Goal: Task Accomplishment & Management: Complete application form

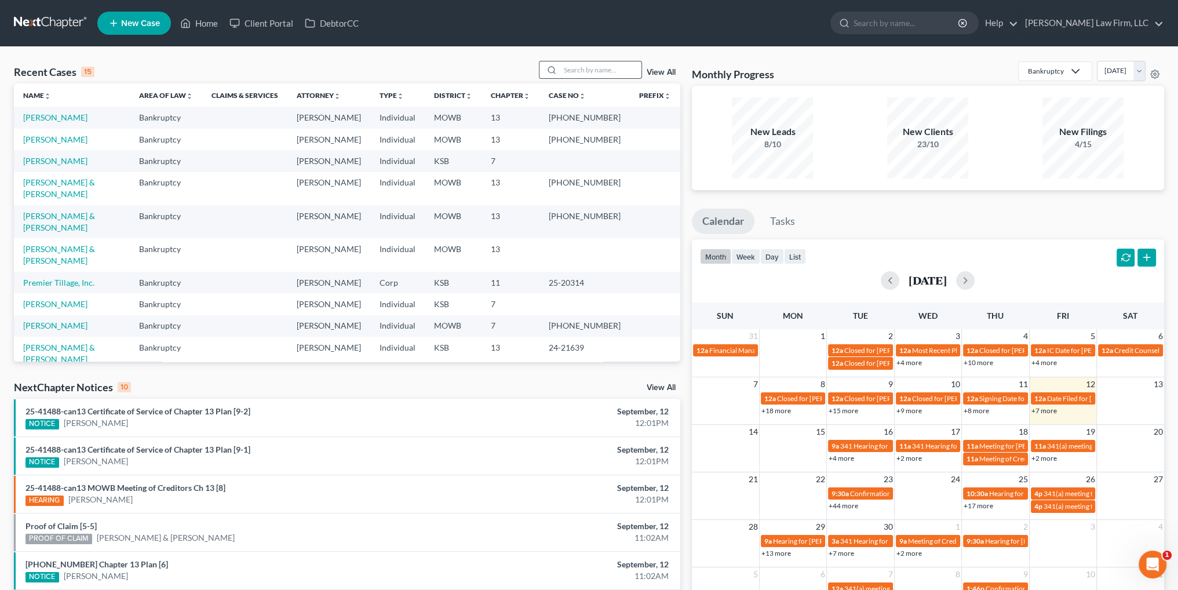
click at [596, 71] on input "search" at bounding box center [600, 69] width 81 height 17
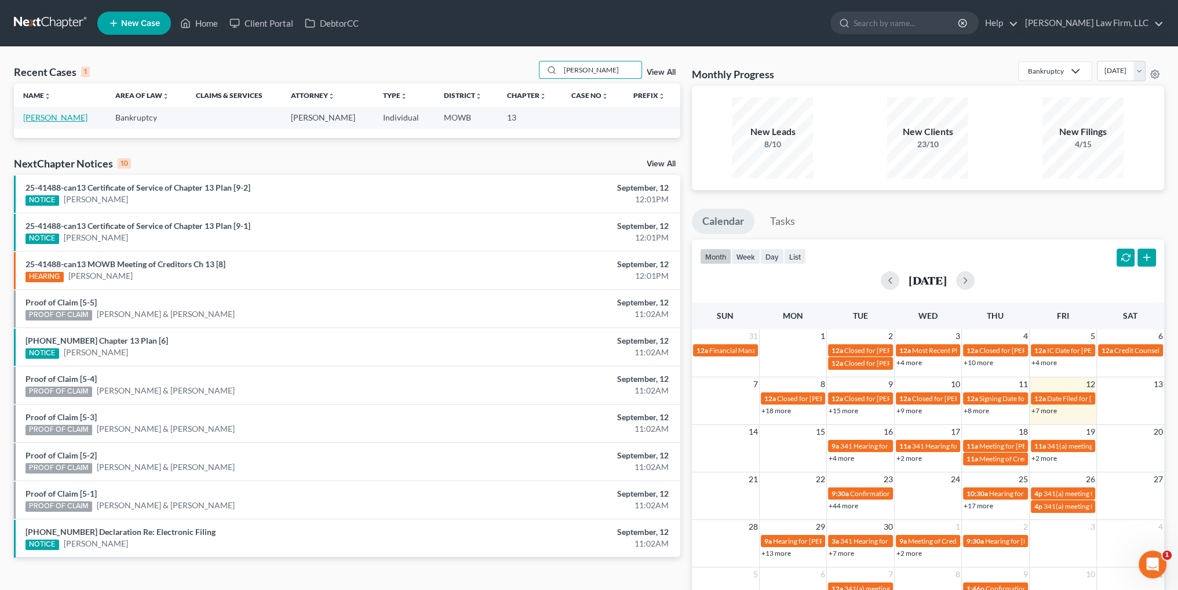
type input "[PERSON_NAME]"
click at [63, 116] on link "[PERSON_NAME]" at bounding box center [55, 117] width 64 height 10
select select "4"
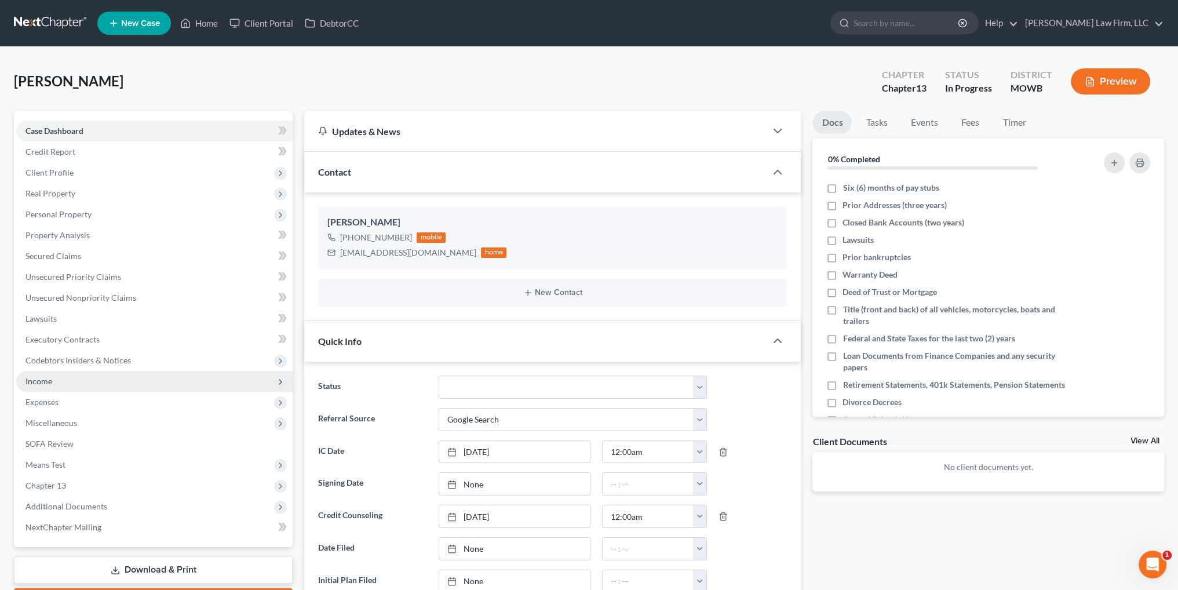
click at [32, 381] on span "Income" at bounding box center [38, 381] width 27 height 10
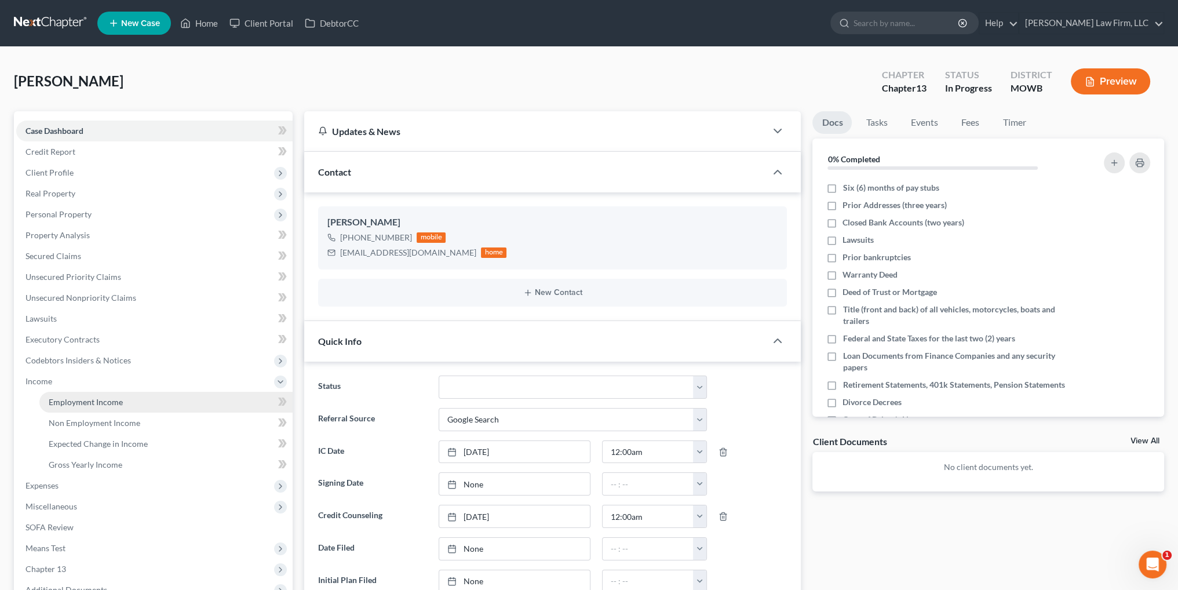
click at [78, 400] on span "Employment Income" at bounding box center [86, 402] width 74 height 10
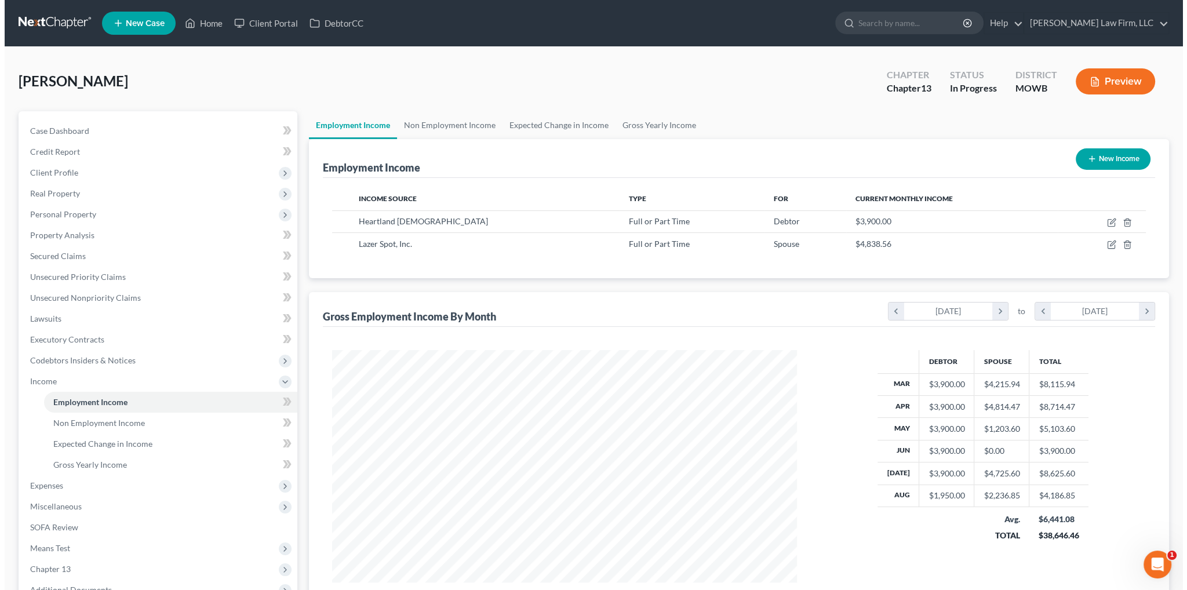
scroll to position [232, 487]
click at [1111, 220] on icon "button" at bounding box center [1106, 222] width 9 height 9
select select "0"
select select "26"
select select "1"
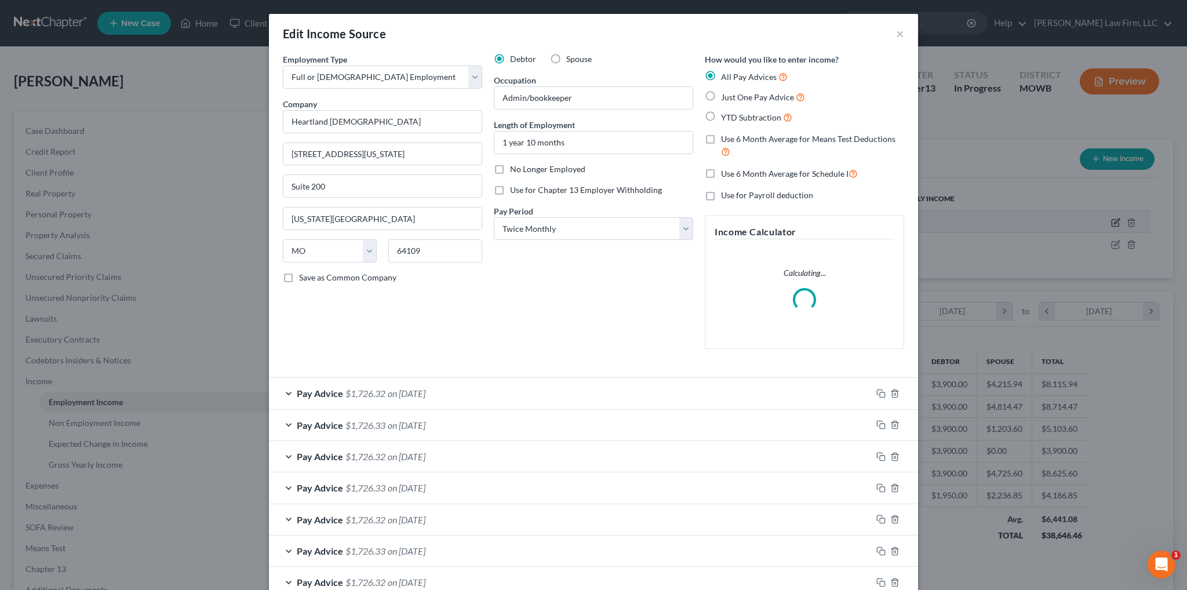
scroll to position [234, 491]
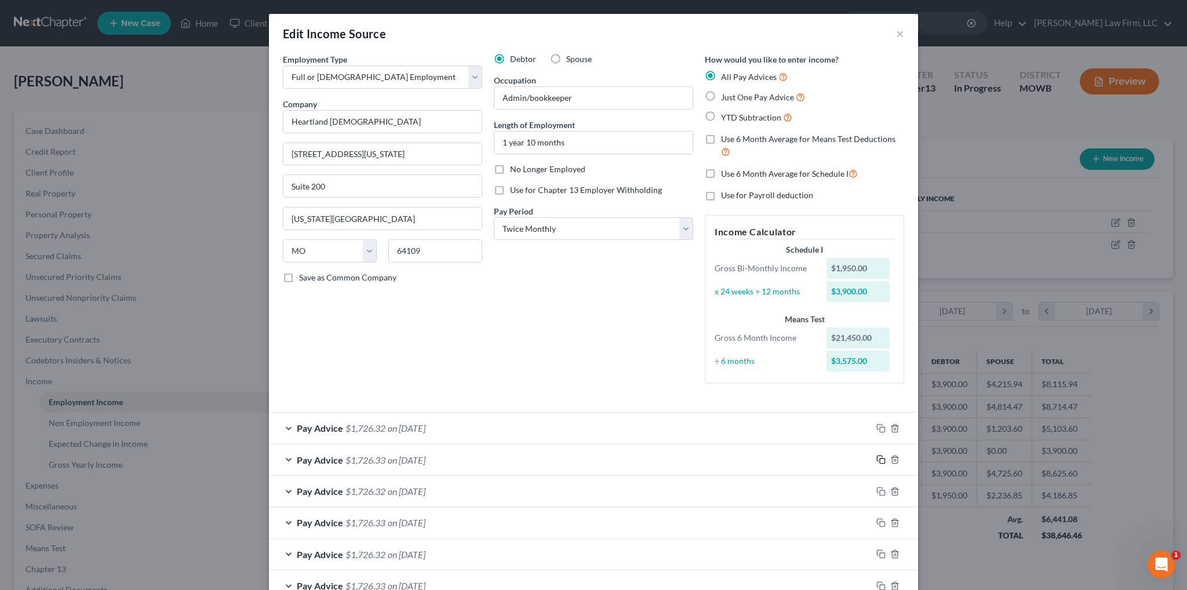
click at [876, 459] on icon "button" at bounding box center [880, 459] width 9 height 9
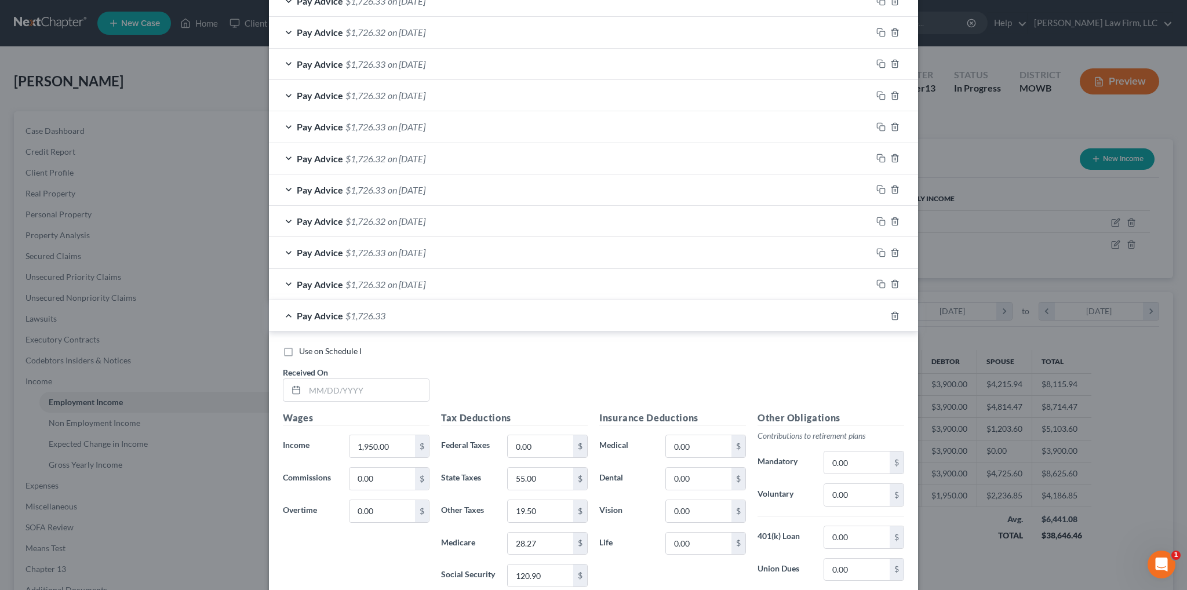
scroll to position [735, 0]
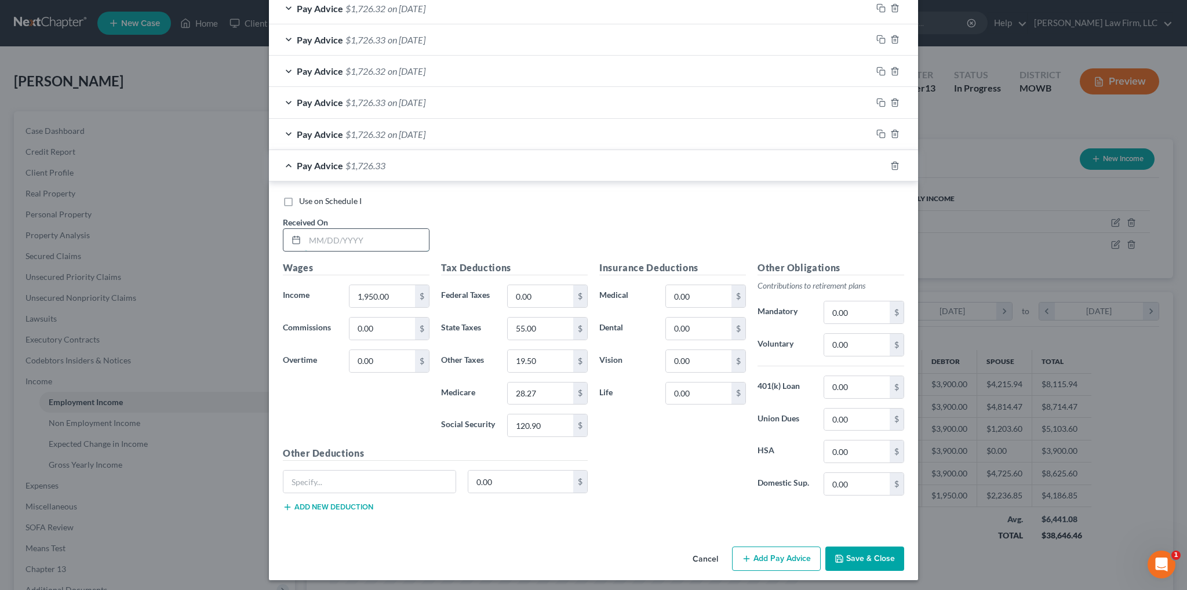
click at [384, 232] on input "text" at bounding box center [367, 240] width 124 height 22
type input "[DATE]"
click at [542, 389] on input "28.27" at bounding box center [540, 393] width 65 height 22
click at [533, 389] on input "28.27" at bounding box center [540, 393] width 65 height 22
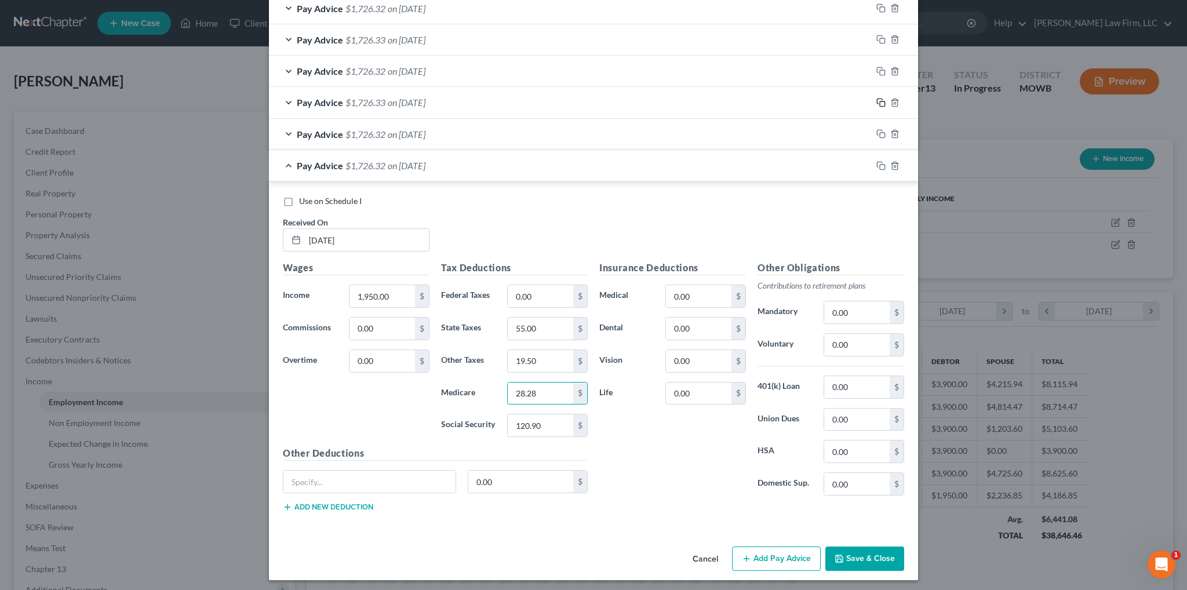
type input "28.28"
click at [876, 101] on icon "button" at bounding box center [880, 102] width 9 height 9
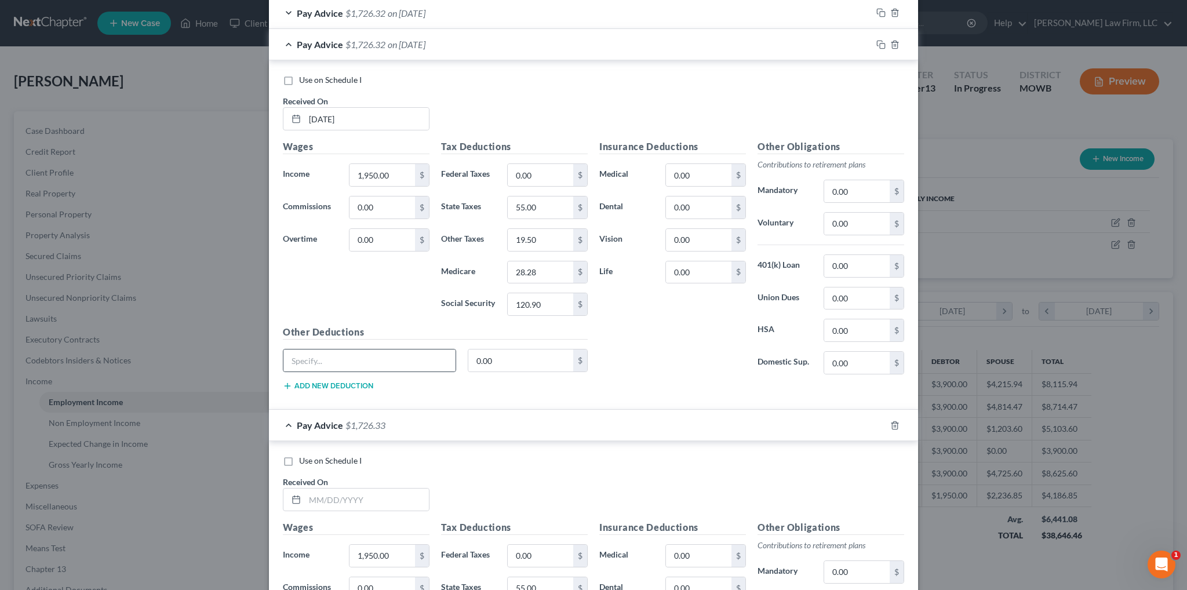
scroll to position [909, 0]
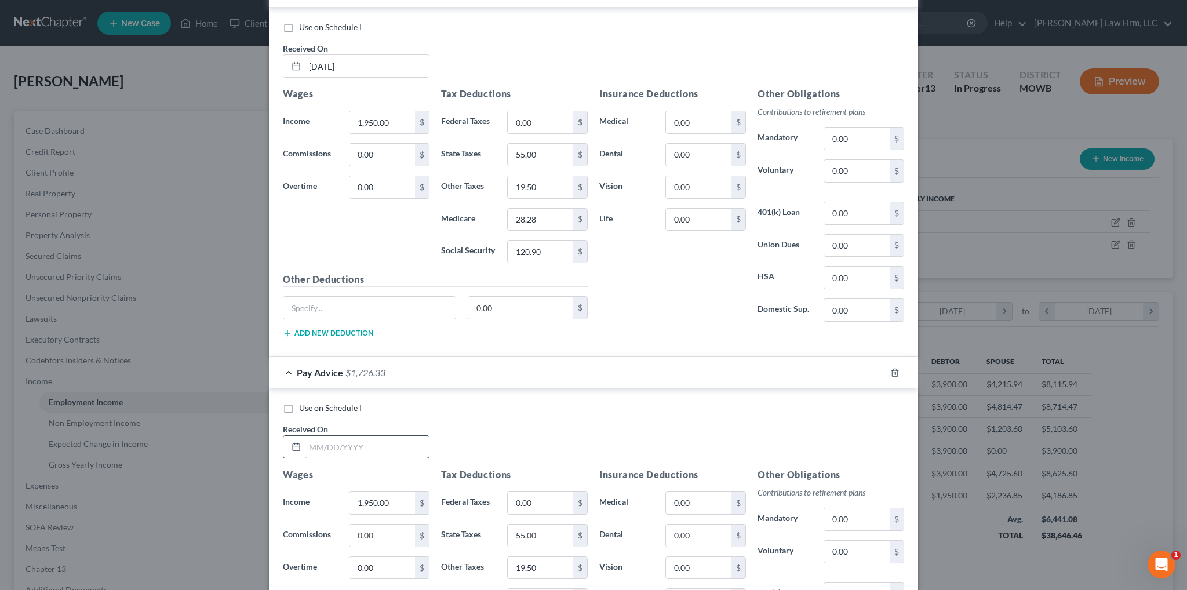
click at [385, 443] on input "text" at bounding box center [367, 447] width 124 height 22
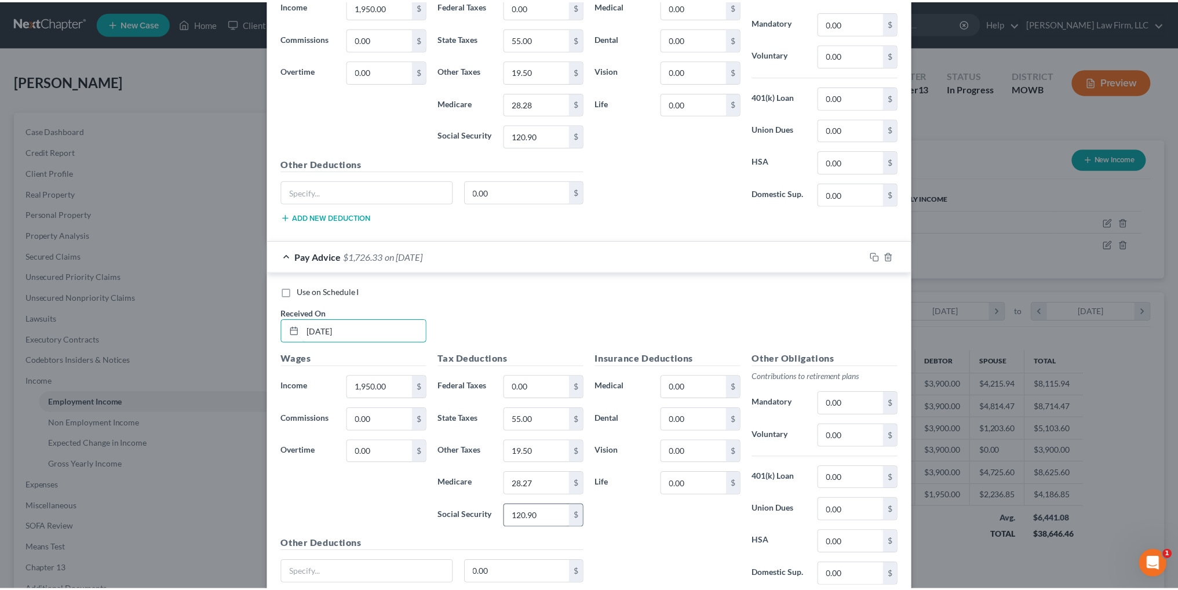
scroll to position [1113, 0]
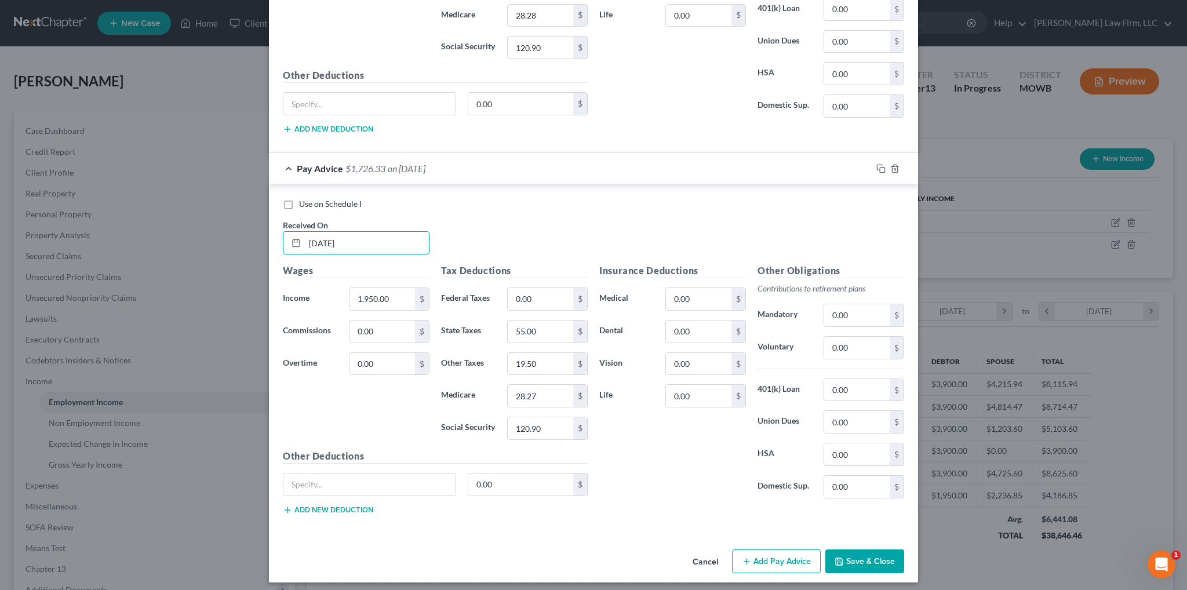
type input "[DATE]"
click at [860, 557] on button "Save & Close" at bounding box center [864, 561] width 79 height 24
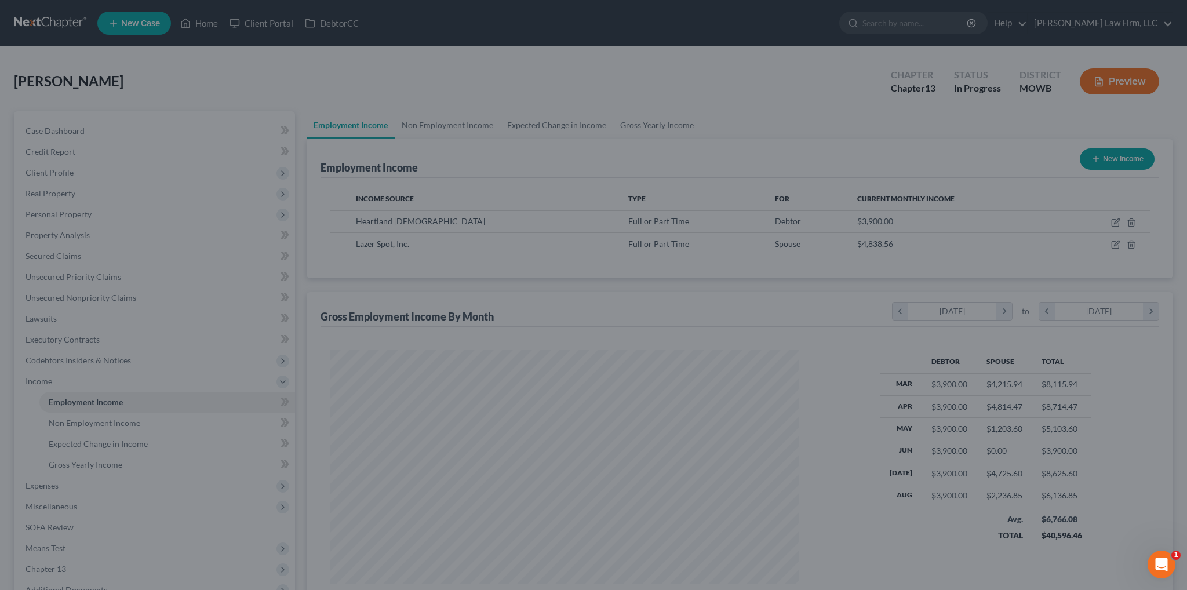
scroll to position [579217, 578961]
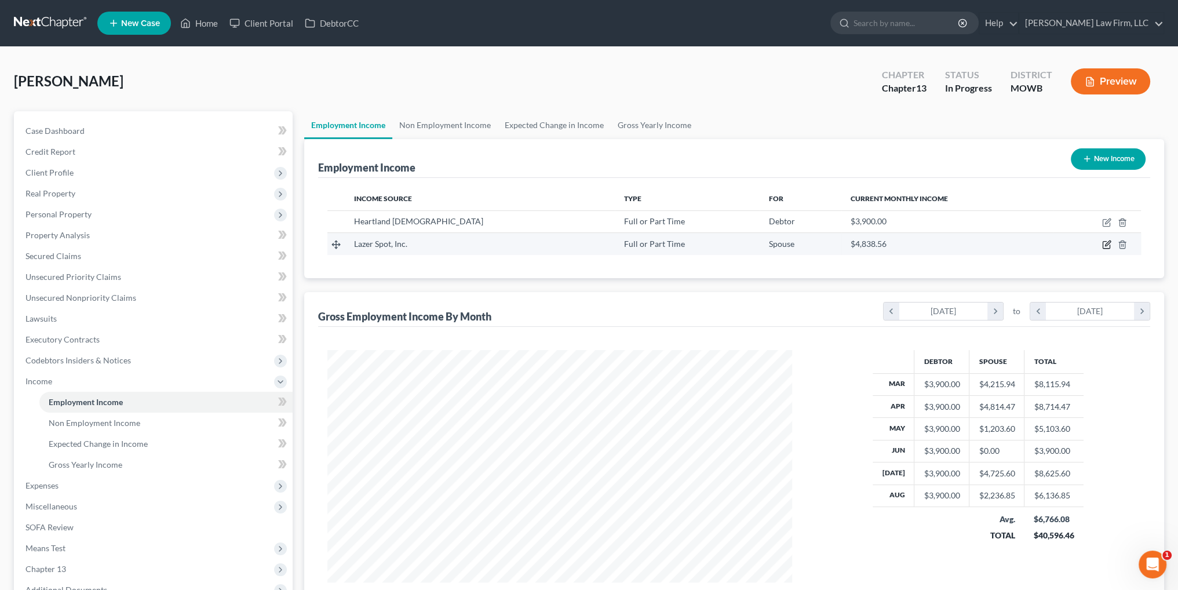
click at [1105, 244] on icon "button" at bounding box center [1106, 244] width 9 height 9
select select "0"
select select "10"
select select "3"
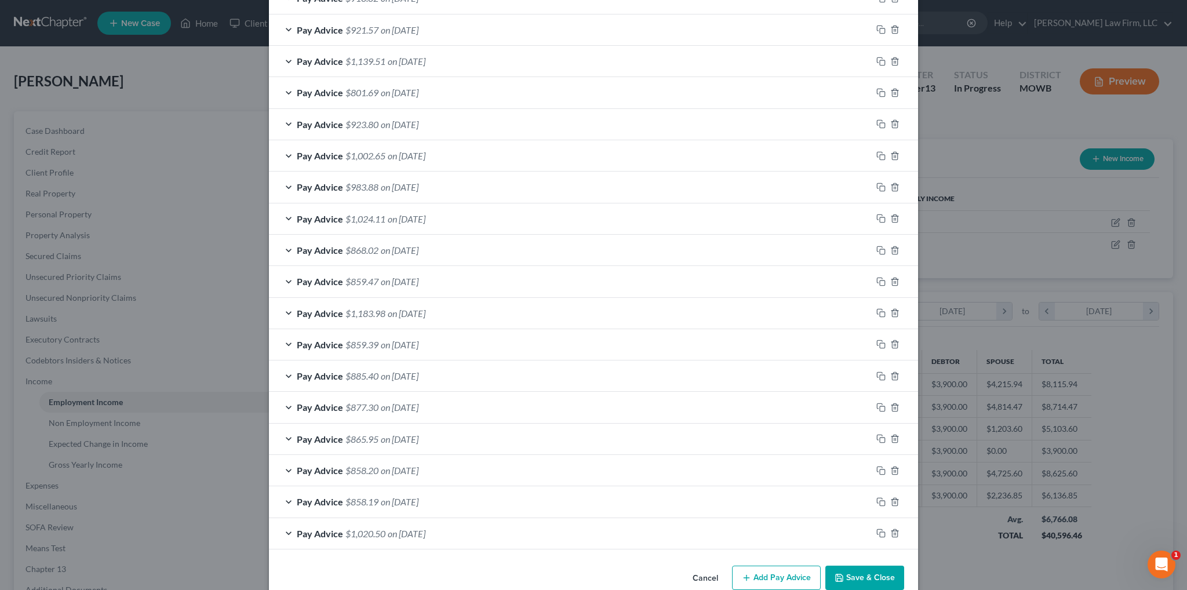
scroll to position [450, 0]
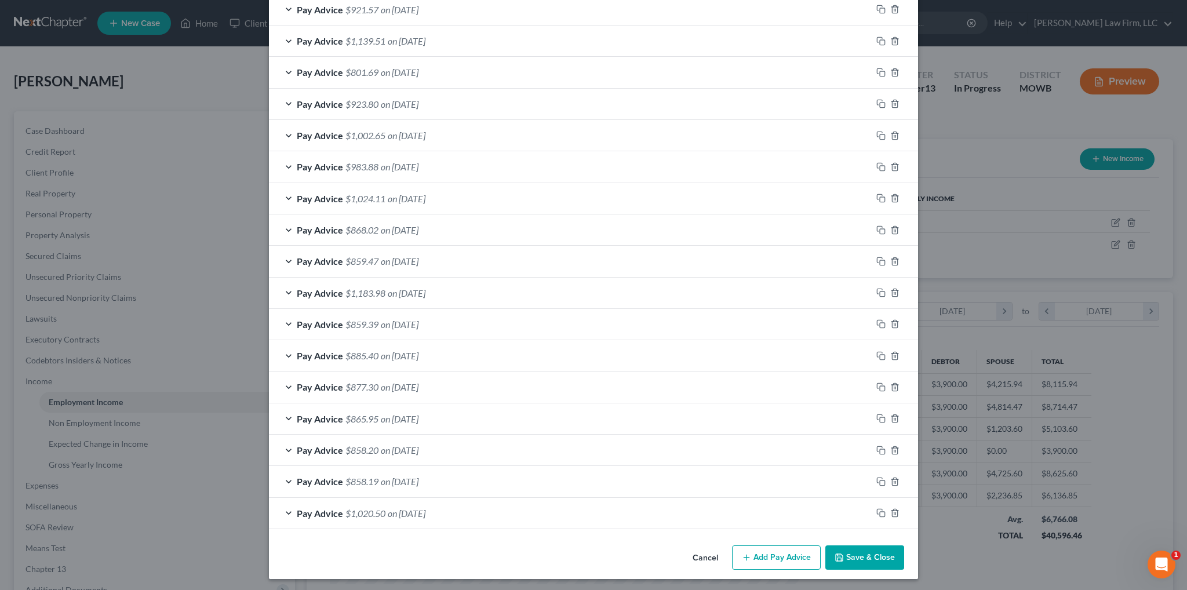
drag, startPoint x: 764, startPoint y: 554, endPoint x: 1183, endPoint y: 283, distance: 499.1
click at [764, 554] on button "Add Pay Advice" at bounding box center [776, 557] width 89 height 24
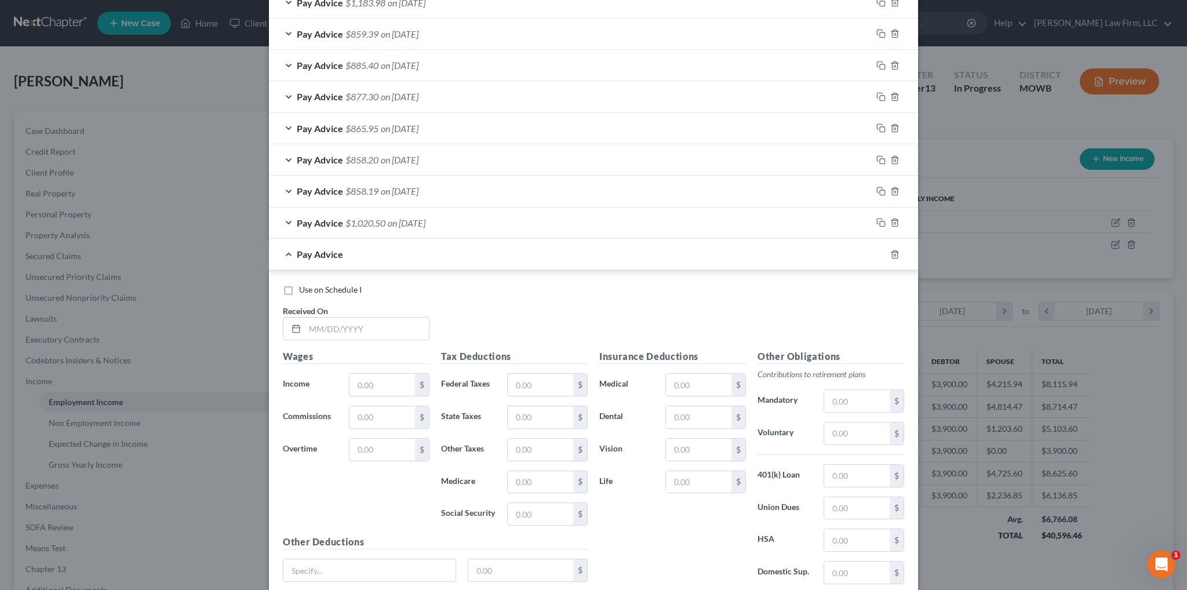
scroll to position [798, 0]
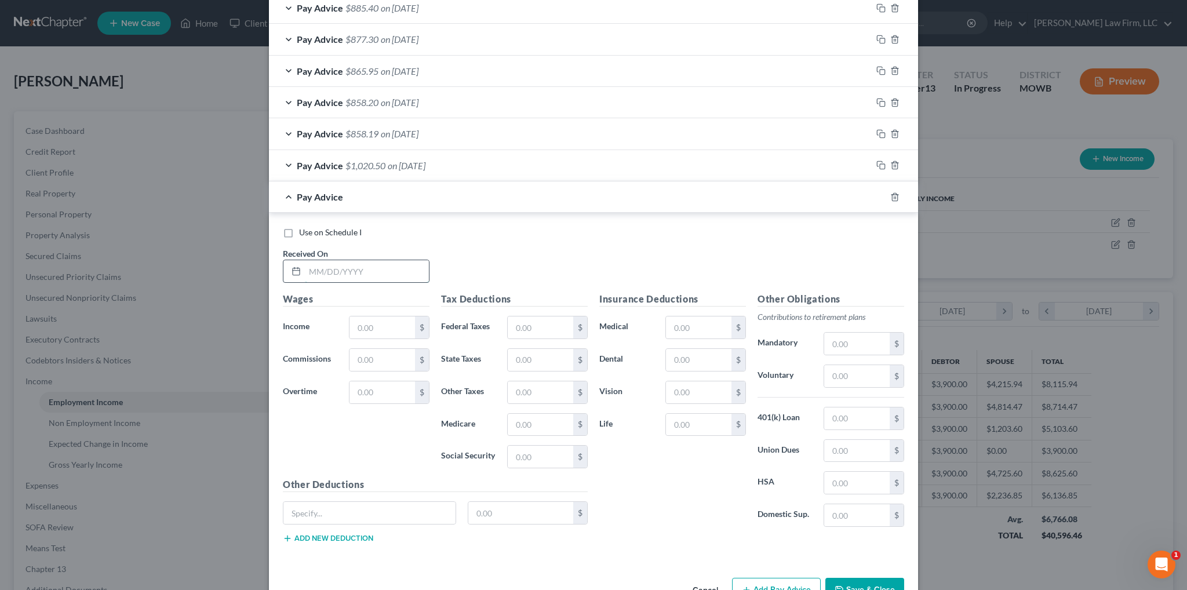
click at [378, 272] on input "text" at bounding box center [367, 271] width 124 height 22
type input "[DATE]"
click at [374, 321] on input "text" at bounding box center [381, 327] width 65 height 22
click at [385, 330] on input "text" at bounding box center [381, 327] width 65 height 22
type input "1,001.17"
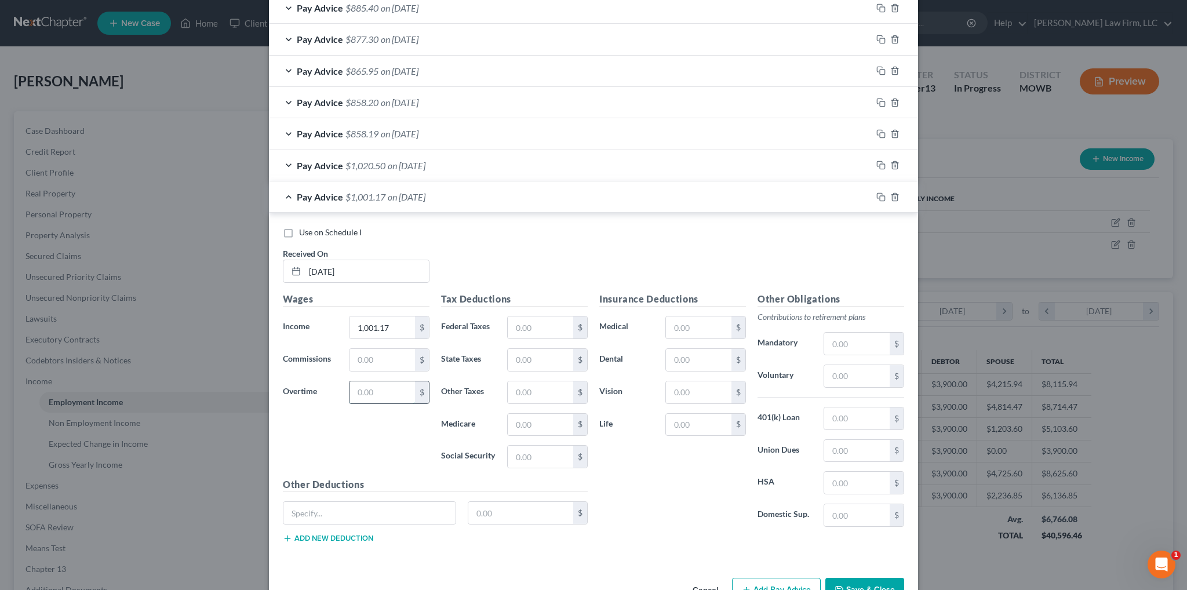
click at [367, 392] on input "text" at bounding box center [381, 392] width 65 height 22
type input "3"
type input "66.38"
click at [524, 321] on input "text" at bounding box center [540, 327] width 65 height 22
type input "49.71"
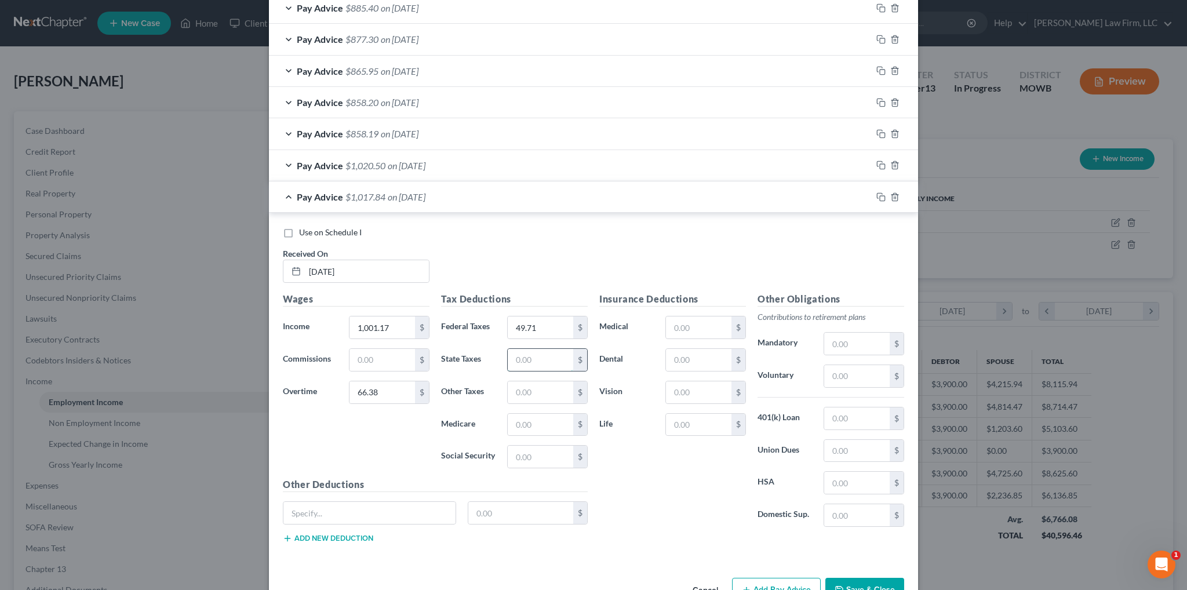
click at [568, 361] on input "text" at bounding box center [540, 360] width 65 height 22
type input "54.02"
click at [567, 420] on input "text" at bounding box center [540, 425] width 65 height 22
type input "15.48"
click at [556, 446] on input "text" at bounding box center [540, 457] width 65 height 22
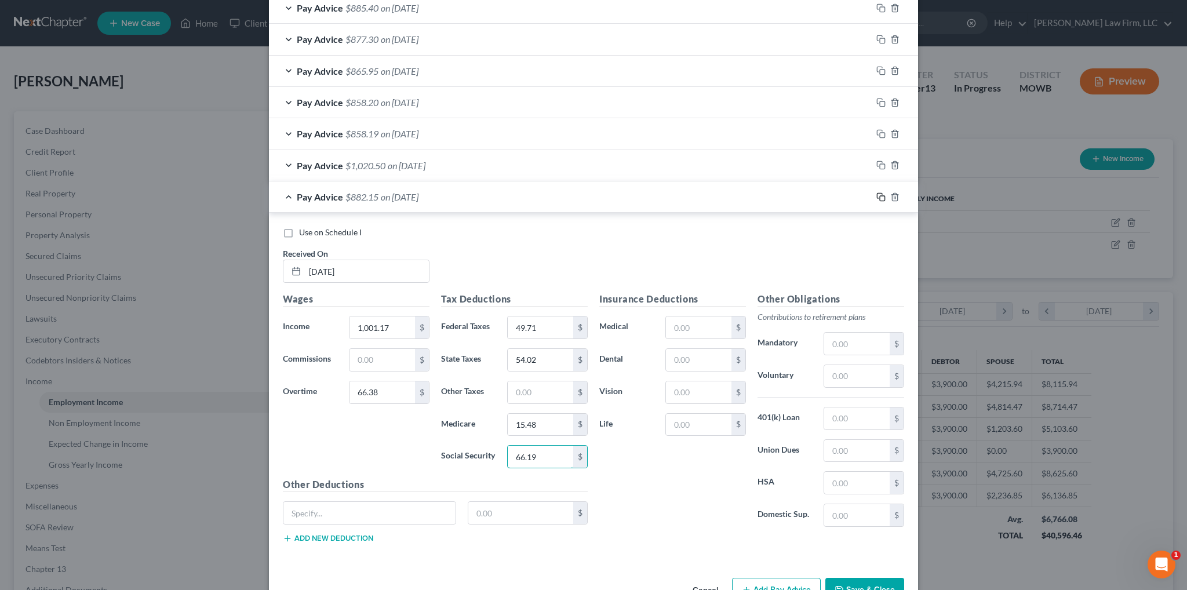
type input "66.19"
click at [878, 192] on icon "button" at bounding box center [880, 196] width 9 height 9
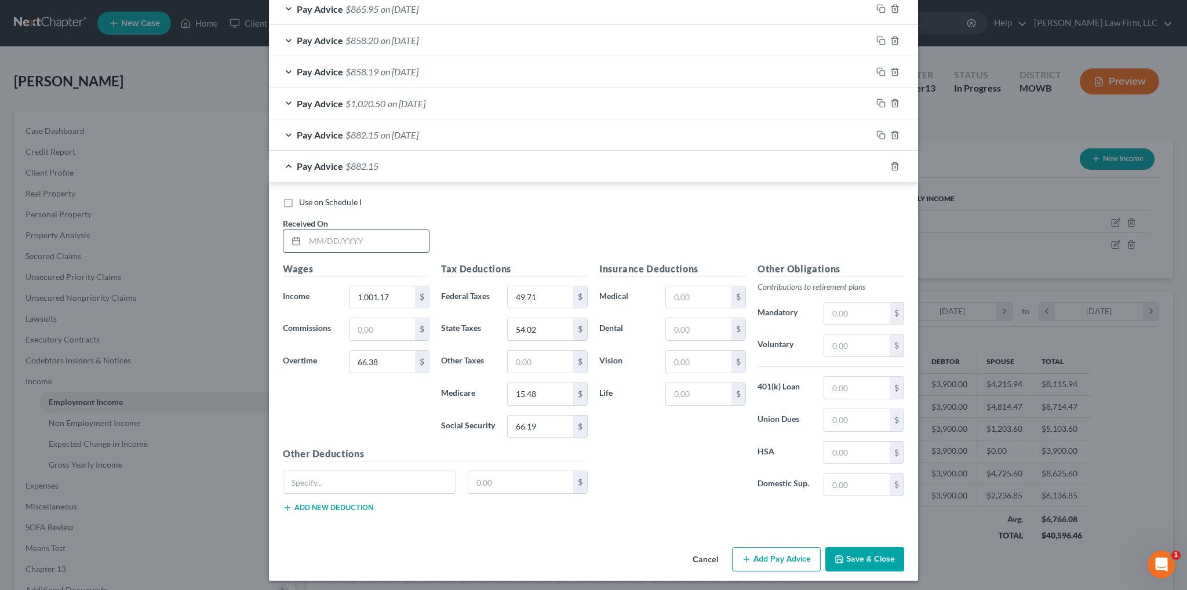
click at [349, 240] on input "text" at bounding box center [367, 241] width 124 height 22
type input "[DATE]"
click at [401, 292] on input "1,001.17" at bounding box center [381, 297] width 65 height 22
type input "1,004.02"
click at [389, 358] on input "66.38" at bounding box center [381, 362] width 65 height 22
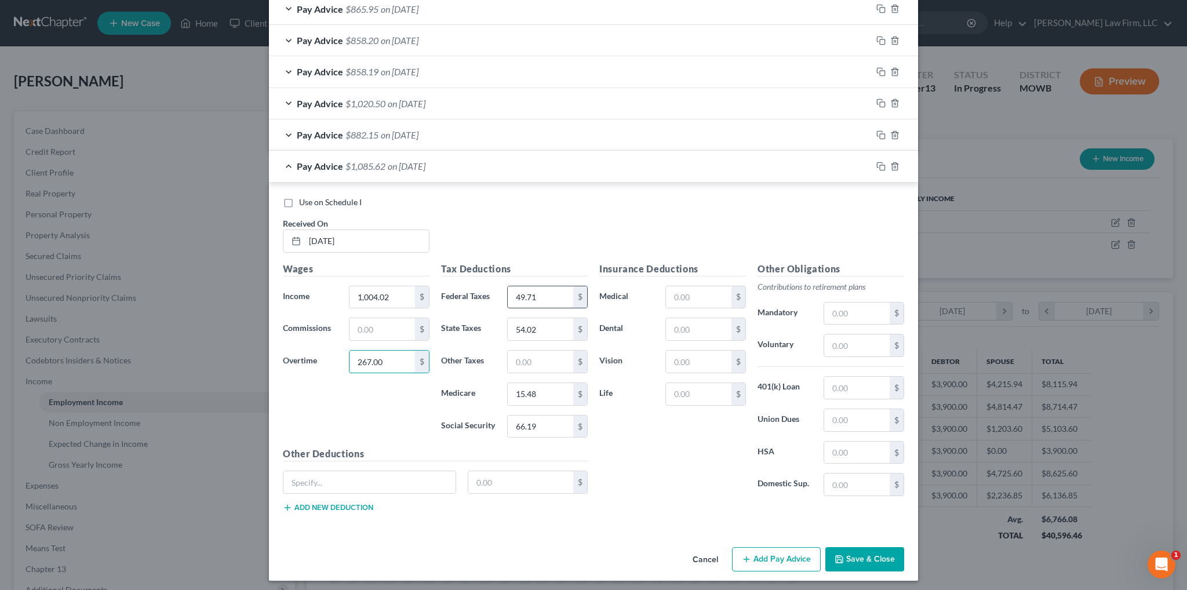
type input "267.00"
click at [537, 290] on input "49.71" at bounding box center [540, 297] width 65 height 22
type input "74.12"
click at [545, 327] on input "54.02" at bounding box center [540, 329] width 65 height 22
type input "65.37"
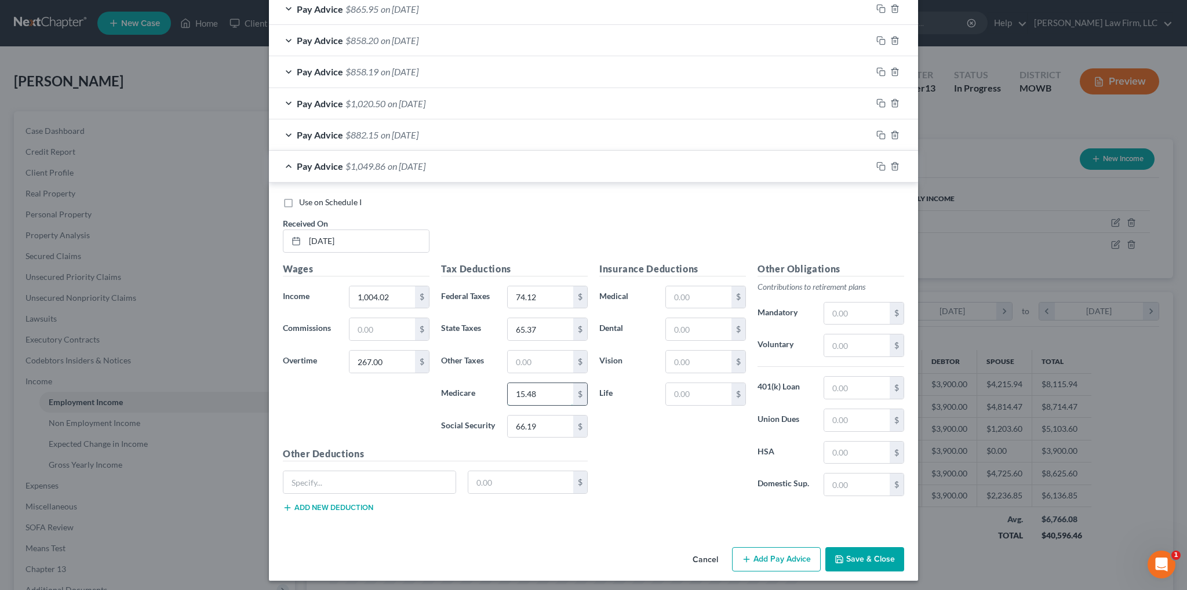
click at [547, 391] on input "15.48" at bounding box center [540, 394] width 65 height 22
type input "18.43"
click at [542, 424] on input "66.19" at bounding box center [540, 426] width 65 height 22
type input "78.80"
click at [762, 554] on button "Add Pay Advice" at bounding box center [776, 559] width 89 height 24
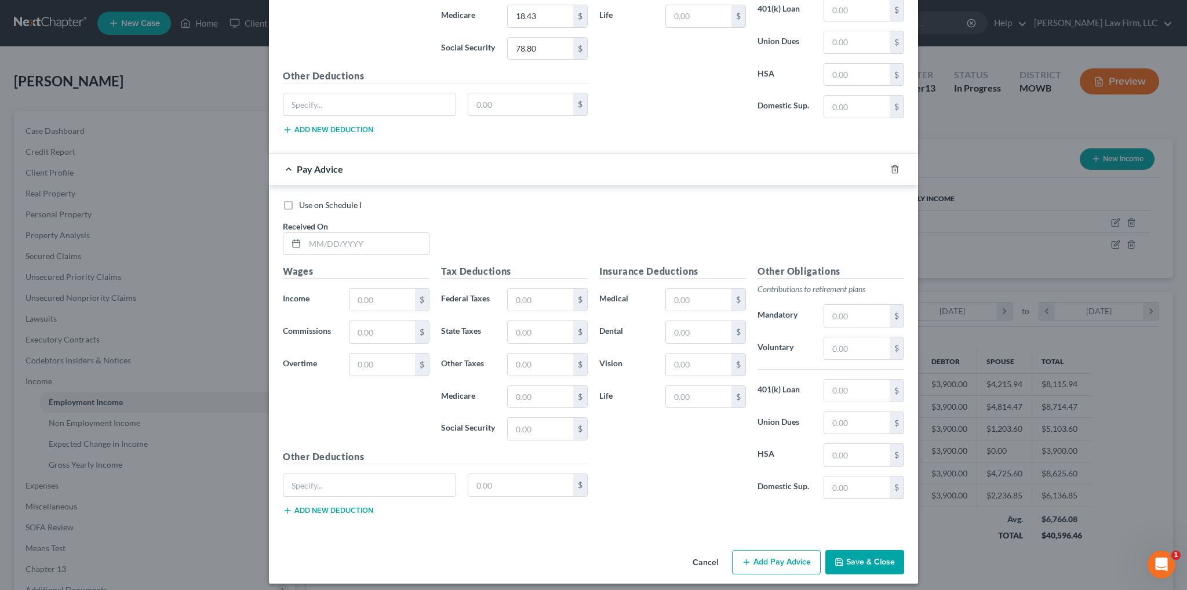
scroll to position [1238, 0]
click at [348, 237] on input "text" at bounding box center [367, 243] width 124 height 22
type input "[DATE]"
click at [385, 363] on input "text" at bounding box center [381, 364] width 65 height 22
type input "444.38"
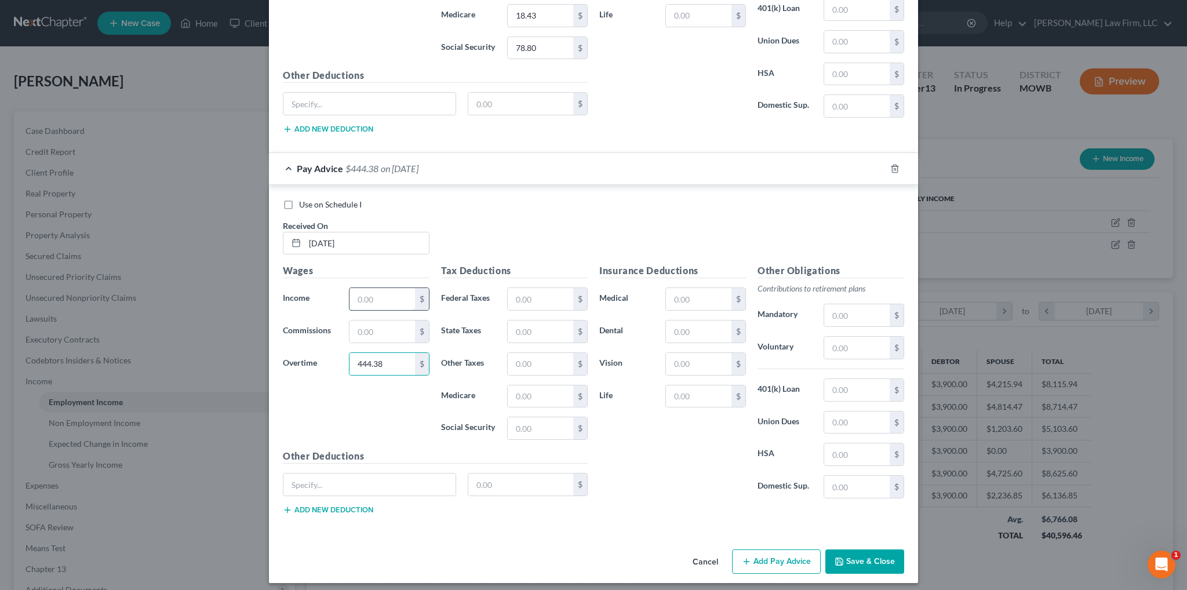
click at [363, 300] on input "text" at bounding box center [381, 299] width 65 height 22
type input "1,000.75"
click at [542, 294] on input "text" at bounding box center [540, 299] width 65 height 22
type input "95.02"
click at [544, 320] on input "text" at bounding box center [540, 331] width 65 height 22
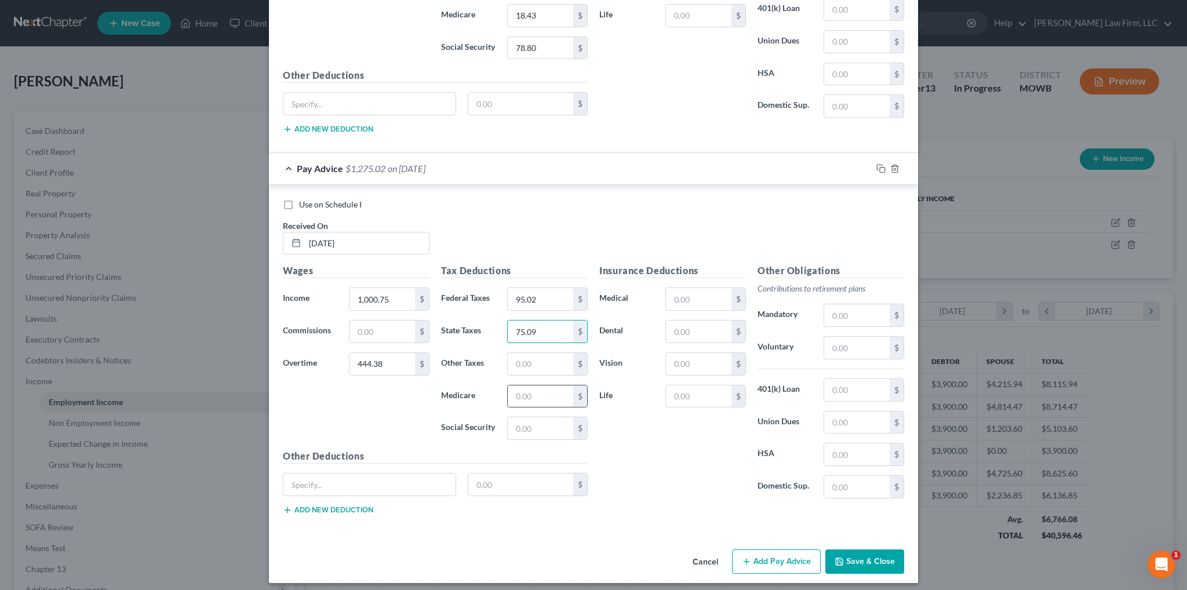
type input "75.09"
click at [533, 385] on input "text" at bounding box center [540, 396] width 65 height 22
type input "20.95"
click at [532, 420] on input "text" at bounding box center [540, 428] width 65 height 22
type input "89.60"
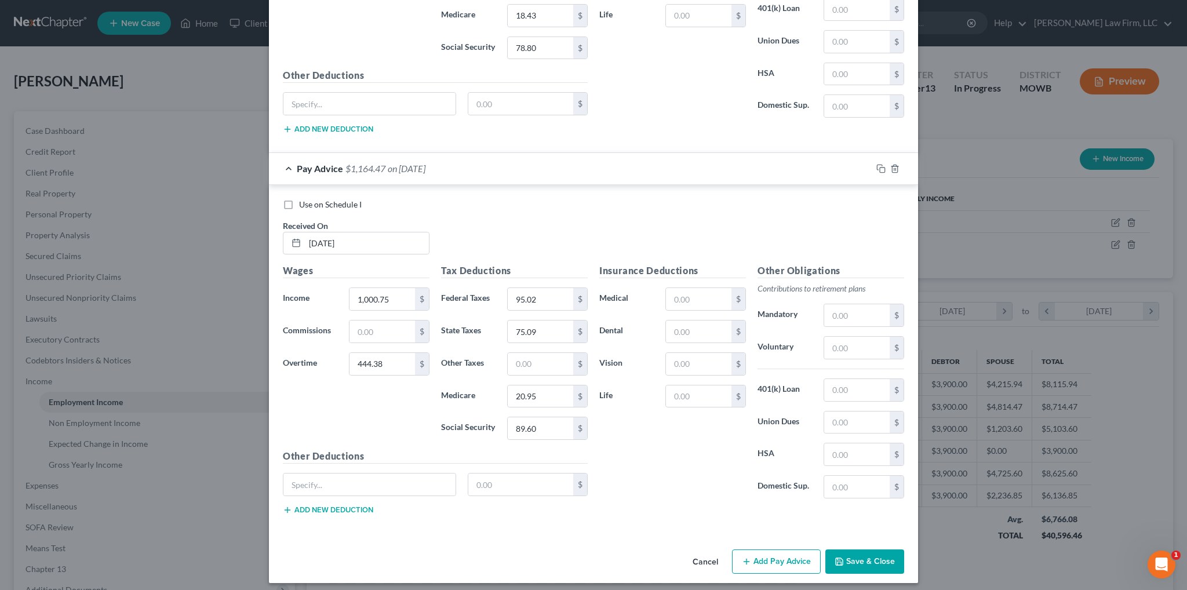
click at [750, 561] on button "Add Pay Advice" at bounding box center [776, 561] width 89 height 24
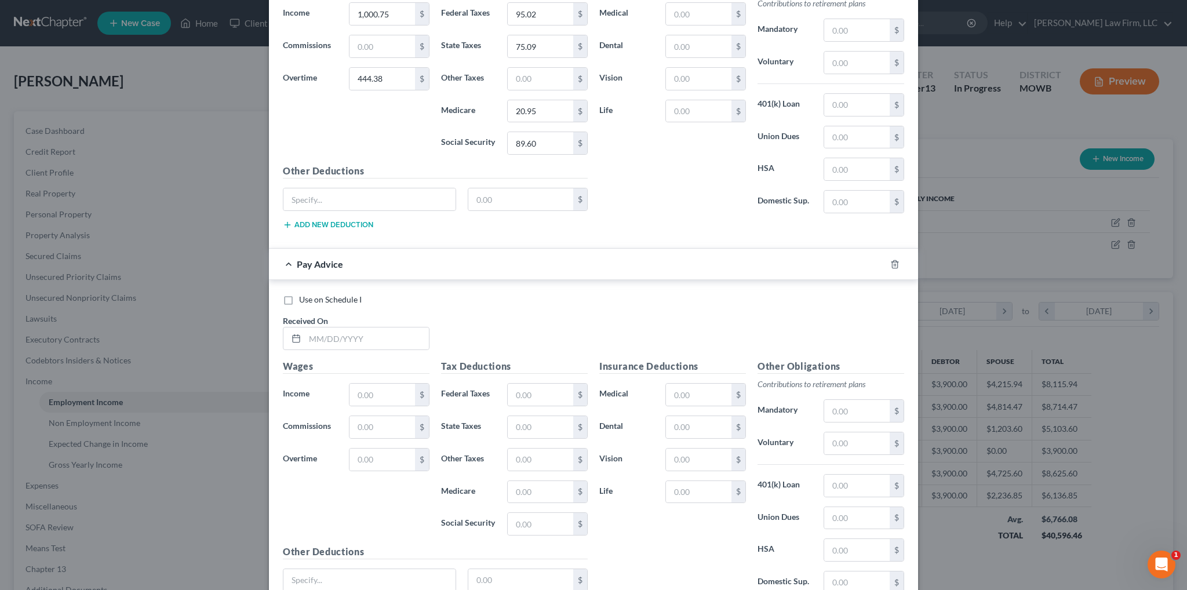
scroll to position [1586, 0]
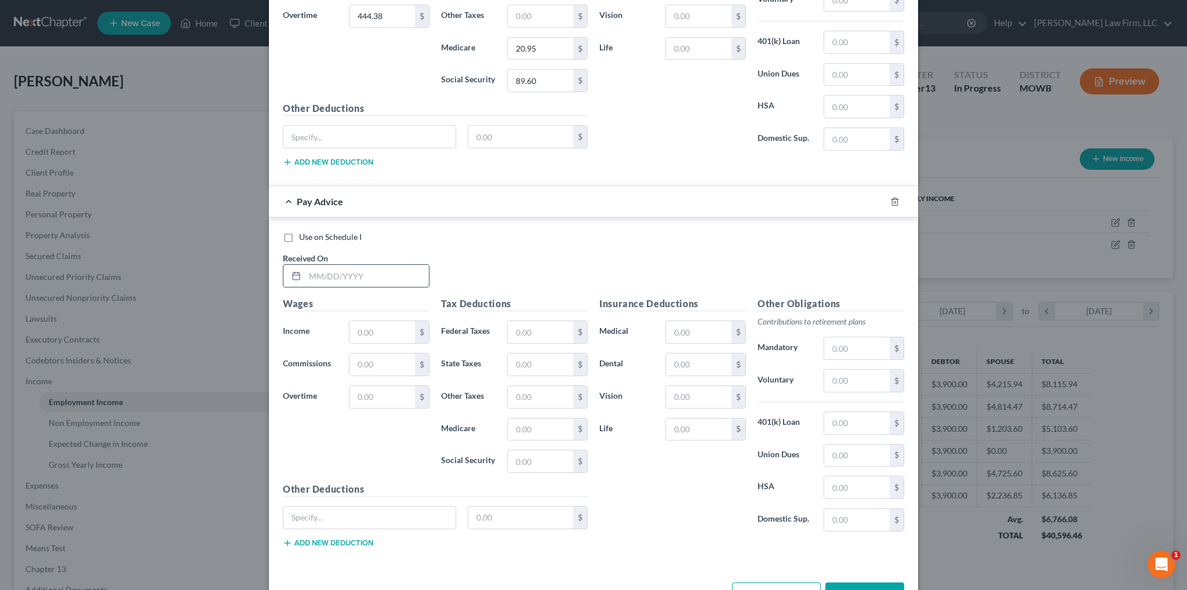
click at [390, 265] on input "text" at bounding box center [367, 276] width 124 height 22
type input "[DATE]"
click at [379, 393] on input "text" at bounding box center [381, 397] width 65 height 22
type input "58.13"
click at [392, 321] on input "text" at bounding box center [381, 332] width 65 height 22
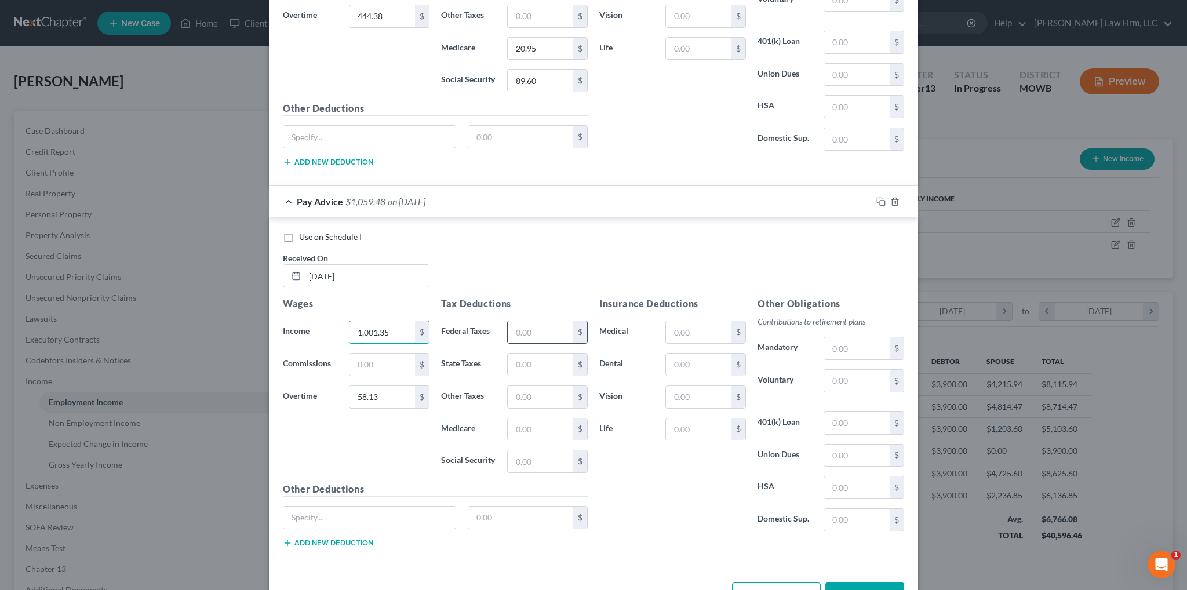
type input "1,001.35"
click at [548, 323] on input "text" at bounding box center [540, 332] width 65 height 22
type input "48.74"
click at [542, 358] on input "text" at bounding box center [540, 364] width 65 height 22
type input "53.57"
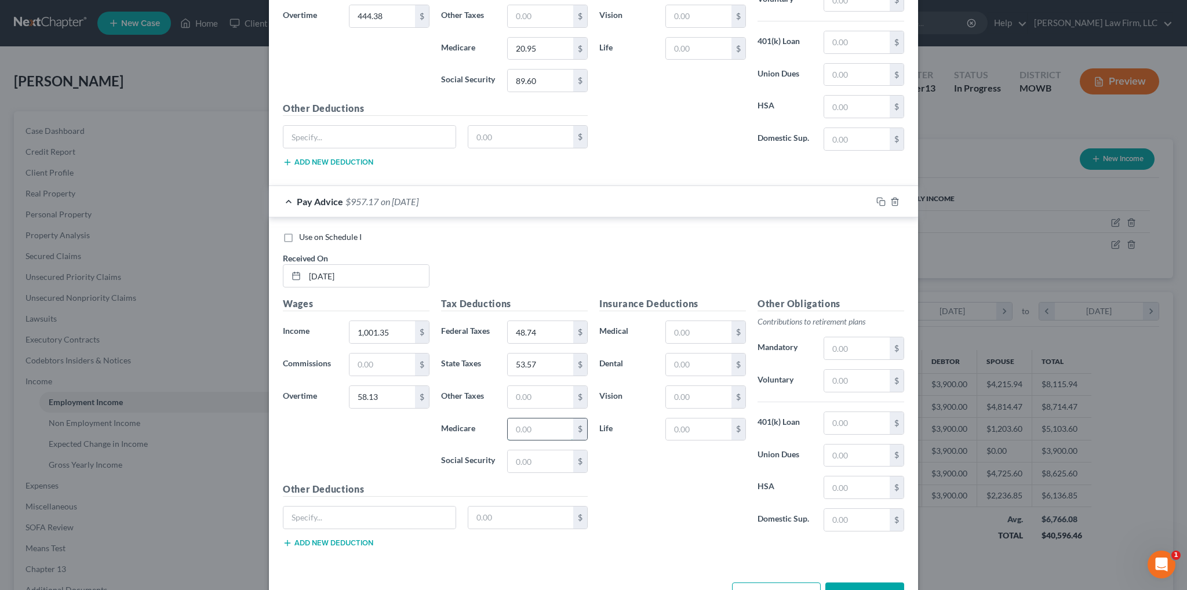
click at [540, 422] on input "text" at bounding box center [540, 429] width 65 height 22
type input "15.36"
click at [526, 450] on input "text" at bounding box center [540, 461] width 65 height 22
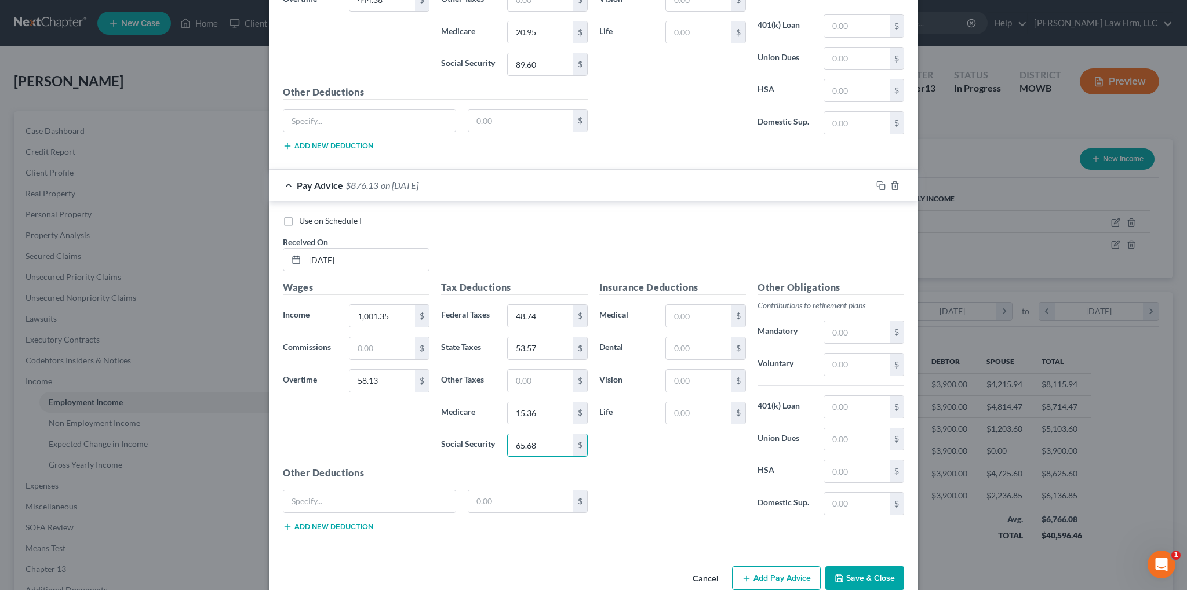
scroll to position [1617, 0]
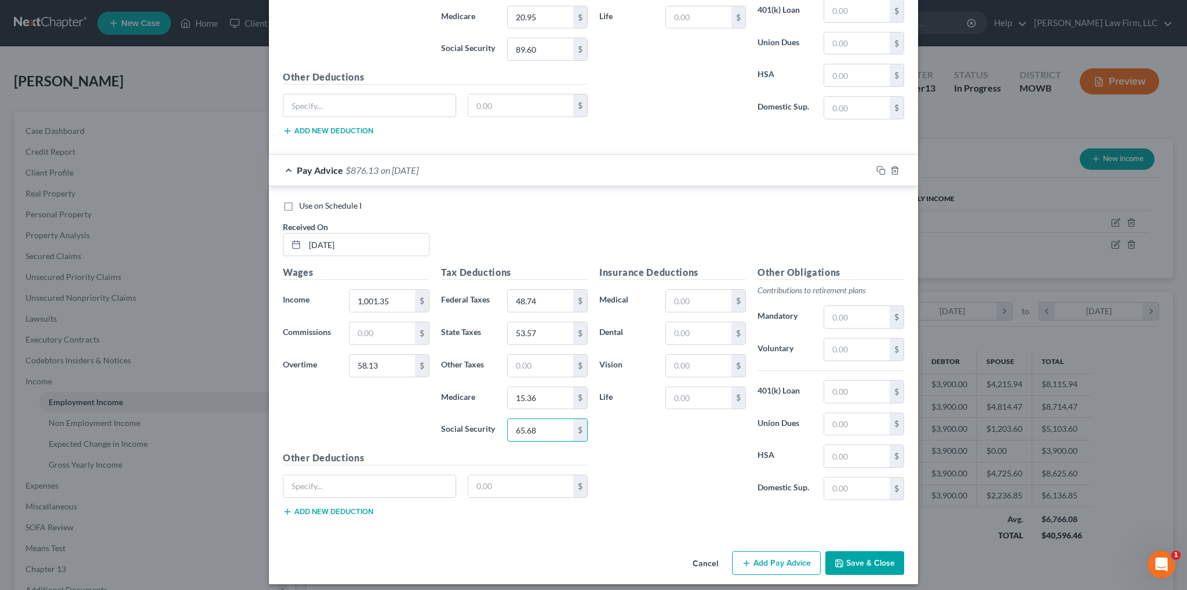
type input "65.68"
click at [781, 555] on button "Add Pay Advice" at bounding box center [776, 563] width 89 height 24
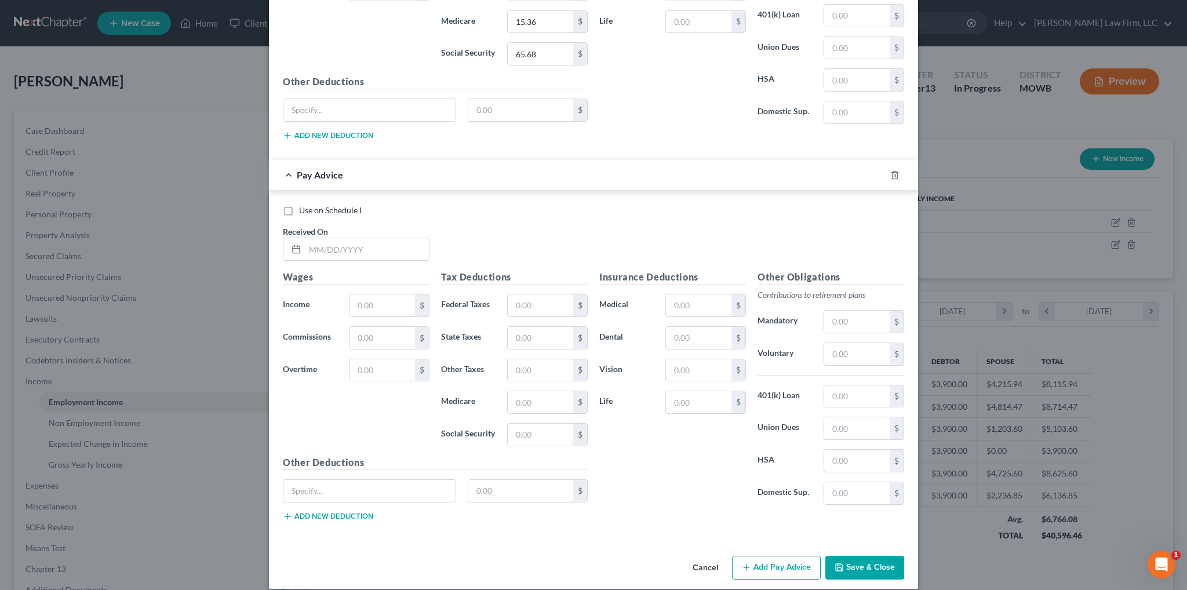
scroll to position [1996, 0]
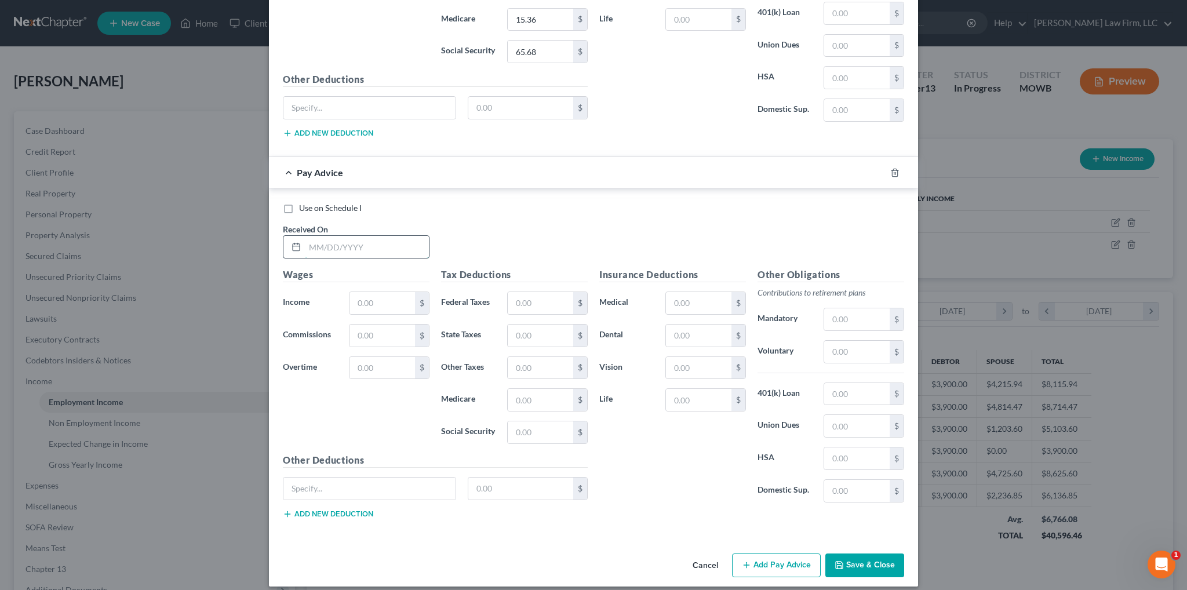
click at [351, 237] on input "text" at bounding box center [367, 247] width 124 height 22
type input "[DATE]"
click at [359, 357] on input "text" at bounding box center [381, 368] width 65 height 22
type input "57.00"
click at [371, 292] on input "text" at bounding box center [381, 303] width 65 height 22
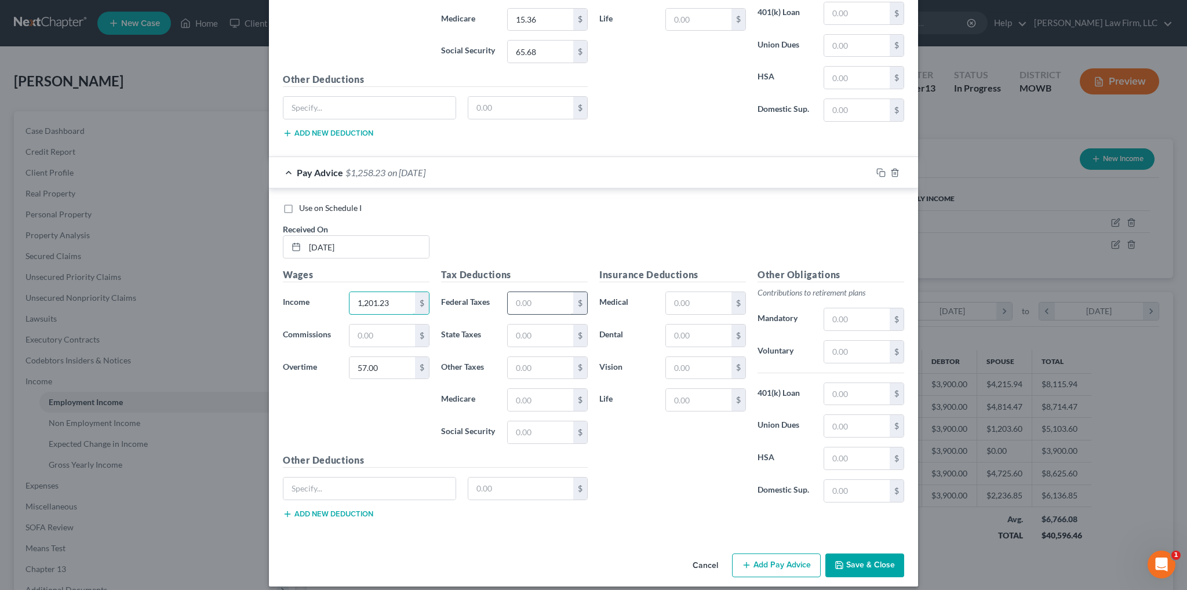
type input "1,201.23"
click at [523, 296] on input "text" at bounding box center [540, 303] width 65 height 22
type input "72.59"
click at [518, 324] on input "text" at bounding box center [540, 335] width 65 height 22
type input "64.66"
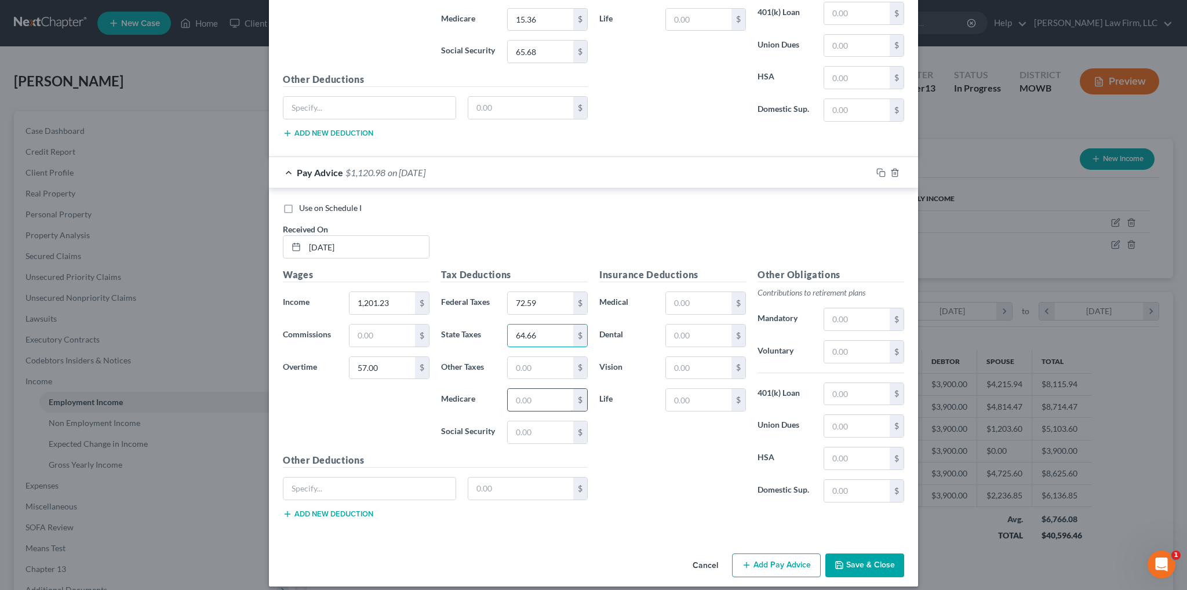
click at [528, 389] on input "text" at bounding box center [540, 400] width 65 height 22
type input "18.25"
click at [529, 421] on input "text" at bounding box center [540, 432] width 65 height 22
type input "78.01"
click at [771, 553] on button "Add Pay Advice" at bounding box center [776, 565] width 89 height 24
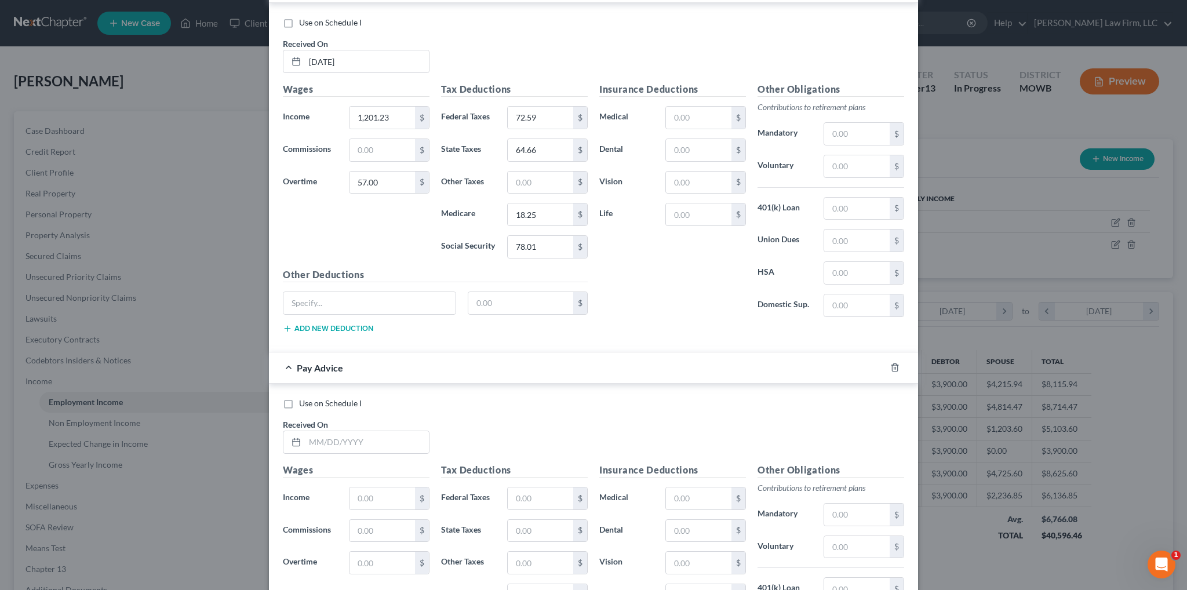
scroll to position [2374, 0]
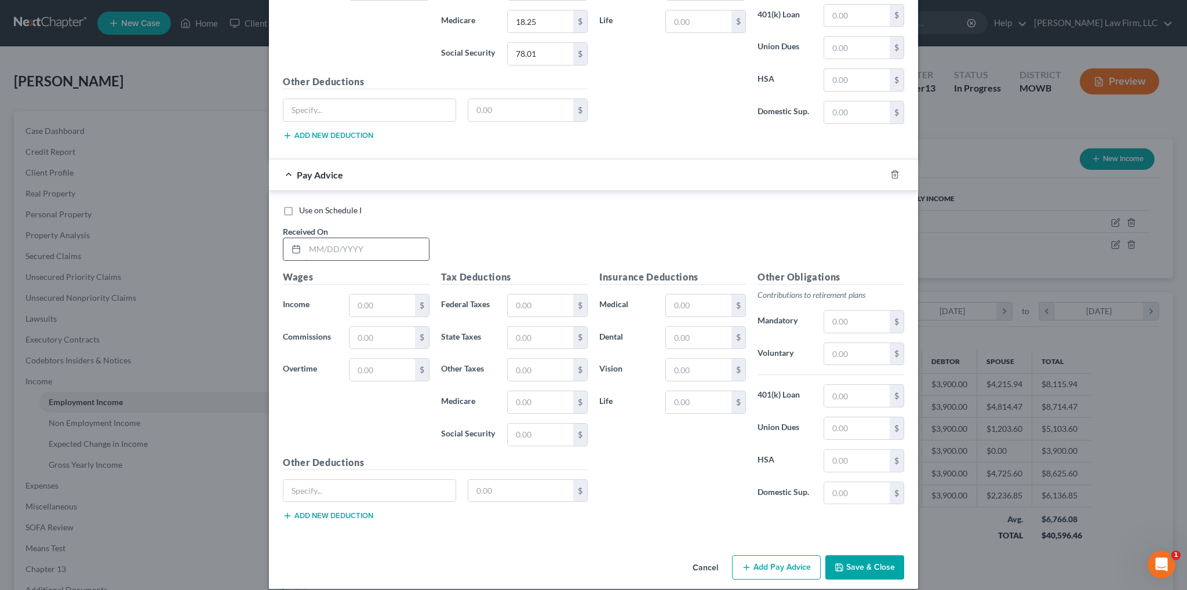
click at [348, 238] on input "text" at bounding box center [367, 249] width 124 height 22
type input "[DATE]"
click at [366, 300] on input "text" at bounding box center [381, 305] width 65 height 22
type input "1,001.43"
click at [389, 360] on input "text" at bounding box center [381, 370] width 65 height 22
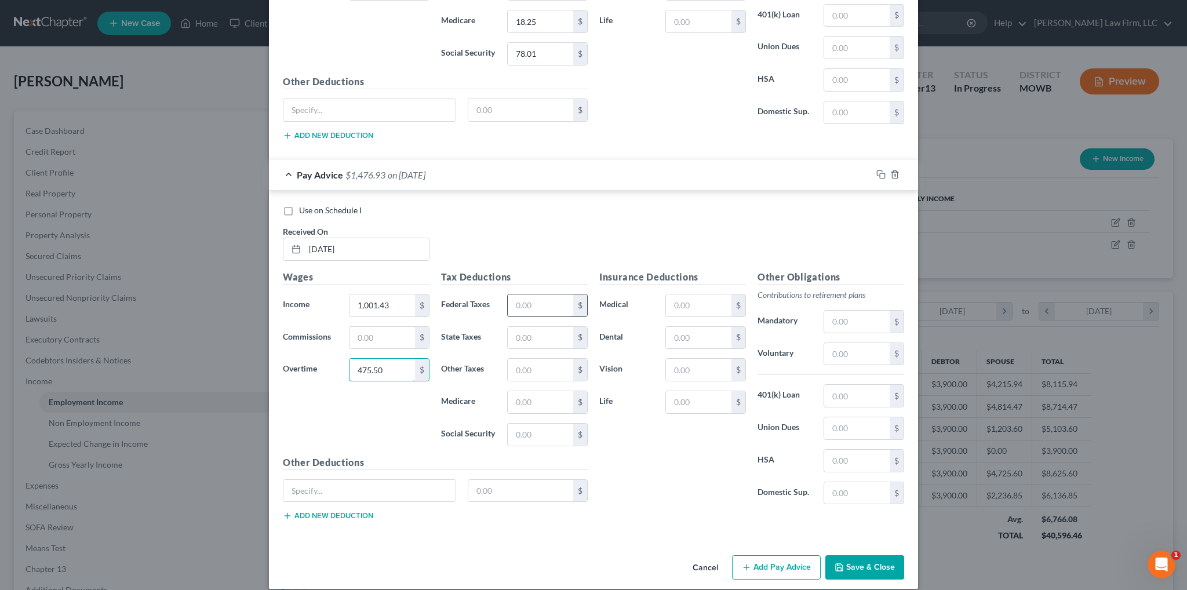
type input "475.50"
click at [520, 294] on input "text" at bounding box center [540, 305] width 65 height 22
type input "98.83"
click at [539, 327] on input "text" at bounding box center [540, 338] width 65 height 22
type input "76.86"
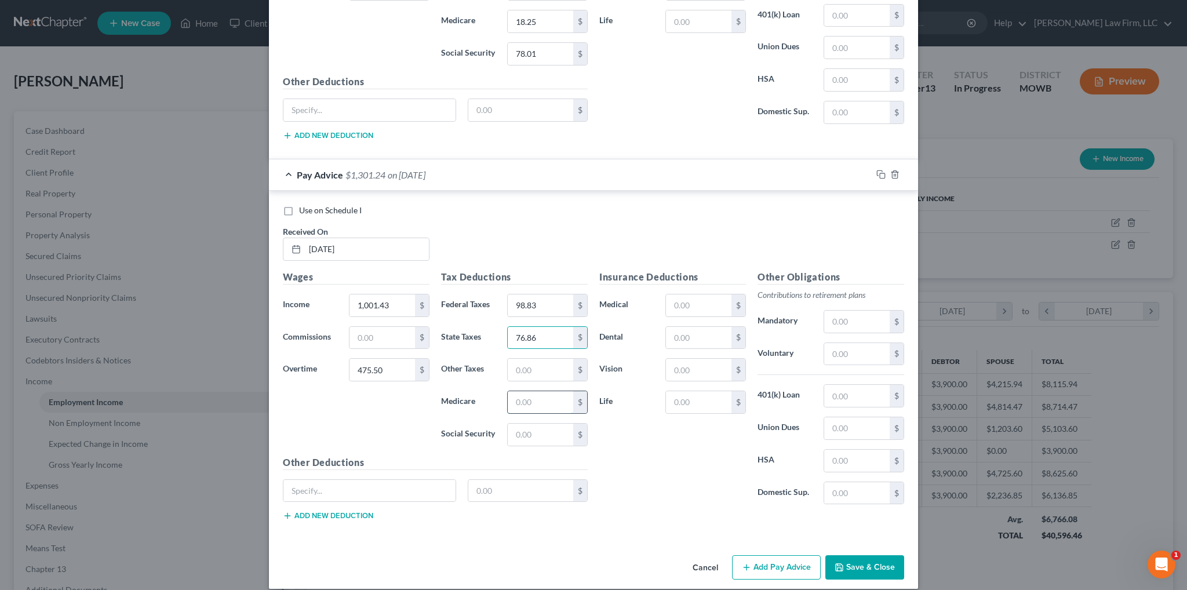
click at [535, 394] on input "text" at bounding box center [540, 402] width 65 height 22
type input "21.41"
click at [546, 424] on input "text" at bounding box center [540, 435] width 65 height 22
type input "91.57"
click at [769, 558] on button "Add Pay Advice" at bounding box center [776, 567] width 89 height 24
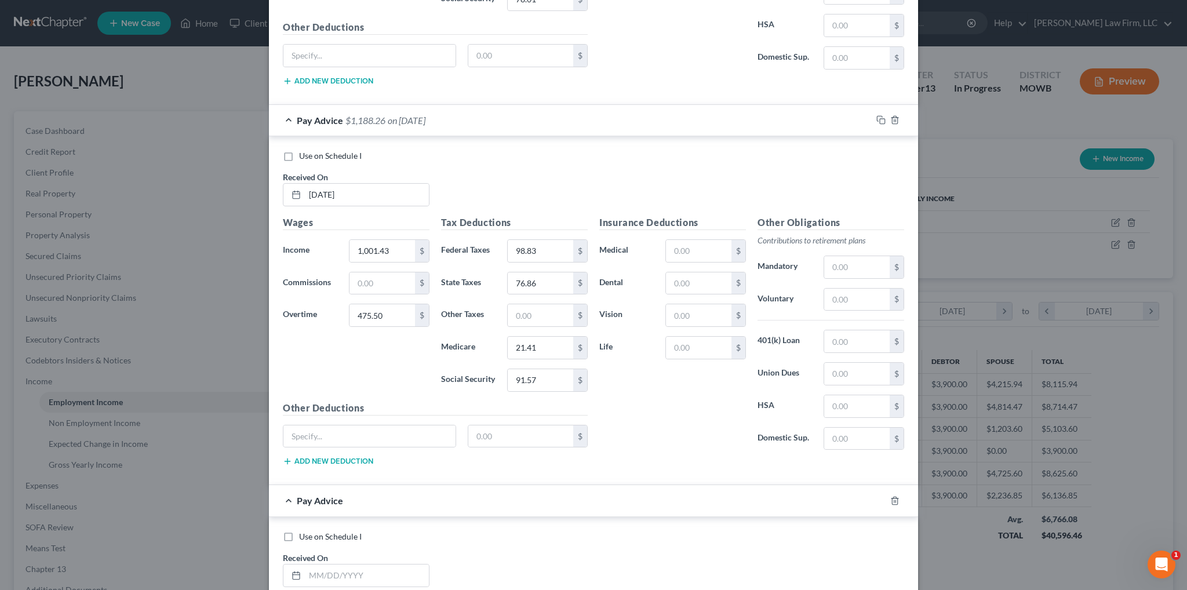
scroll to position [2664, 0]
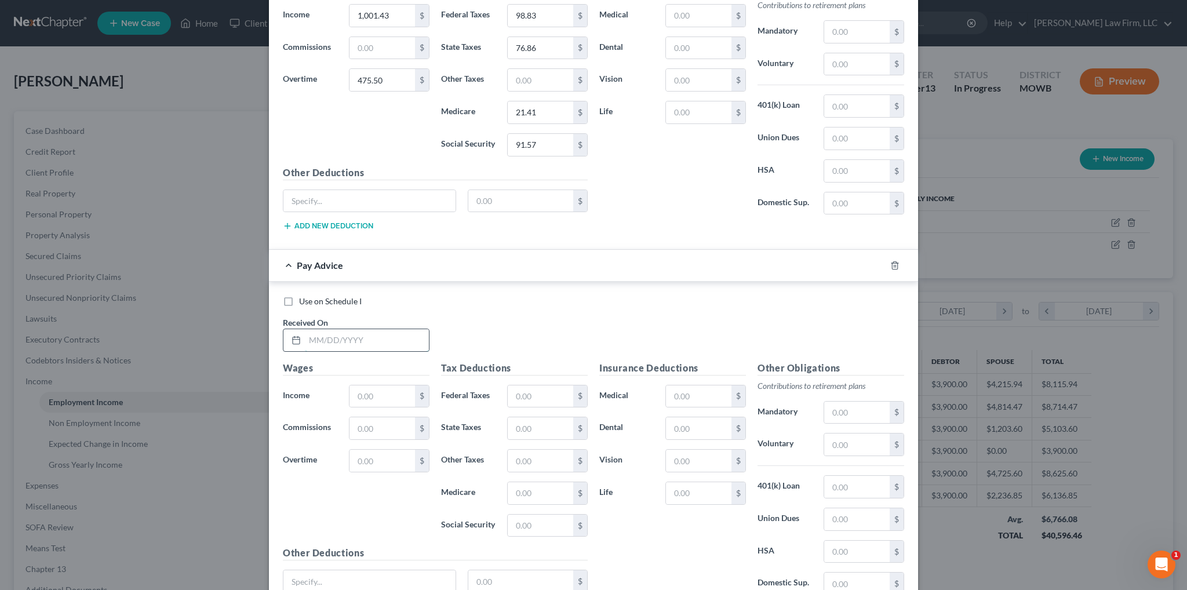
click at [387, 329] on input "text" at bounding box center [367, 340] width 124 height 22
type input "[DATE]"
click at [401, 385] on input "text" at bounding box center [381, 396] width 65 height 22
type input "1,001.50"
click at [402, 450] on input "text" at bounding box center [381, 461] width 65 height 22
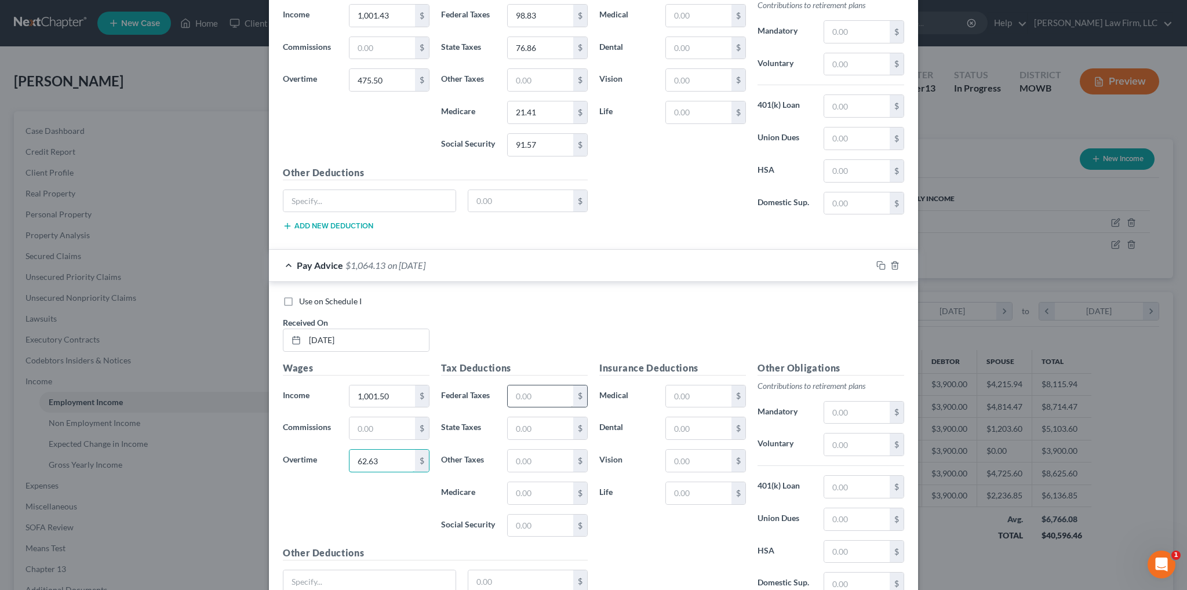
type input "62.63"
click at [530, 385] on input "text" at bounding box center [540, 396] width 65 height 22
type input "49.30"
click at [533, 419] on input "text" at bounding box center [540, 428] width 65 height 22
type input "53.83"
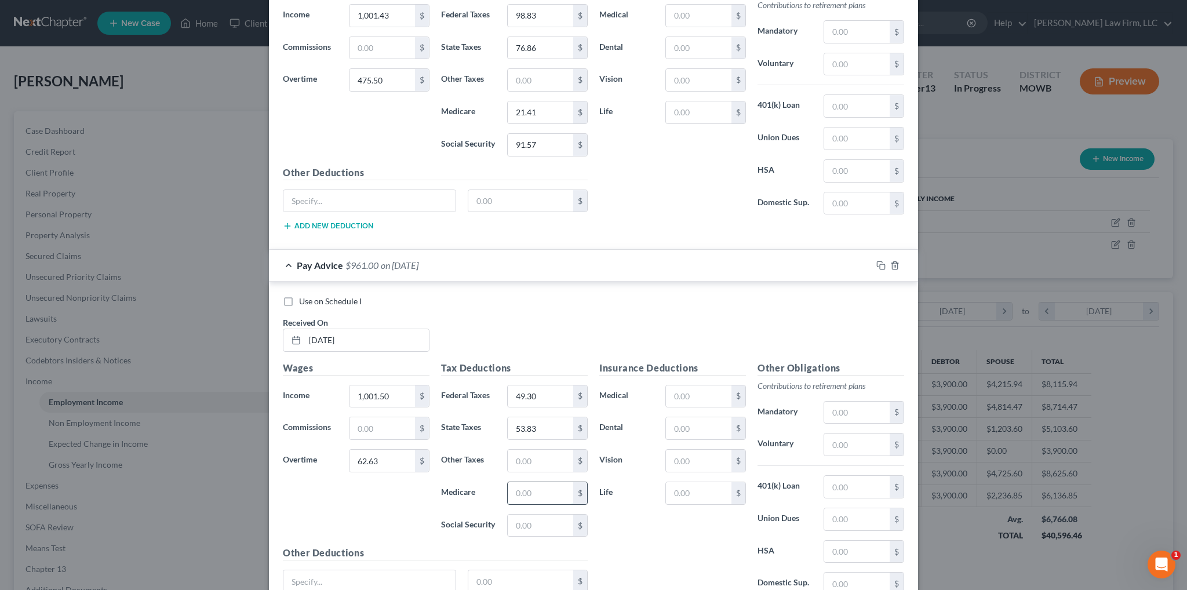
click at [530, 482] on input "text" at bounding box center [540, 493] width 65 height 22
type input "15.43"
click at [527, 515] on input "text" at bounding box center [540, 526] width 65 height 22
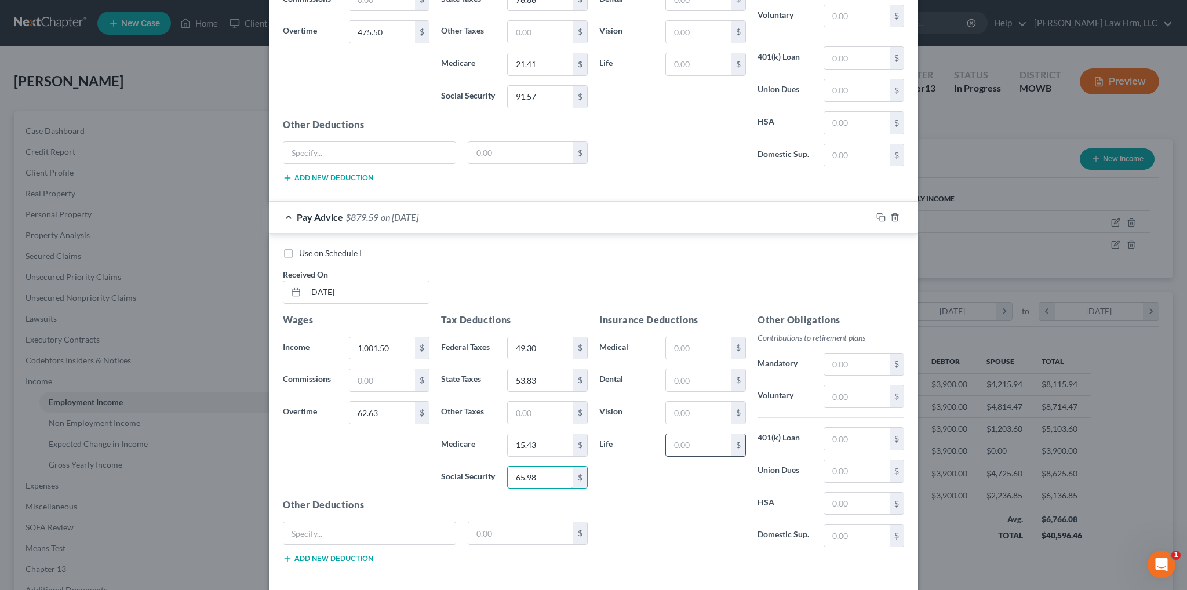
scroll to position [2753, 0]
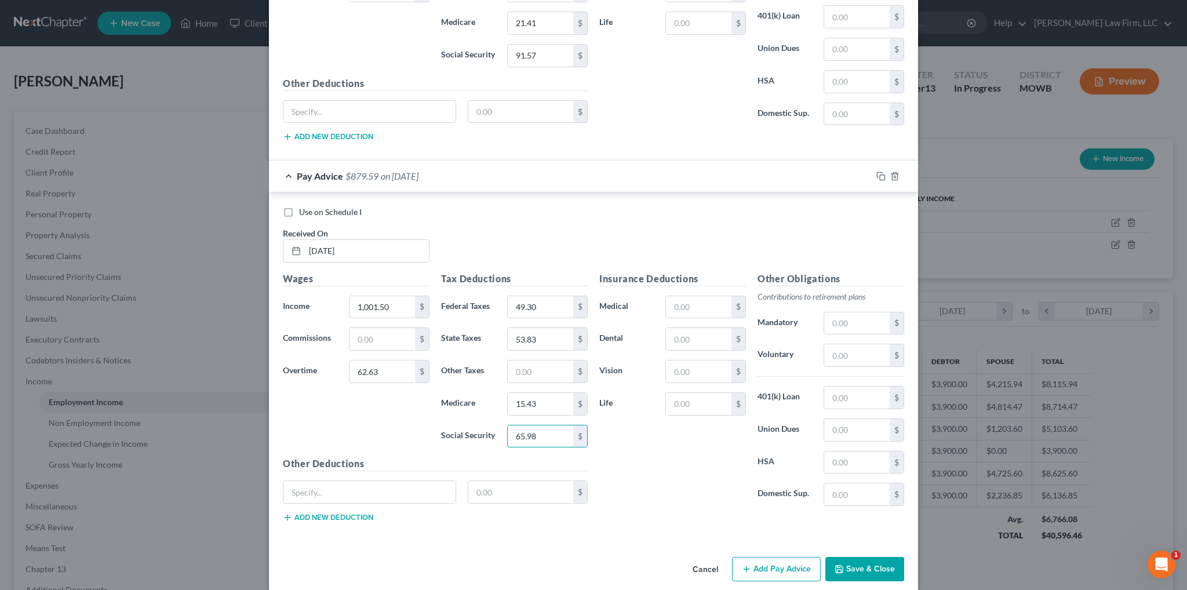
type input "65.98"
click at [789, 557] on button "Add Pay Advice" at bounding box center [776, 569] width 89 height 24
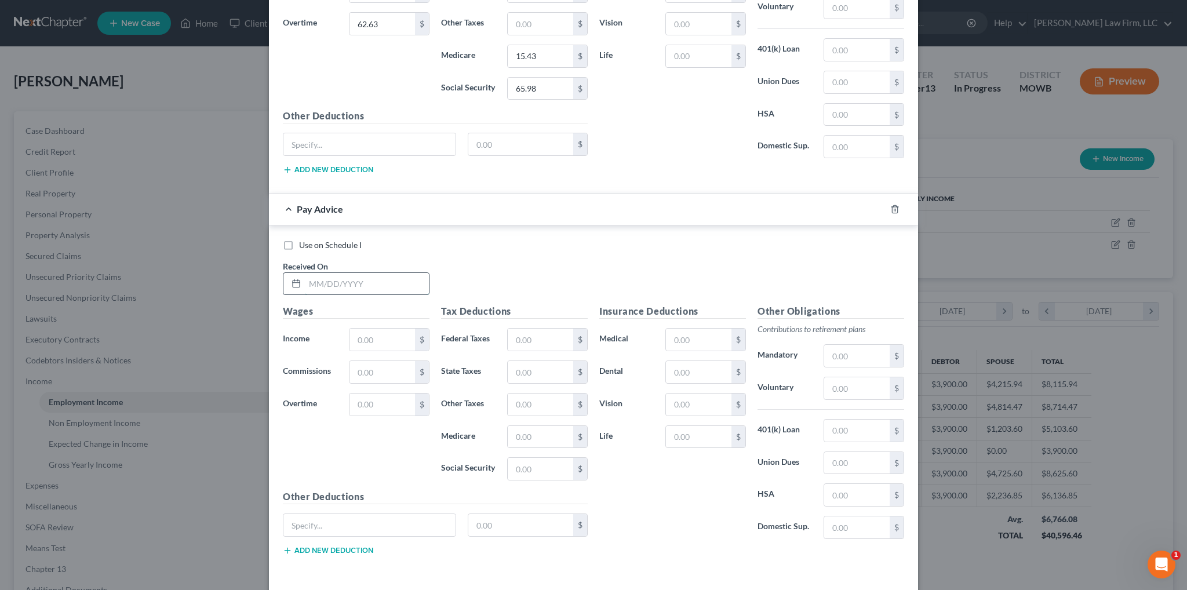
click at [351, 274] on input "text" at bounding box center [367, 284] width 124 height 22
type input "[DATE]"
click at [370, 329] on input "text" at bounding box center [381, 340] width 65 height 22
type input "1,001.28"
click at [349, 393] on input "text" at bounding box center [381, 404] width 65 height 22
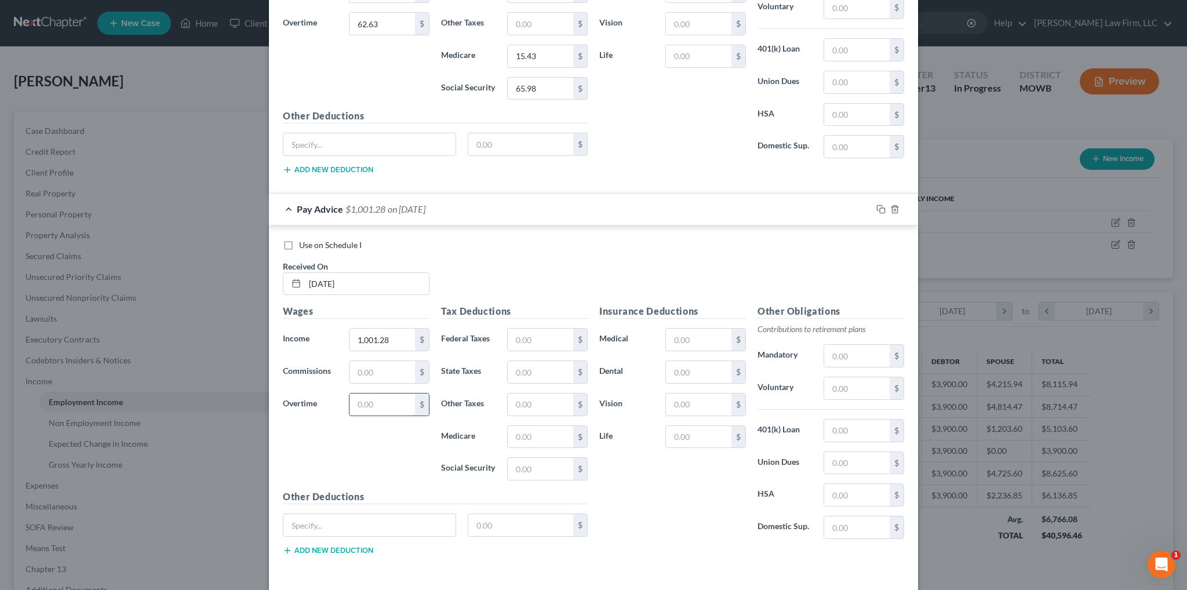
click at [367, 393] on input "text" at bounding box center [381, 404] width 65 height 22
type input "31.88"
click at [535, 329] on input "text" at bounding box center [540, 340] width 65 height 22
type input "45.62"
click at [531, 361] on input "text" at bounding box center [540, 372] width 65 height 22
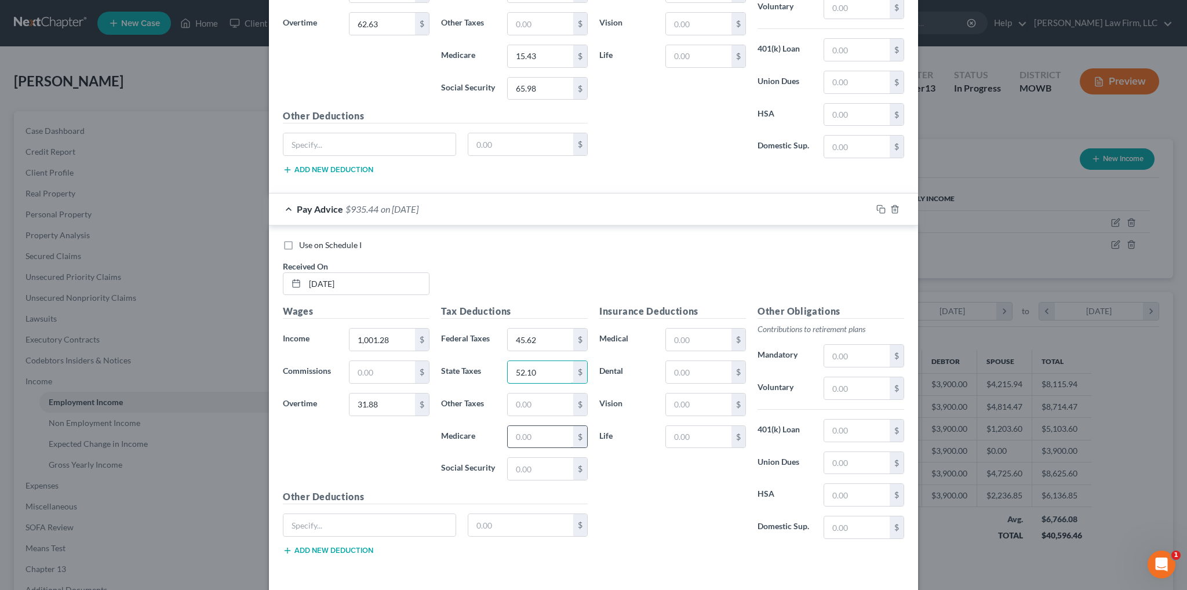
type input "52.10"
click at [531, 426] on input "text" at bounding box center [540, 437] width 65 height 22
type input "14.98"
click at [542, 458] on input "text" at bounding box center [540, 469] width 65 height 22
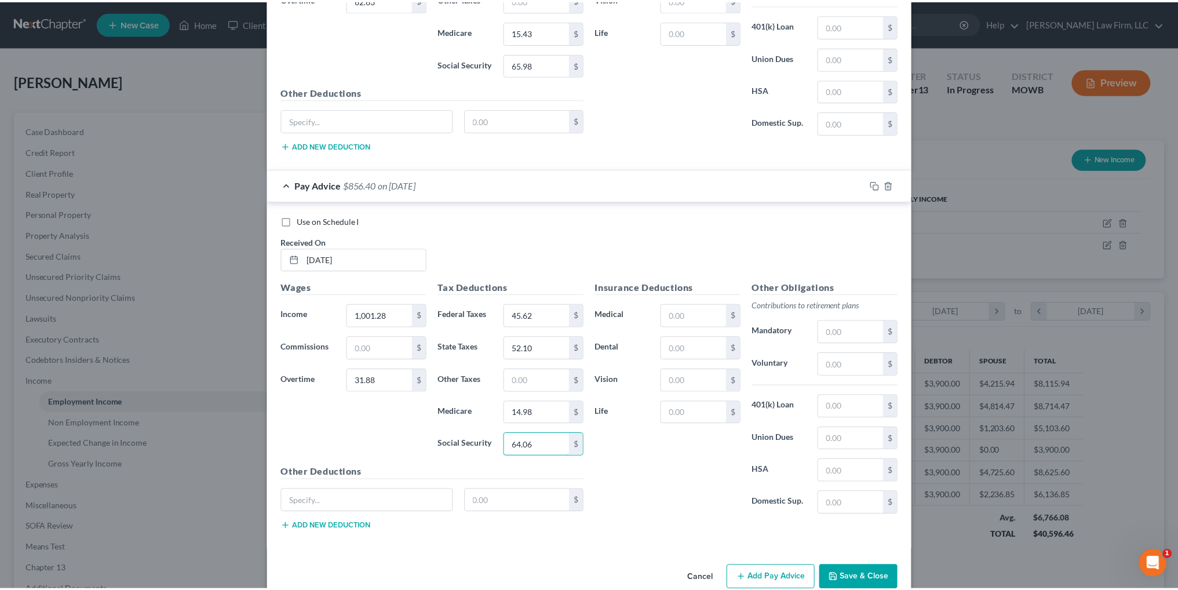
scroll to position [3131, 0]
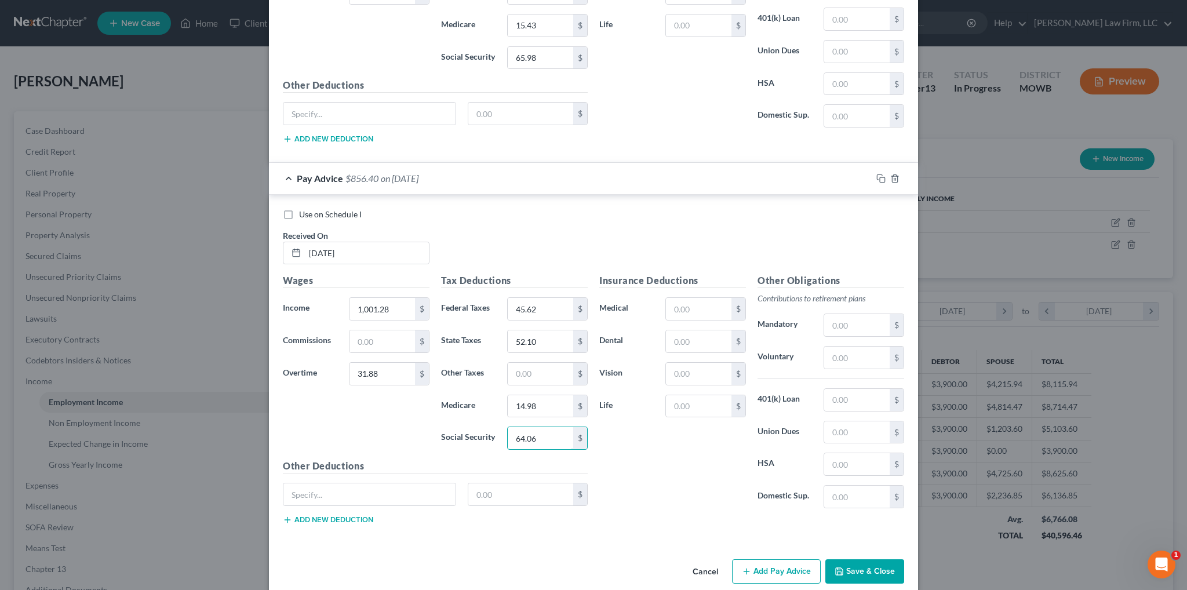
type input "64.06"
click at [865, 559] on button "Save & Close" at bounding box center [864, 571] width 79 height 24
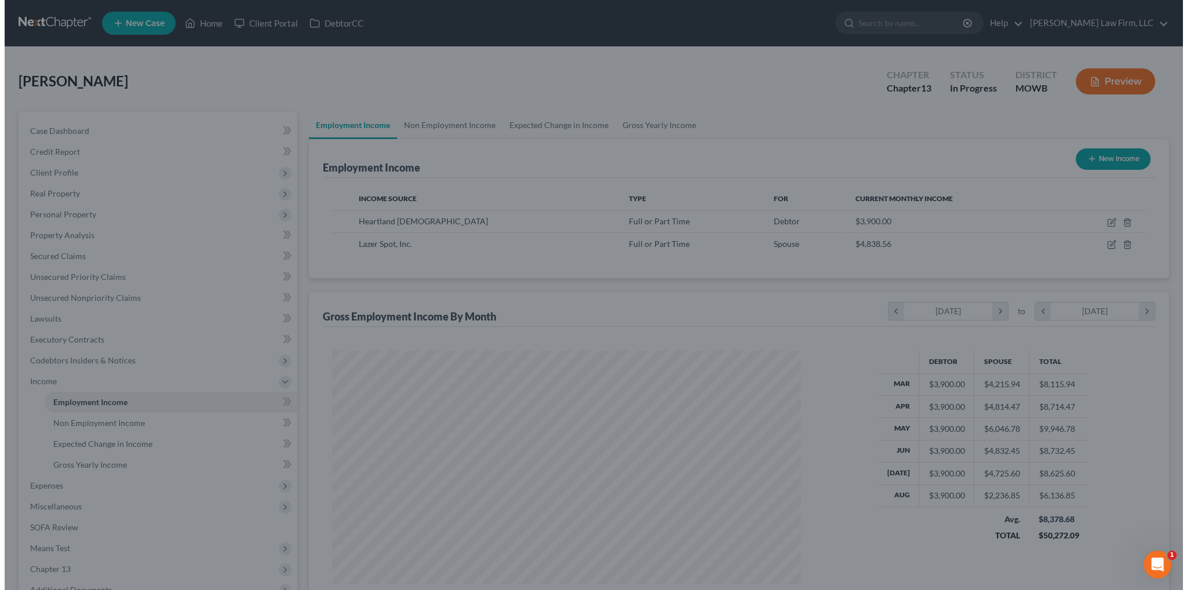
scroll to position [579217, 578961]
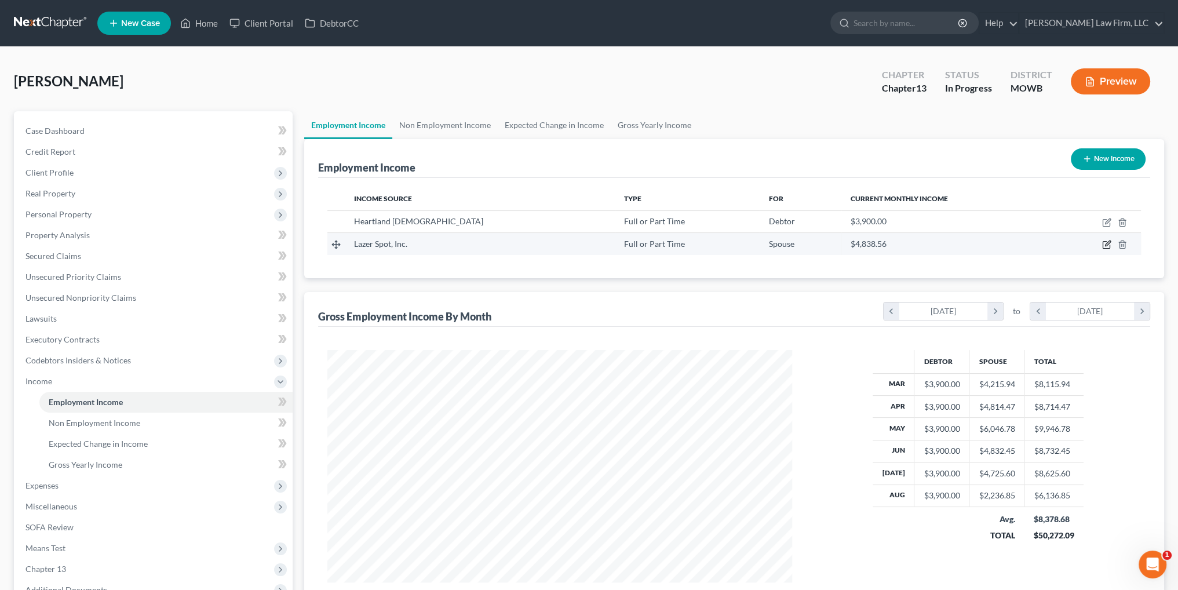
click at [1106, 243] on icon "button" at bounding box center [1106, 244] width 9 height 9
select select "0"
select select "10"
select select "3"
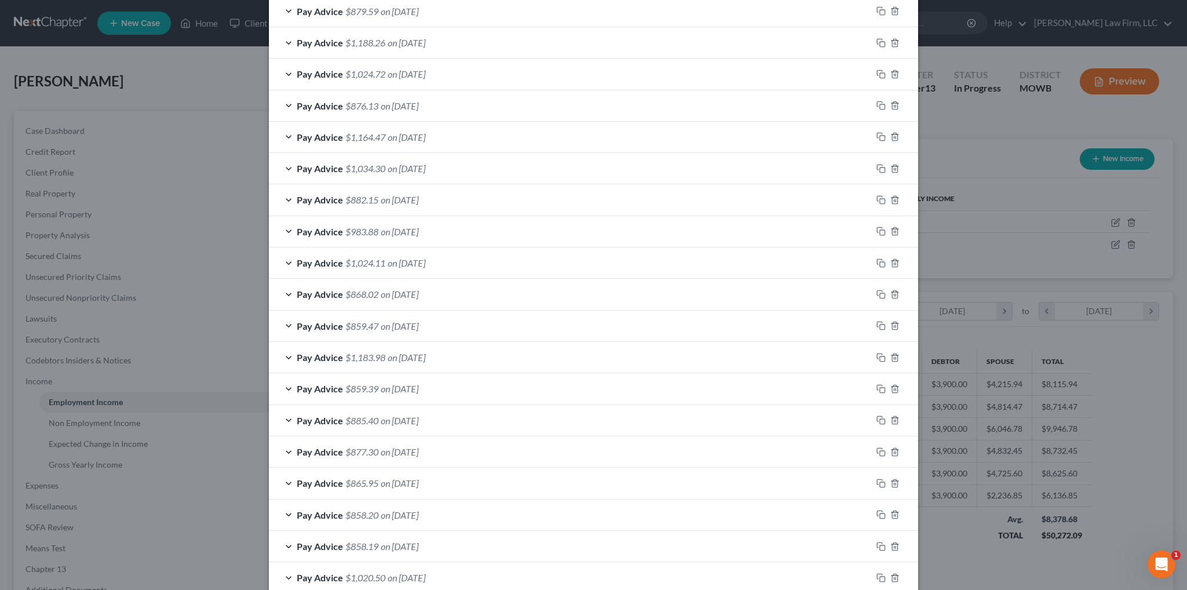
scroll to position [695, 0]
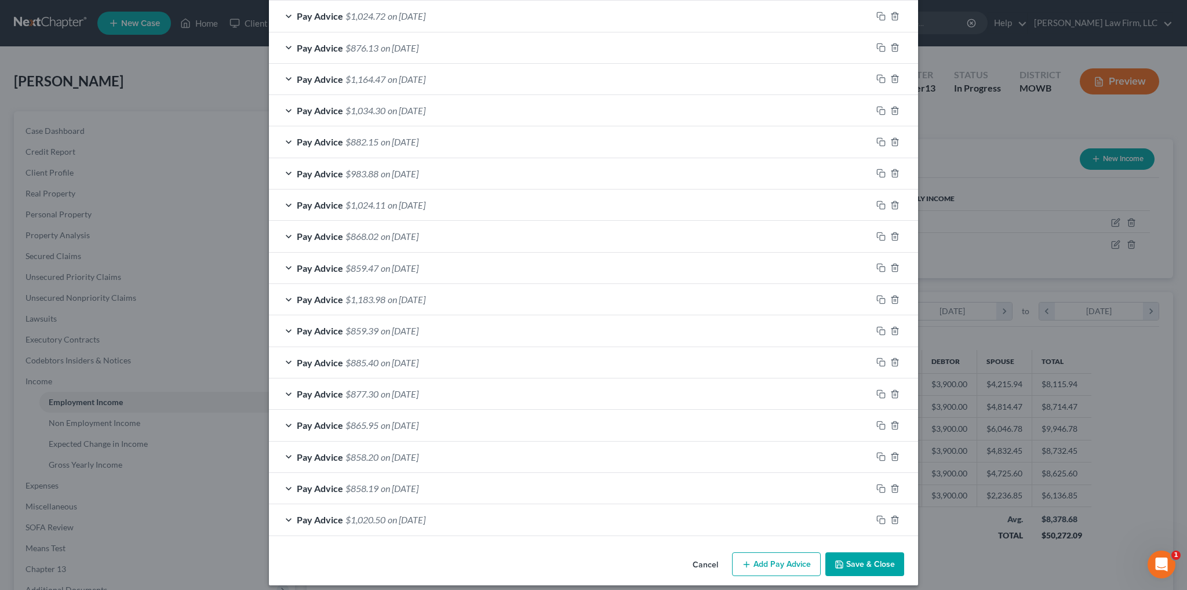
click at [765, 564] on button "Add Pay Advice" at bounding box center [776, 564] width 89 height 24
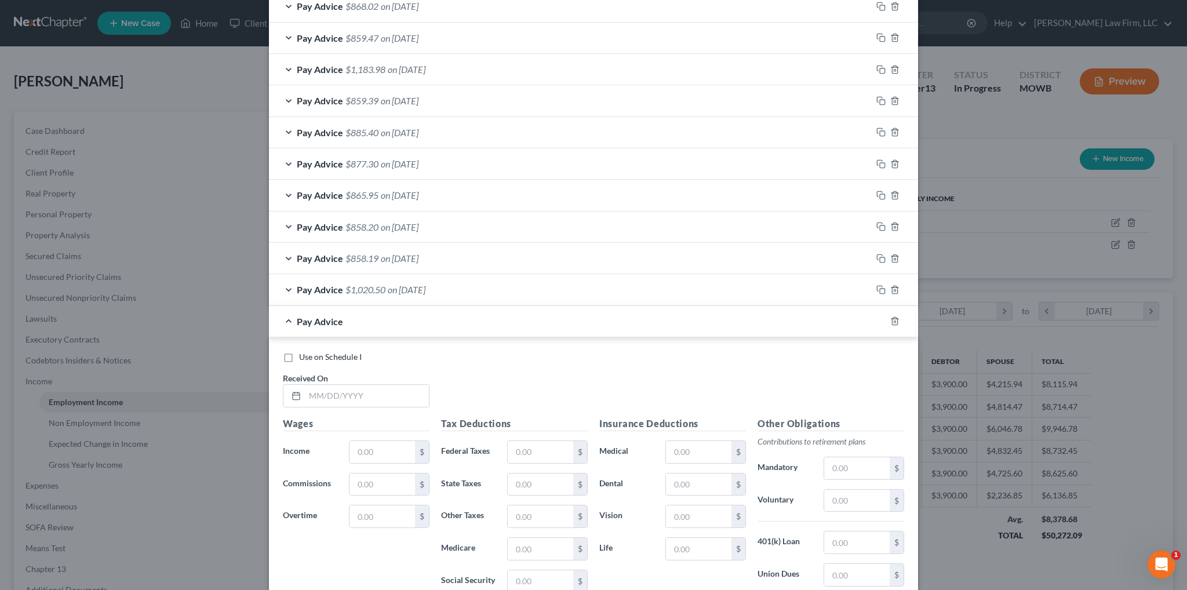
scroll to position [927, 0]
click at [372, 394] on input "text" at bounding box center [367, 394] width 124 height 22
type input "[DATE]"
click at [381, 447] on input "text" at bounding box center [381, 450] width 65 height 22
type input "1,031.57"
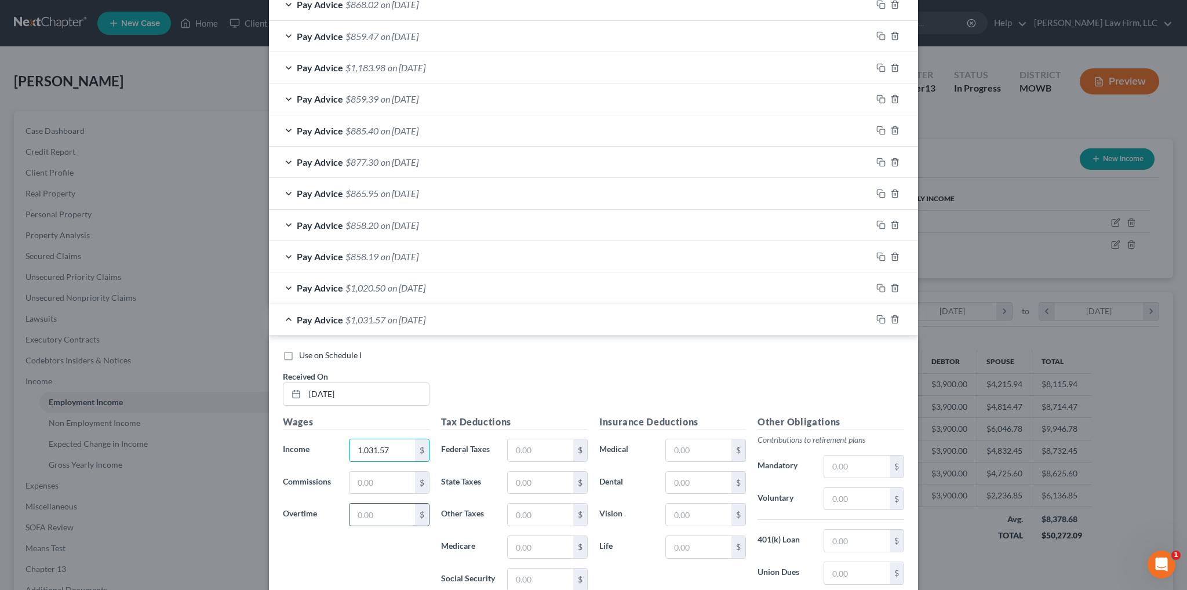
click at [362, 508] on input "text" at bounding box center [381, 515] width 65 height 22
type input "484.74"
click at [542, 454] on input "text" at bounding box center [540, 450] width 65 height 22
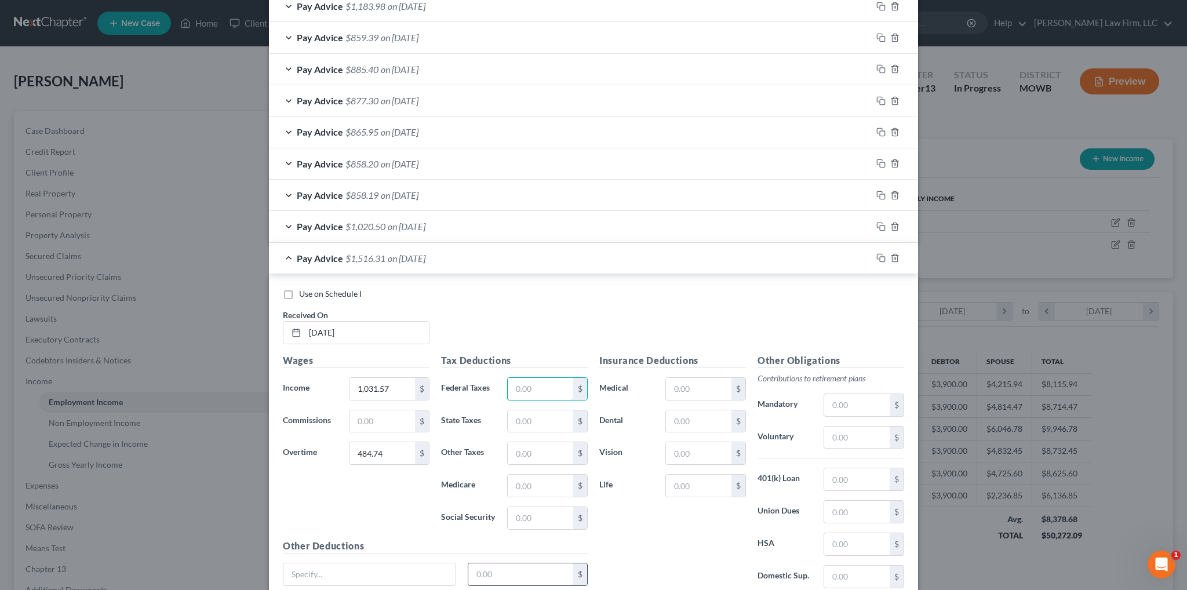
scroll to position [1080, 0]
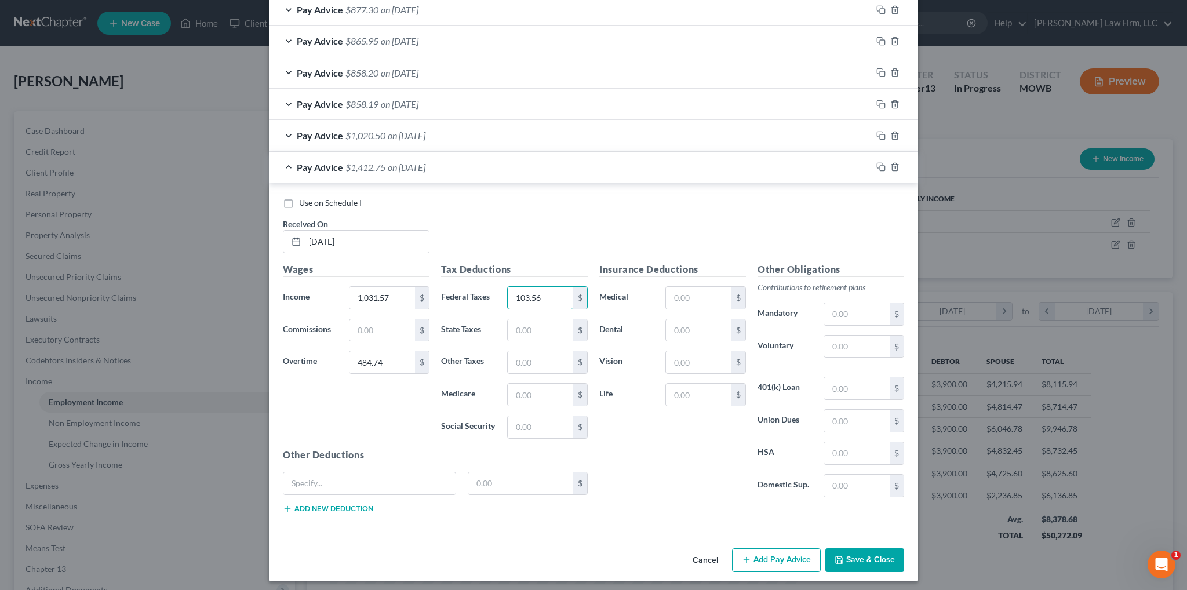
type input "103.56"
type input "79.06"
type input "21.99"
type input "94.01"
click at [781, 559] on button "Add Pay Advice" at bounding box center [776, 560] width 89 height 24
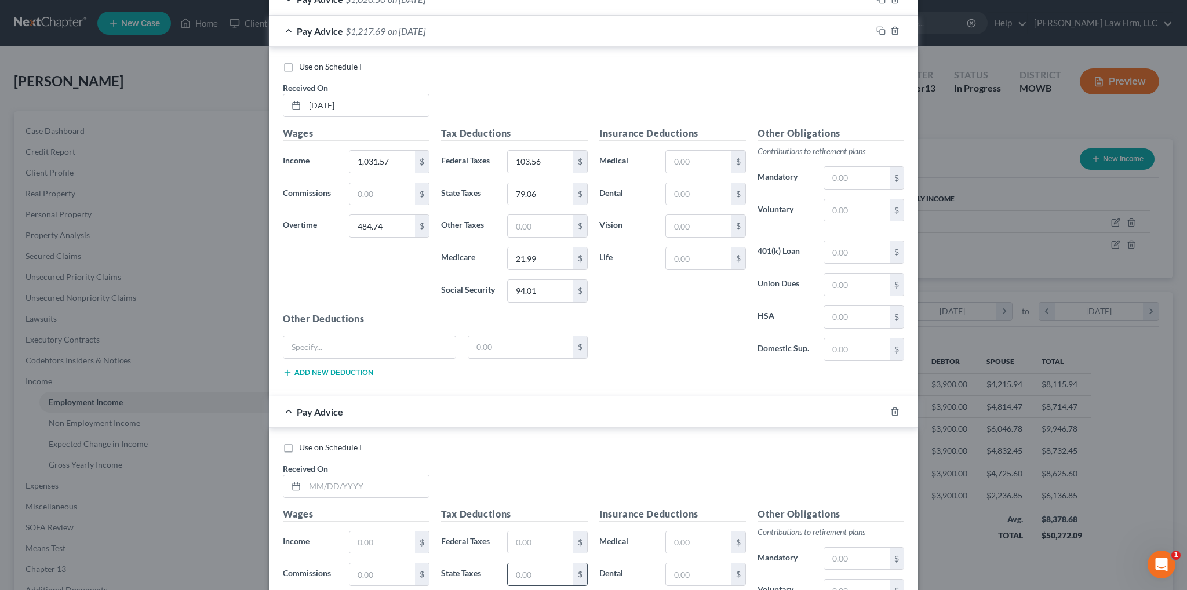
scroll to position [1311, 0]
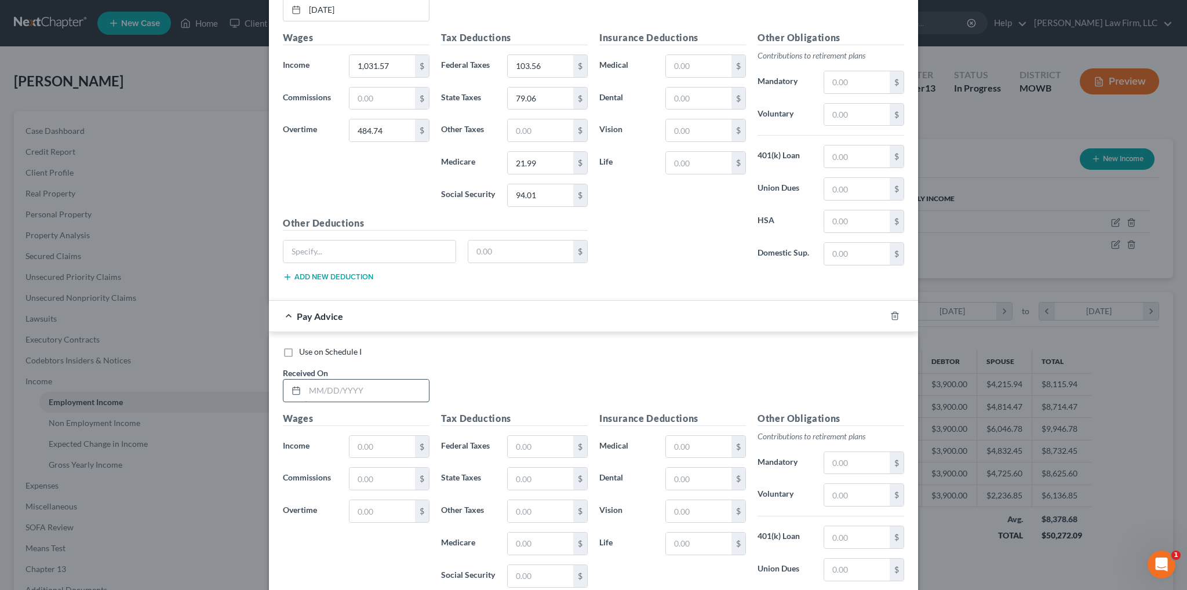
click at [380, 386] on input "text" at bounding box center [367, 391] width 124 height 22
type input "[DATE]"
click at [381, 437] on input "text" at bounding box center [381, 447] width 65 height 22
type input "1,030.00"
click at [385, 508] on input "text" at bounding box center [381, 511] width 65 height 22
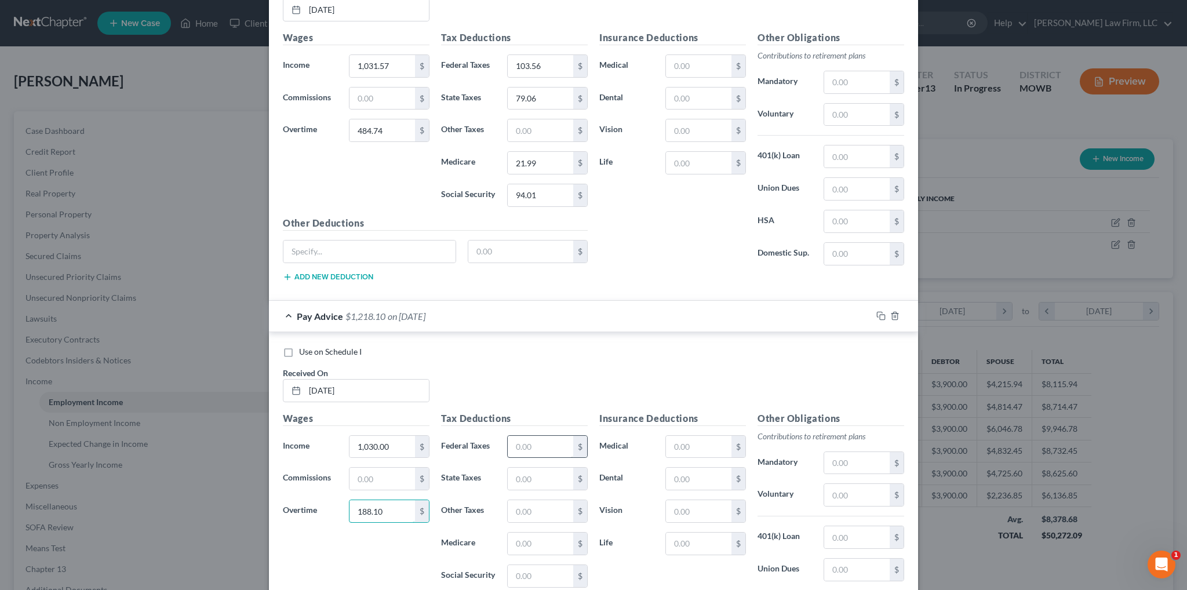
type input "188.10"
click at [522, 440] on input "text" at bounding box center [540, 447] width 65 height 22
type input "67.77"
type input "62.42"
type input "17.66"
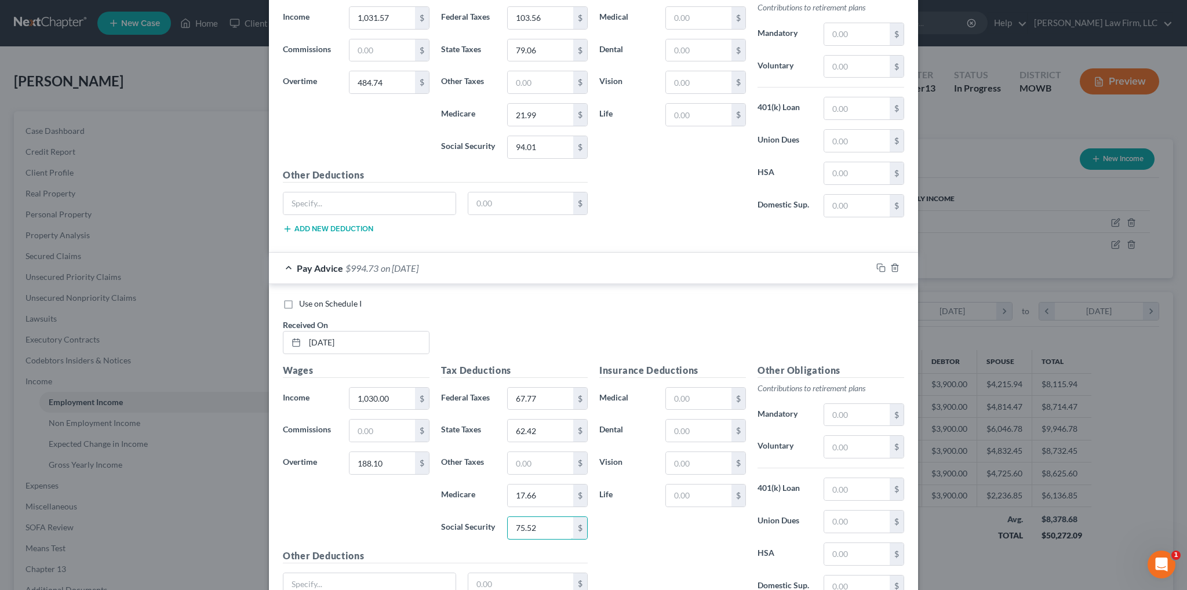
scroll to position [1458, 0]
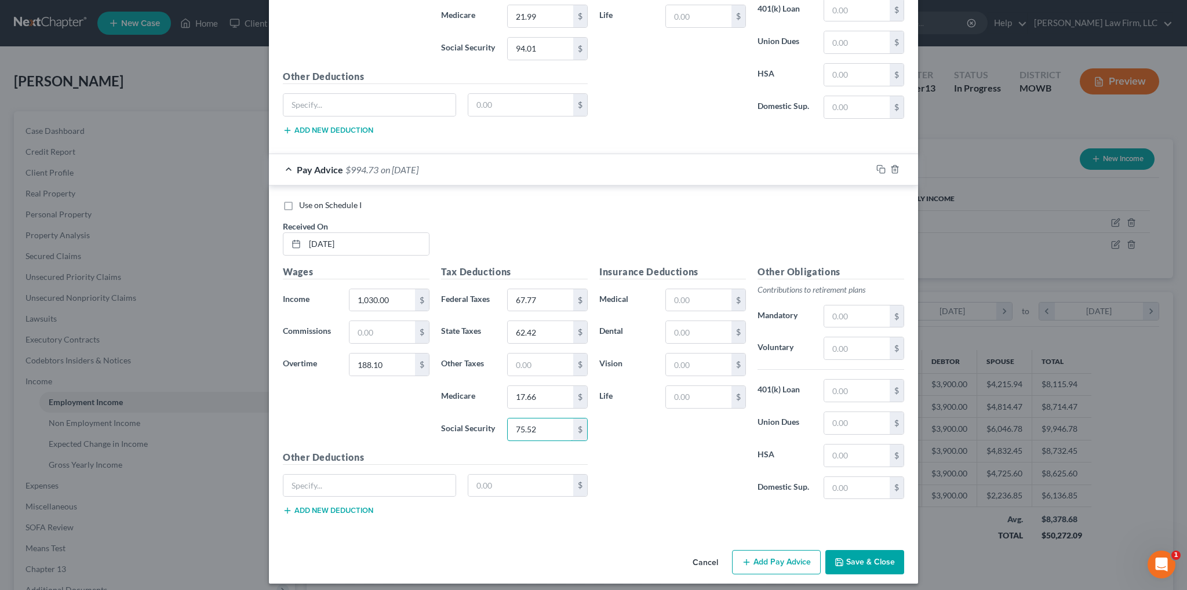
type input "75.52"
click at [767, 554] on button "Add Pay Advice" at bounding box center [776, 562] width 89 height 24
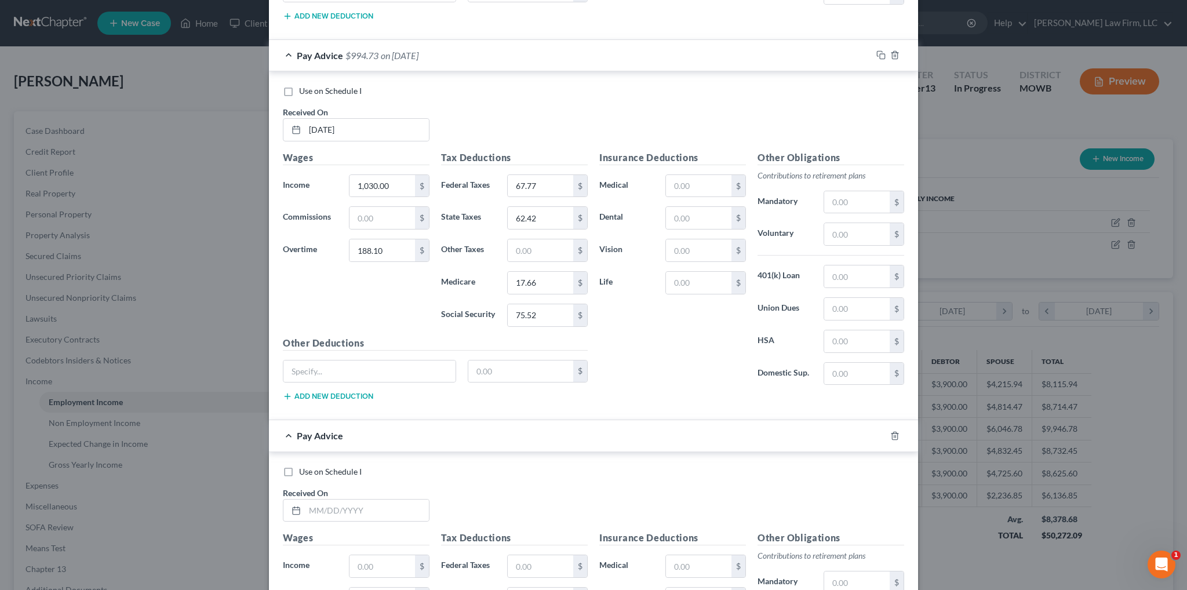
scroll to position [1748, 0]
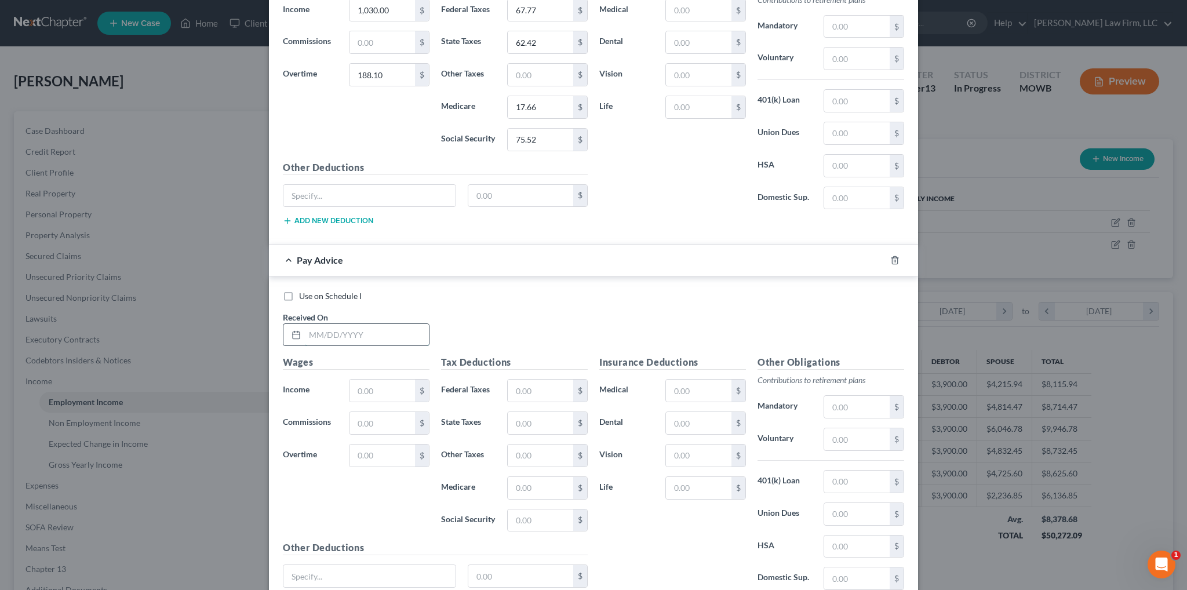
click at [371, 326] on input "text" at bounding box center [367, 335] width 124 height 22
type input "[DATE]"
type input "912.58"
click at [526, 380] on input "text" at bounding box center [540, 391] width 65 height 22
type input "33.56"
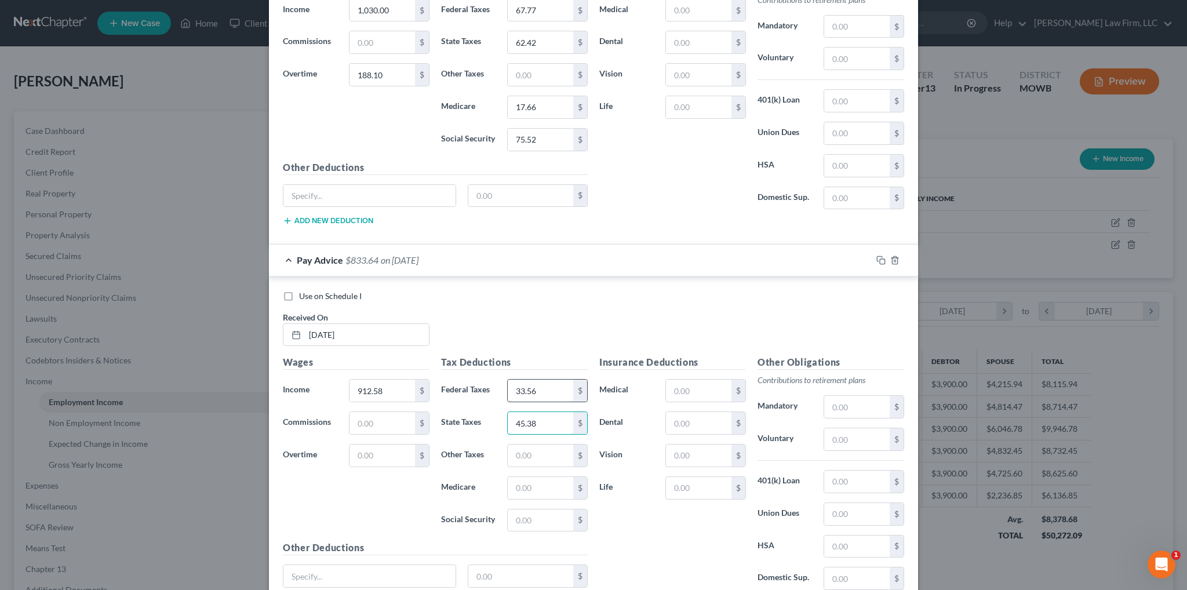
type input "45.38"
type input "13.23"
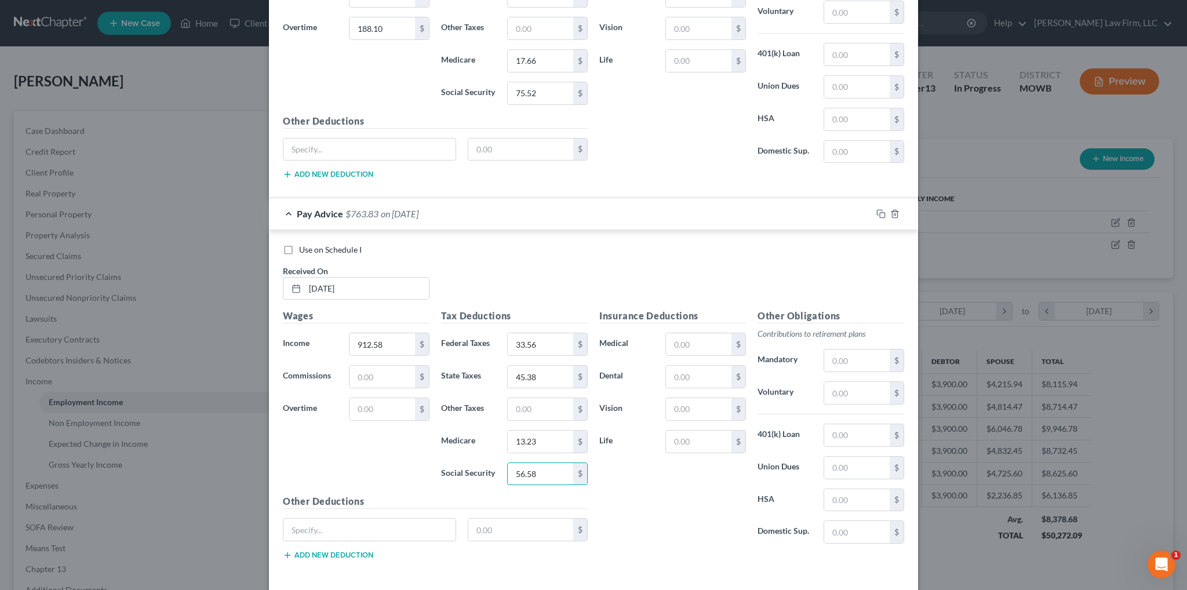
scroll to position [1836, 0]
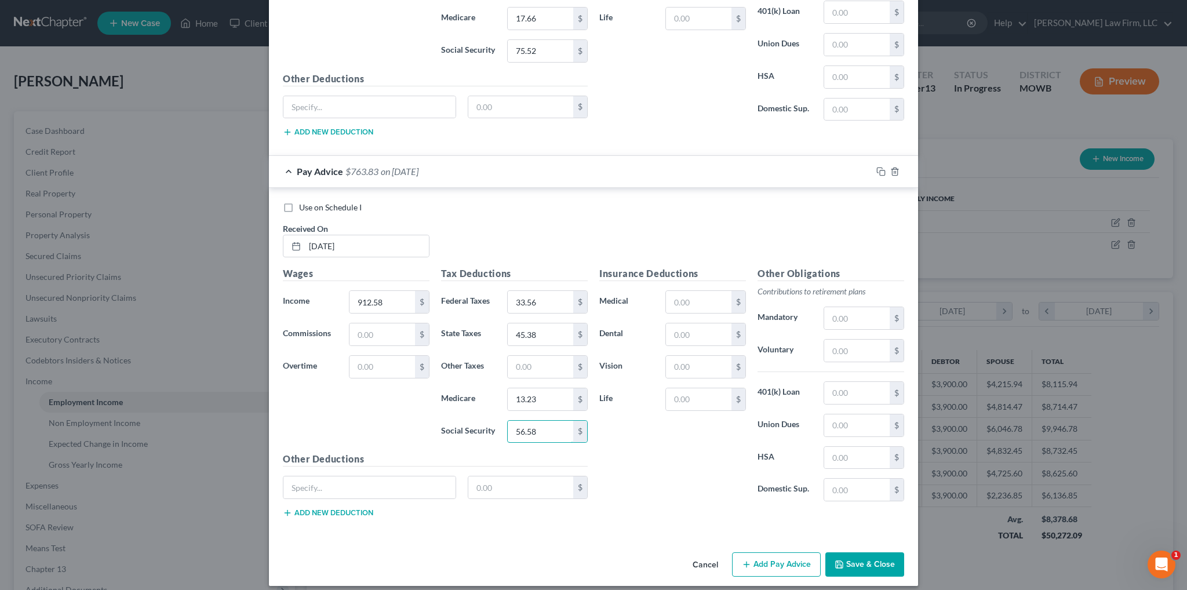
type input "56.58"
click at [785, 552] on button "Add Pay Advice" at bounding box center [776, 564] width 89 height 24
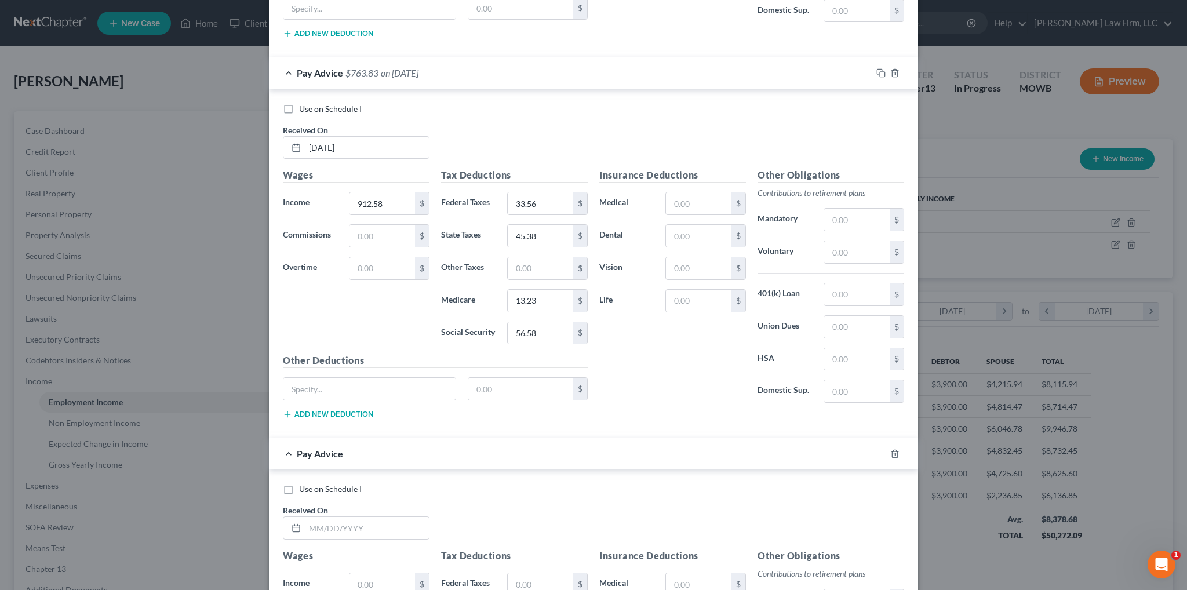
scroll to position [2068, 0]
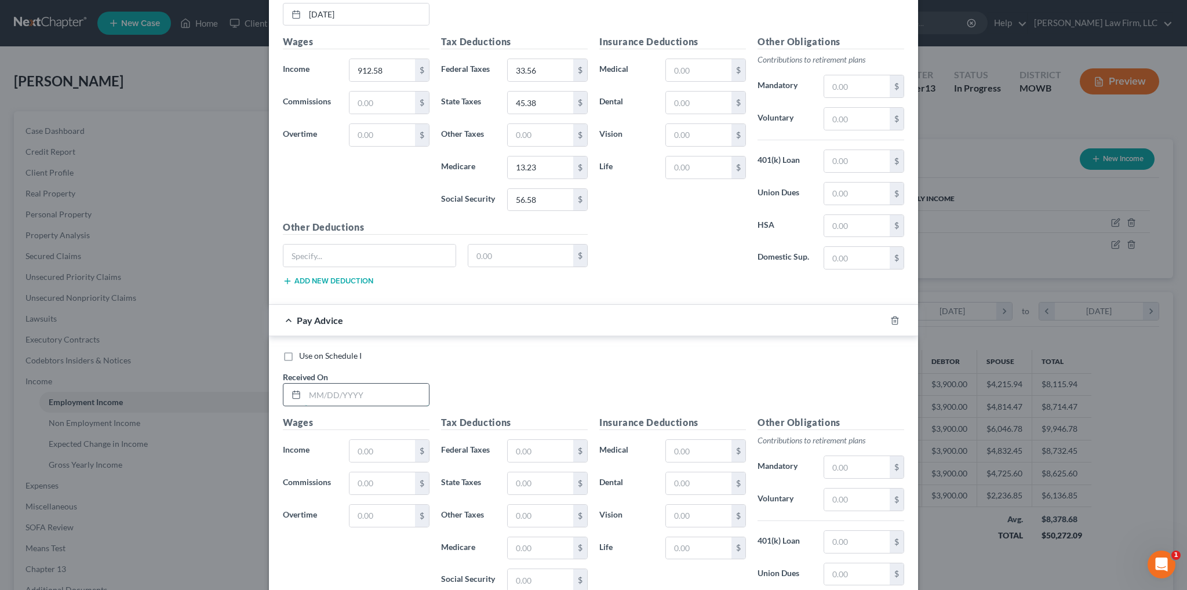
click at [363, 386] on input "text" at bounding box center [367, 395] width 124 height 22
type input "931.64"
drag, startPoint x: 360, startPoint y: 384, endPoint x: 229, endPoint y: 371, distance: 131.6
click at [229, 371] on div "Edit Income Source × Employment Type * Select Full or [DEMOGRAPHIC_DATA] Employ…" at bounding box center [593, 295] width 1187 height 590
paste input "931.64"
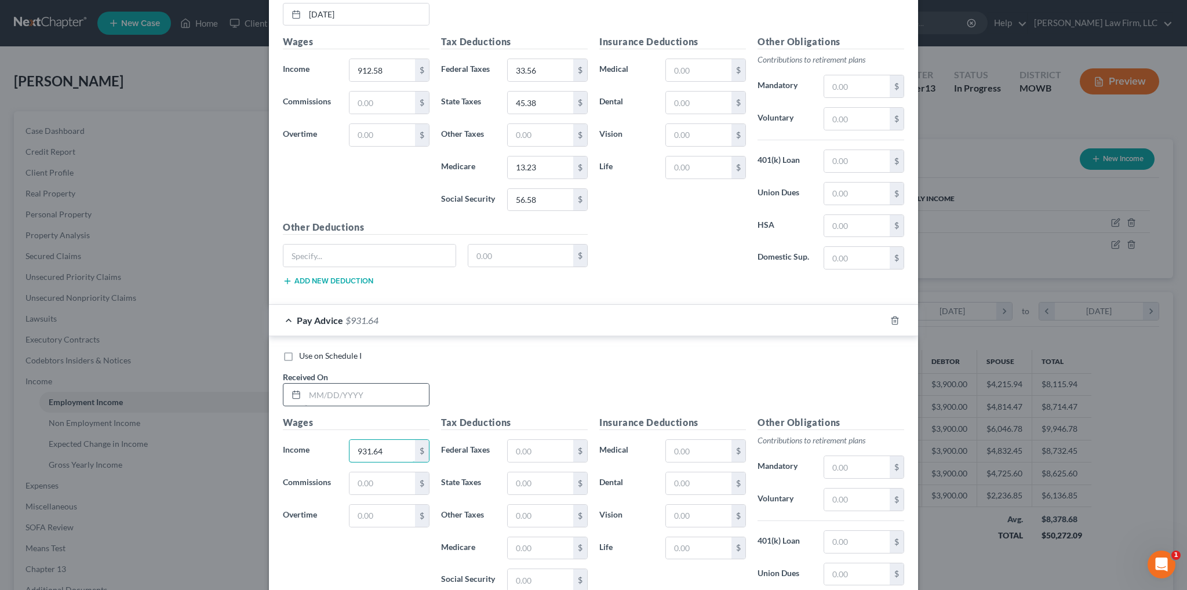
type input "931.64"
click at [315, 384] on input "text" at bounding box center [367, 395] width 124 height 22
type input "[DATE]"
click at [542, 444] on input "text" at bounding box center [540, 451] width 65 height 22
type input "35.47"
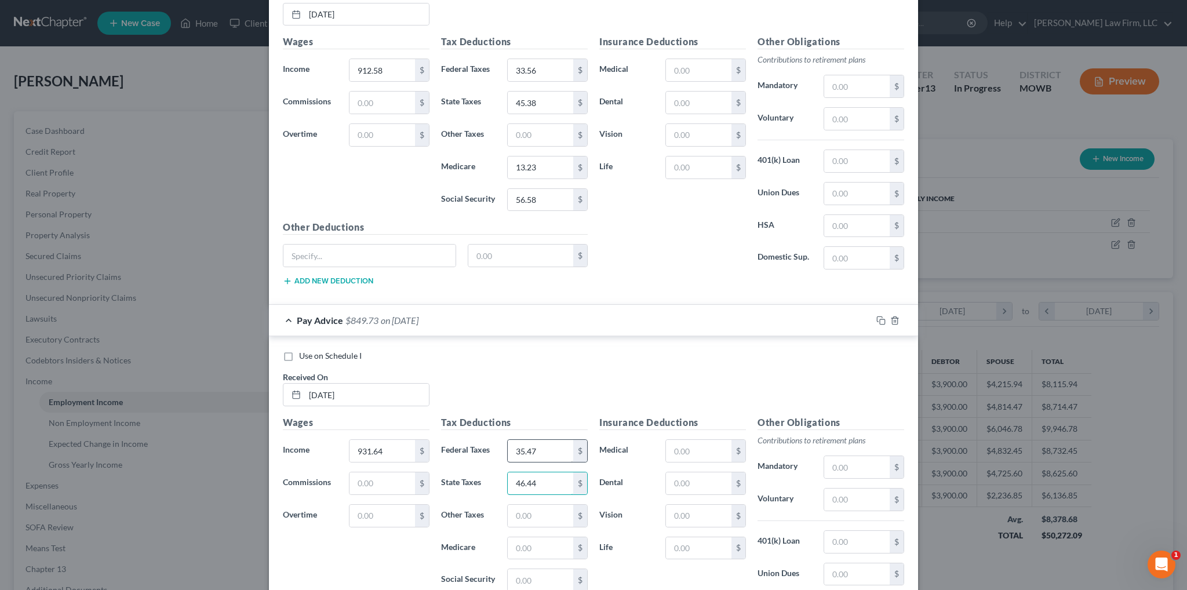
type input "46.44"
type input "13.51"
click at [528, 569] on input "text" at bounding box center [540, 580] width 65 height 22
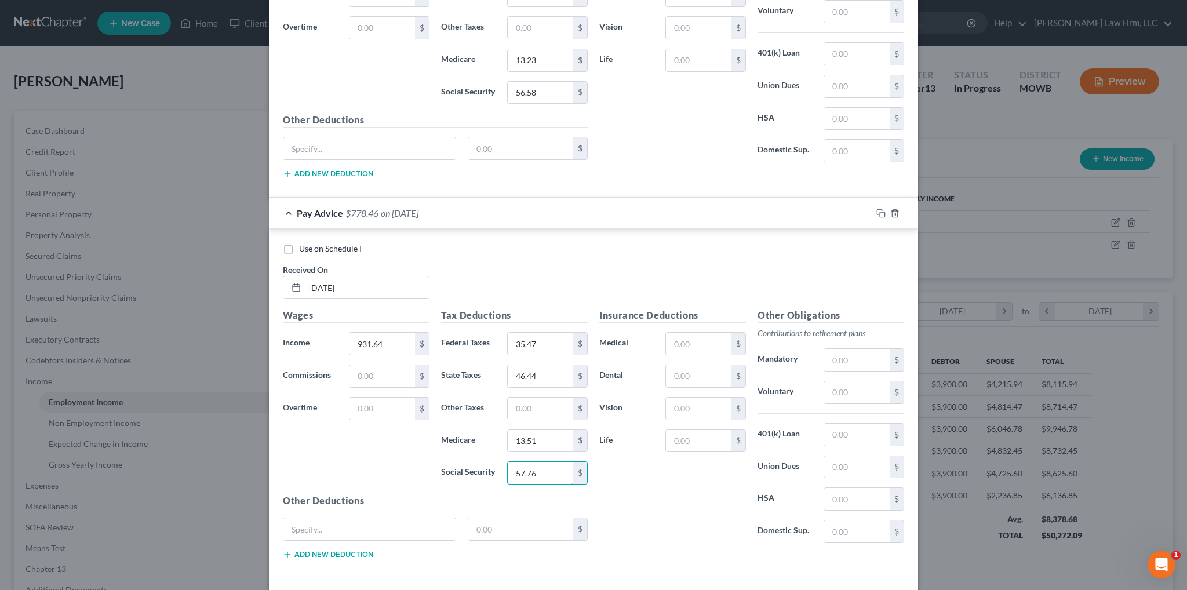
scroll to position [2215, 0]
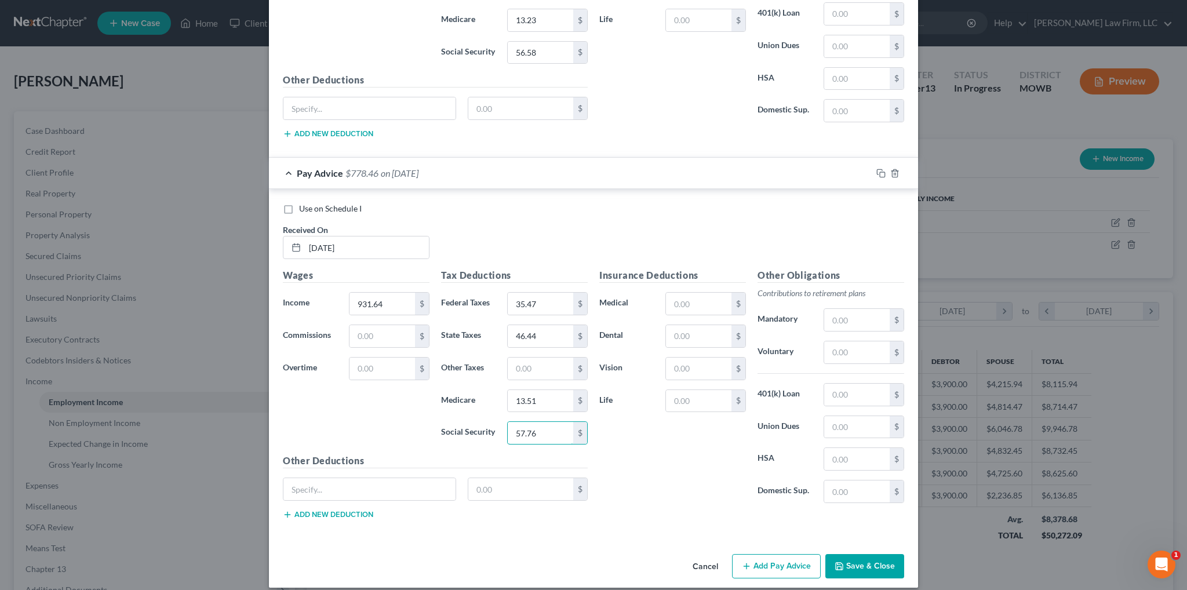
type input "57.76"
click at [786, 556] on button "Add Pay Advice" at bounding box center [776, 566] width 89 height 24
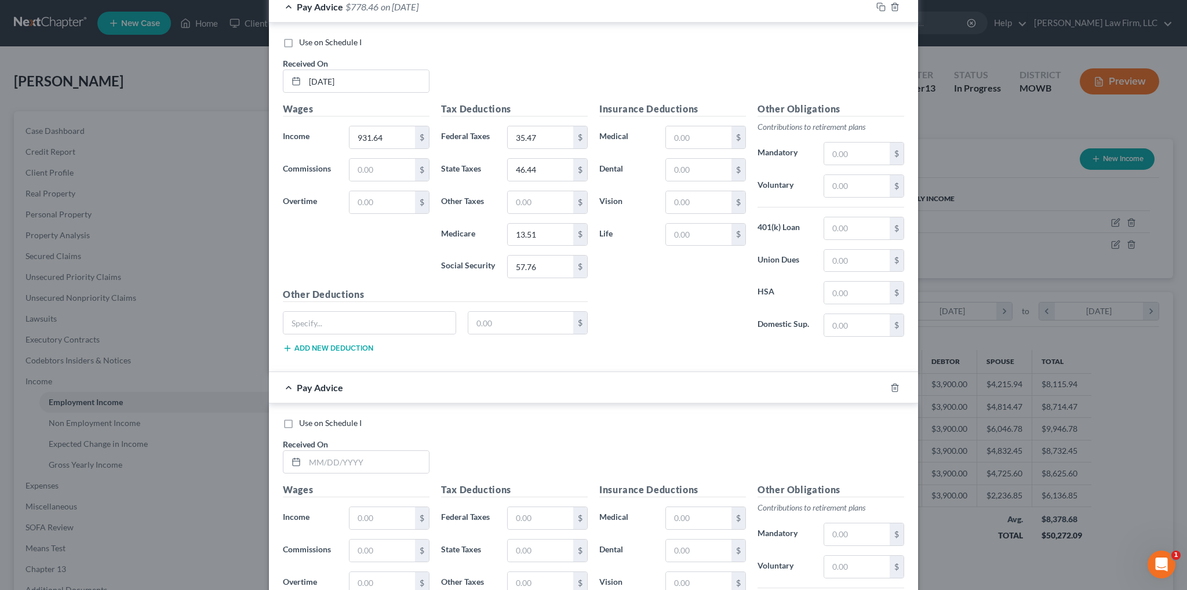
scroll to position [2505, 0]
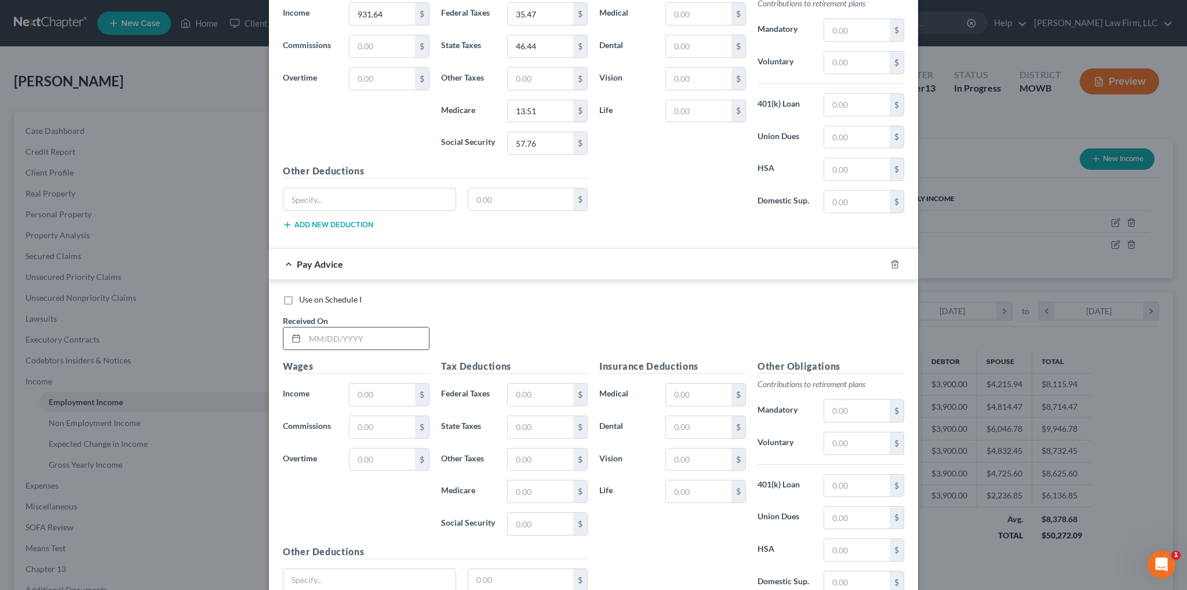
click at [372, 327] on input "text" at bounding box center [367, 338] width 124 height 22
type input "[DATE]"
click at [389, 384] on input "text" at bounding box center [381, 395] width 65 height 22
drag, startPoint x: 377, startPoint y: 381, endPoint x: 373, endPoint y: 373, distance: 8.3
click at [377, 384] on input "text" at bounding box center [381, 395] width 65 height 22
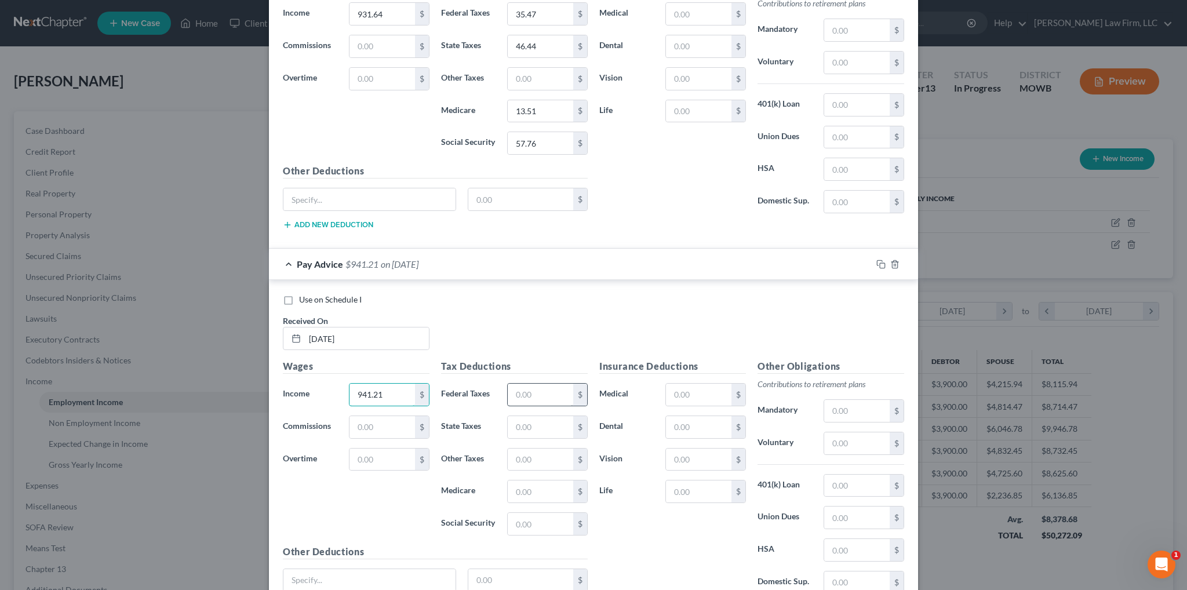
type input "941.21"
click at [552, 384] on input "text" at bounding box center [540, 395] width 65 height 22
type input "0"
type input "36.43"
type input "46.97"
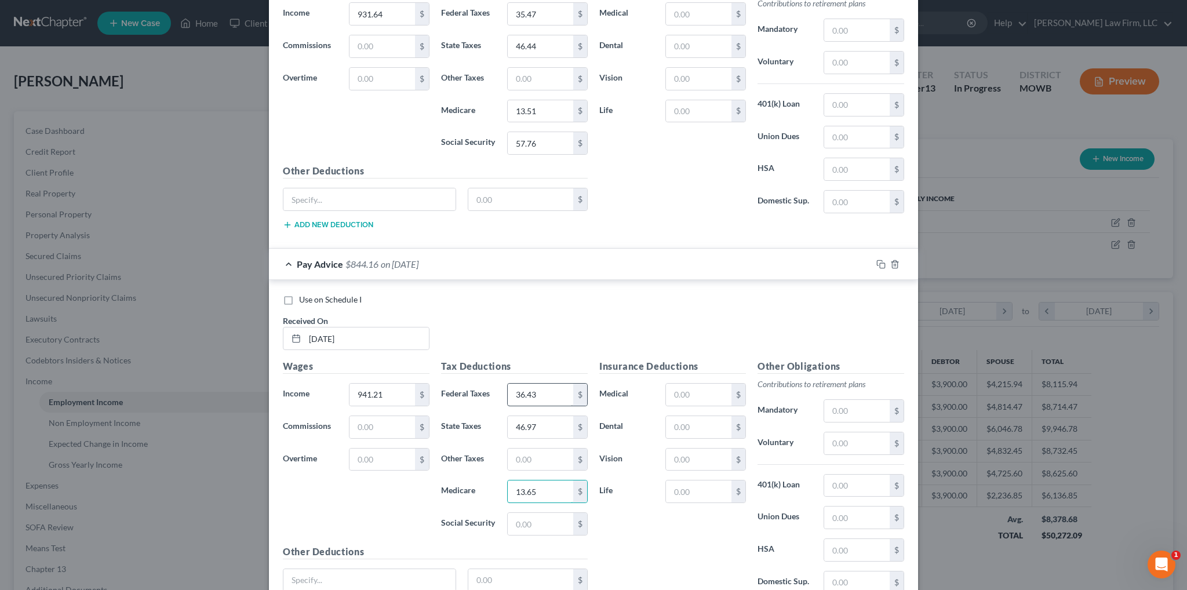
type input "13.65"
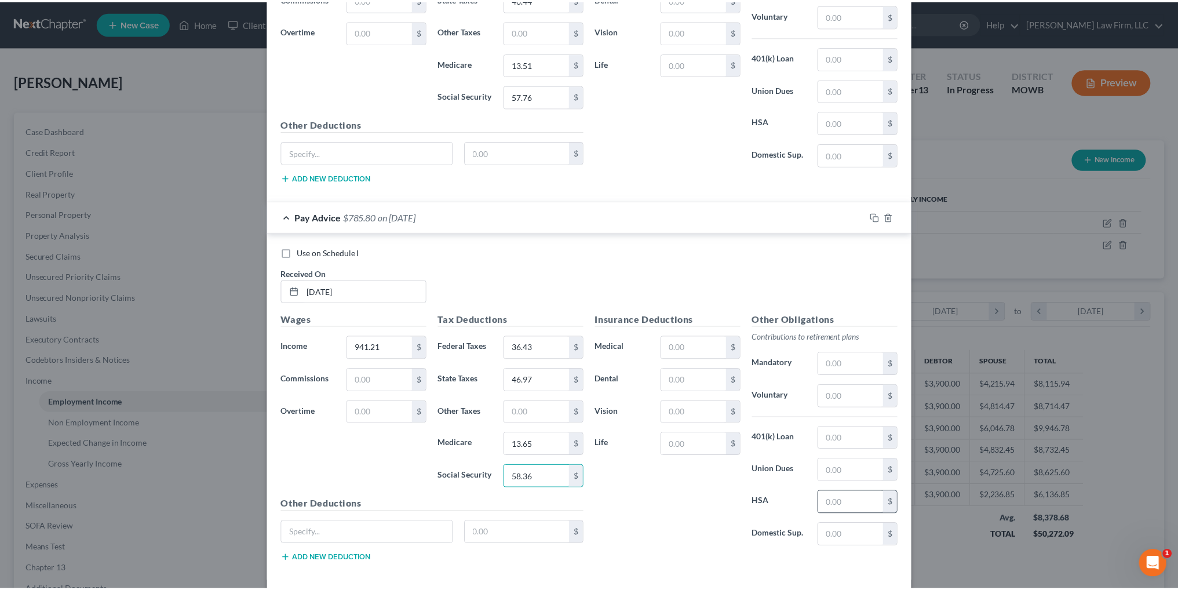
scroll to position [2594, 0]
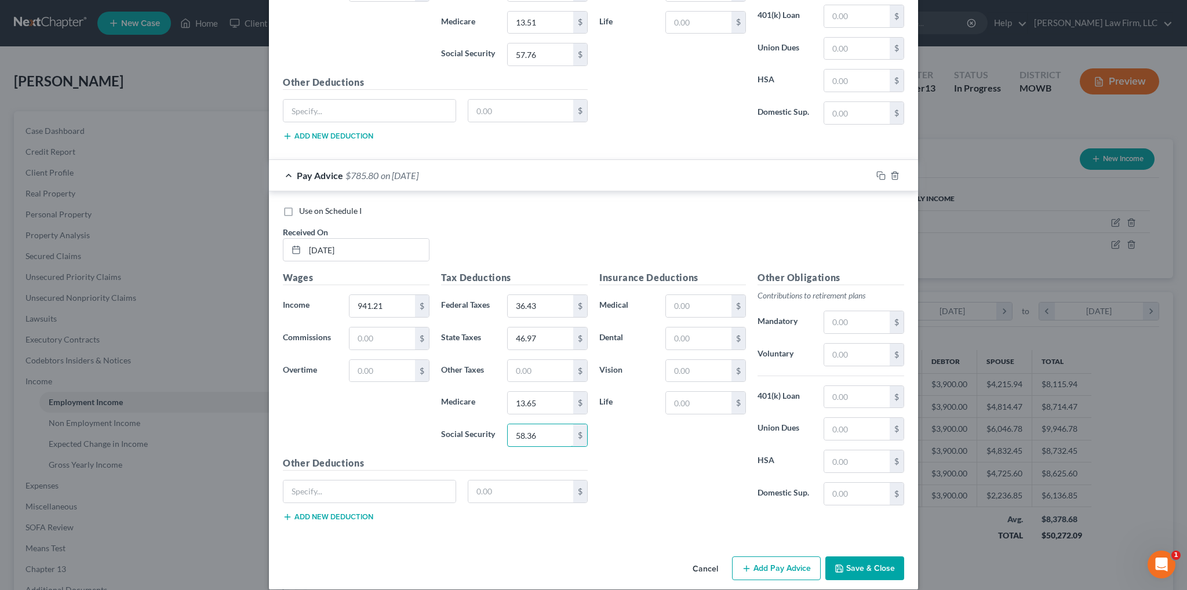
type input "58.36"
click at [855, 556] on button "Save & Close" at bounding box center [864, 568] width 79 height 24
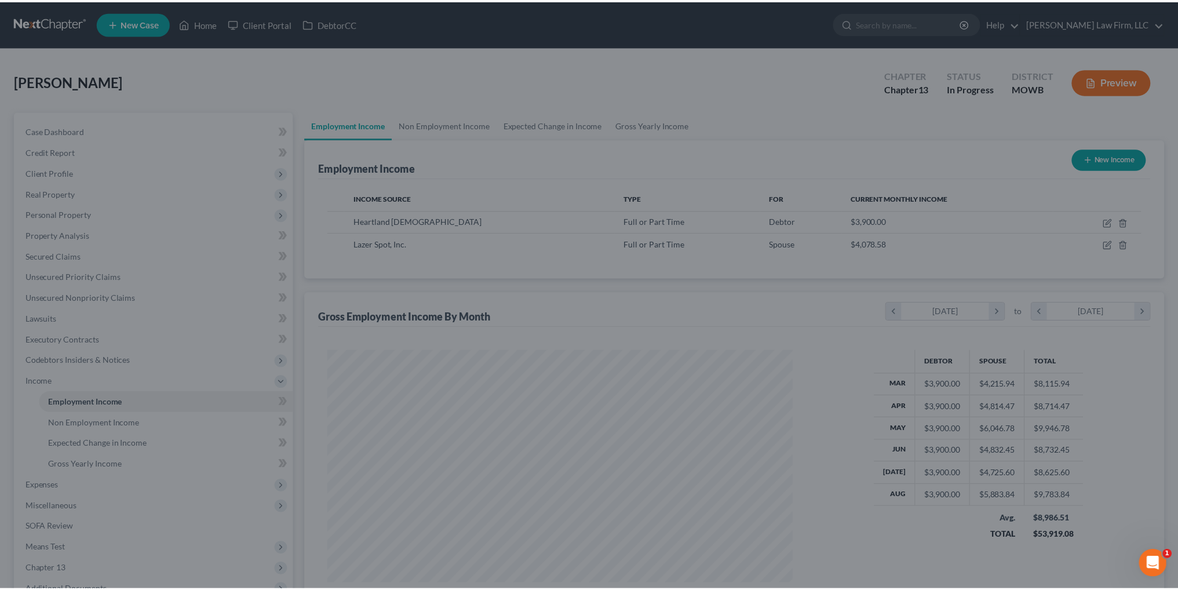
scroll to position [579217, 578961]
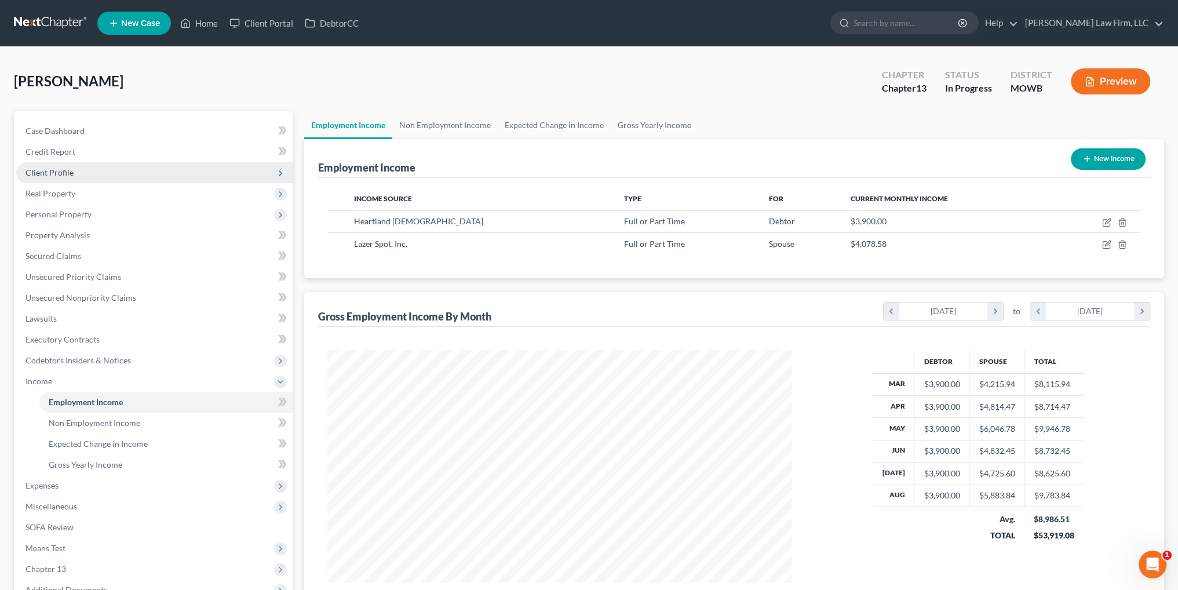
click at [48, 170] on span "Client Profile" at bounding box center [49, 172] width 48 height 10
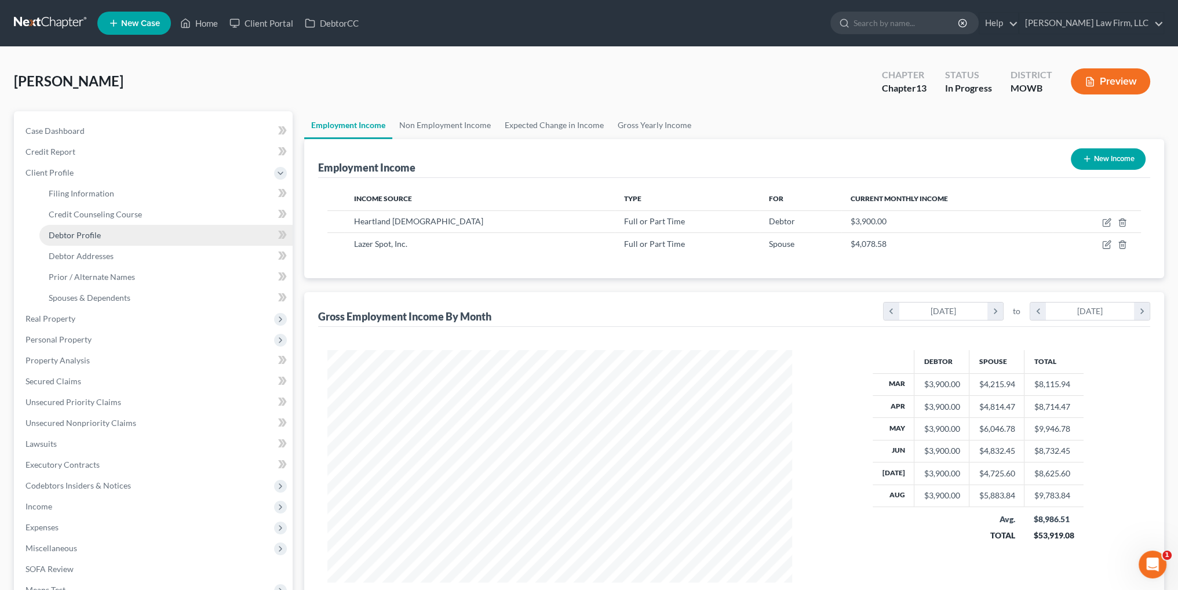
click at [81, 235] on span "Debtor Profile" at bounding box center [75, 235] width 52 height 10
select select "1"
select select "4"
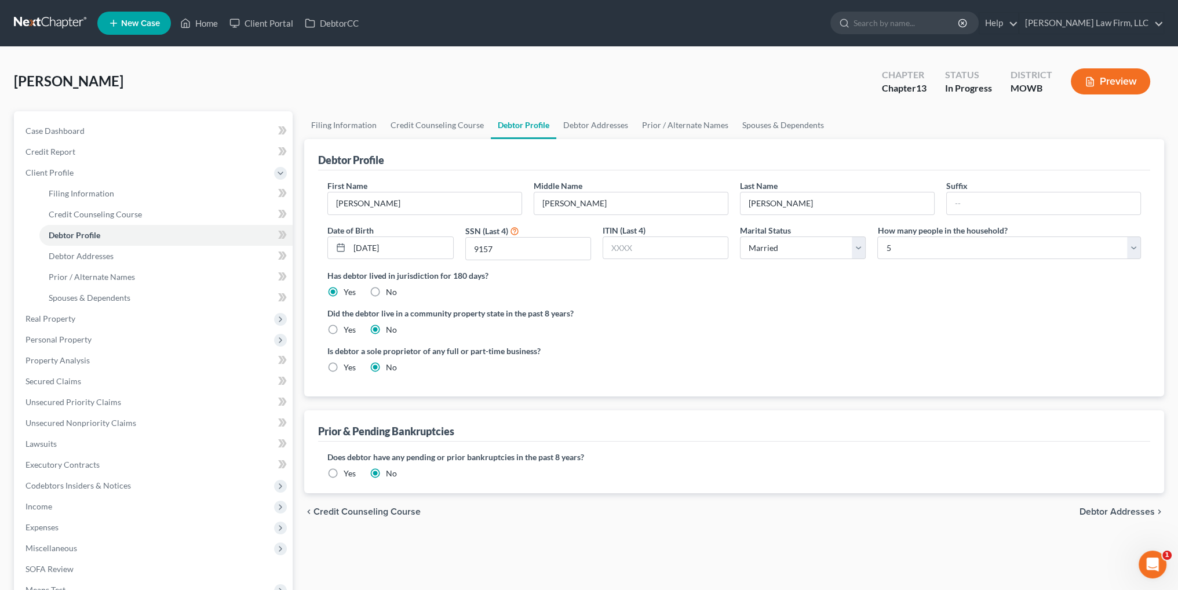
click at [344, 473] on label "Yes" at bounding box center [350, 474] width 12 height 12
click at [348, 473] on input "Yes" at bounding box center [352, 472] width 8 height 8
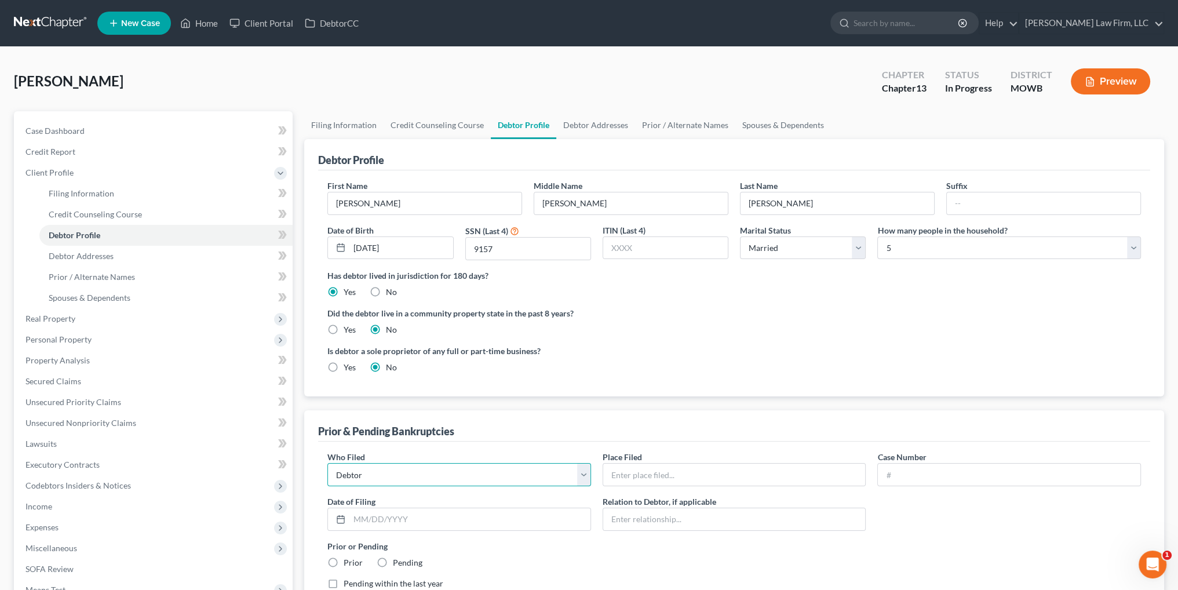
click at [392, 473] on select "Debtor Other" at bounding box center [459, 474] width 264 height 23
click at [679, 471] on input "text" at bounding box center [734, 475] width 262 height 22
type input "Western District of [US_STATE]"
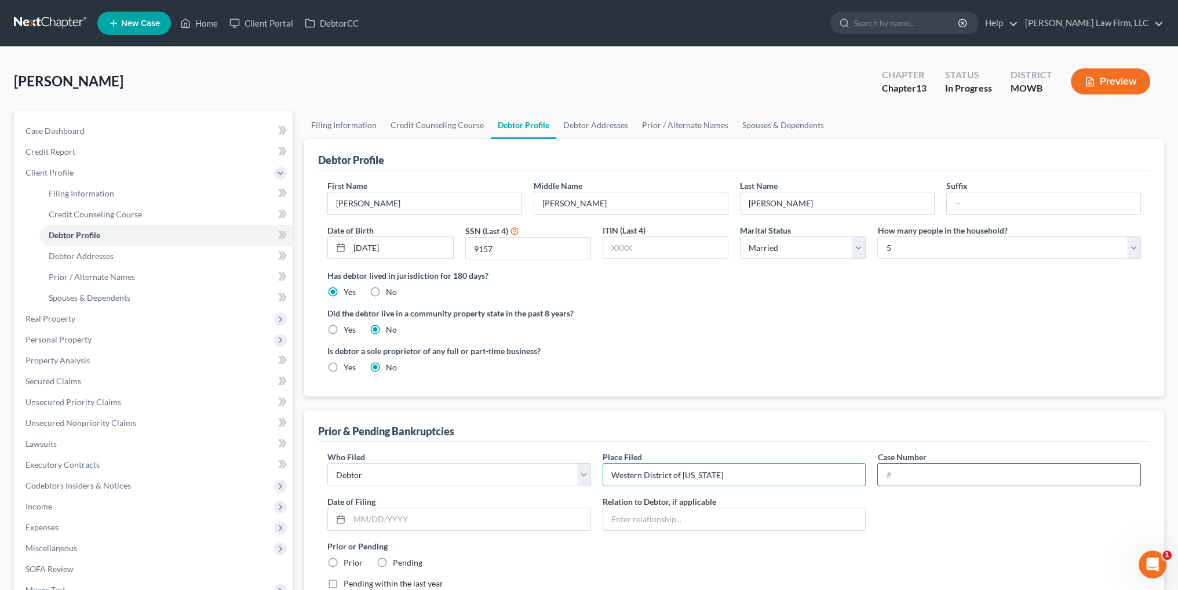
click at [906, 476] on input "text" at bounding box center [1009, 475] width 262 height 22
type input "19-50352"
click at [422, 518] on input "text" at bounding box center [469, 519] width 241 height 22
type input "[DATE]"
click at [344, 559] on label "Prior" at bounding box center [353, 563] width 19 height 12
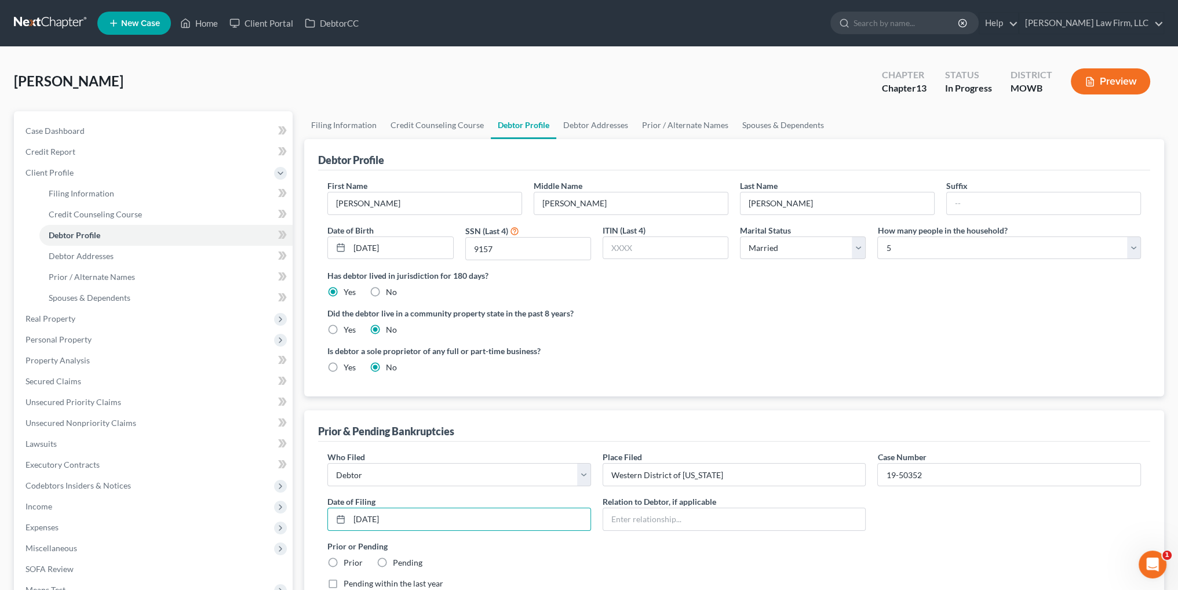
click at [348, 559] on input "Prior" at bounding box center [352, 561] width 8 height 8
radio input "true"
click at [563, 545] on label "Prior or Pending" at bounding box center [734, 546] width 814 height 12
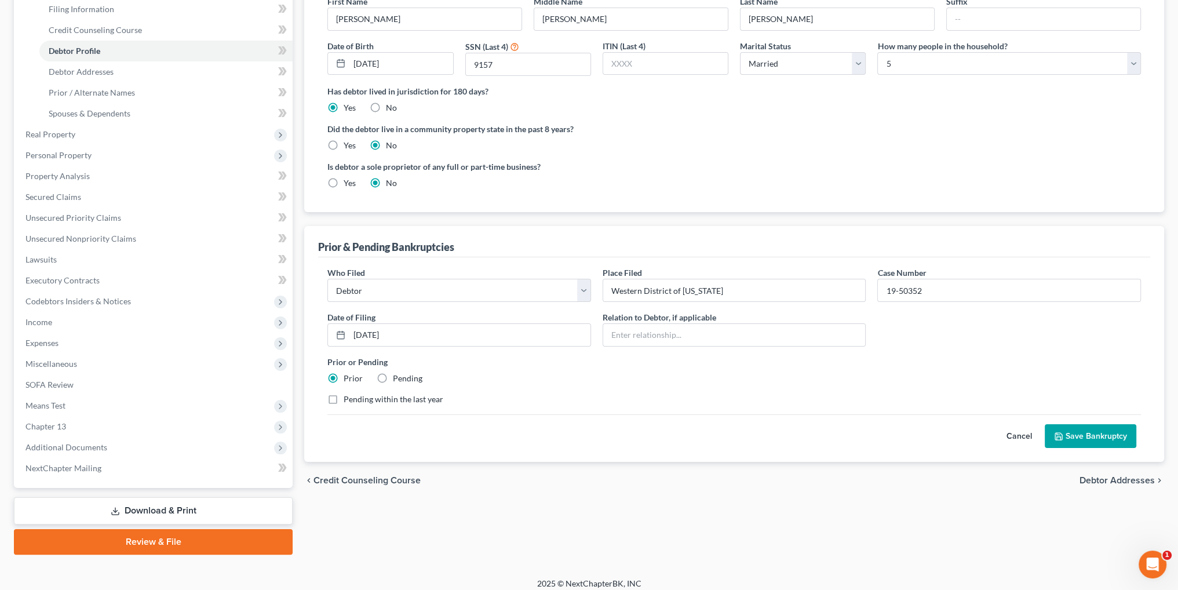
scroll to position [192, 0]
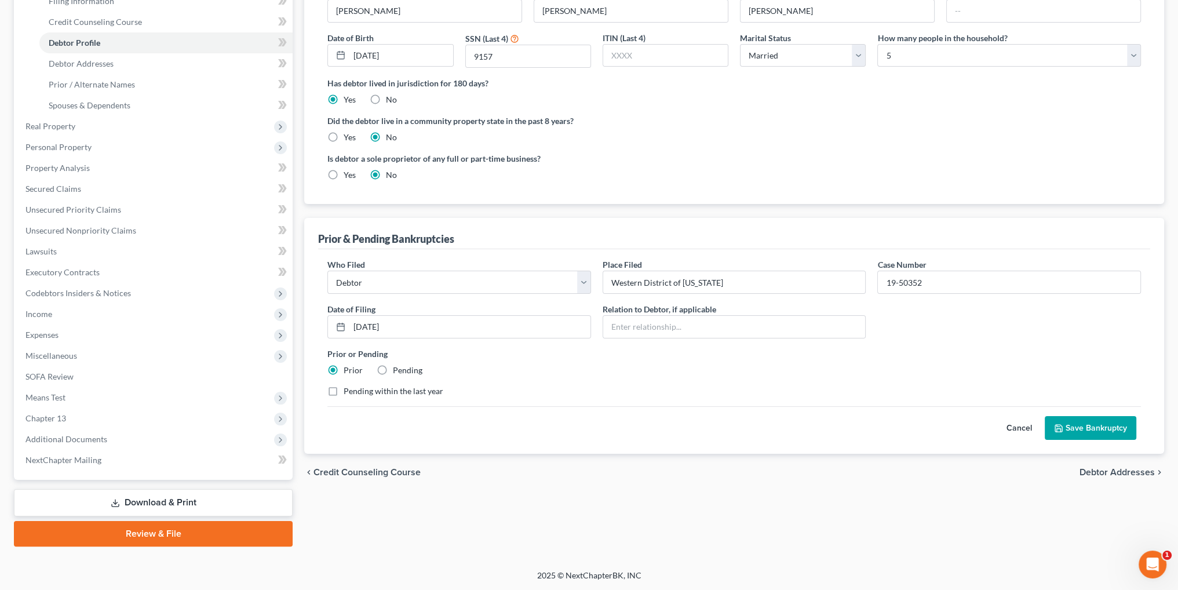
click at [1070, 420] on button "Save Bankruptcy" at bounding box center [1091, 428] width 92 height 24
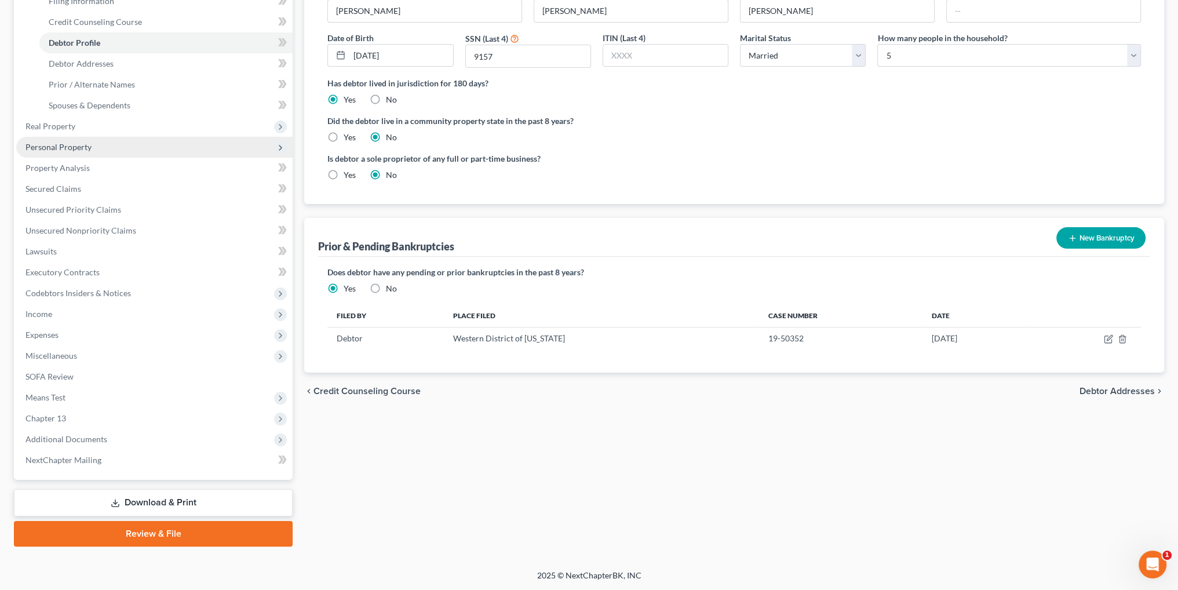
click at [43, 143] on span "Personal Property" at bounding box center [58, 147] width 66 height 10
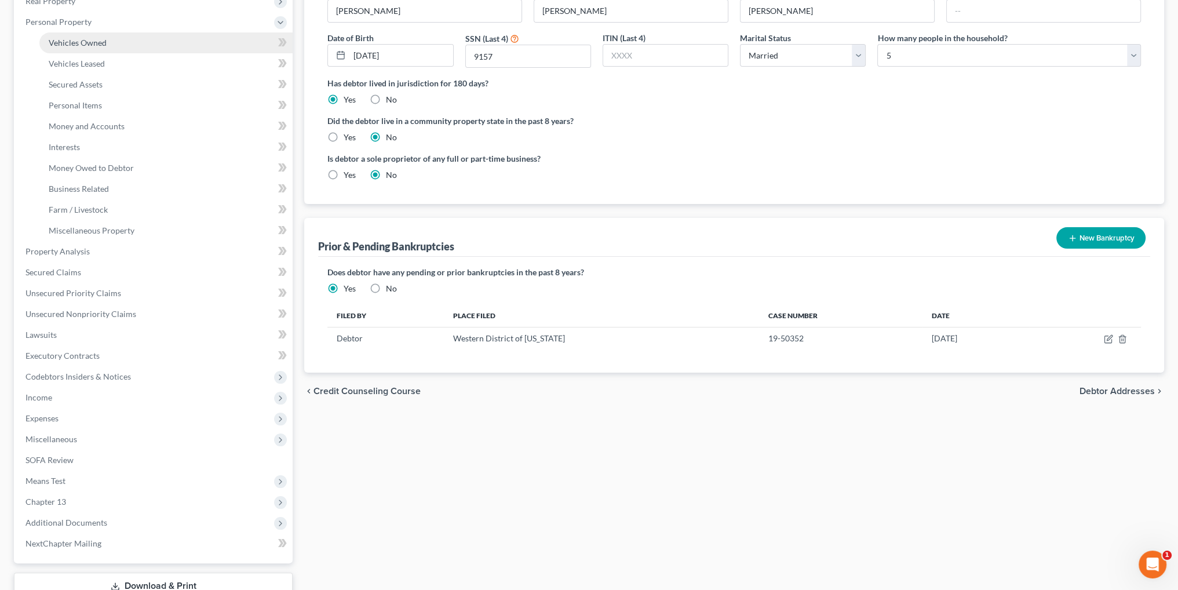
click at [58, 41] on span "Vehicles Owned" at bounding box center [78, 43] width 58 height 10
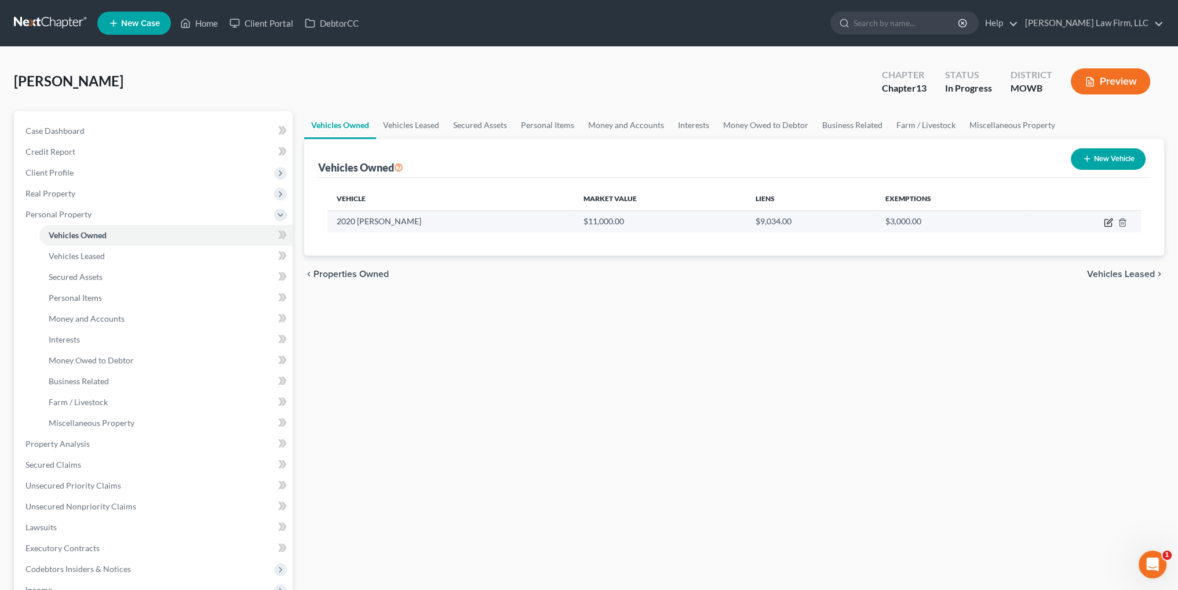
click at [1106, 220] on icon "button" at bounding box center [1108, 222] width 9 height 9
select select "0"
select select "6"
select select "2"
select select "3"
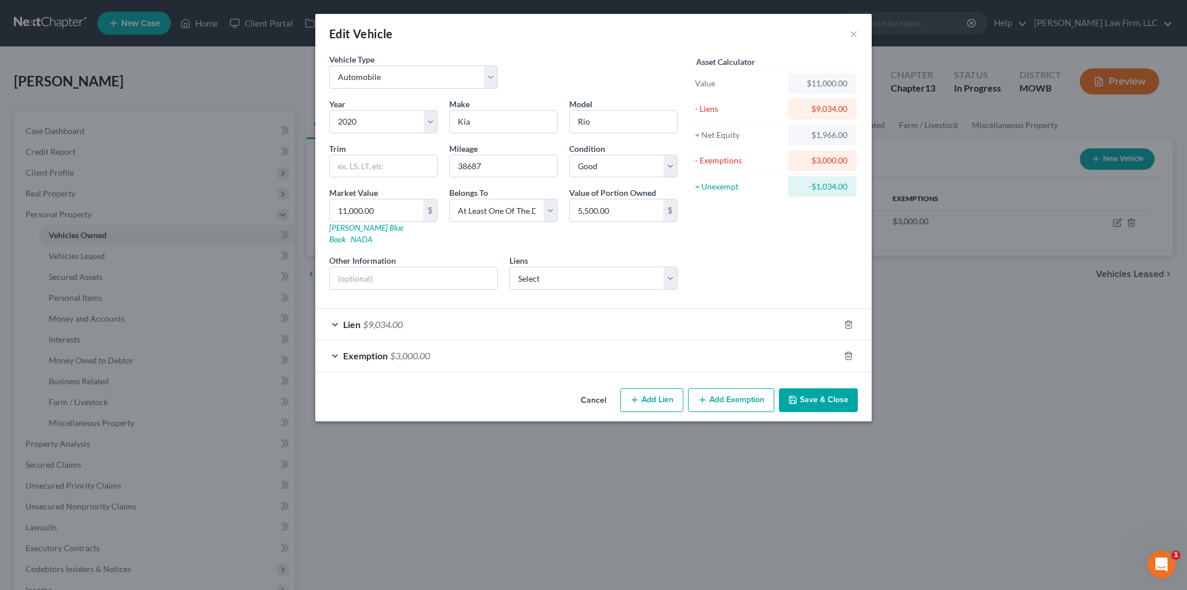
click at [808, 388] on button "Save & Close" at bounding box center [818, 400] width 79 height 24
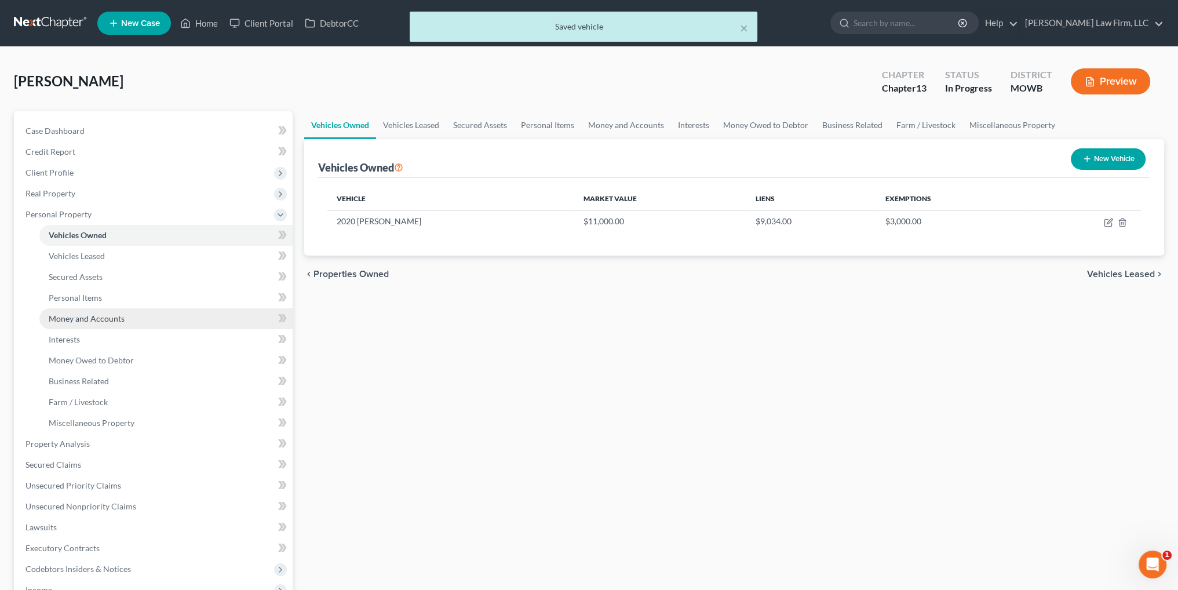
click at [68, 318] on span "Money and Accounts" at bounding box center [87, 318] width 76 height 10
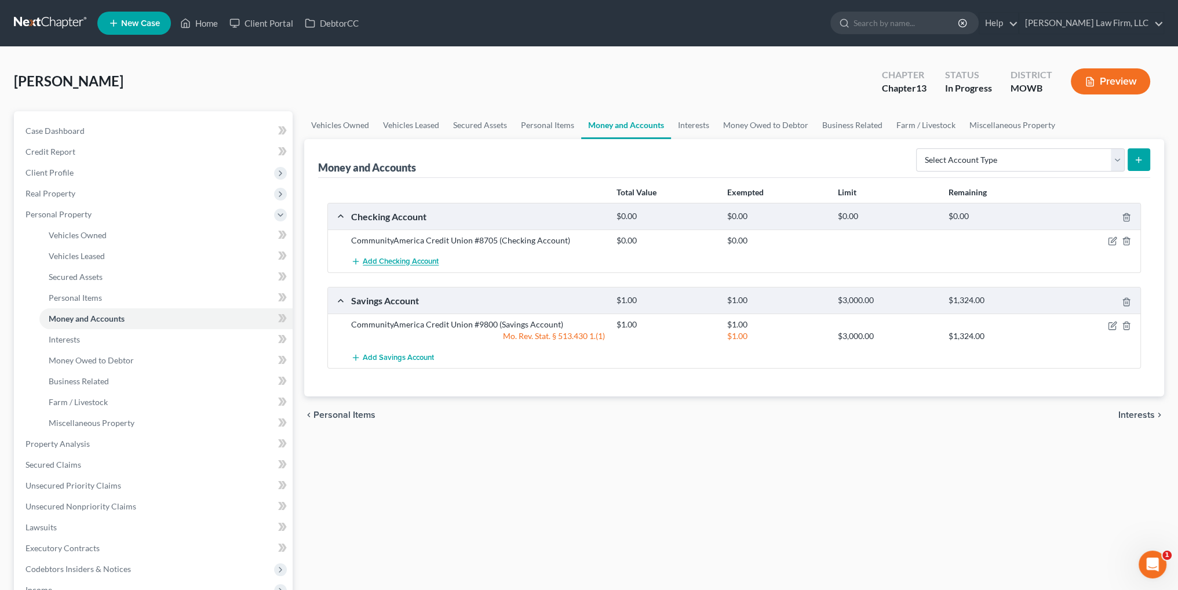
click at [403, 261] on span "Add Checking Account" at bounding box center [401, 261] width 76 height 9
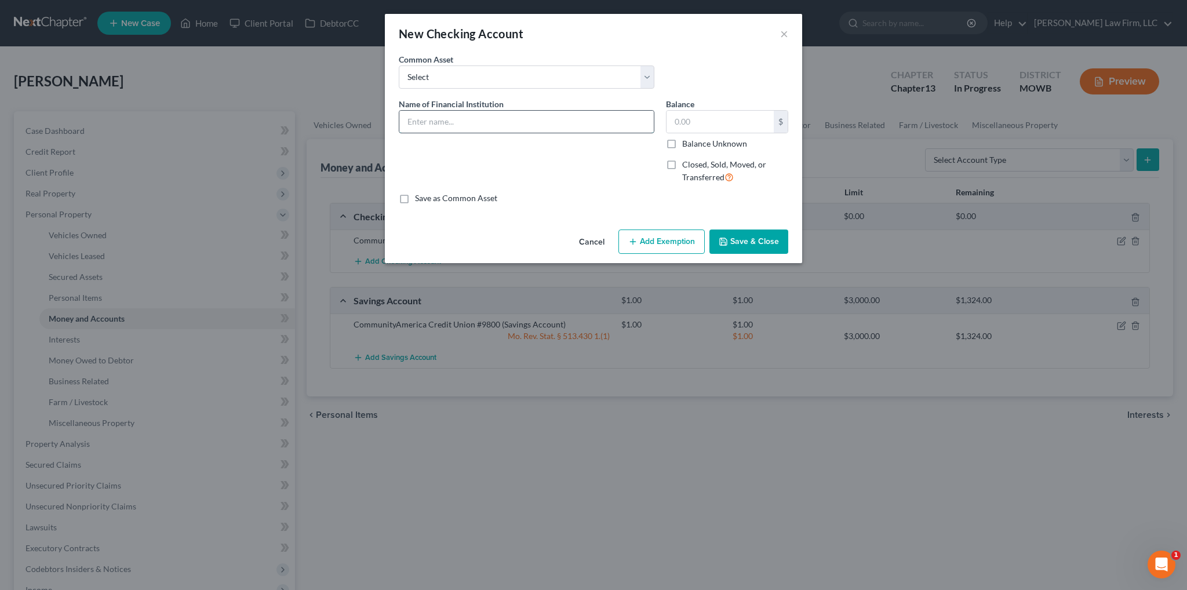
click at [454, 123] on input "text" at bounding box center [526, 122] width 254 height 22
type input "Community America Credit Union (son's account) - no interest"
click at [749, 240] on button "Save & Close" at bounding box center [748, 241] width 79 height 24
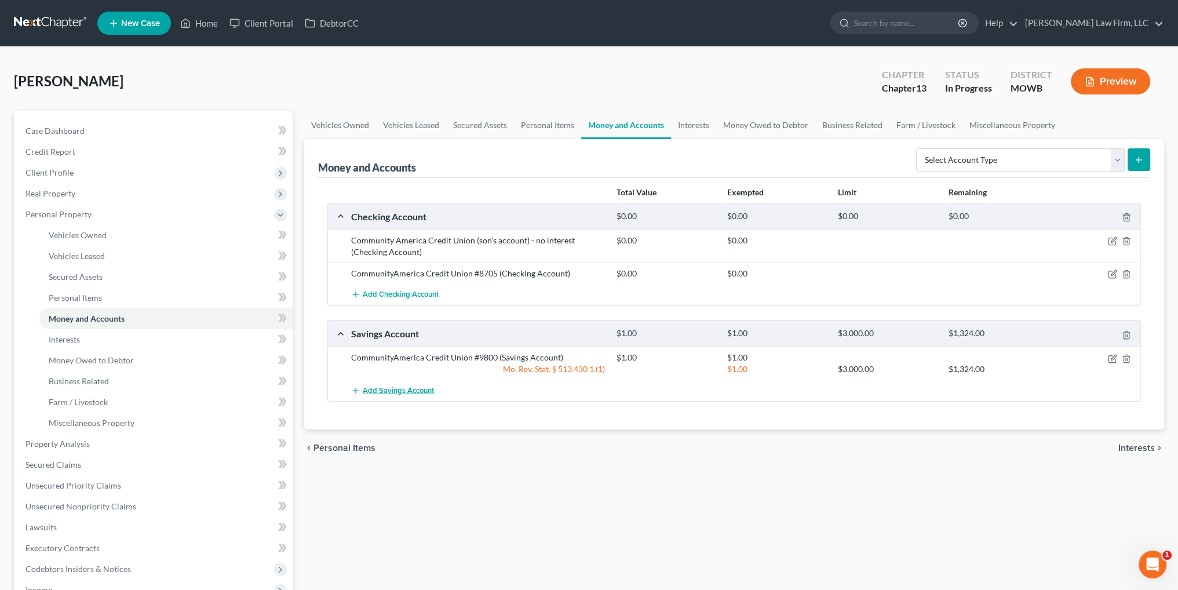
click at [370, 389] on span "Add Savings Account" at bounding box center [398, 390] width 71 height 9
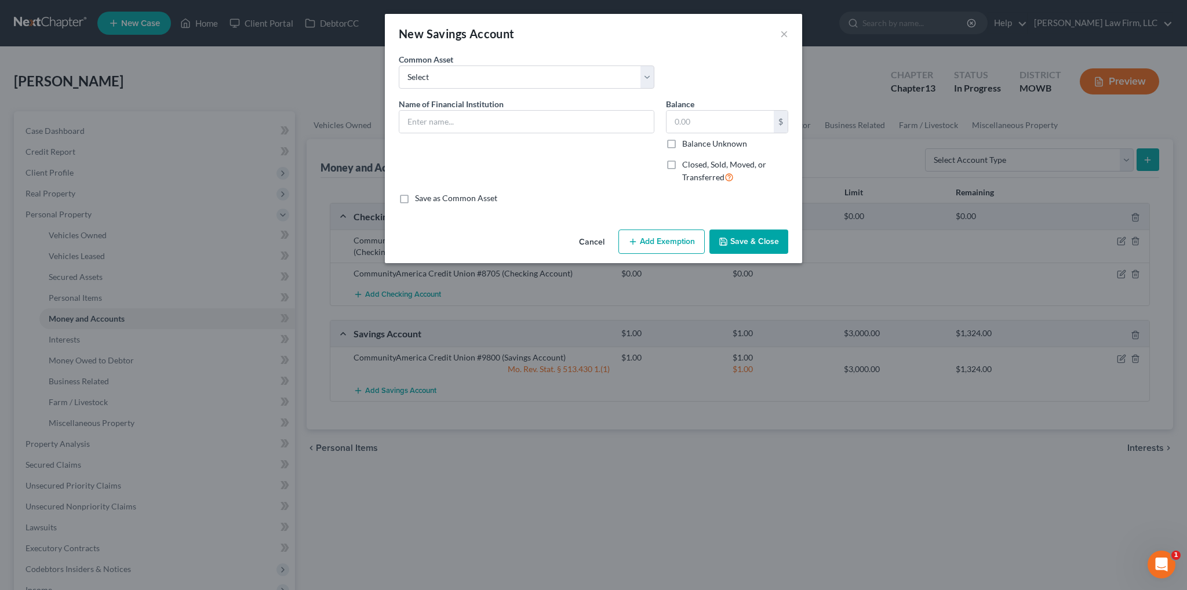
click at [789, 30] on div "New Savings Account ×" at bounding box center [593, 33] width 417 height 39
click at [786, 30] on button "×" at bounding box center [784, 34] width 8 height 14
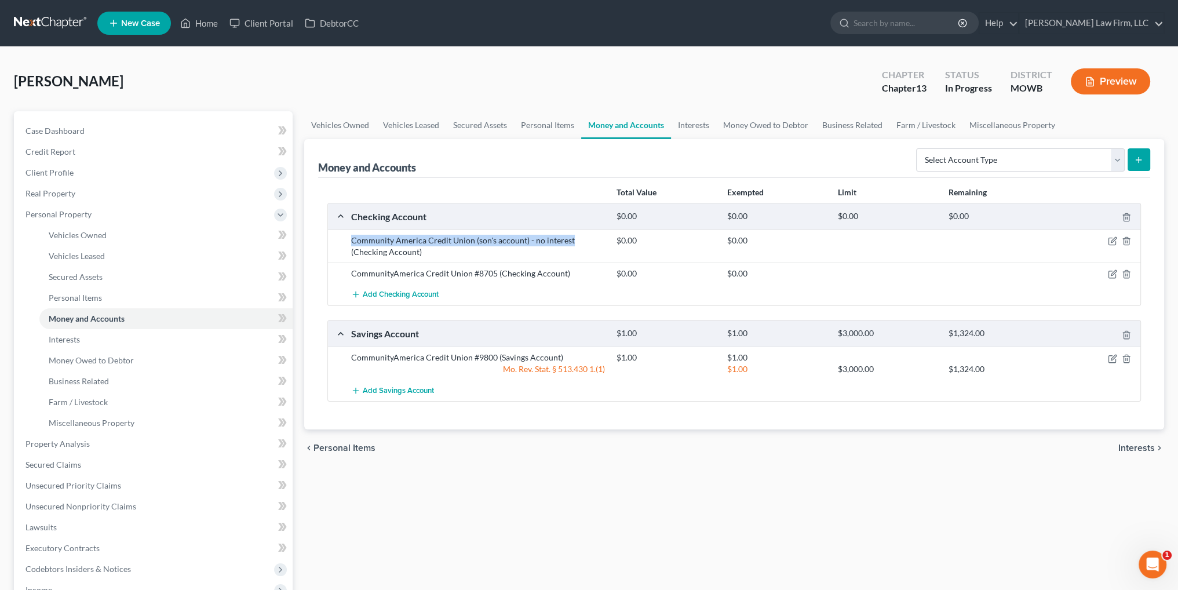
drag, startPoint x: 574, startPoint y: 236, endPoint x: 331, endPoint y: 236, distance: 242.8
click at [331, 236] on div "Community America Credit Union (son's account) - no interest (Checking Account)…" at bounding box center [734, 245] width 812 height 33
copy div "Community America Credit Union (son's account) - no interest"
click at [377, 392] on span "Add Savings Account" at bounding box center [398, 390] width 71 height 9
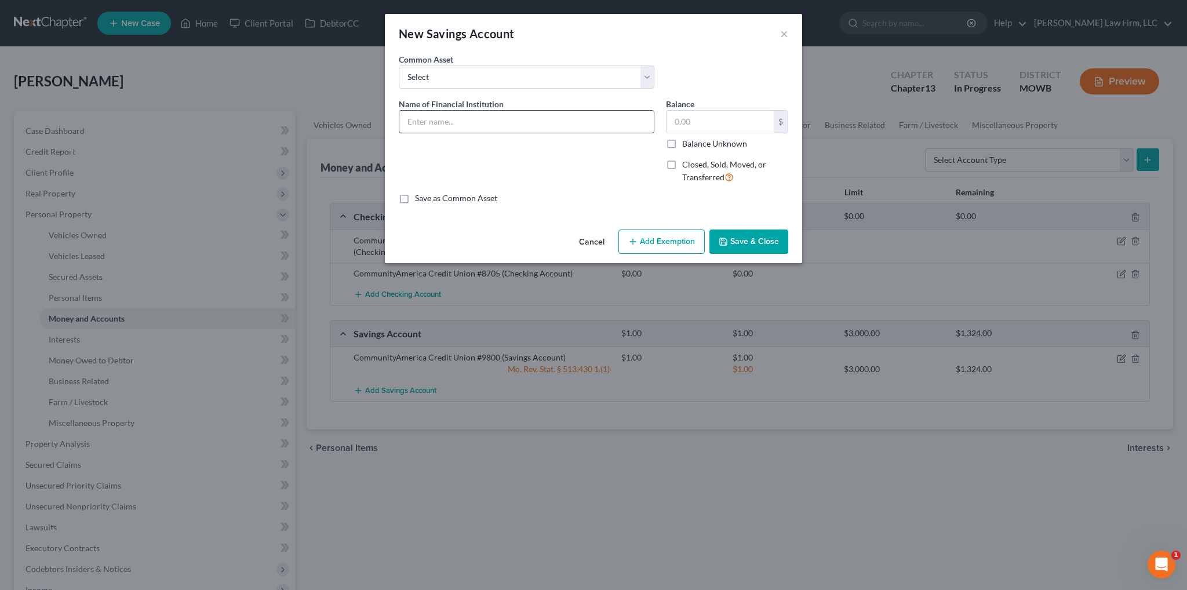
click at [444, 120] on input "text" at bounding box center [526, 122] width 254 height 22
paste input "Community America Credit Union (son's account) - no interest"
type input "Community America Credit Union (son's account) - no interest"
drag, startPoint x: 747, startPoint y: 242, endPoint x: 751, endPoint y: 247, distance: 6.3
click at [749, 242] on button "Save & Close" at bounding box center [748, 241] width 79 height 24
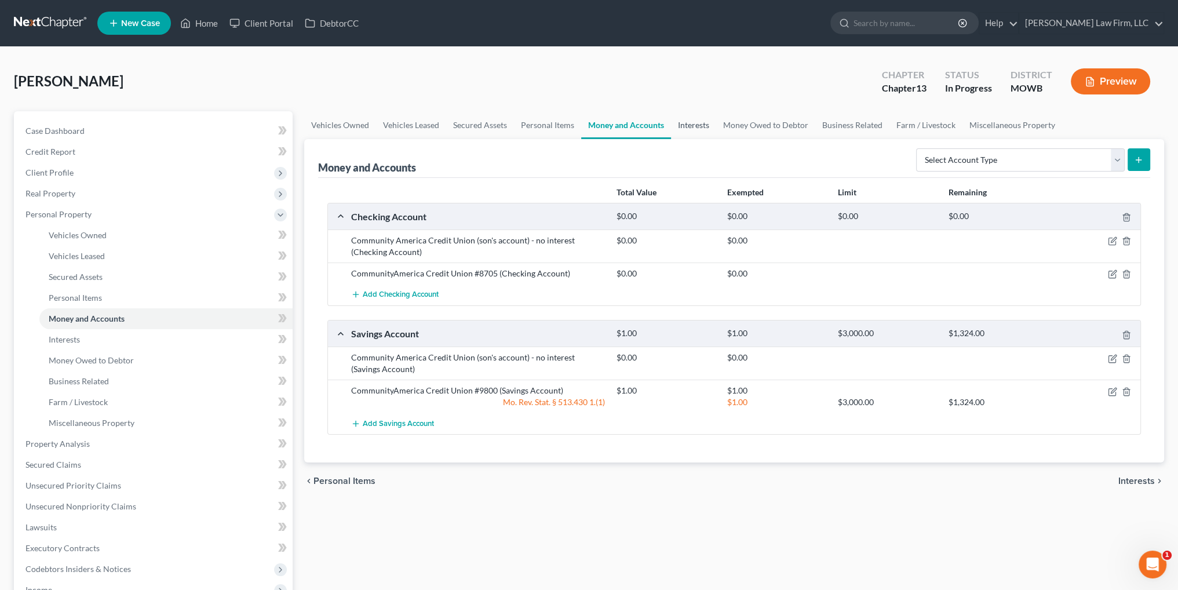
click at [693, 125] on link "Interests" at bounding box center [693, 125] width 45 height 28
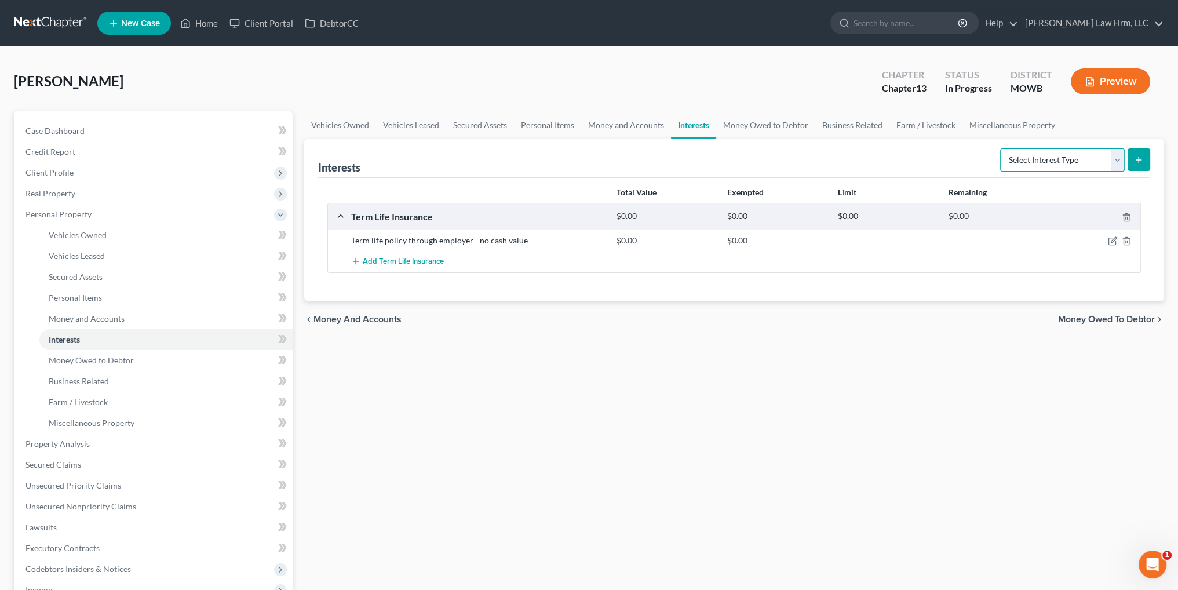
click at [1117, 160] on select "Select Interest Type 401K Annuity Bond Education IRA Government Bond Government…" at bounding box center [1062, 159] width 125 height 23
select select "other_retirement_plan"
click at [1001, 148] on select "Select Interest Type 401K Annuity Bond Education IRA Government Bond Government…" at bounding box center [1062, 159] width 125 height 23
click at [1136, 161] on icon "submit" at bounding box center [1138, 159] width 9 height 9
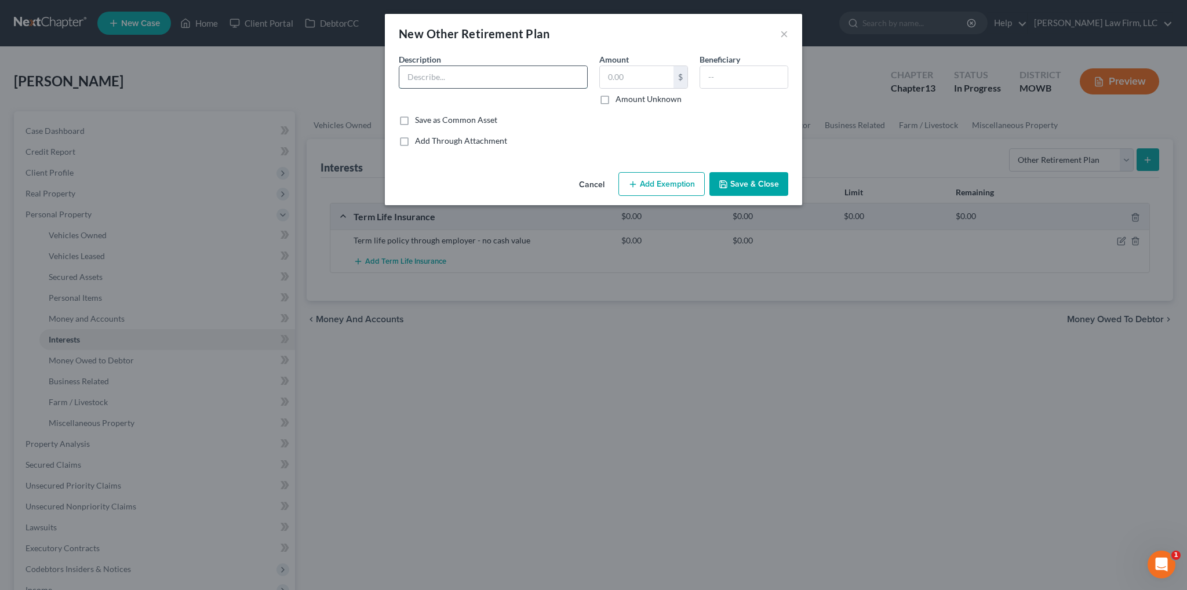
click at [461, 75] on input "text" at bounding box center [493, 77] width 188 height 22
type input "Fidelity 403(b)"
type input "1,200.00"
click at [665, 183] on button "Add Exemption" at bounding box center [661, 184] width 86 height 24
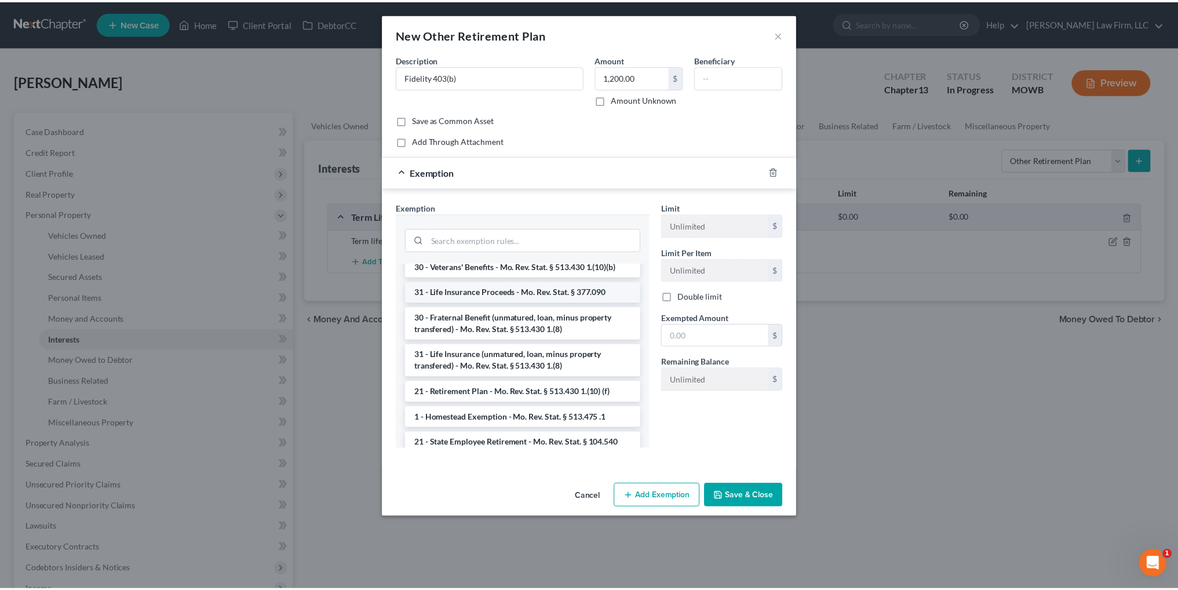
scroll to position [116, 0]
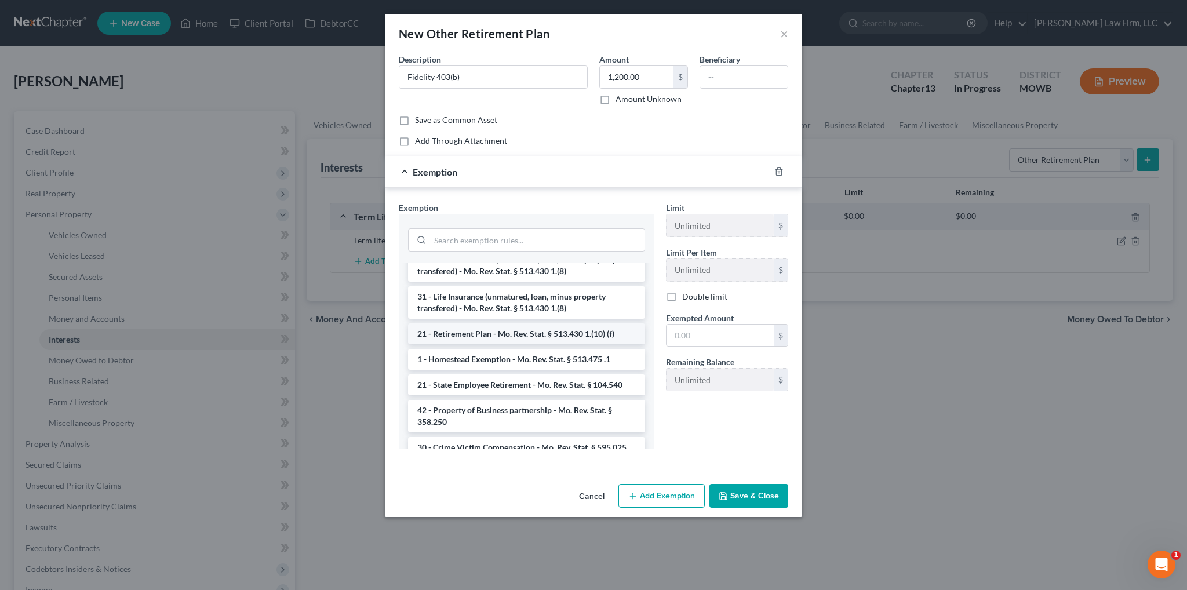
click at [522, 344] on li "21 - Retirement Plan - Mo. Rev. Stat. § 513.430 1.(10) (f)" at bounding box center [526, 333] width 237 height 21
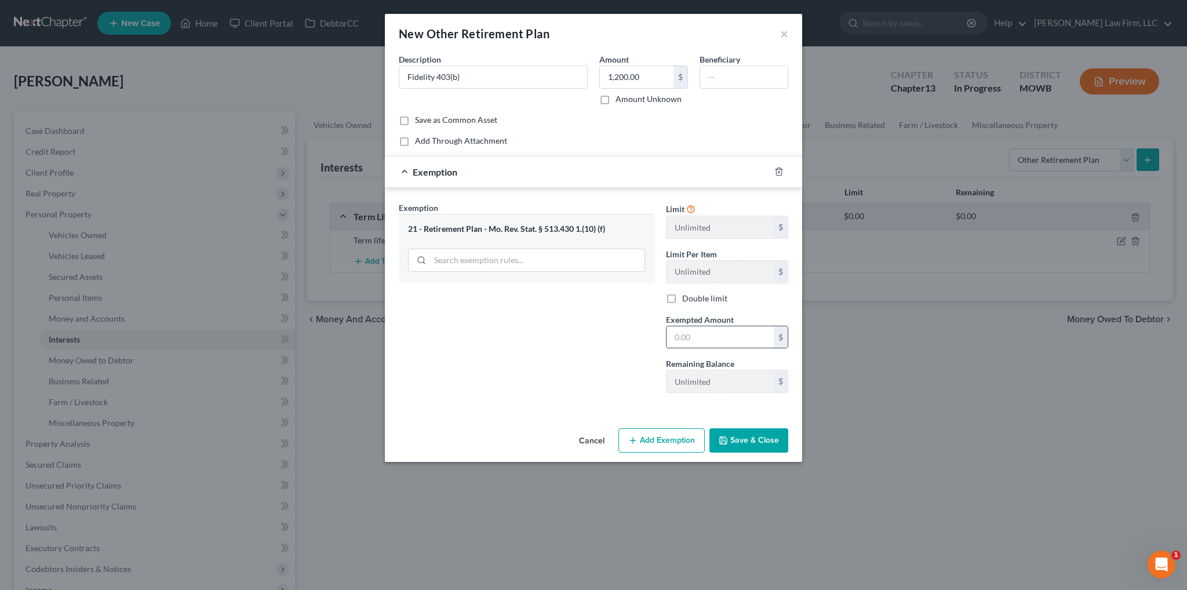
click at [716, 336] on input "text" at bounding box center [719, 337] width 107 height 22
type input "1,200.00"
click at [743, 438] on button "Save & Close" at bounding box center [748, 440] width 79 height 24
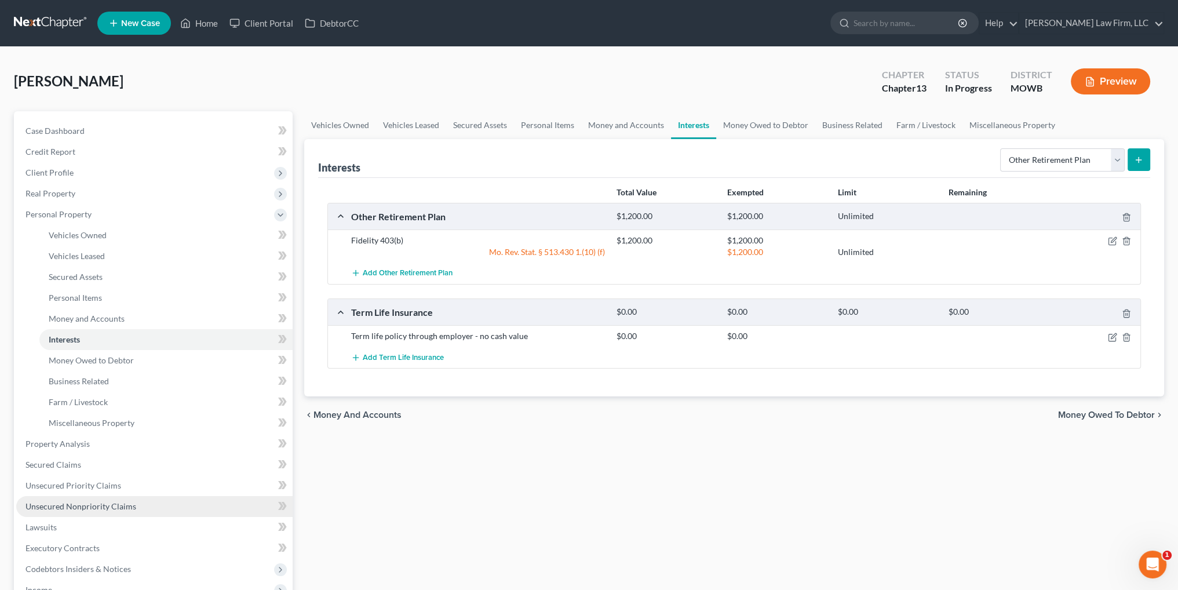
click at [66, 508] on span "Unsecured Nonpriority Claims" at bounding box center [80, 506] width 111 height 10
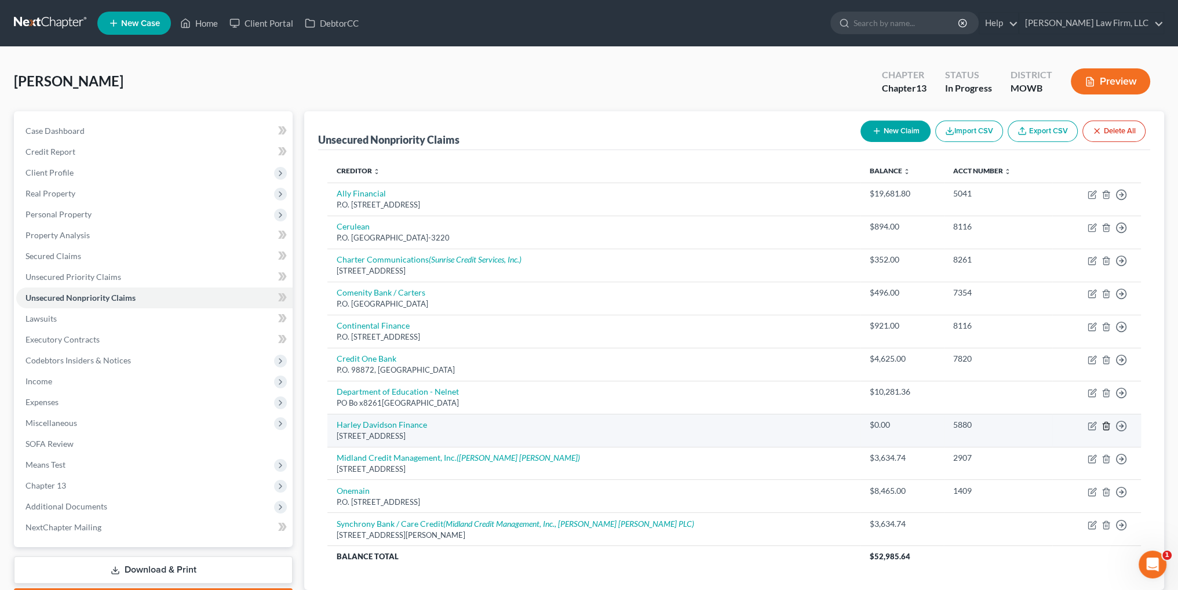
click at [1106, 425] on icon "button" at bounding box center [1106, 425] width 9 height 9
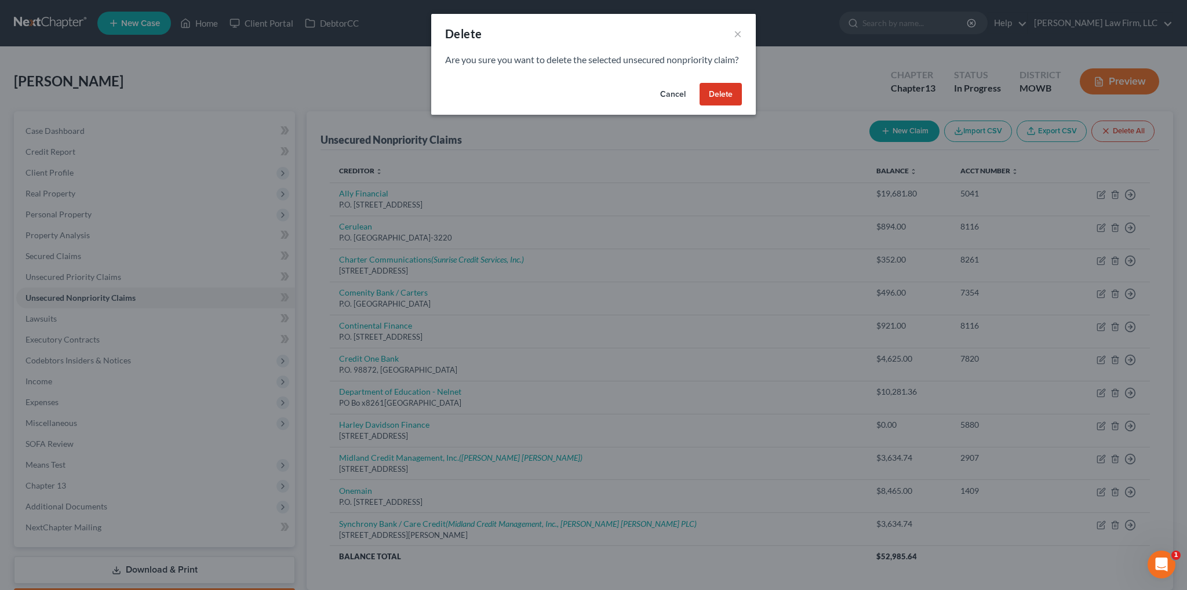
click at [714, 106] on button "Delete" at bounding box center [720, 94] width 42 height 23
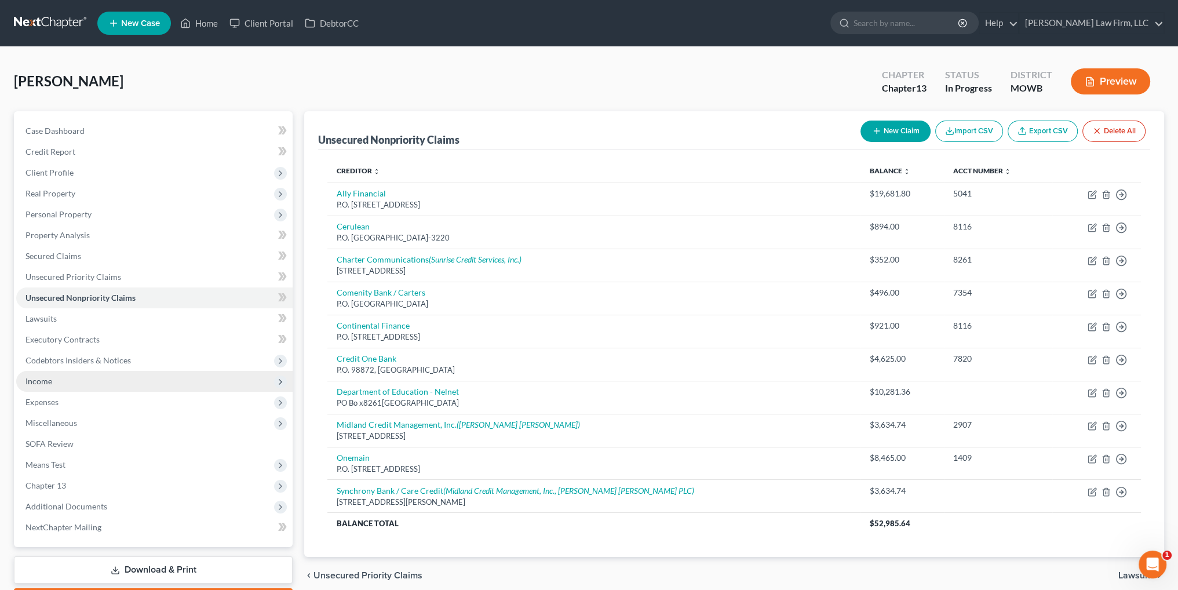
click at [37, 383] on span "Income" at bounding box center [38, 381] width 27 height 10
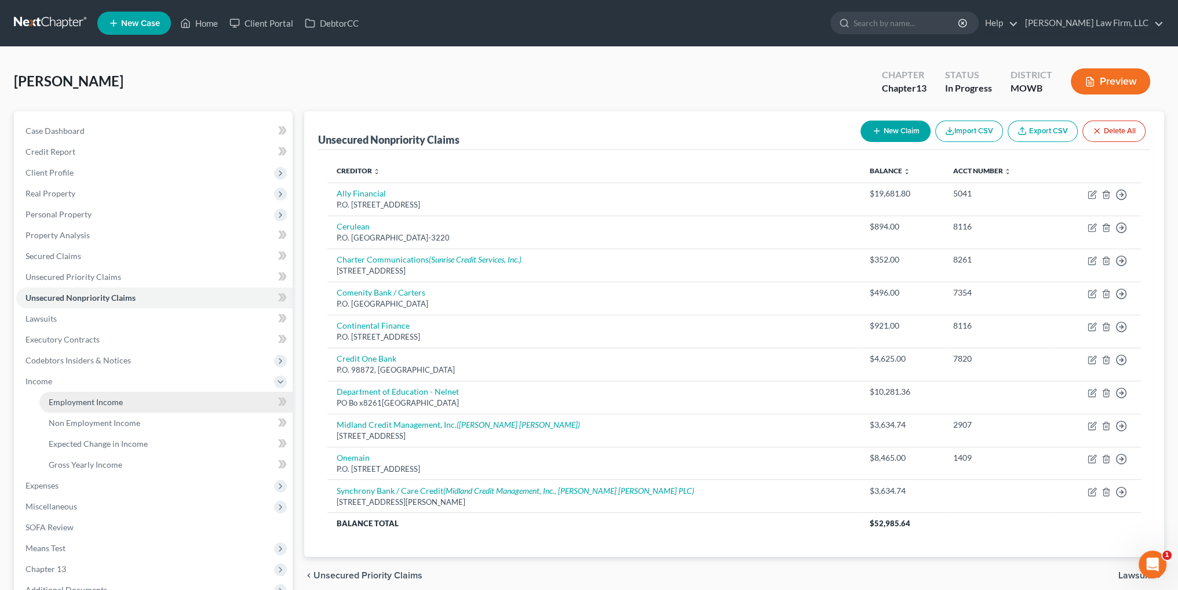
click at [86, 401] on span "Employment Income" at bounding box center [86, 402] width 74 height 10
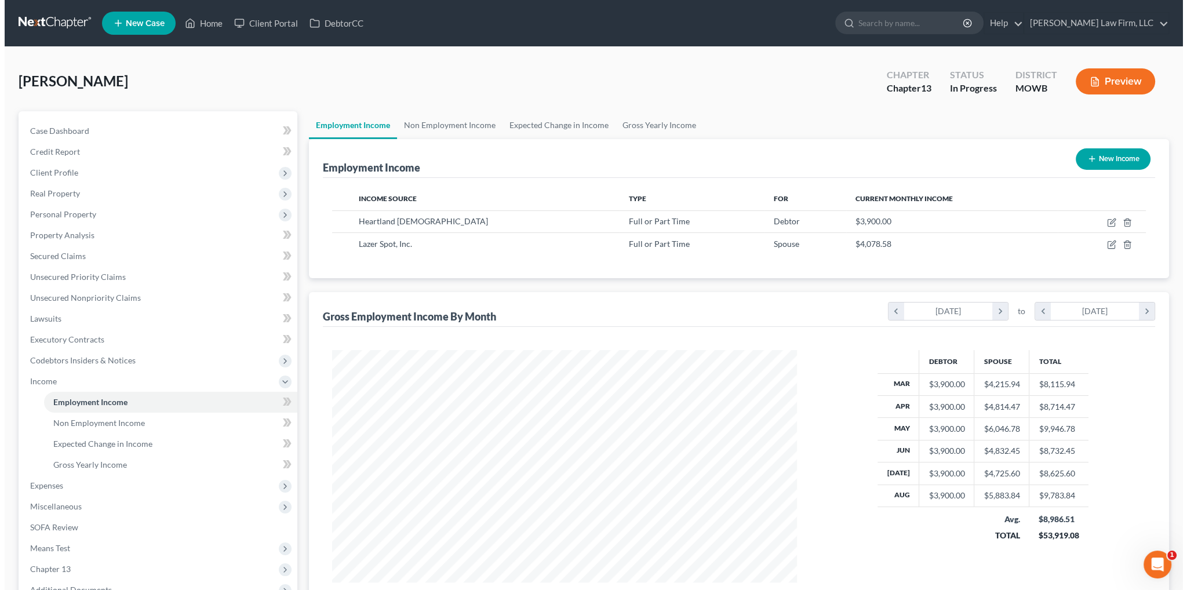
scroll to position [232, 487]
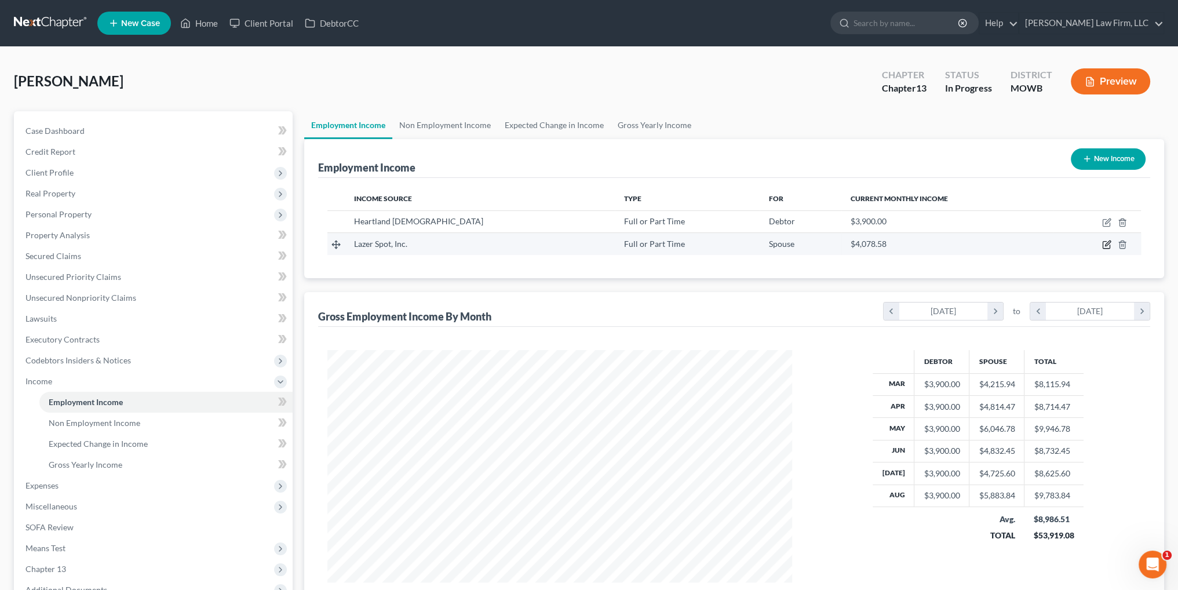
click at [1106, 244] on icon "button" at bounding box center [1106, 244] width 9 height 9
select select "0"
select select "10"
select select "3"
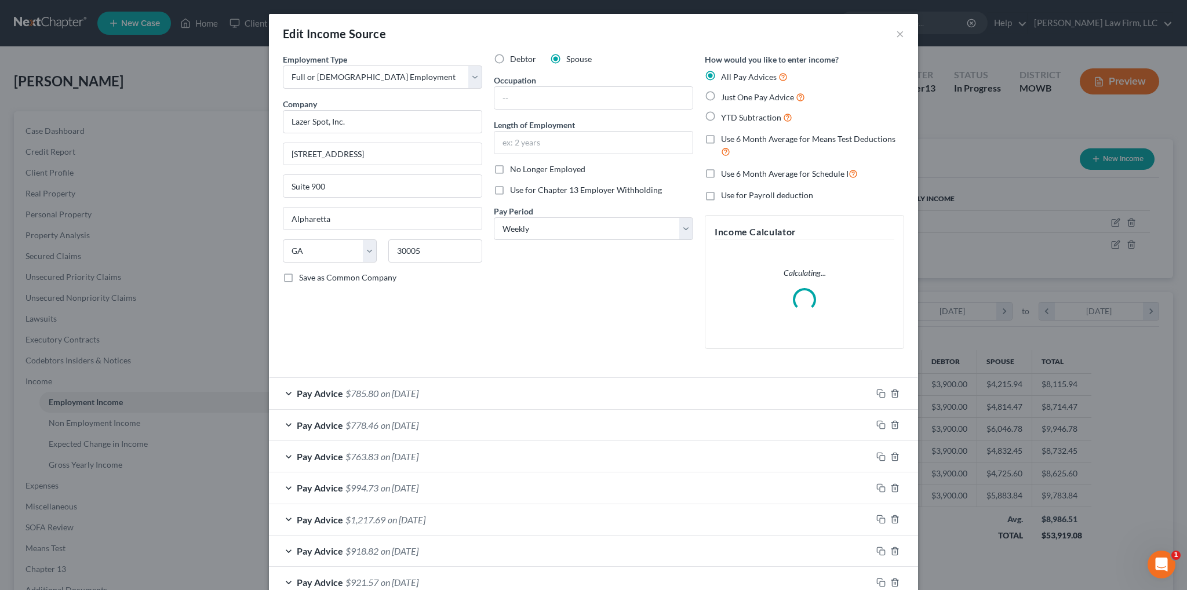
scroll to position [234, 491]
click at [514, 102] on input "text" at bounding box center [593, 98] width 198 height 22
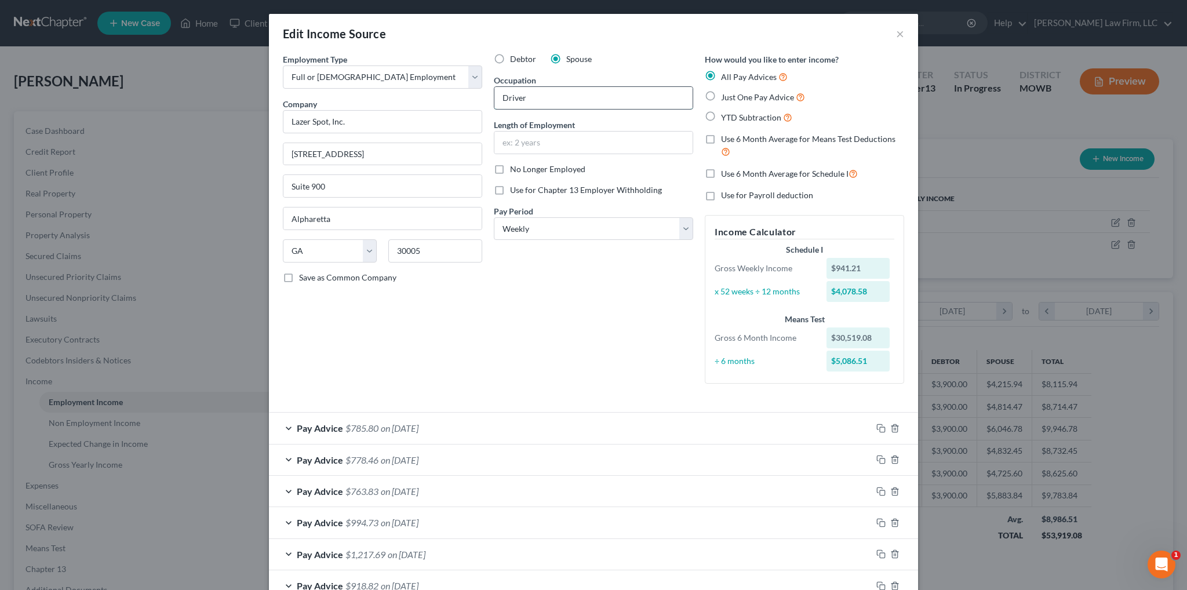
click at [600, 104] on input "Driver" at bounding box center [593, 98] width 198 height 22
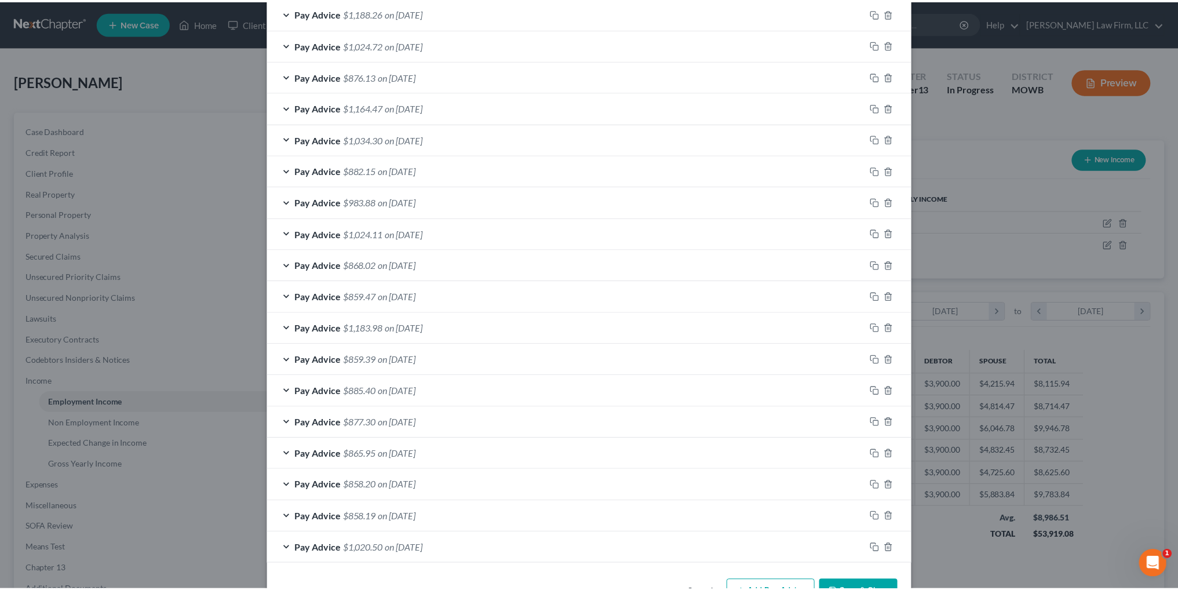
scroll to position [858, 0]
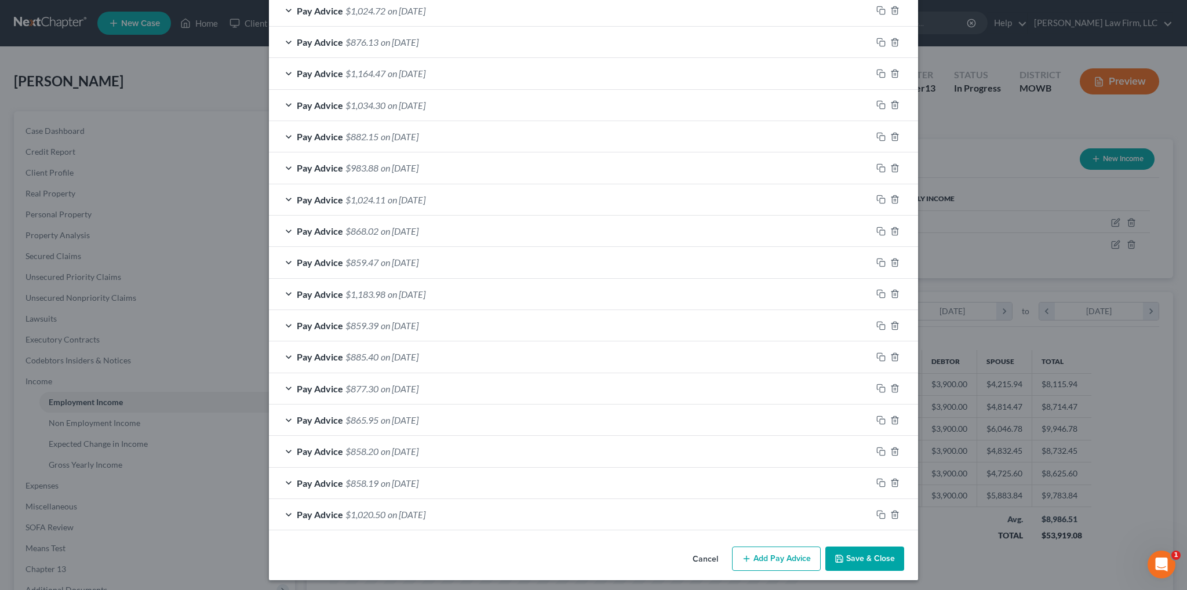
type input "Driver"
click at [863, 560] on button "Save & Close" at bounding box center [864, 558] width 79 height 24
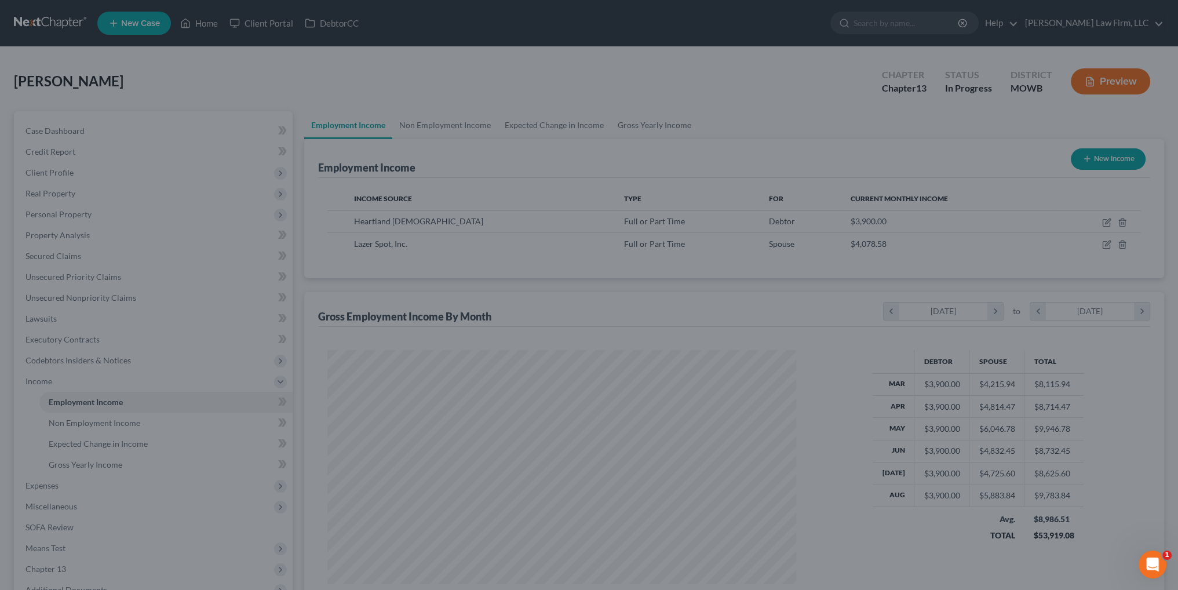
scroll to position [579217, 578961]
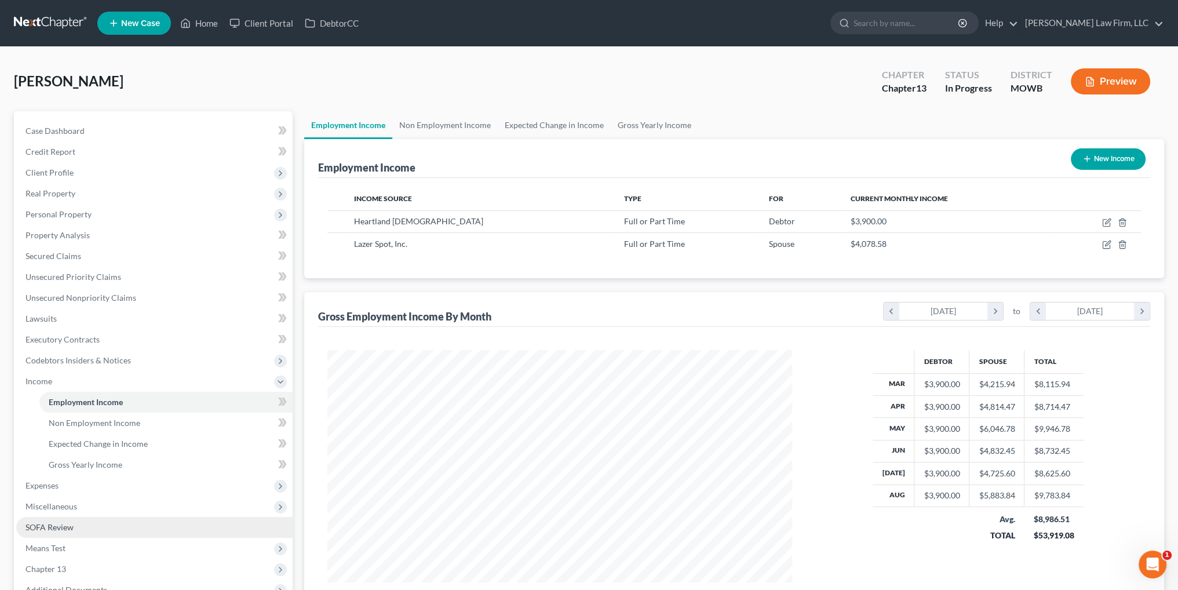
click at [51, 526] on span "SOFA Review" at bounding box center [49, 527] width 48 height 10
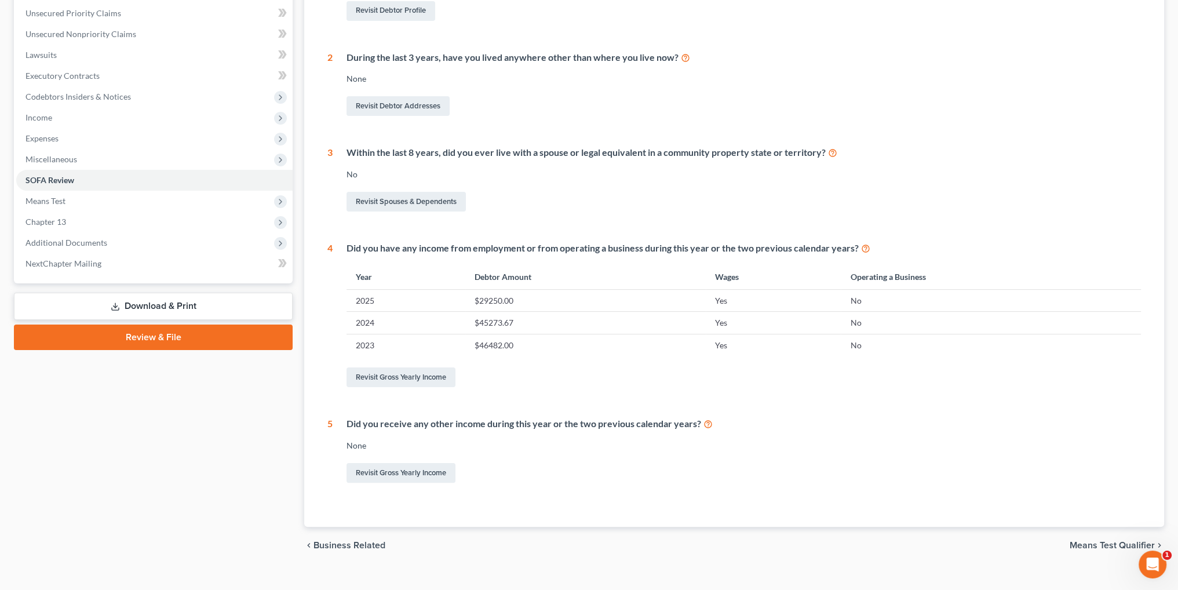
scroll to position [280, 0]
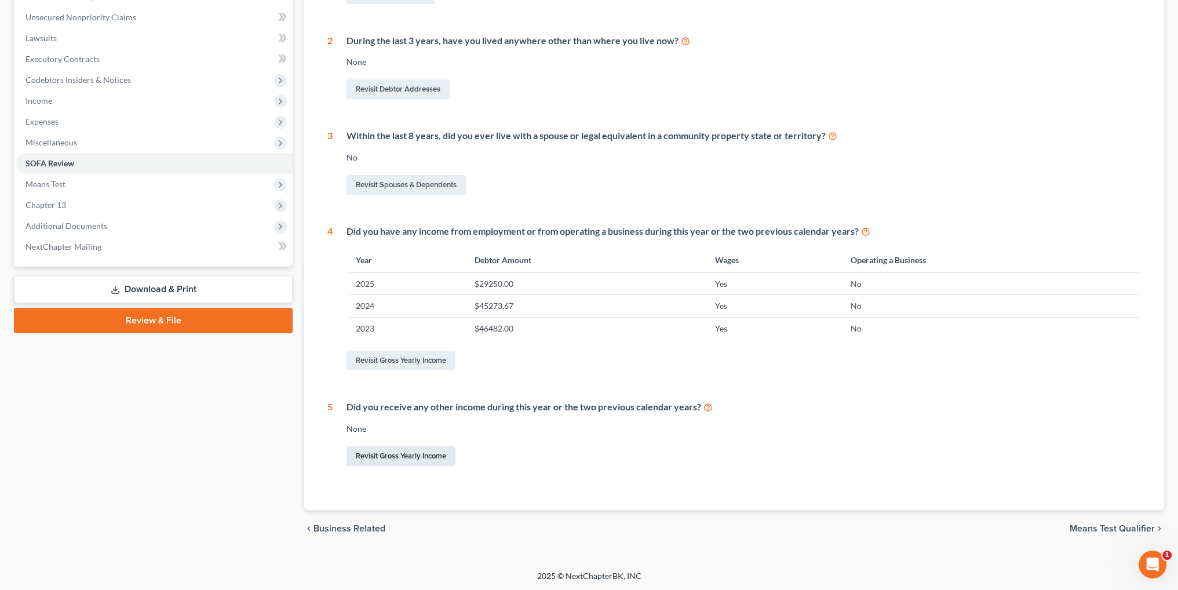
click at [396, 455] on link "Revisit Gross Yearly Income" at bounding box center [401, 456] width 109 height 20
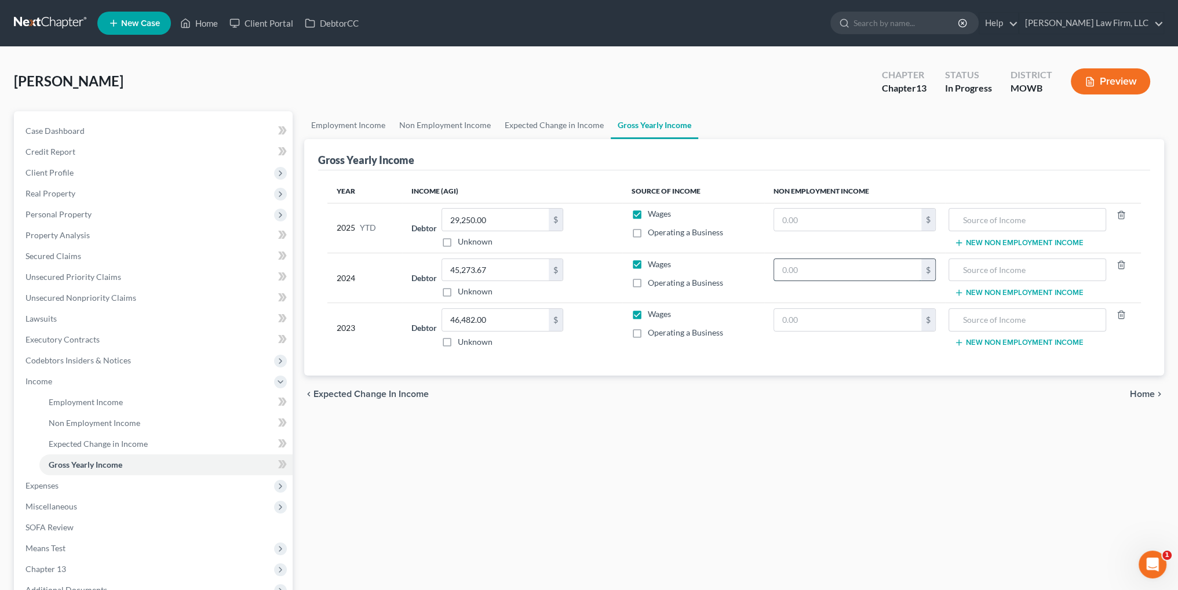
click at [805, 266] on input "text" at bounding box center [847, 270] width 147 height 22
type input "11,000.00"
type input "Cashed out retirement"
click at [60, 483] on span "Expenses" at bounding box center [154, 485] width 276 height 21
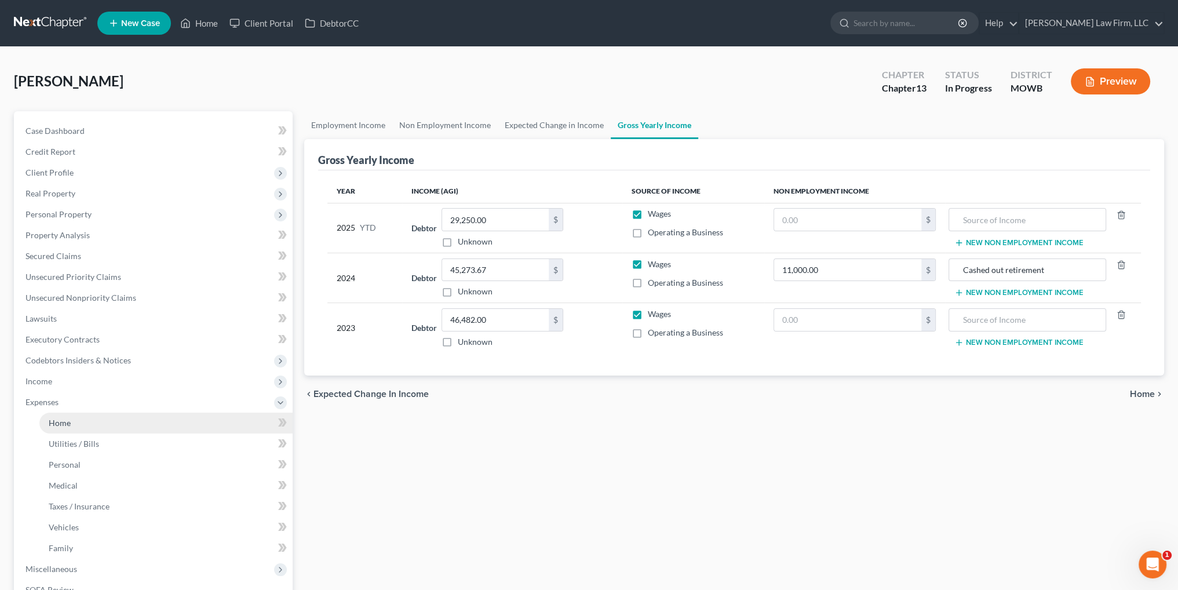
click at [61, 415] on link "Home" at bounding box center [165, 423] width 253 height 21
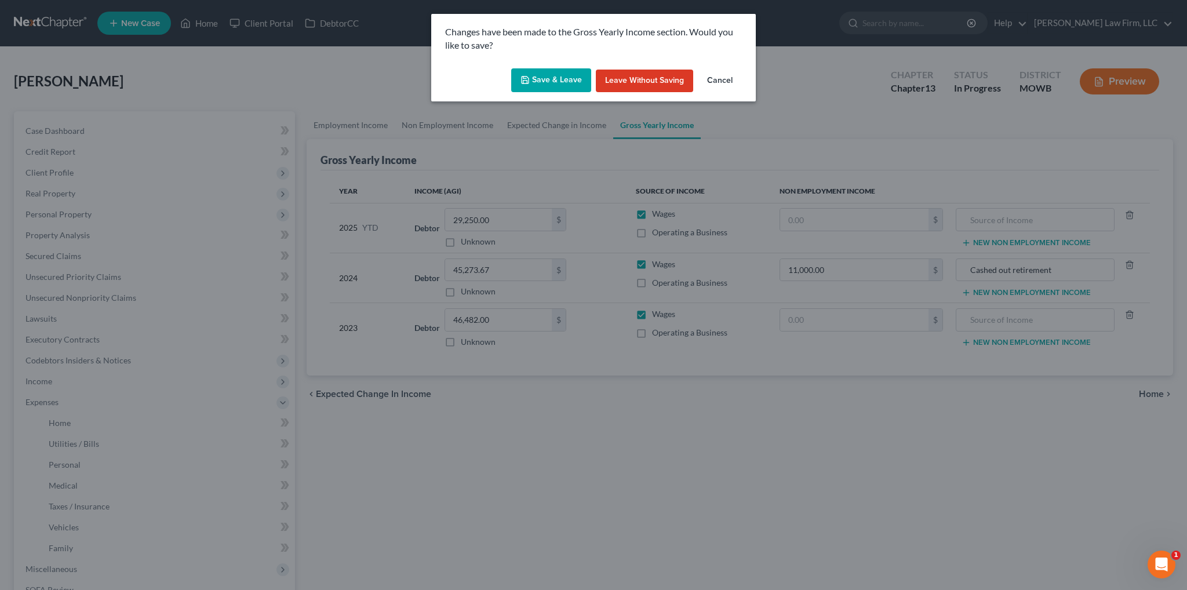
click at [568, 78] on button "Save & Leave" at bounding box center [551, 80] width 80 height 24
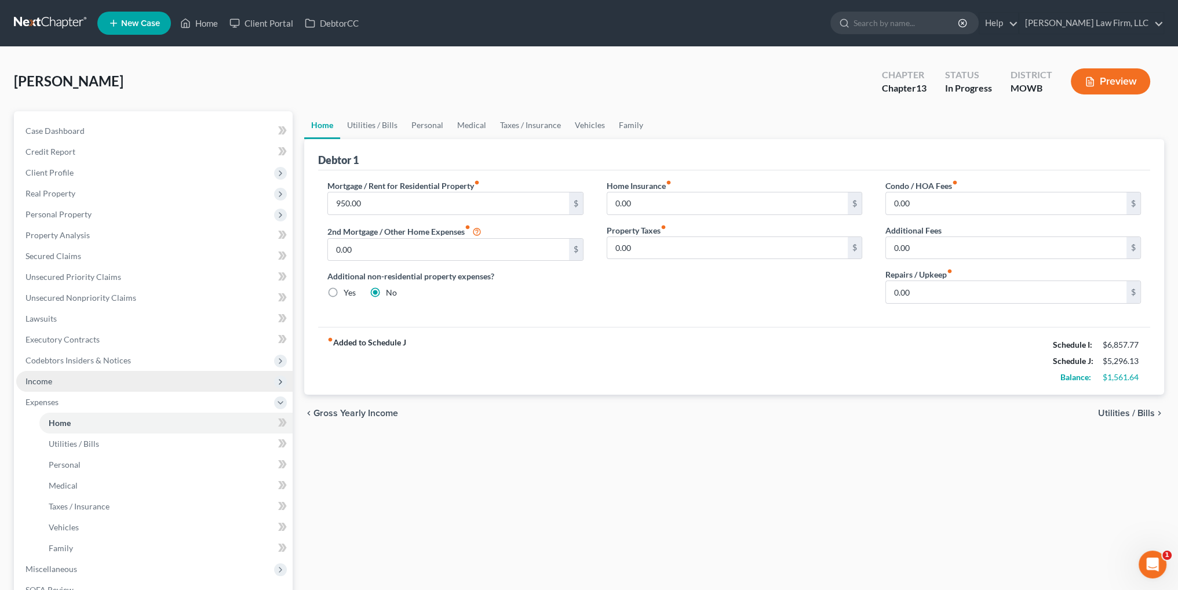
click at [42, 380] on span "Income" at bounding box center [38, 381] width 27 height 10
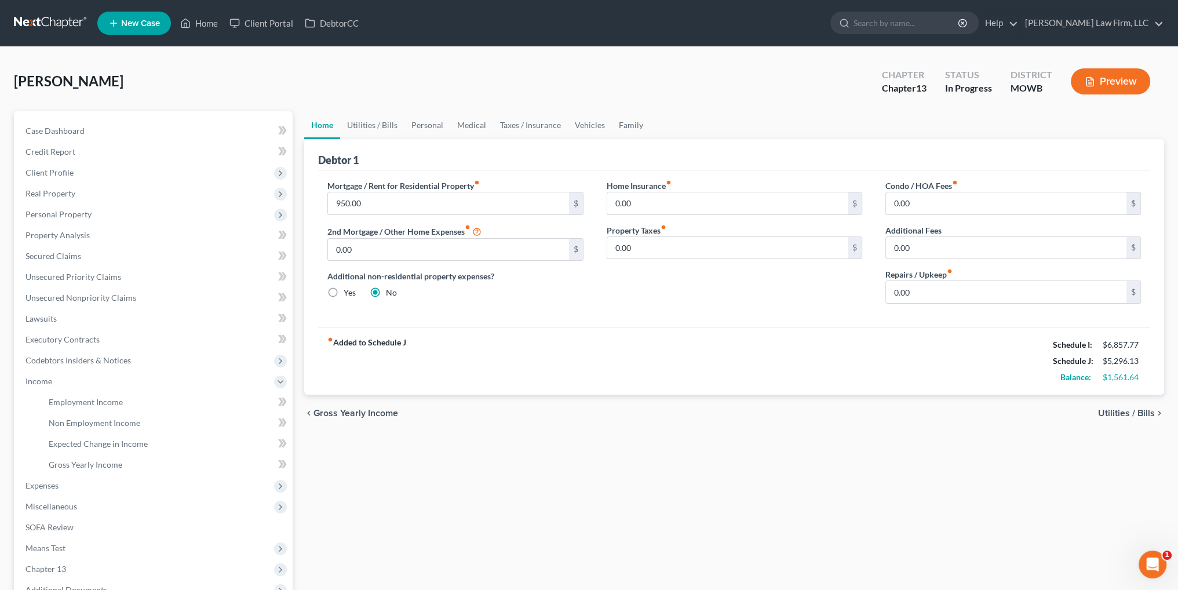
click at [1122, 82] on button "Preview" at bounding box center [1110, 81] width 79 height 26
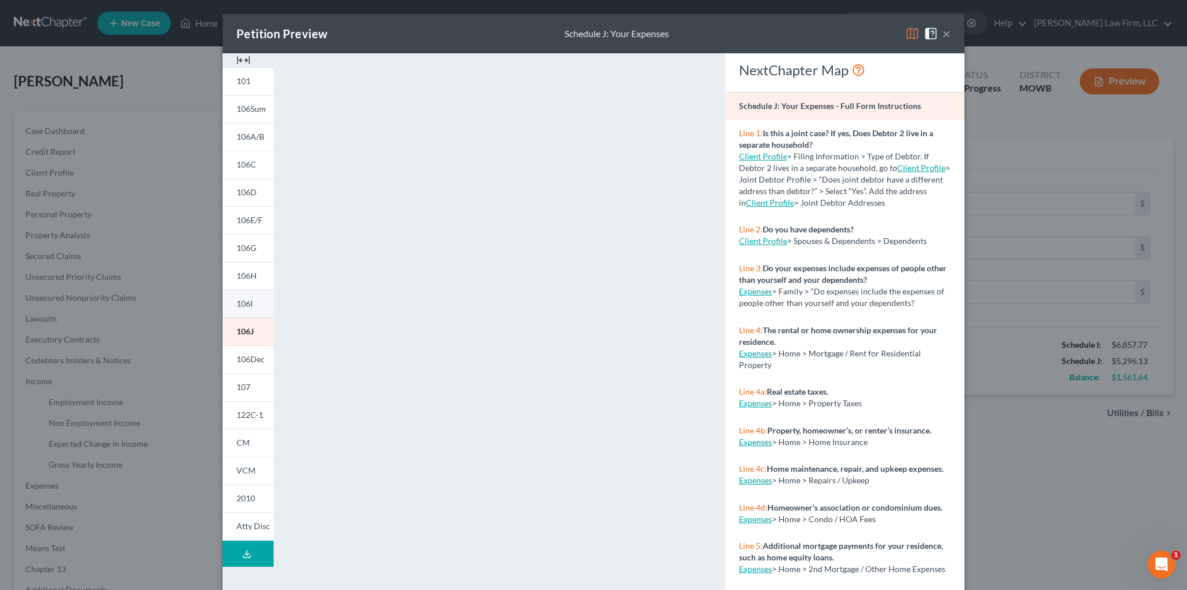
click at [240, 302] on span "106I" at bounding box center [244, 303] width 16 height 10
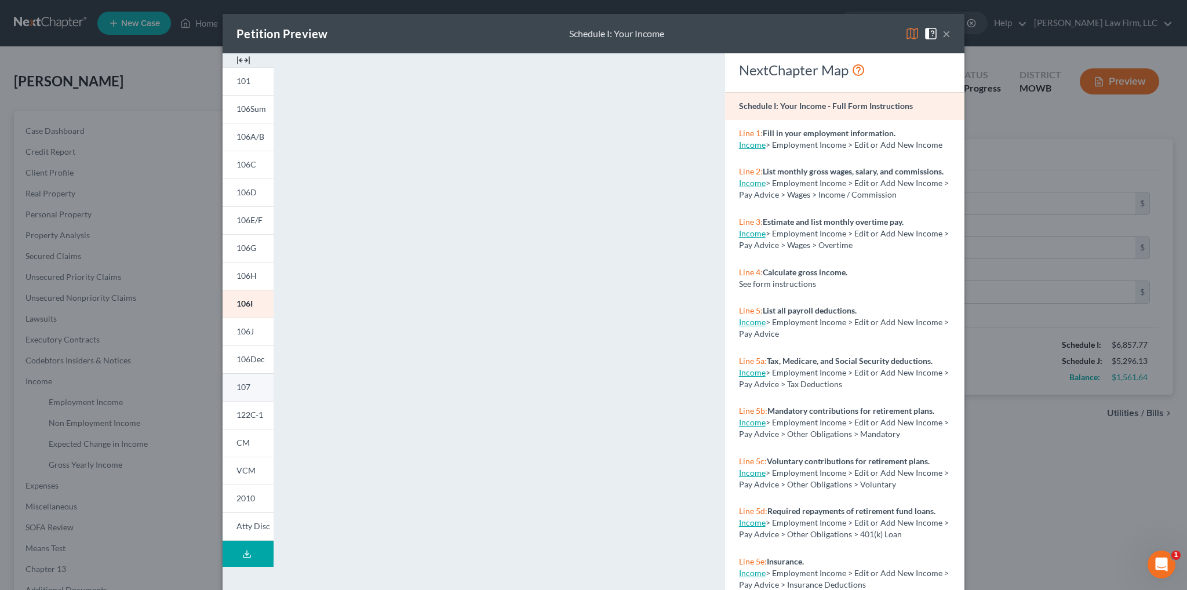
click at [242, 389] on span "107" at bounding box center [243, 387] width 14 height 10
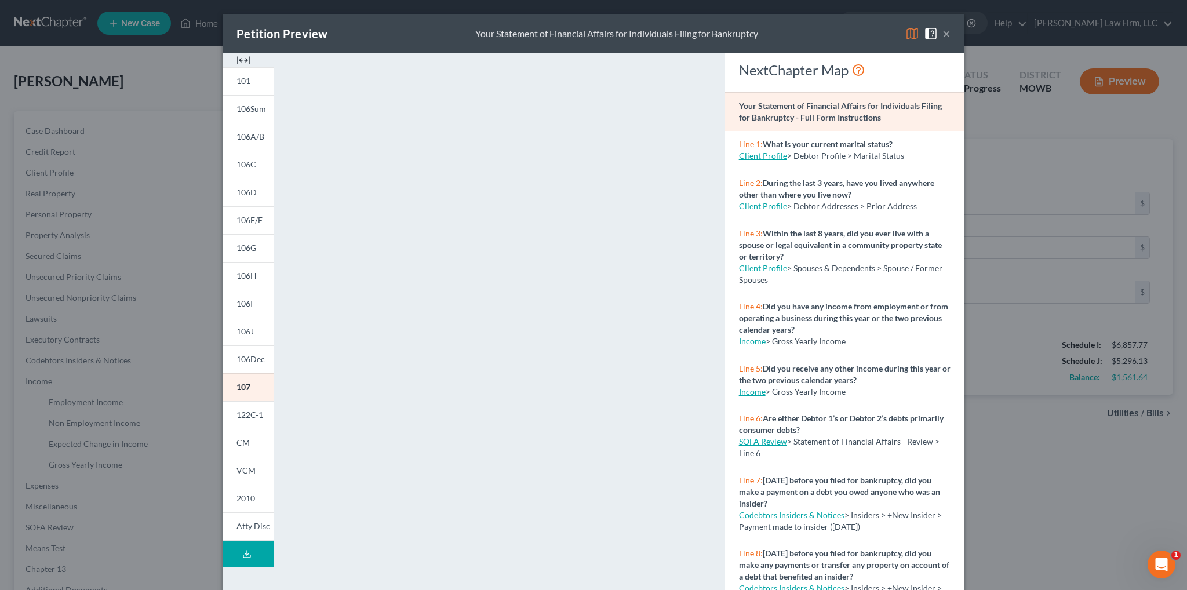
click at [245, 557] on icon at bounding box center [246, 553] width 9 height 9
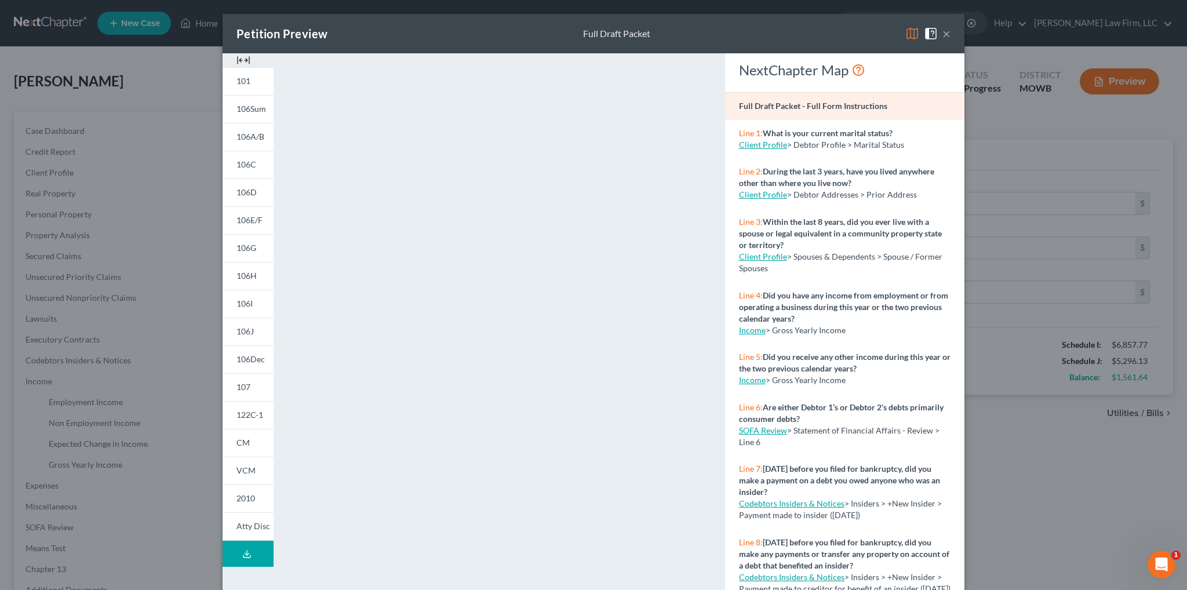
drag, startPoint x: 941, startPoint y: 33, endPoint x: 933, endPoint y: 35, distance: 7.7
click at [942, 33] on button "×" at bounding box center [946, 34] width 8 height 14
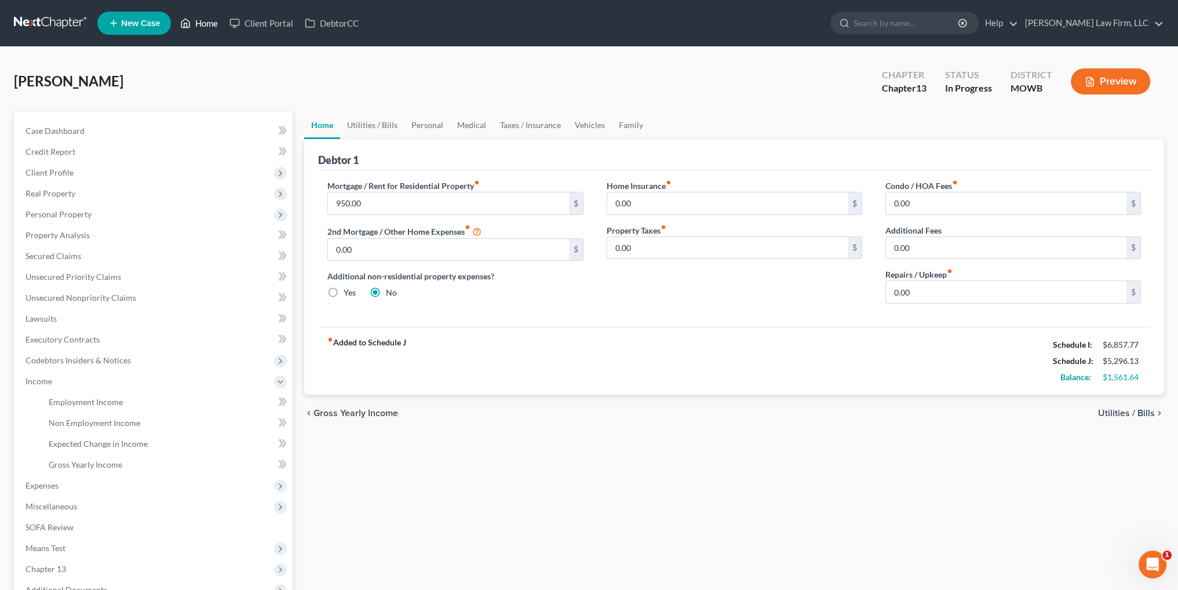
click at [195, 18] on link "Home" at bounding box center [198, 23] width 49 height 21
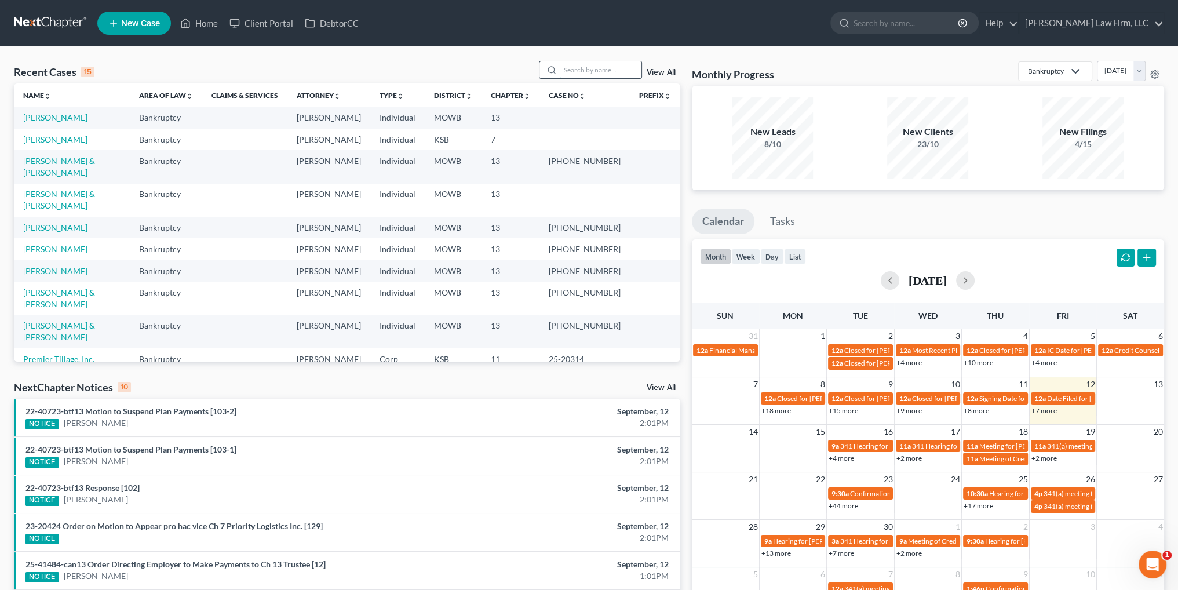
click at [617, 68] on input "search" at bounding box center [600, 69] width 81 height 17
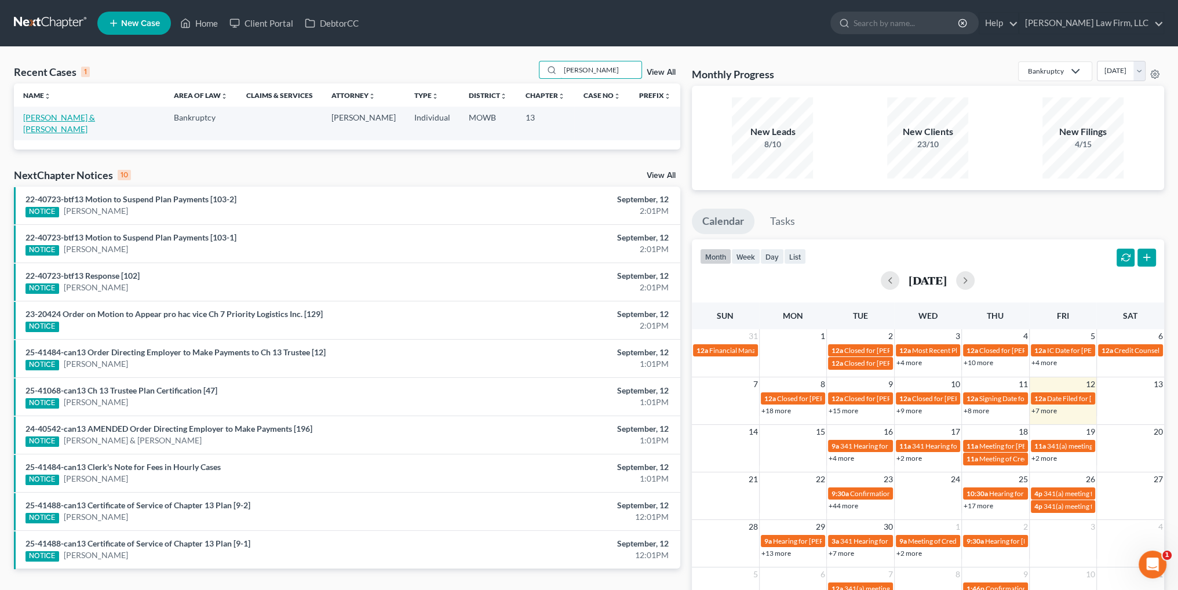
type input "[PERSON_NAME]"
click at [50, 118] on link "[PERSON_NAME] & [PERSON_NAME]" at bounding box center [59, 122] width 72 height 21
select select "4"
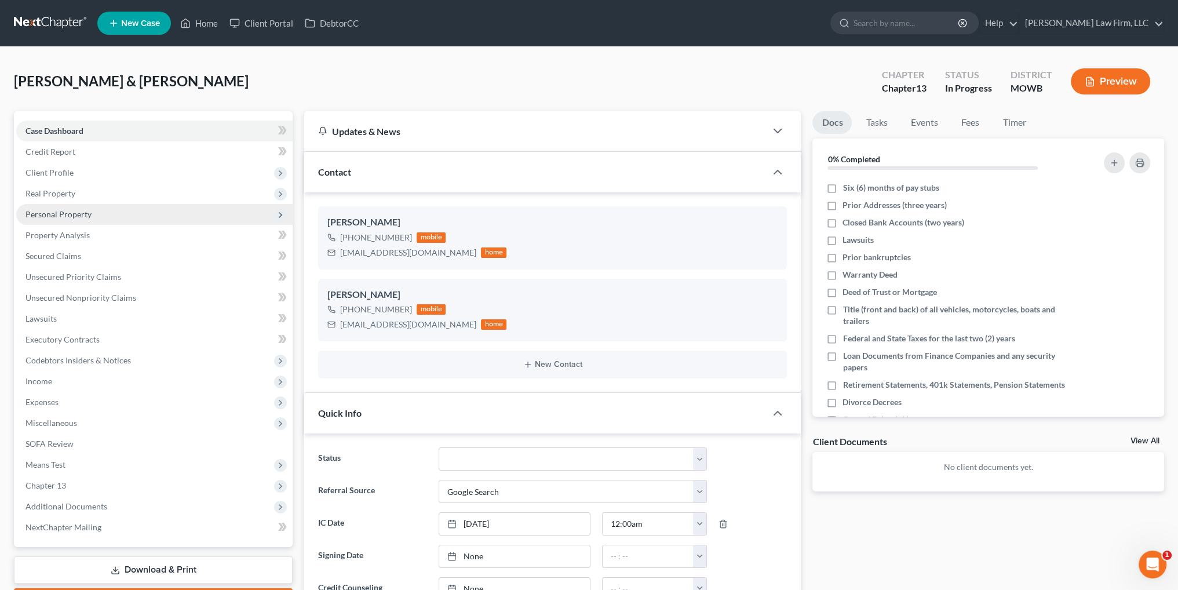
drag, startPoint x: 62, startPoint y: 214, endPoint x: 74, endPoint y: 213, distance: 12.2
click at [62, 214] on span "Personal Property" at bounding box center [58, 214] width 66 height 10
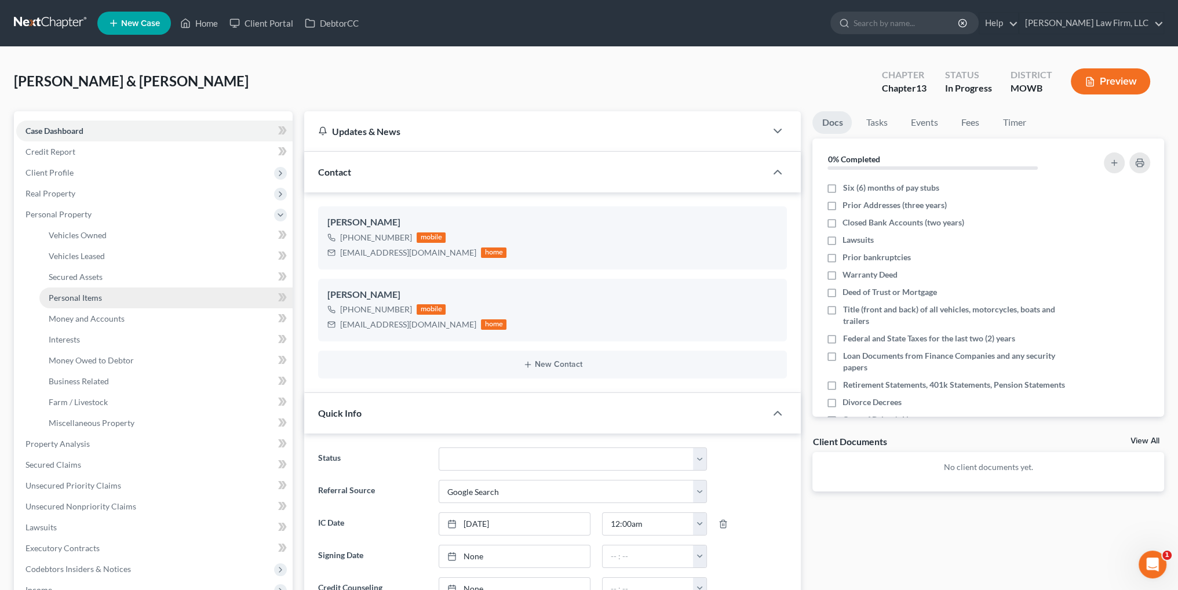
click at [77, 296] on span "Personal Items" at bounding box center [75, 298] width 53 height 10
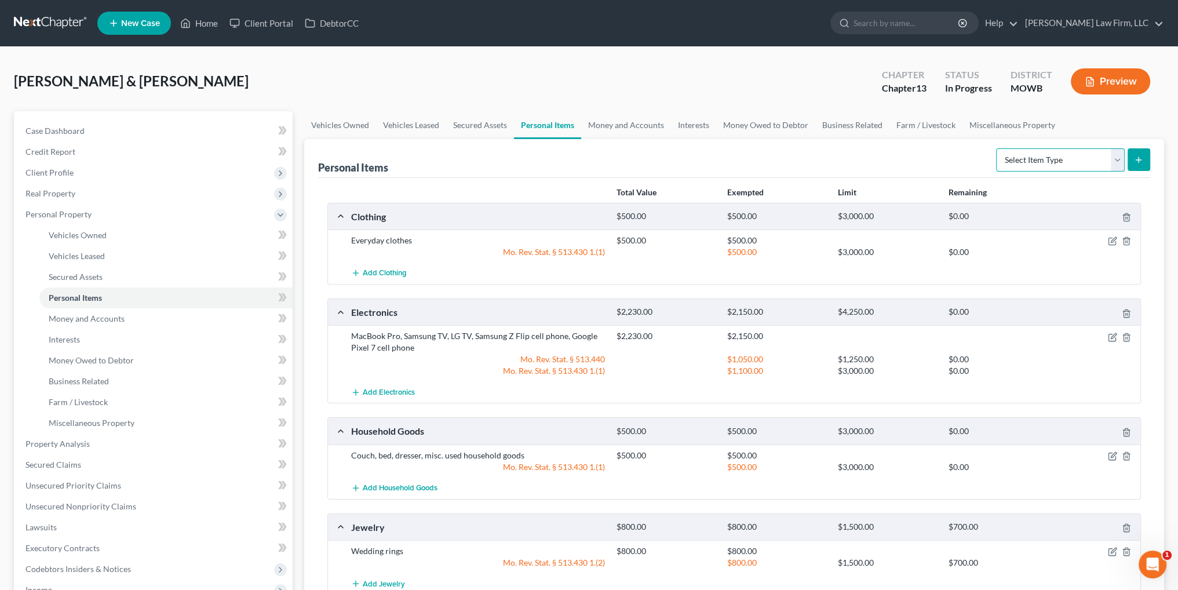
click at [1048, 167] on select "Select Item Type Clothing Collectibles Of Value Electronics Firearms Household …" at bounding box center [1060, 159] width 129 height 23
select select "collectibles_of_value"
click at [997, 148] on select "Select Item Type Clothing Collectibles Of Value Electronics Firearms Household …" at bounding box center [1060, 159] width 129 height 23
click at [1140, 160] on icon "submit" at bounding box center [1138, 159] width 9 height 9
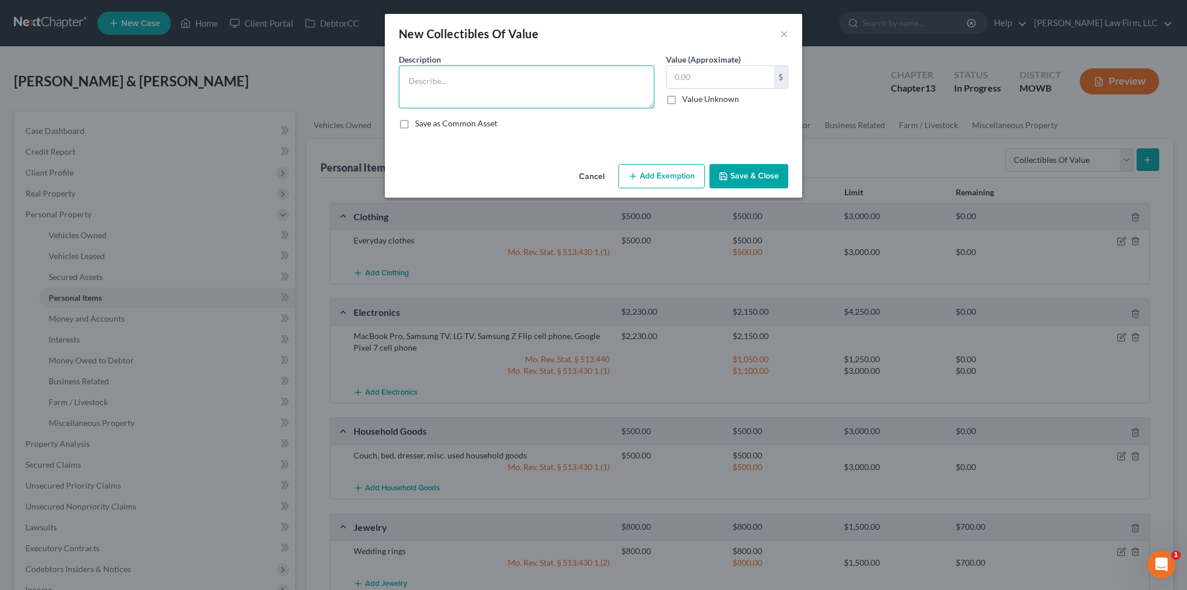
click at [492, 84] on textarea at bounding box center [527, 86] width 256 height 43
type textarea "Flute"
type input "60.00"
click at [662, 176] on button "Add Exemption" at bounding box center [661, 176] width 86 height 24
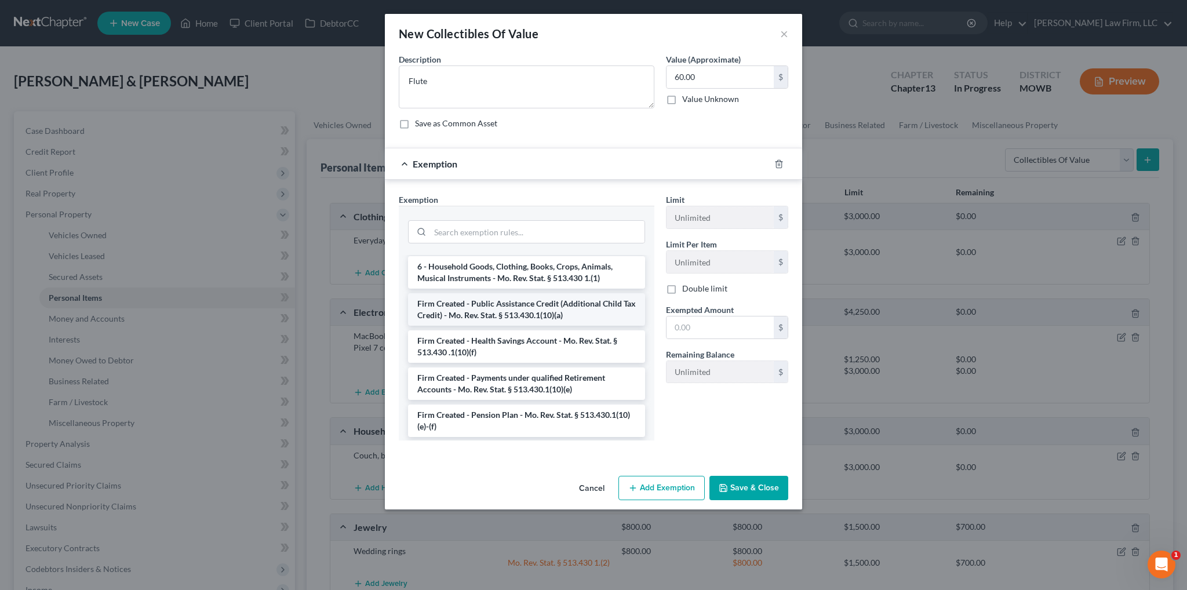
scroll to position [1333, 0]
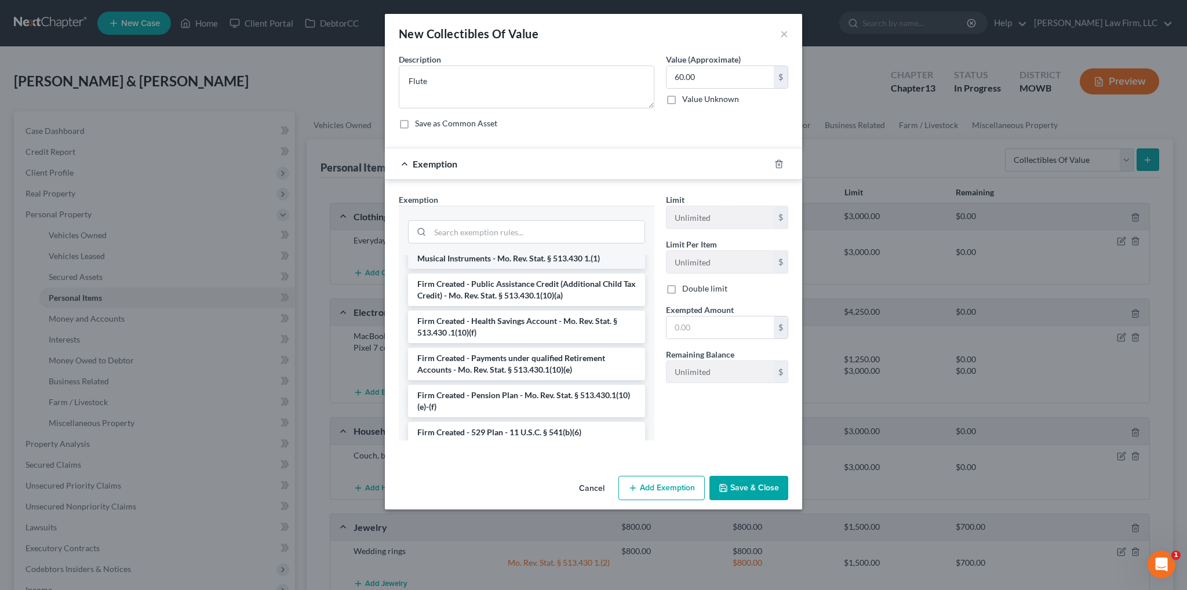
click at [503, 258] on li "6 - Household Goods, Clothing, Books, Crops, Animals, Musical Instruments - Mo.…" at bounding box center [526, 252] width 237 height 32
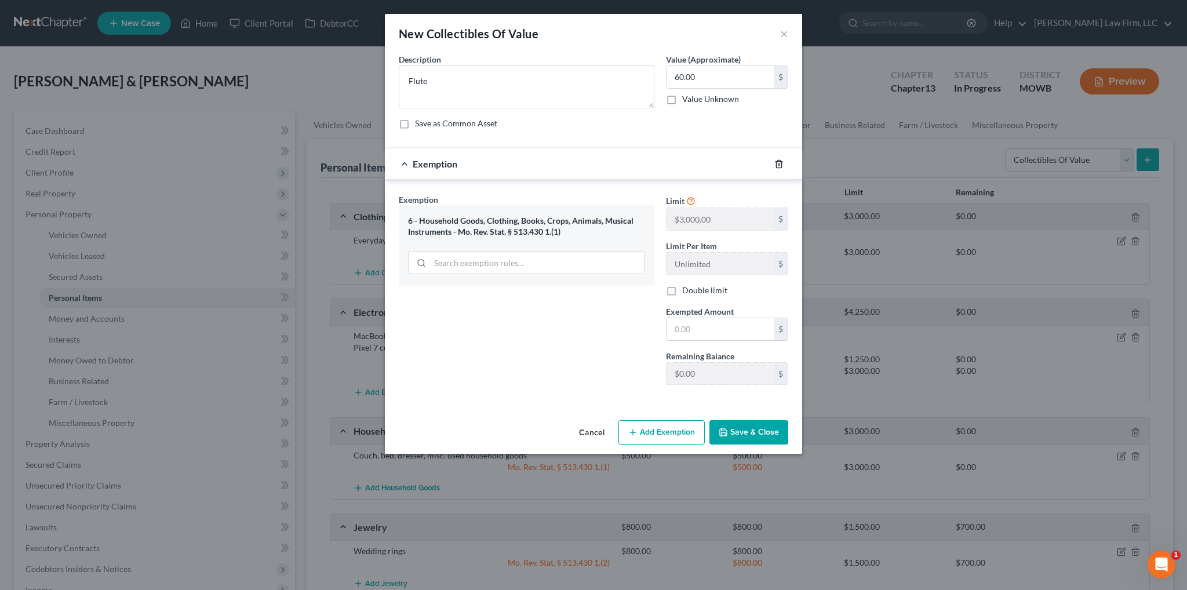
click at [779, 162] on icon "button" at bounding box center [778, 163] width 9 height 9
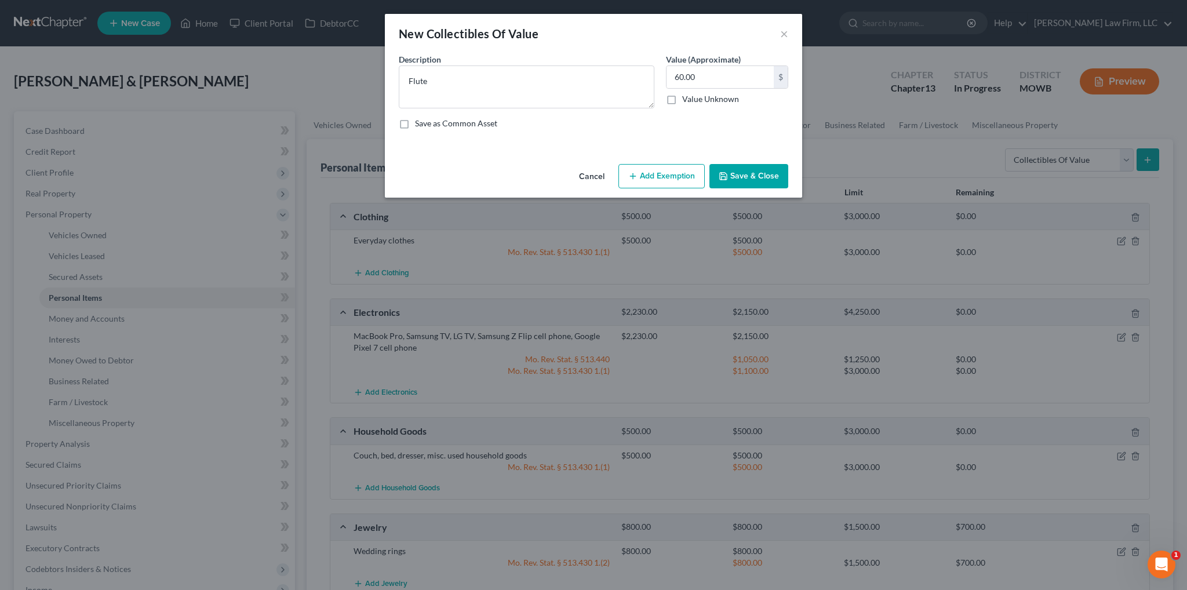
click at [649, 177] on button "Add Exemption" at bounding box center [661, 176] width 86 height 24
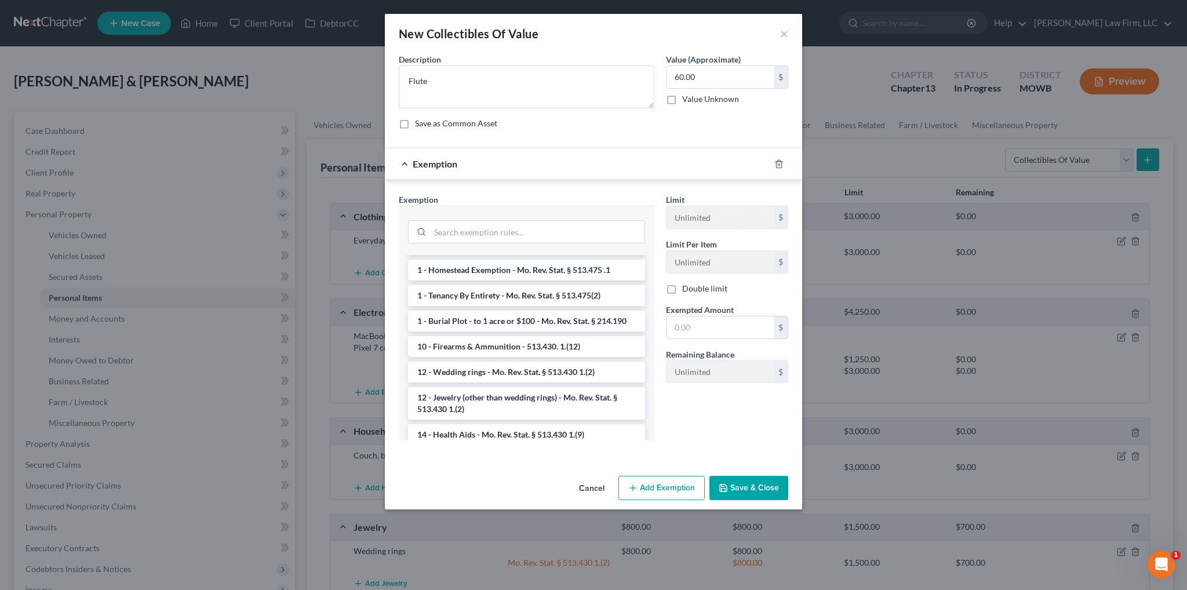
scroll to position [116, 0]
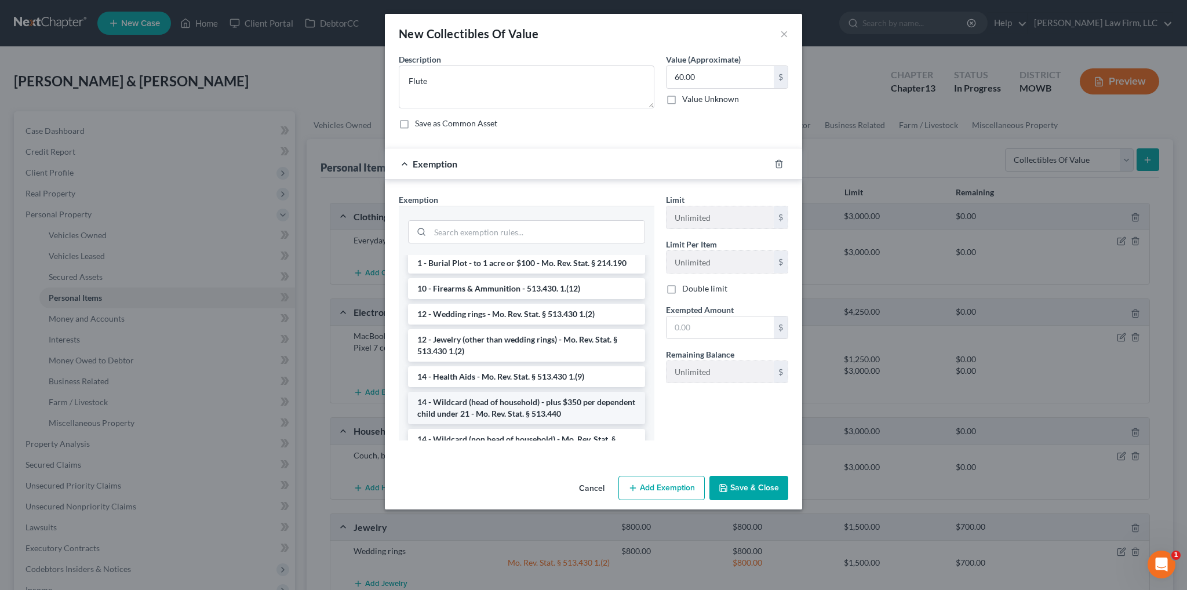
click at [505, 404] on li "14 - Wildcard (head of household) - plus $350 per dependent child under 21 - Mo…" at bounding box center [526, 408] width 237 height 32
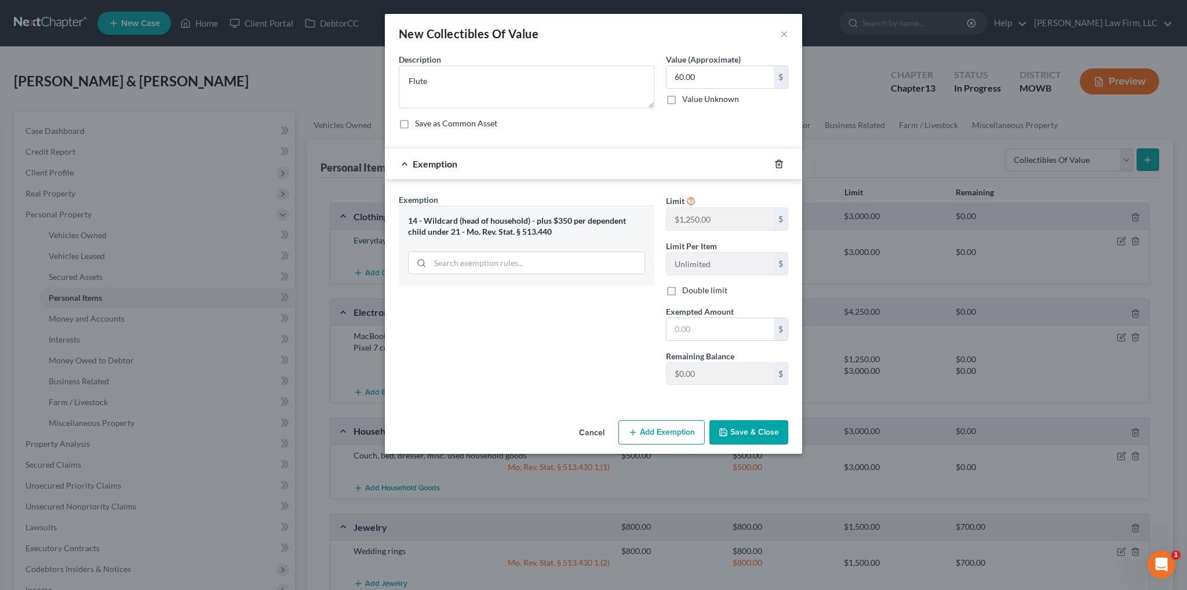
click at [777, 159] on icon "button" at bounding box center [778, 163] width 9 height 9
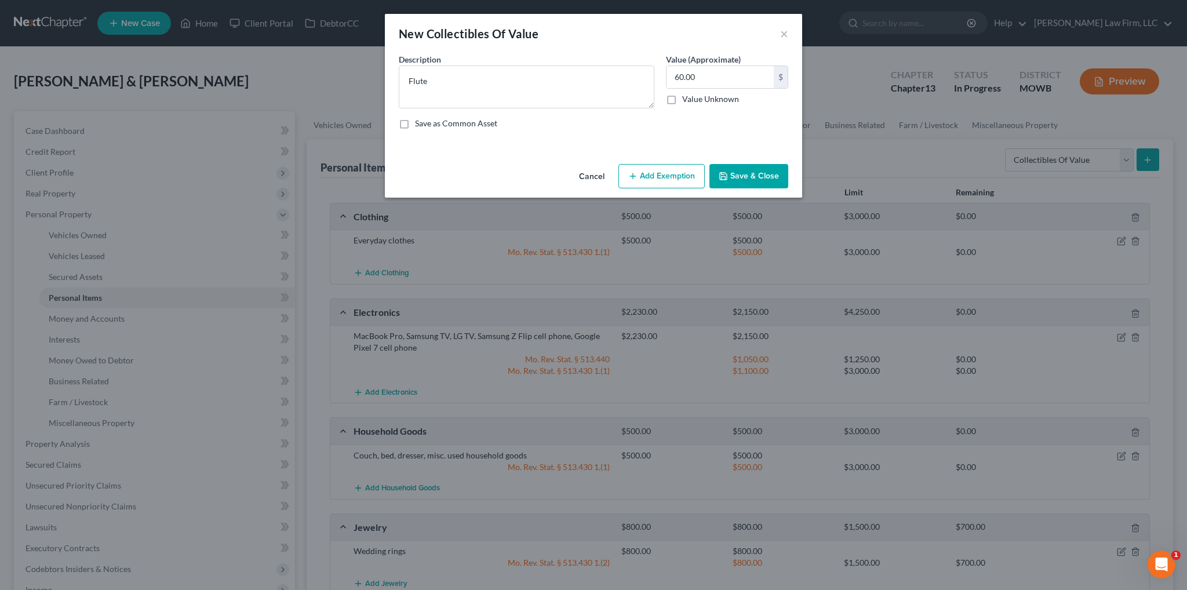
click at [666, 172] on button "Add Exemption" at bounding box center [661, 176] width 86 height 24
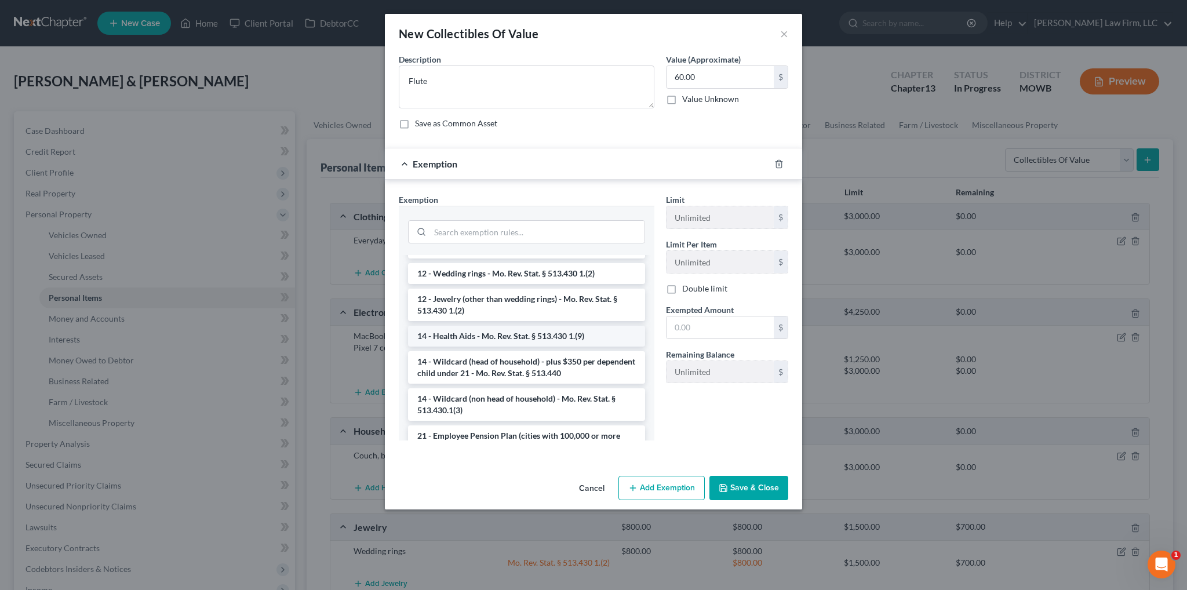
scroll to position [174, 0]
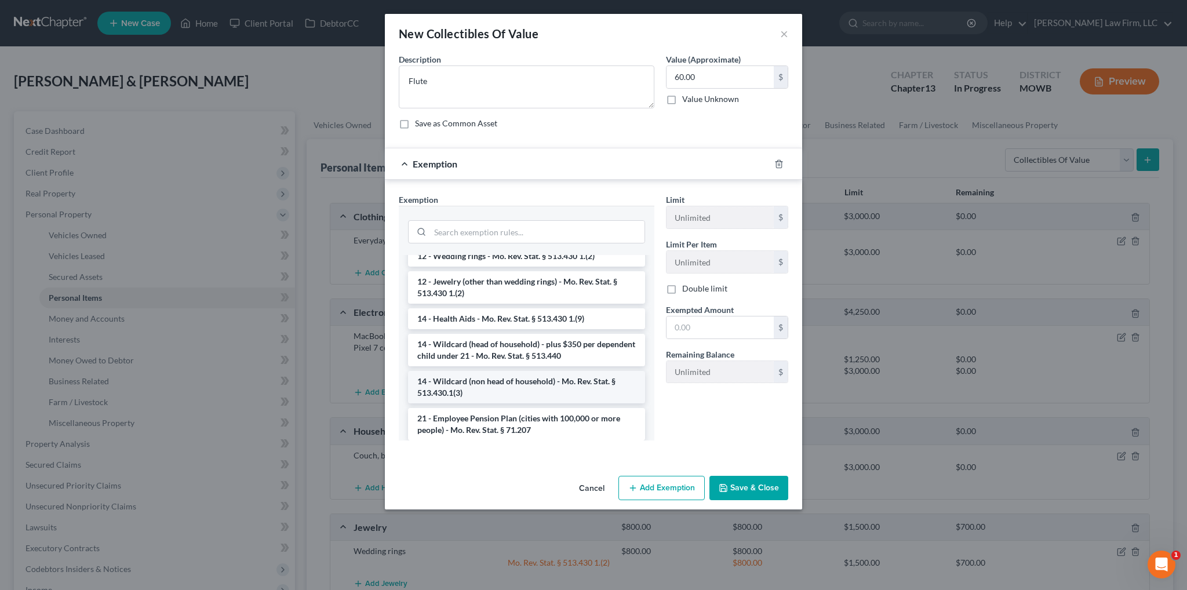
click at [503, 385] on li "14 - Wildcard (non head of household) - Mo. Rev. Stat. § 513.430.1(3)" at bounding box center [526, 387] width 237 height 32
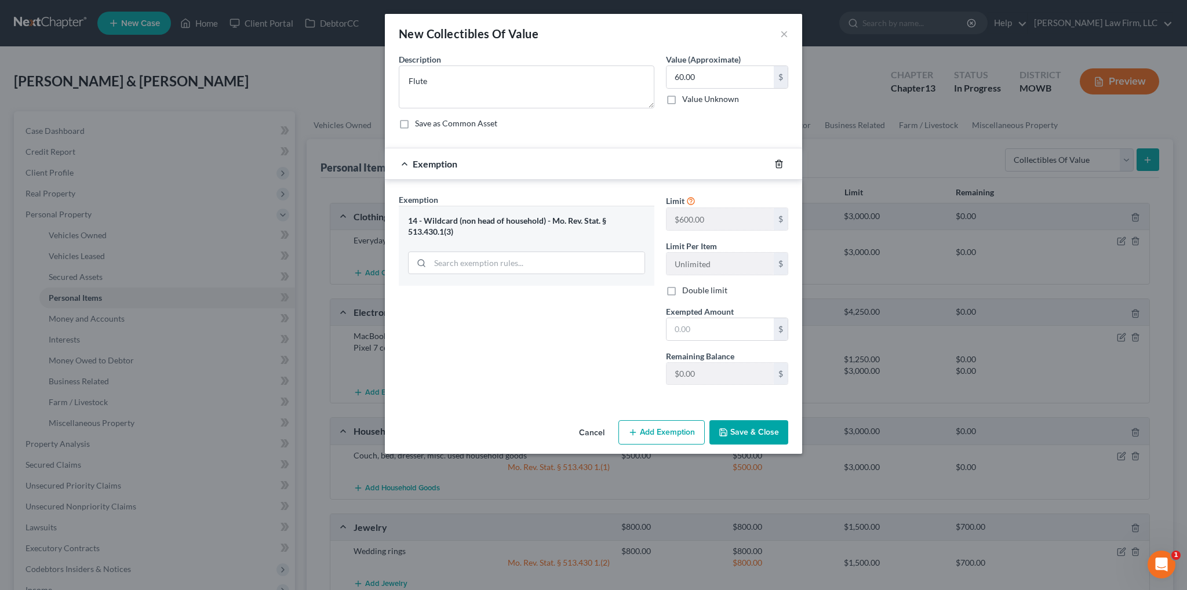
click at [775, 165] on icon "button" at bounding box center [778, 163] width 9 height 9
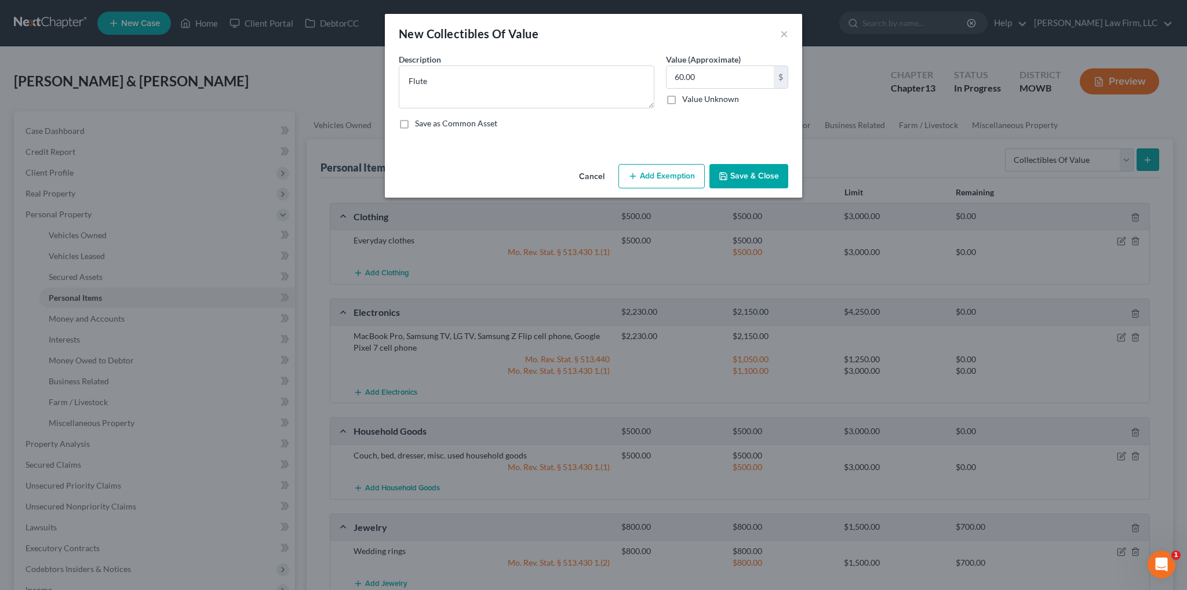
click at [656, 176] on button "Add Exemption" at bounding box center [661, 176] width 86 height 24
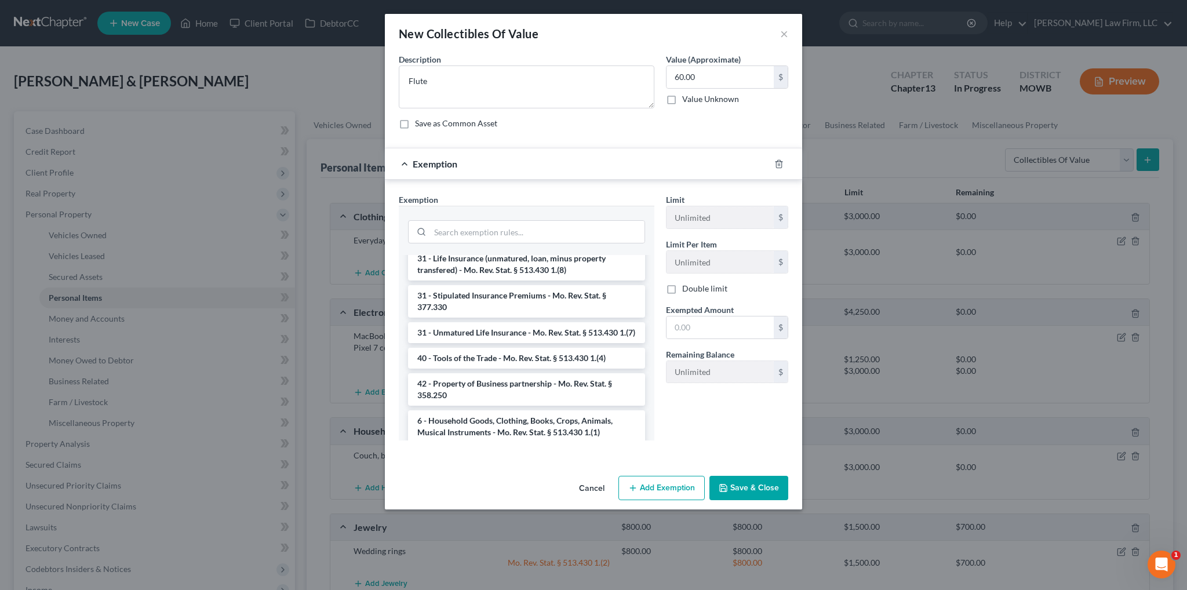
scroll to position [1217, 0]
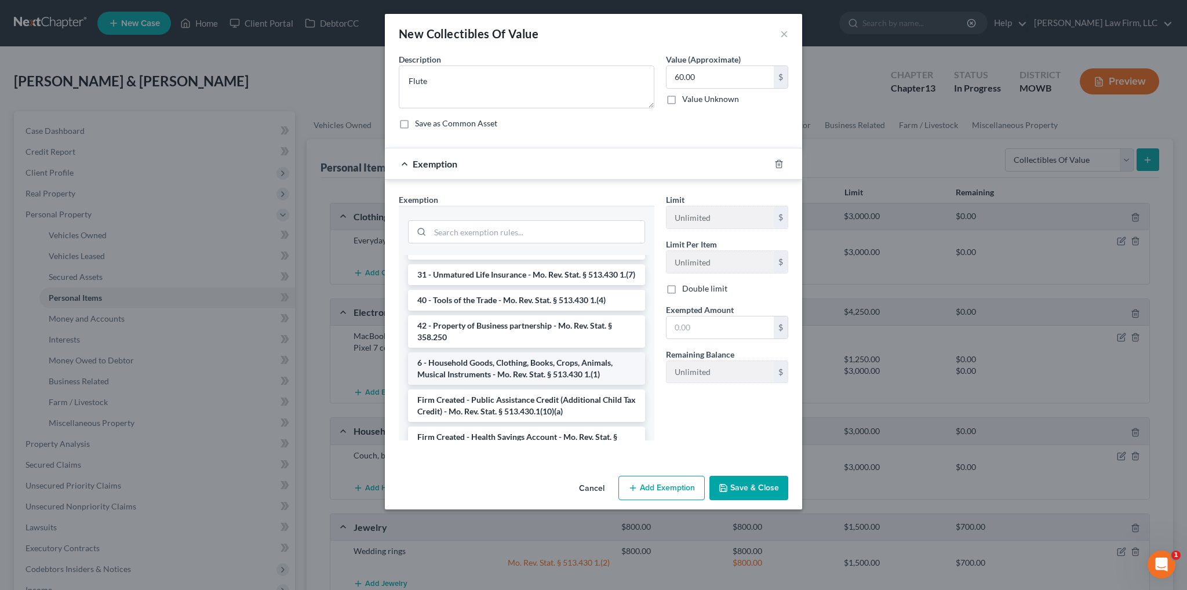
click at [511, 381] on li "6 - Household Goods, Clothing, Books, Crops, Animals, Musical Instruments - Mo.…" at bounding box center [526, 368] width 237 height 32
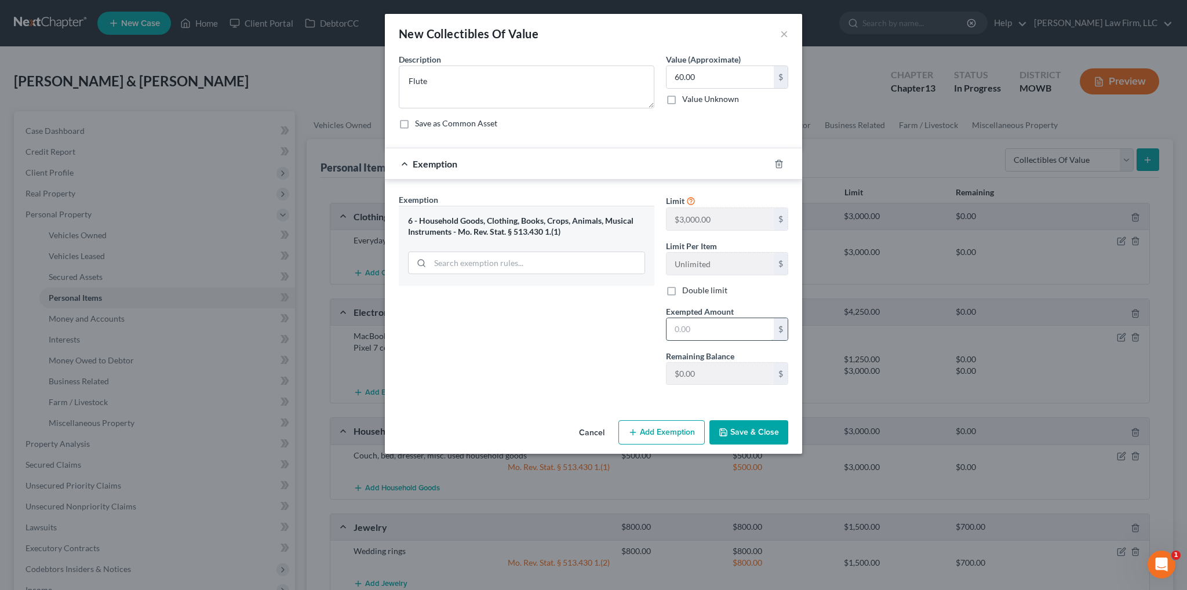
click at [703, 326] on input "text" at bounding box center [719, 329] width 107 height 22
type input "60.00"
click at [749, 432] on button "Save & Close" at bounding box center [748, 432] width 79 height 24
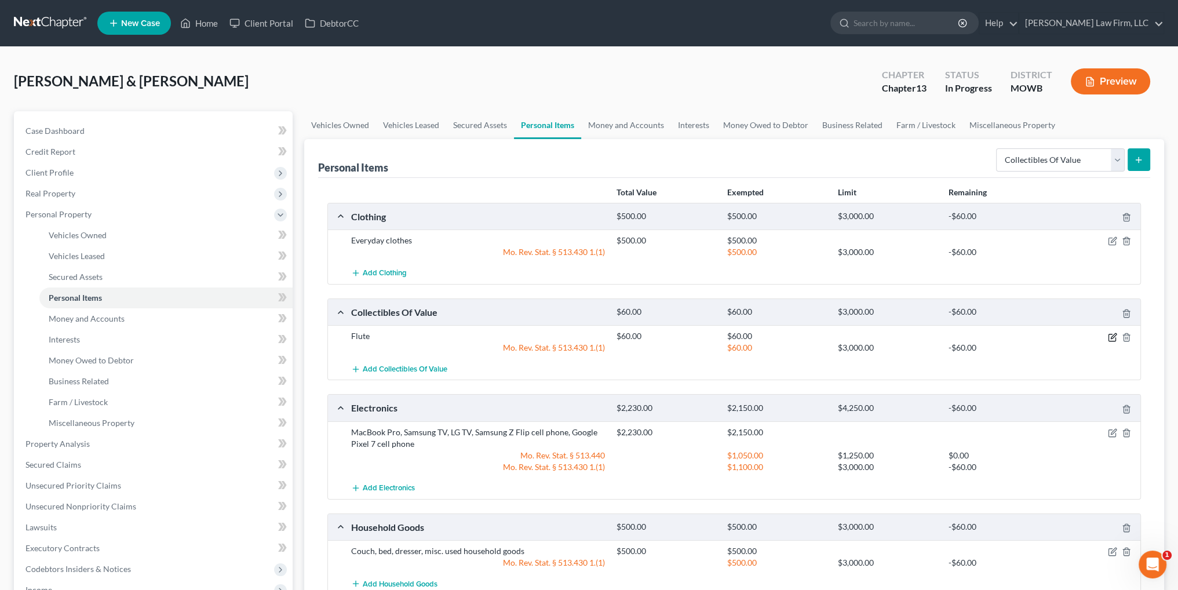
click at [1111, 336] on icon "button" at bounding box center [1113, 335] width 5 height 5
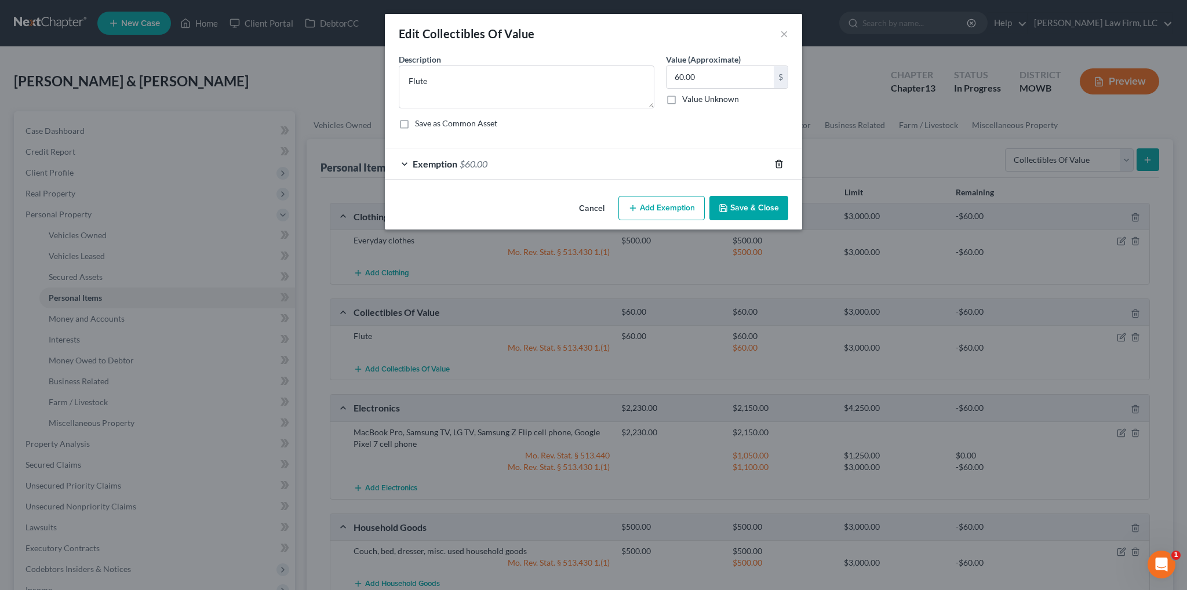
click at [779, 160] on icon "button" at bounding box center [778, 163] width 9 height 9
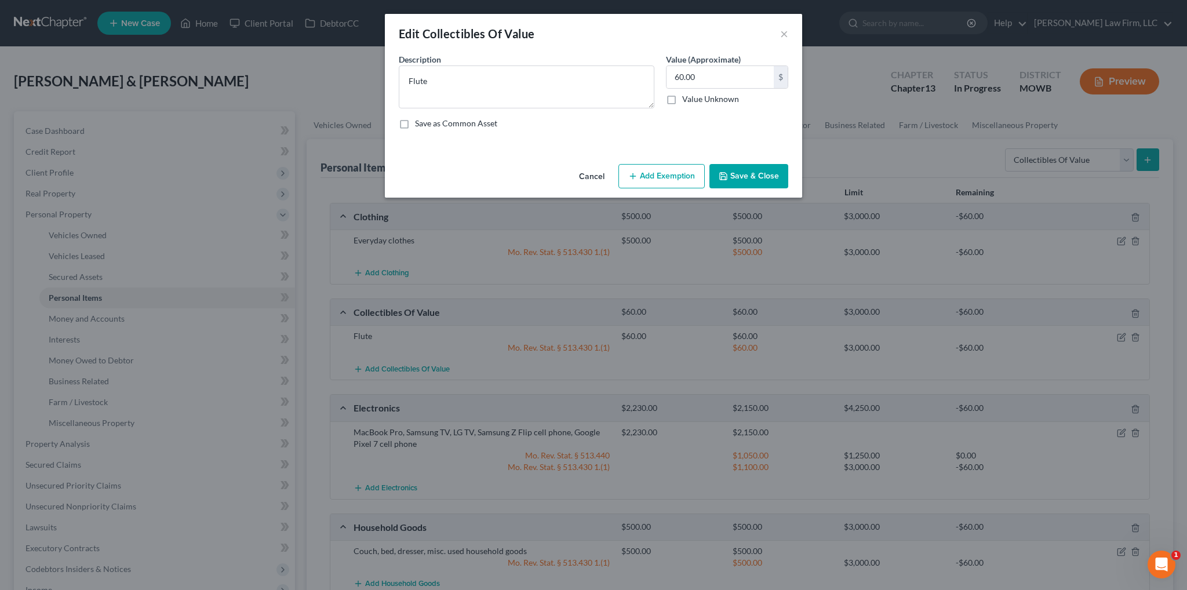
click at [760, 185] on button "Save & Close" at bounding box center [748, 176] width 79 height 24
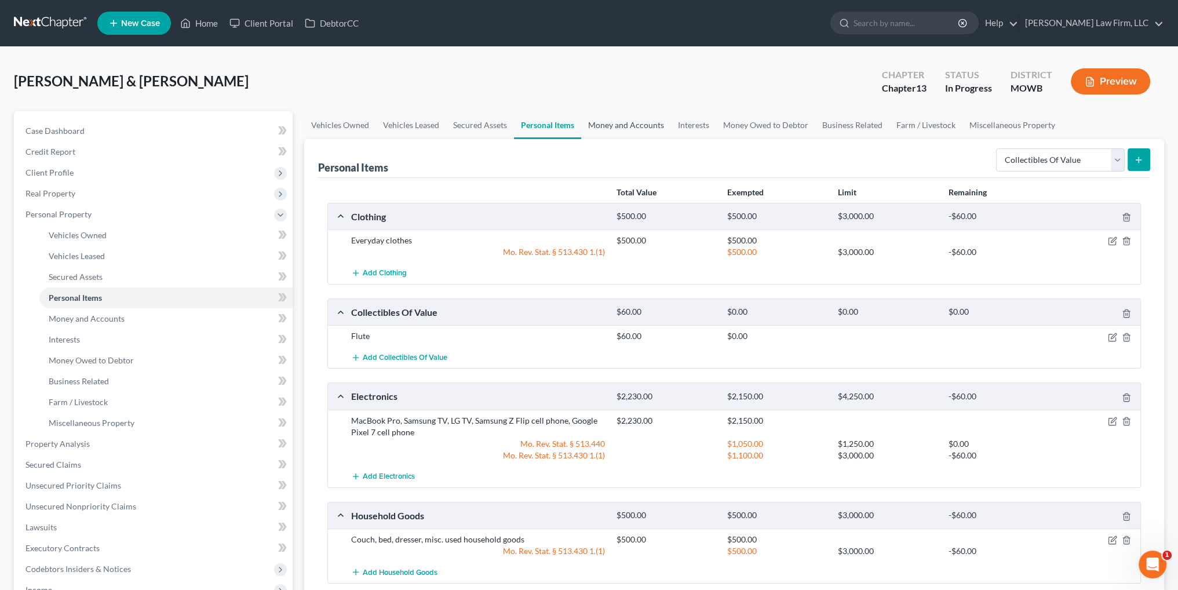
click at [621, 128] on link "Money and Accounts" at bounding box center [626, 125] width 90 height 28
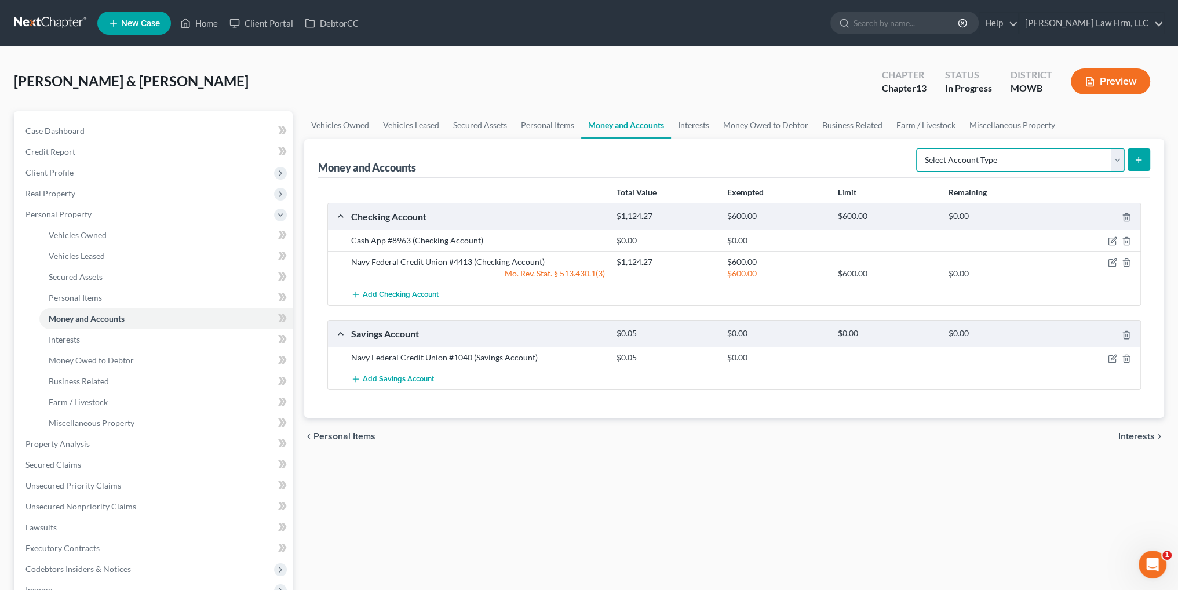
click at [1029, 161] on select "Select Account Type Brokerage Cash on Hand Certificates of Deposit Checking Acc…" at bounding box center [1020, 159] width 209 height 23
select select "cash_on_hand"
click at [918, 148] on select "Select Account Type Brokerage Cash on Hand Certificates of Deposit Checking Acc…" at bounding box center [1020, 159] width 209 height 23
click at [1144, 167] on button "submit" at bounding box center [1139, 159] width 23 height 23
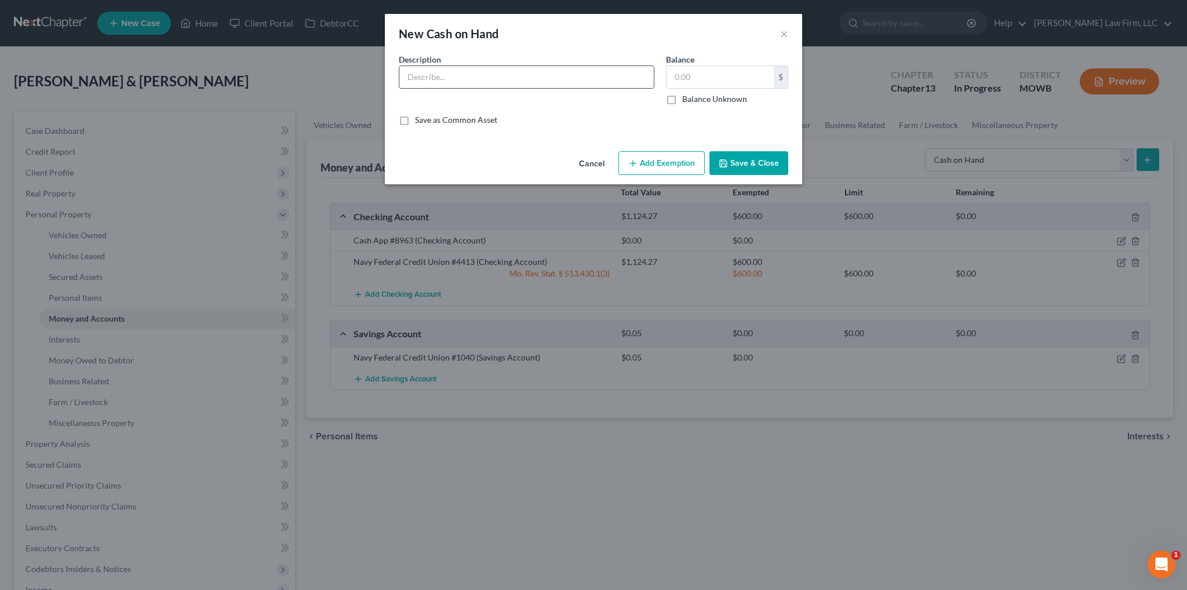
click at [484, 82] on input "text" at bounding box center [526, 77] width 254 height 22
type input "Cash"
type input "4.00"
click at [745, 160] on button "Save & Close" at bounding box center [748, 163] width 79 height 24
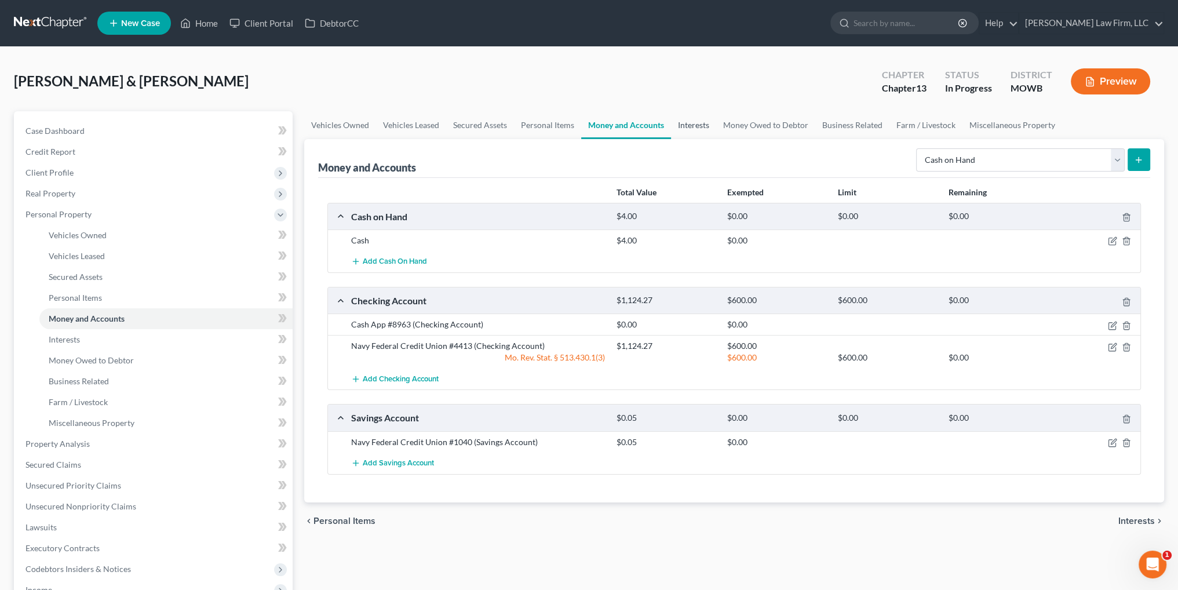
click at [695, 125] on link "Interests" at bounding box center [693, 125] width 45 height 28
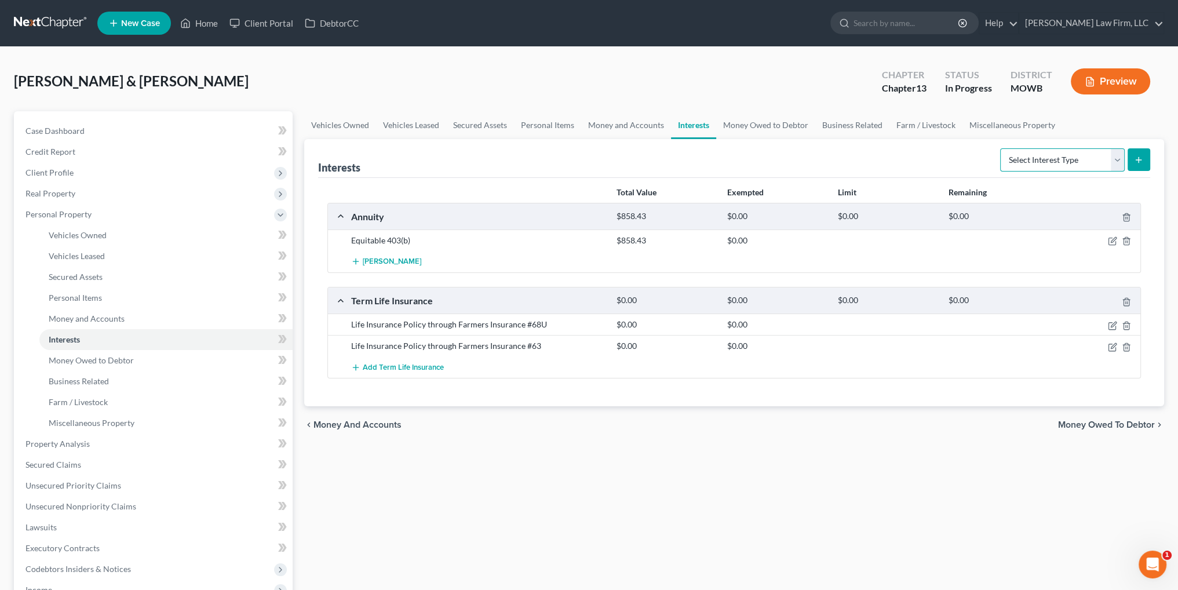
click at [1043, 156] on select "Select Interest Type 401K Annuity Bond Education IRA Government Bond Government…" at bounding box center [1062, 159] width 125 height 23
select select "ira"
click at [1001, 148] on select "Select Interest Type 401K Annuity Bond Education IRA Government Bond Government…" at bounding box center [1062, 159] width 125 height 23
click at [1134, 159] on icon "submit" at bounding box center [1138, 159] width 9 height 9
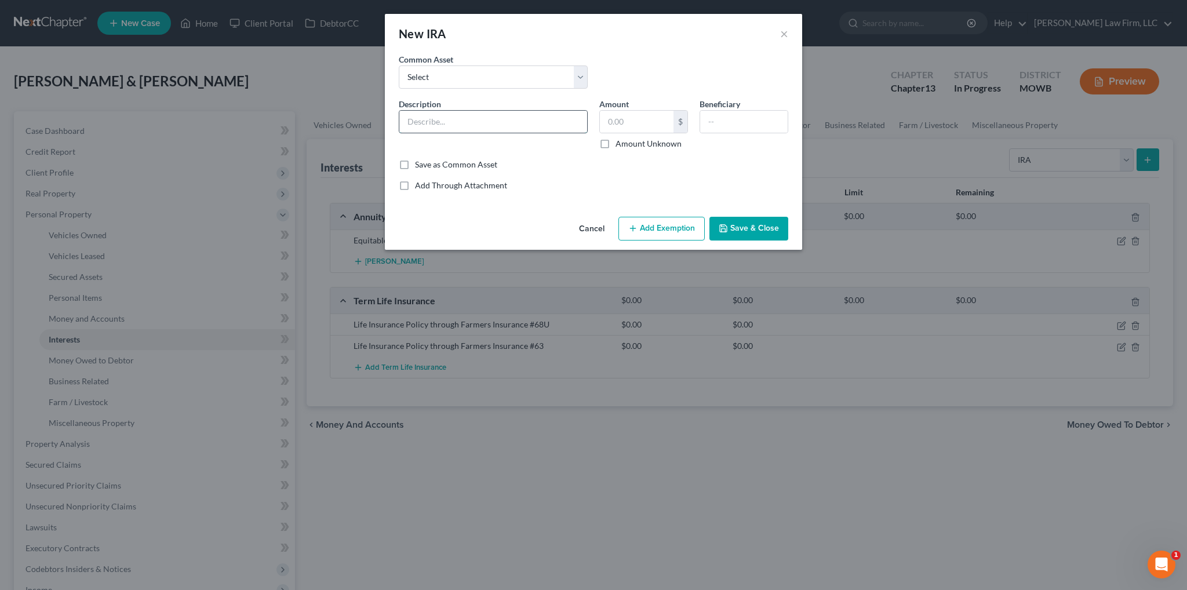
click at [472, 117] on input "text" at bounding box center [493, 122] width 188 height 22
type input "Fidelity [PERSON_NAME]"
type input "1,000.00"
click at [654, 232] on button "Add Exemption" at bounding box center [661, 229] width 86 height 24
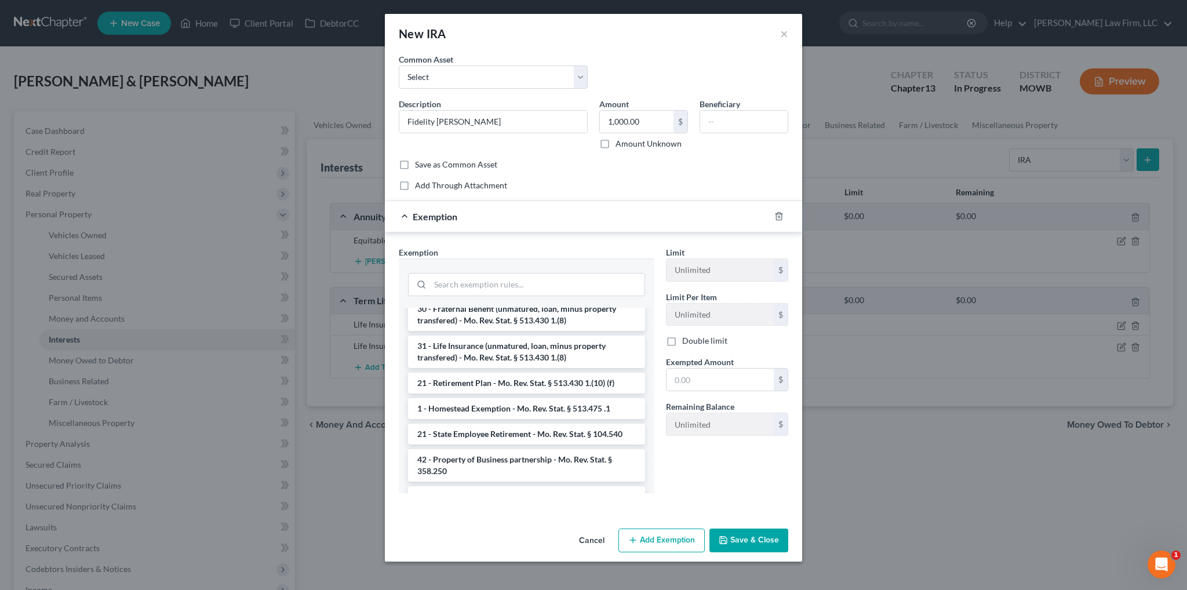
scroll to position [116, 0]
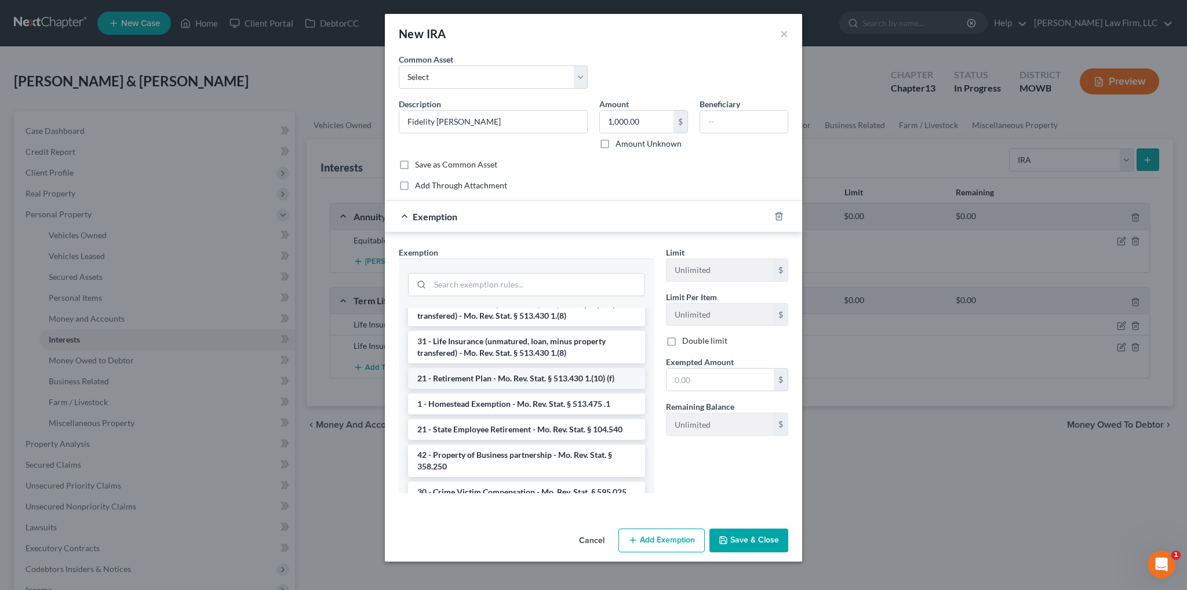
click at [495, 384] on li "21 - Retirement Plan - Mo. Rev. Stat. § 513.430 1.(10) (f)" at bounding box center [526, 378] width 237 height 21
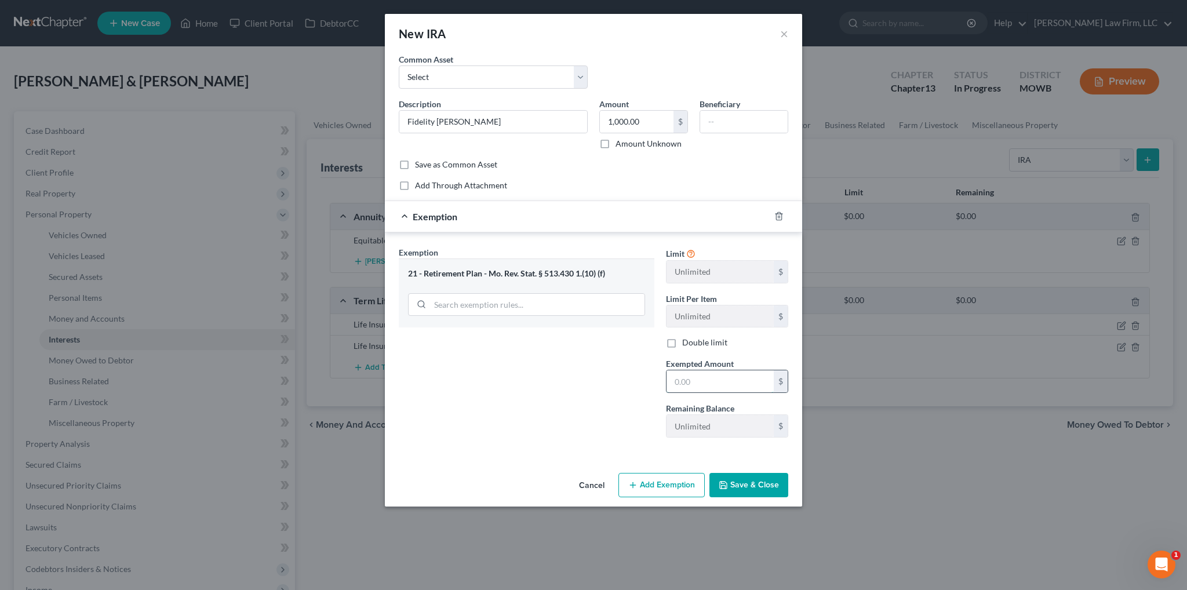
click at [719, 386] on input "text" at bounding box center [719, 381] width 107 height 22
type input "1,000.00"
click at [765, 485] on button "Save & Close" at bounding box center [748, 485] width 79 height 24
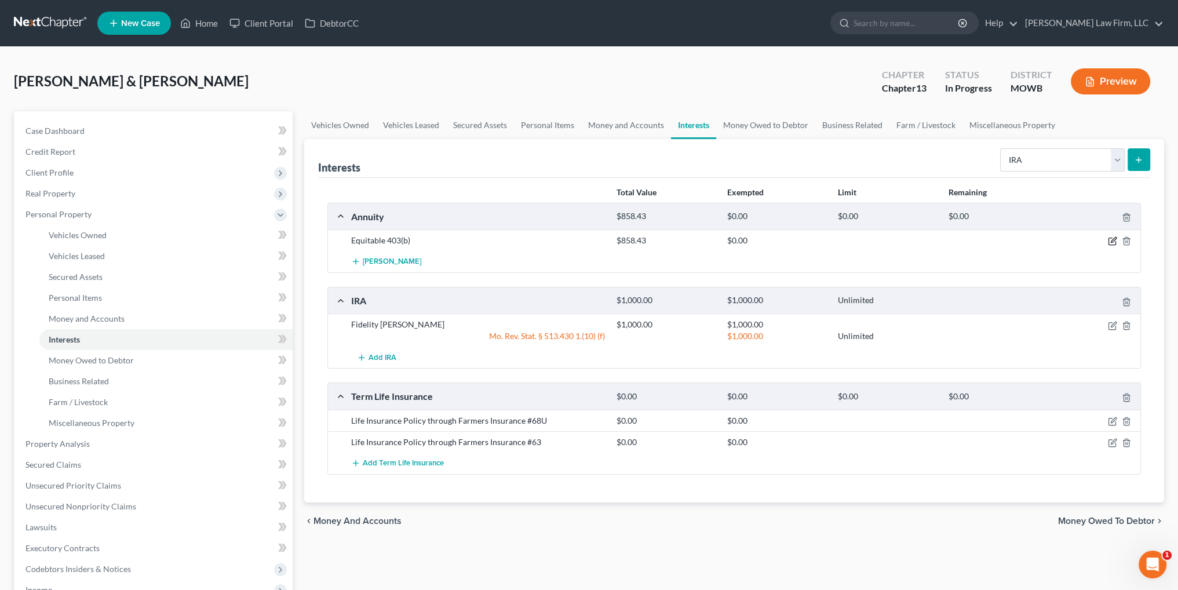
click at [1110, 239] on icon "button" at bounding box center [1112, 240] width 9 height 9
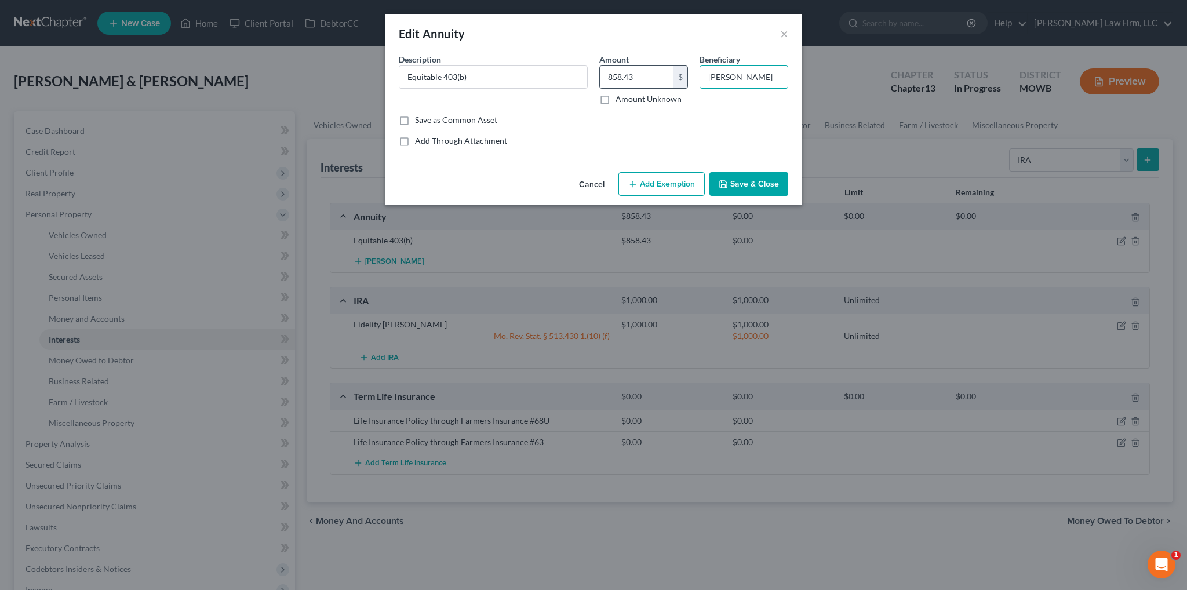
drag, startPoint x: 775, startPoint y: 78, endPoint x: 685, endPoint y: 81, distance: 89.9
click at [685, 81] on div "Description * Equitable 403(b) Amount 858.43 $ Amount Unknown Beneficiary [PERS…" at bounding box center [593, 83] width 401 height 61
click at [590, 185] on button "Cancel" at bounding box center [592, 184] width 44 height 23
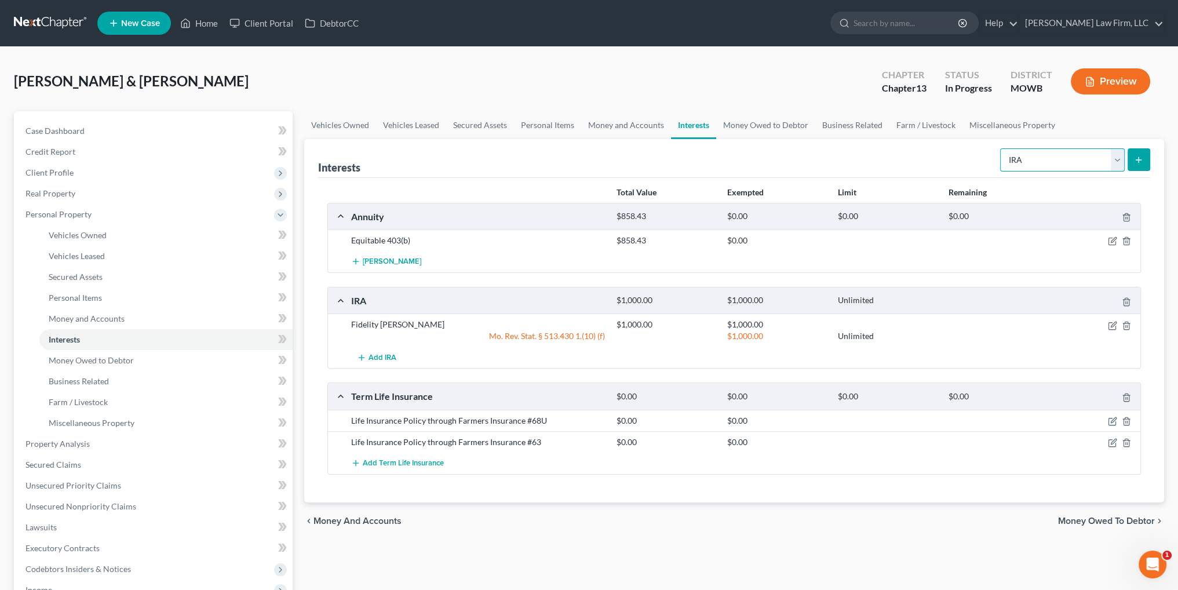
click at [1118, 163] on select "Select Interest Type 401K Annuity Bond Education IRA Government Bond Government…" at bounding box center [1062, 159] width 125 height 23
select select "other_retirement_plan"
click at [1001, 148] on select "Select Interest Type 401K Annuity Bond Education IRA Government Bond Government…" at bounding box center [1062, 159] width 125 height 23
click at [1140, 162] on icon "submit" at bounding box center [1138, 159] width 9 height 9
click at [611, 125] on link "Money and Accounts" at bounding box center [626, 125] width 90 height 28
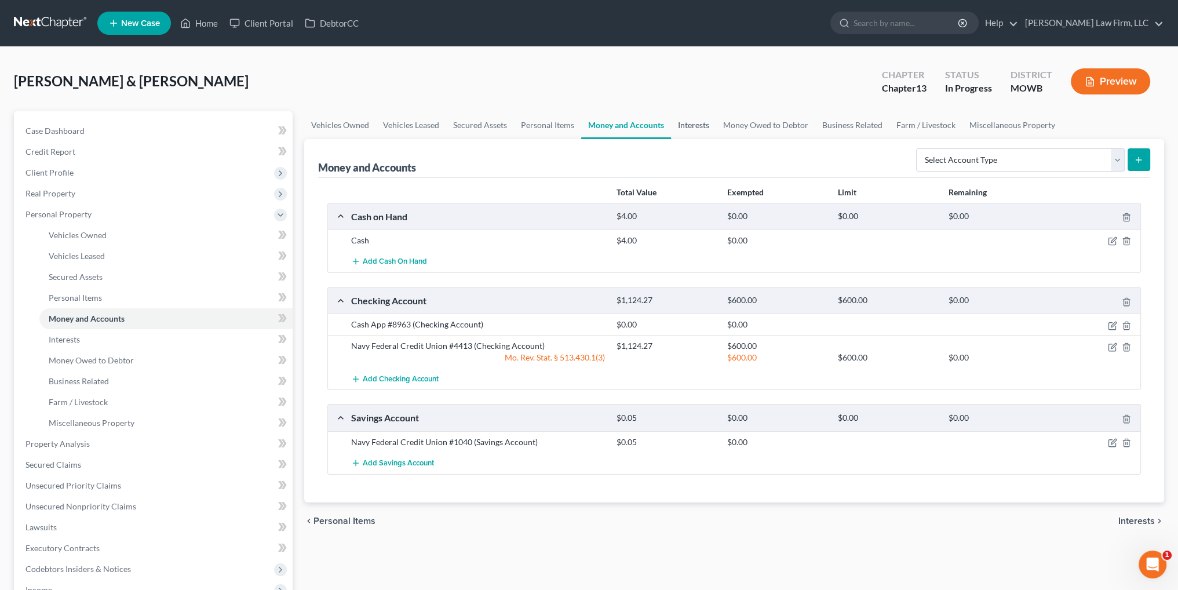
click at [687, 124] on link "Interests" at bounding box center [693, 125] width 45 height 28
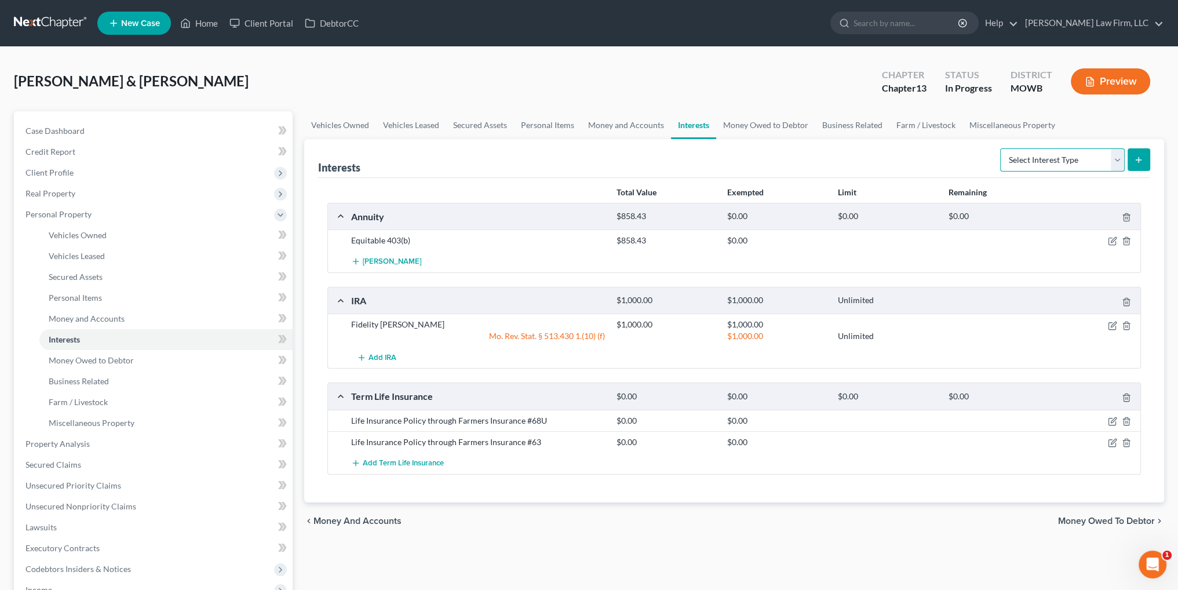
click at [1118, 159] on select "Select Interest Type 401K Annuity Bond Education IRA Government Bond Government…" at bounding box center [1062, 159] width 125 height 23
select select "other_retirement_plan"
click at [1001, 148] on select "Select Interest Type 401K Annuity Bond Education IRA Government Bond Government…" at bounding box center [1062, 159] width 125 height 23
click at [1141, 156] on icon "submit" at bounding box center [1138, 159] width 9 height 9
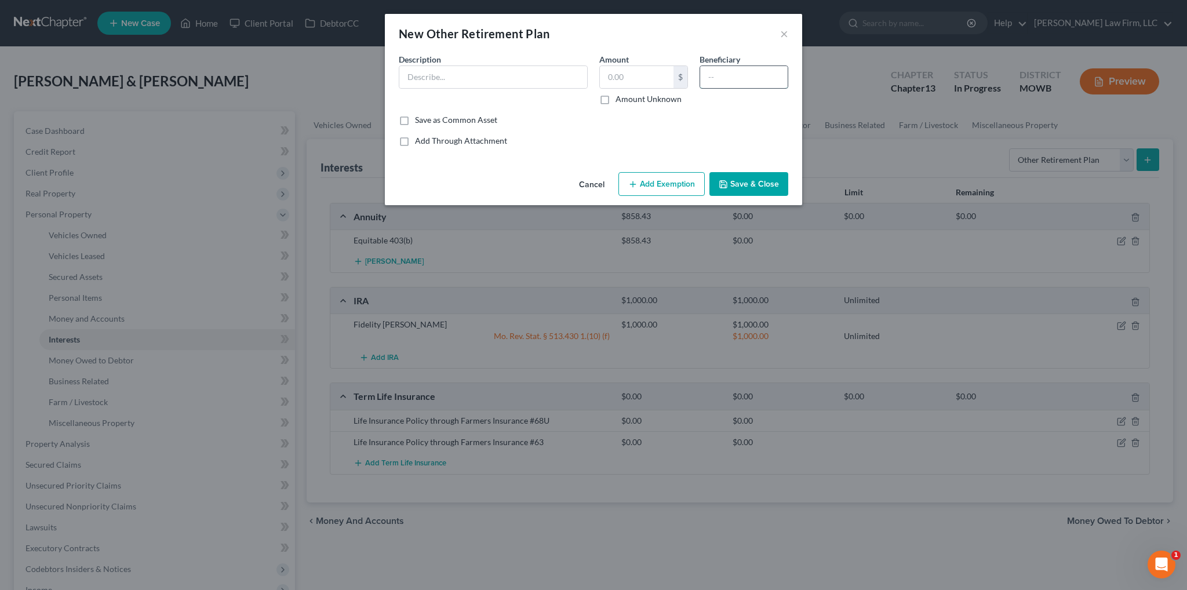
click at [731, 78] on input "text" at bounding box center [743, 77] width 87 height 22
paste input "[PERSON_NAME]"
type input "[PERSON_NAME]"
click at [621, 76] on input "text" at bounding box center [637, 77] width 74 height 22
type input "858.43"
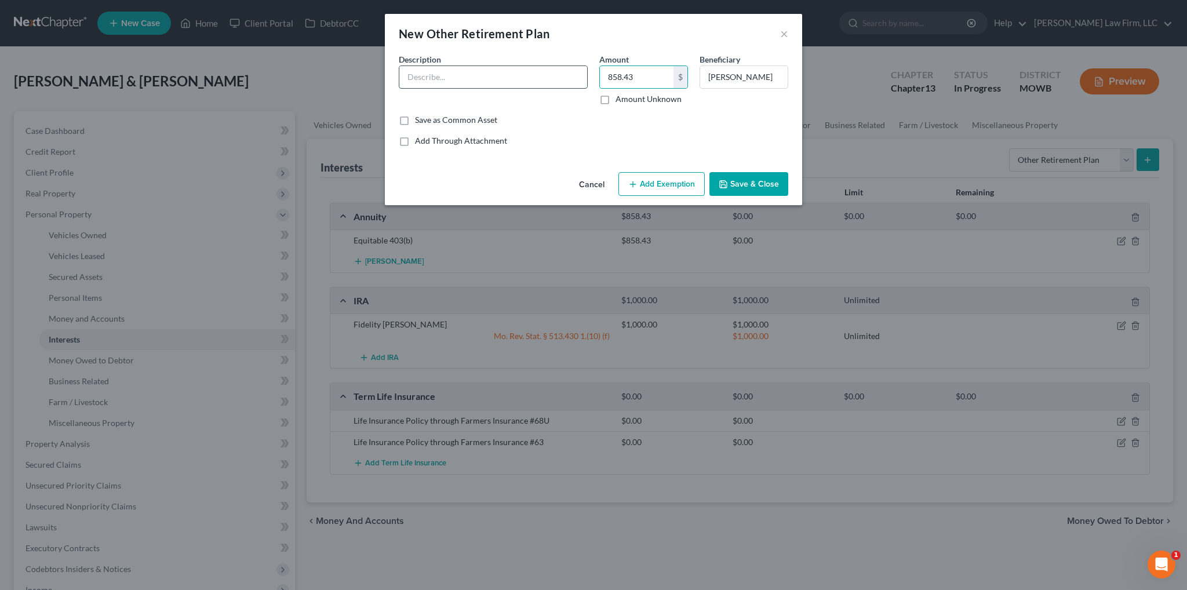
click at [520, 76] on input "text" at bounding box center [493, 77] width 188 height 22
type input "Equitable 403(b)"
click at [684, 186] on button "Add Exemption" at bounding box center [661, 184] width 86 height 24
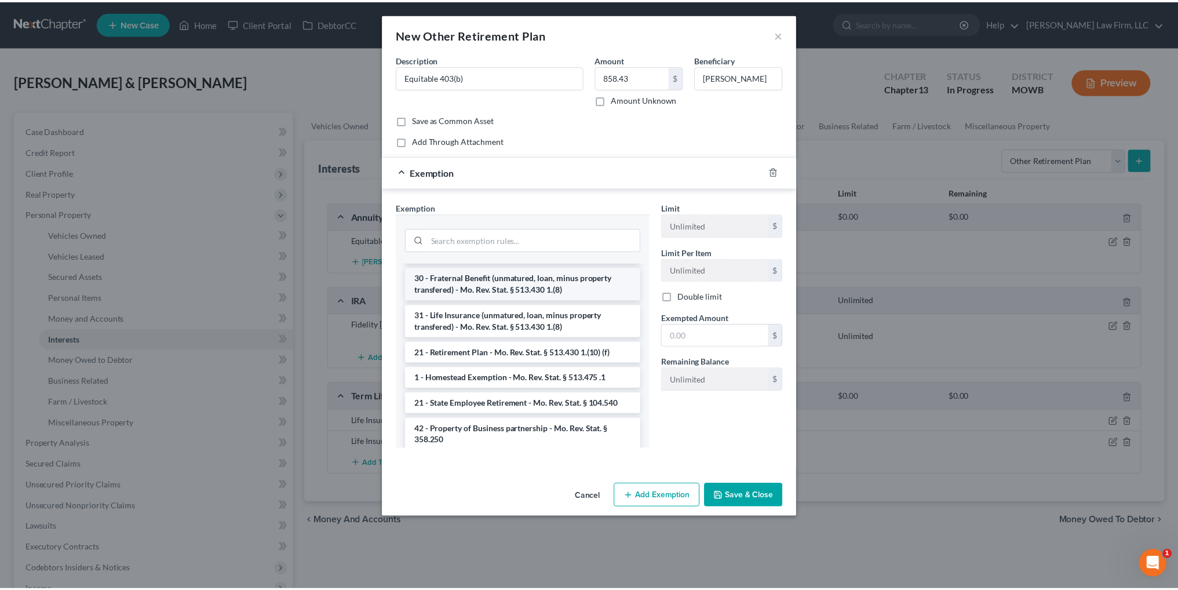
scroll to position [116, 0]
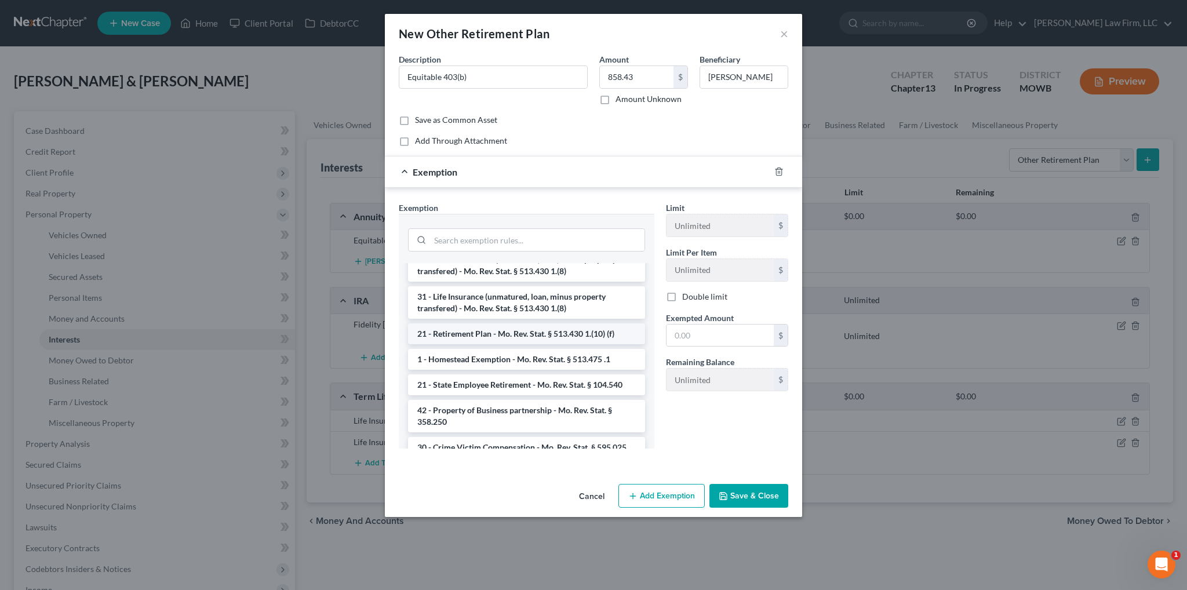
click at [530, 344] on li "21 - Retirement Plan - Mo. Rev. Stat. § 513.430 1.(10) (f)" at bounding box center [526, 333] width 237 height 21
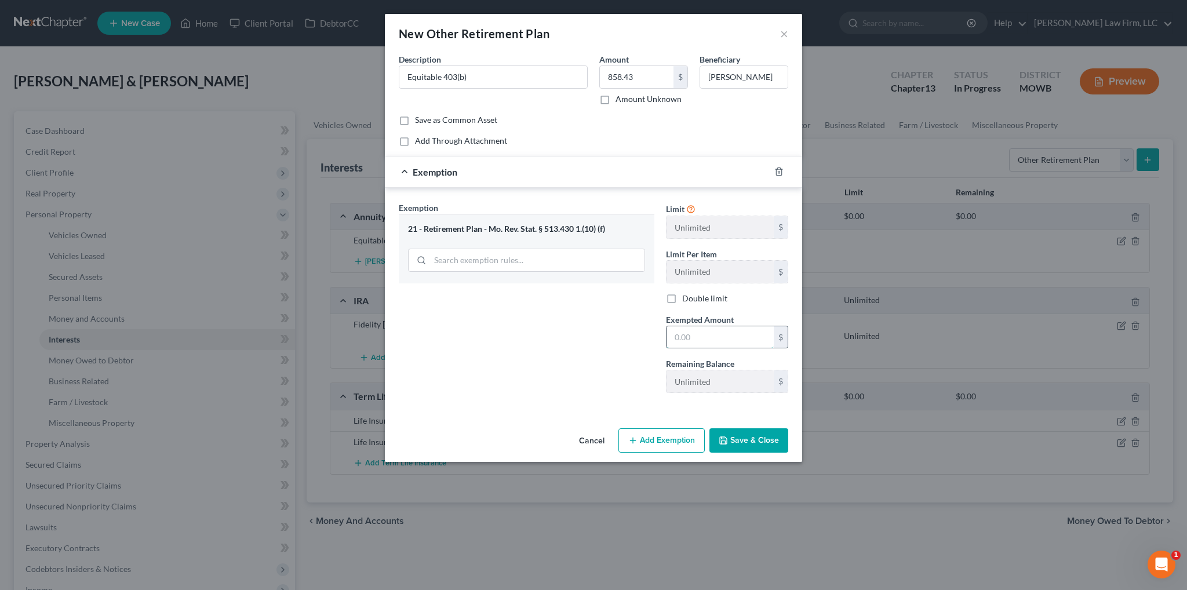
click at [685, 332] on input "text" at bounding box center [719, 337] width 107 height 22
type input "858.43"
click at [758, 439] on button "Save & Close" at bounding box center [748, 440] width 79 height 24
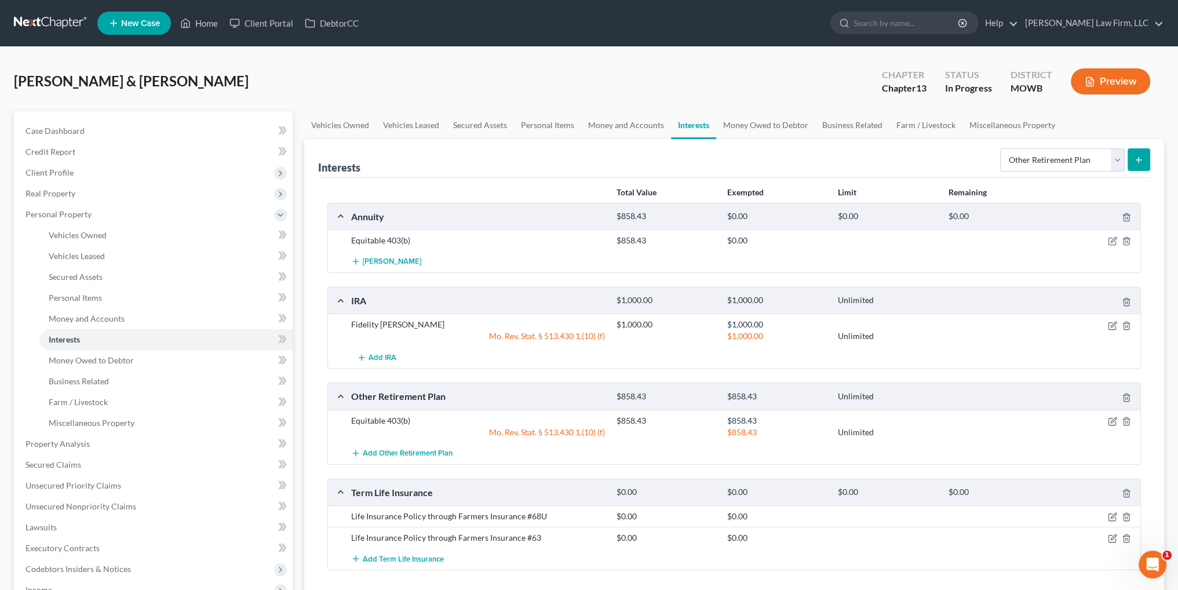
click at [1127, 210] on div at bounding box center [1097, 216] width 89 height 12
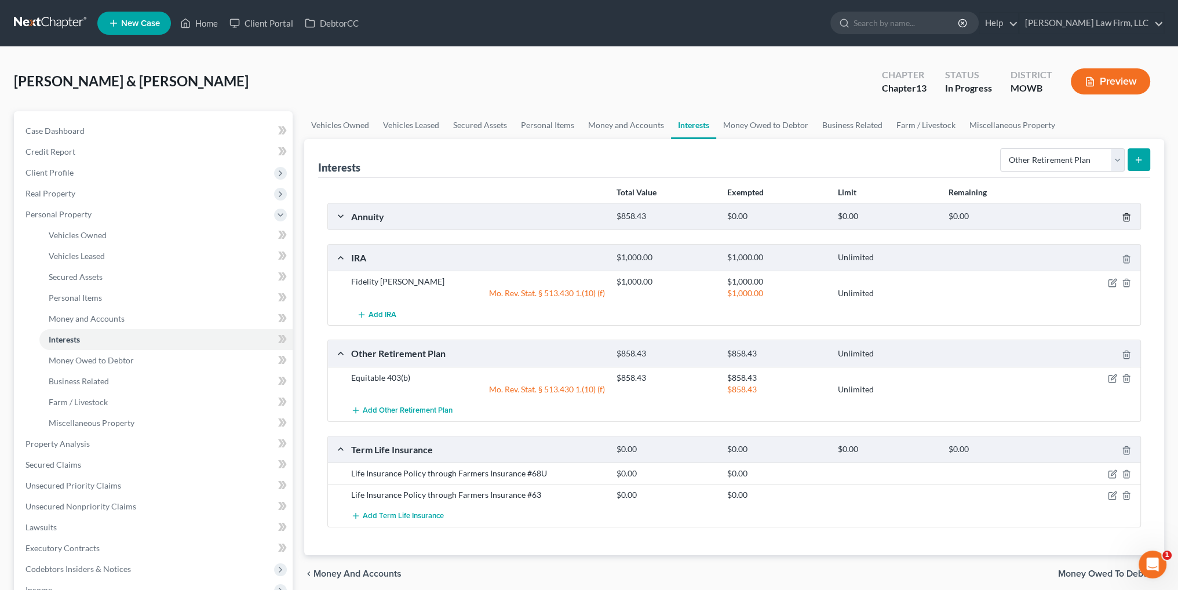
click at [1127, 218] on line "button" at bounding box center [1127, 218] width 0 height 2
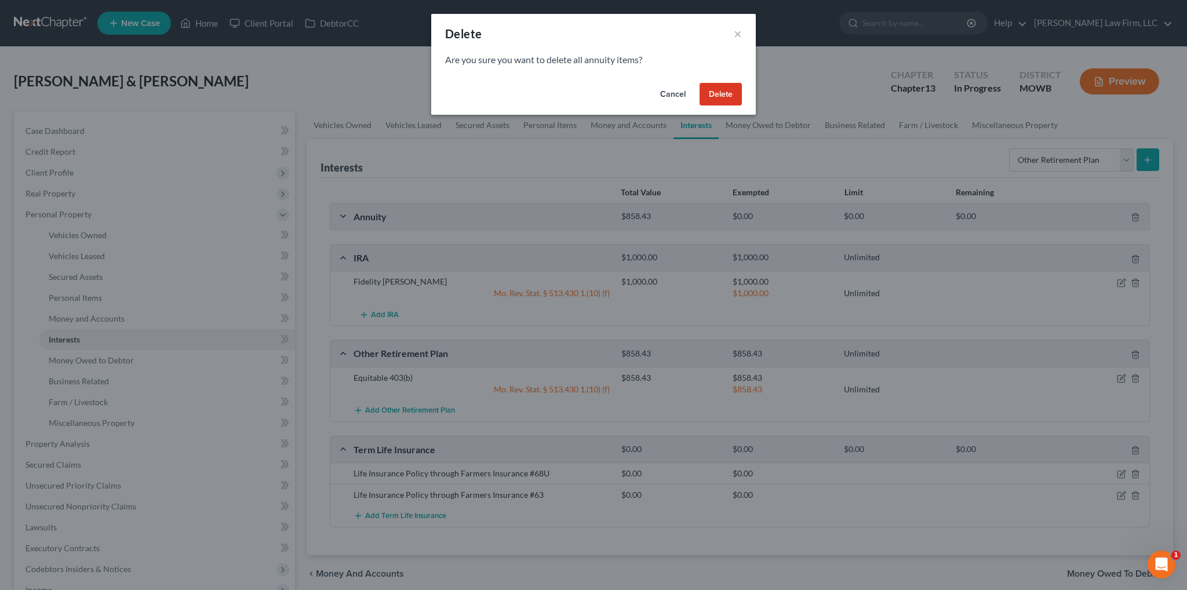
click at [714, 98] on button "Delete" at bounding box center [720, 94] width 42 height 23
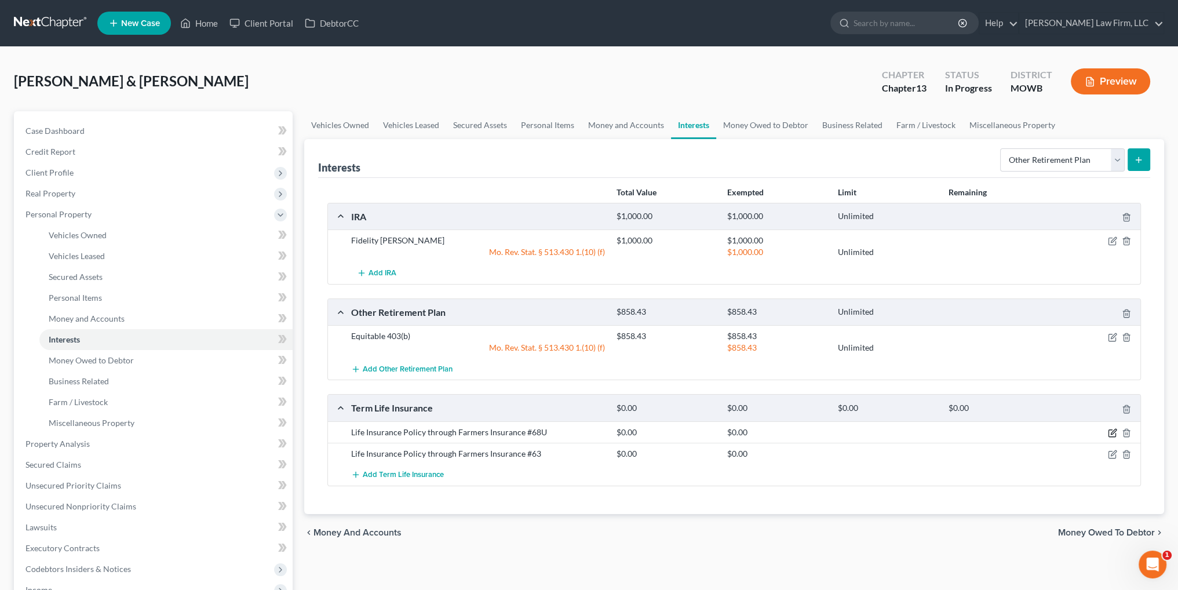
click at [1111, 431] on icon "button" at bounding box center [1112, 432] width 9 height 9
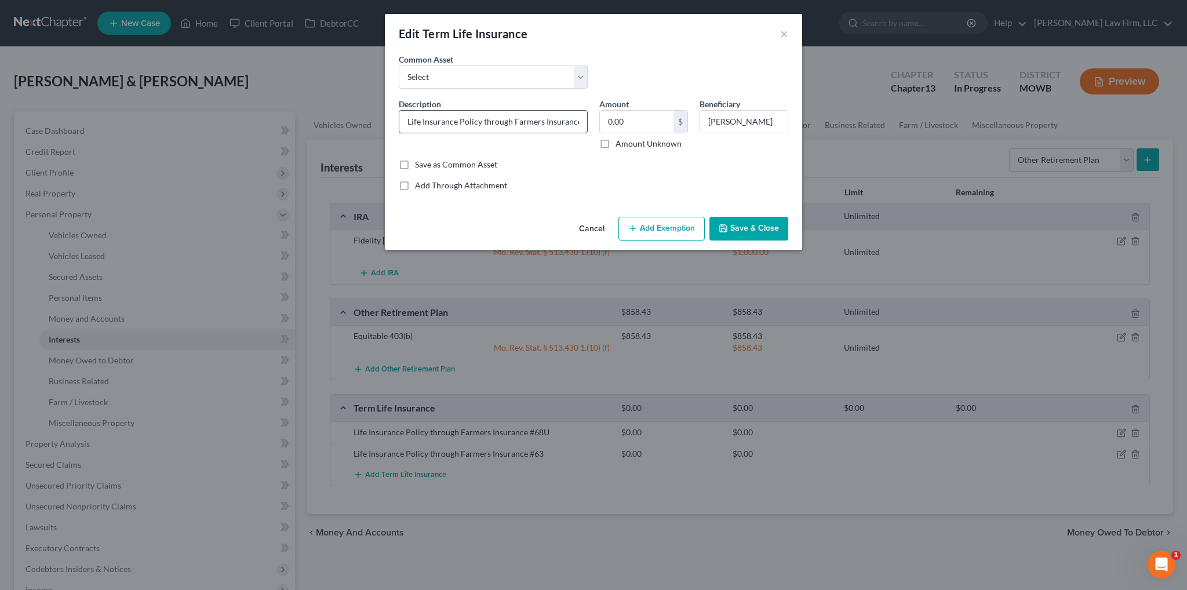
click at [406, 121] on input "Life Insurance Policy through Farmers Insurance #68U" at bounding box center [493, 122] width 188 height 22
type input "Term Life Insurance Policy through Farmers Insurance #68U"
click at [750, 232] on button "Save & Close" at bounding box center [748, 229] width 79 height 24
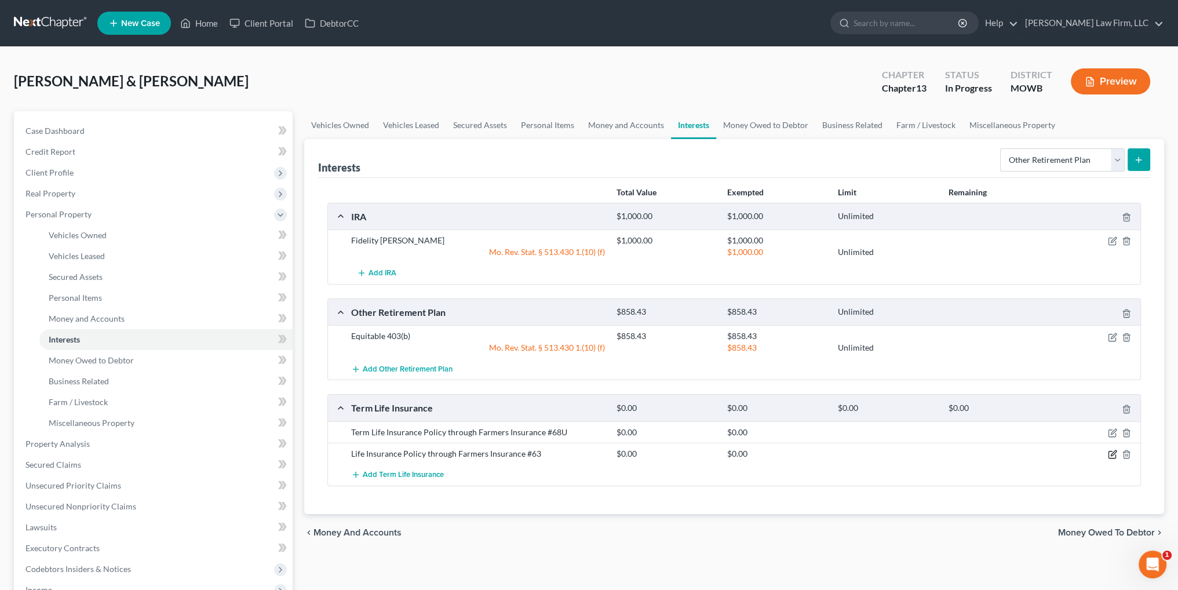
click at [1110, 454] on icon "button" at bounding box center [1112, 454] width 9 height 9
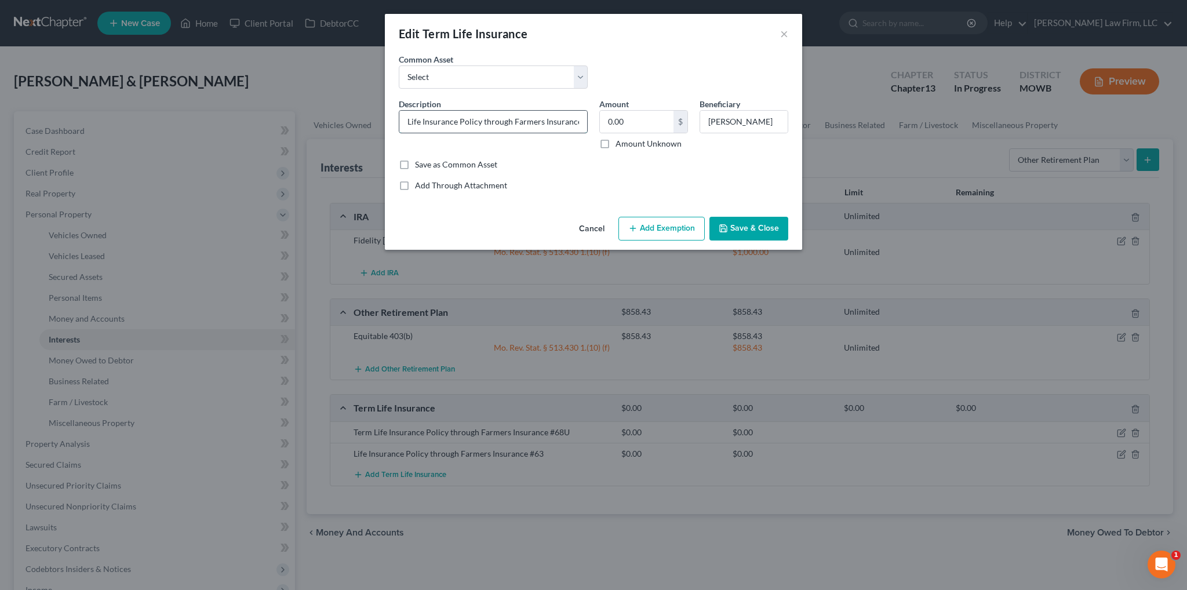
click at [406, 119] on input "Life Insurance Policy through Farmers Insurance #63" at bounding box center [493, 122] width 188 height 22
type input "Term Life Insurance Policy through Farmers Insurance #63"
click at [746, 223] on button "Save & Close" at bounding box center [748, 229] width 79 height 24
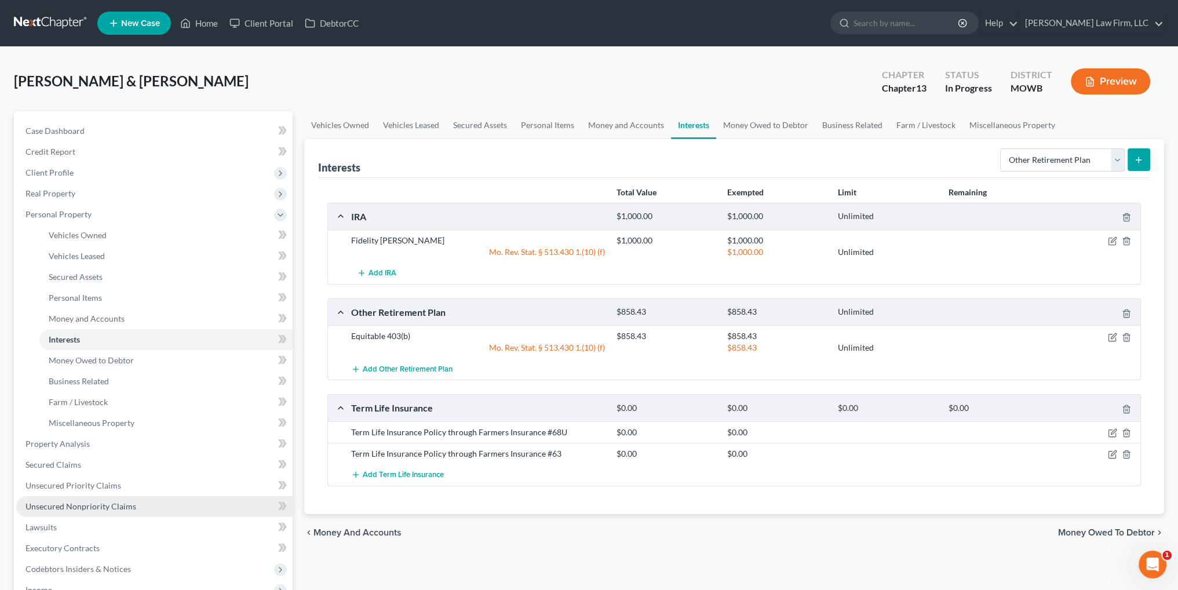
click at [80, 504] on span "Unsecured Nonpriority Claims" at bounding box center [80, 506] width 111 height 10
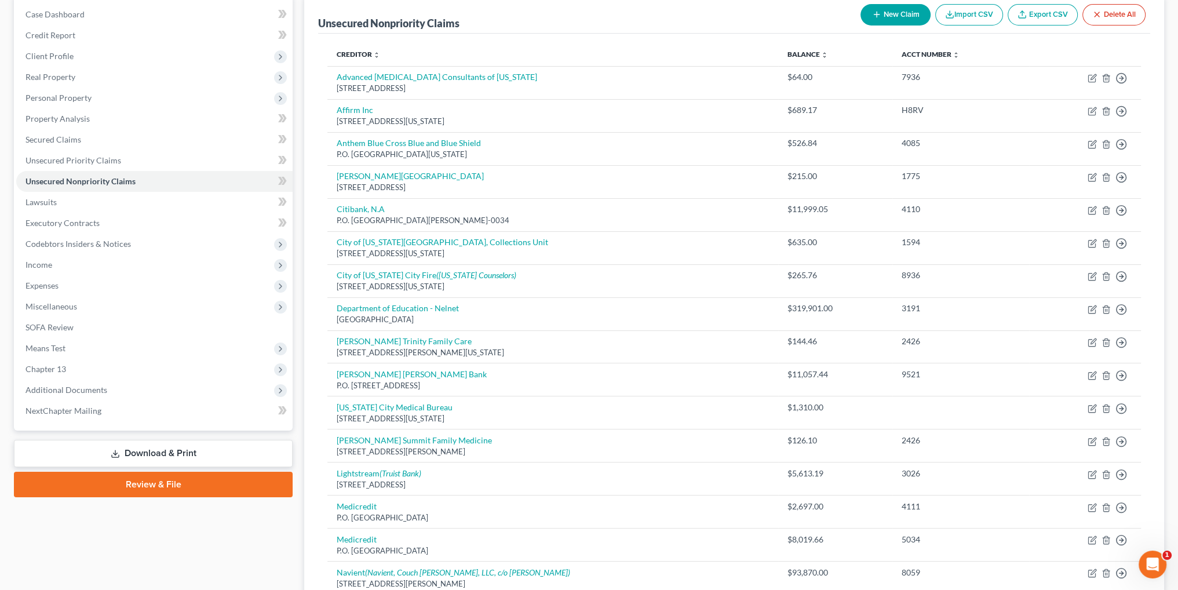
scroll to position [116, 0]
click at [70, 160] on span "Unsecured Priority Claims" at bounding box center [73, 161] width 96 height 10
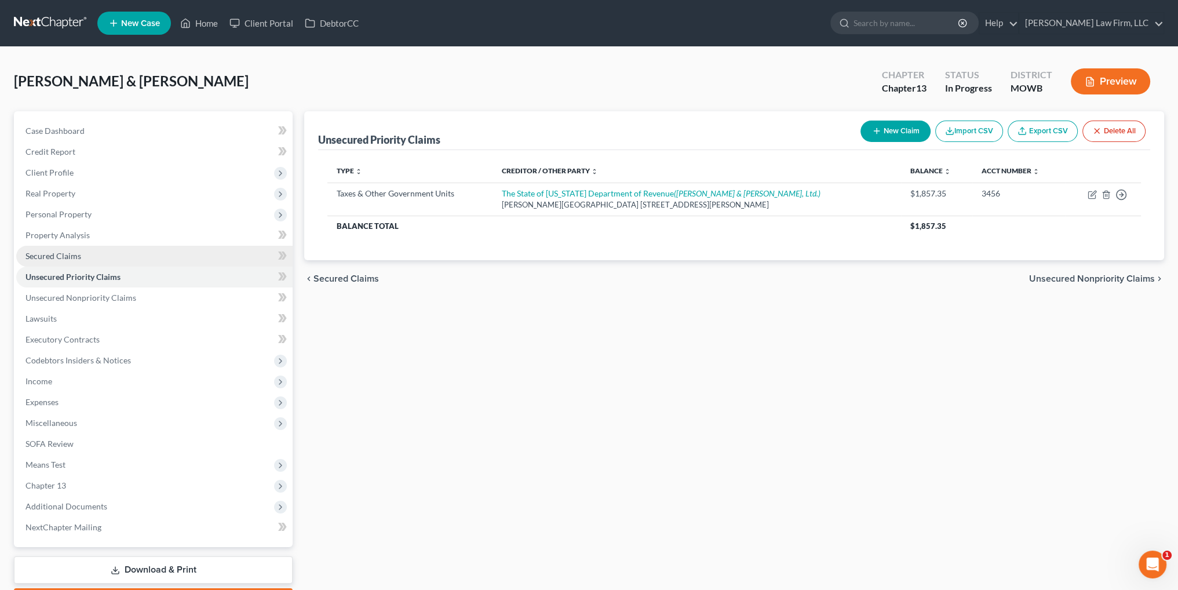
click at [42, 256] on span "Secured Claims" at bounding box center [53, 256] width 56 height 10
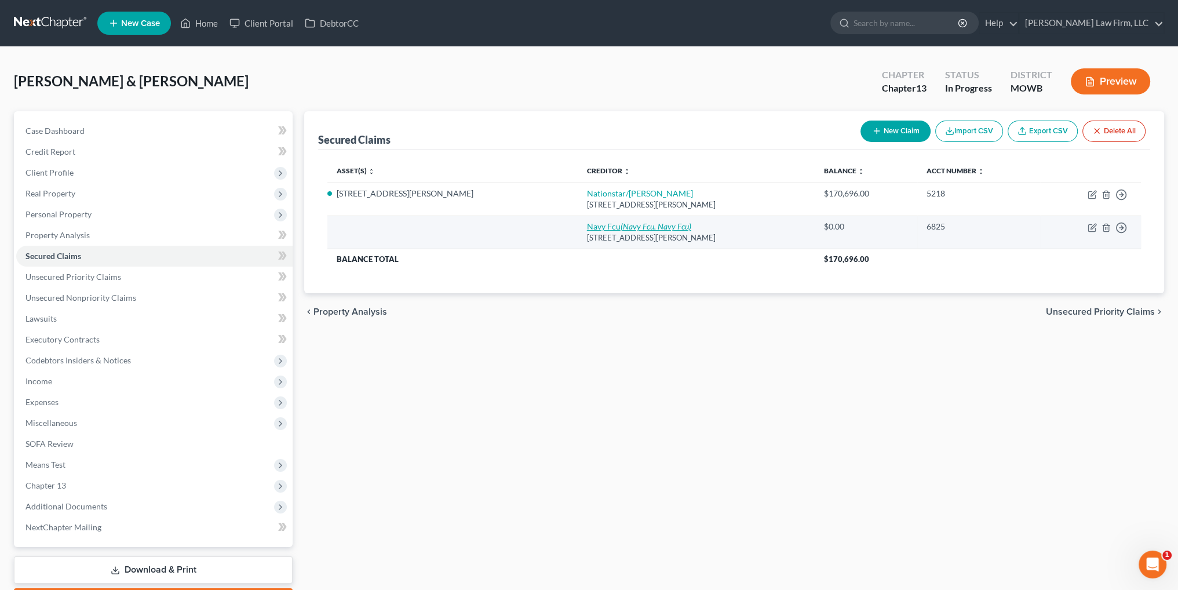
click at [621, 225] on icon "(Navy Fcu, Navy Fcu)" at bounding box center [656, 226] width 71 height 10
select select "48"
select select "0"
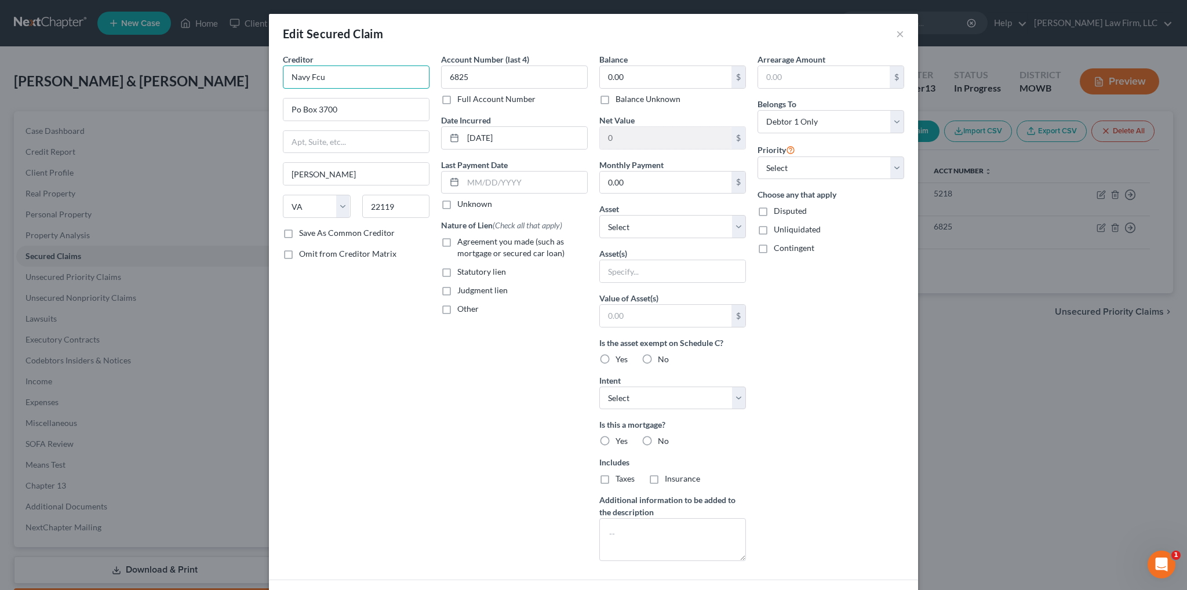
click at [331, 76] on input "Navy Fcu" at bounding box center [356, 76] width 147 height 23
type input "Navy Federal Credit Union"
click at [387, 337] on div "Creditor * Navy Federal Credit Union Navy Federal Credit Union [STREET_ADDRESS]…" at bounding box center [356, 311] width 158 height 517
click at [296, 108] on input "Po Box 3700" at bounding box center [355, 110] width 145 height 22
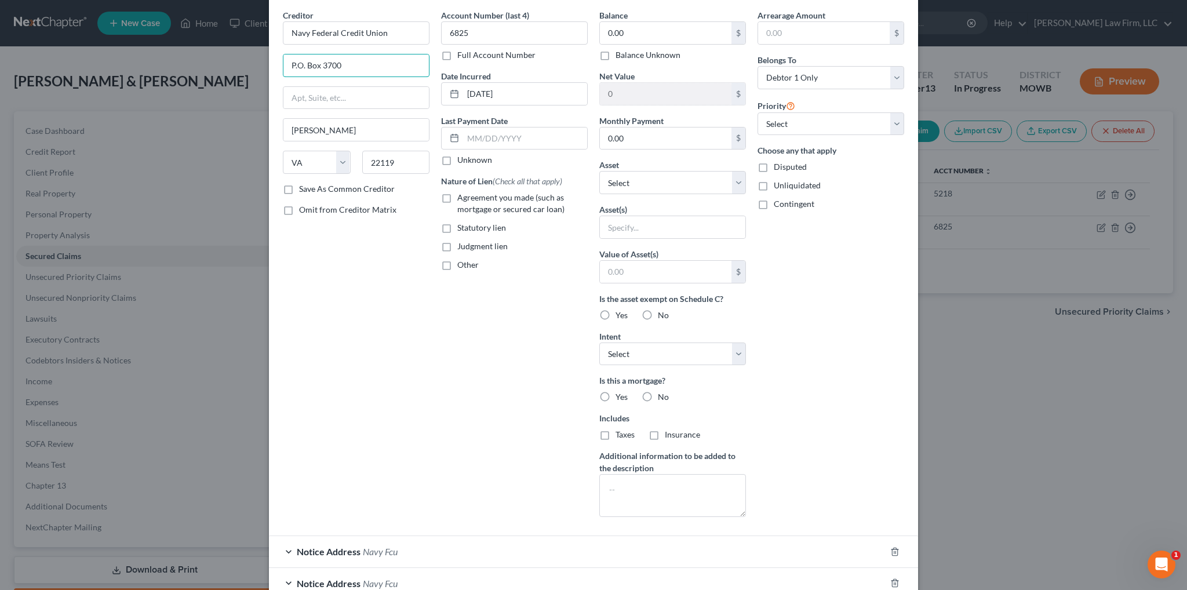
scroll to position [148, 0]
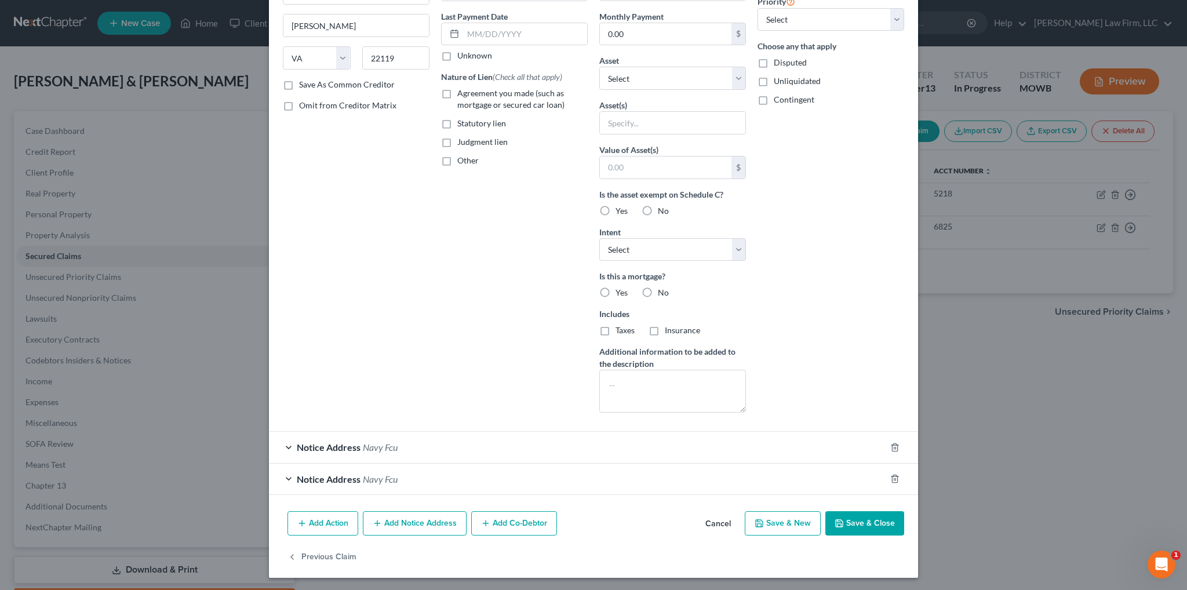
type input "P.O. Box 3700"
click at [374, 442] on span "Navy Fcu" at bounding box center [380, 447] width 35 height 11
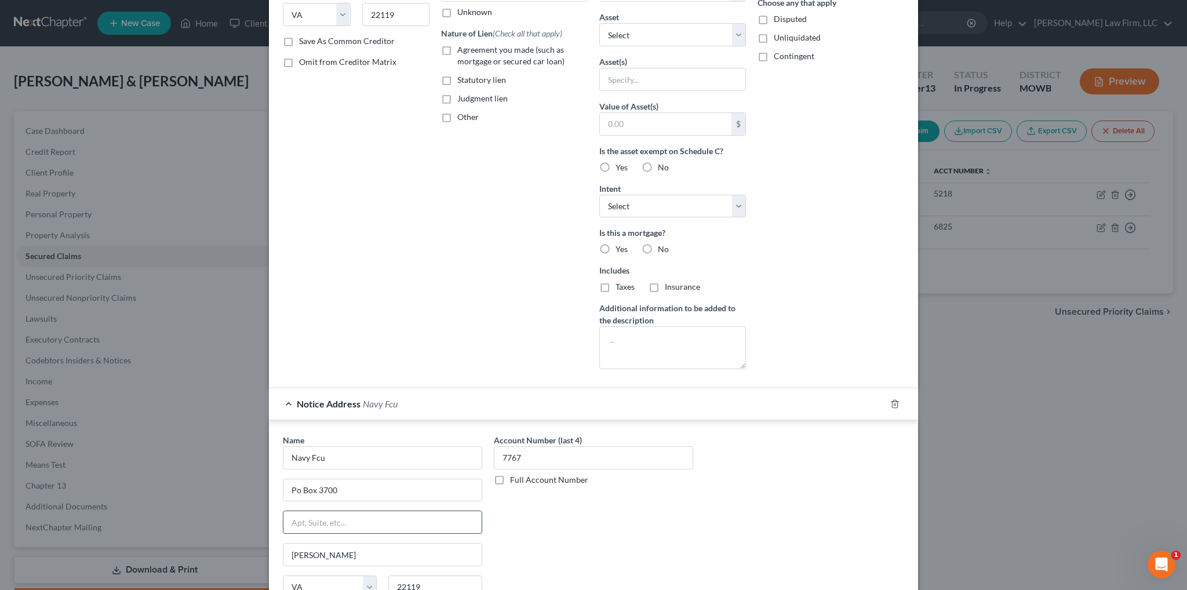
scroll to position [366, 0]
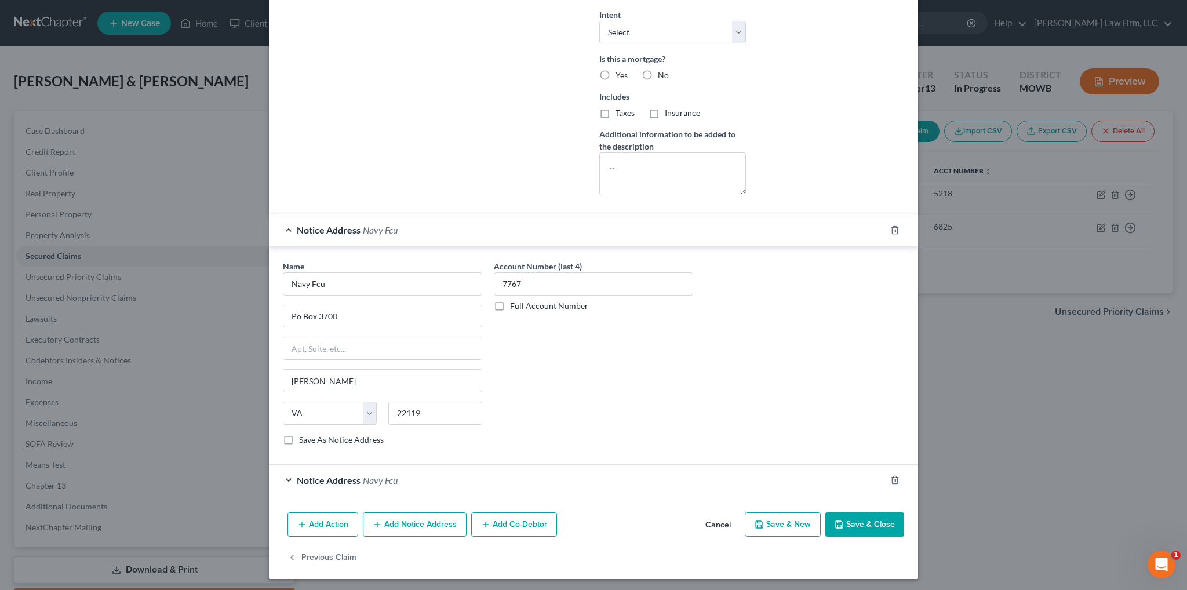
click at [367, 475] on span "Navy Fcu" at bounding box center [380, 480] width 35 height 11
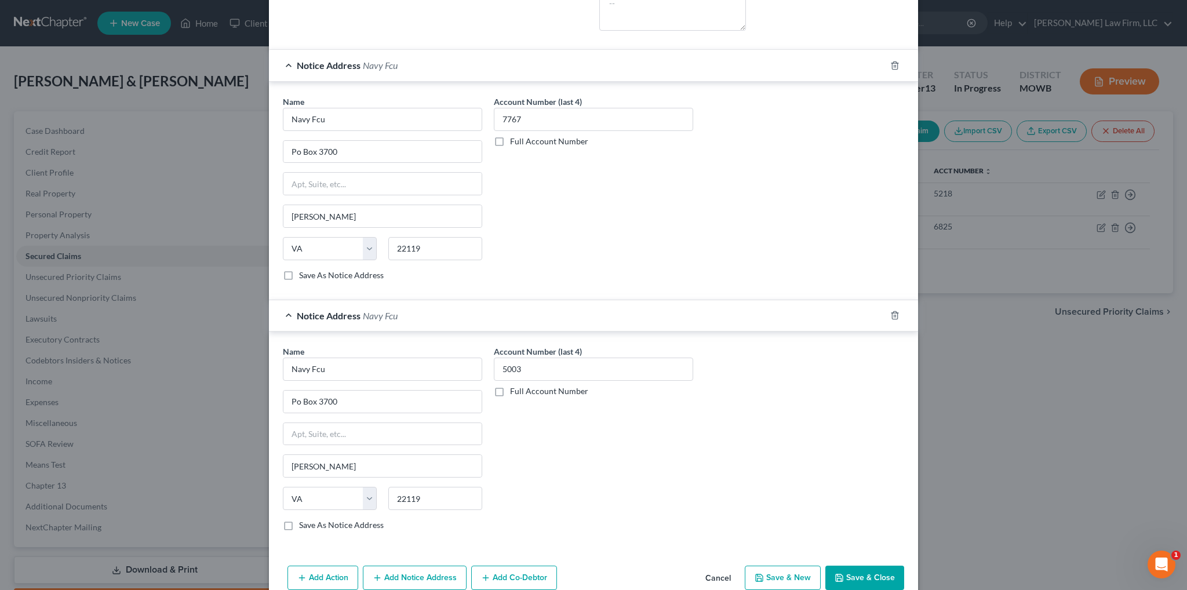
scroll to position [539, 0]
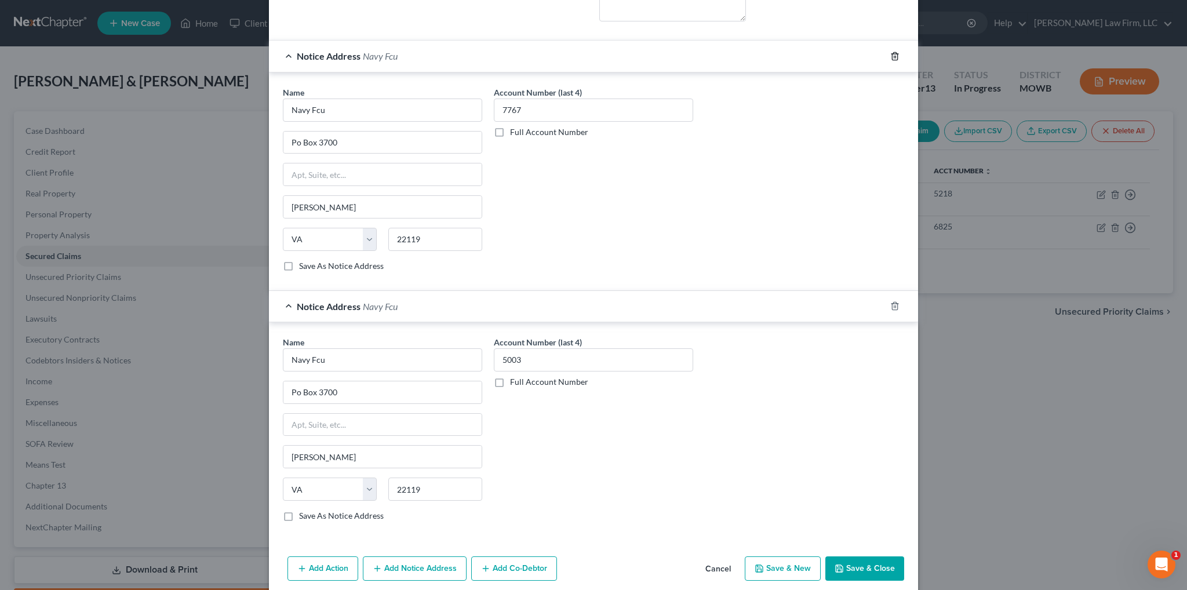
click at [894, 56] on line "button" at bounding box center [894, 57] width 0 height 2
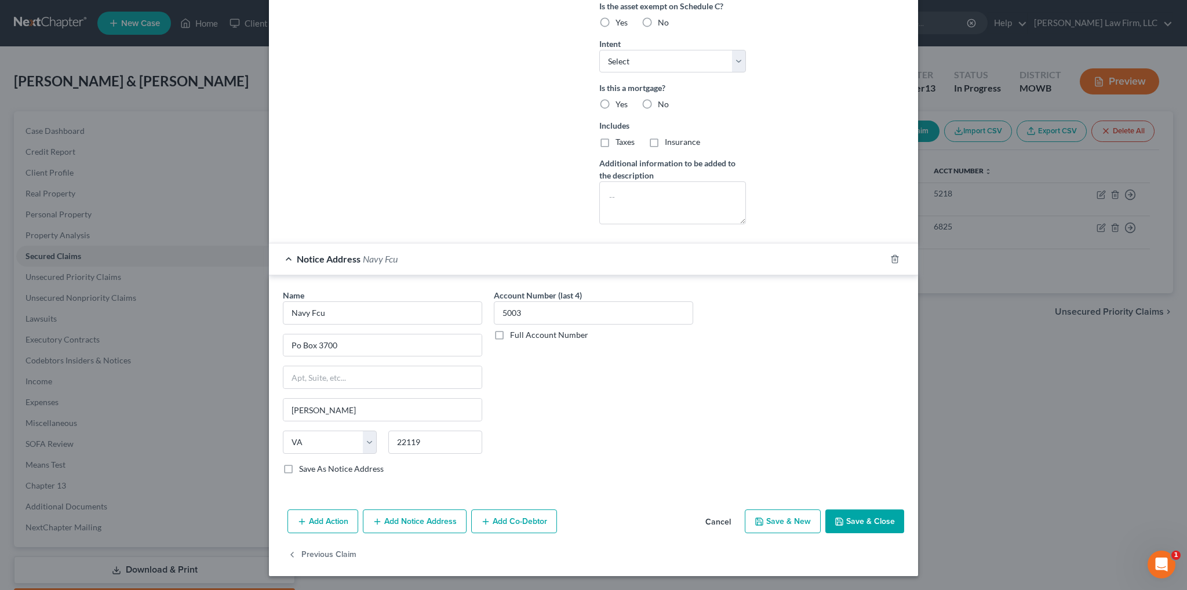
scroll to position [334, 0]
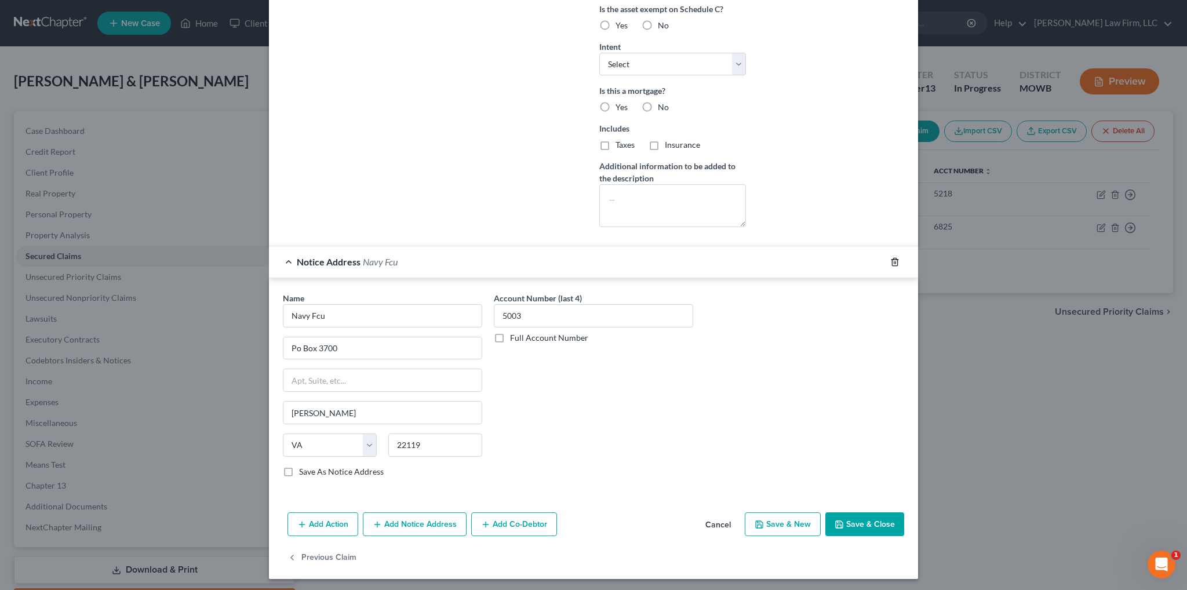
click at [890, 262] on icon "button" at bounding box center [894, 261] width 9 height 9
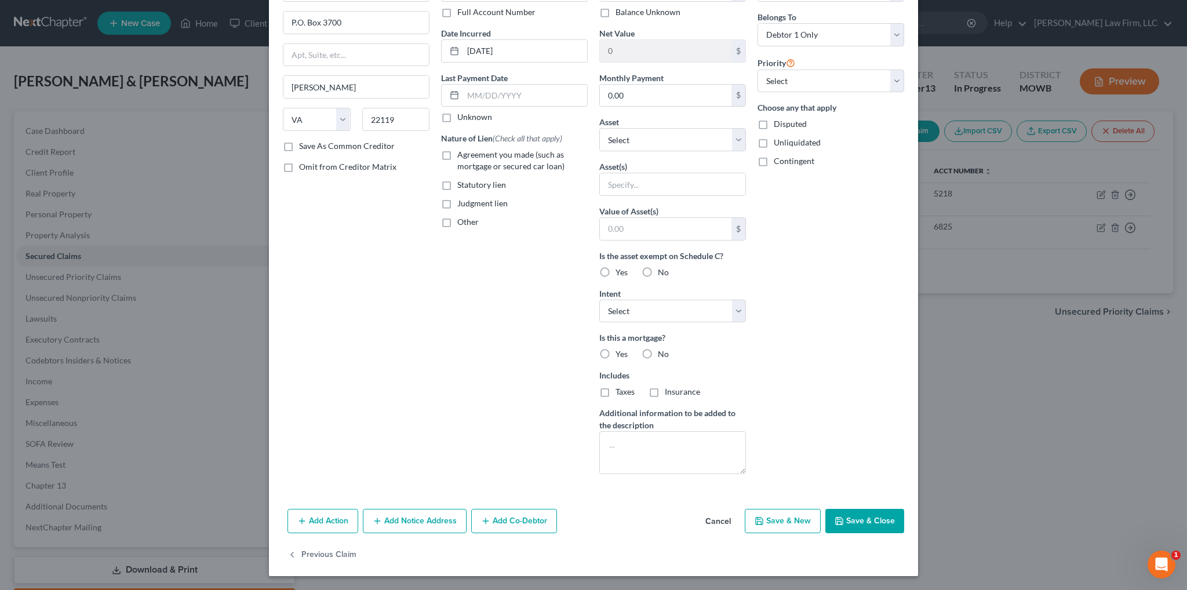
scroll to position [85, 0]
click at [869, 524] on button "Save & Close" at bounding box center [864, 522] width 79 height 24
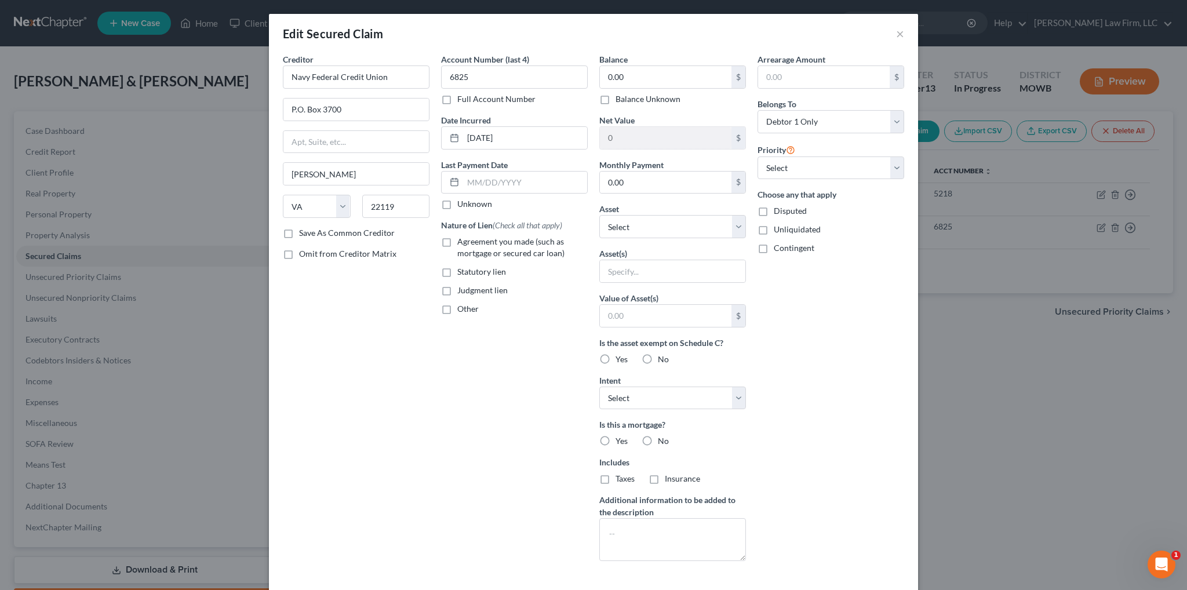
type input "0"
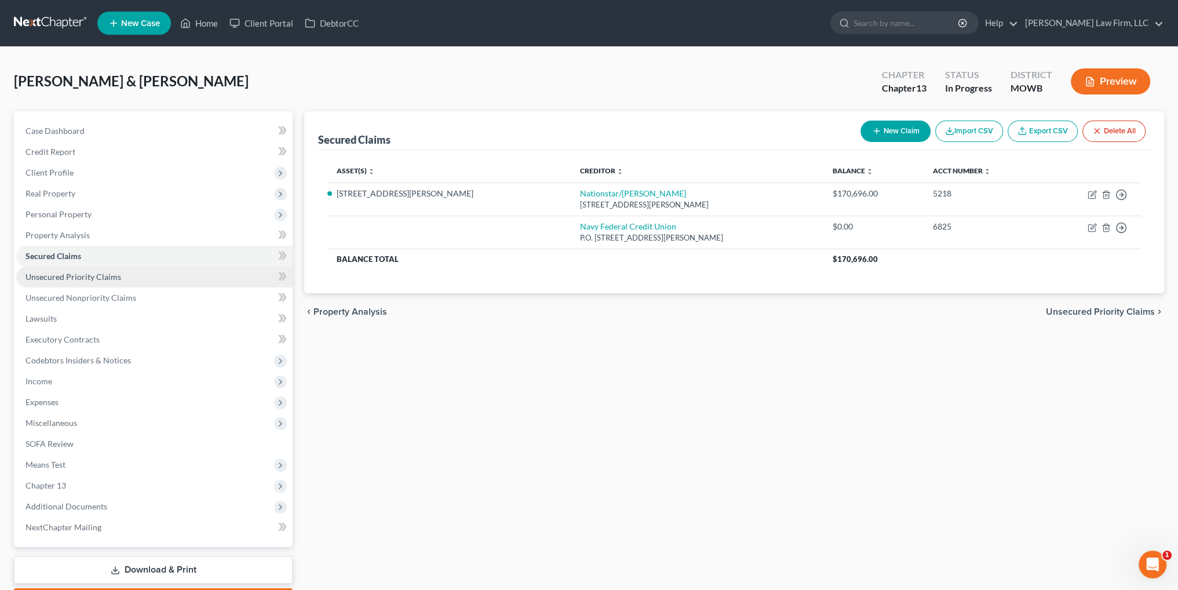
click at [54, 273] on span "Unsecured Priority Claims" at bounding box center [73, 277] width 96 height 10
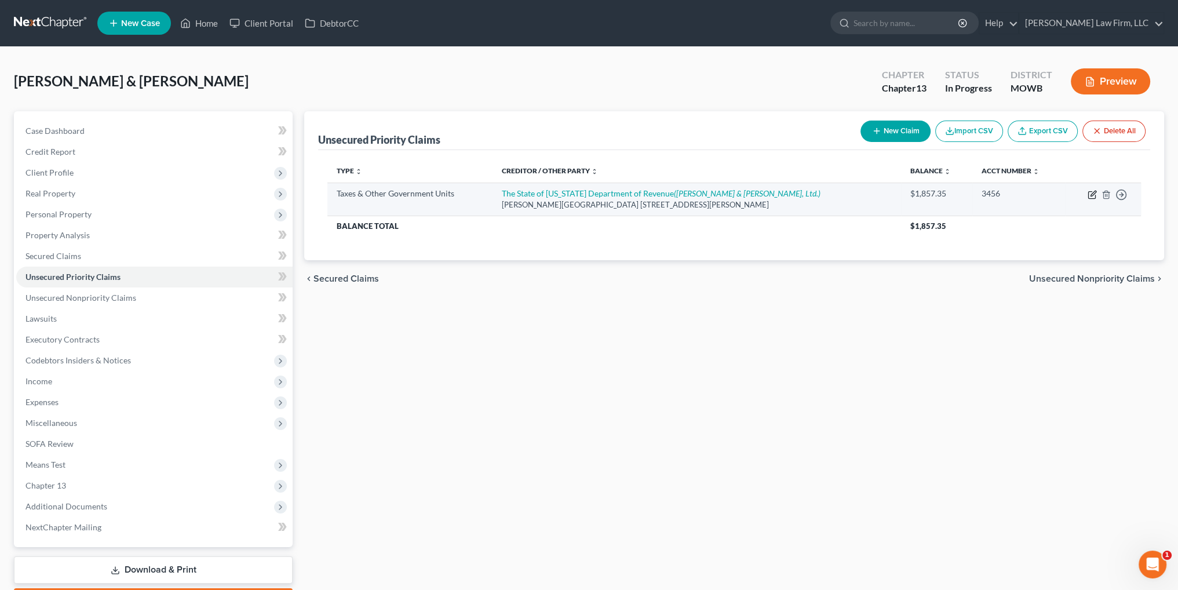
click at [1089, 193] on icon "button" at bounding box center [1092, 194] width 9 height 9
select select "2"
select select "14"
select select "0"
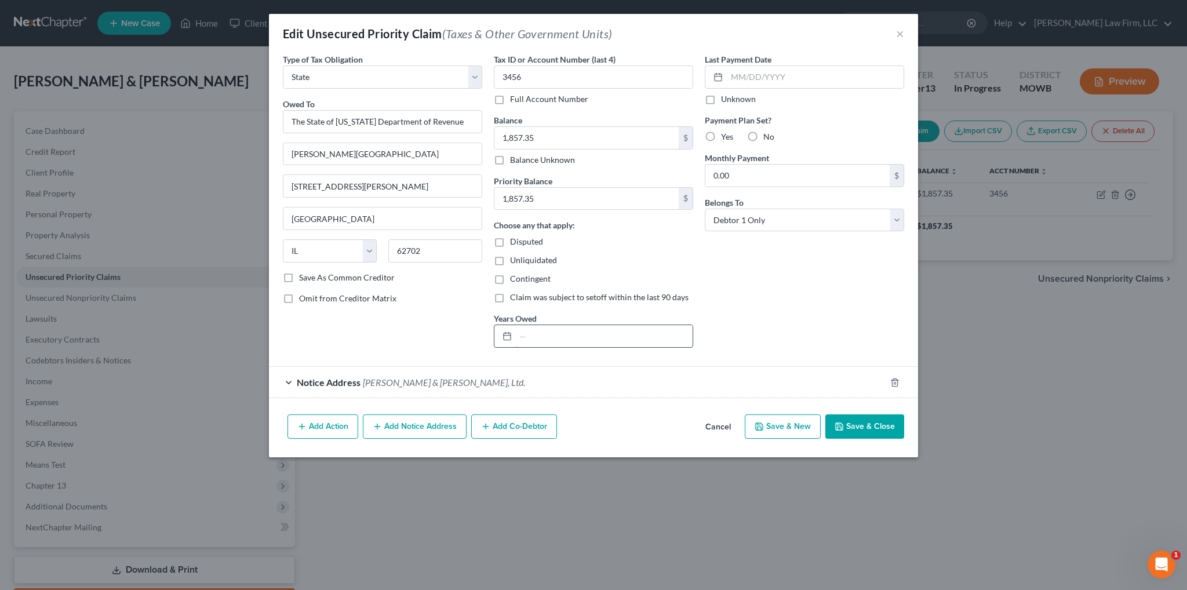
click at [549, 330] on input "text" at bounding box center [604, 336] width 177 height 22
type input "2021"
click at [614, 296] on span "Claim was subject to setoff within the last 90 days" at bounding box center [599, 297] width 178 height 10
click at [522, 296] on input "Claim was subject to setoff within the last 90 days" at bounding box center [519, 295] width 8 height 8
checkbox input "true"
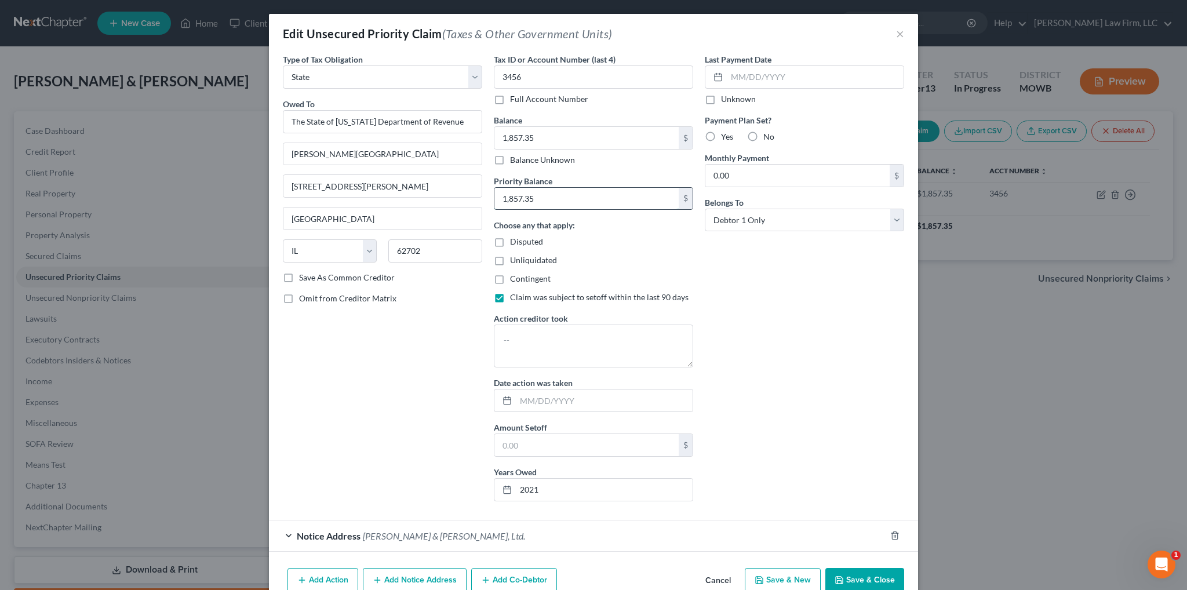
click at [584, 200] on input "1,857.35" at bounding box center [586, 199] width 184 height 22
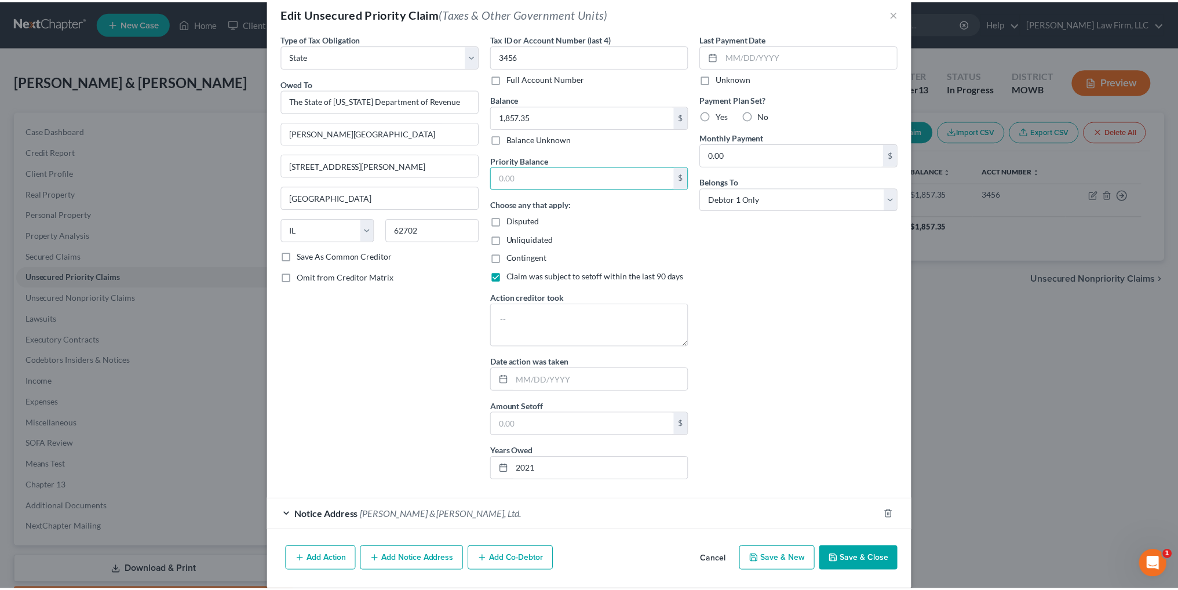
scroll to position [32, 0]
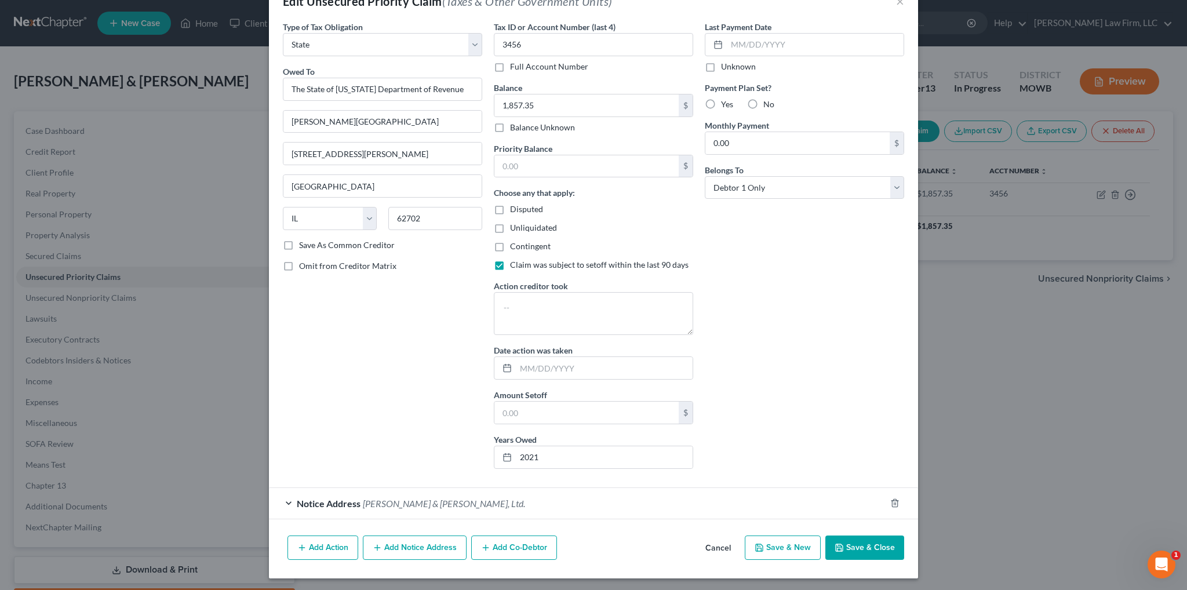
click at [863, 543] on button "Save & Close" at bounding box center [864, 547] width 79 height 24
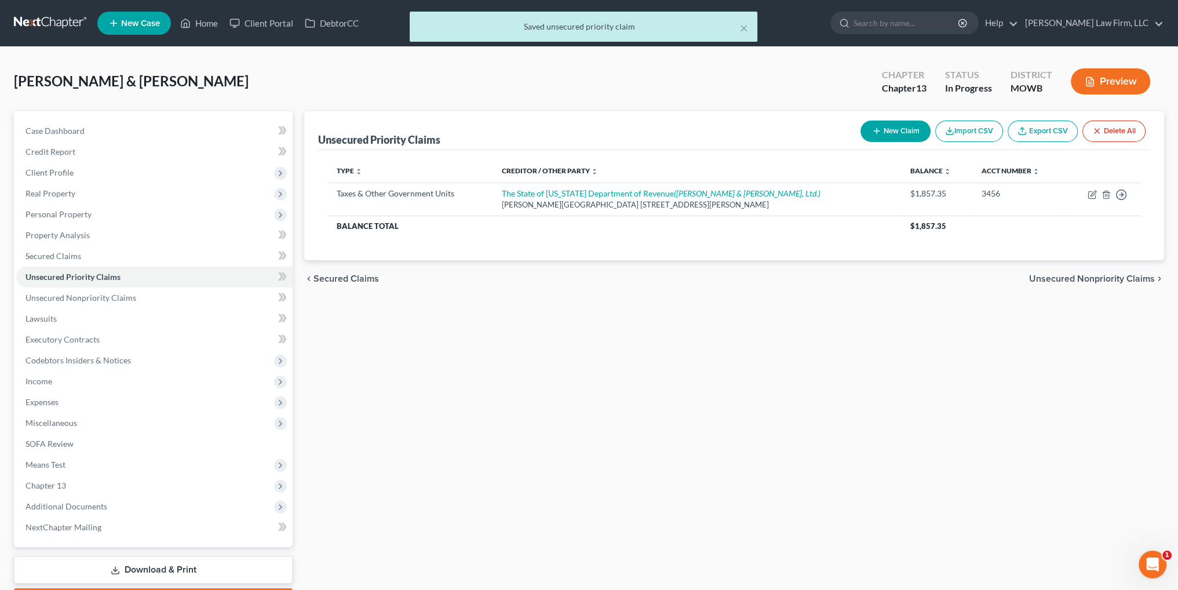
click at [1107, 75] on button "Preview" at bounding box center [1110, 81] width 79 height 26
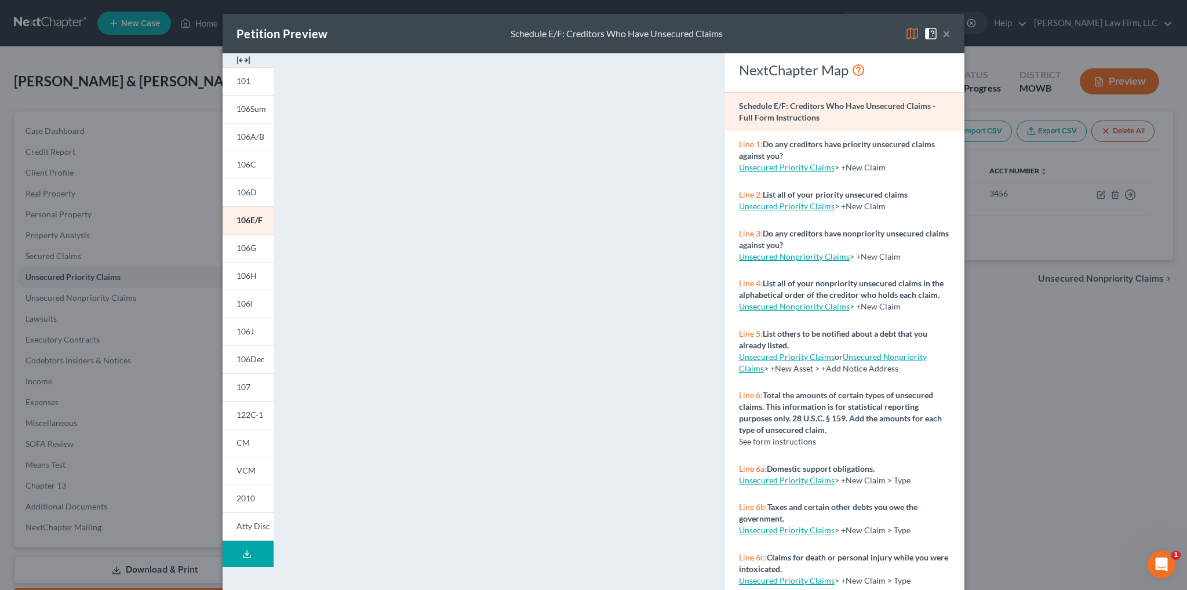
click at [944, 32] on button "×" at bounding box center [946, 34] width 8 height 14
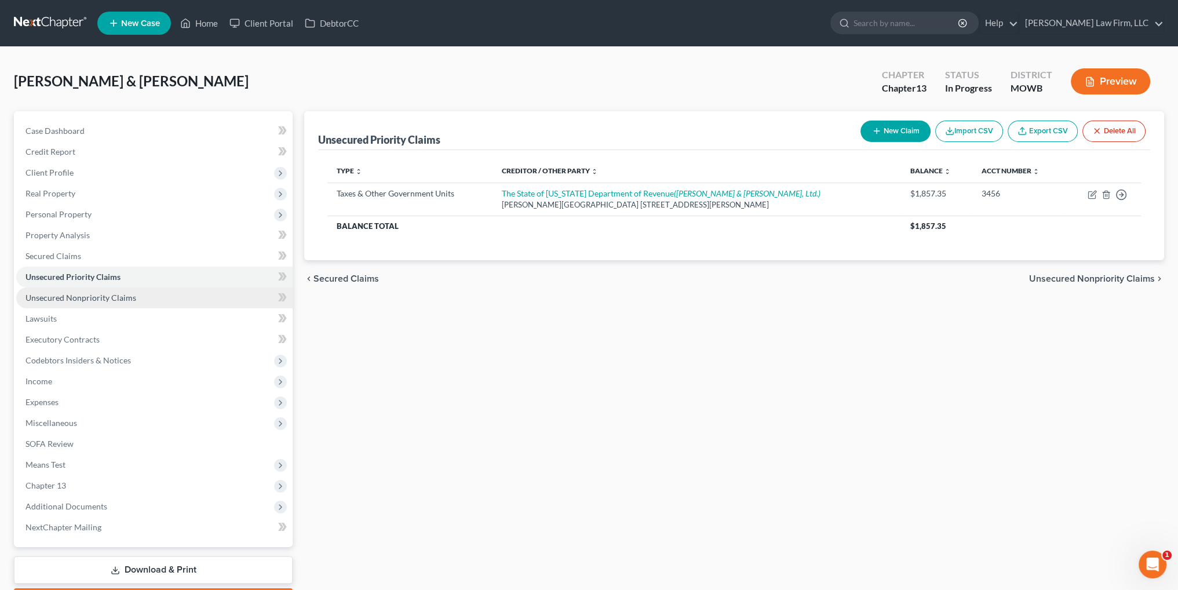
click at [67, 294] on span "Unsecured Nonpriority Claims" at bounding box center [80, 298] width 111 height 10
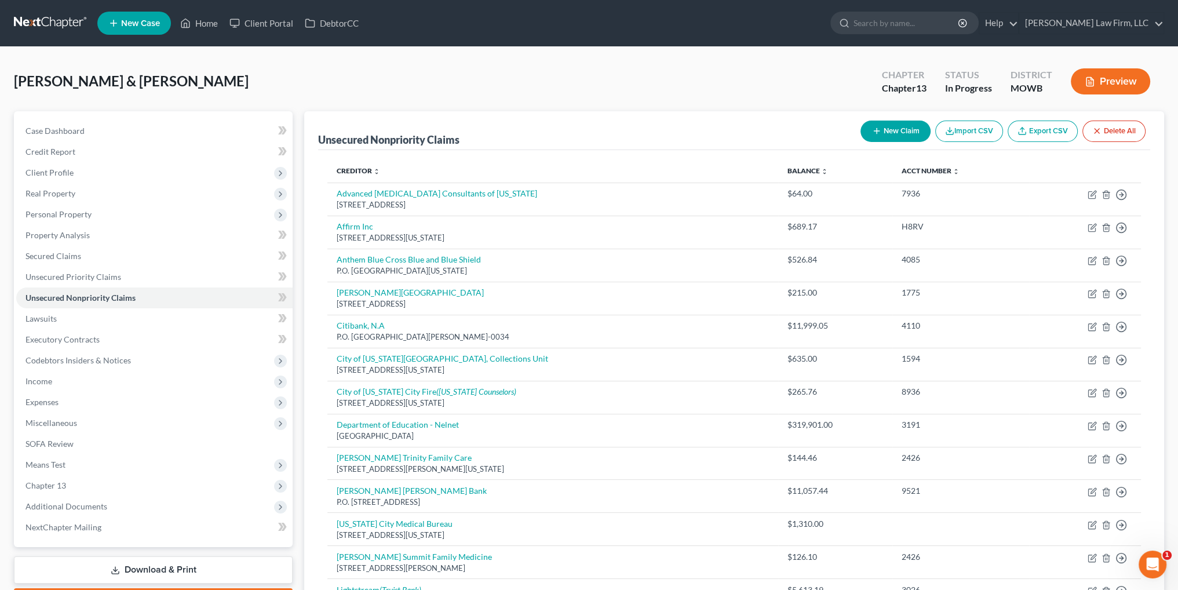
click at [897, 130] on button "New Claim" at bounding box center [895, 131] width 70 height 21
select select "2"
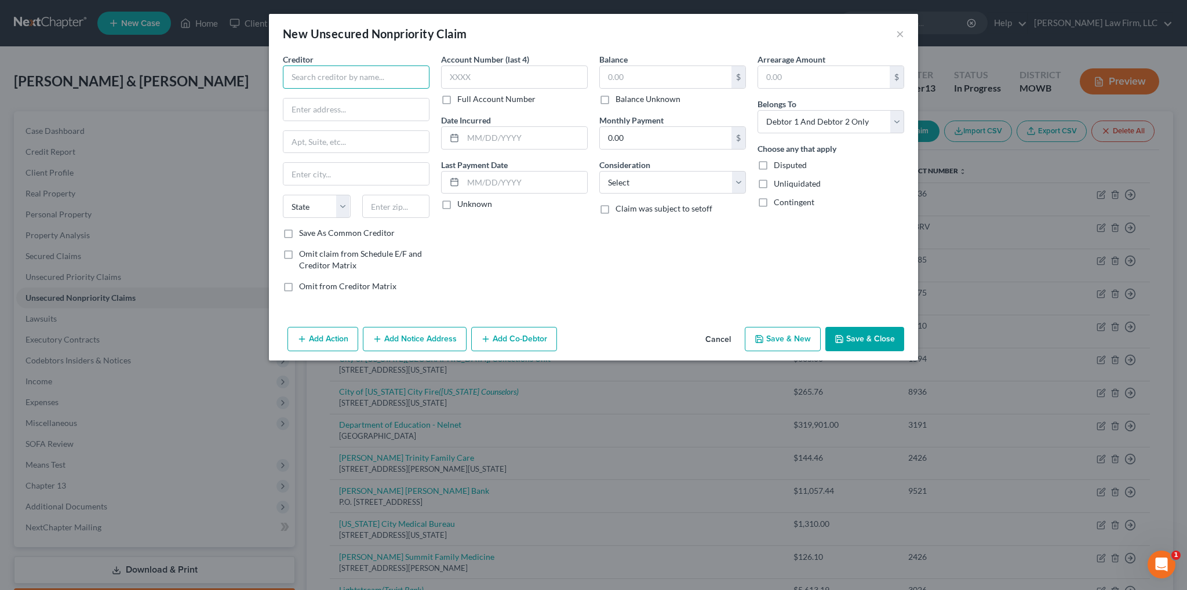
click at [322, 80] on input "text" at bounding box center [356, 76] width 147 height 23
type input "Capital Anesthesia Solutions of [US_STATE]"
type input "3010"
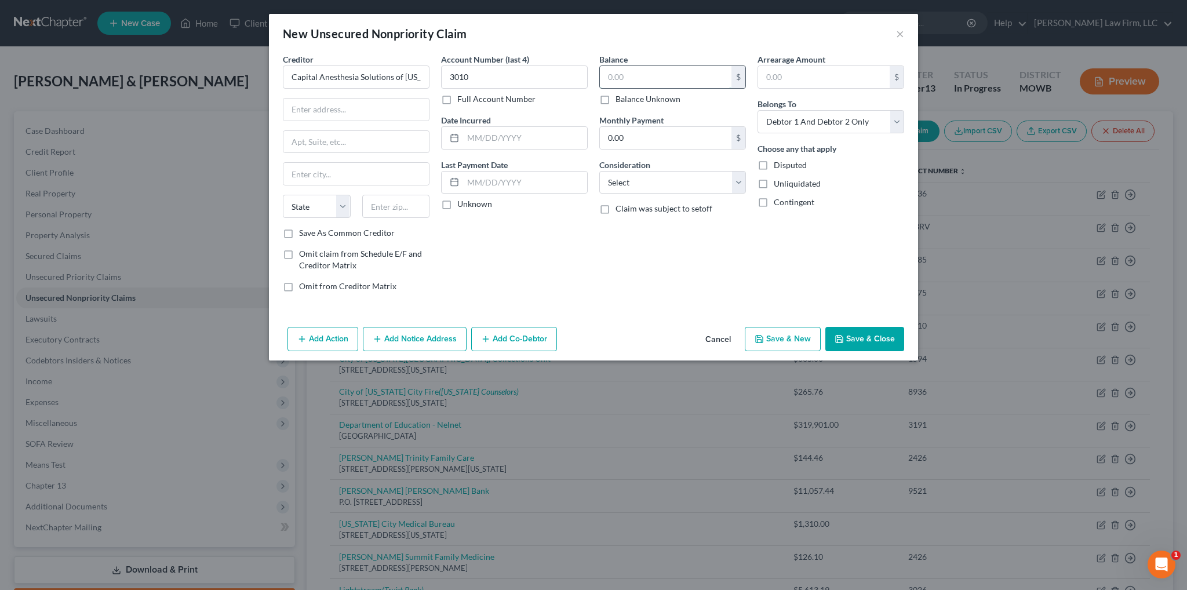
click at [630, 74] on input "text" at bounding box center [666, 77] width 132 height 22
type input "857.72"
click at [677, 176] on select "Select Cable / Satellite Services Collection Agency Credit Card Debt Debt Couns…" at bounding box center [672, 182] width 147 height 23
select select "9"
click at [599, 171] on select "Select Cable / Satellite Services Collection Agency Credit Card Debt Debt Couns…" at bounding box center [672, 182] width 147 height 23
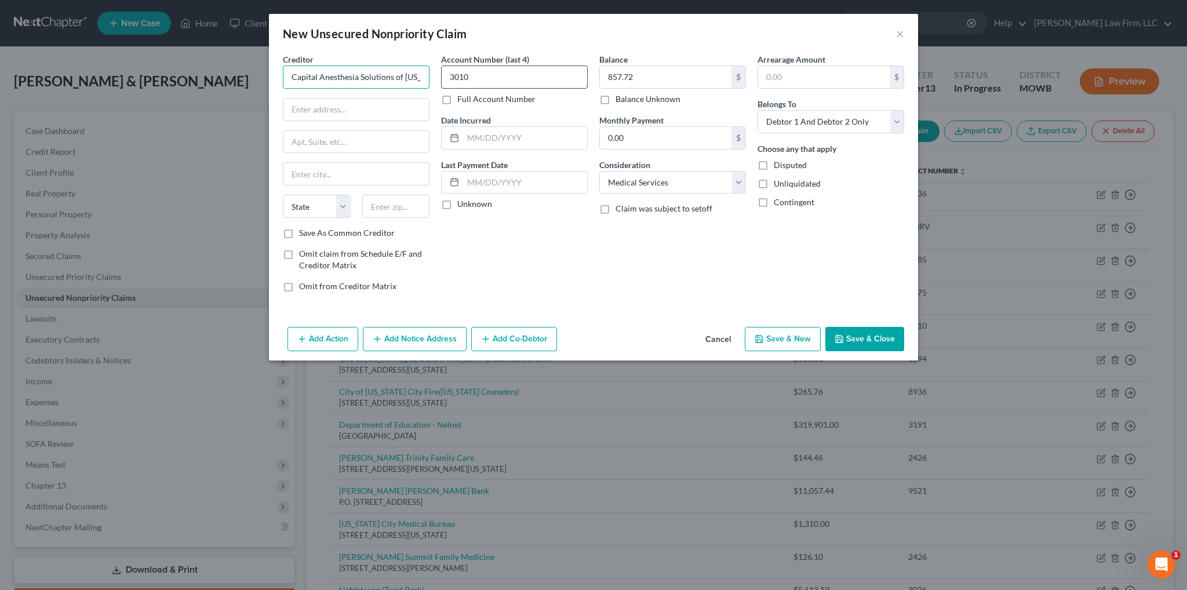
scroll to position [0, 13]
drag, startPoint x: 289, startPoint y: 75, endPoint x: 504, endPoint y: 78, distance: 214.4
click at [504, 78] on div "Creditor * Capital Anesthesia Solutions of [US_STATE][GEOGRAPHIC_DATA] [US_STAT…" at bounding box center [593, 177] width 633 height 248
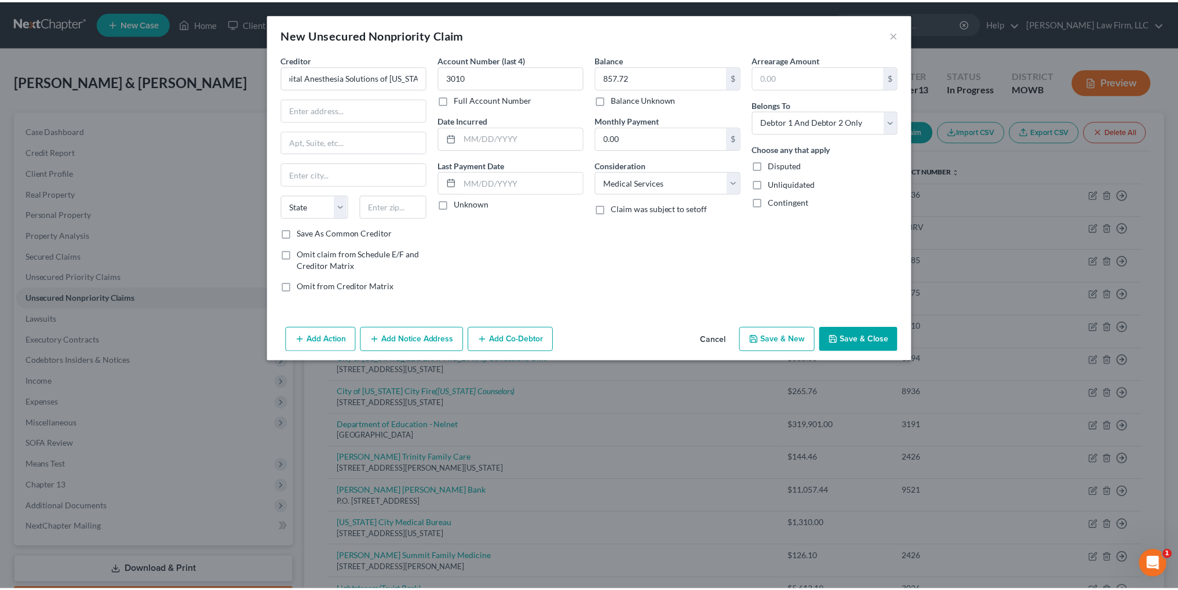
scroll to position [0, 0]
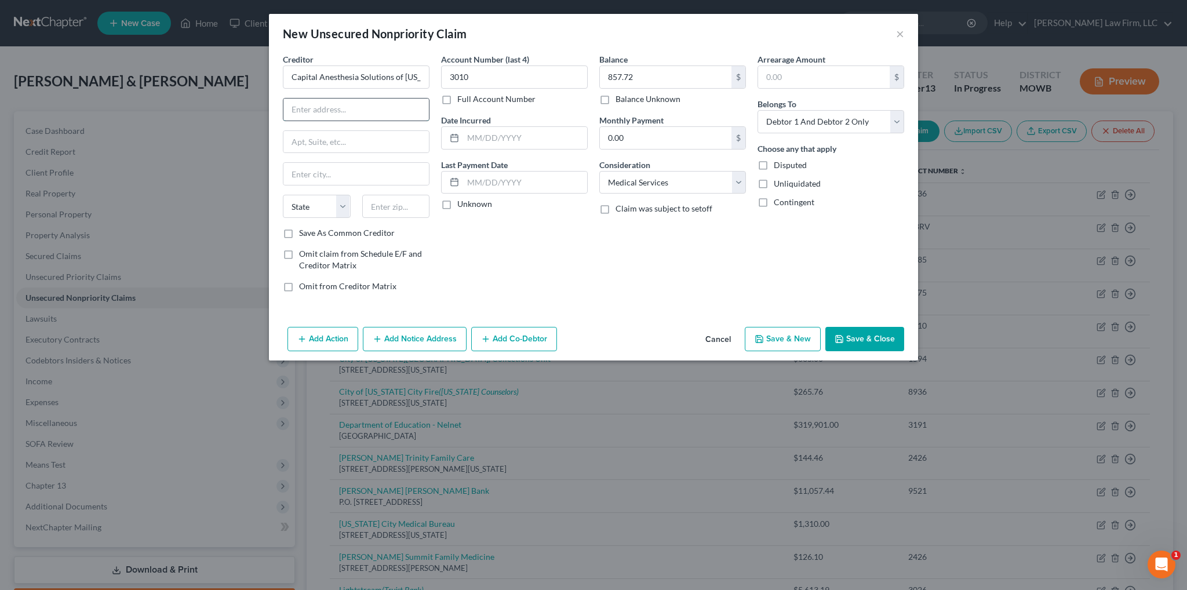
click at [361, 105] on input "text" at bounding box center [355, 110] width 145 height 22
type input "[STREET_ADDRESS]"
type input "[GEOGRAPHIC_DATA]"
select select "26"
type input "63901"
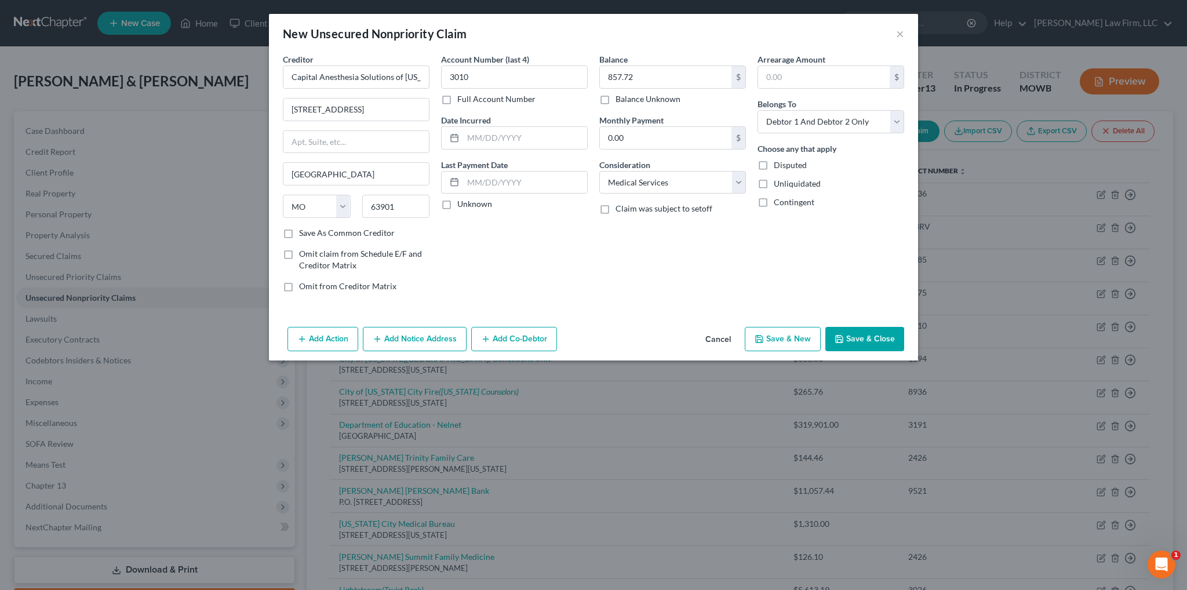
click at [874, 338] on button "Save & Close" at bounding box center [864, 339] width 79 height 24
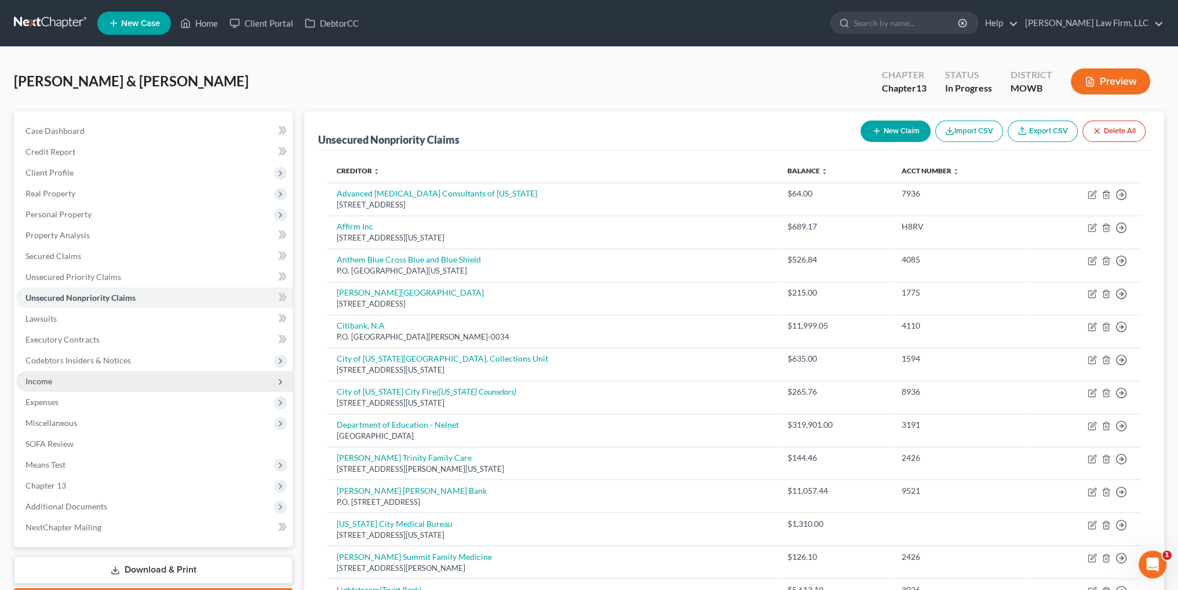
click at [45, 381] on span "Income" at bounding box center [38, 381] width 27 height 10
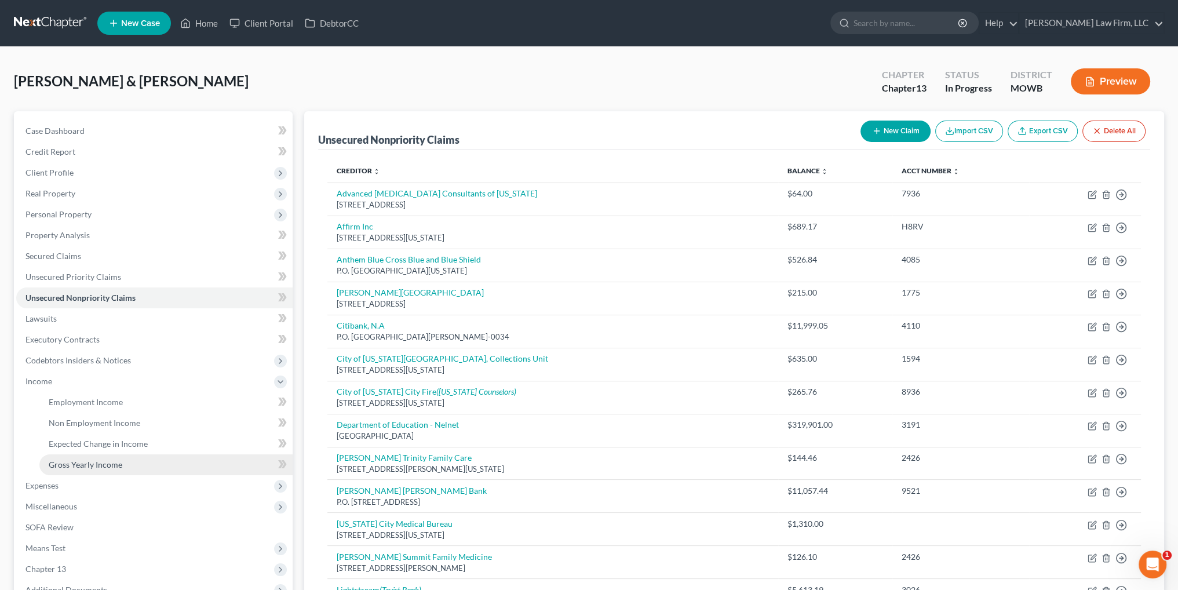
click at [88, 465] on span "Gross Yearly Income" at bounding box center [86, 465] width 74 height 10
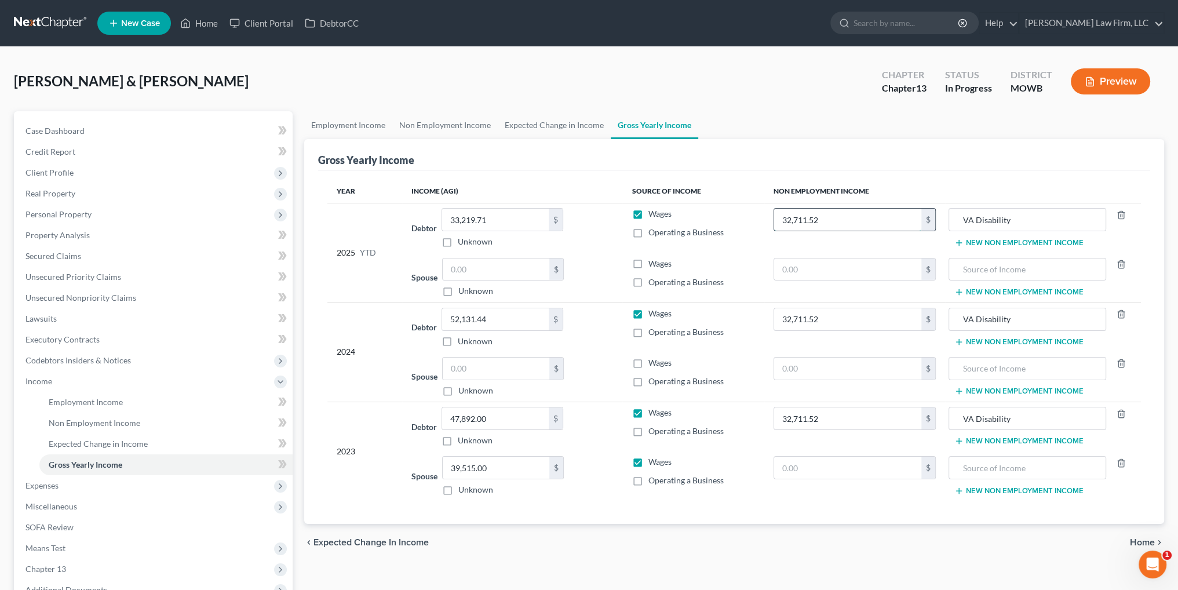
click at [839, 214] on input "32,711.52" at bounding box center [847, 220] width 147 height 22
type input "24,533.64"
click at [30, 487] on span "Expenses" at bounding box center [41, 485] width 33 height 10
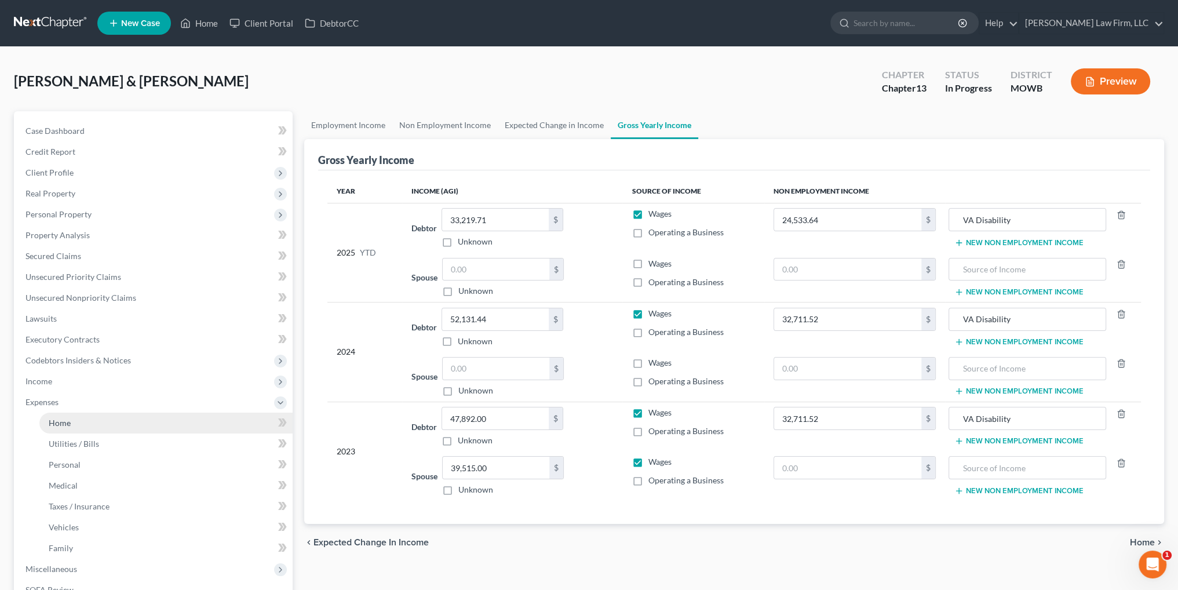
click at [60, 422] on span "Home" at bounding box center [60, 423] width 22 height 10
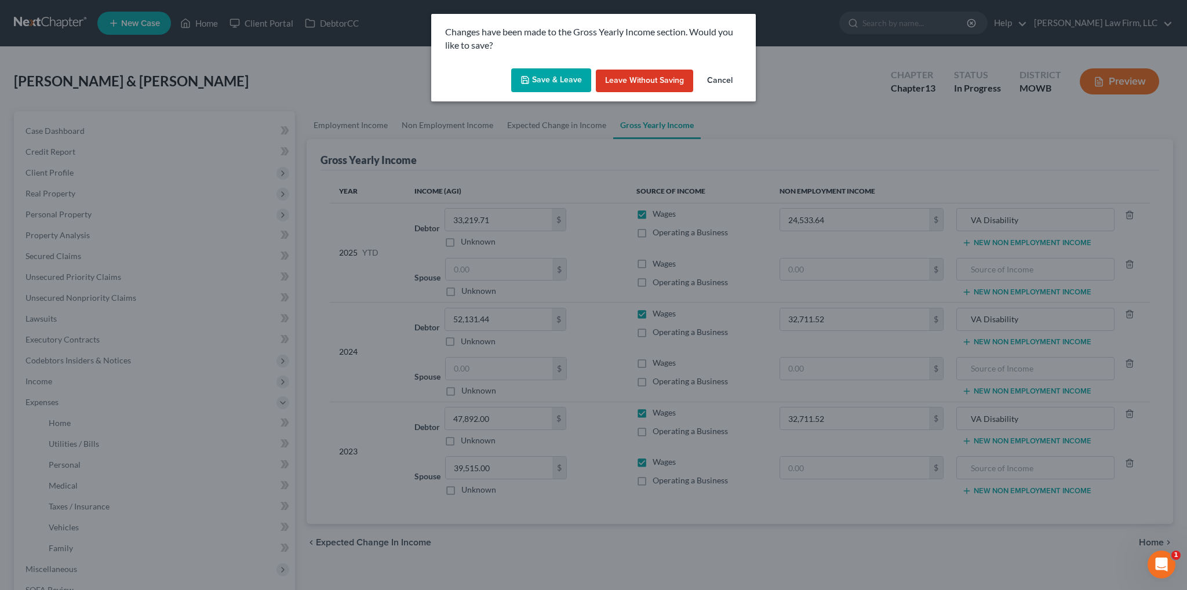
click at [535, 79] on button "Save & Leave" at bounding box center [551, 80] width 80 height 24
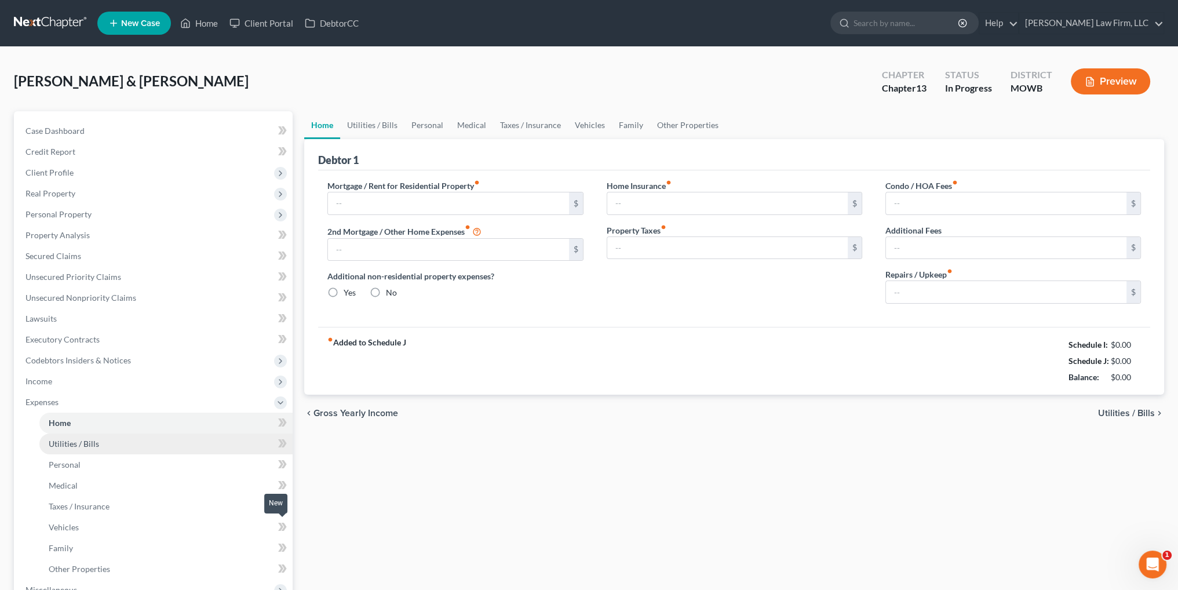
type input "1,366.71"
type input "0.00"
radio input "true"
type input "0.00"
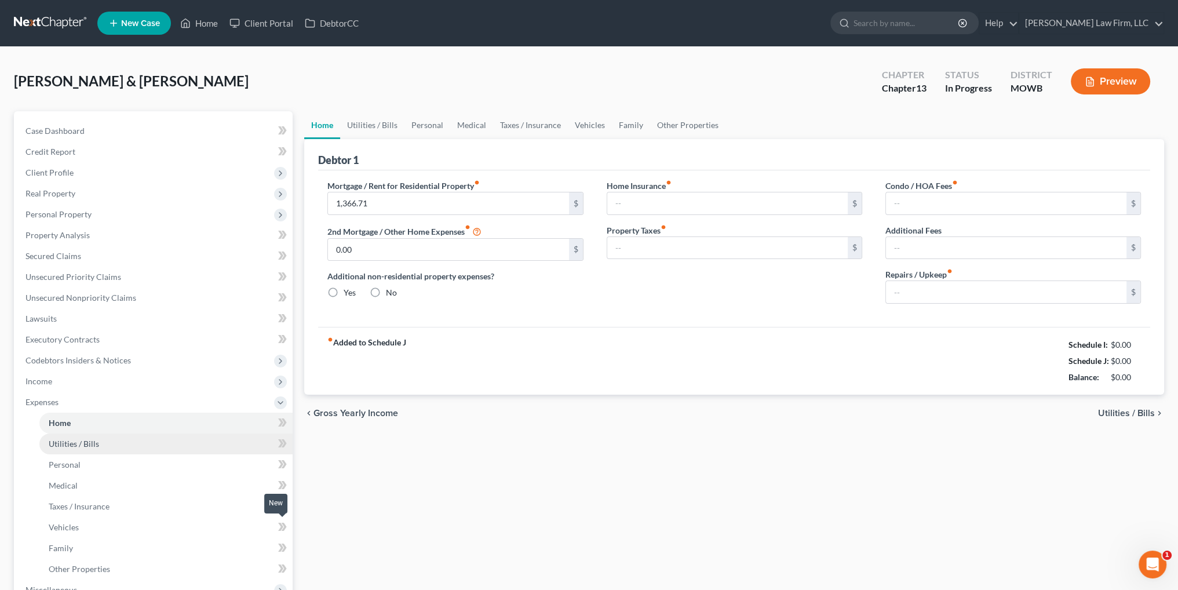
type input "3.75"
type input "0.00"
type input "182.00"
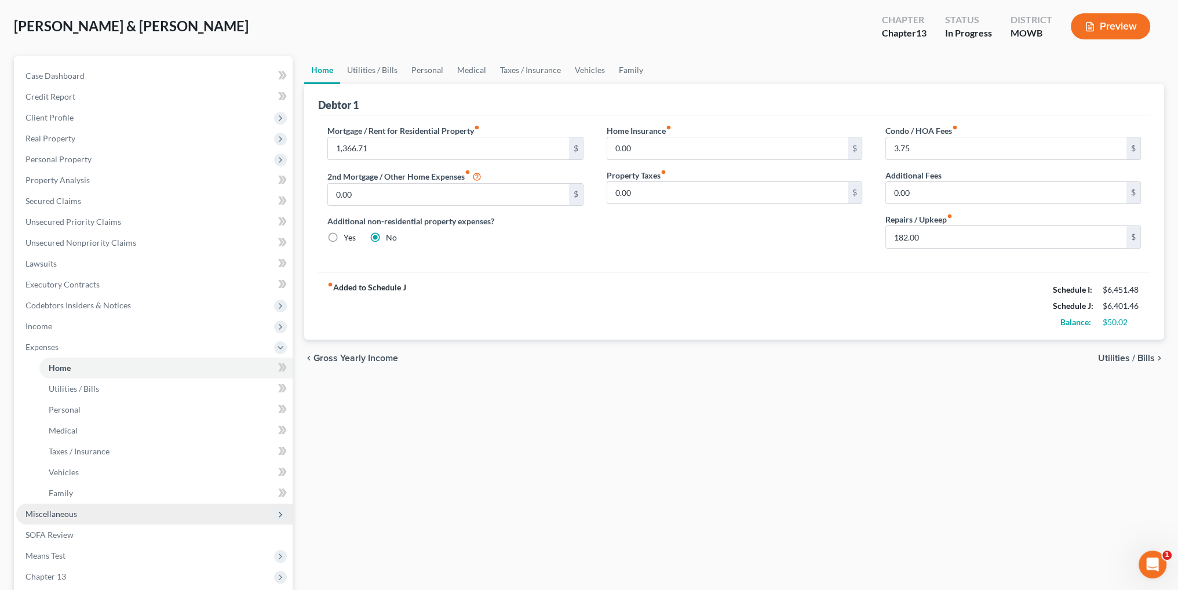
scroll to position [116, 0]
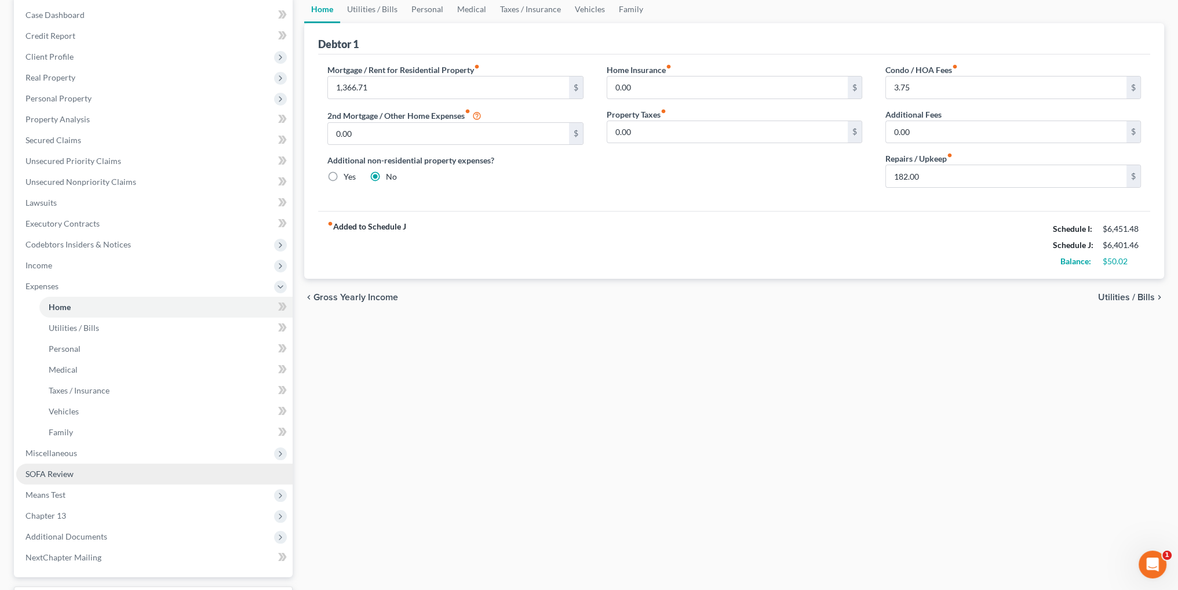
click at [45, 478] on span "SOFA Review" at bounding box center [49, 474] width 48 height 10
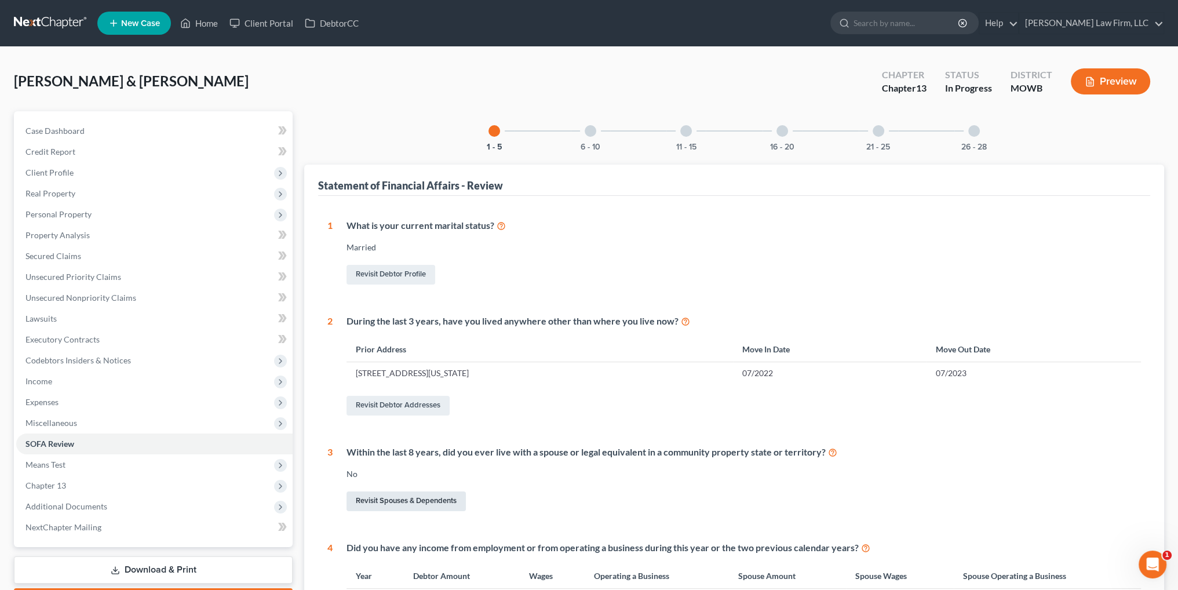
click at [403, 499] on link "Revisit Spouses & Dependents" at bounding box center [406, 501] width 119 height 20
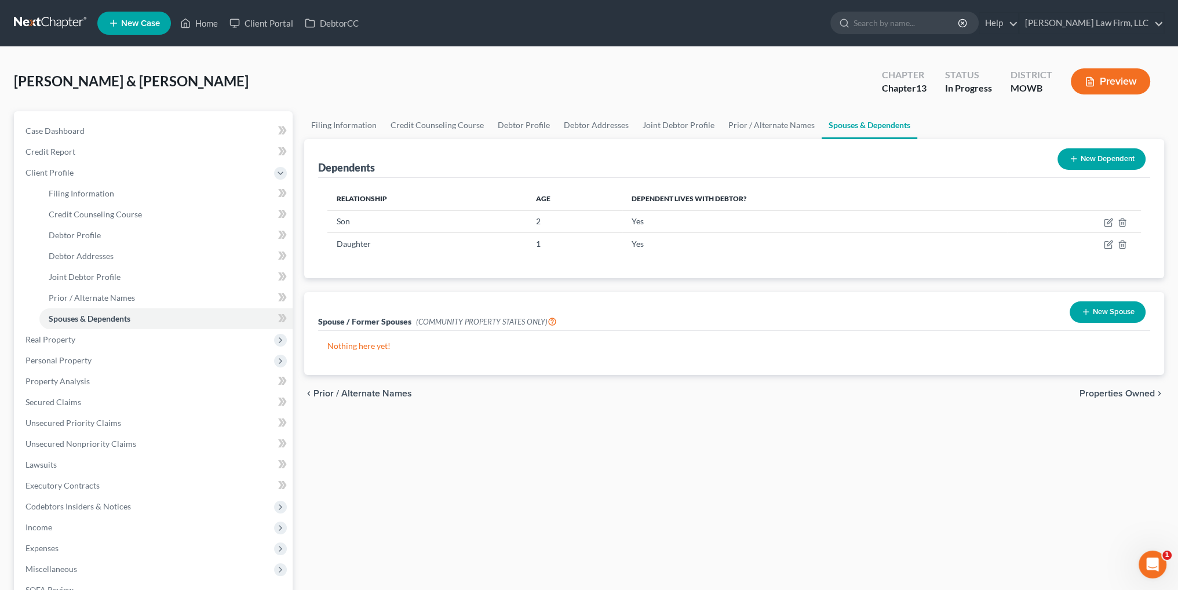
click at [1101, 308] on button "New Spouse" at bounding box center [1108, 311] width 76 height 21
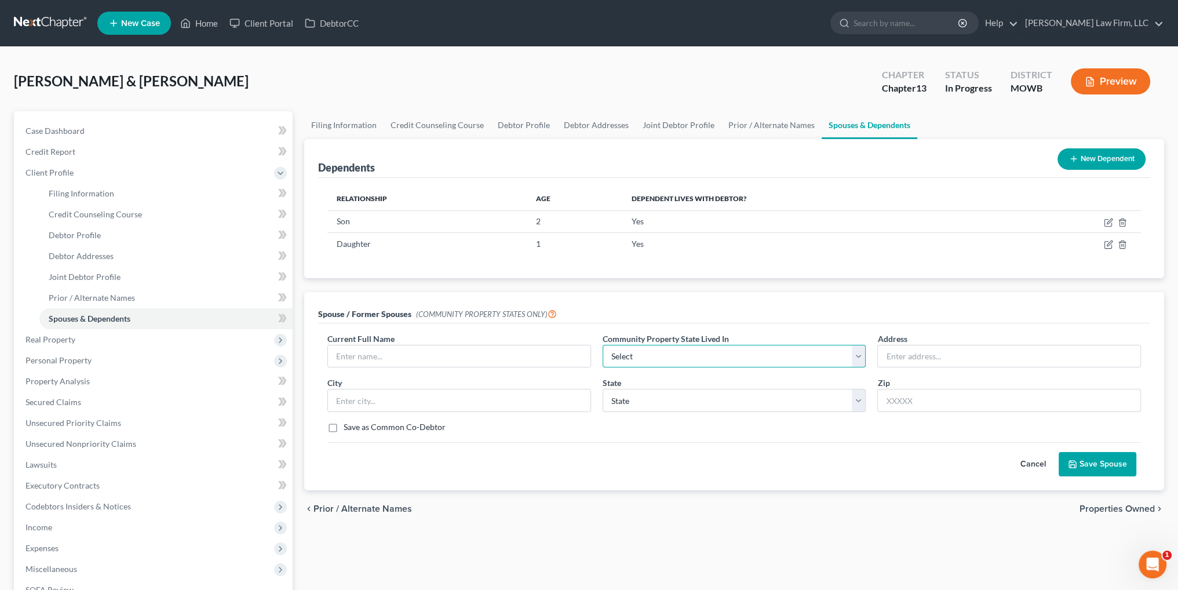
click at [673, 351] on select "Select AZ CA GU ID LA NV NM PR [GEOGRAPHIC_DATA] [GEOGRAPHIC_DATA] [GEOGRAPHIC_…" at bounding box center [735, 356] width 264 height 23
select select "1"
click at [603, 345] on select "Select AZ CA GU ID LA NV NM PR [GEOGRAPHIC_DATA] [GEOGRAPHIC_DATA] [GEOGRAPHIC_…" at bounding box center [735, 356] width 264 height 23
click at [1078, 466] on button "Save Spouse" at bounding box center [1098, 464] width 78 height 24
click at [366, 355] on input "text" at bounding box center [459, 356] width 262 height 22
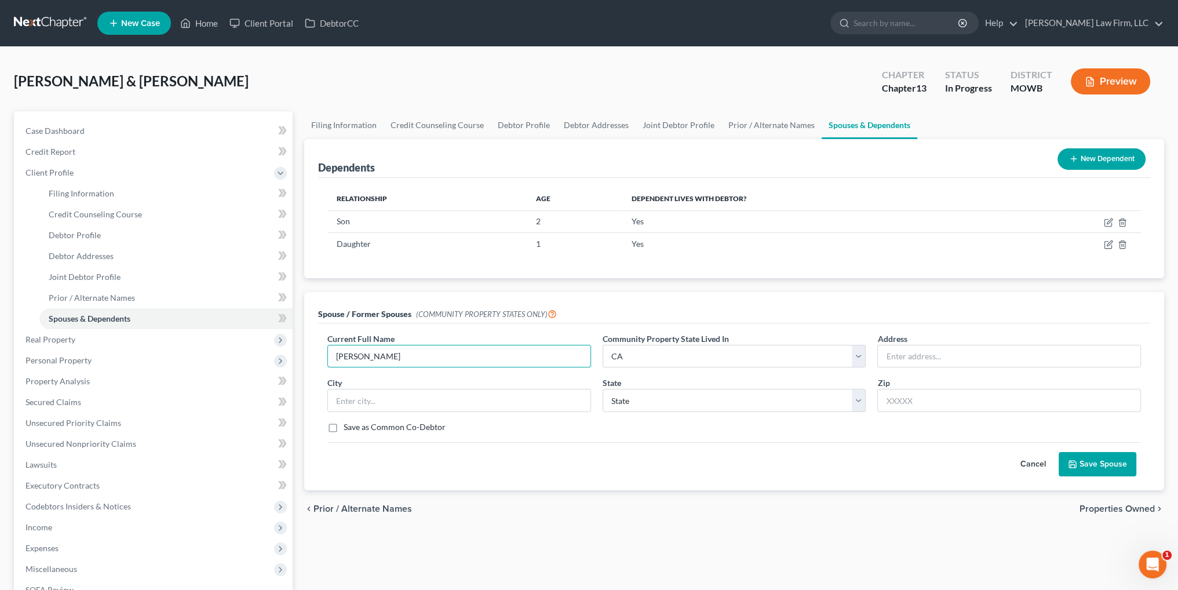
type input "[PERSON_NAME]"
click at [1093, 454] on button "Save Spouse" at bounding box center [1098, 464] width 78 height 24
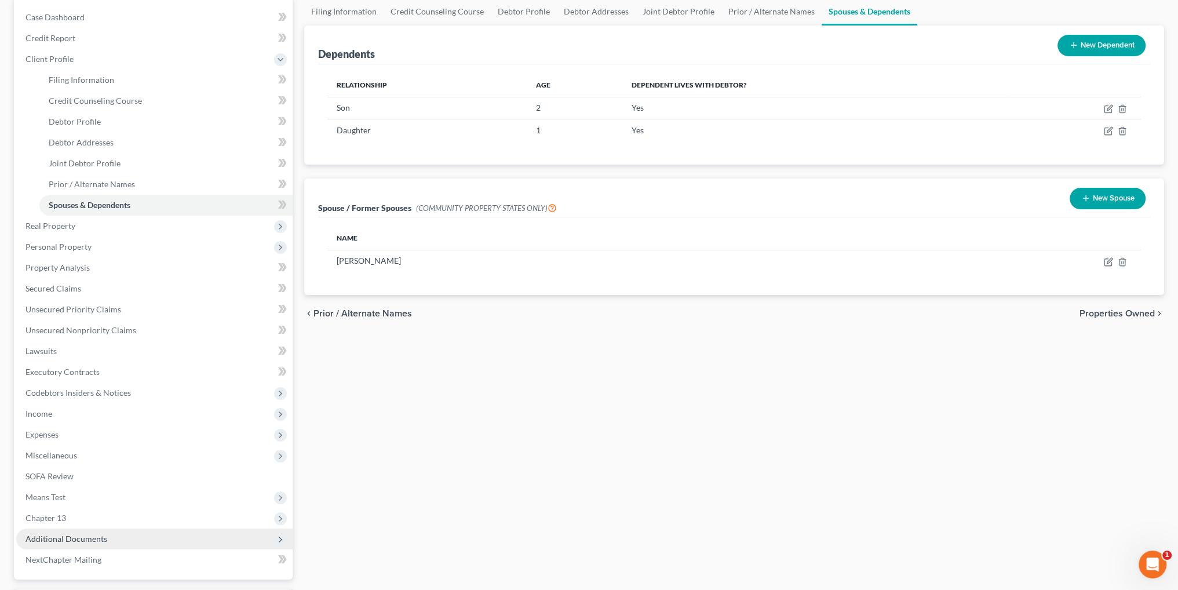
scroll to position [116, 0]
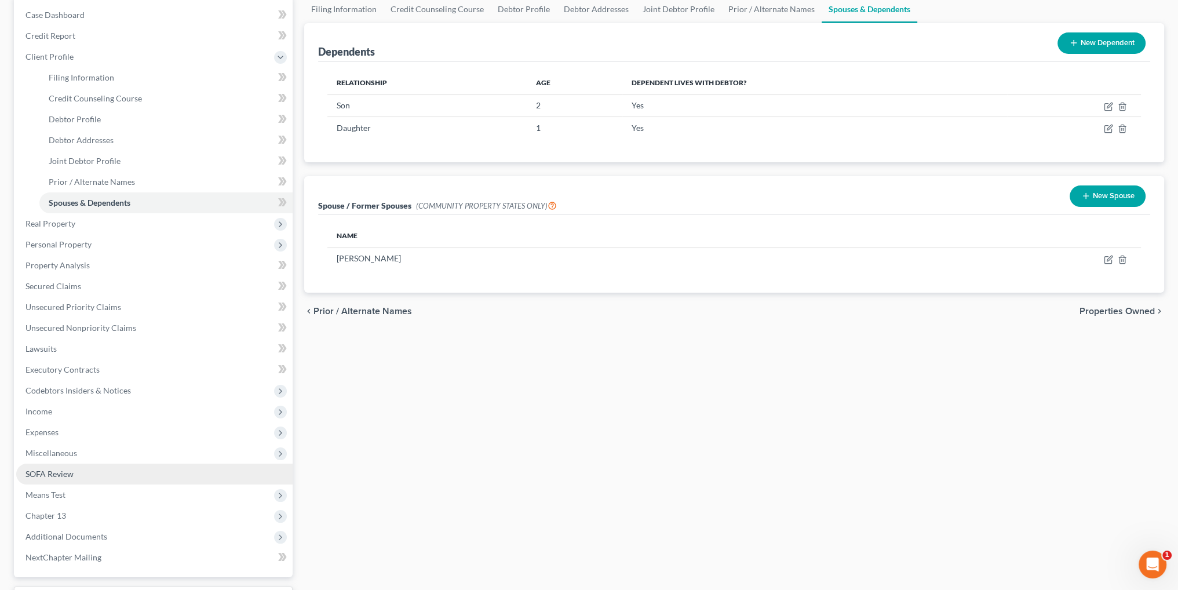
click at [46, 472] on span "SOFA Review" at bounding box center [49, 474] width 48 height 10
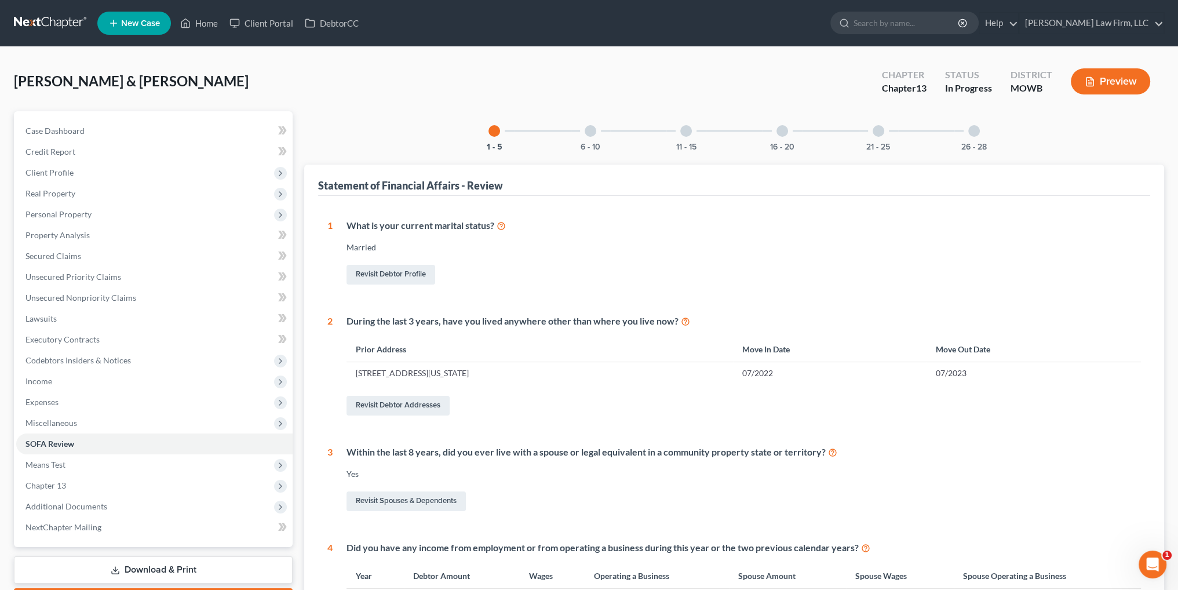
click at [685, 130] on div at bounding box center [686, 131] width 12 height 12
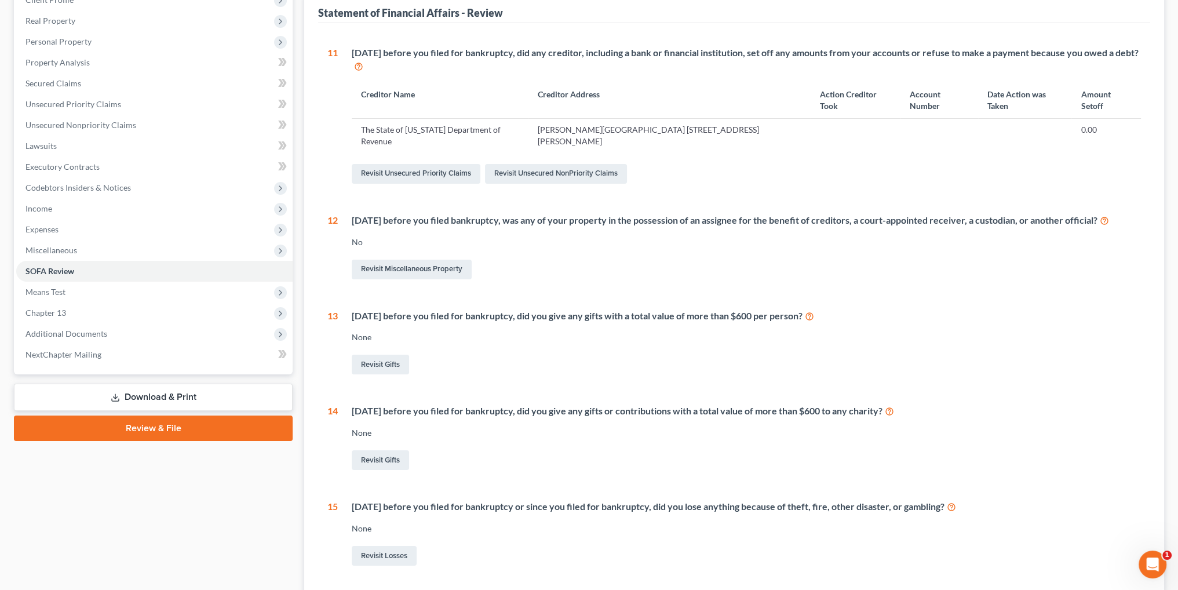
scroll to position [174, 0]
click at [379, 449] on link "Revisit Gifts" at bounding box center [380, 459] width 57 height 20
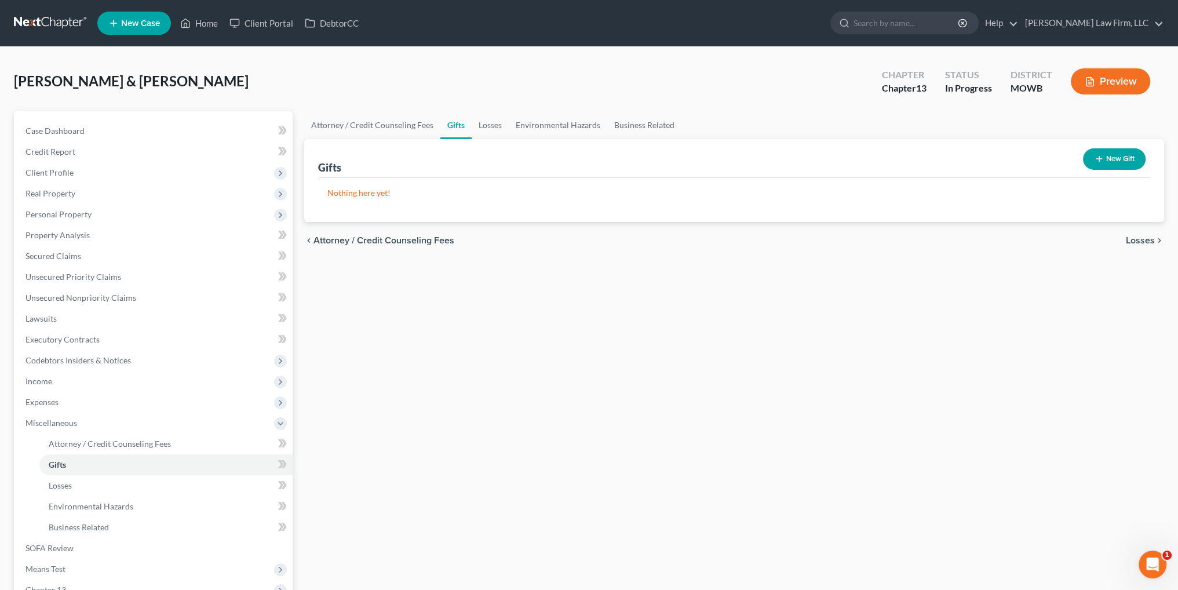
click at [1103, 161] on button "New Gift" at bounding box center [1114, 158] width 63 height 21
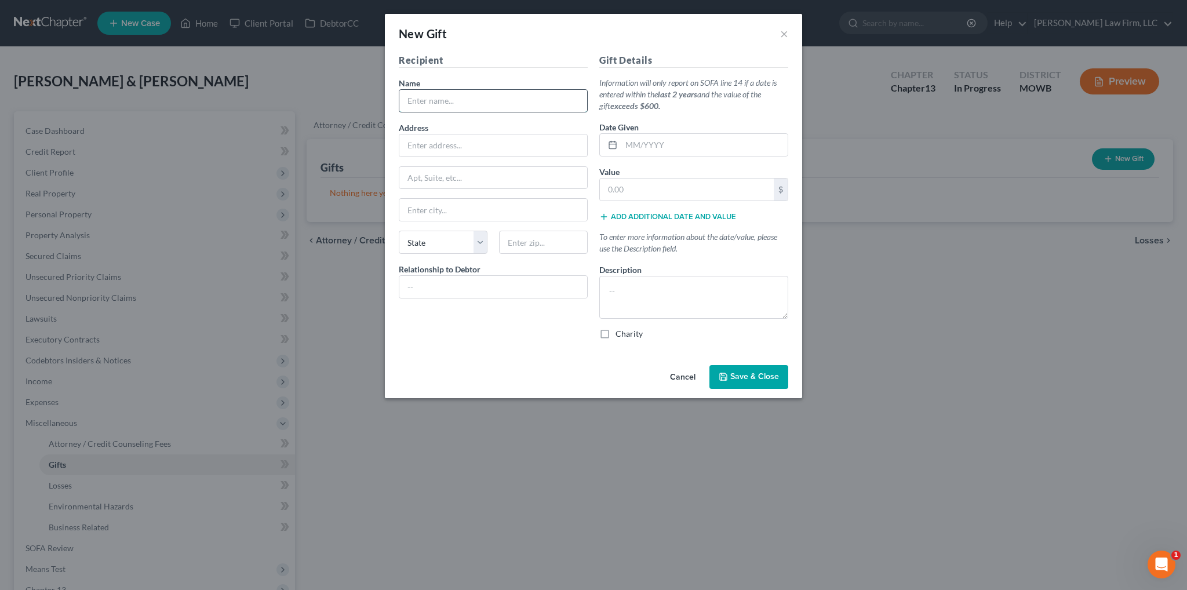
click at [507, 103] on input "text" at bounding box center [493, 101] width 188 height 22
type input "Turning Hearts Ministry"
click at [656, 193] on input "text" at bounding box center [687, 189] width 174 height 22
type input "5,000.00"
click at [447, 151] on input "text" at bounding box center [493, 145] width 188 height 22
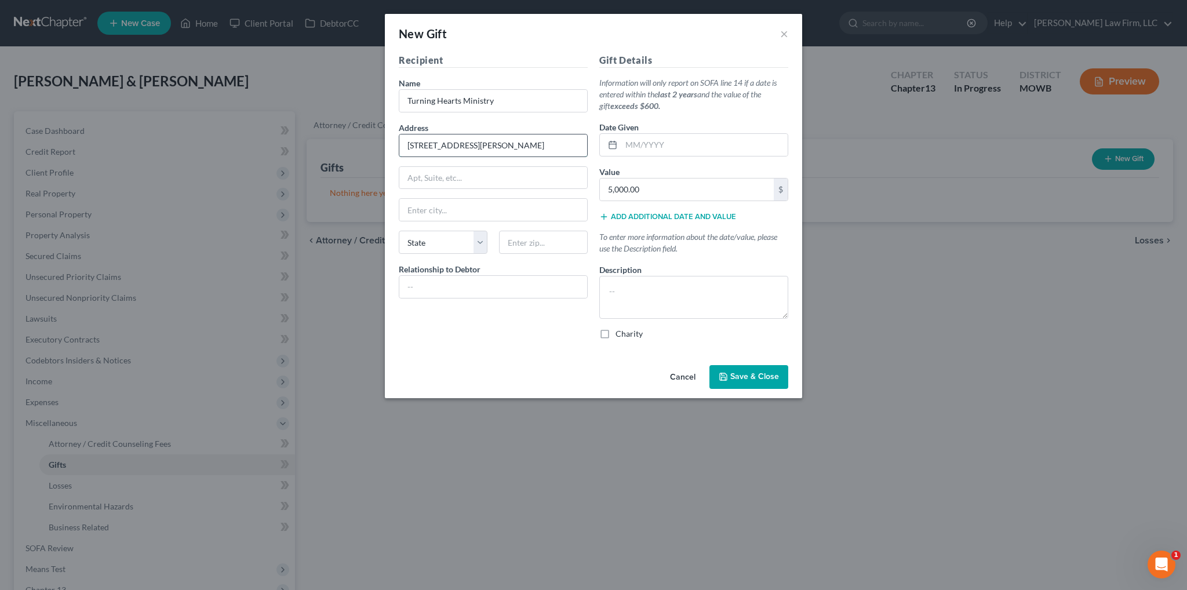
type input "[STREET_ADDRESS][PERSON_NAME]"
type input "Mint Hill"
select select "28"
type input "28227"
click at [615, 334] on label "Charity" at bounding box center [628, 334] width 27 height 12
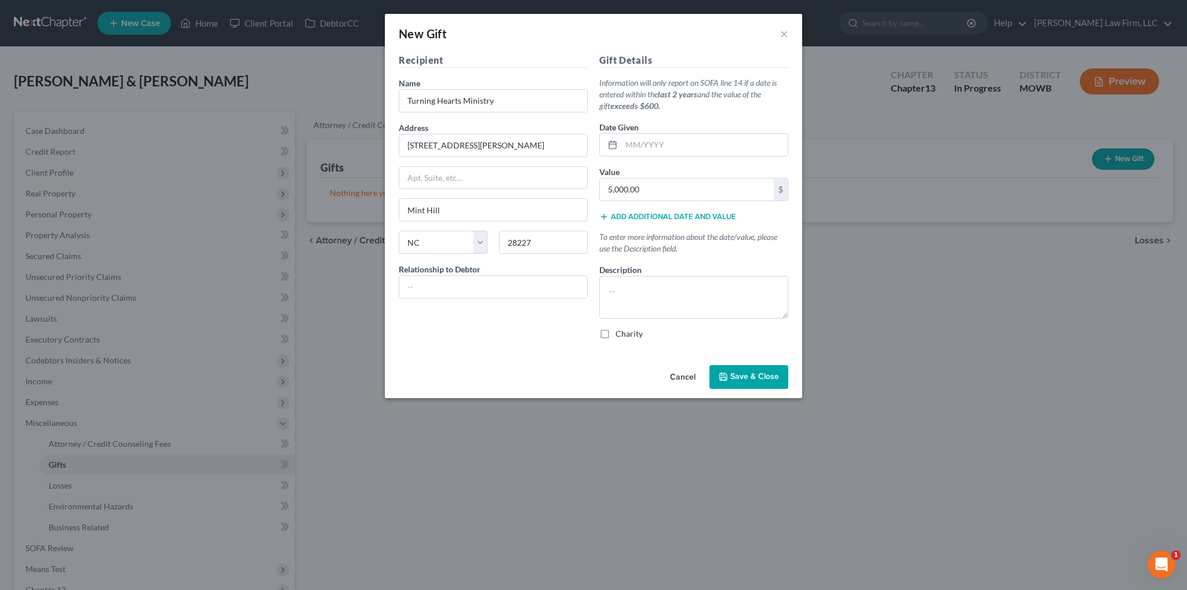
click at [620, 334] on input "Charity" at bounding box center [624, 332] width 8 height 8
checkbox input "true"
type input "Charlotte"
click at [749, 379] on span "Save & Close" at bounding box center [754, 377] width 49 height 10
click at [615, 333] on label "Charity" at bounding box center [628, 334] width 27 height 12
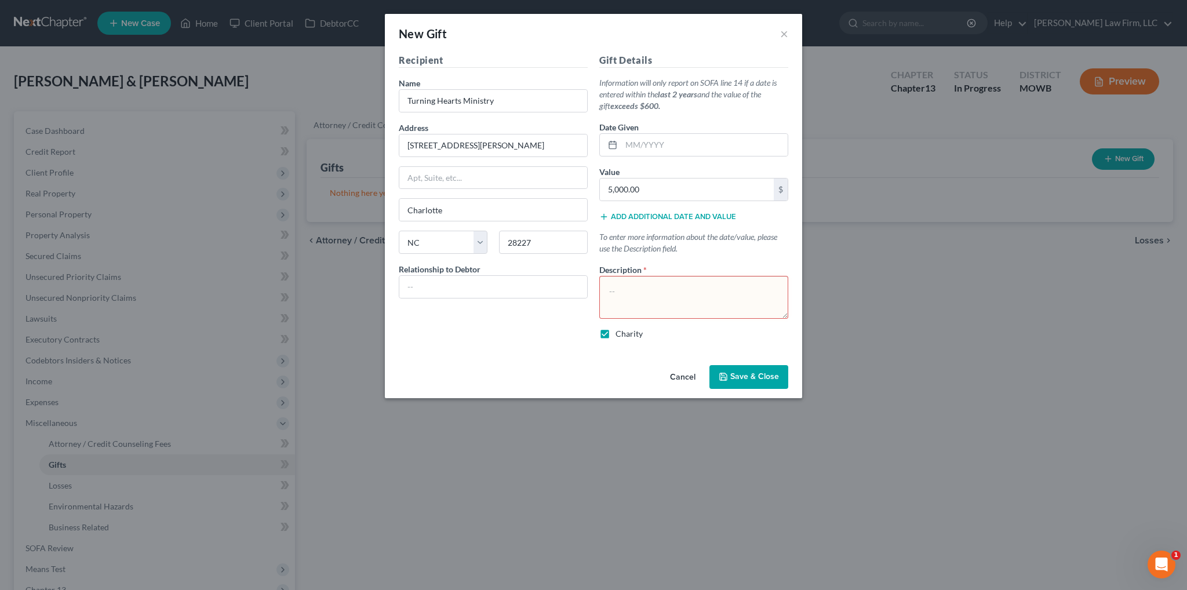
click at [620, 333] on input "Charity" at bounding box center [624, 332] width 8 height 8
checkbox input "false"
click at [725, 300] on textarea at bounding box center [693, 297] width 189 height 43
type textarea "Cash"
click at [734, 374] on span "Save & Close" at bounding box center [754, 377] width 49 height 10
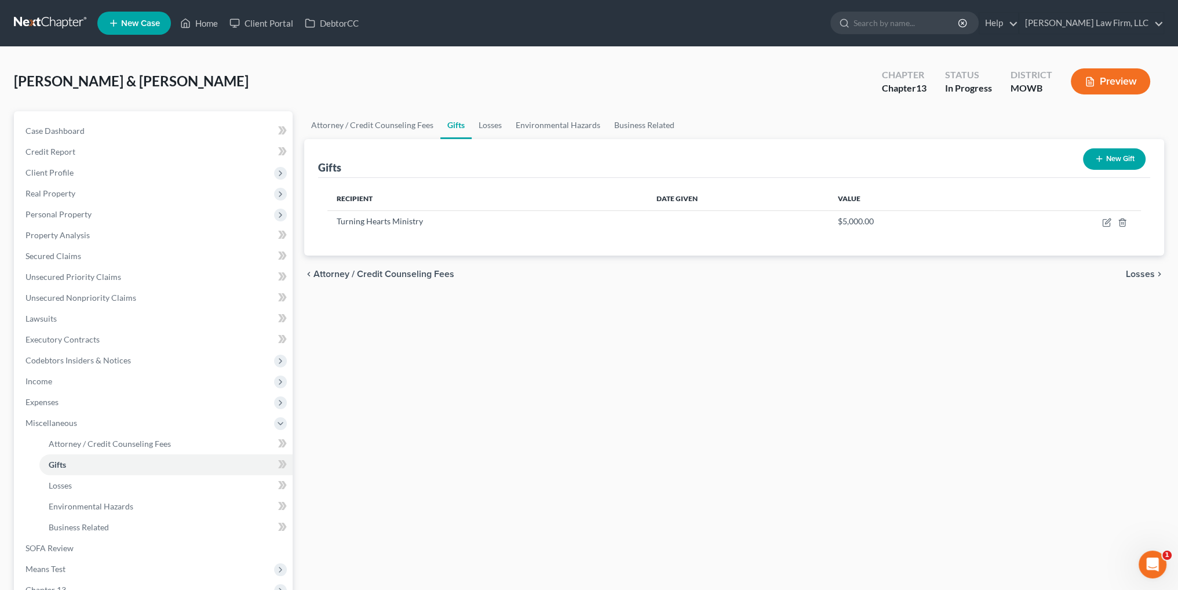
click at [1121, 82] on button "Preview" at bounding box center [1110, 81] width 79 height 26
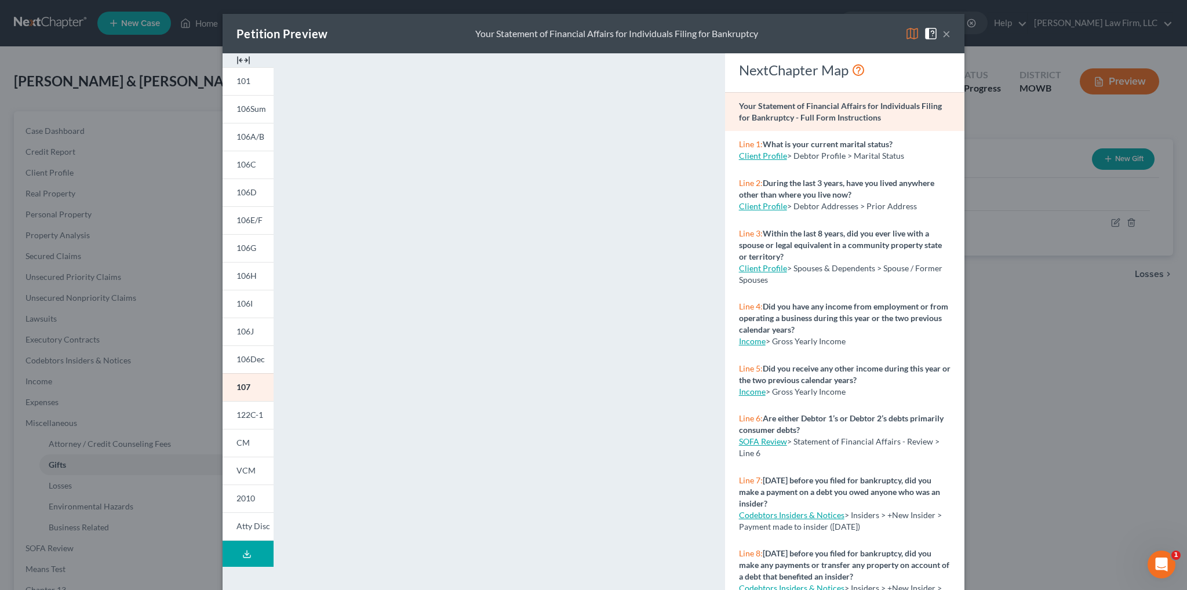
click at [246, 556] on icon at bounding box center [246, 556] width 7 height 2
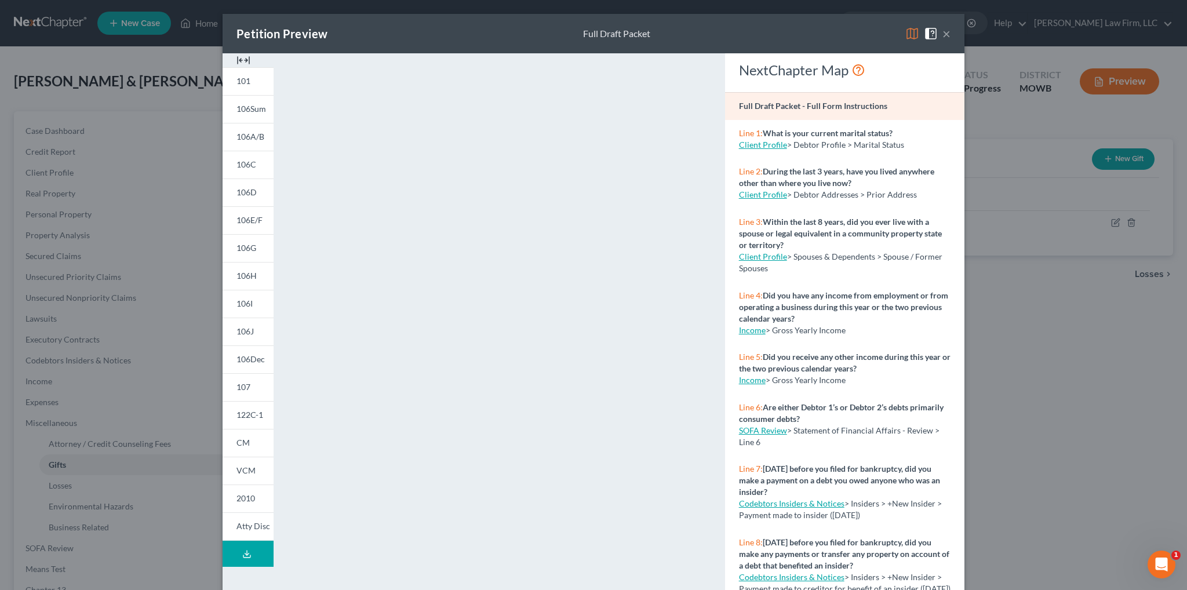
click at [942, 35] on button "×" at bounding box center [946, 34] width 8 height 14
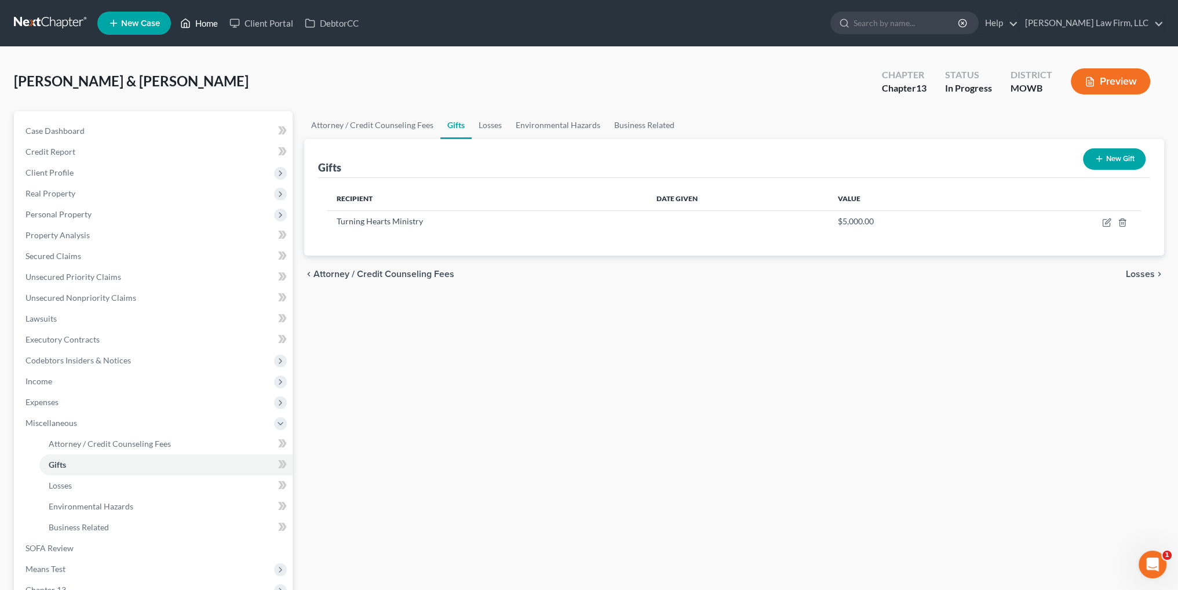
click at [210, 23] on link "Home" at bounding box center [198, 23] width 49 height 21
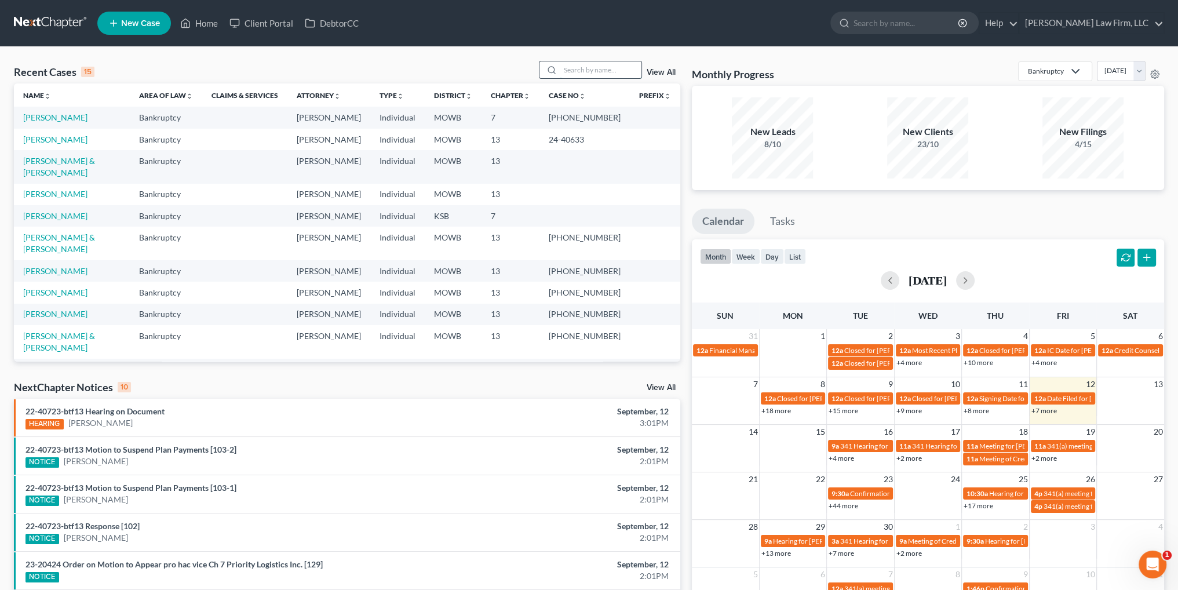
click at [610, 65] on input "search" at bounding box center [600, 69] width 81 height 17
type input "r"
type input "fells"
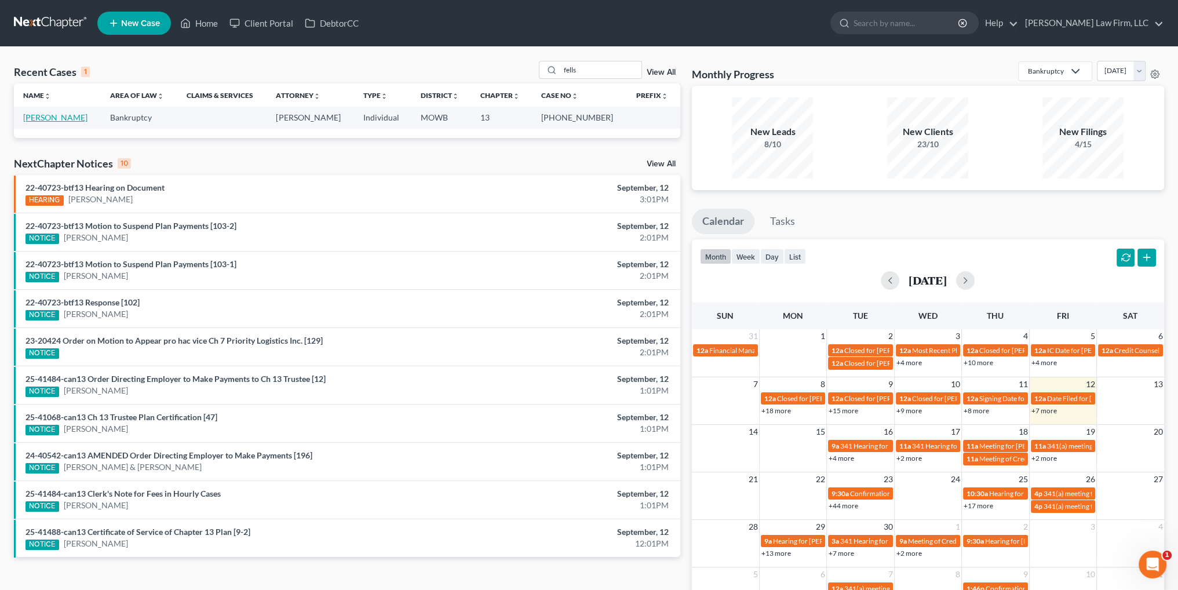
click at [46, 120] on link "[PERSON_NAME]" at bounding box center [55, 117] width 64 height 10
select select "6"
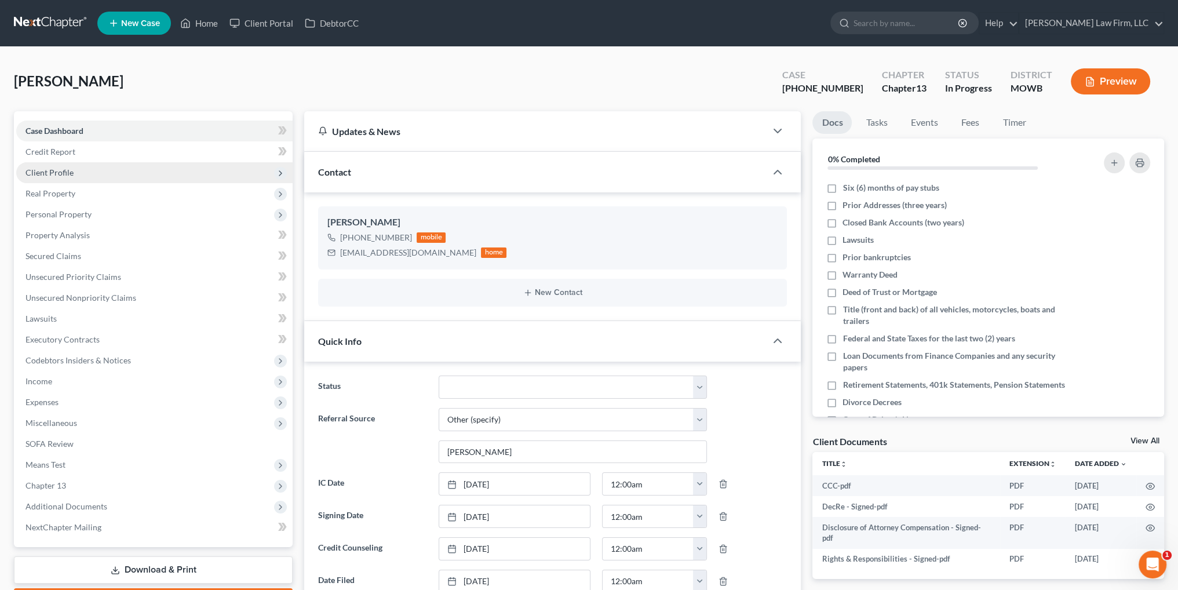
click at [49, 173] on span "Client Profile" at bounding box center [49, 172] width 48 height 10
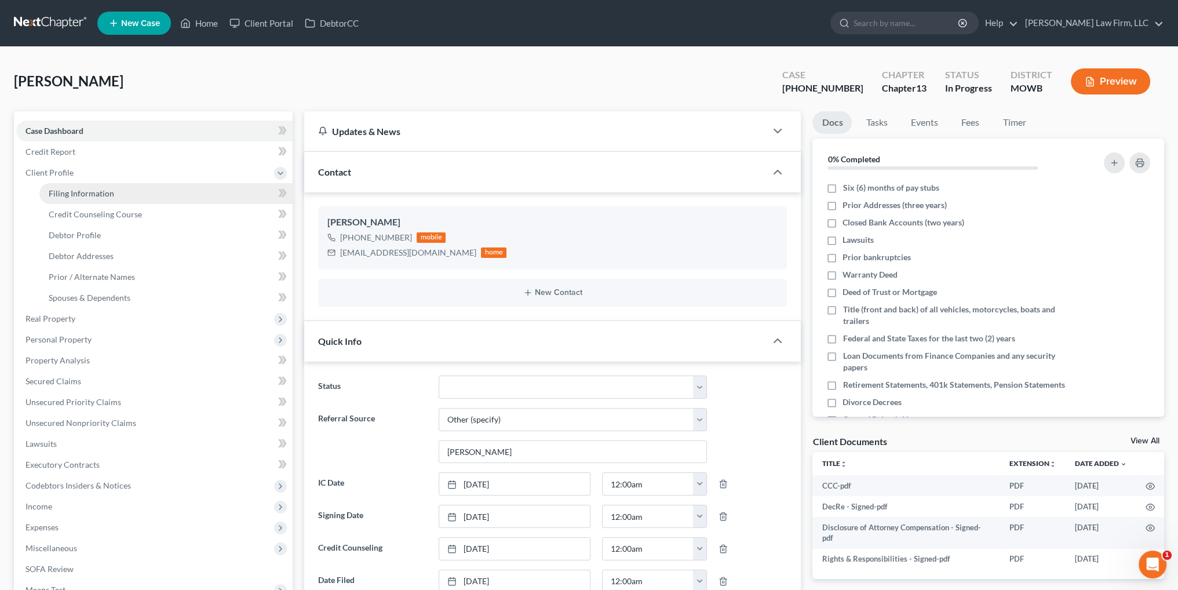
click at [78, 192] on span "Filing Information" at bounding box center [81, 193] width 65 height 10
select select "1"
select select "0"
select select "3"
select select "26"
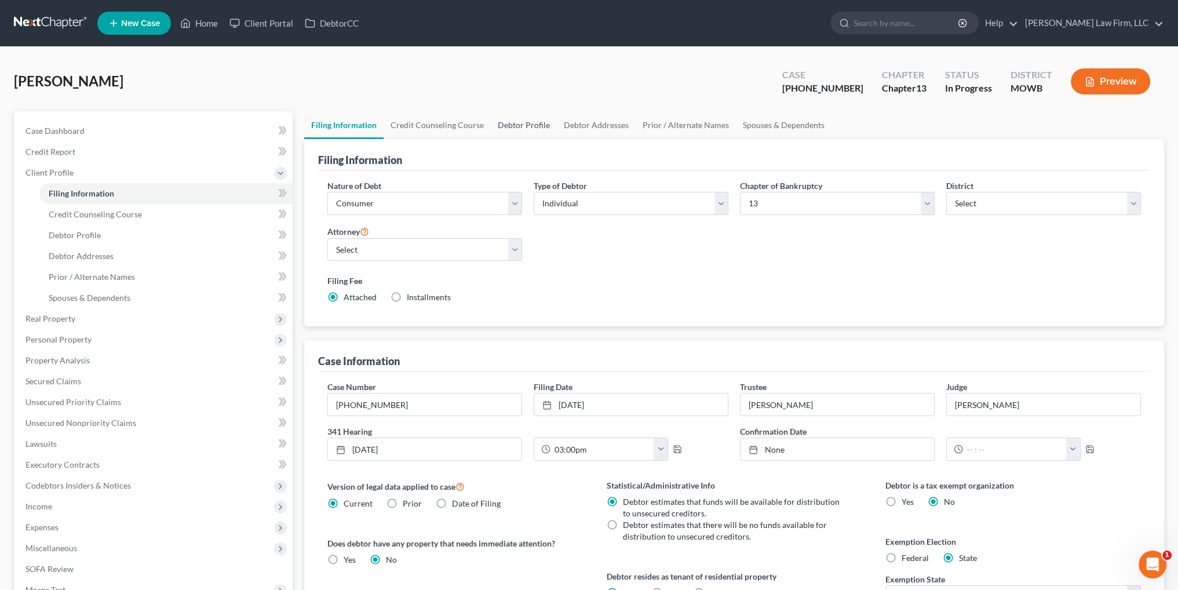
click at [508, 123] on link "Debtor Profile" at bounding box center [524, 125] width 66 height 28
select select "0"
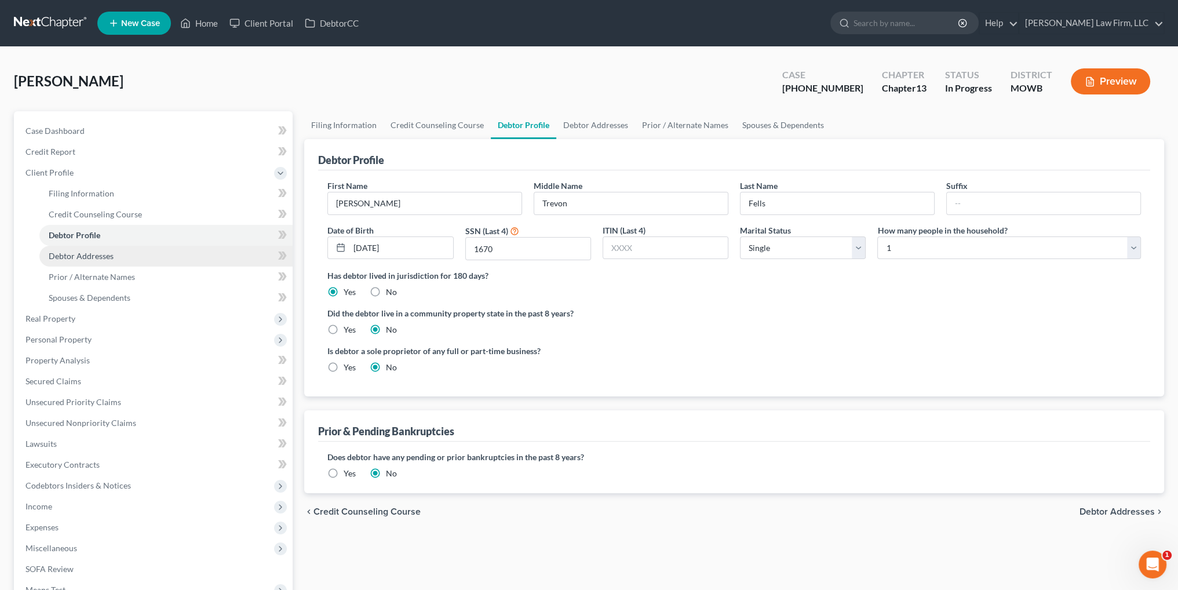
click at [83, 256] on span "Debtor Addresses" at bounding box center [81, 256] width 65 height 10
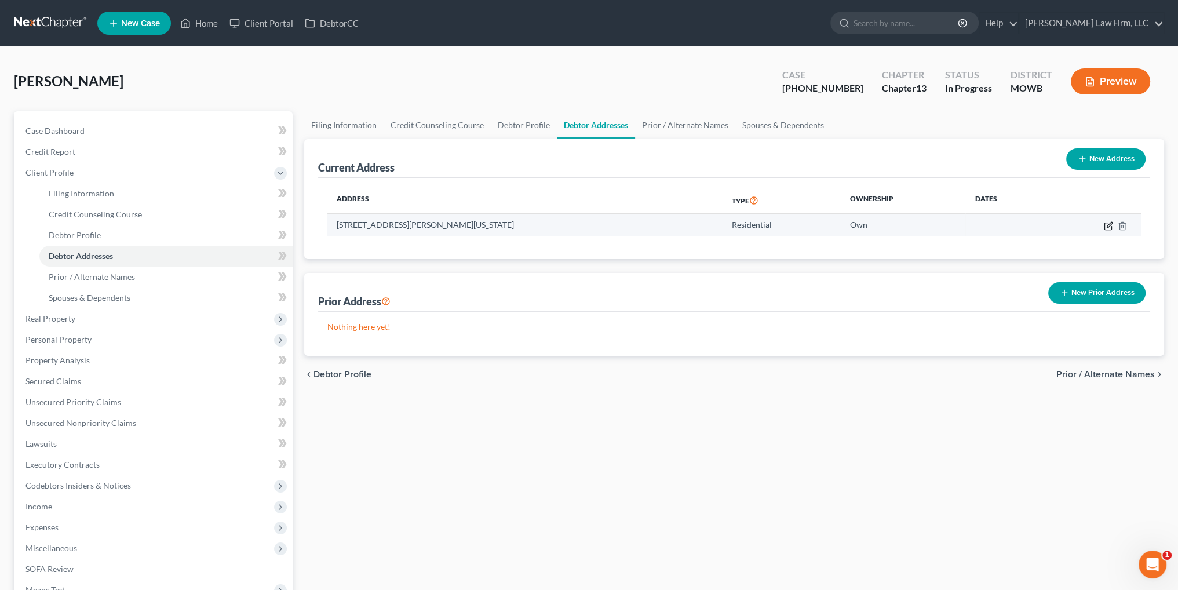
click at [1108, 225] on icon "button" at bounding box center [1109, 224] width 5 height 5
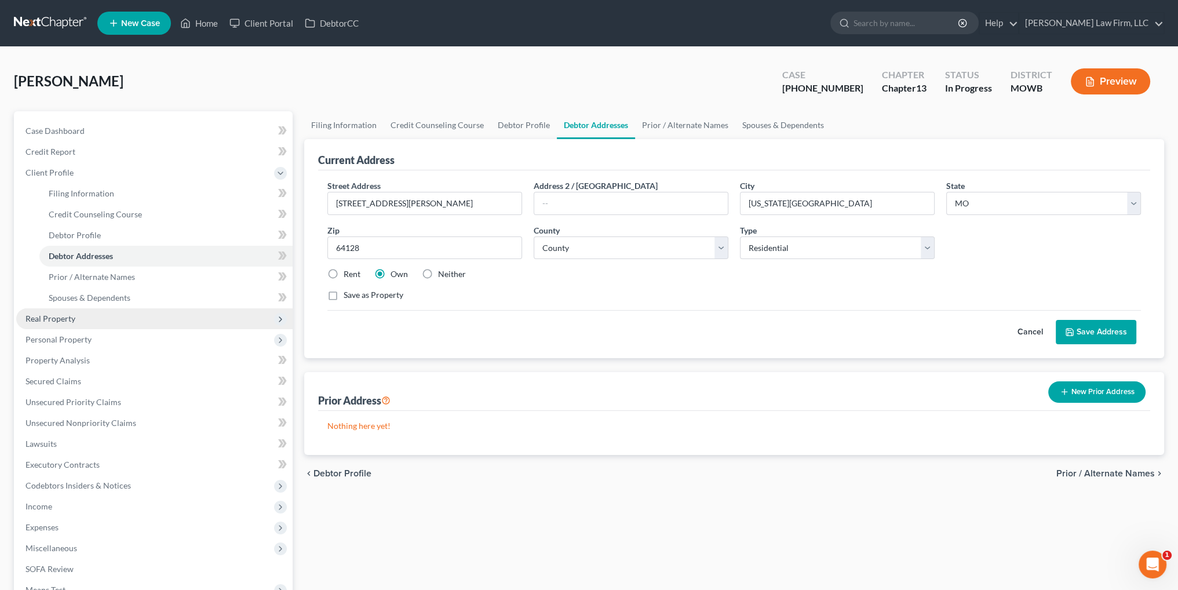
click at [67, 320] on span "Real Property" at bounding box center [50, 318] width 50 height 10
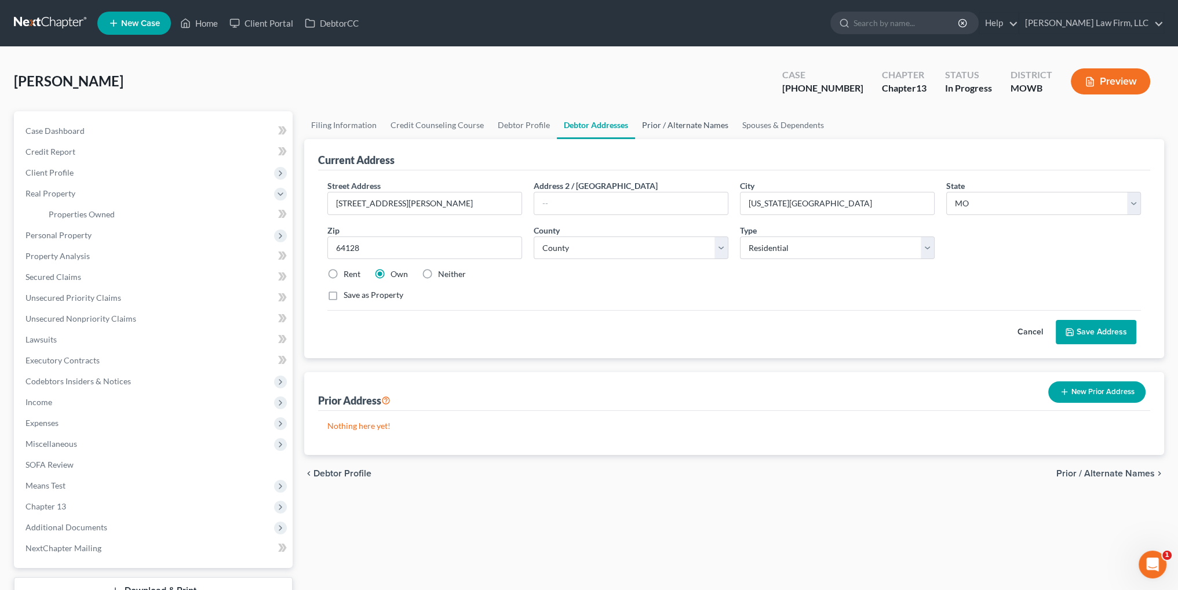
drag, startPoint x: 684, startPoint y: 126, endPoint x: 693, endPoint y: 125, distance: 8.8
click at [684, 126] on link "Prior / Alternate Names" at bounding box center [685, 125] width 100 height 28
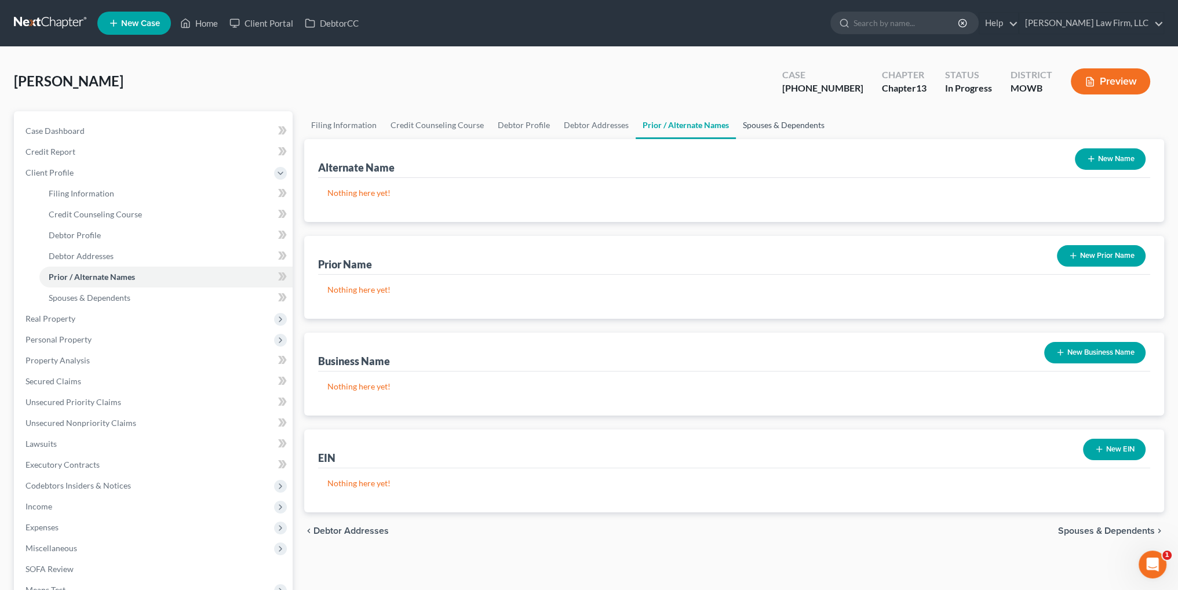
click at [760, 123] on link "Spouses & Dependents" at bounding box center [784, 125] width 96 height 28
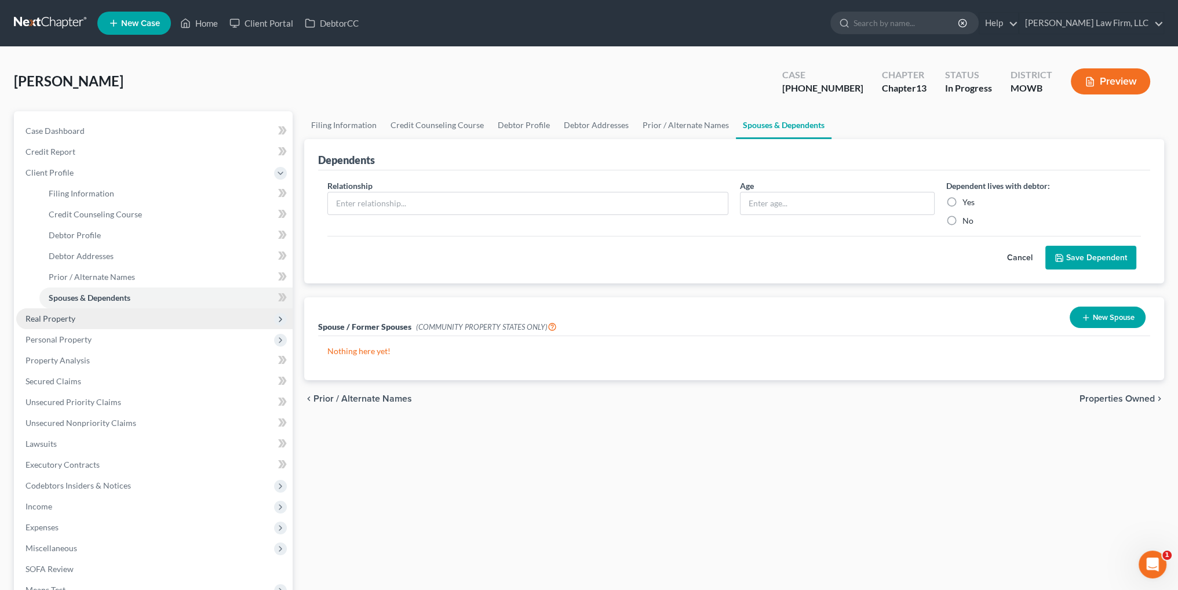
click at [31, 323] on span "Real Property" at bounding box center [154, 318] width 276 height 21
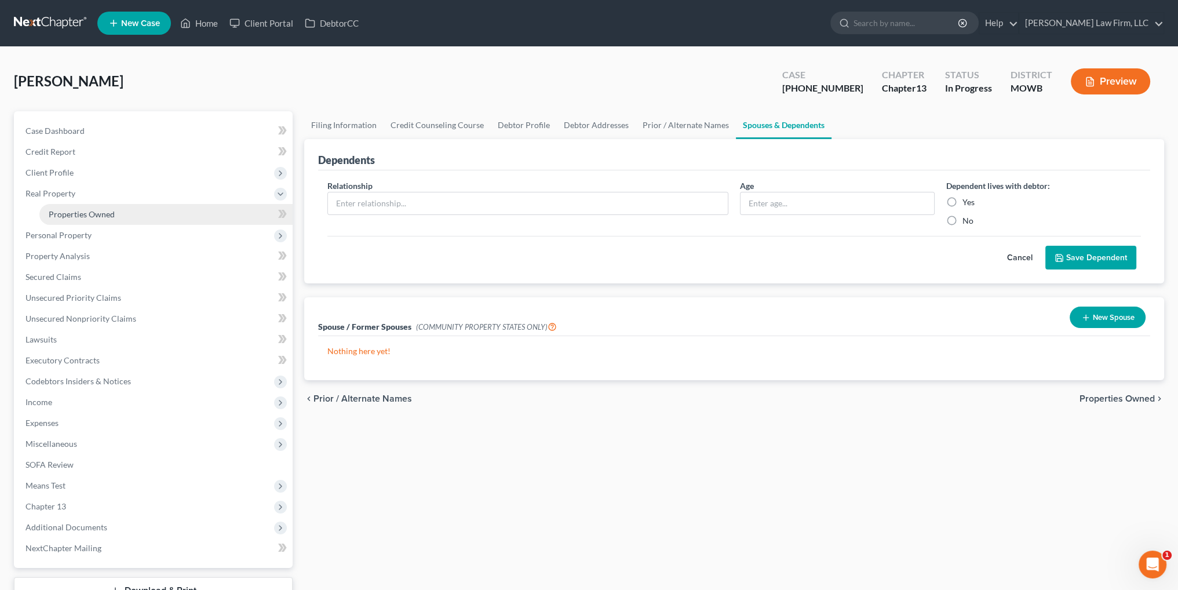
click at [81, 213] on span "Properties Owned" at bounding box center [82, 214] width 66 height 10
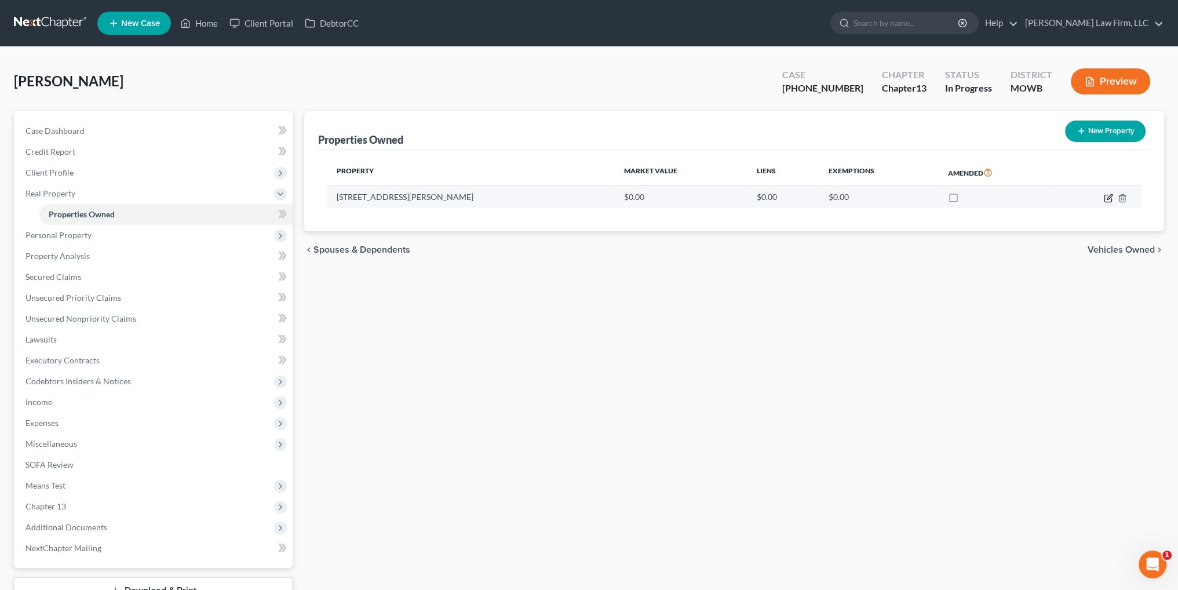
click at [1108, 198] on icon "button" at bounding box center [1108, 198] width 9 height 9
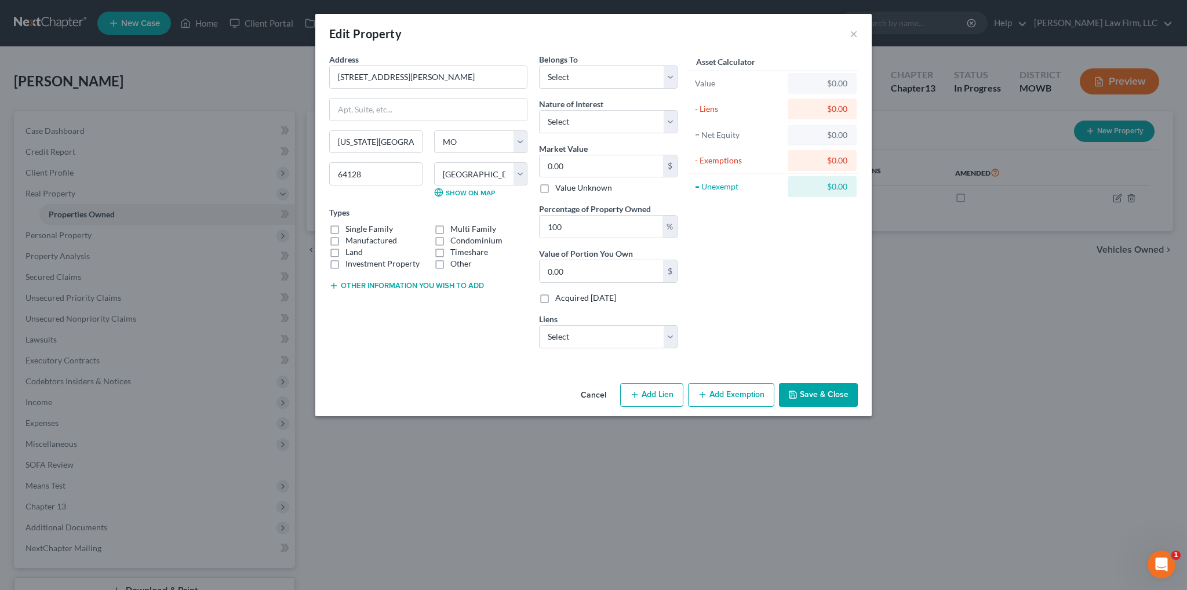
click at [345, 228] on label "Single Family" at bounding box center [369, 229] width 48 height 12
click at [350, 228] on input "Single Family" at bounding box center [354, 227] width 8 height 8
click at [572, 81] on select "Select Debtor 1 Only Debtor 2 Only Debtor 1 And Debtor 2 Only At Least One Of T…" at bounding box center [608, 76] width 138 height 23
click at [539, 65] on select "Select Debtor 1 Only Debtor 2 Only Debtor 1 And Debtor 2 Only At Least One Of T…" at bounding box center [608, 76] width 138 height 23
click at [617, 123] on select "Select Fee Simple Joint Tenant Life Estate Equitable Interest Future Interest T…" at bounding box center [608, 121] width 138 height 23
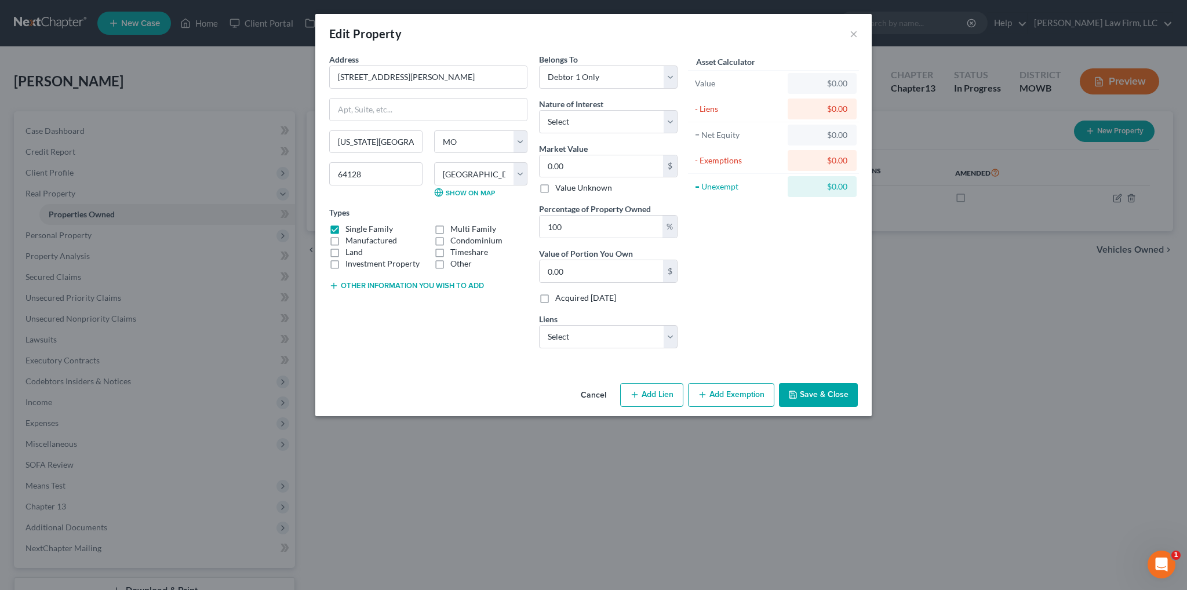
click at [787, 264] on div "Asset Calculator Value $0.00 - Liens $0.00 = Net Equity $0.00 - Exemptions $0.0…" at bounding box center [773, 205] width 180 height 304
click at [574, 159] on input "0.00" at bounding box center [600, 166] width 123 height 22
click at [672, 337] on select "Select Chime Stride - $7.00 Shellpoint Mortgage Servicing - $0.00" at bounding box center [608, 336] width 138 height 23
click at [835, 399] on button "Save & Close" at bounding box center [818, 395] width 79 height 24
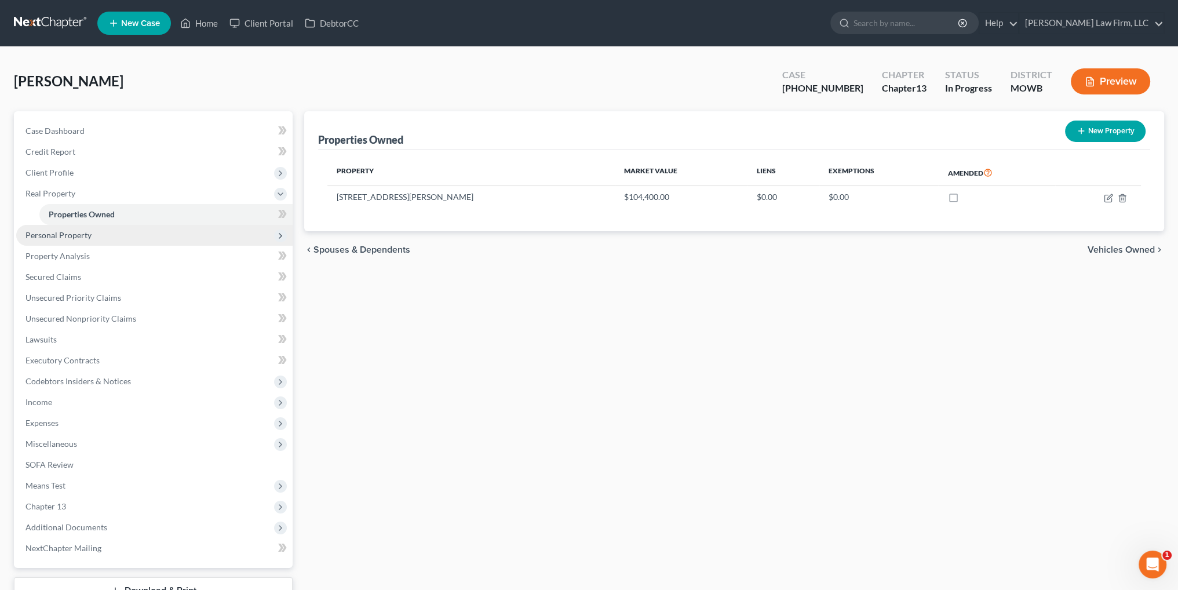
click at [65, 235] on span "Personal Property" at bounding box center [58, 235] width 66 height 10
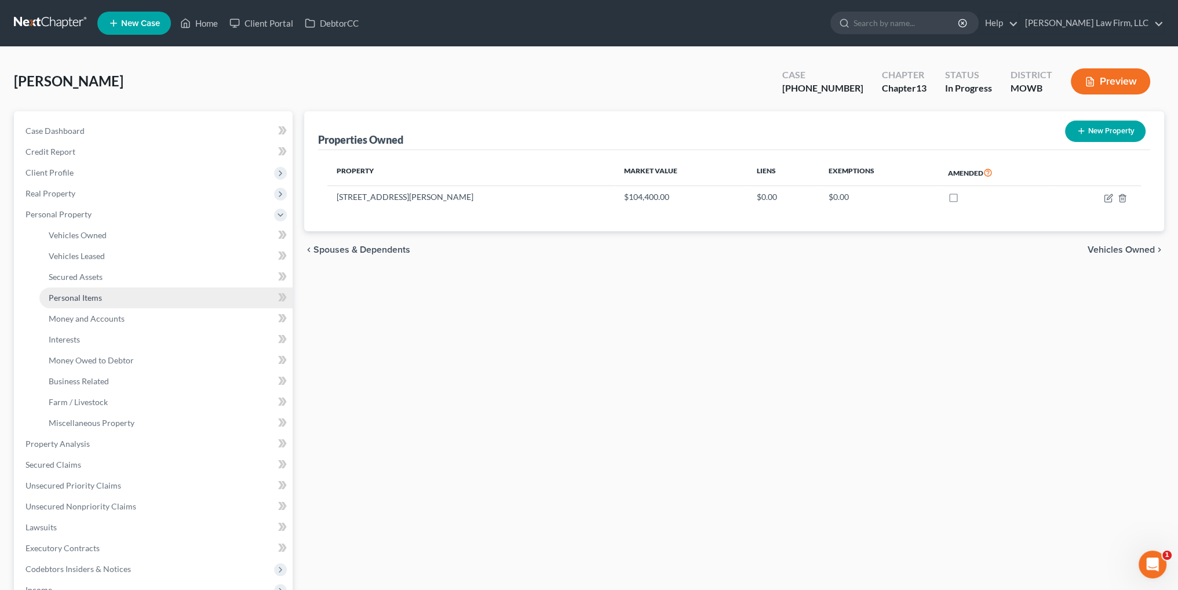
click at [87, 296] on span "Personal Items" at bounding box center [75, 298] width 53 height 10
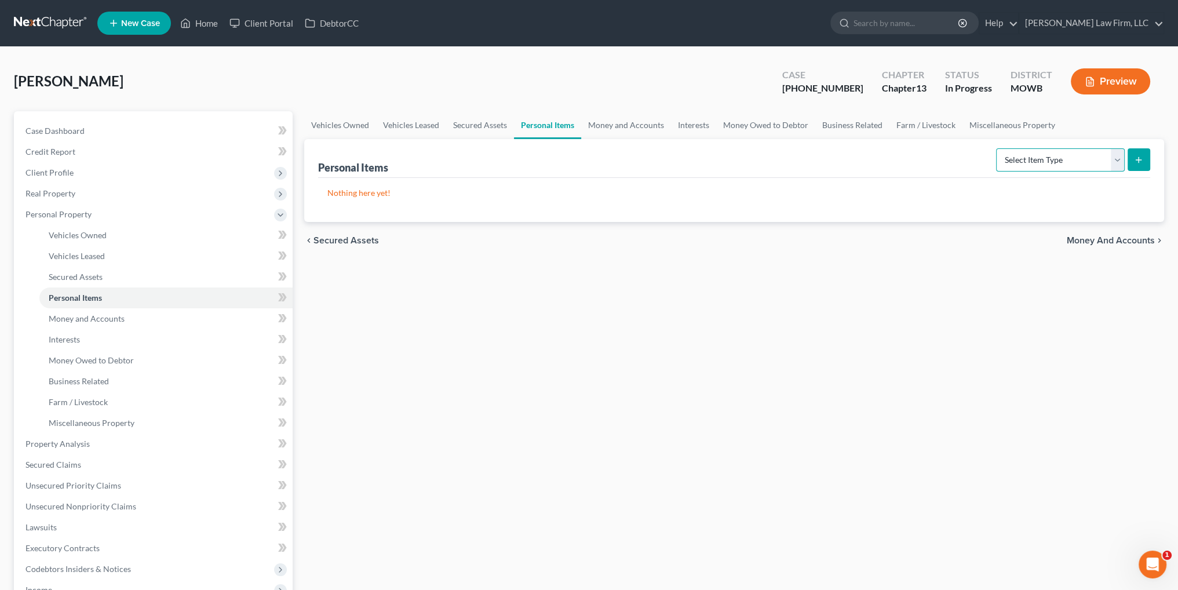
click at [1117, 163] on select "Select Item Type Clothing Collectibles Of Value Electronics Firearms Household …" at bounding box center [1060, 159] width 129 height 23
click at [997, 148] on select "Select Item Type Clothing Collectibles Of Value Electronics Firearms Household …" at bounding box center [1060, 159] width 129 height 23
click at [1134, 160] on icon "submit" at bounding box center [1138, 159] width 9 height 9
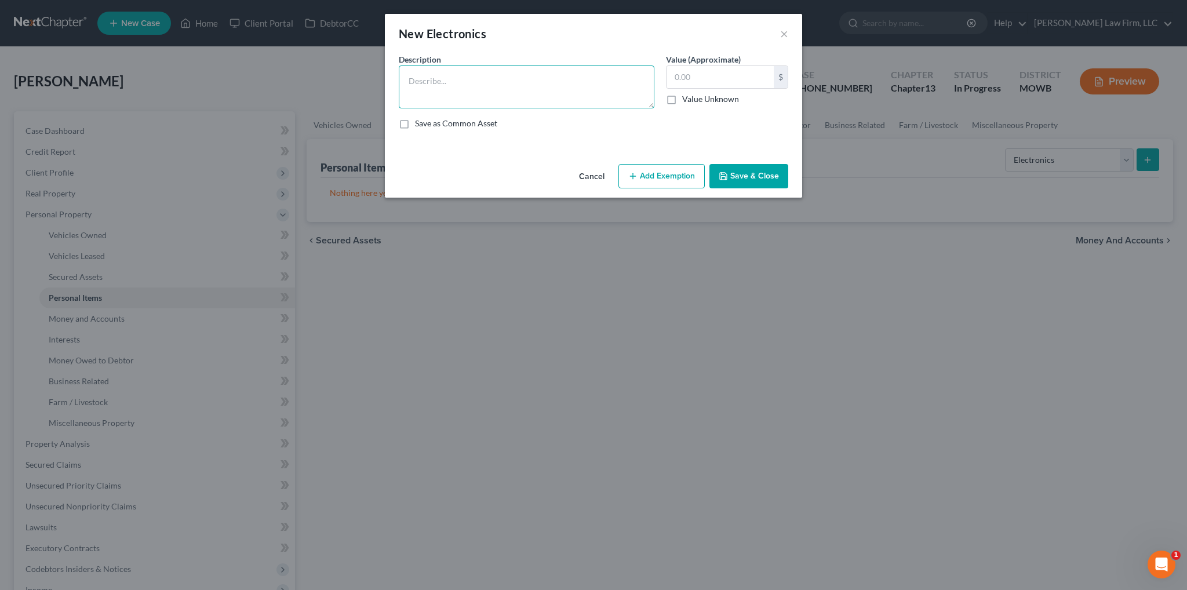
click at [531, 92] on textarea at bounding box center [527, 86] width 256 height 43
click at [663, 164] on button "Add Exemption" at bounding box center [661, 176] width 86 height 24
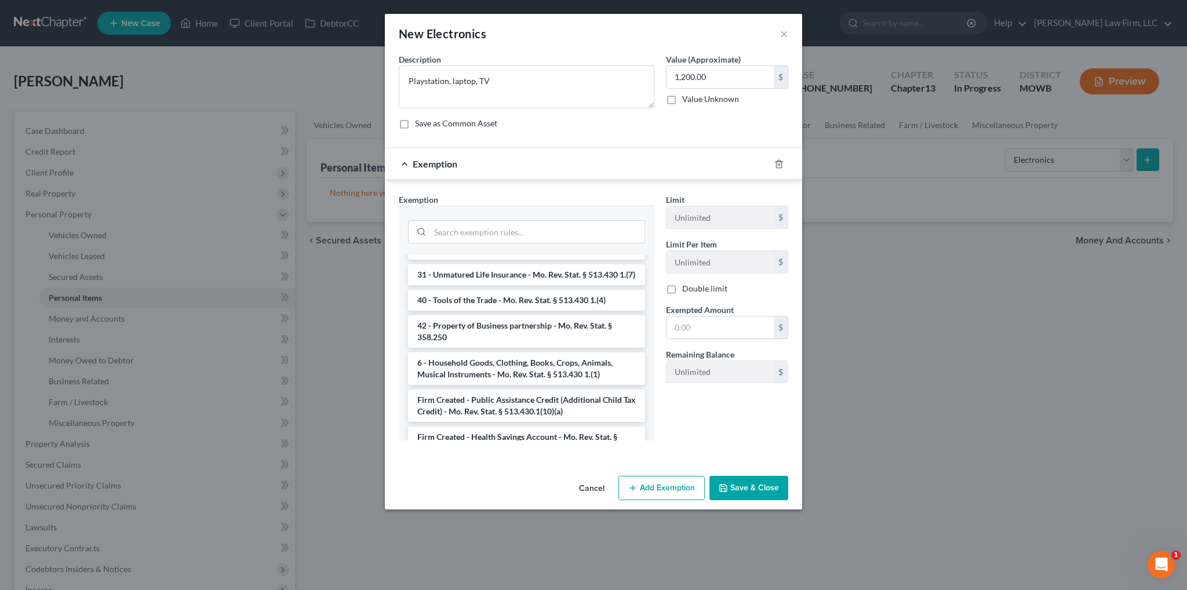
scroll to position [1275, 0]
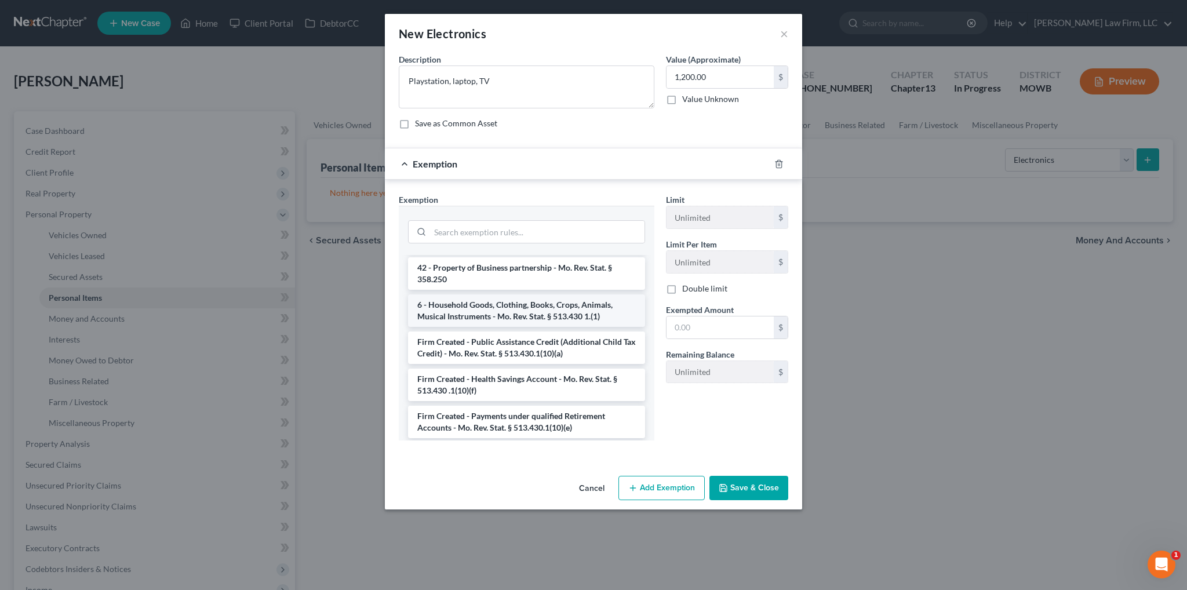
click at [501, 320] on li "6 - Household Goods, Clothing, Books, Crops, Animals, Musical Instruments - Mo.…" at bounding box center [526, 310] width 237 height 32
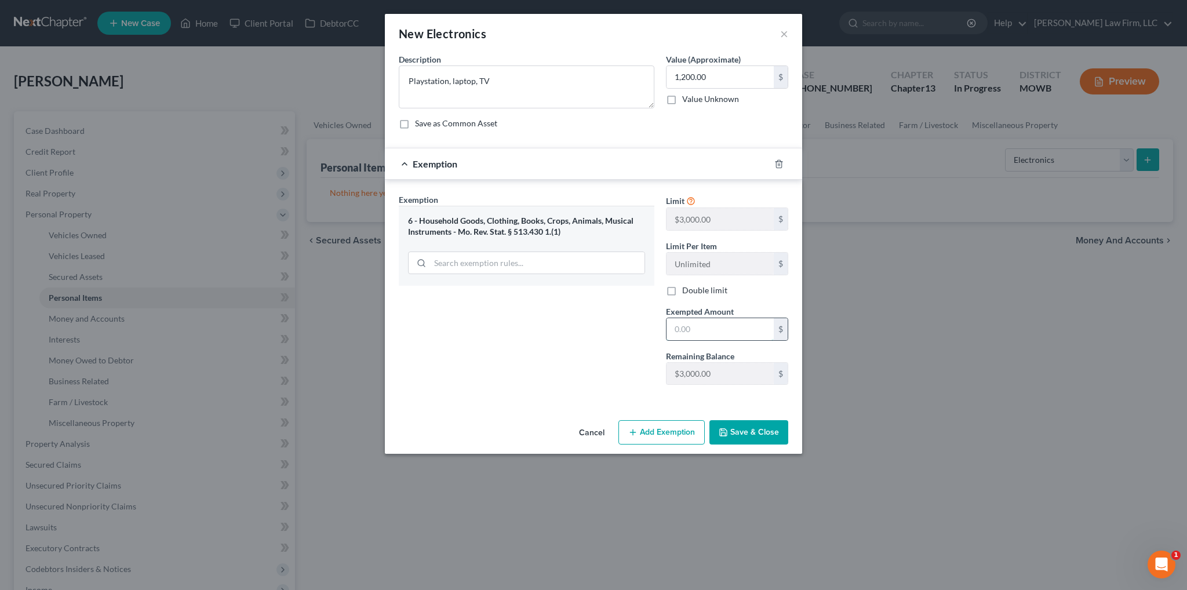
drag, startPoint x: 698, startPoint y: 331, endPoint x: 699, endPoint y: 316, distance: 14.5
click at [698, 331] on input "text" at bounding box center [719, 329] width 107 height 22
click at [753, 428] on button "Save & Close" at bounding box center [748, 432] width 79 height 24
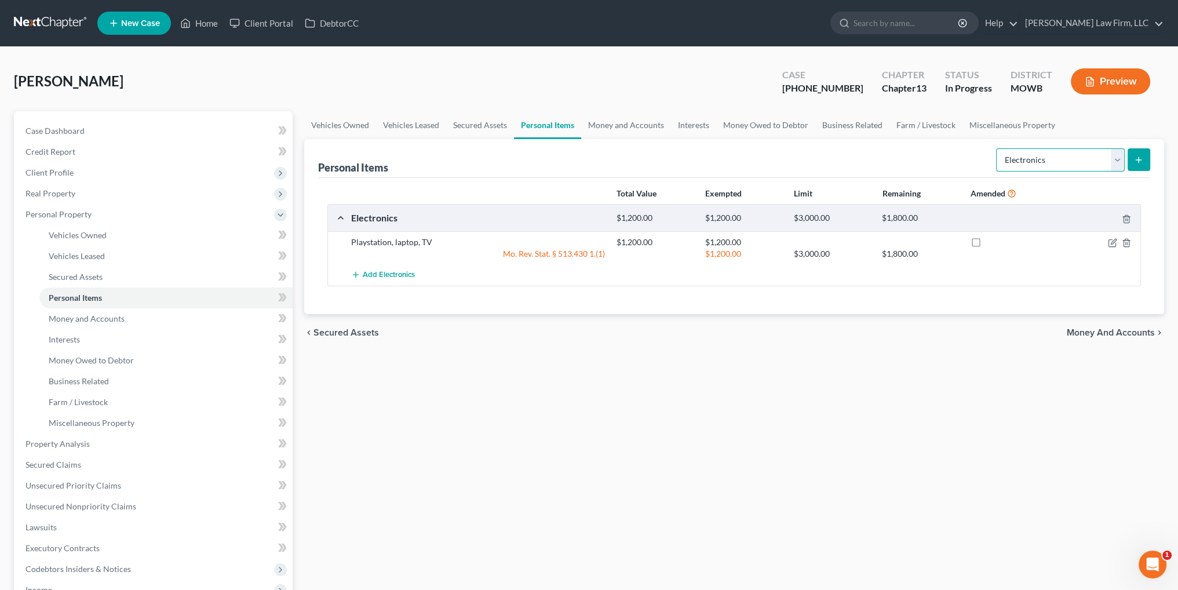
click at [1063, 161] on select "Select Item Type Clothing Collectibles Of Value Electronics Firearms Household …" at bounding box center [1060, 159] width 129 height 23
click at [997, 148] on select "Select Item Type Clothing Collectibles Of Value Electronics Firearms Household …" at bounding box center [1060, 159] width 129 height 23
click at [1133, 161] on button "submit" at bounding box center [1139, 159] width 23 height 23
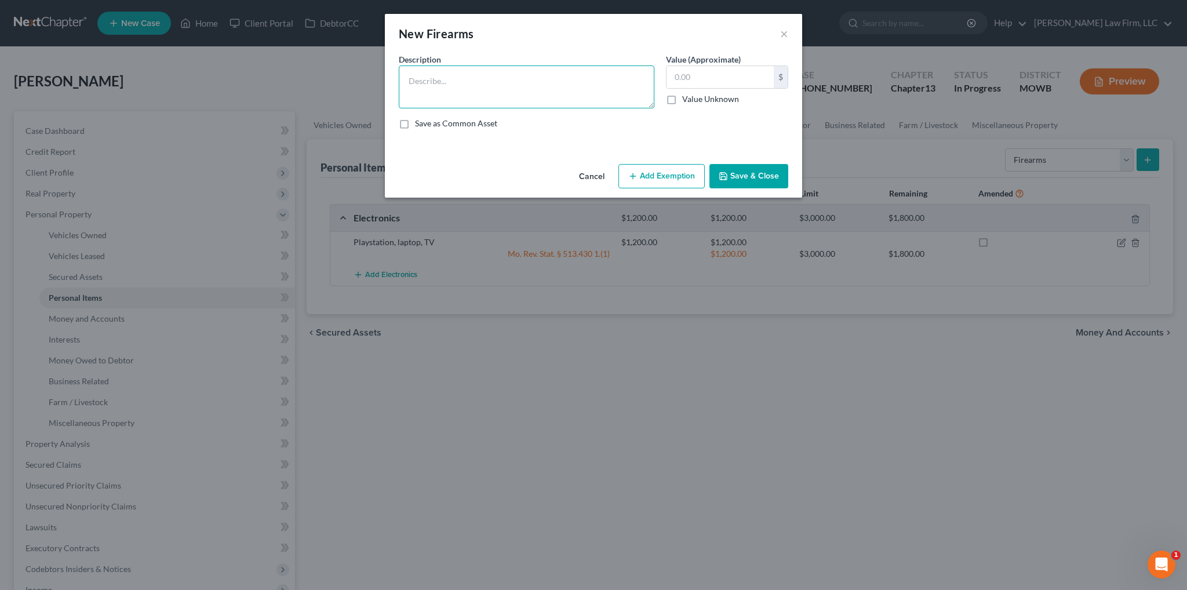
click at [530, 78] on textarea at bounding box center [527, 86] width 256 height 43
click at [661, 172] on button "Add Exemption" at bounding box center [661, 176] width 86 height 24
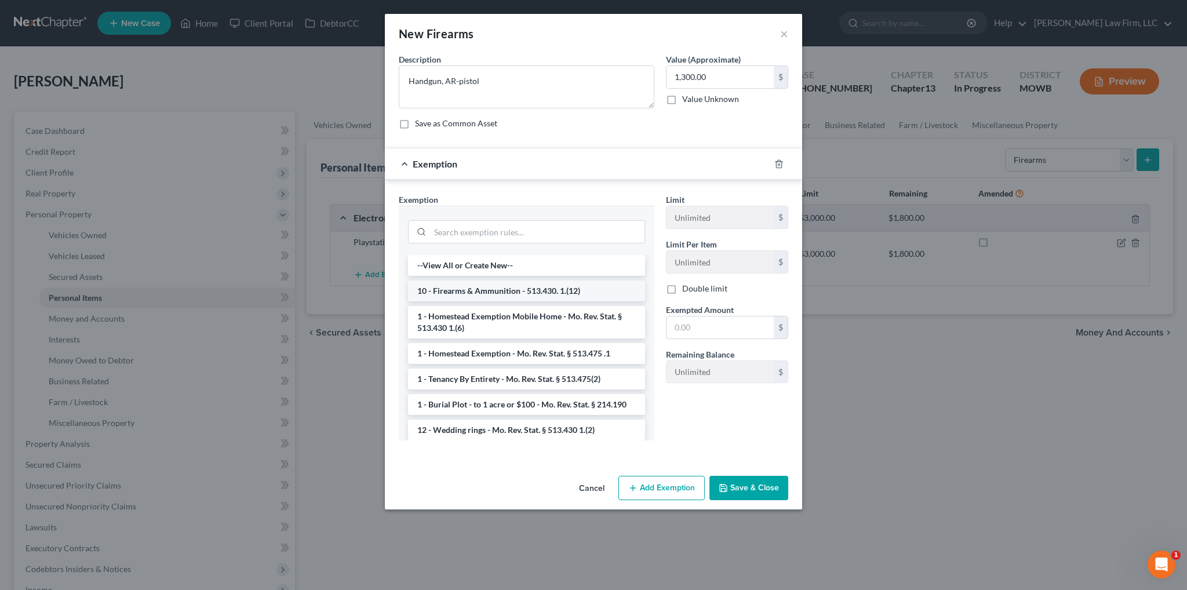
click at [498, 285] on li "10 - Firearms & Ammunition - 513.430. 1.(12)" at bounding box center [526, 290] width 237 height 21
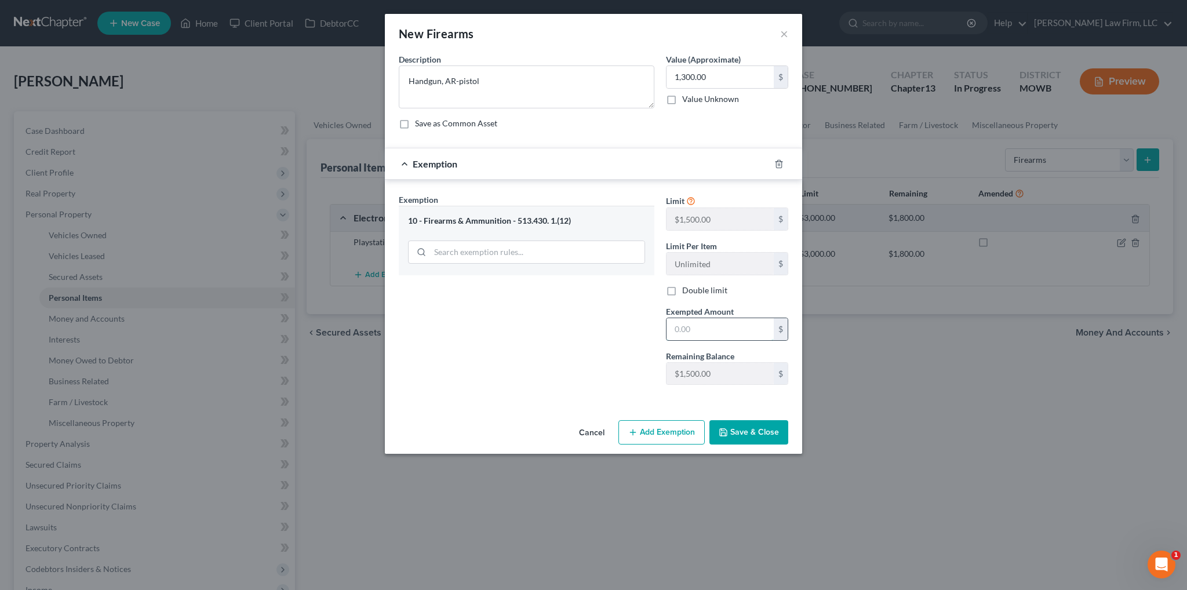
click at [695, 325] on input "text" at bounding box center [719, 329] width 107 height 22
click at [770, 441] on button "Save & Close" at bounding box center [748, 432] width 79 height 24
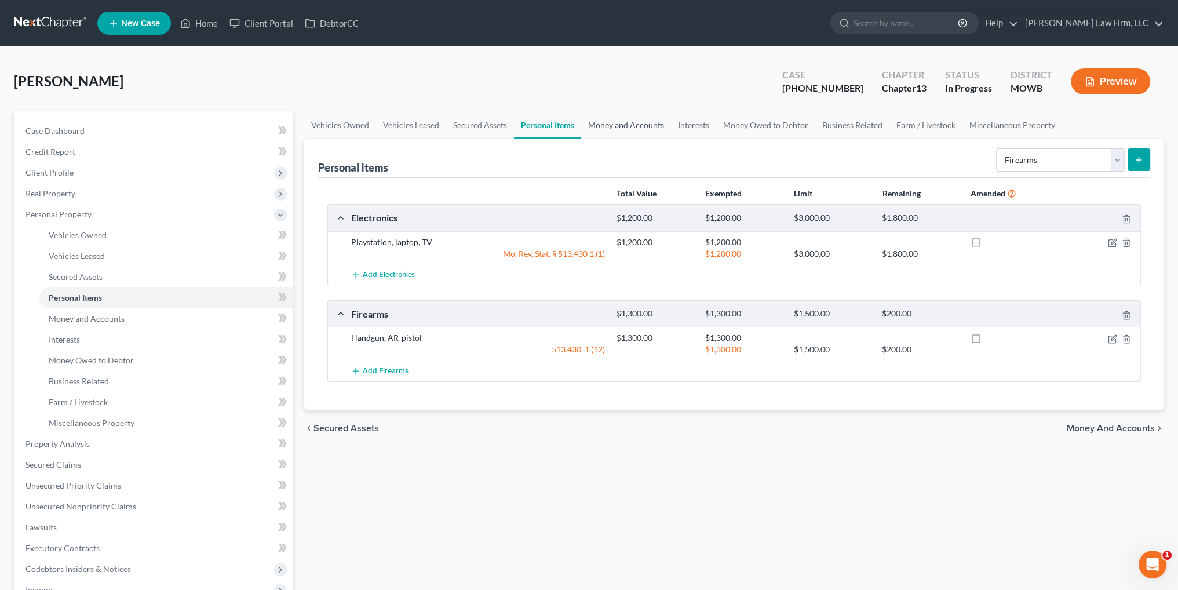
click at [610, 122] on link "Money and Accounts" at bounding box center [626, 125] width 90 height 28
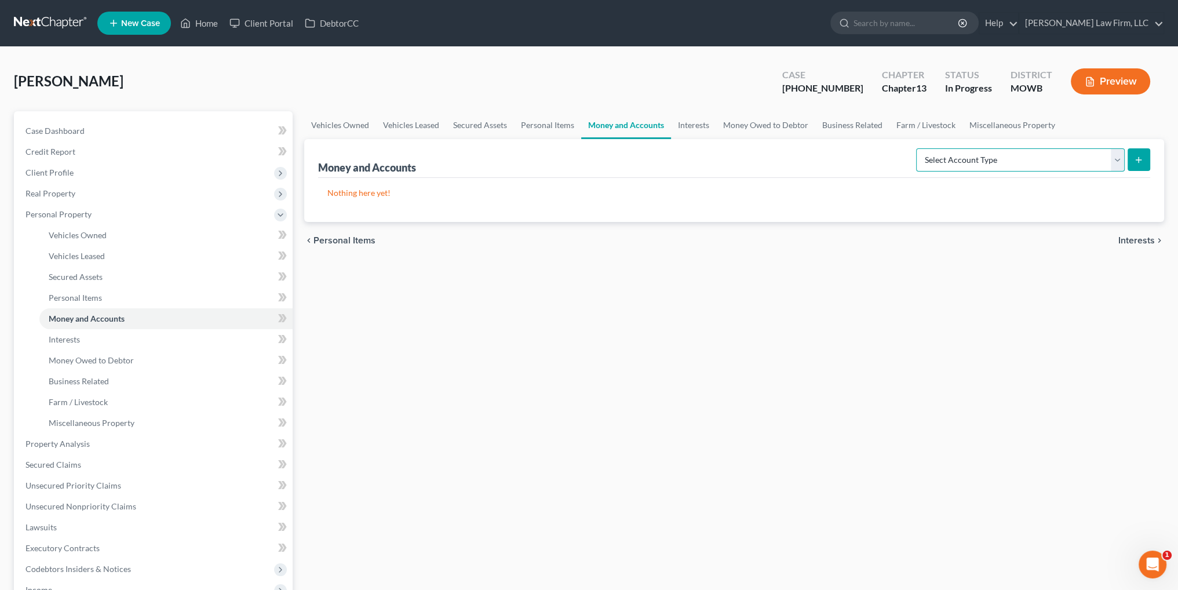
click at [1115, 155] on select "Select Account Type Brokerage Cash on Hand Certificates of Deposit Checking Acc…" at bounding box center [1020, 159] width 209 height 23
click at [918, 148] on select "Select Account Type Brokerage Cash on Hand Certificates of Deposit Checking Acc…" at bounding box center [1020, 159] width 209 height 23
click at [982, 158] on select "Select Account Type Brokerage Cash on Hand Certificates of Deposit Checking Acc…" at bounding box center [1020, 159] width 209 height 23
click at [918, 148] on select "Select Account Type Brokerage Cash on Hand Certificates of Deposit Checking Acc…" at bounding box center [1020, 159] width 209 height 23
click at [1136, 161] on icon "submit" at bounding box center [1138, 159] width 9 height 9
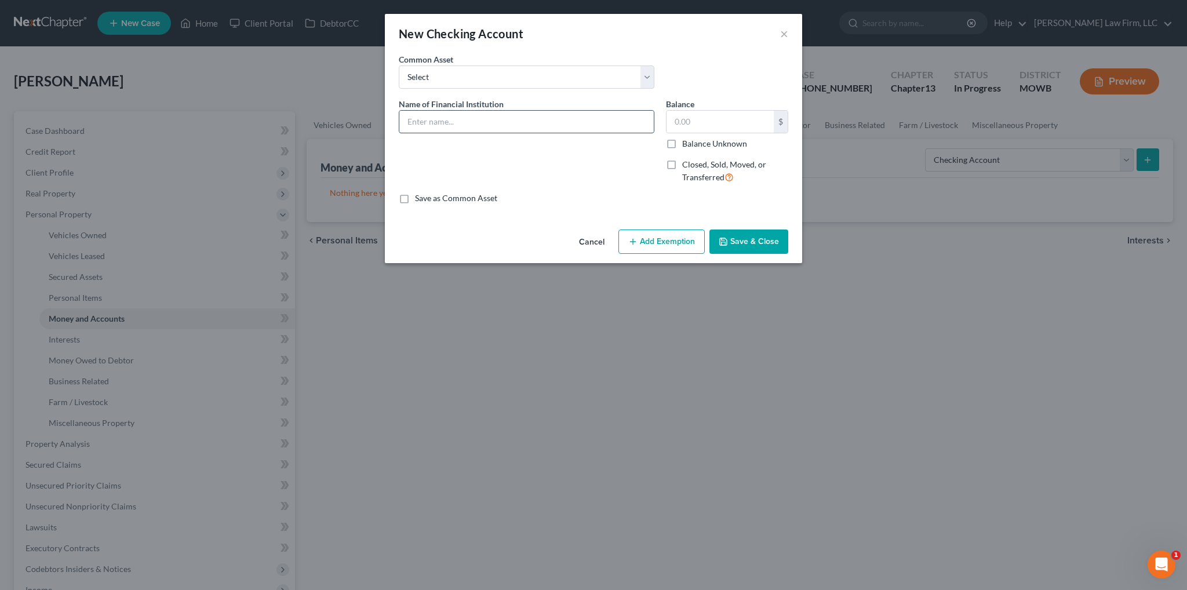
click at [450, 115] on input "text" at bounding box center [526, 122] width 254 height 22
click at [676, 242] on button "Add Exemption" at bounding box center [661, 241] width 86 height 24
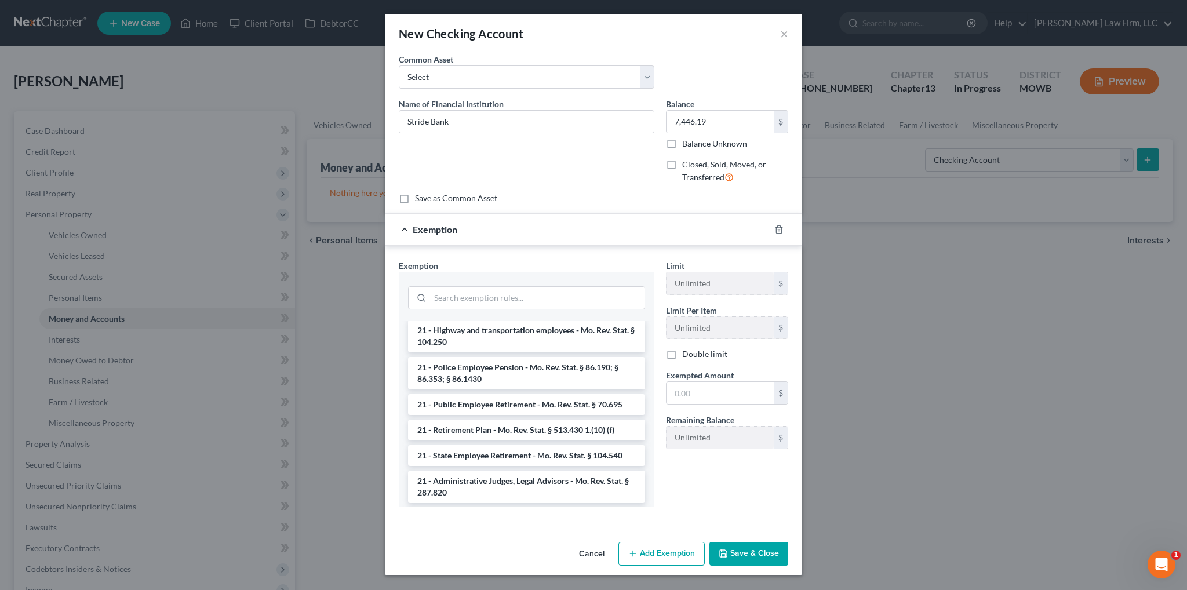
scroll to position [406, 0]
click at [592, 552] on button "Cancel" at bounding box center [592, 554] width 44 height 23
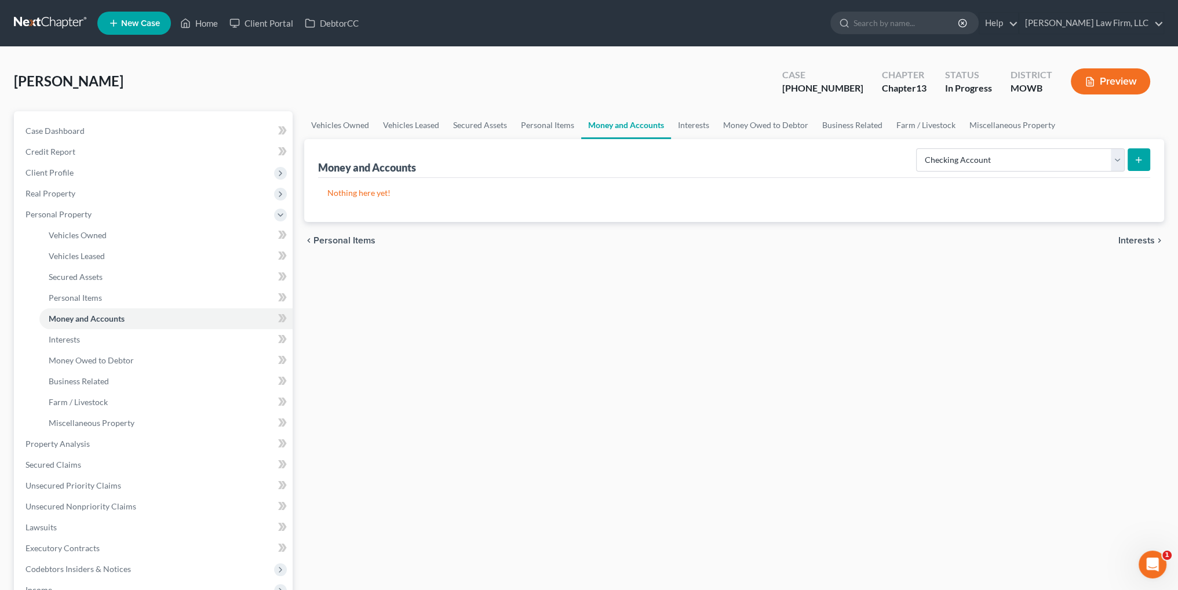
click at [1130, 159] on button "submit" at bounding box center [1139, 159] width 23 height 23
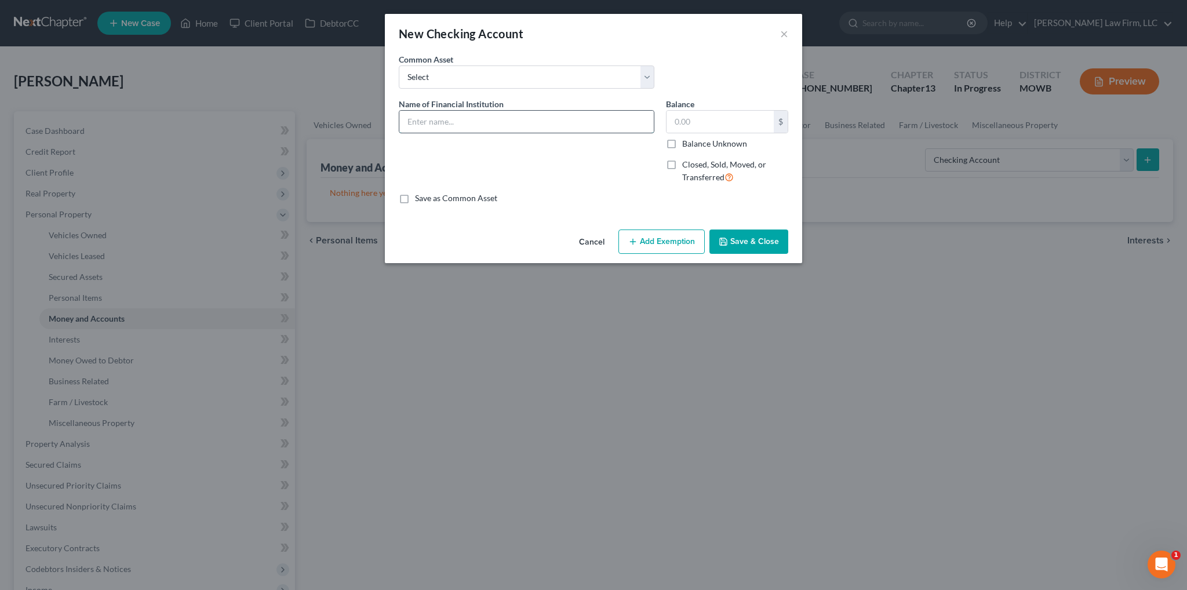
click at [433, 123] on input "text" at bounding box center [526, 122] width 254 height 22
click at [687, 127] on input "text" at bounding box center [719, 122] width 107 height 22
click at [768, 249] on button "Save & Close" at bounding box center [748, 241] width 79 height 24
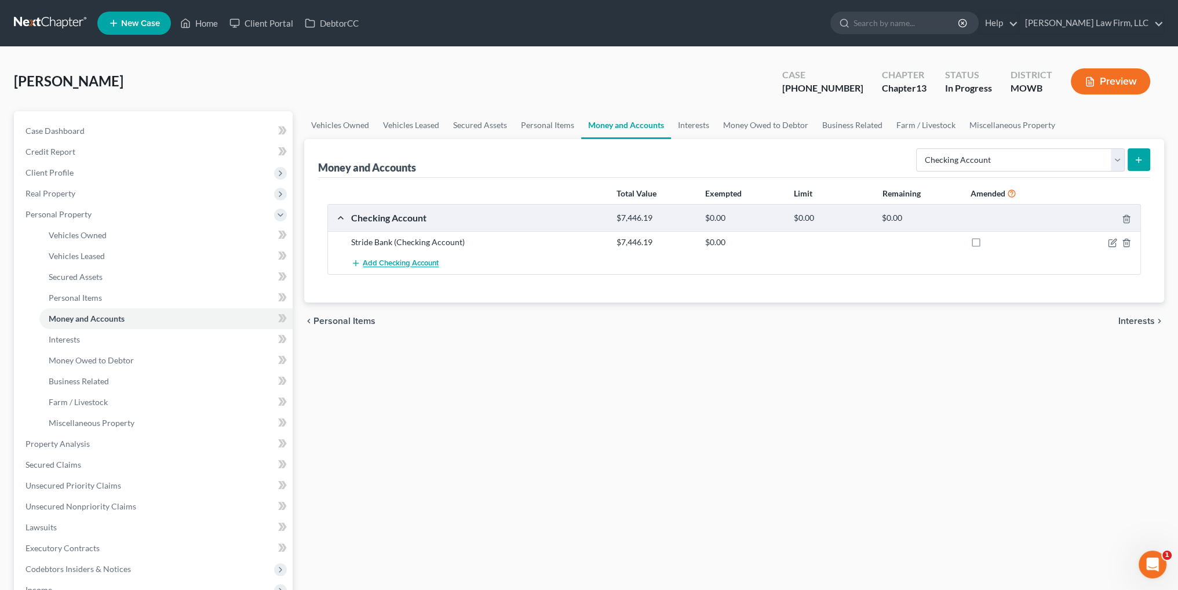
click at [383, 265] on span "Add Checking Account" at bounding box center [401, 263] width 76 height 9
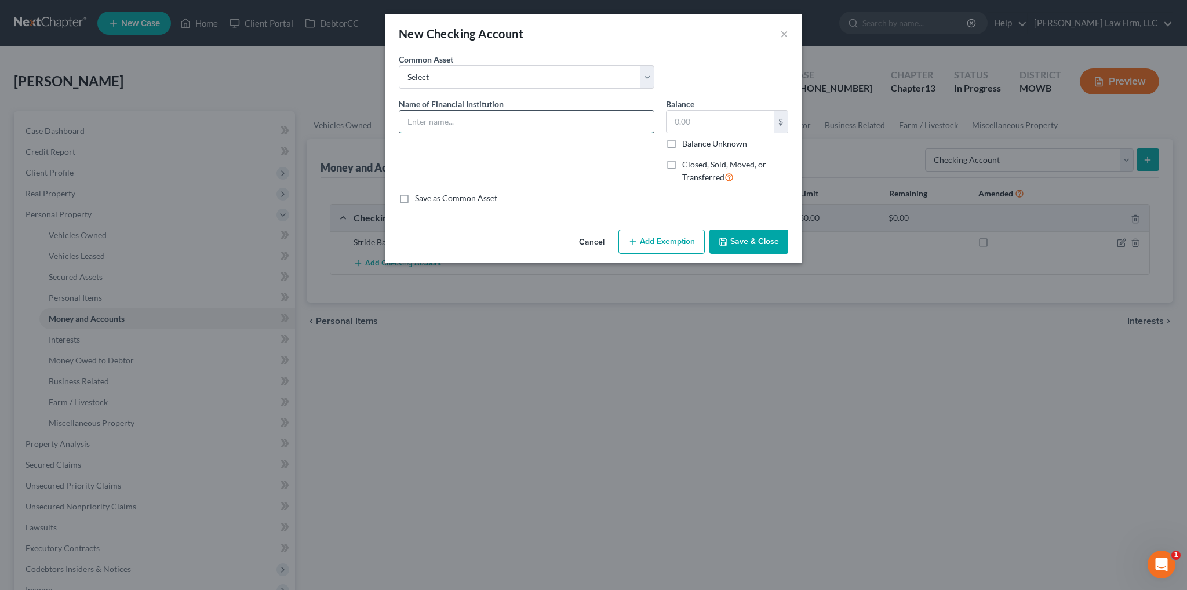
click at [440, 122] on input "text" at bounding box center [526, 122] width 254 height 22
click at [631, 242] on line "button" at bounding box center [632, 242] width 5 height 0
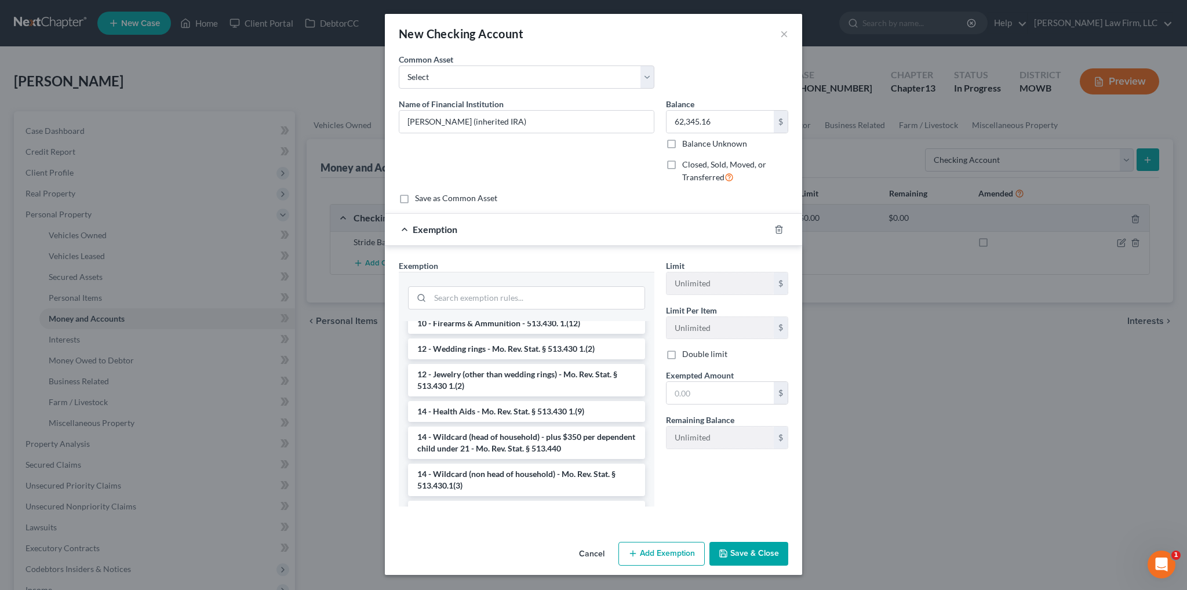
scroll to position [174, 0]
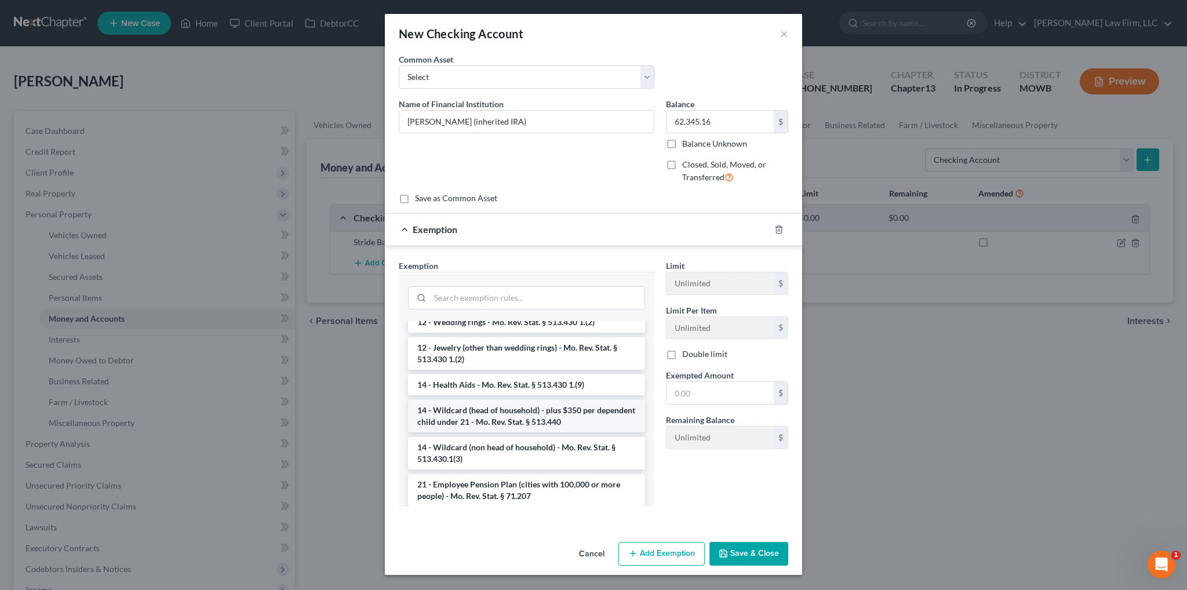
click at [504, 404] on li "14 - Wildcard (head of household) - plus $350 per dependent child under 21 - Mo…" at bounding box center [526, 416] width 237 height 32
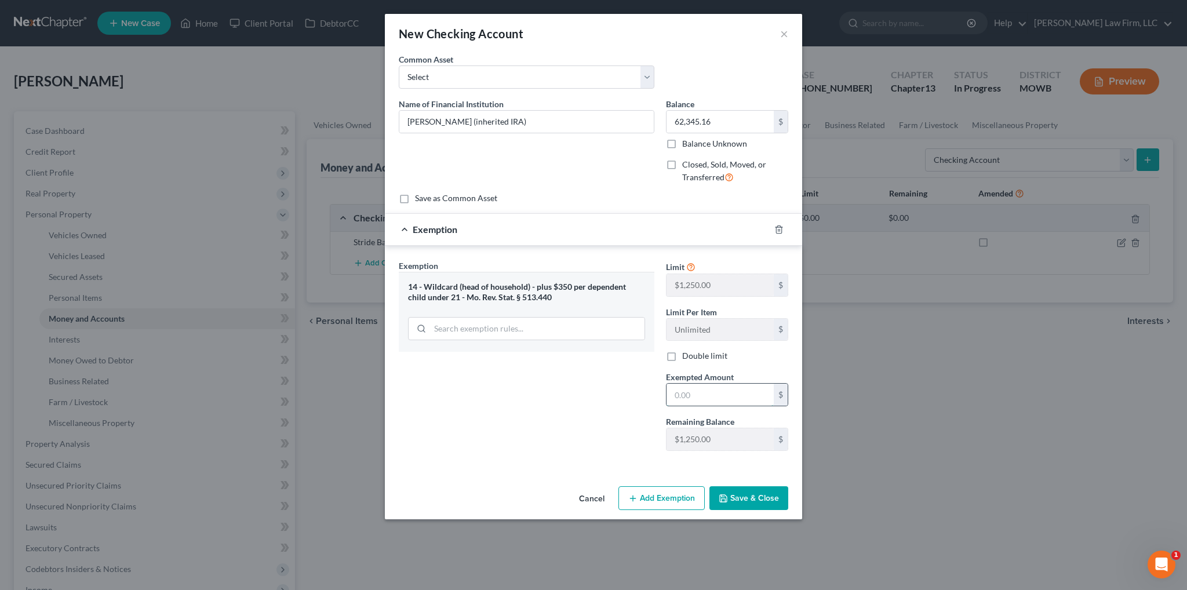
click at [698, 397] on input "text" at bounding box center [719, 395] width 107 height 22
click at [750, 502] on button "Save & Close" at bounding box center [748, 498] width 79 height 24
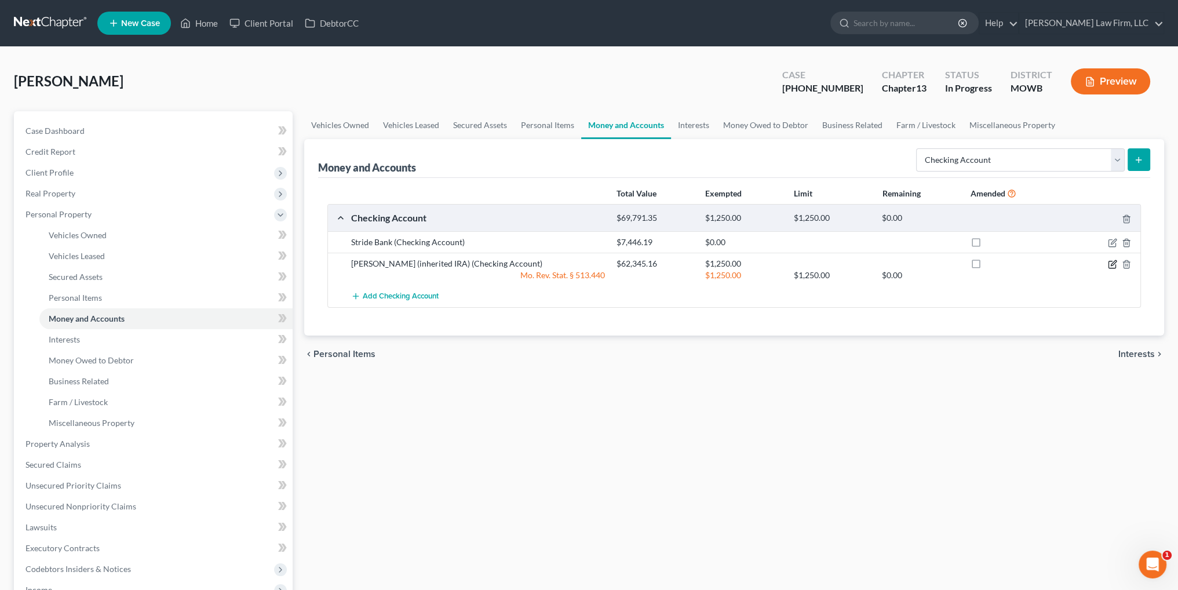
click at [1110, 263] on icon "button" at bounding box center [1112, 264] width 9 height 9
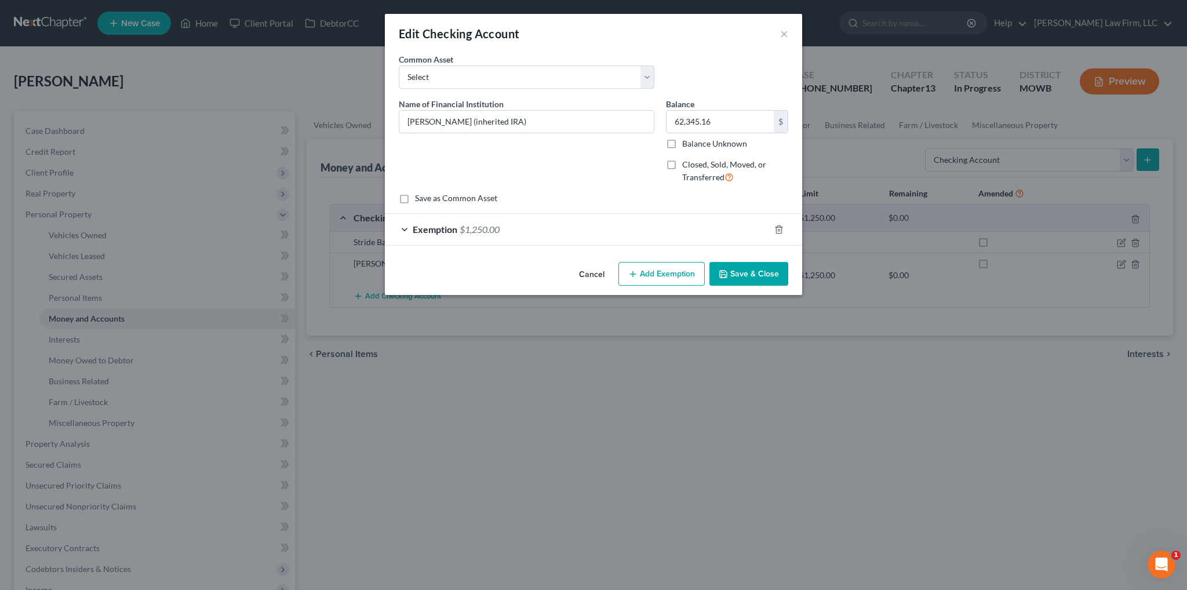
click at [662, 275] on button "Add Exemption" at bounding box center [661, 274] width 86 height 24
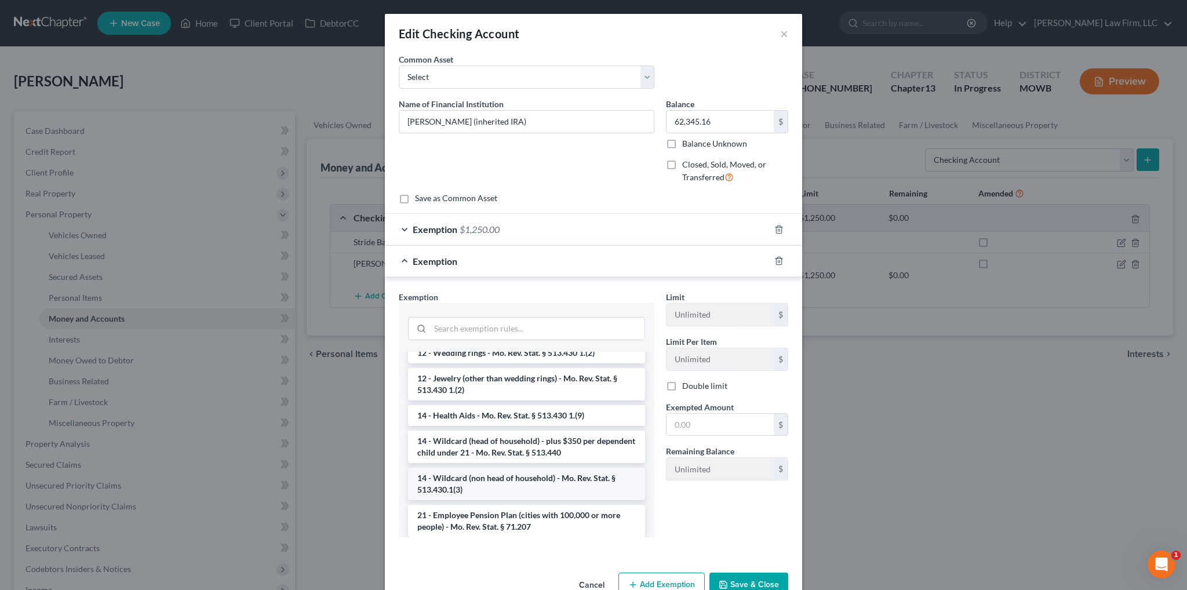
click at [533, 479] on li "14 - Wildcard (non head of household) - Mo. Rev. Stat. § 513.430.1(3)" at bounding box center [526, 484] width 237 height 32
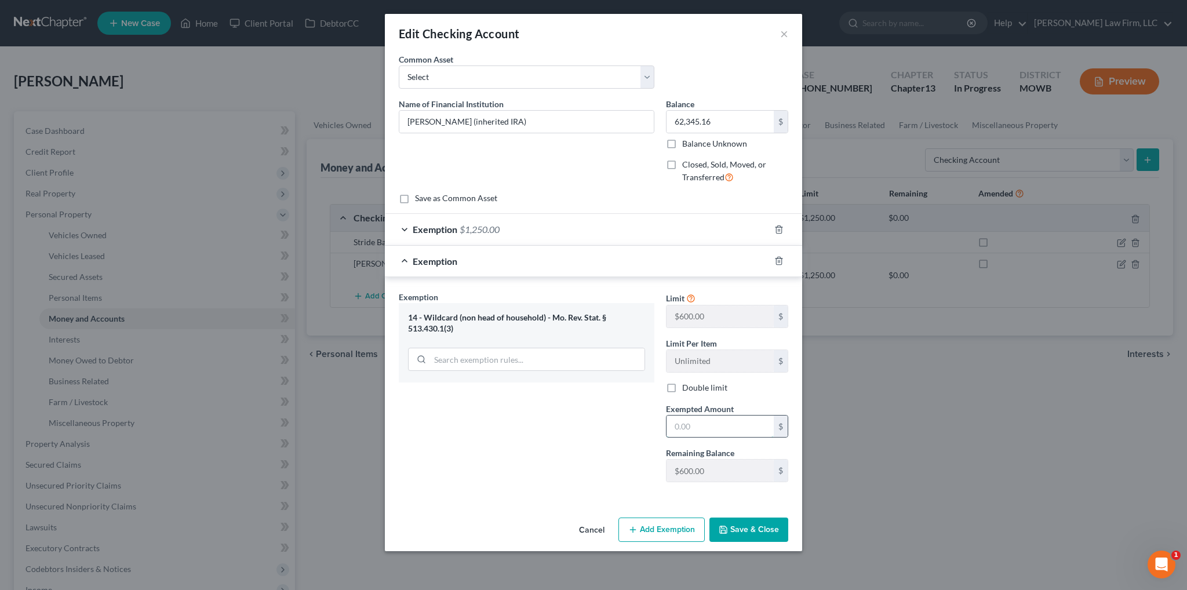
click at [688, 418] on input "text" at bounding box center [719, 426] width 107 height 22
click at [752, 527] on button "Save & Close" at bounding box center [748, 529] width 79 height 24
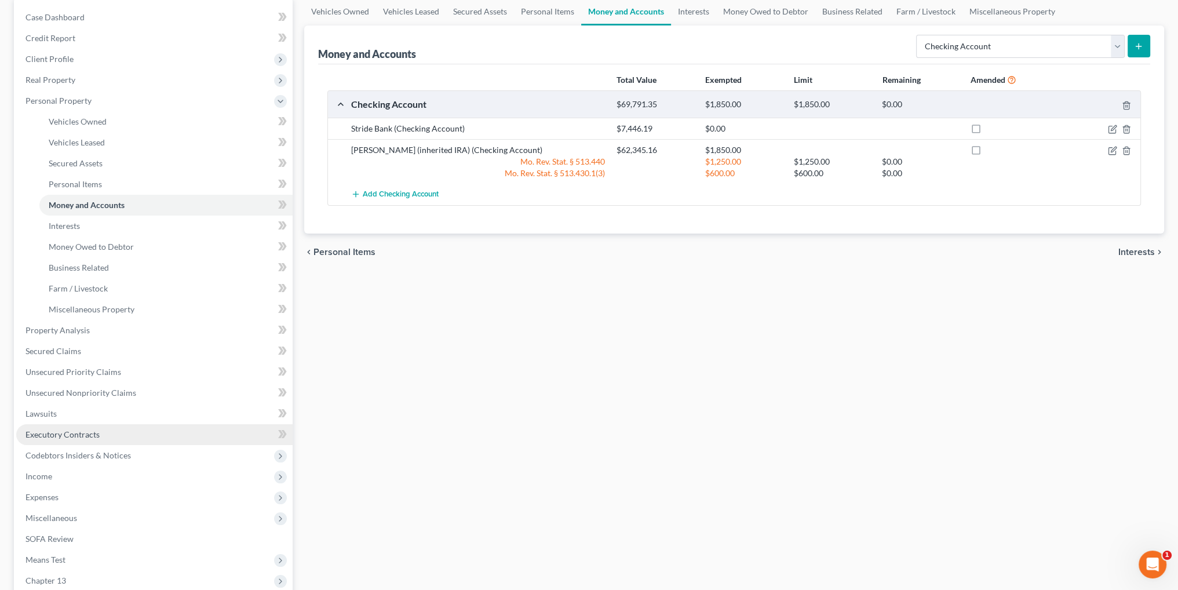
scroll to position [116, 0]
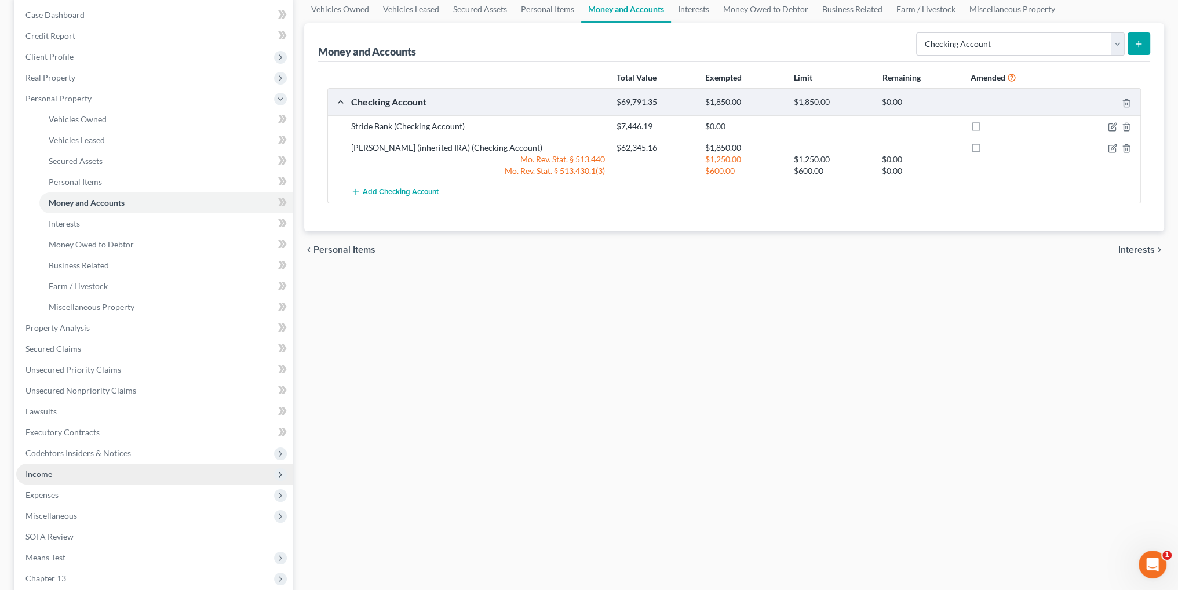
click at [38, 476] on span "Income" at bounding box center [38, 474] width 27 height 10
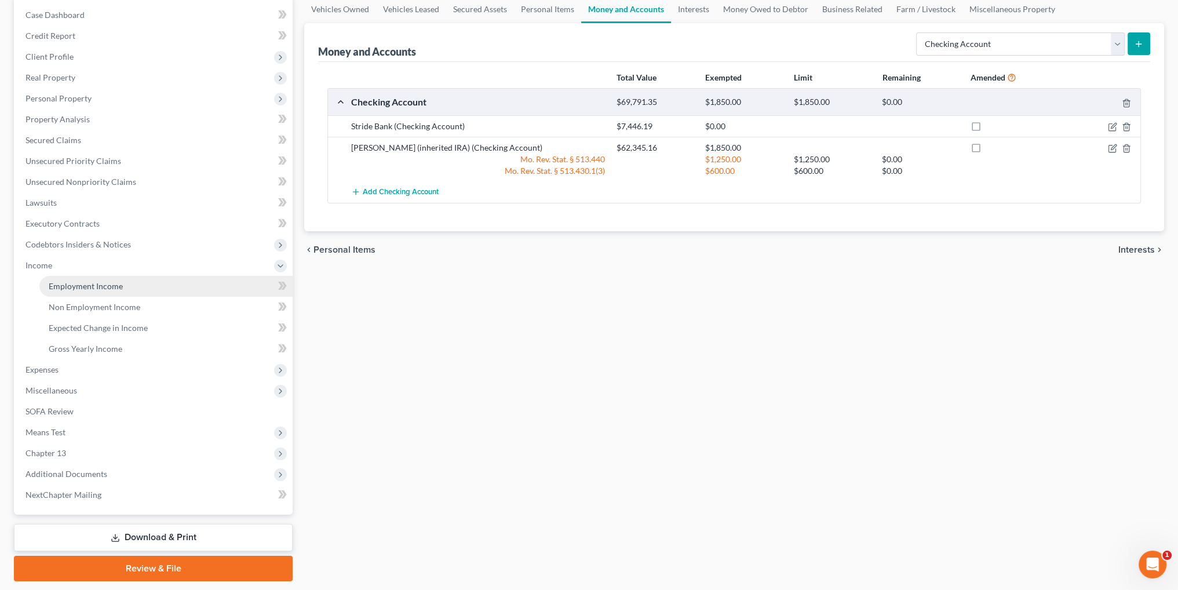
click at [89, 286] on span "Employment Income" at bounding box center [86, 286] width 74 height 10
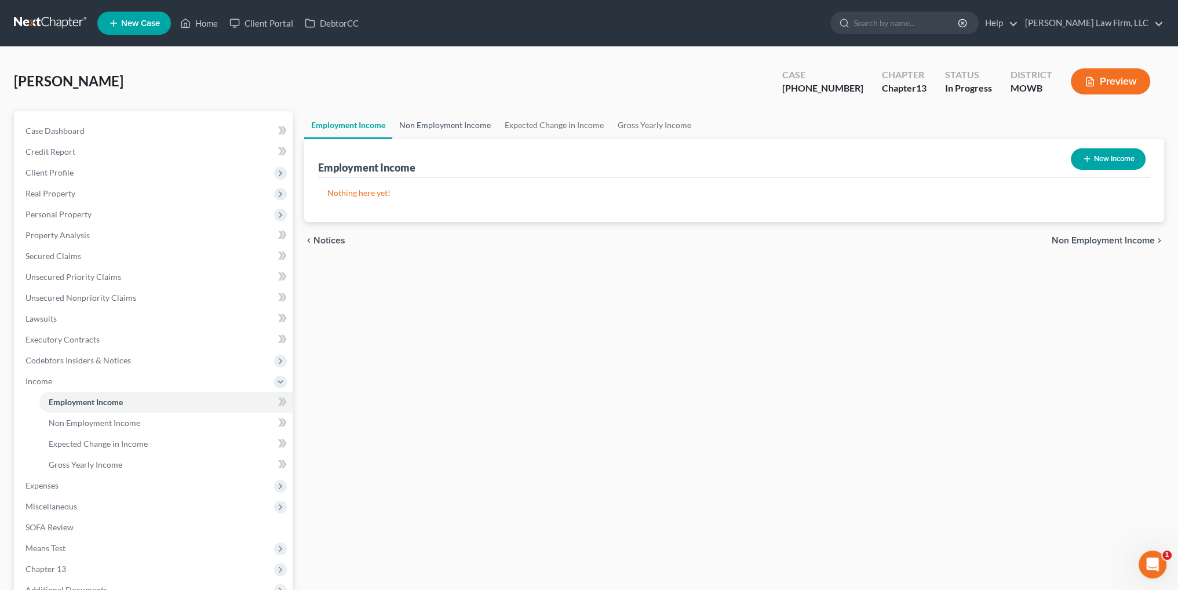
click at [457, 126] on link "Non Employment Income" at bounding box center [444, 125] width 105 height 28
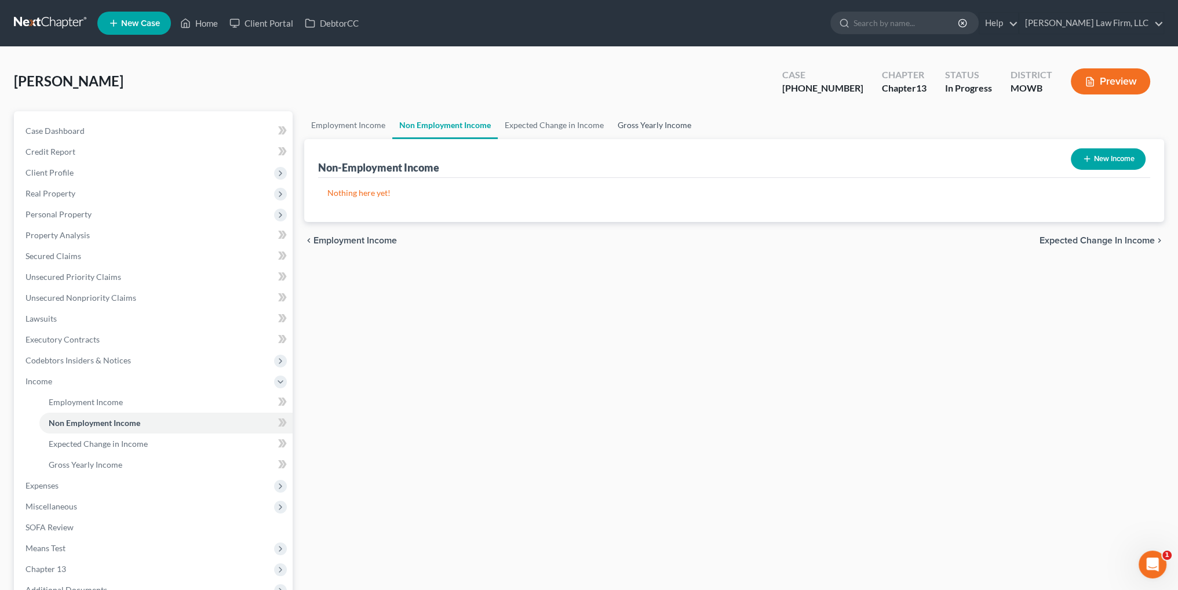
click at [652, 128] on link "Gross Yearly Income" at bounding box center [654, 125] width 87 height 28
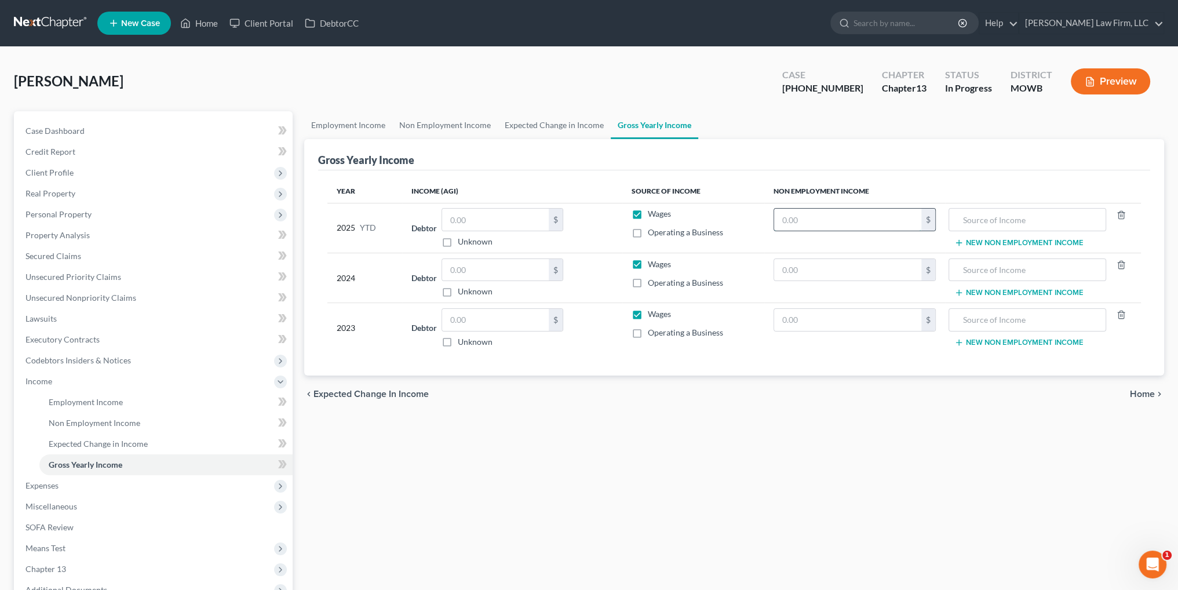
click at [830, 220] on input "text" at bounding box center [847, 220] width 147 height 22
click at [801, 216] on input "6" at bounding box center [847, 220] width 147 height 22
click at [1005, 215] on input "text" at bounding box center [1027, 220] width 145 height 22
click at [516, 220] on input "text" at bounding box center [495, 220] width 107 height 22
click at [356, 127] on link "Employment Income" at bounding box center [348, 125] width 88 height 28
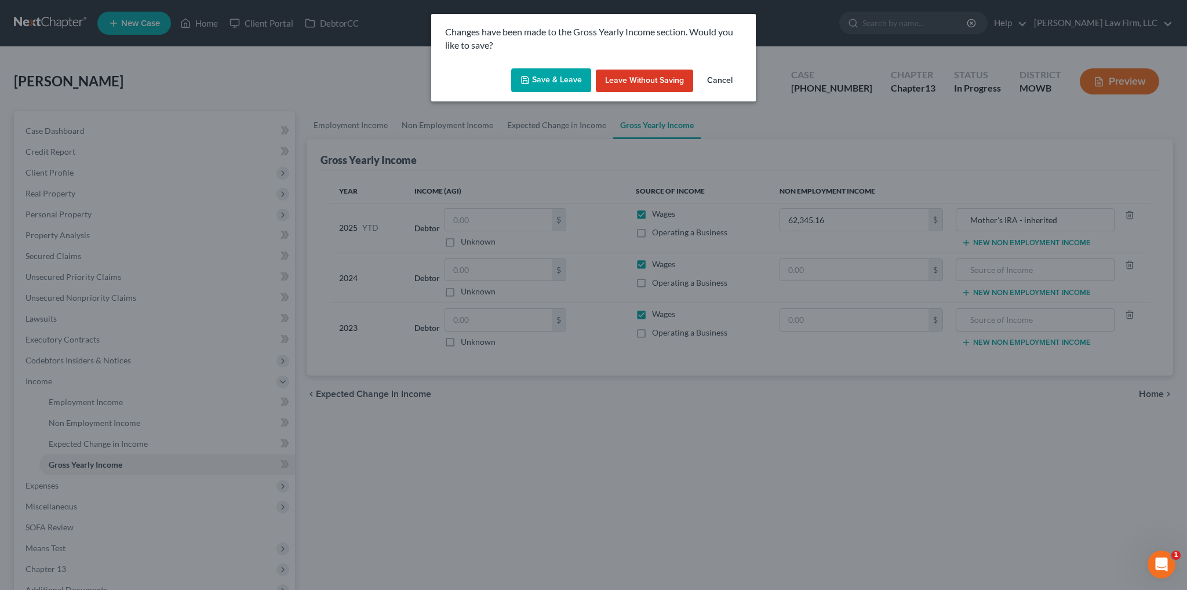
click at [512, 92] on div "Save & Leave Leave without Saving Cancel" at bounding box center [593, 83] width 324 height 38
click at [531, 86] on button "Save & Leave" at bounding box center [551, 80] width 80 height 24
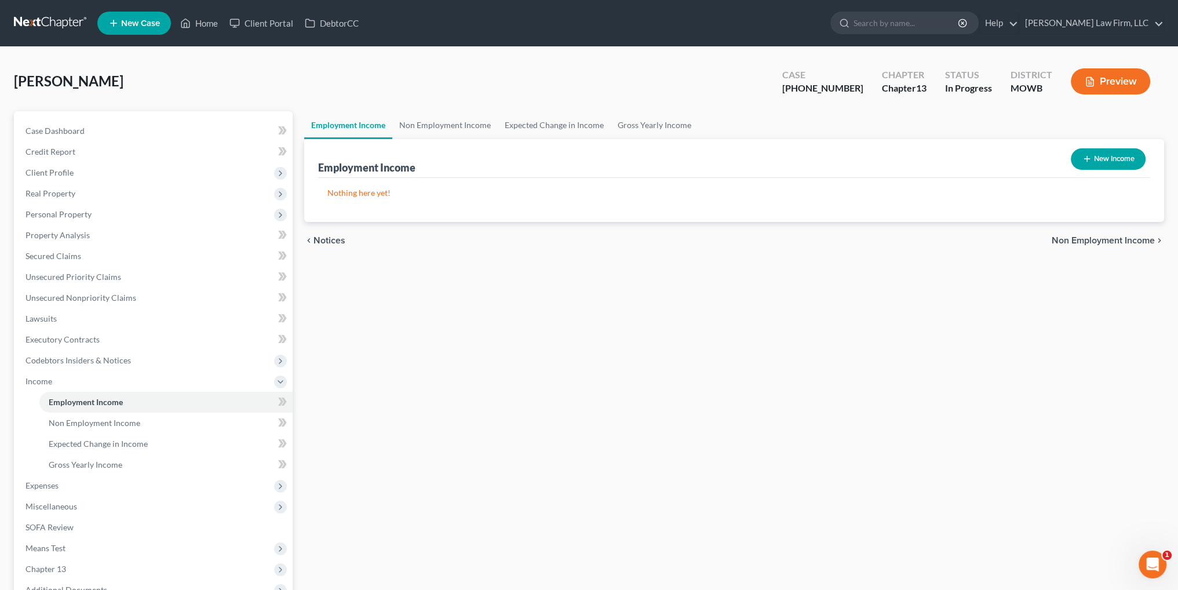
click at [1085, 156] on icon "button" at bounding box center [1086, 158] width 9 height 9
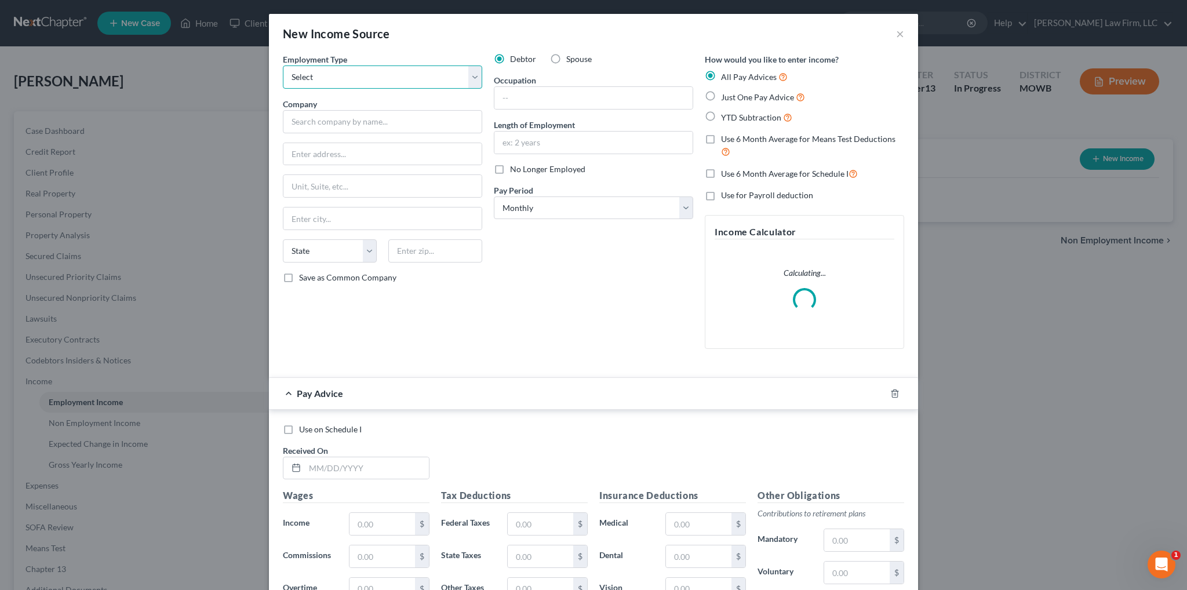
click at [382, 72] on select "Select Full or [DEMOGRAPHIC_DATA] Employment Self Employment" at bounding box center [382, 76] width 199 height 23
click at [283, 65] on select "Select Full or [DEMOGRAPHIC_DATA] Employment Self Employment" at bounding box center [382, 76] width 199 height 23
click at [343, 126] on input "text" at bounding box center [382, 121] width 199 height 23
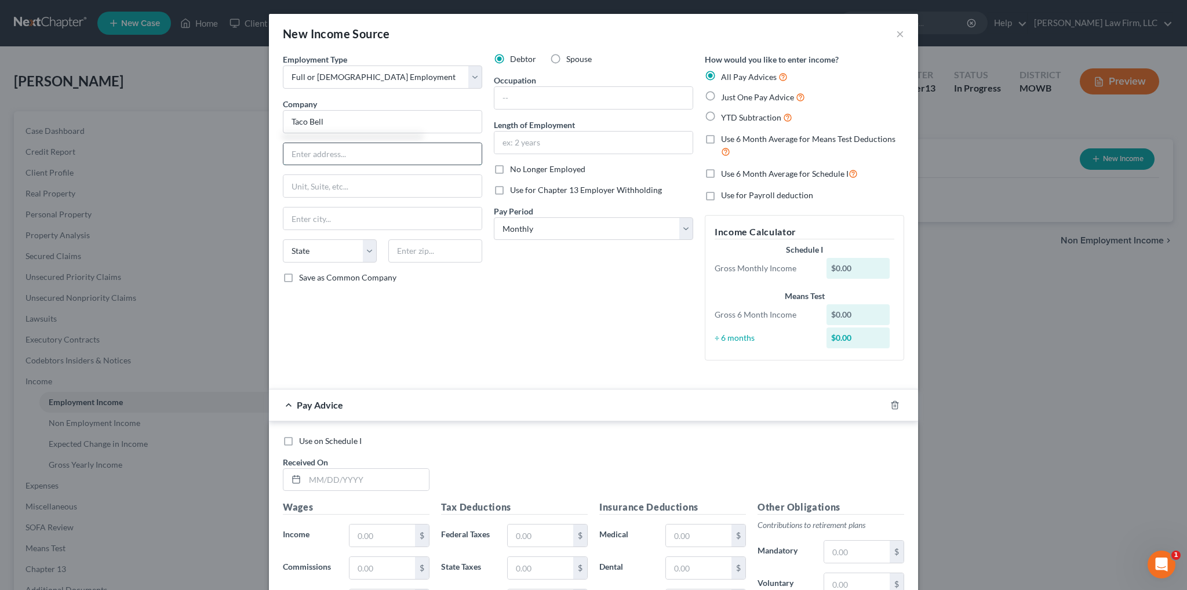
click at [306, 157] on input "text" at bounding box center [382, 154] width 198 height 22
click at [651, 232] on select "Select Monthly Twice Monthly Every Other Week Weekly" at bounding box center [593, 228] width 199 height 23
click at [494, 217] on select "Select Monthly Twice Monthly Every Other Week Weekly" at bounding box center [593, 228] width 199 height 23
click at [560, 100] on input "text" at bounding box center [593, 98] width 198 height 22
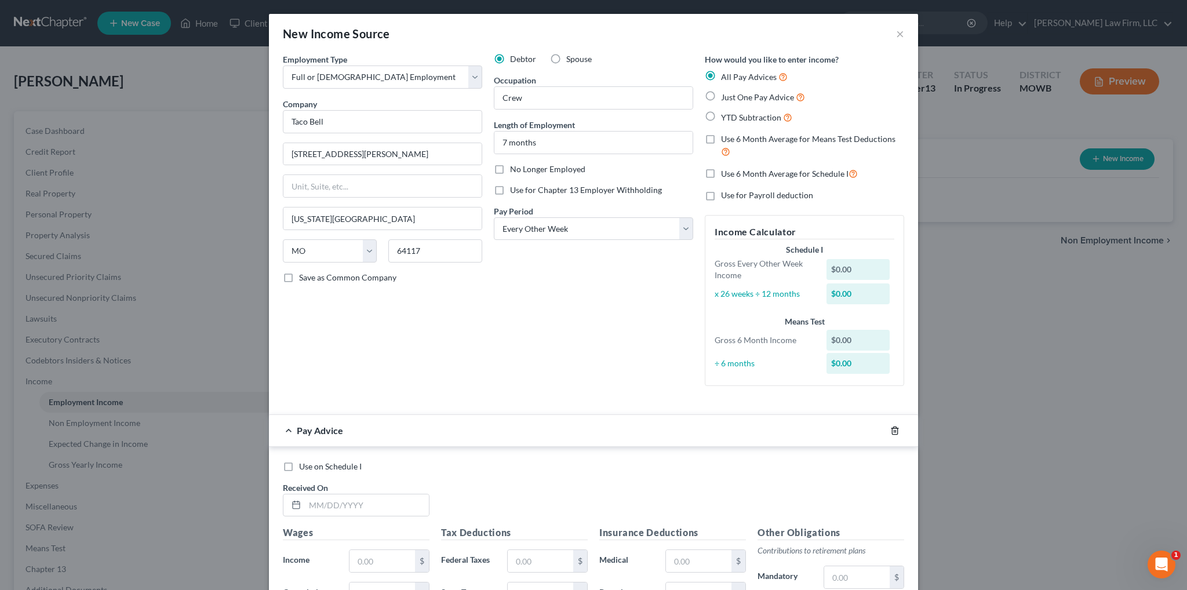
click at [892, 432] on icon "button" at bounding box center [894, 430] width 5 height 8
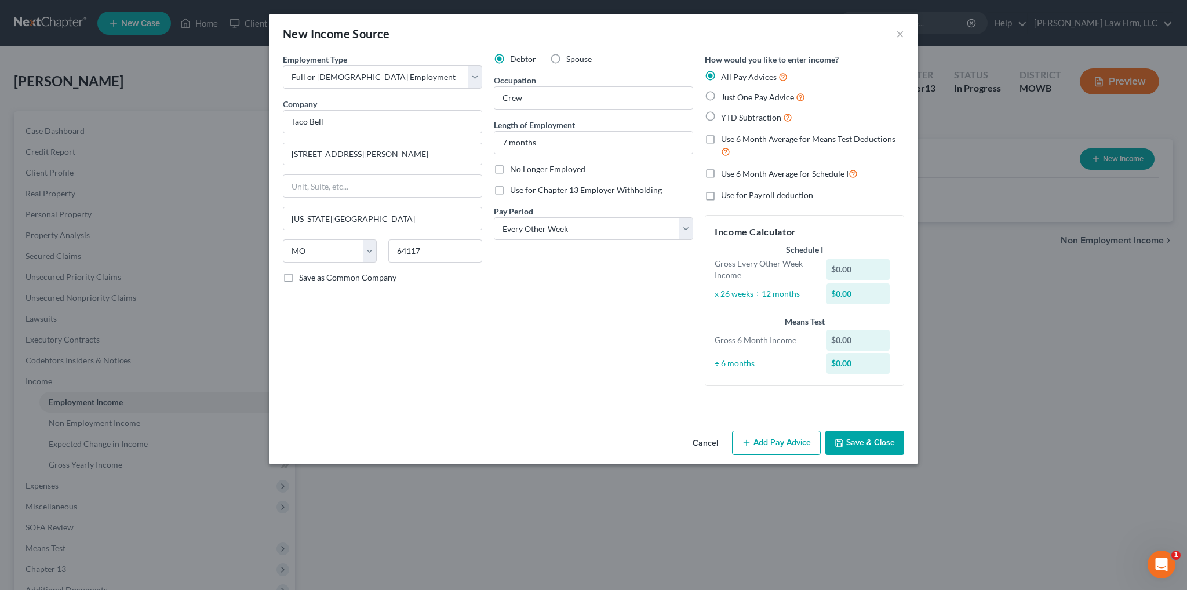
click at [872, 440] on button "Save & Close" at bounding box center [864, 443] width 79 height 24
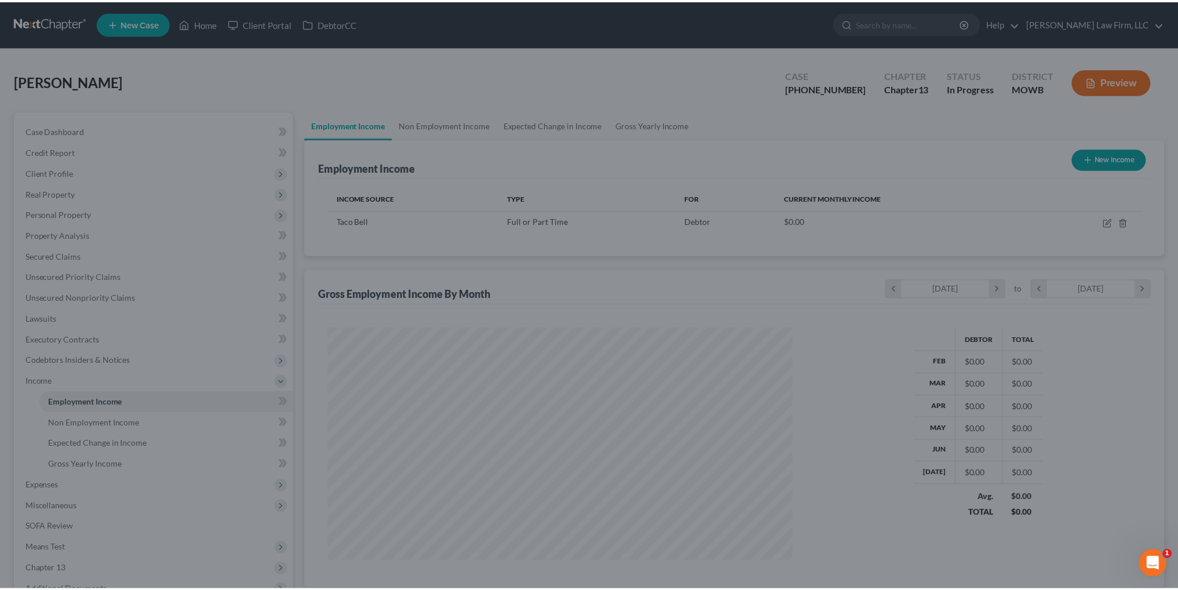
scroll to position [232, 487]
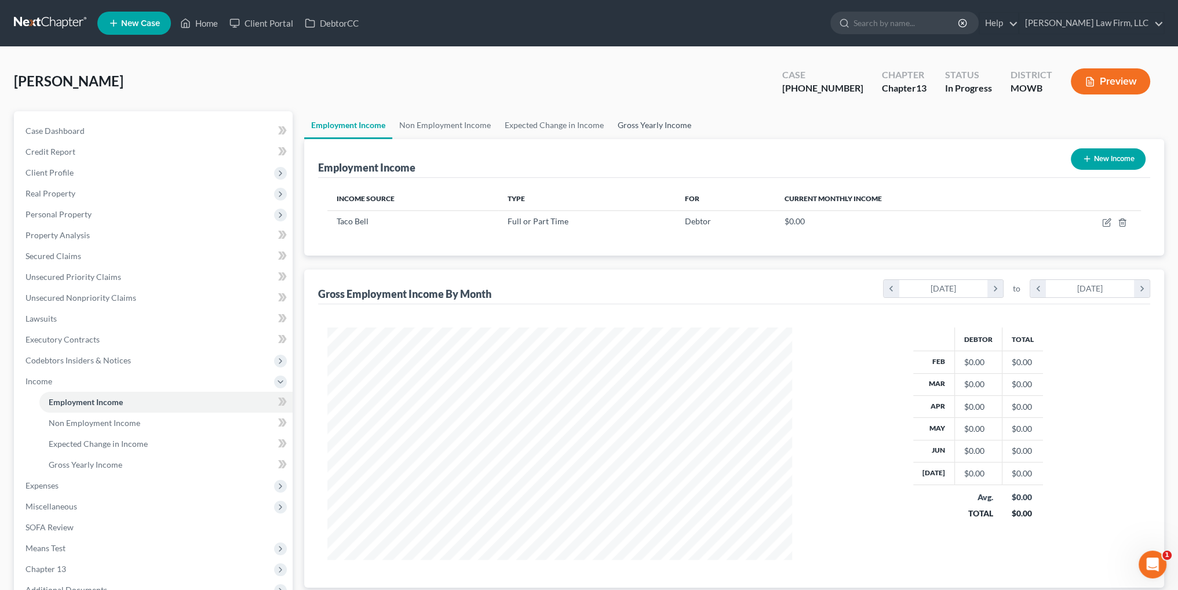
click at [645, 123] on link "Gross Yearly Income" at bounding box center [654, 125] width 87 height 28
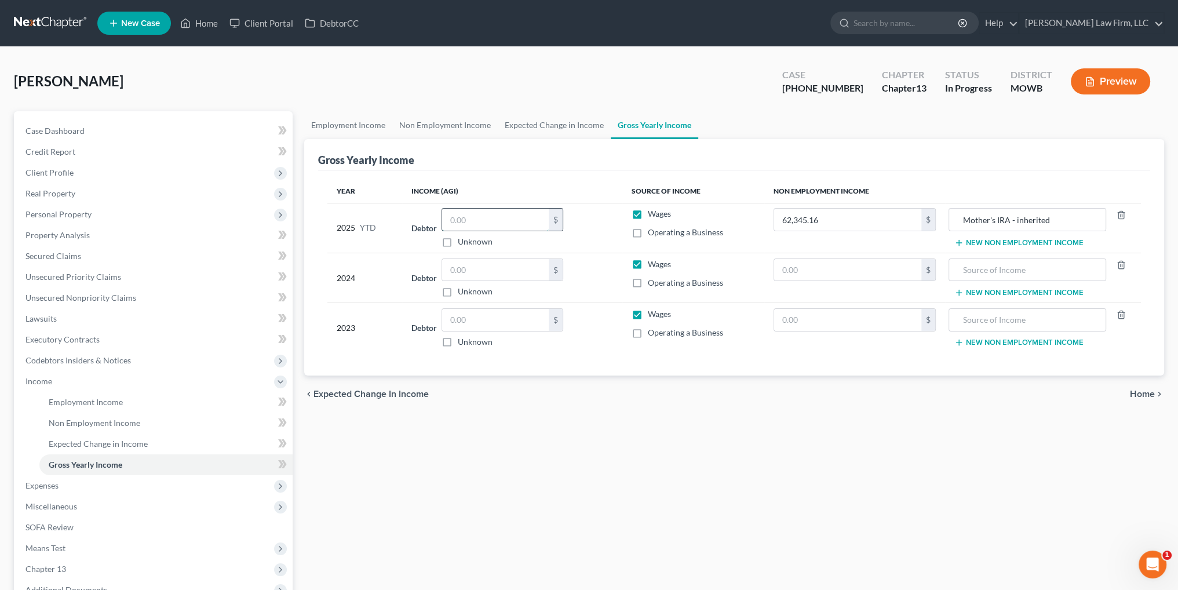
click at [472, 215] on input "text" at bounding box center [495, 220] width 107 height 22
click at [487, 271] on input "text" at bounding box center [495, 270] width 107 height 22
click at [486, 323] on input "text" at bounding box center [495, 320] width 107 height 22
click at [43, 489] on span "Expenses" at bounding box center [41, 485] width 33 height 10
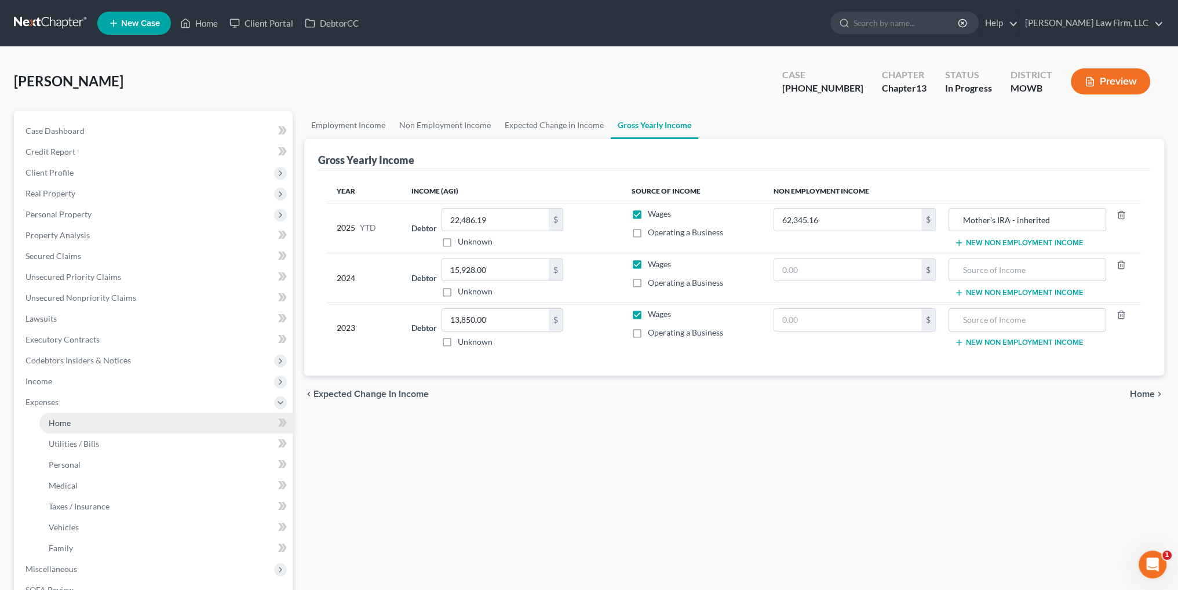
click at [57, 421] on span "Home" at bounding box center [60, 423] width 22 height 10
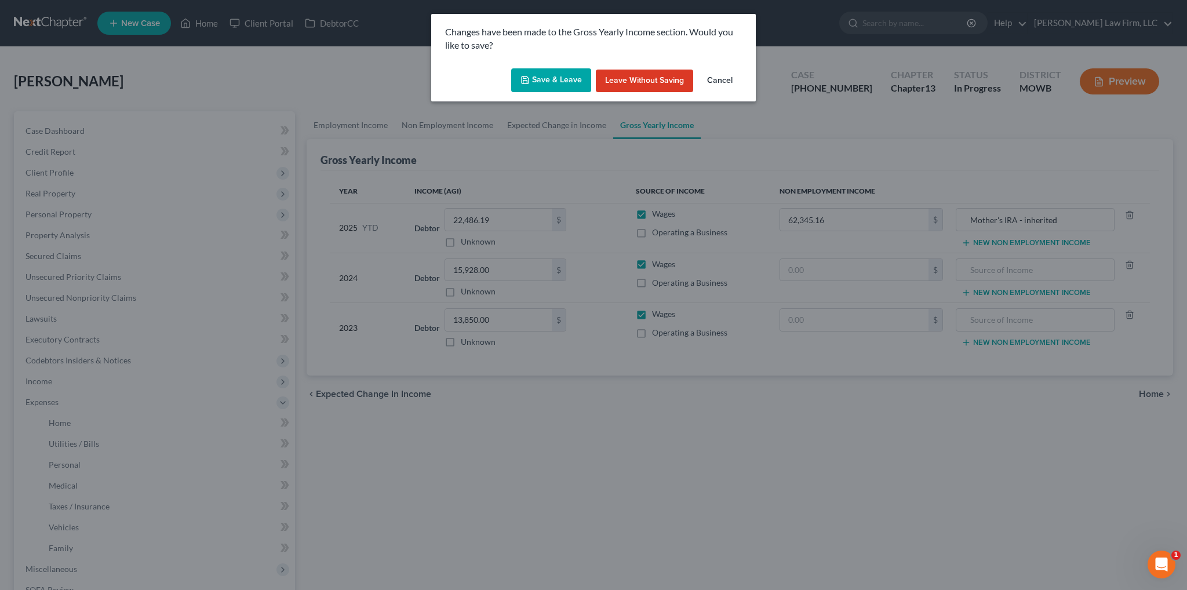
click at [559, 89] on button "Save & Leave" at bounding box center [551, 80] width 80 height 24
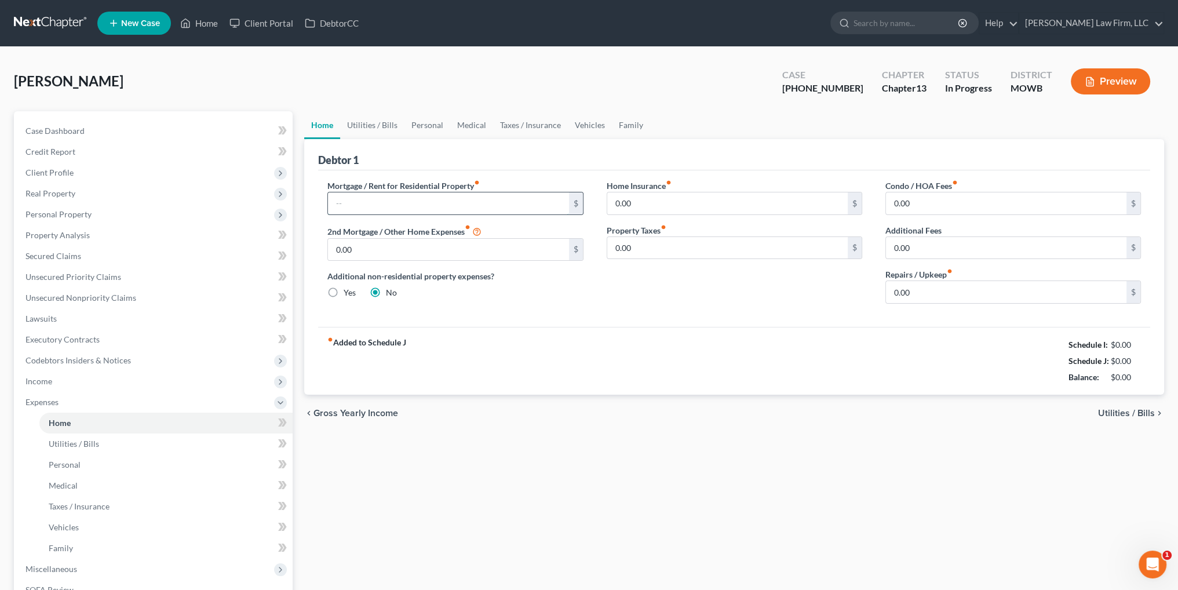
click at [364, 204] on input "text" at bounding box center [448, 203] width 240 height 22
click at [360, 125] on link "Utilities / Bills" at bounding box center [372, 125] width 64 height 28
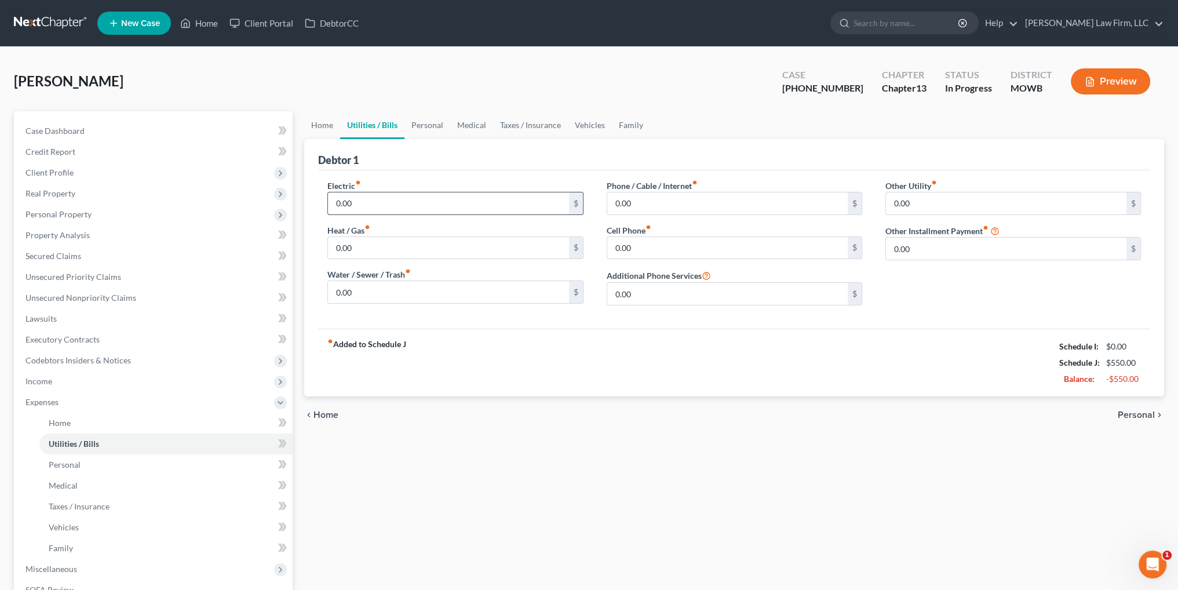
click at [373, 205] on input "0.00" at bounding box center [448, 203] width 240 height 22
click at [366, 249] on input "0.00" at bounding box center [448, 248] width 240 height 22
click at [719, 254] on input "0.00" at bounding box center [727, 248] width 240 height 22
click at [424, 123] on link "Personal" at bounding box center [427, 125] width 46 height 28
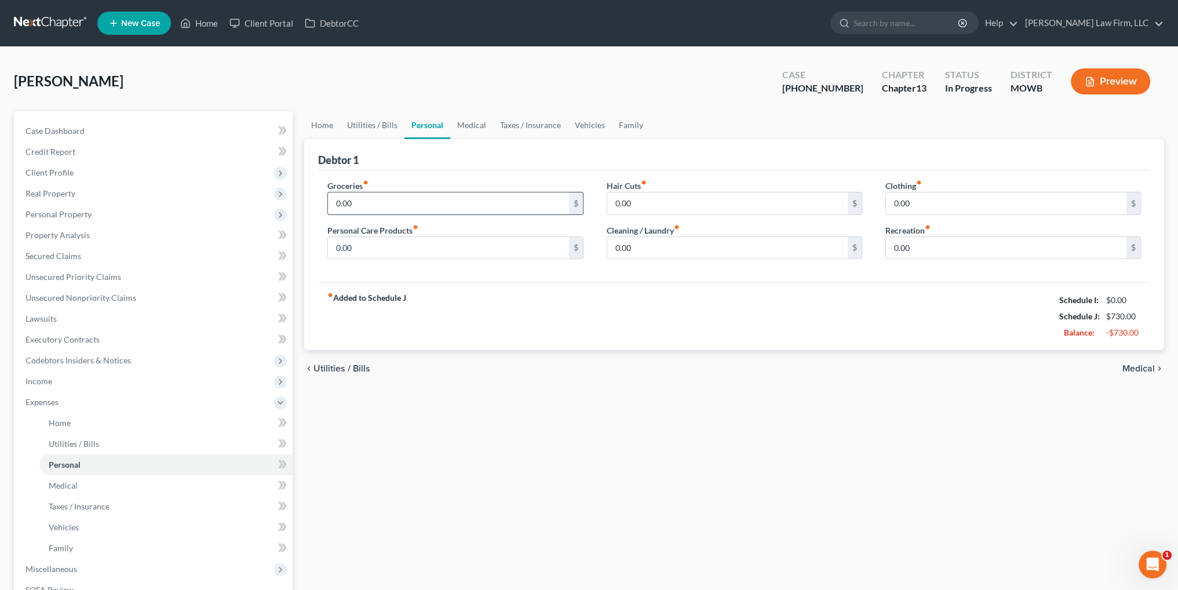
click at [355, 198] on input "0.00" at bounding box center [448, 203] width 240 height 22
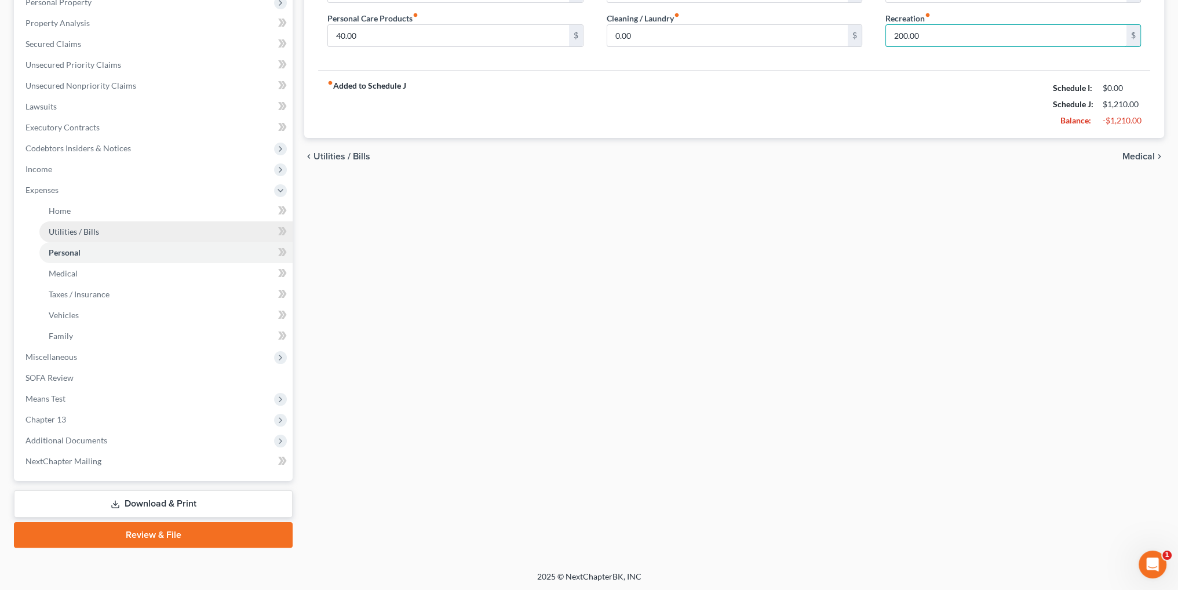
scroll to position [213, 0]
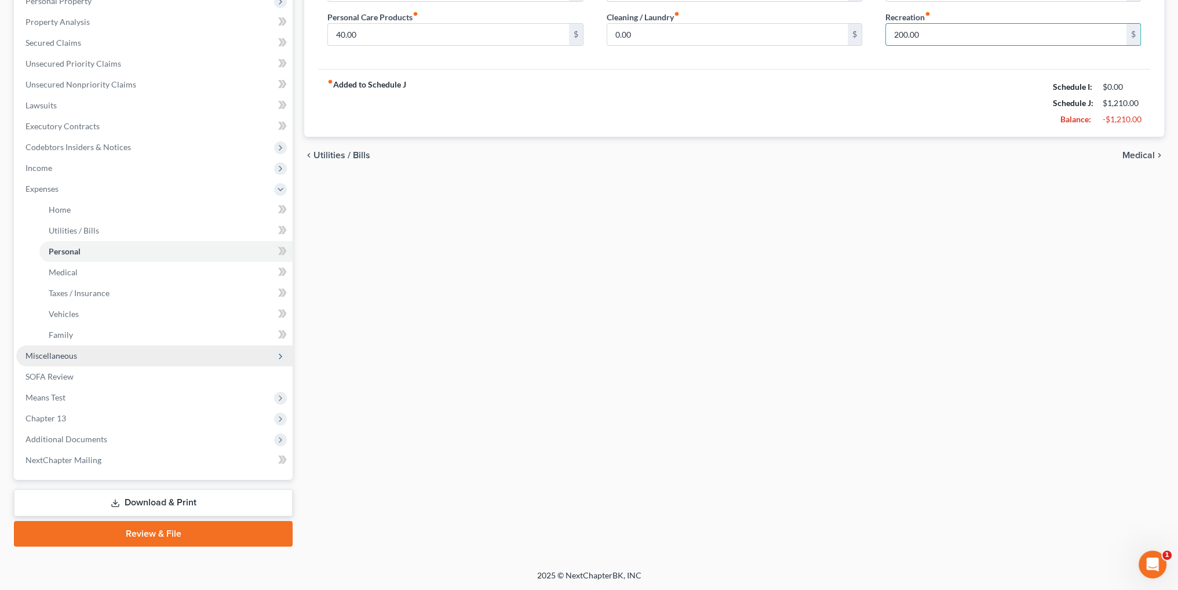
click at [49, 359] on span "Miscellaneous" at bounding box center [51, 356] width 52 height 10
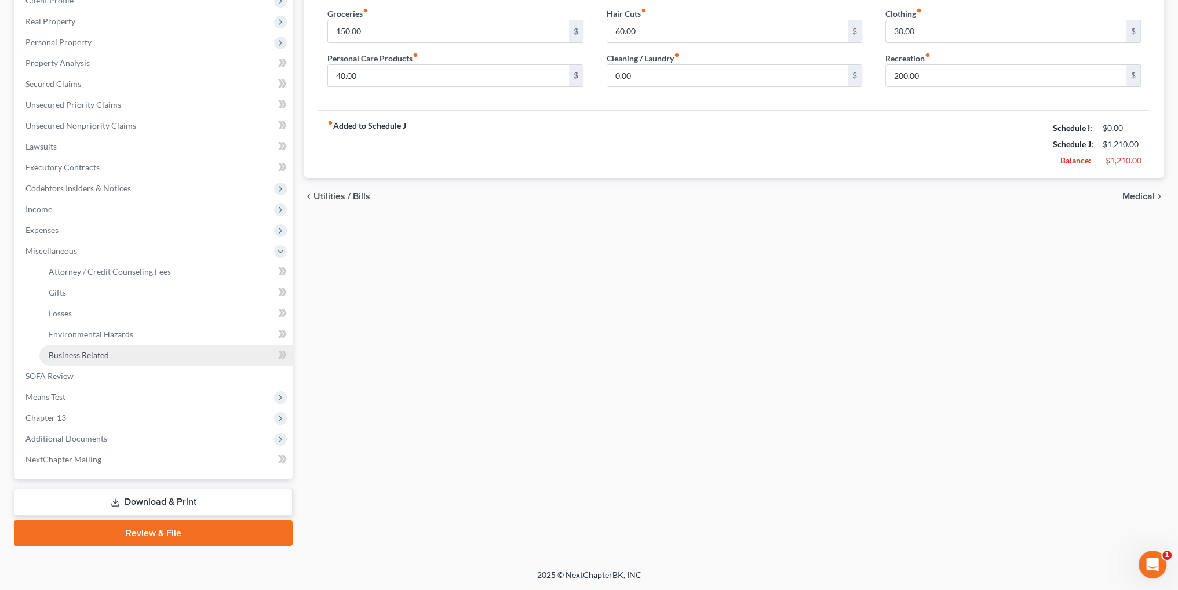
scroll to position [172, 0]
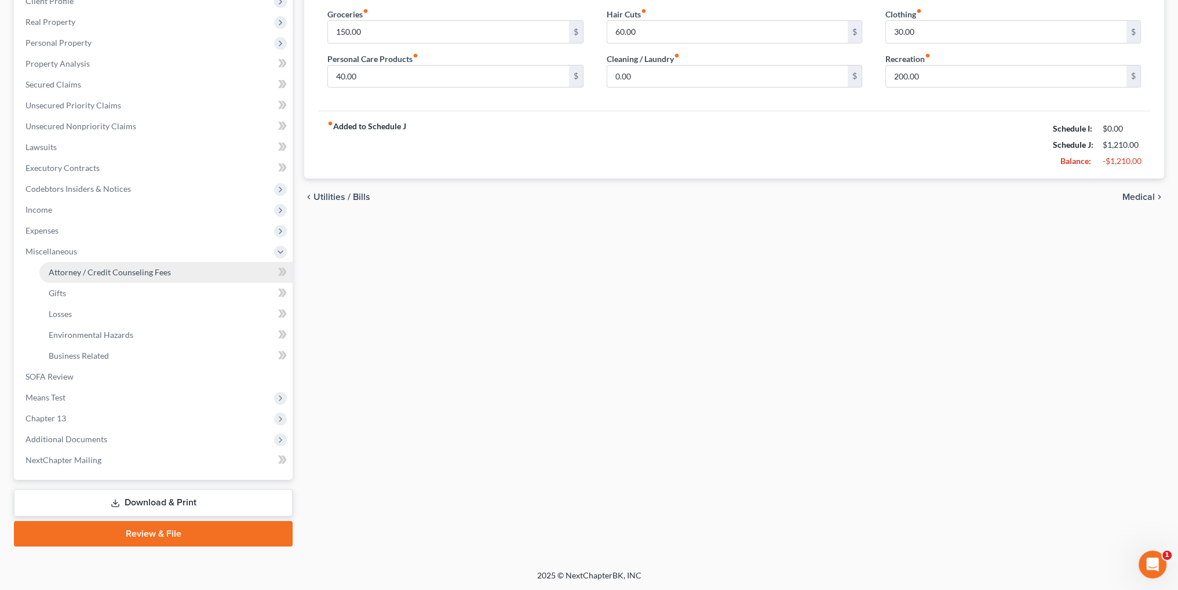
click at [92, 272] on span "Attorney / Credit Counseling Fees" at bounding box center [110, 272] width 122 height 10
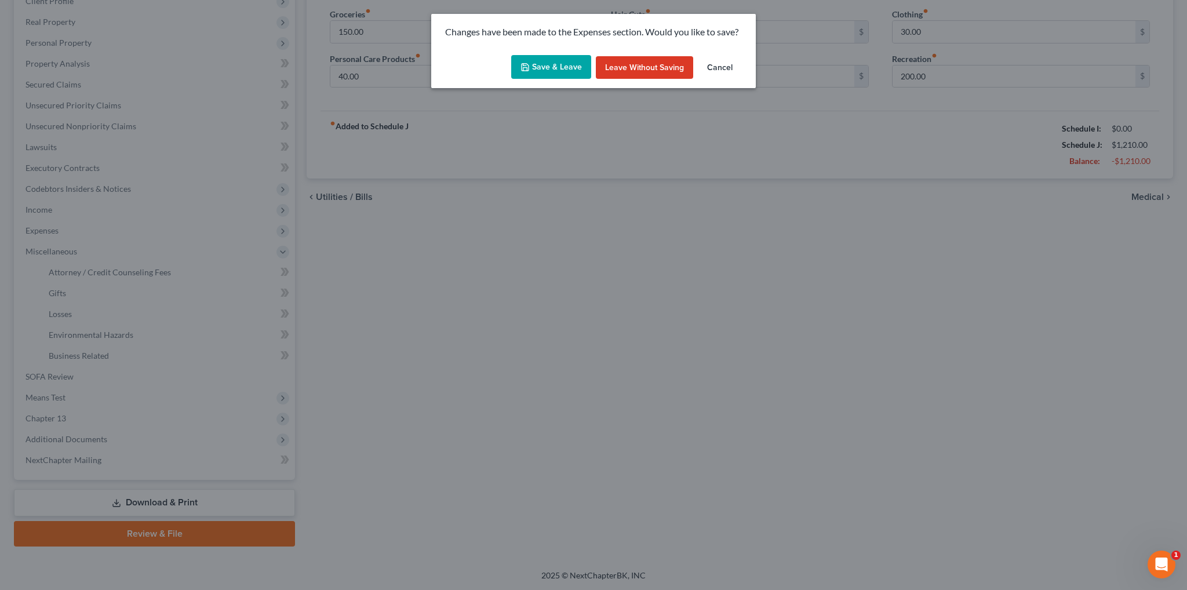
click at [558, 71] on button "Save & Leave" at bounding box center [551, 67] width 80 height 24
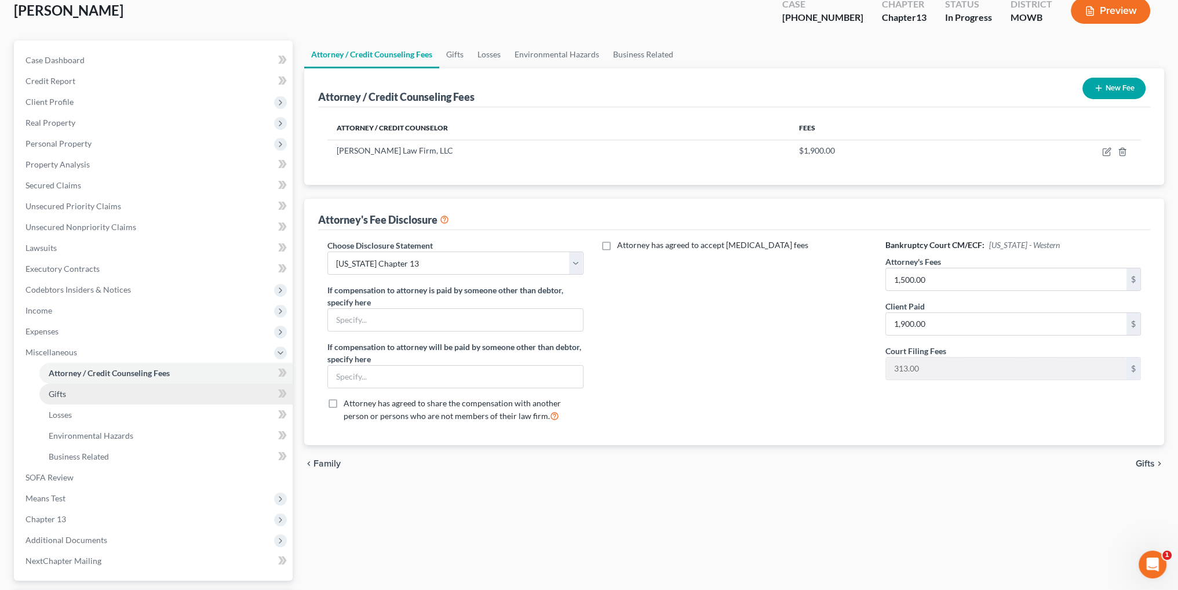
scroll to position [172, 0]
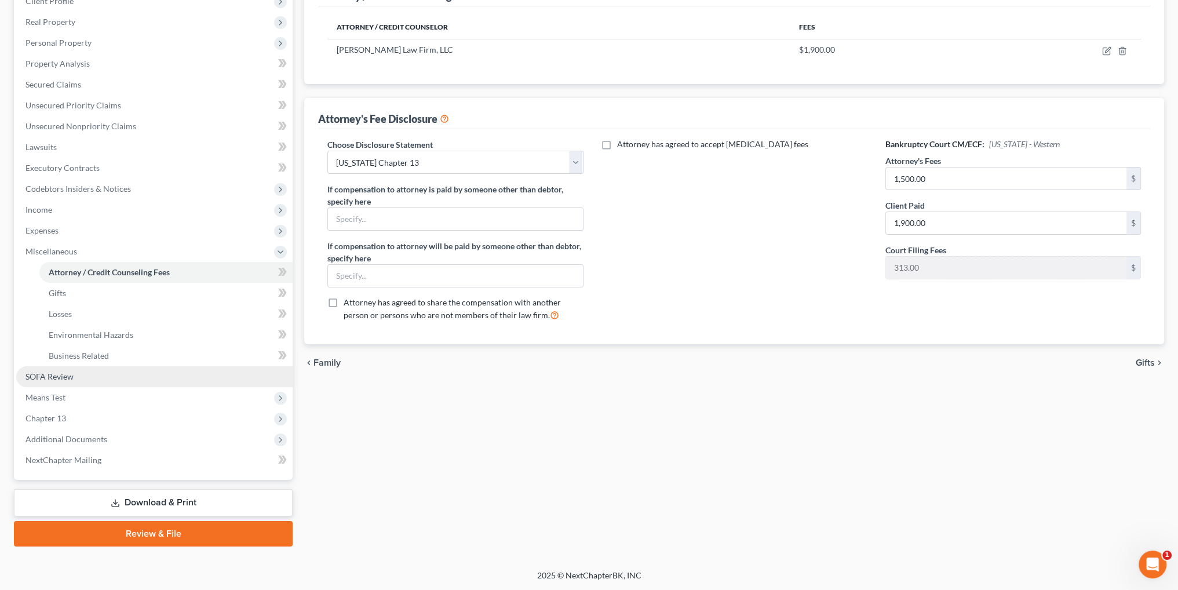
click at [42, 378] on span "SOFA Review" at bounding box center [49, 376] width 48 height 10
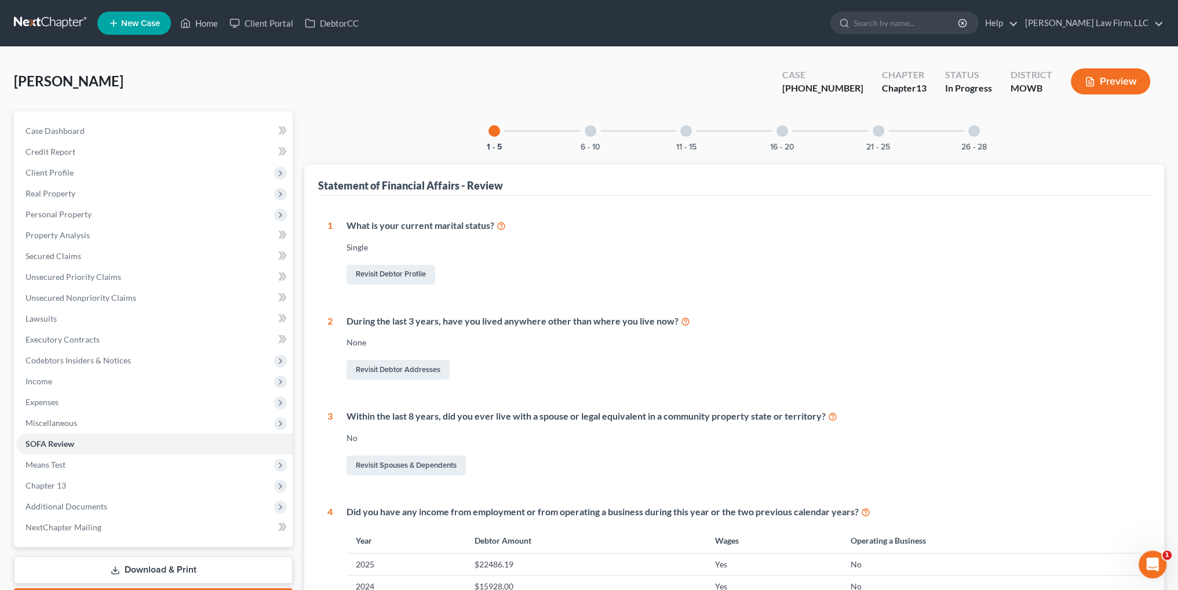
click at [1103, 83] on button "Preview" at bounding box center [1110, 81] width 79 height 26
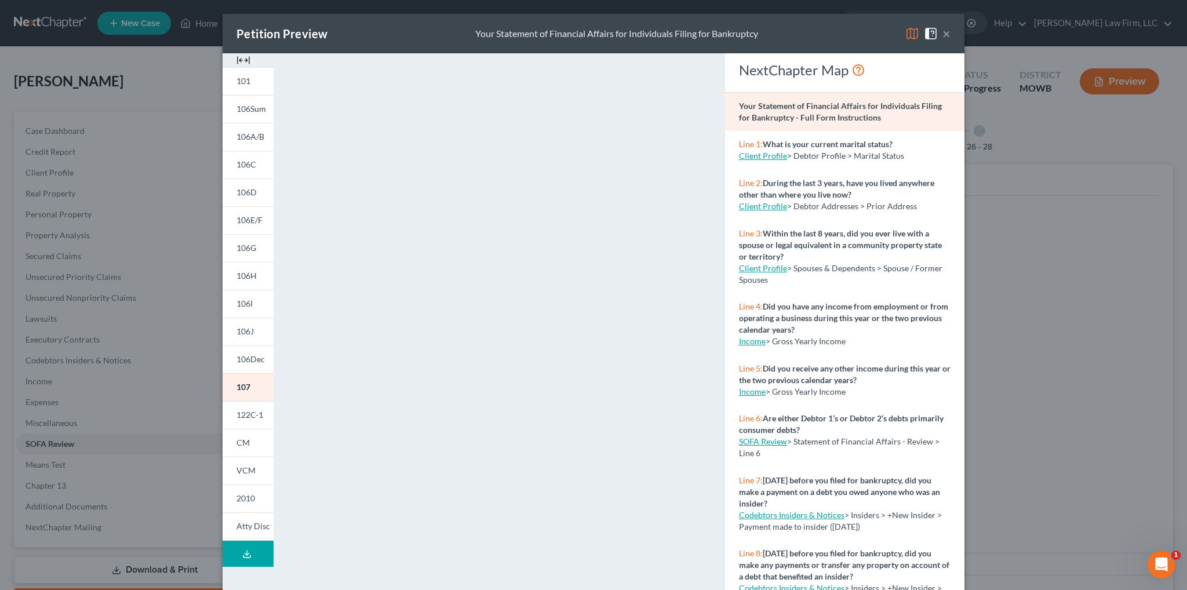
click at [242, 554] on icon at bounding box center [246, 553] width 9 height 9
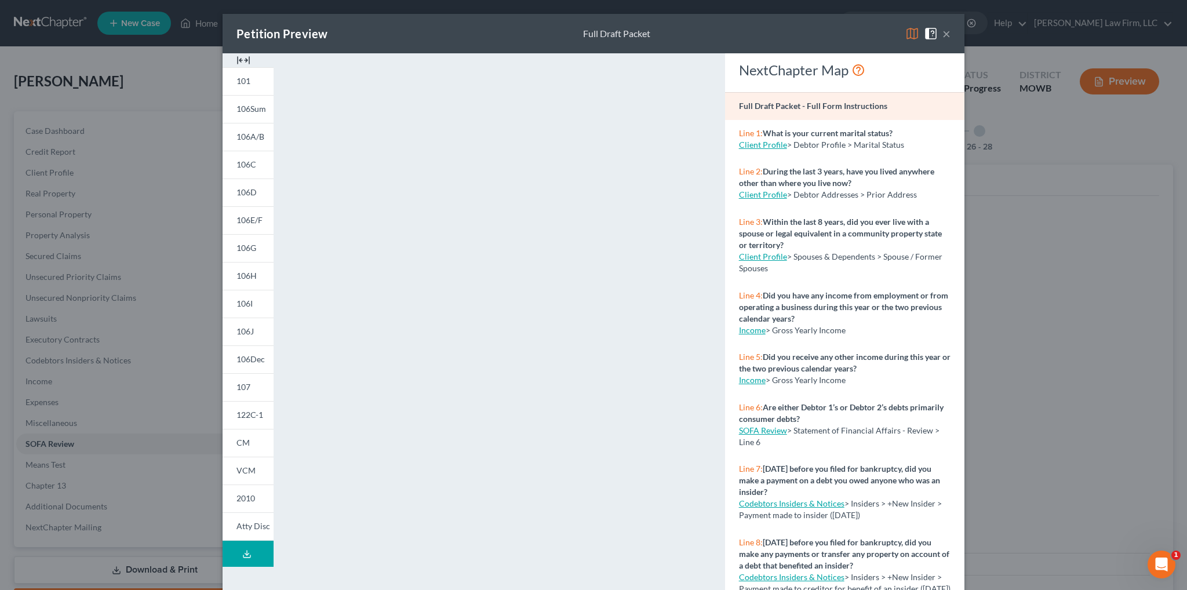
drag, startPoint x: 940, startPoint y: 33, endPoint x: 919, endPoint y: 76, distance: 47.7
click at [942, 33] on button "×" at bounding box center [946, 34] width 8 height 14
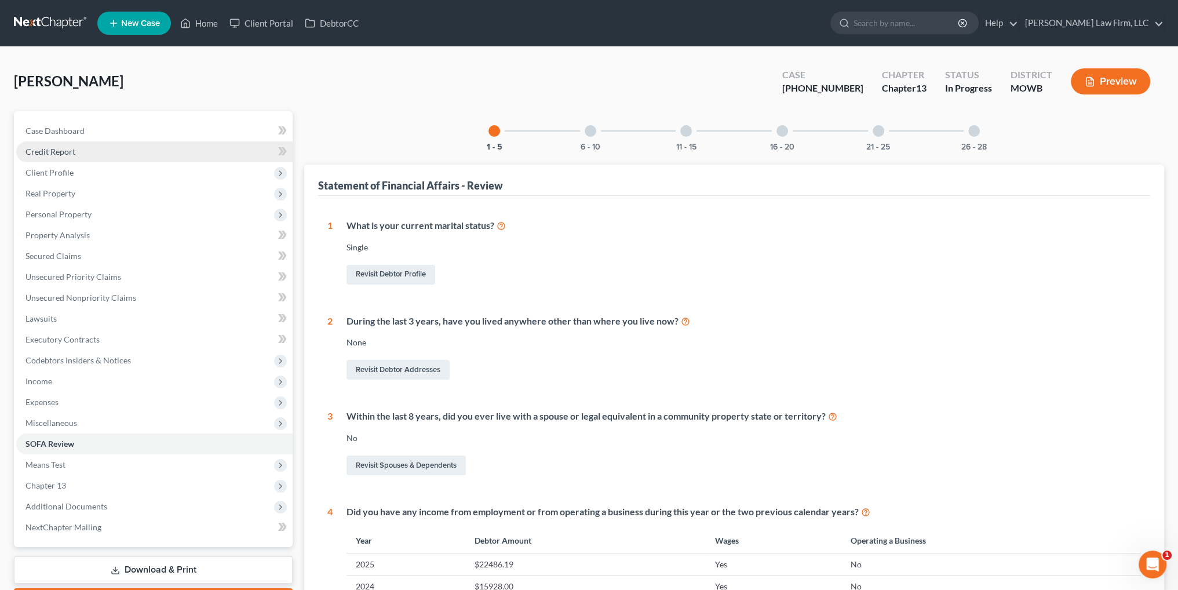
click at [53, 147] on span "Credit Report" at bounding box center [50, 152] width 50 height 10
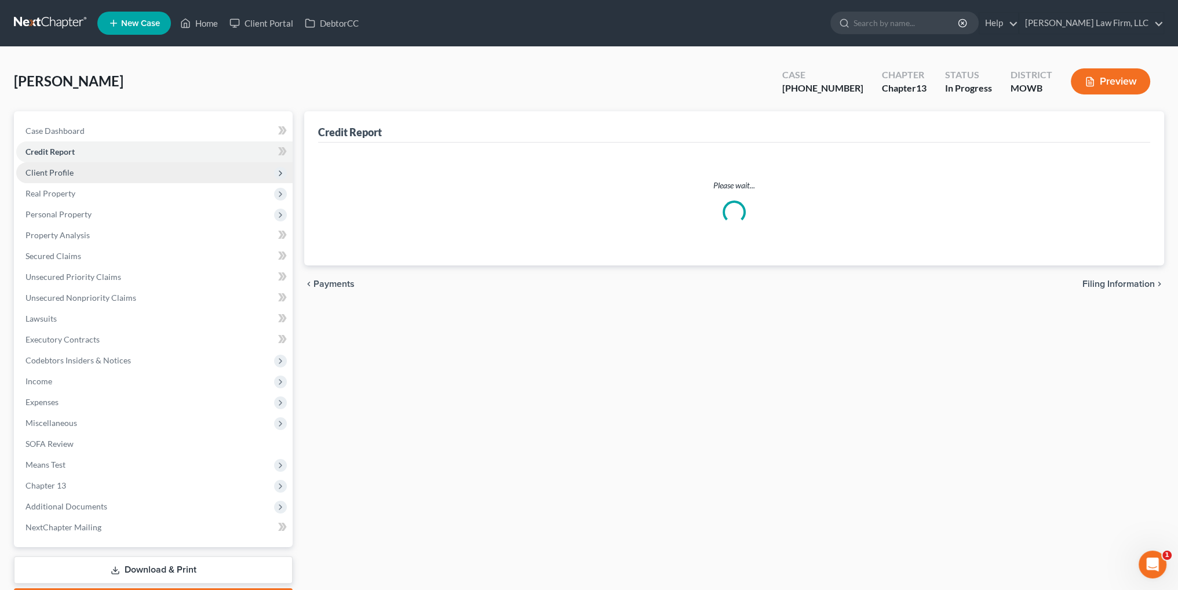
click at [53, 170] on span "Client Profile" at bounding box center [49, 172] width 48 height 10
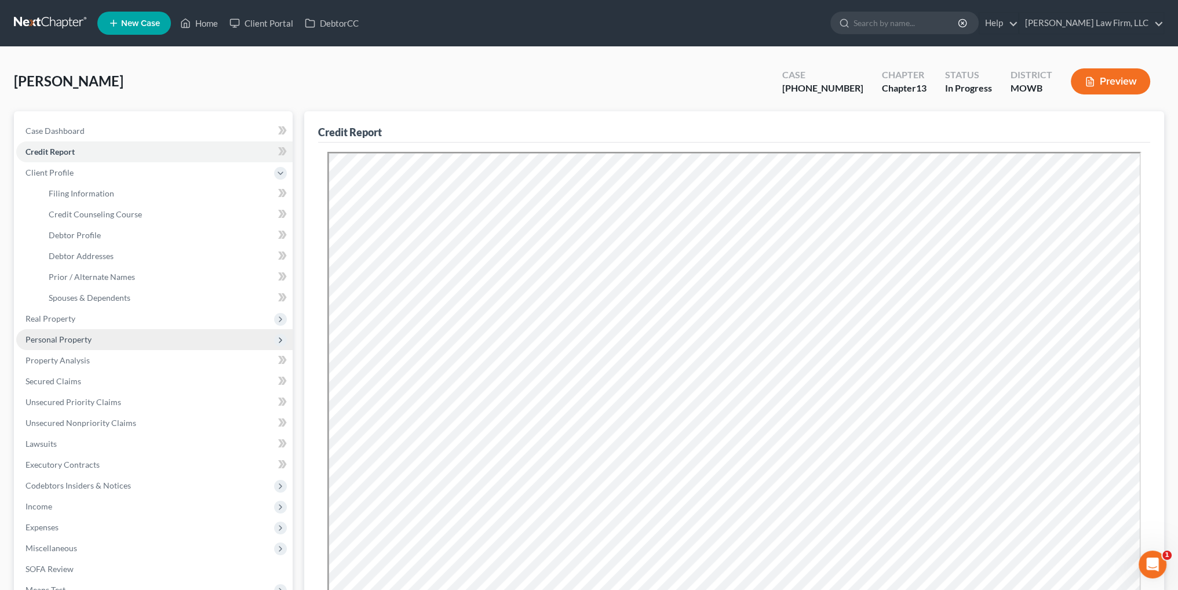
click at [59, 338] on span "Personal Property" at bounding box center [58, 339] width 66 height 10
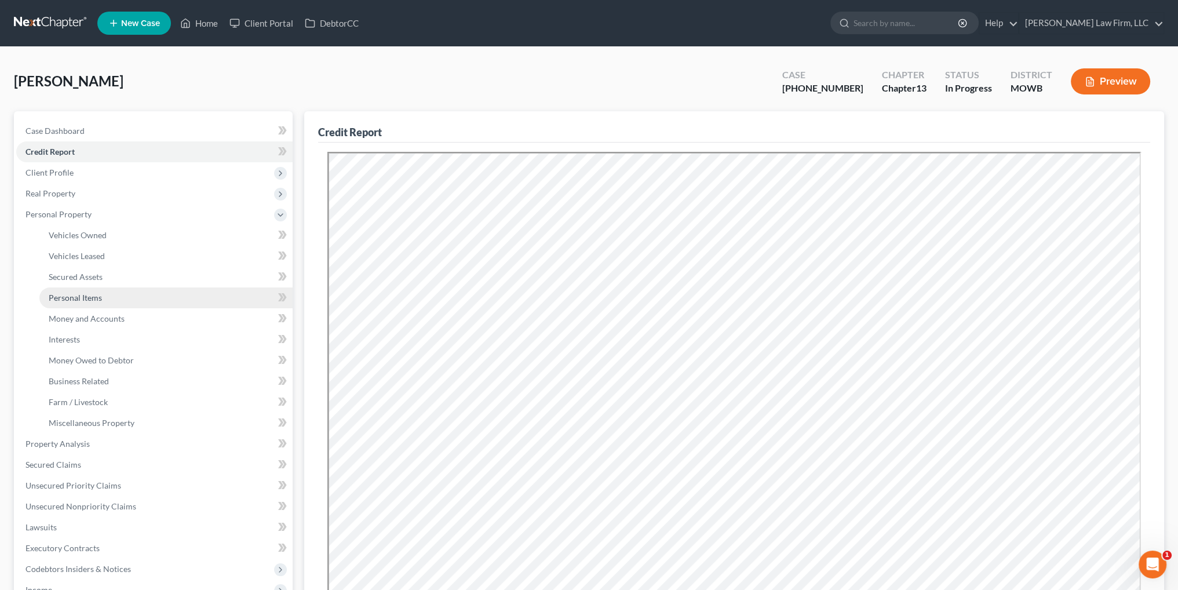
click at [76, 299] on span "Personal Items" at bounding box center [75, 298] width 53 height 10
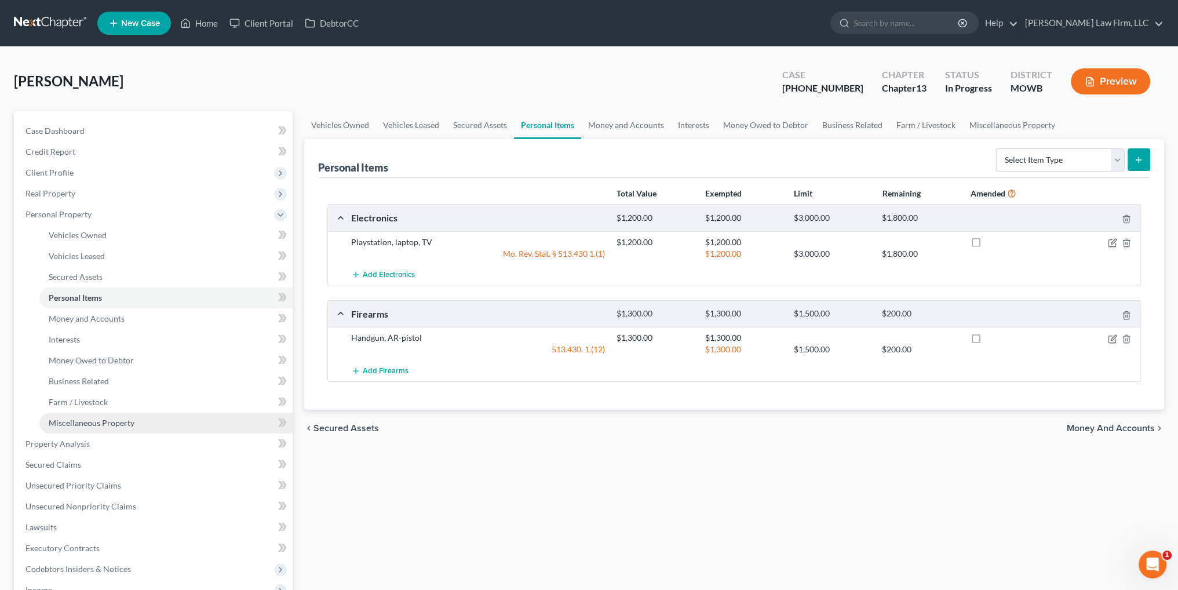
click at [107, 420] on span "Miscellaneous Property" at bounding box center [92, 423] width 86 height 10
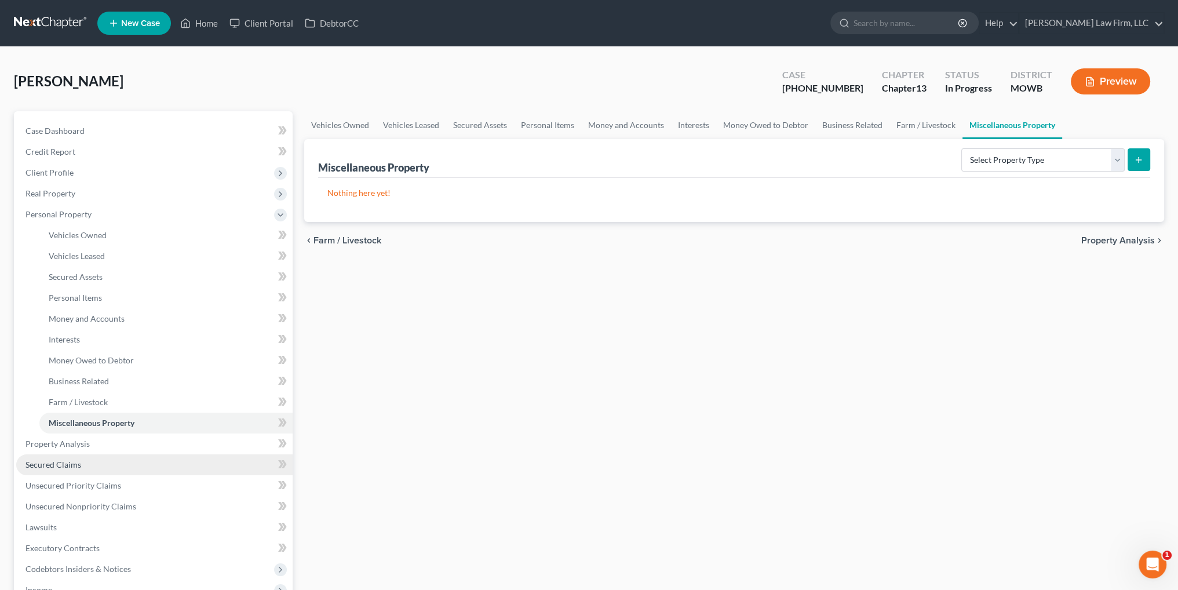
click at [63, 462] on span "Secured Claims" at bounding box center [53, 465] width 56 height 10
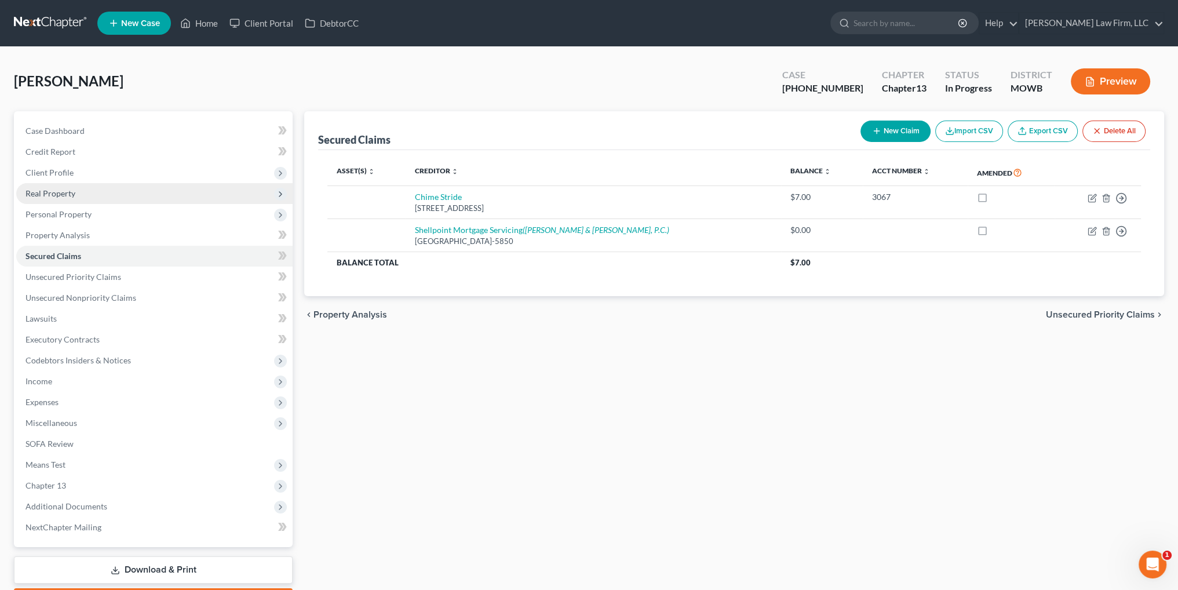
click at [53, 192] on span "Real Property" at bounding box center [50, 193] width 50 height 10
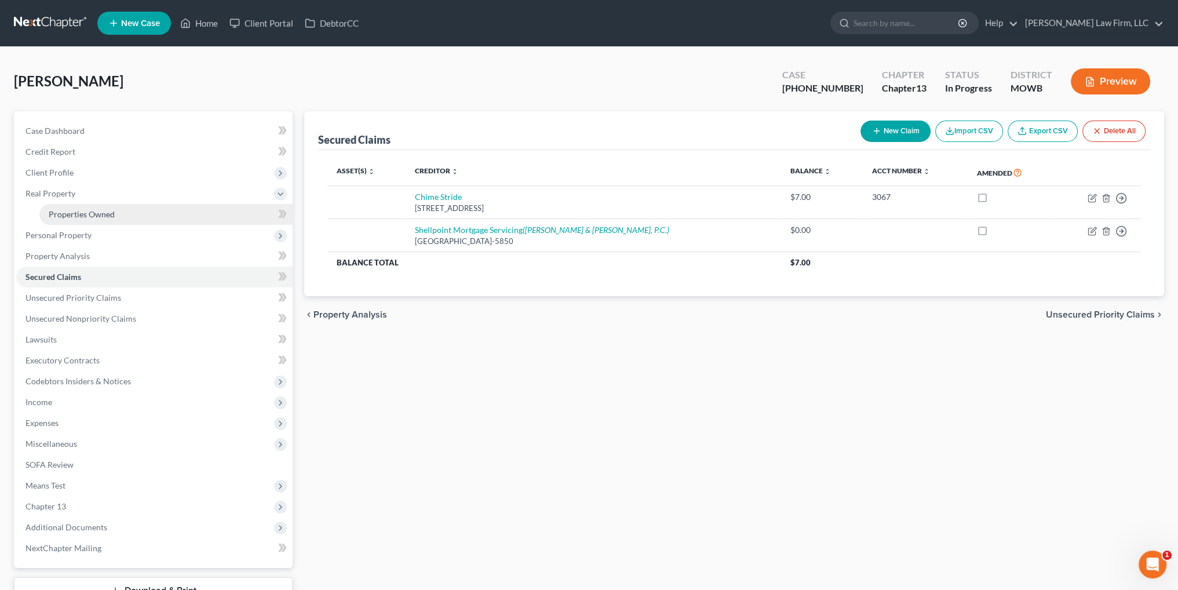
drag, startPoint x: 65, startPoint y: 209, endPoint x: 87, endPoint y: 209, distance: 22.6
click at [65, 209] on span "Properties Owned" at bounding box center [82, 214] width 66 height 10
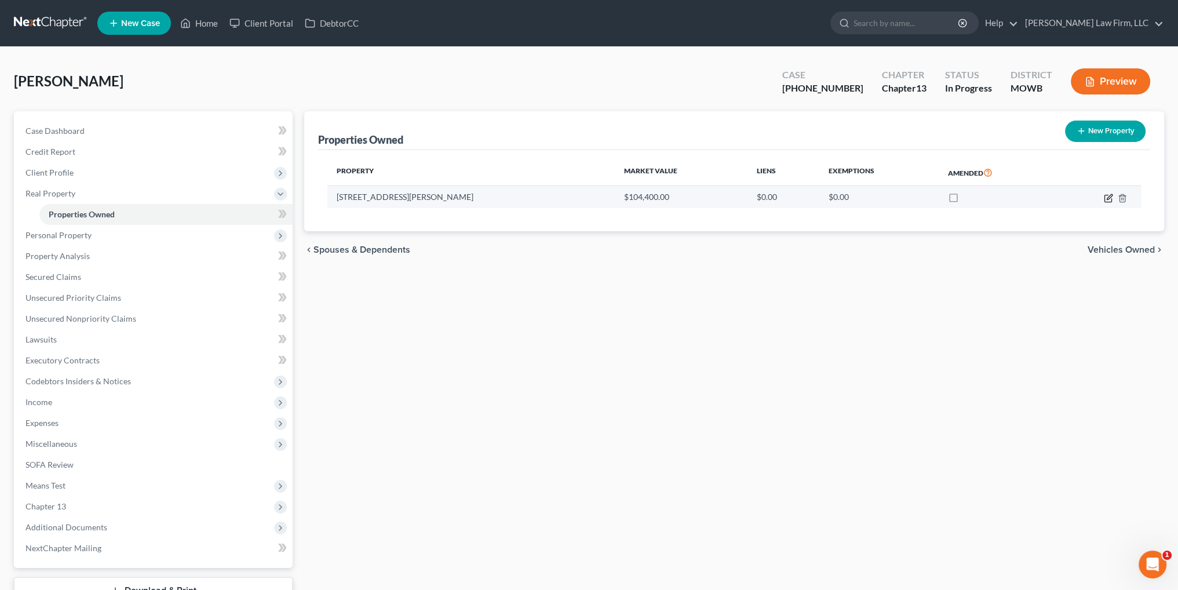
click at [1108, 200] on icon "button" at bounding box center [1108, 198] width 9 height 9
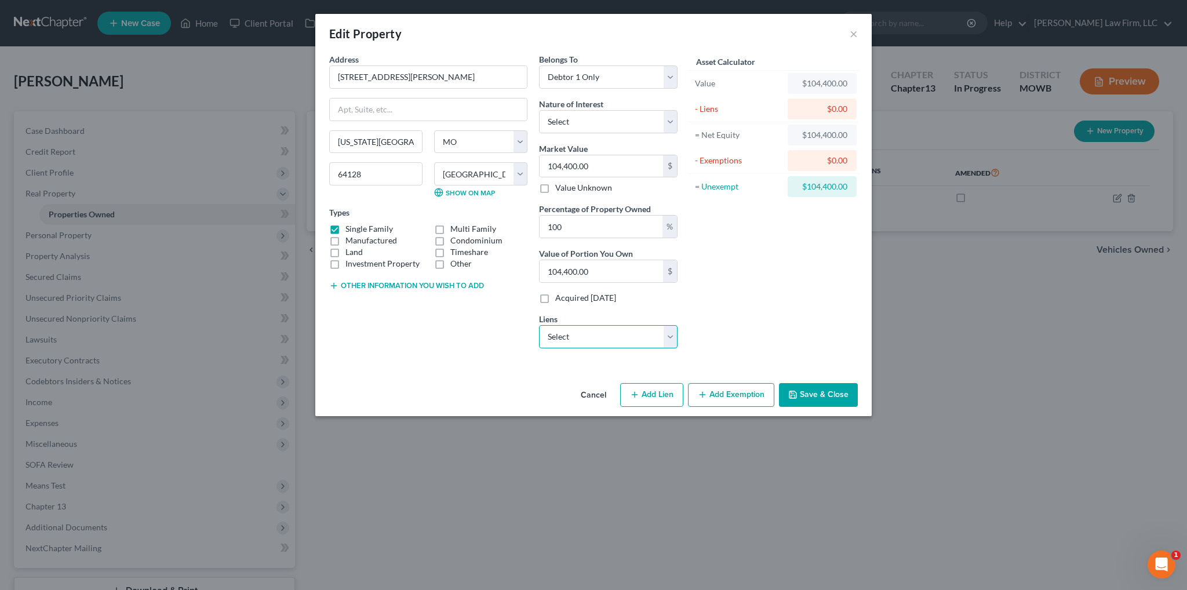
click at [568, 339] on select "Select Chime Stride - $7.00 Shellpoint Mortgage Servicing - $0.00" at bounding box center [608, 336] width 138 height 23
click at [539, 325] on select "Select Chime Stride - $7.00 Shellpoint Mortgage Servicing - $0.00" at bounding box center [608, 336] width 138 height 23
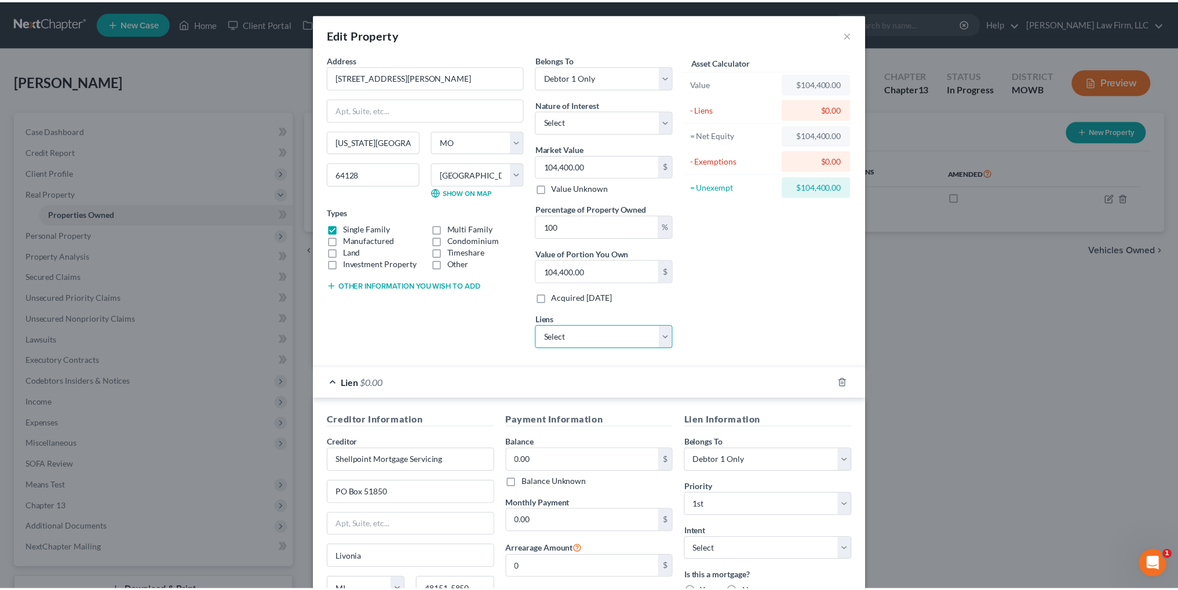
scroll to position [126, 0]
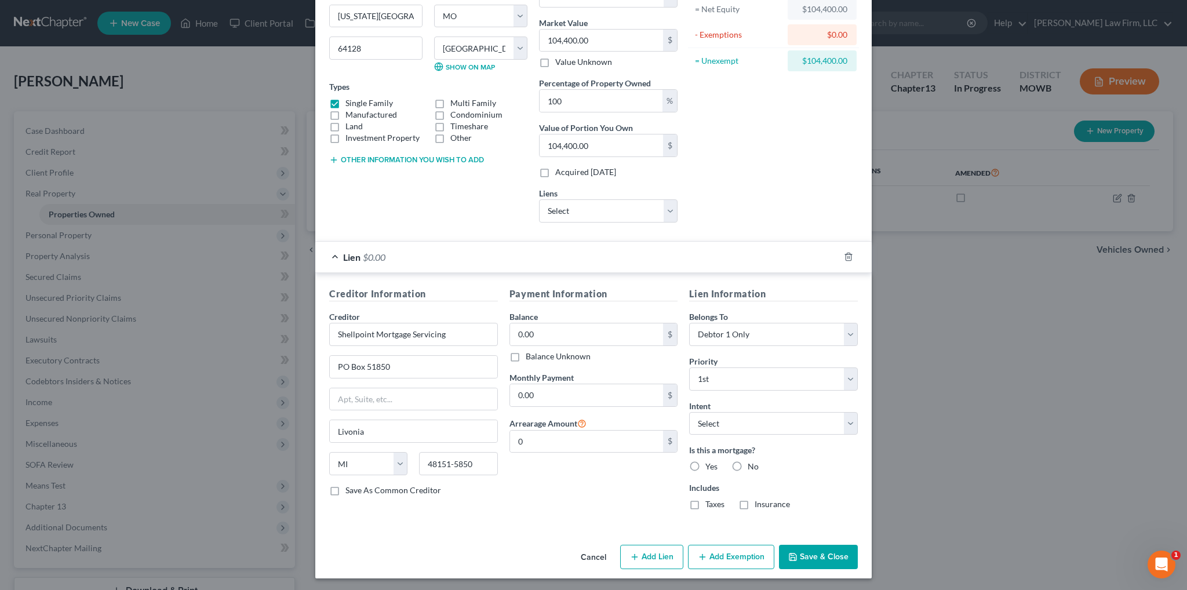
click at [791, 559] on button "Save & Close" at bounding box center [818, 557] width 79 height 24
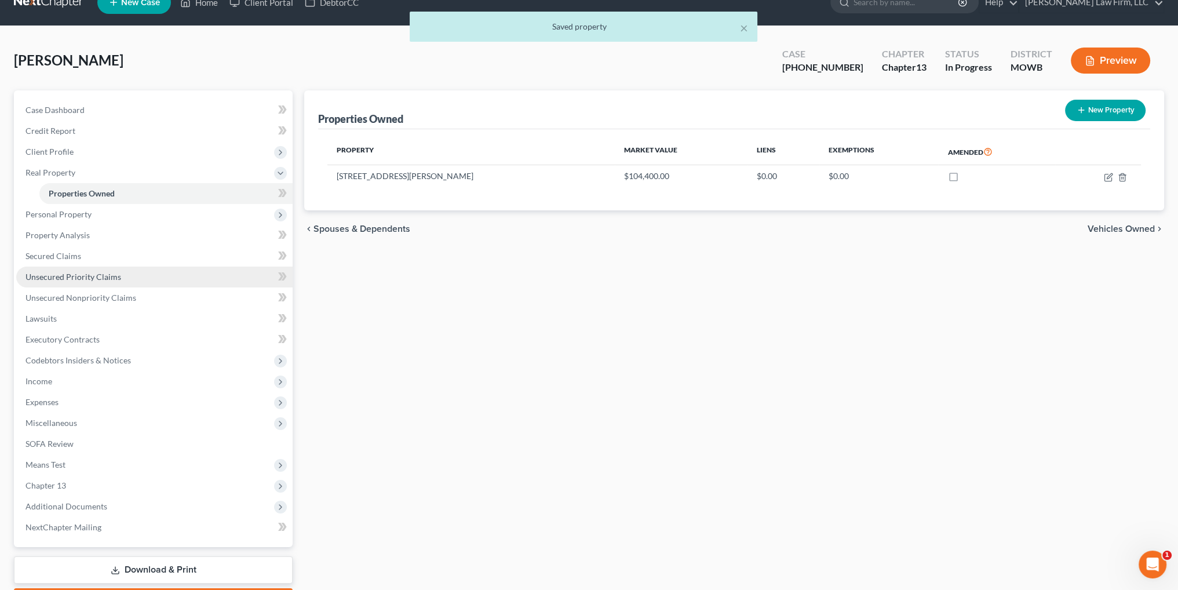
scroll to position [58, 0]
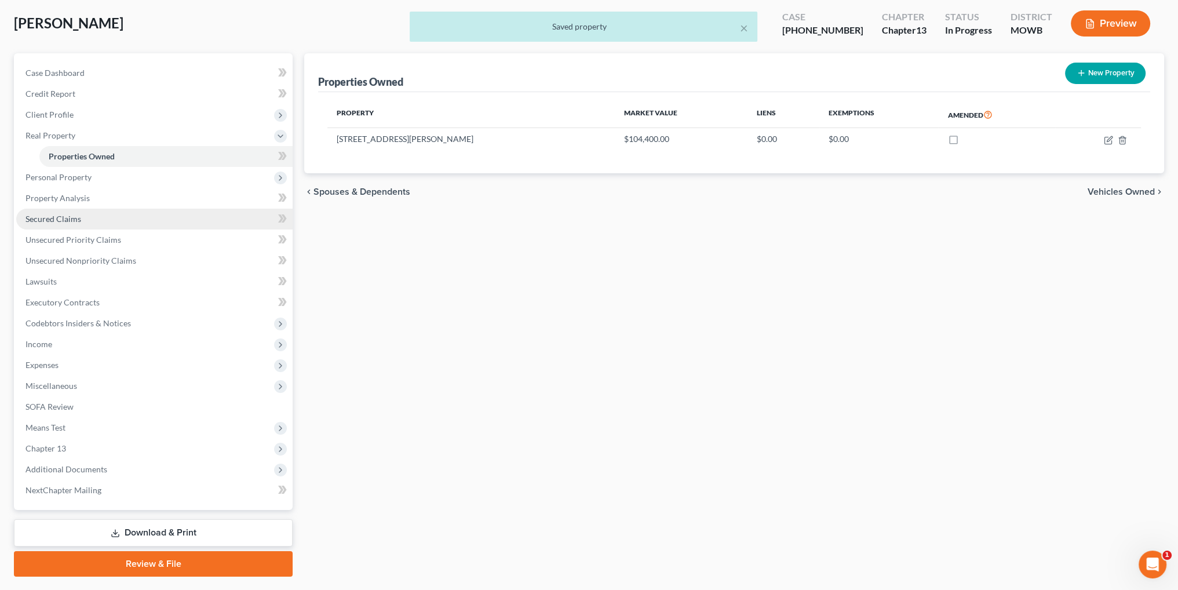
click at [64, 216] on span "Secured Claims" at bounding box center [53, 219] width 56 height 10
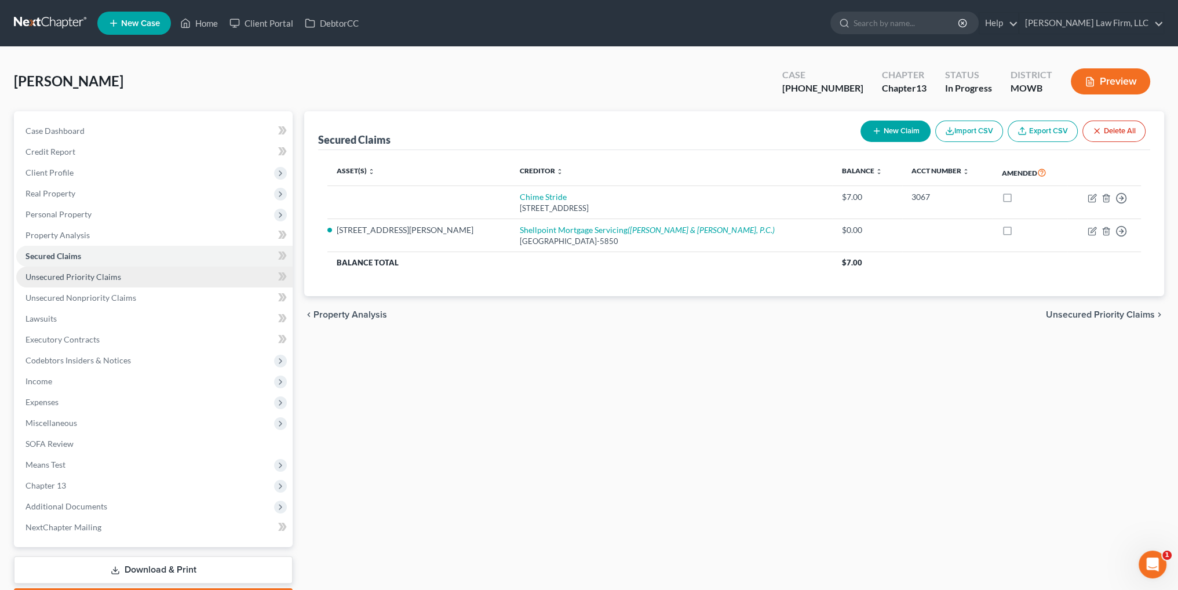
click at [53, 275] on span "Unsecured Priority Claims" at bounding box center [73, 277] width 96 height 10
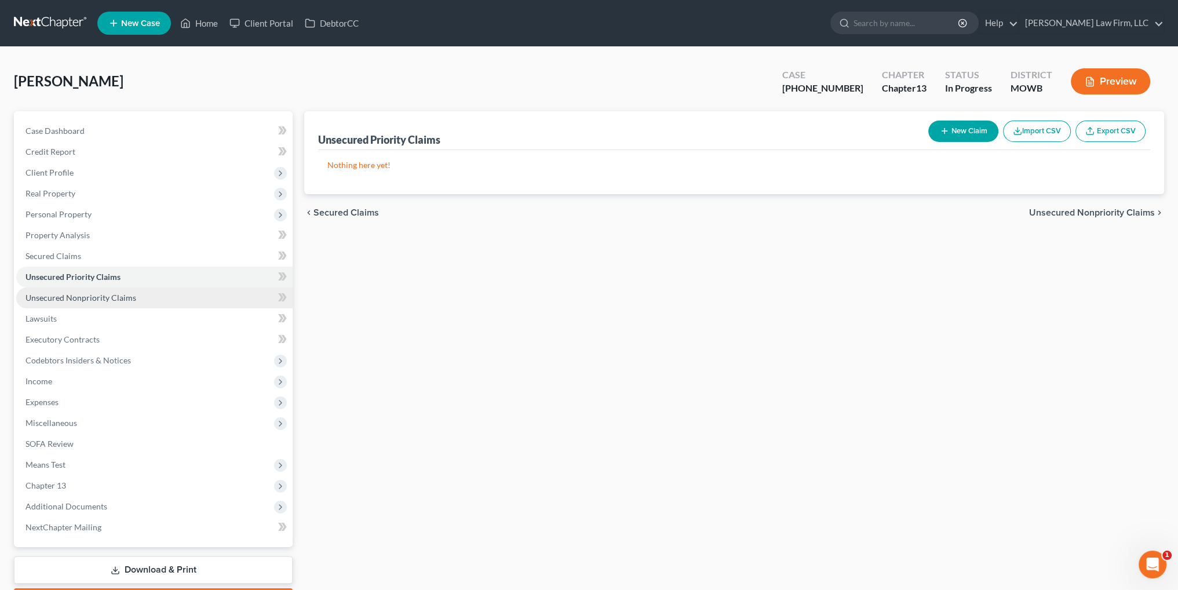
click at [53, 294] on span "Unsecured Nonpriority Claims" at bounding box center [80, 298] width 111 height 10
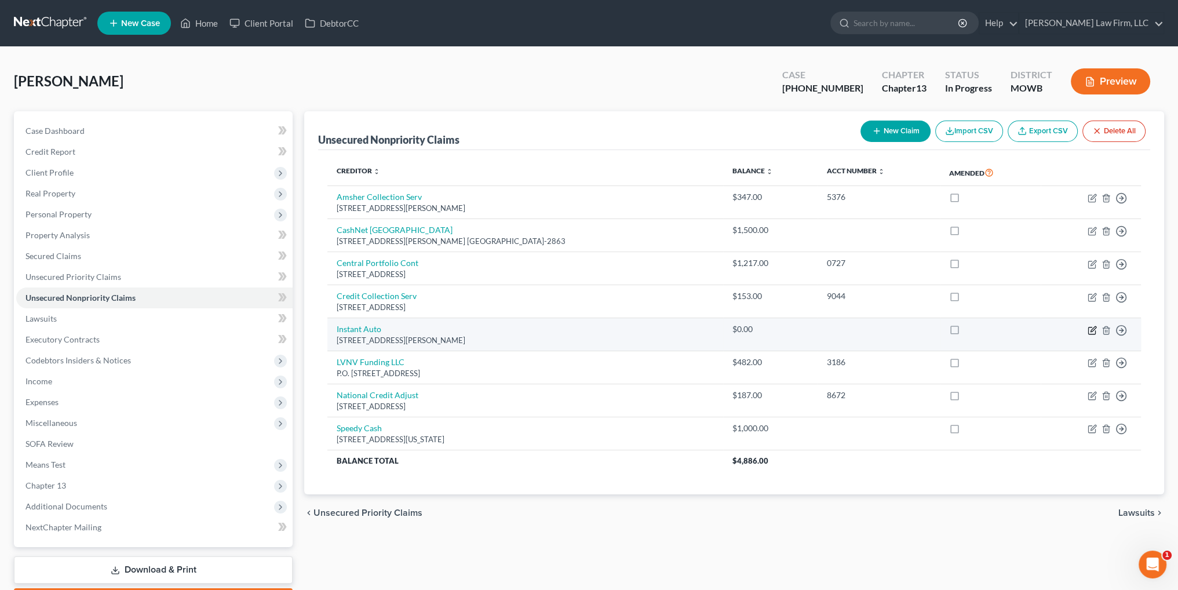
click at [1092, 327] on icon "button" at bounding box center [1093, 328] width 5 height 5
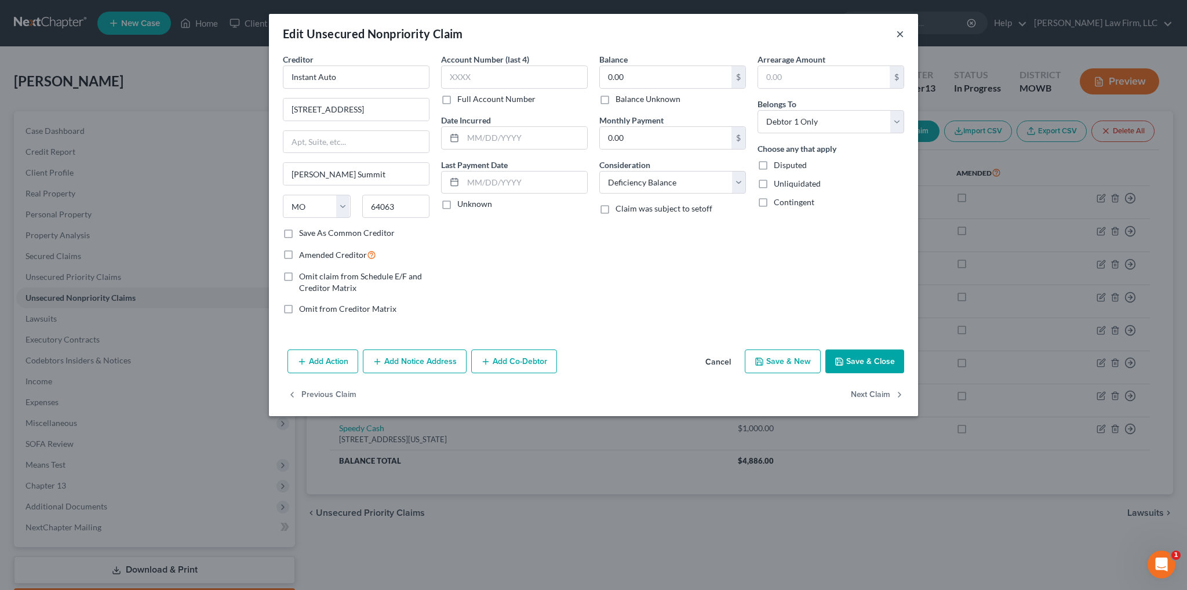
click at [900, 32] on button "×" at bounding box center [900, 34] width 8 height 14
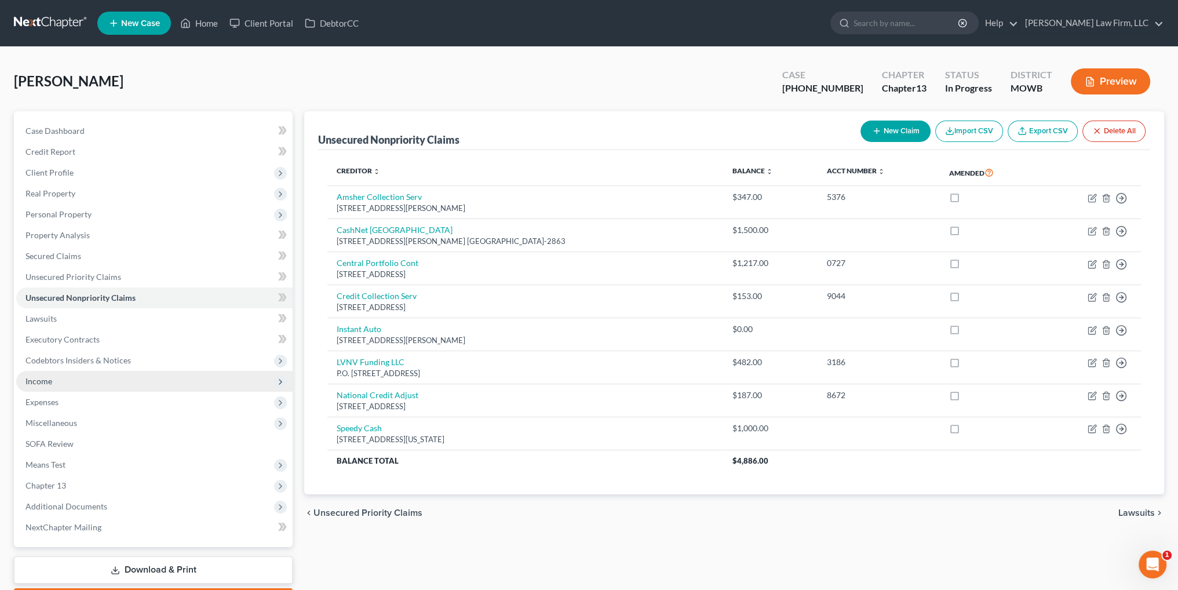
click at [46, 380] on span "Income" at bounding box center [38, 381] width 27 height 10
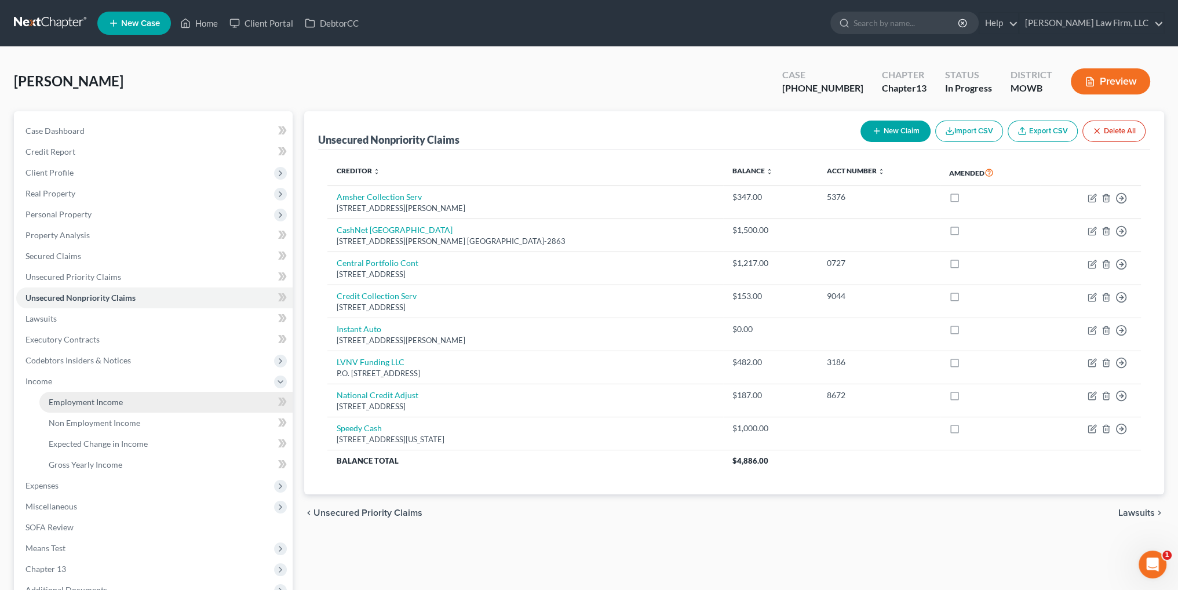
click at [76, 404] on span "Employment Income" at bounding box center [86, 402] width 74 height 10
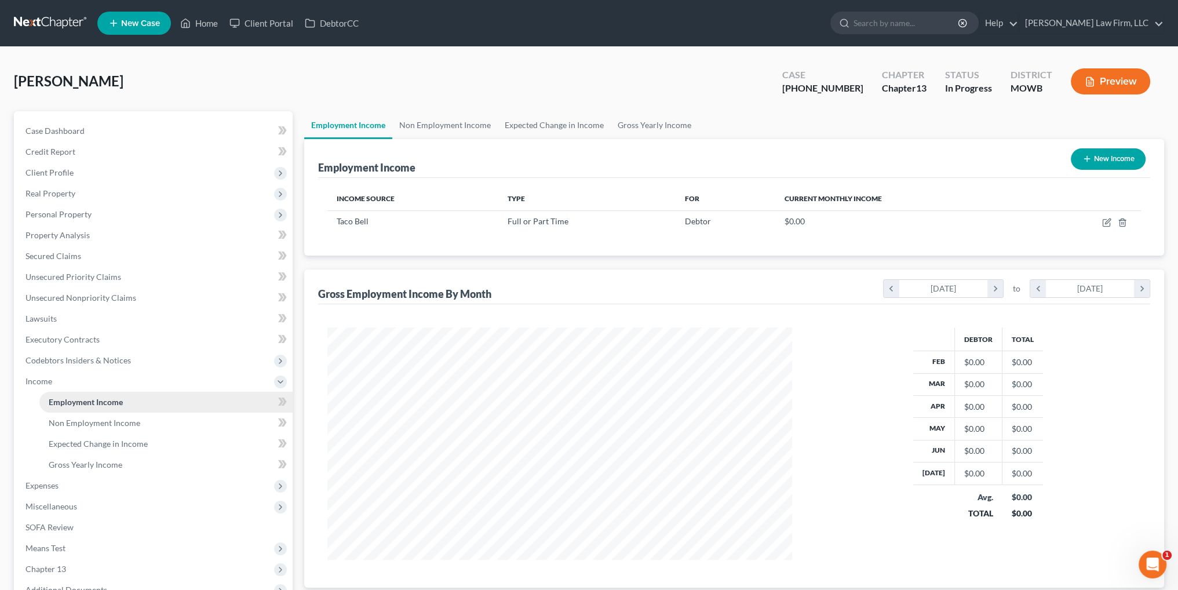
scroll to position [232, 487]
click at [59, 505] on span "Miscellaneous" at bounding box center [51, 506] width 52 height 10
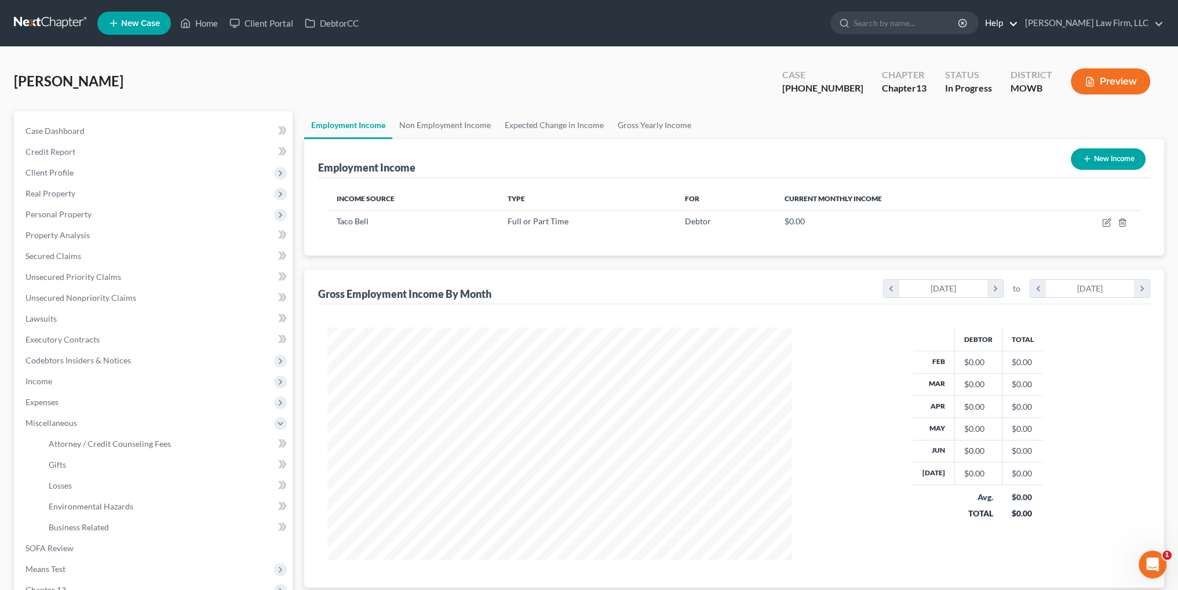
click at [1018, 23] on link "Help" at bounding box center [998, 23] width 39 height 21
click at [1018, 47] on link "Help Center" at bounding box center [972, 48] width 92 height 20
click at [41, 402] on span "Expenses" at bounding box center [41, 402] width 33 height 10
click at [56, 420] on span "Home" at bounding box center [60, 423] width 22 height 10
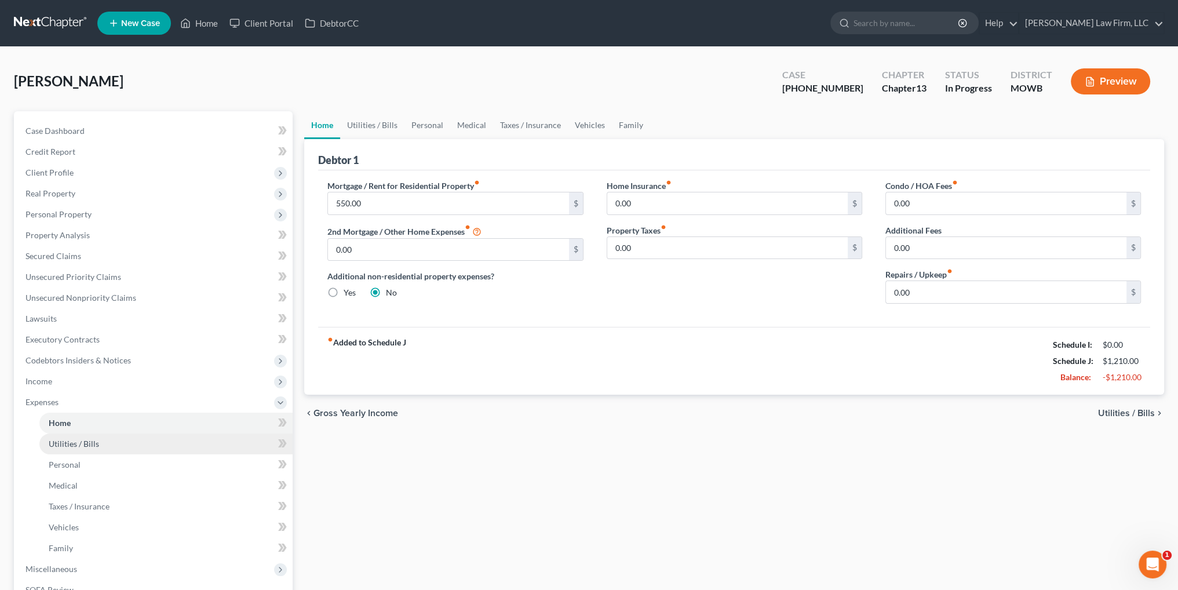
click at [68, 444] on span "Utilities / Bills" at bounding box center [74, 444] width 50 height 10
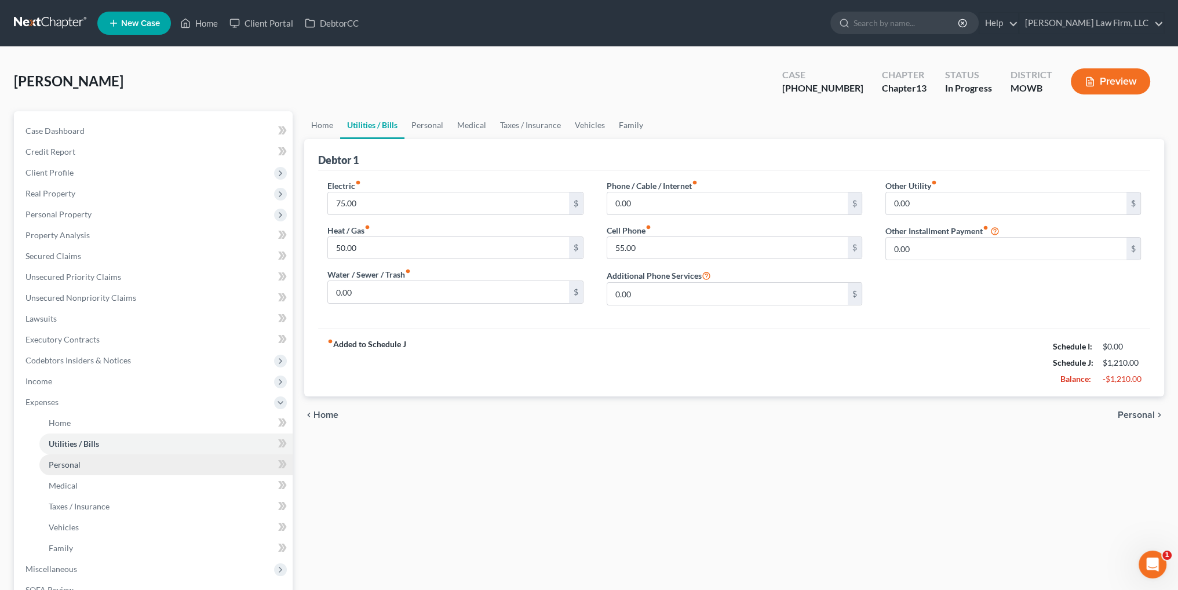
click at [67, 462] on span "Personal" at bounding box center [65, 465] width 32 height 10
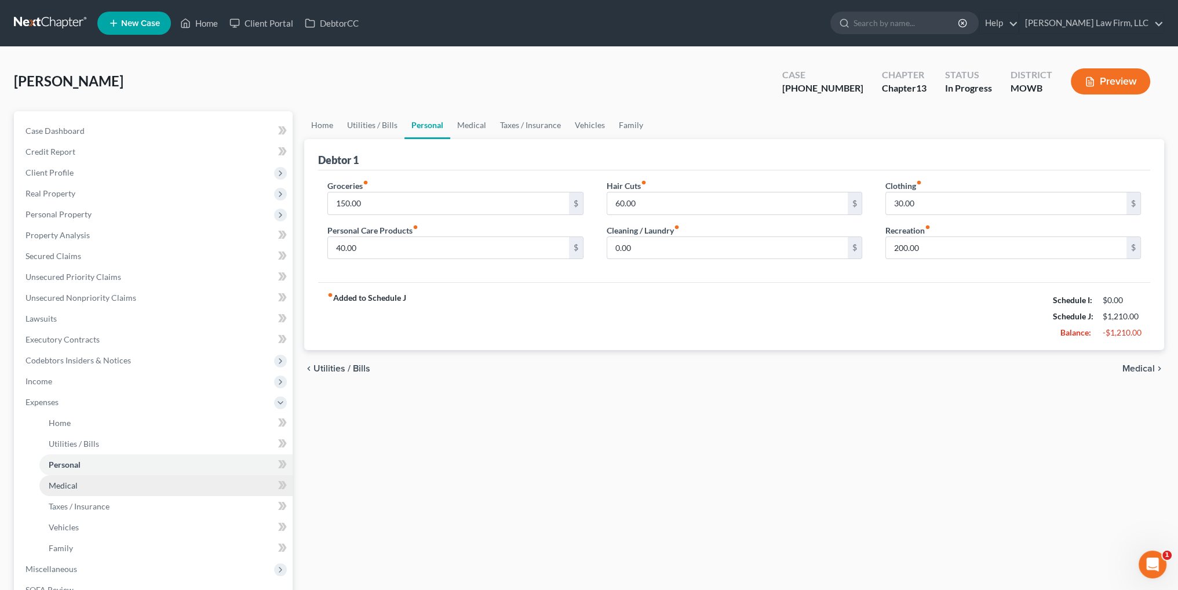
click at [61, 487] on span "Medical" at bounding box center [63, 485] width 29 height 10
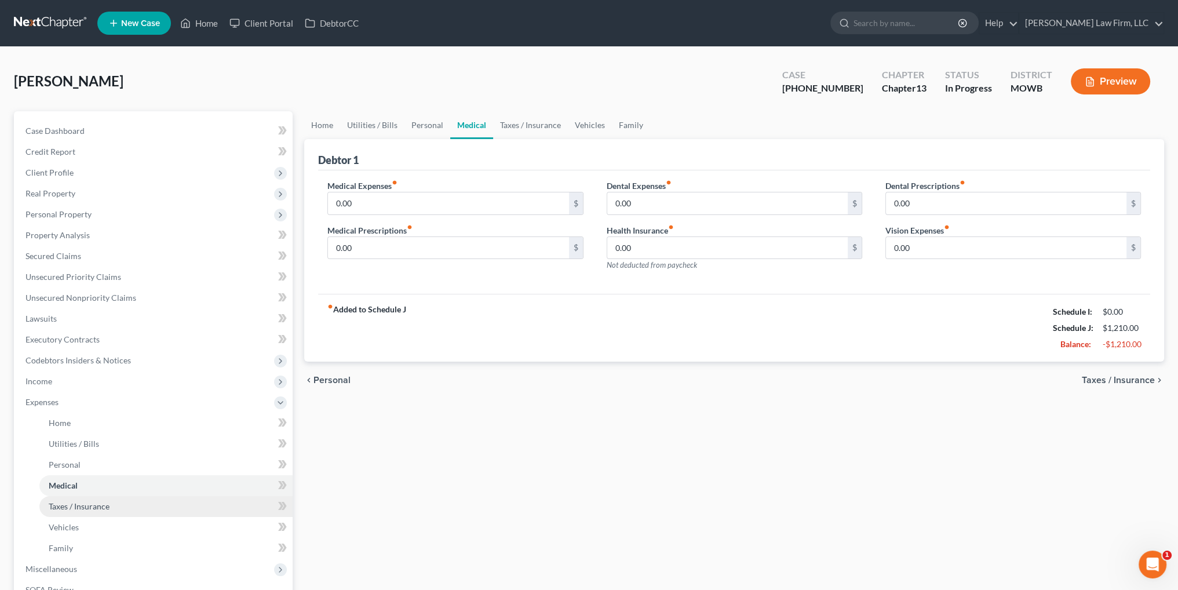
click at [64, 501] on span "Taxes / Insurance" at bounding box center [79, 506] width 61 height 10
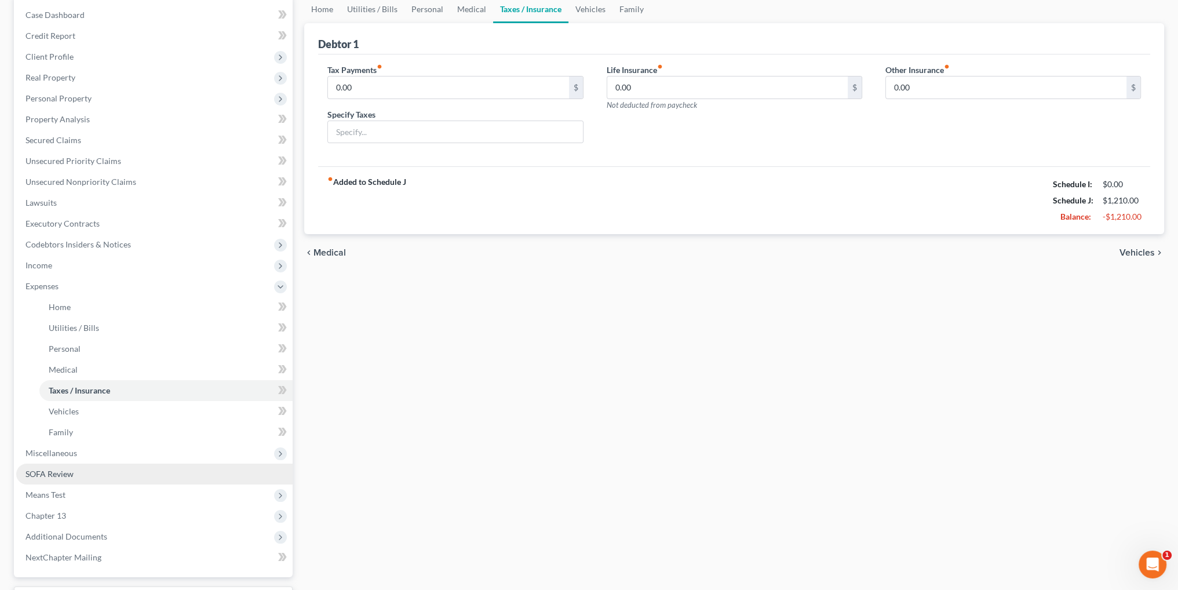
click at [60, 474] on span "SOFA Review" at bounding box center [49, 474] width 48 height 10
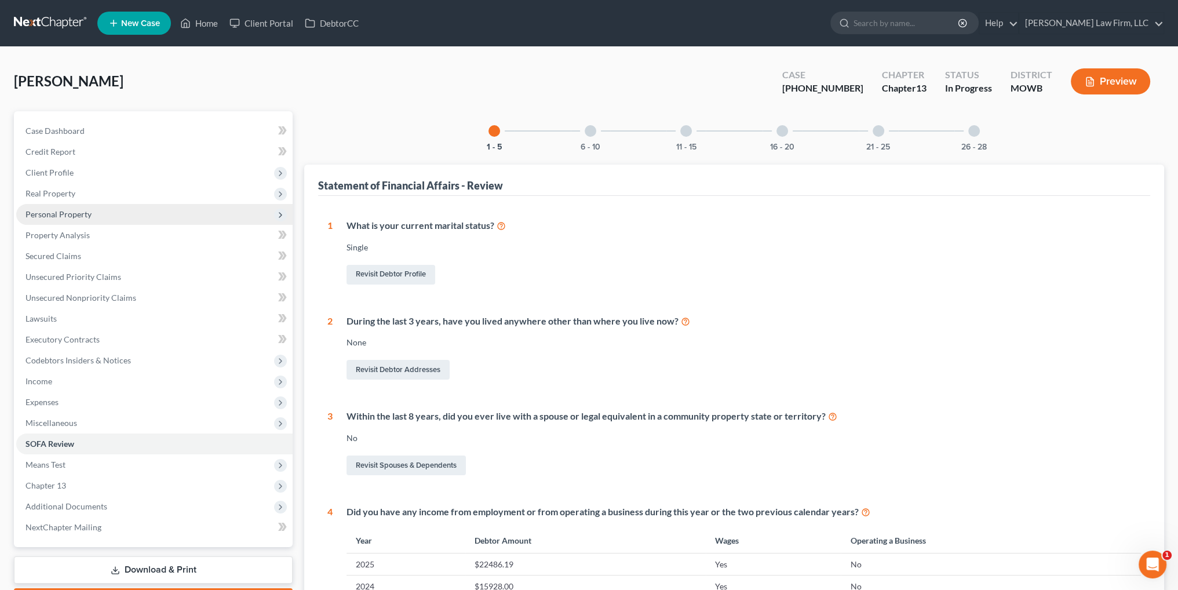
drag, startPoint x: 63, startPoint y: 216, endPoint x: 93, endPoint y: 214, distance: 30.2
click at [63, 216] on span "Personal Property" at bounding box center [58, 214] width 66 height 10
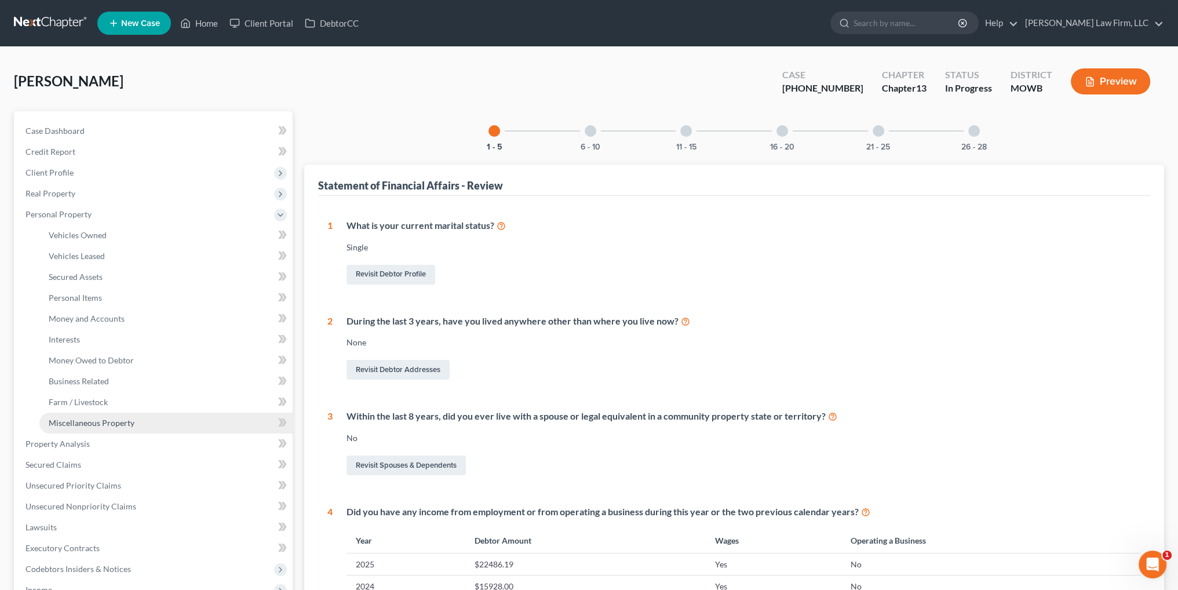
click at [104, 418] on span "Miscellaneous Property" at bounding box center [92, 423] width 86 height 10
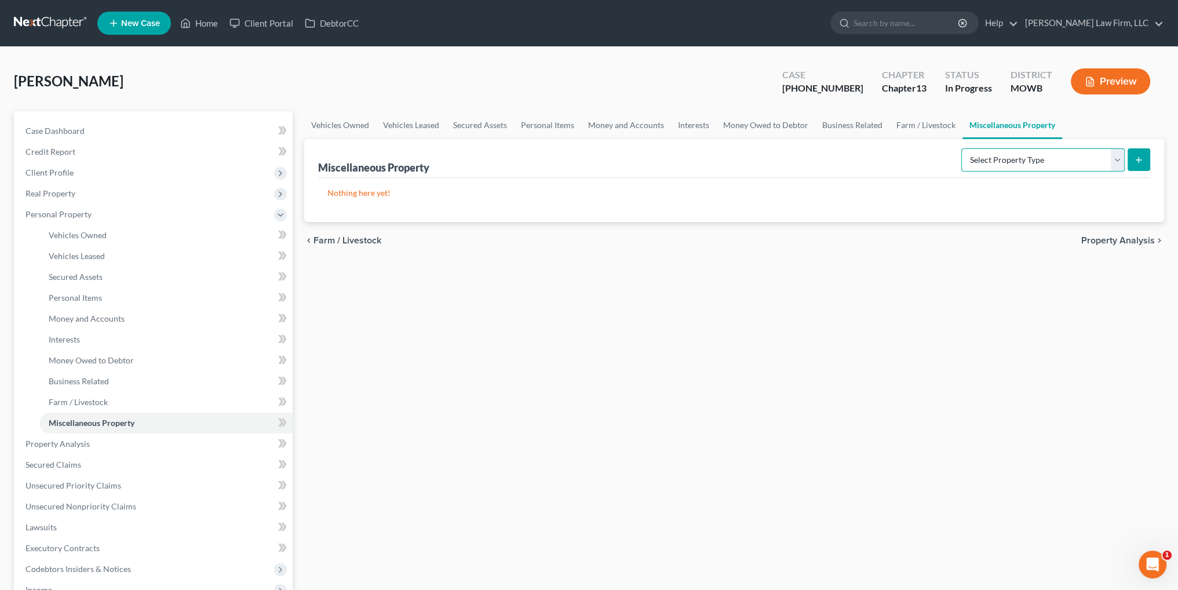
click at [1088, 162] on select "Select Property Type Assigned for Creditor Benefit [DATE] Holding for Another N…" at bounding box center [1042, 159] width 163 height 23
click at [671, 121] on link "Interests" at bounding box center [693, 125] width 45 height 28
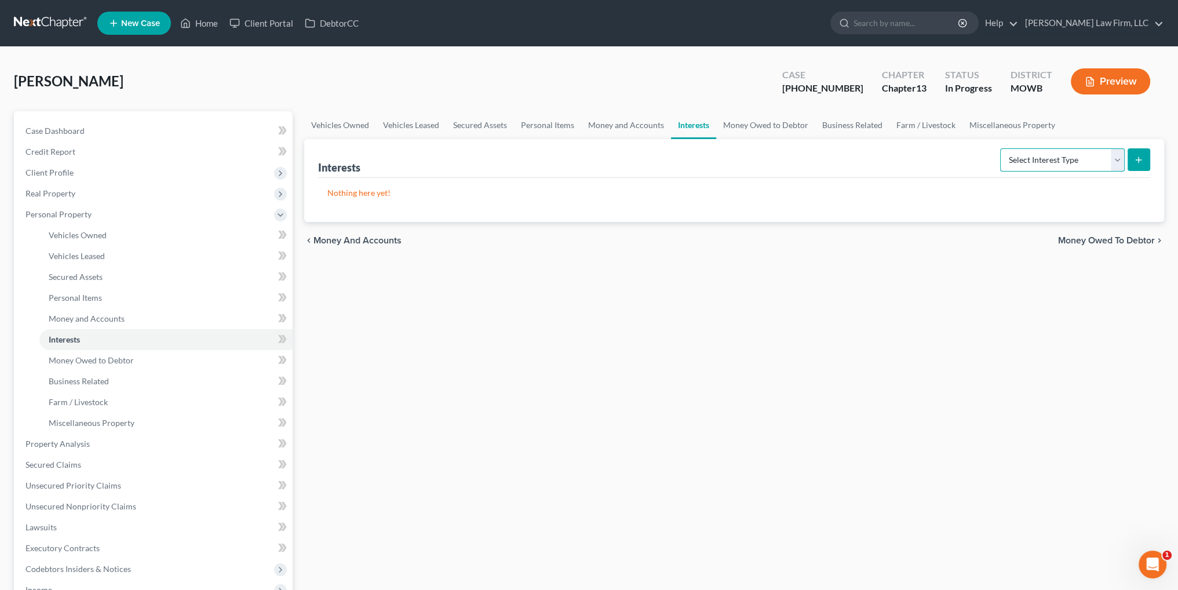
click at [1072, 159] on select "Select Interest Type 401K Annuity Bond Education IRA Government Bond Government…" at bounding box center [1062, 159] width 125 height 23
click at [548, 125] on link "Personal Items" at bounding box center [547, 125] width 67 height 28
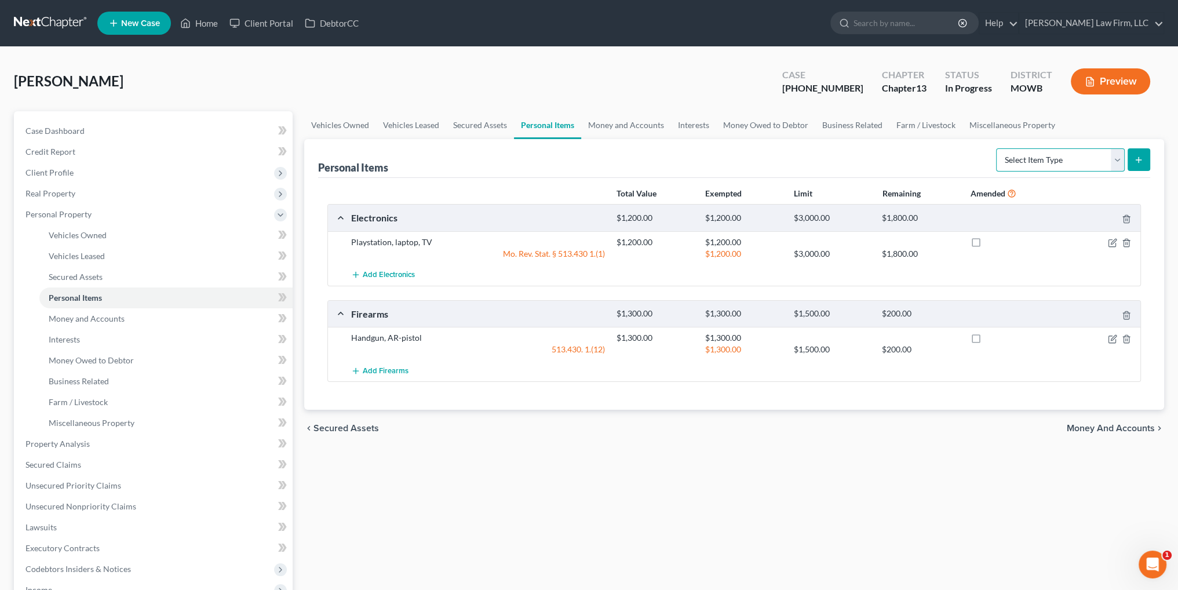
click at [1116, 159] on select "Select Item Type Clothing Collectibles Of Value Electronics Firearms Household …" at bounding box center [1060, 159] width 129 height 23
click at [997, 148] on select "Select Item Type Clothing Collectibles Of Value Electronics Firearms Household …" at bounding box center [1060, 159] width 129 height 23
click at [1140, 161] on icon "submit" at bounding box center [1138, 159] width 9 height 9
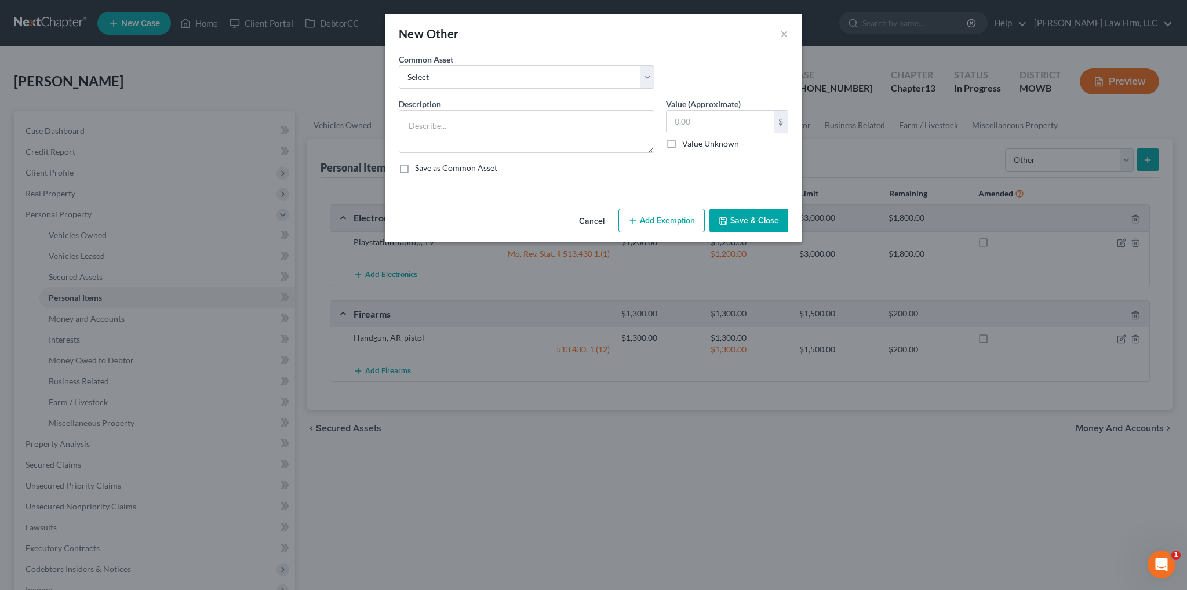
click at [670, 220] on button "Add Exemption" at bounding box center [661, 221] width 86 height 24
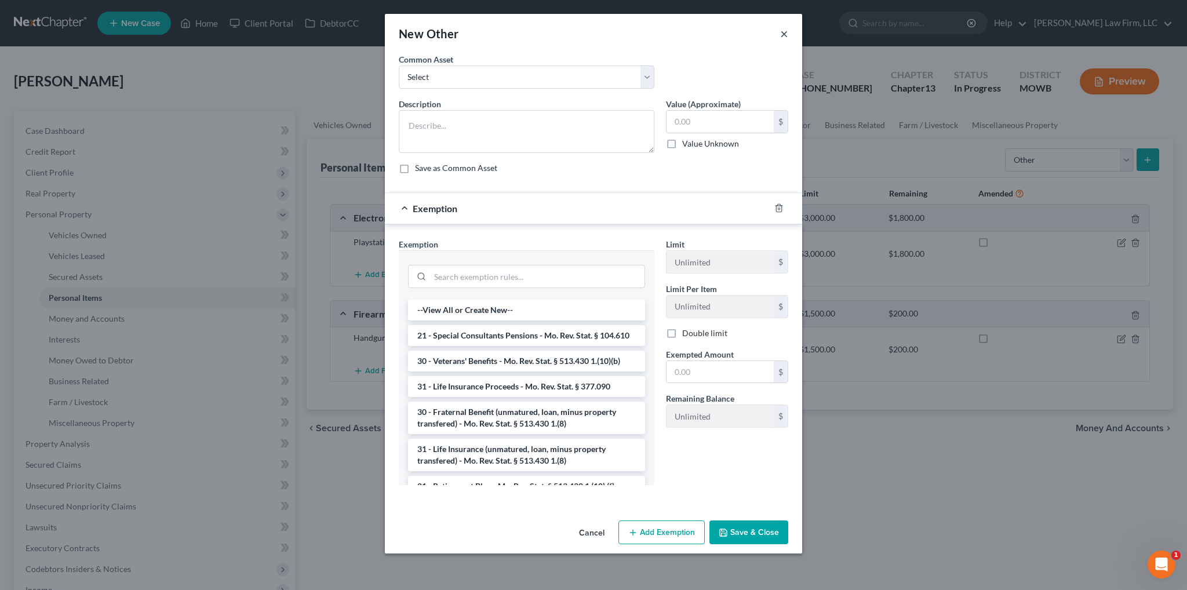
click at [781, 31] on button "×" at bounding box center [784, 34] width 8 height 14
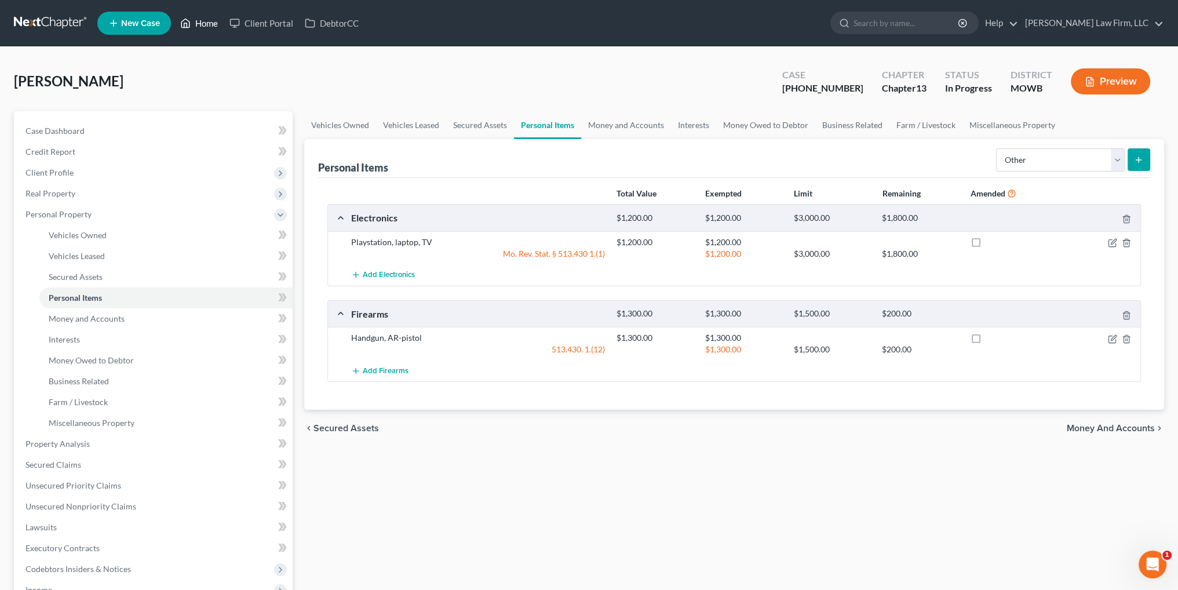
click at [198, 21] on link "Home" at bounding box center [198, 23] width 49 height 21
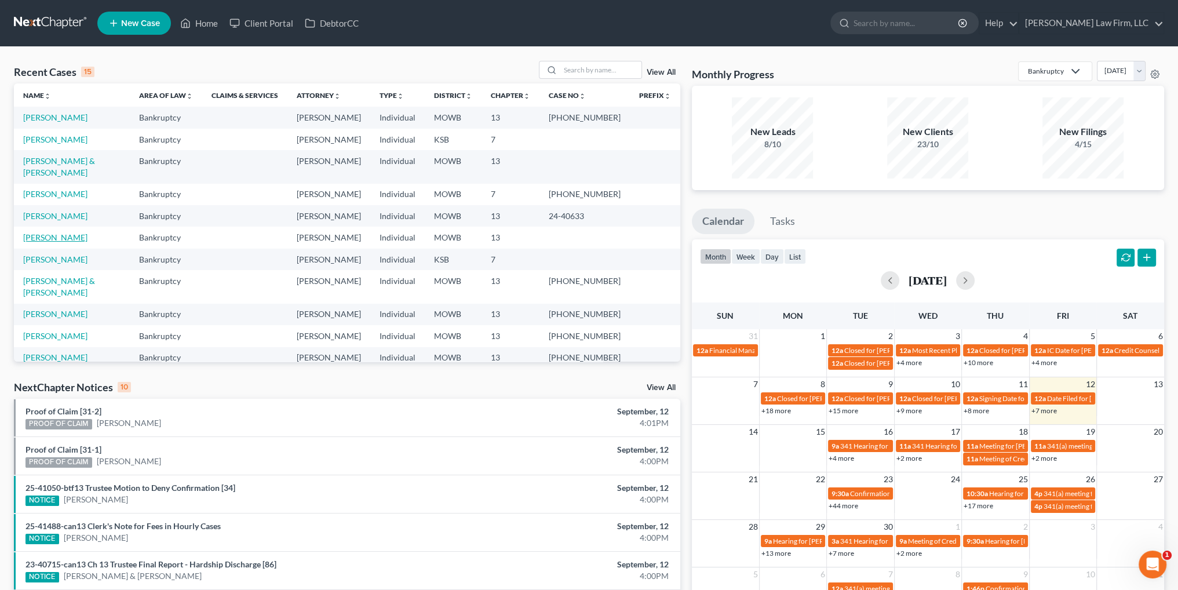
click at [46, 232] on link "[PERSON_NAME]" at bounding box center [55, 237] width 64 height 10
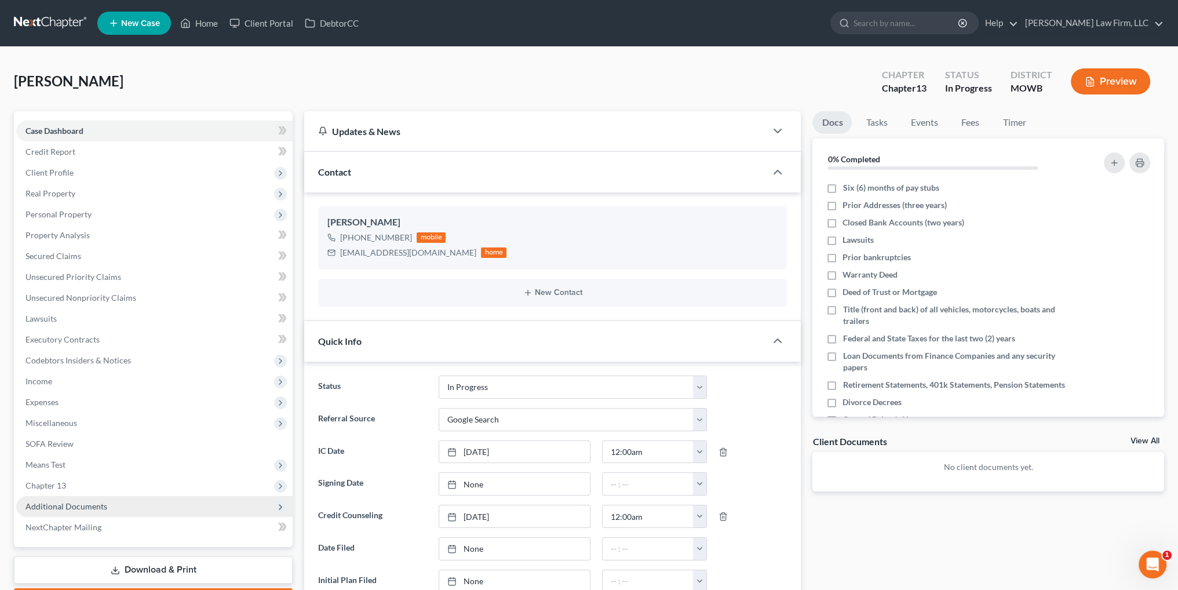
click at [65, 504] on span "Additional Documents" at bounding box center [66, 506] width 82 height 10
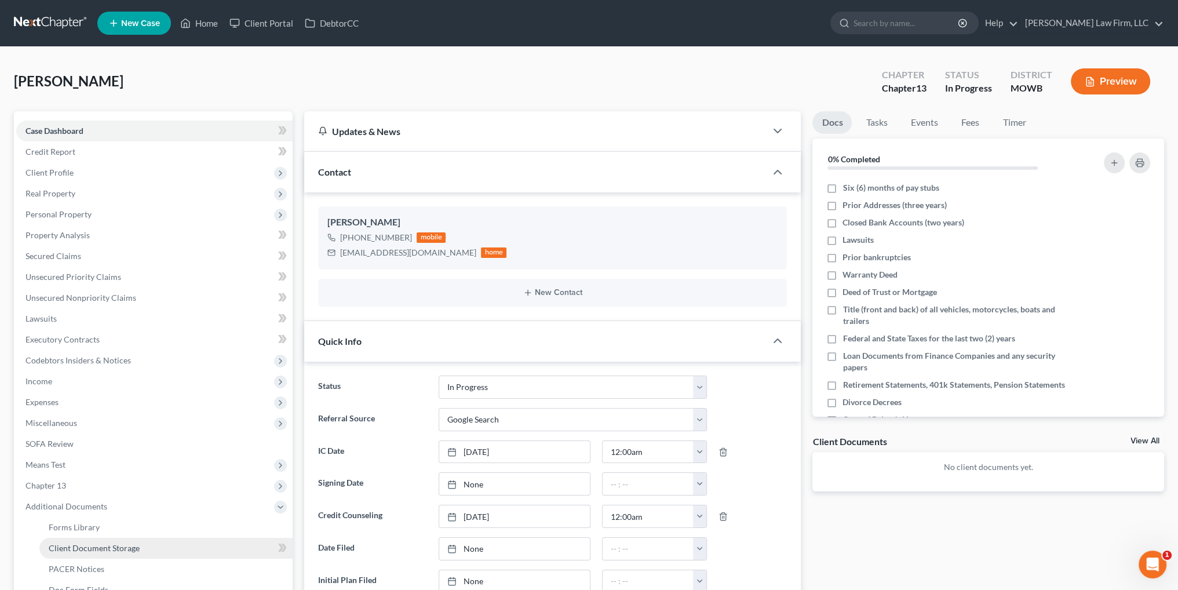
click at [80, 551] on span "Client Document Storage" at bounding box center [94, 548] width 91 height 10
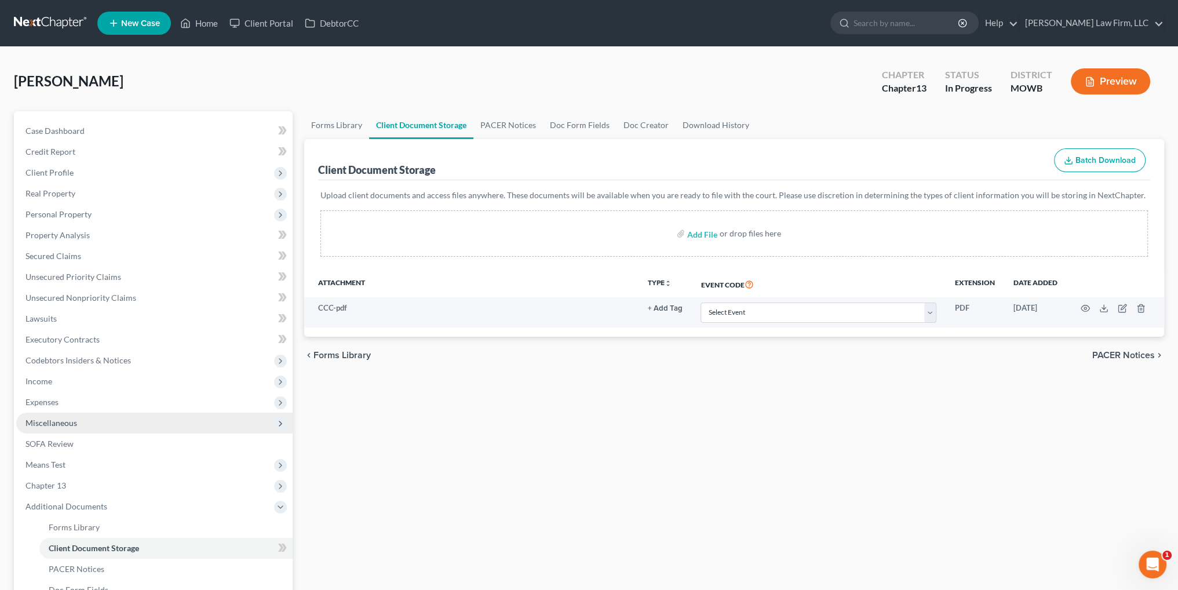
click at [70, 422] on span "Miscellaneous" at bounding box center [51, 423] width 52 height 10
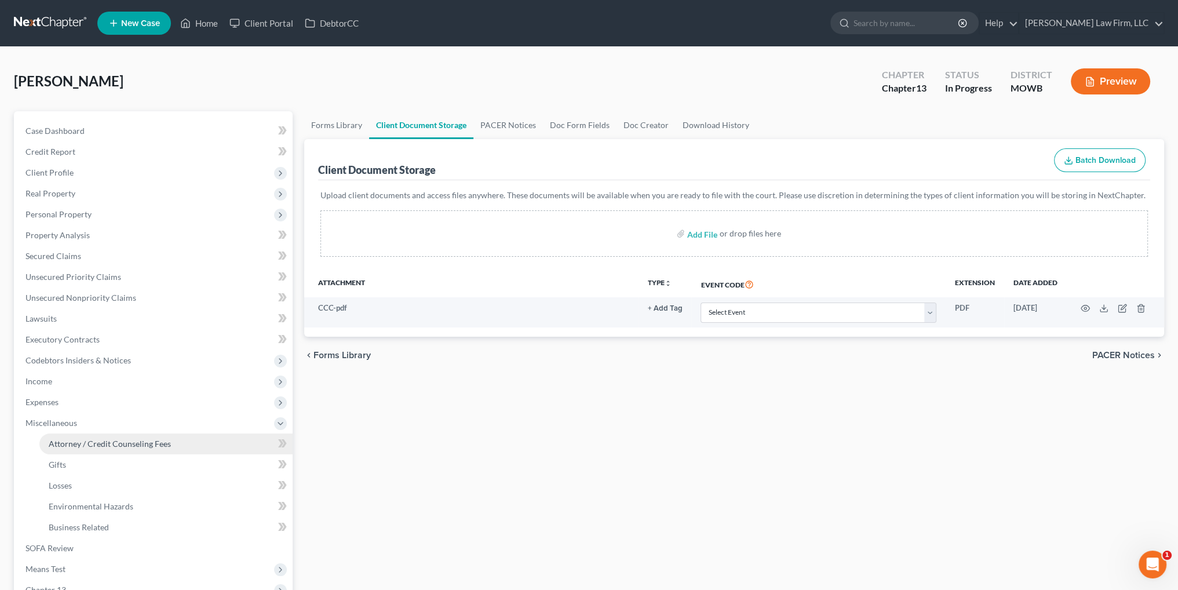
click at [109, 443] on span "Attorney / Credit Counseling Fees" at bounding box center [110, 444] width 122 height 10
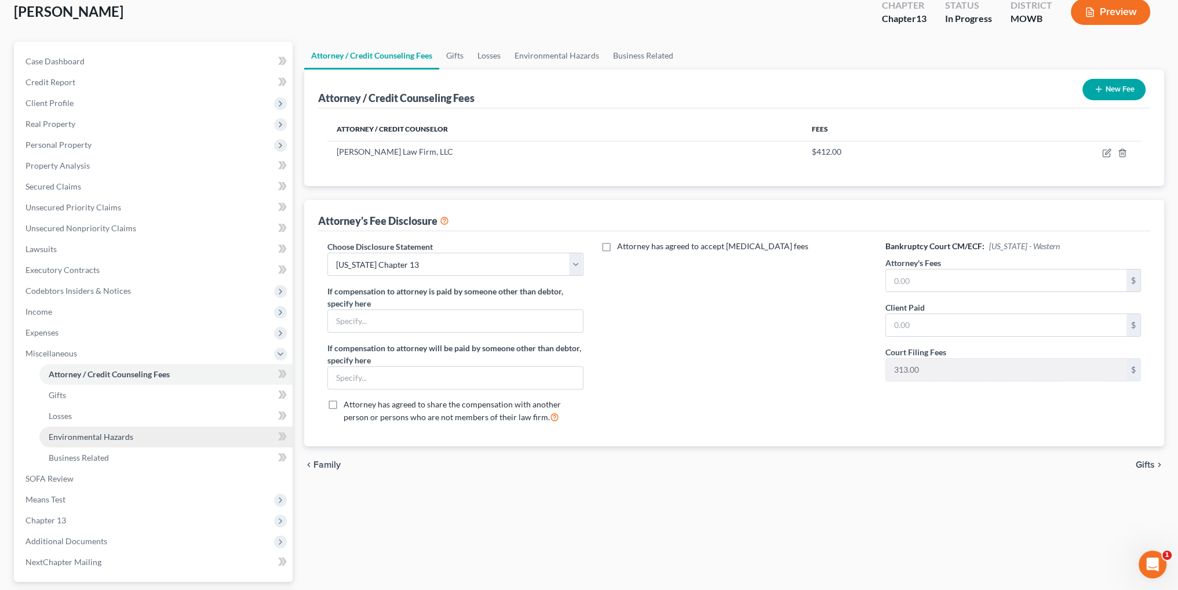
scroll to position [172, 0]
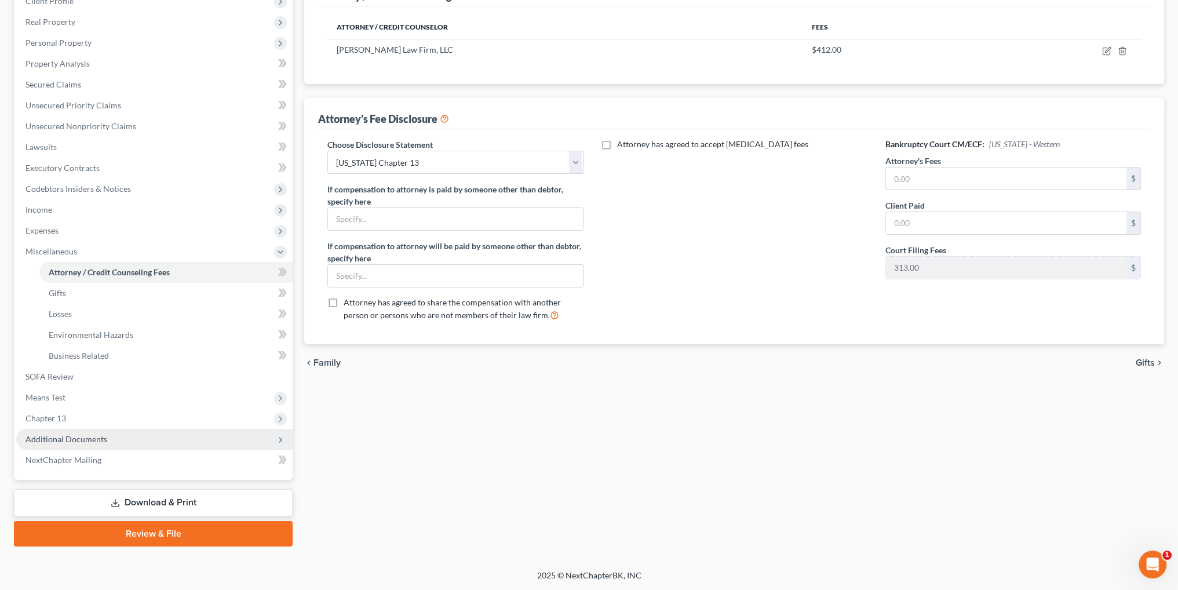
click at [70, 435] on span "Additional Documents" at bounding box center [66, 439] width 82 height 10
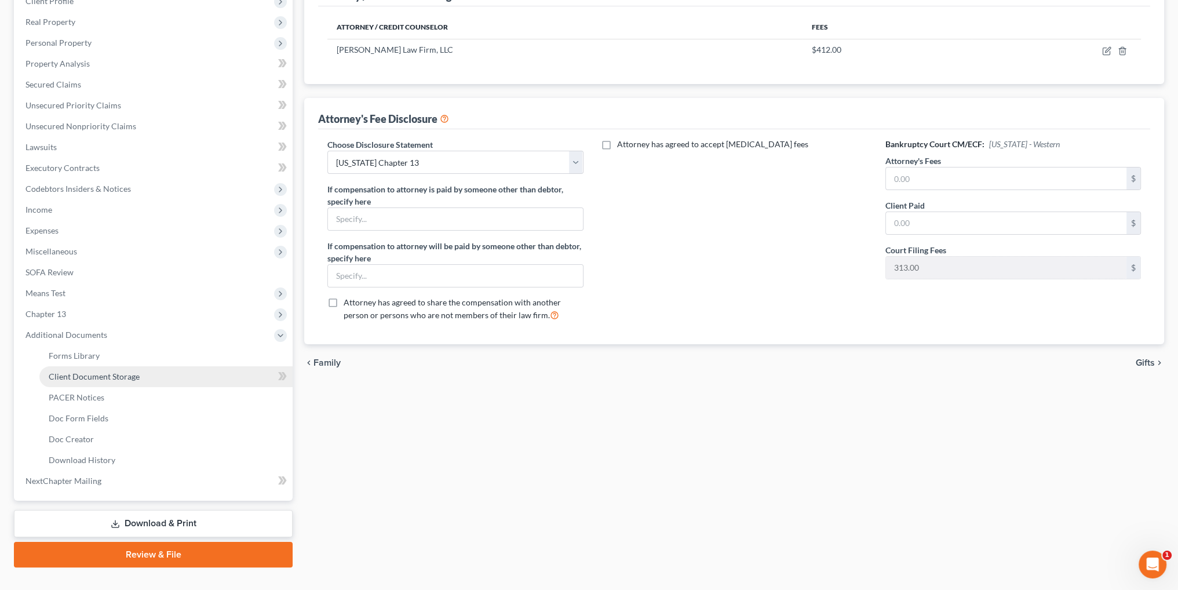
click at [127, 373] on span "Client Document Storage" at bounding box center [94, 376] width 91 height 10
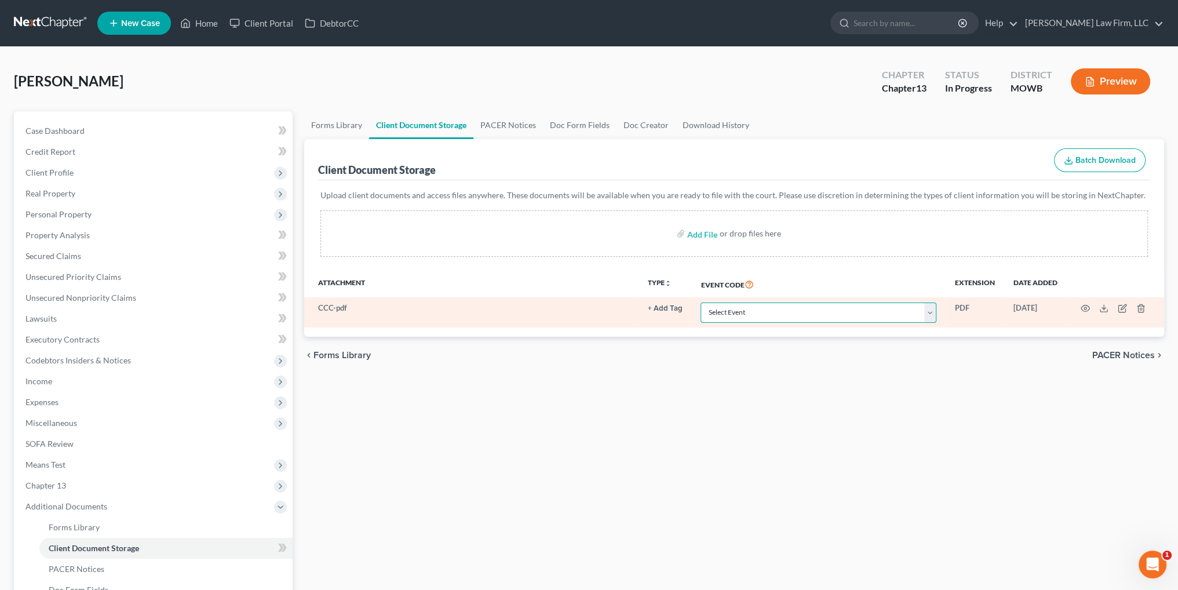
click at [928, 314] on select "Select Event 20 Largest Unsecured Creditors Affidavit re: NO Tax Returns Amende…" at bounding box center [819, 312] width 236 height 20
click at [701, 302] on select "Select Event 20 Largest Unsecured Creditors Affidavit re: NO Tax Returns Amende…" at bounding box center [819, 312] width 236 height 20
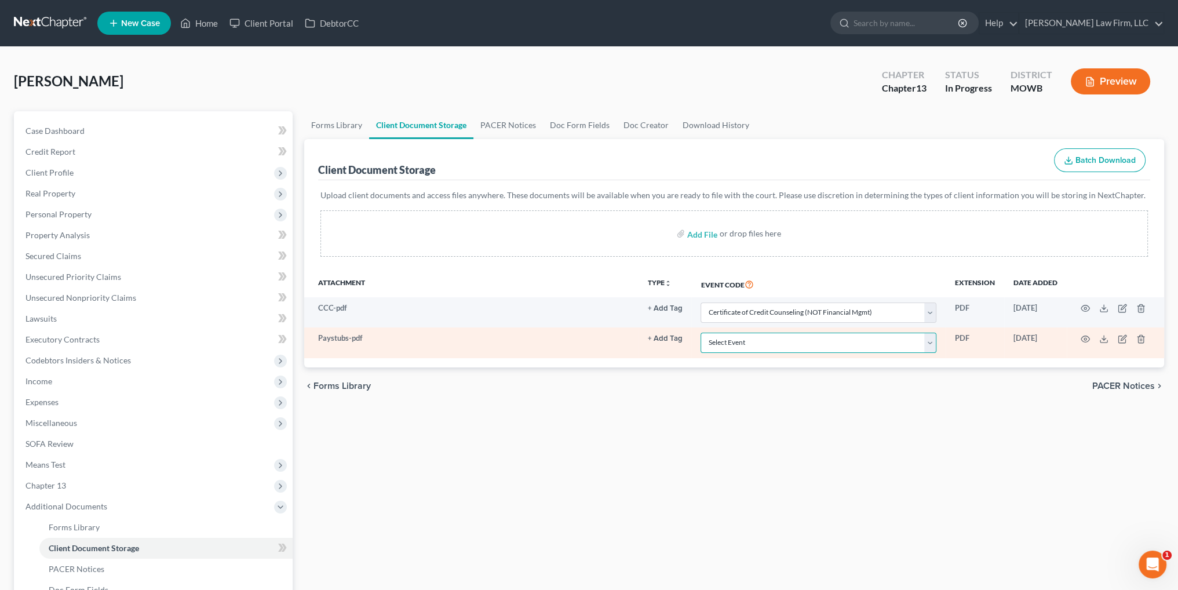
click at [757, 341] on select "Select Event 20 Largest Unsecured Creditors Affidavit re: NO Tax Returns Amende…" at bounding box center [819, 343] width 236 height 20
click at [701, 333] on select "Select Event 20 Largest Unsecured Creditors Affidavit re: NO Tax Returns Amende…" at bounding box center [819, 343] width 236 height 20
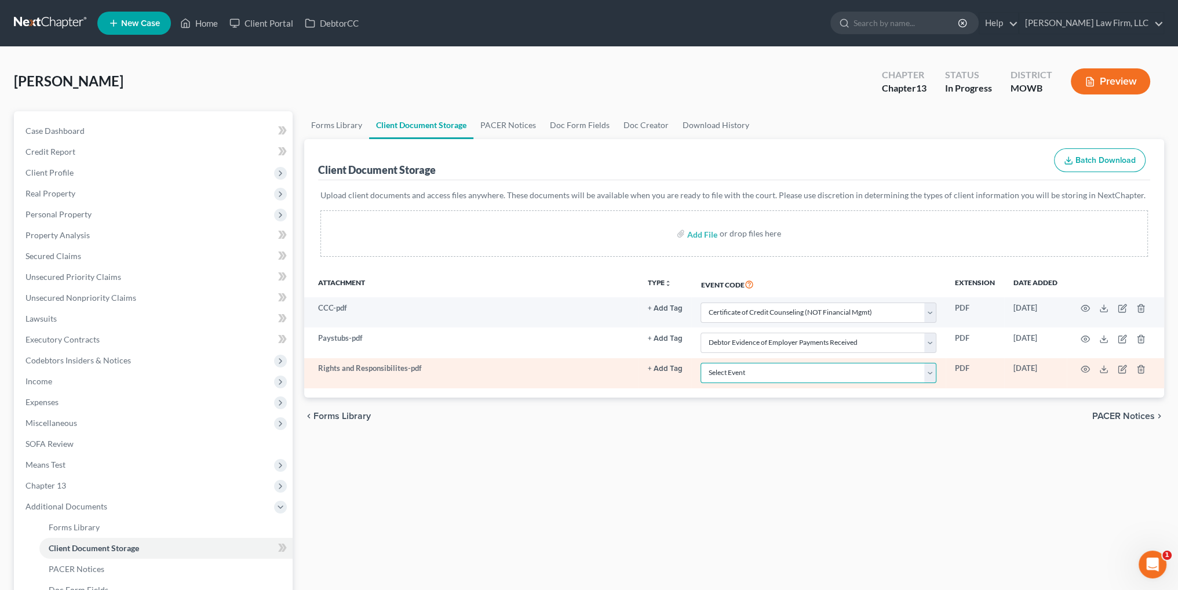
click at [732, 374] on select "Select Event 20 Largest Unsecured Creditors Affidavit re: NO Tax Returns Amende…" at bounding box center [819, 373] width 236 height 20
click at [701, 363] on select "Select Event 20 Largest Unsecured Creditors Affidavit re: NO Tax Returns Amende…" at bounding box center [819, 373] width 236 height 20
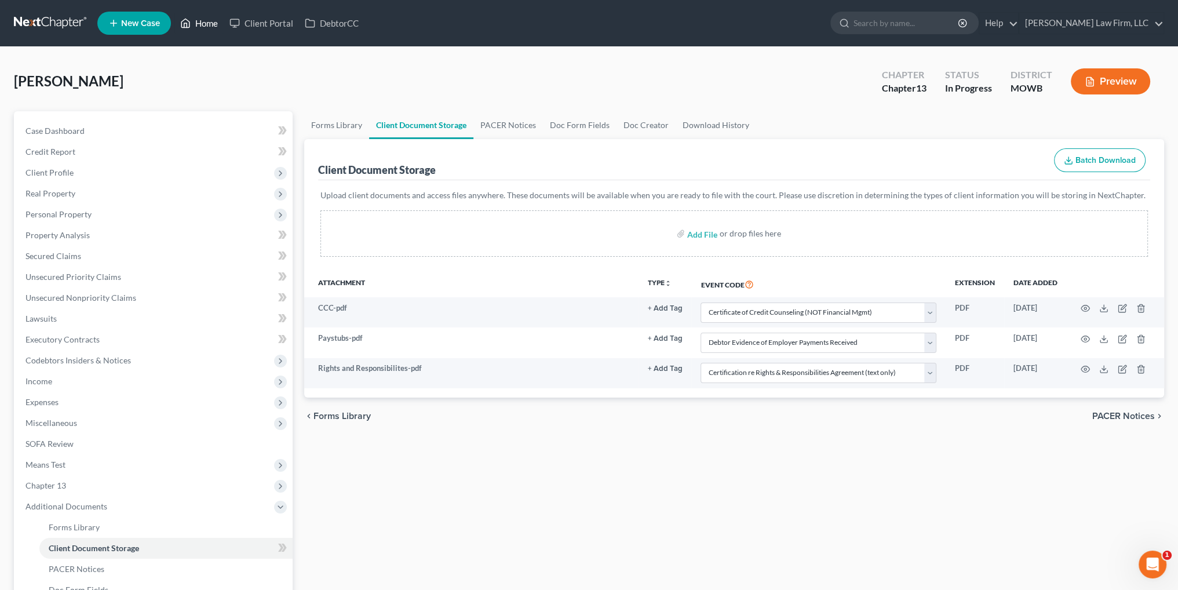
click at [209, 25] on link "Home" at bounding box center [198, 23] width 49 height 21
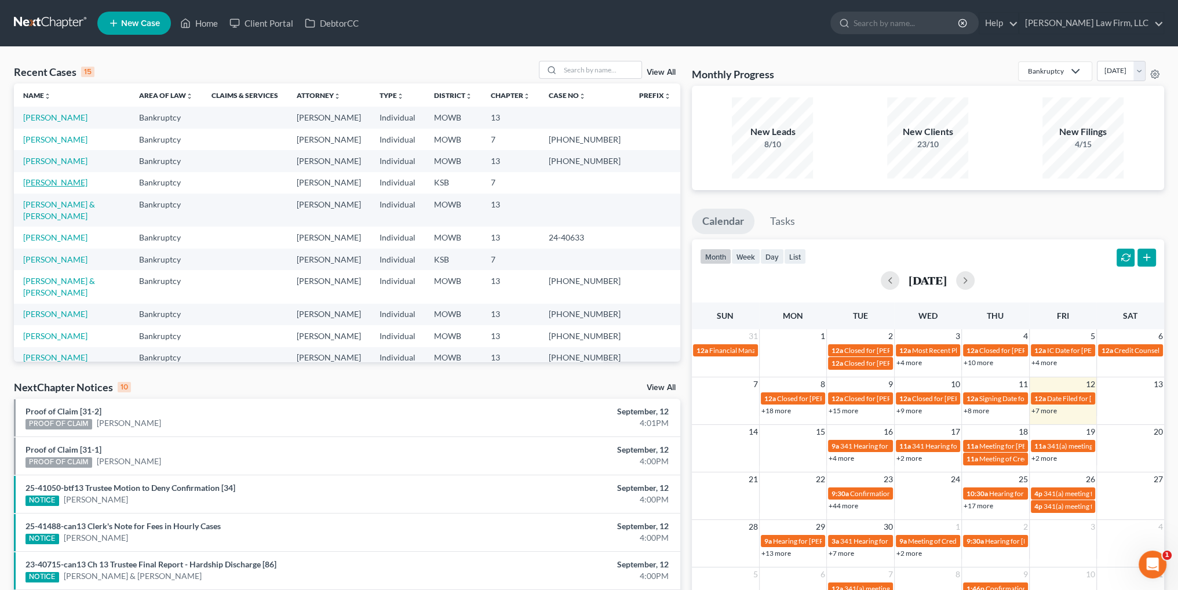
click at [53, 178] on link "[PERSON_NAME]" at bounding box center [55, 182] width 64 height 10
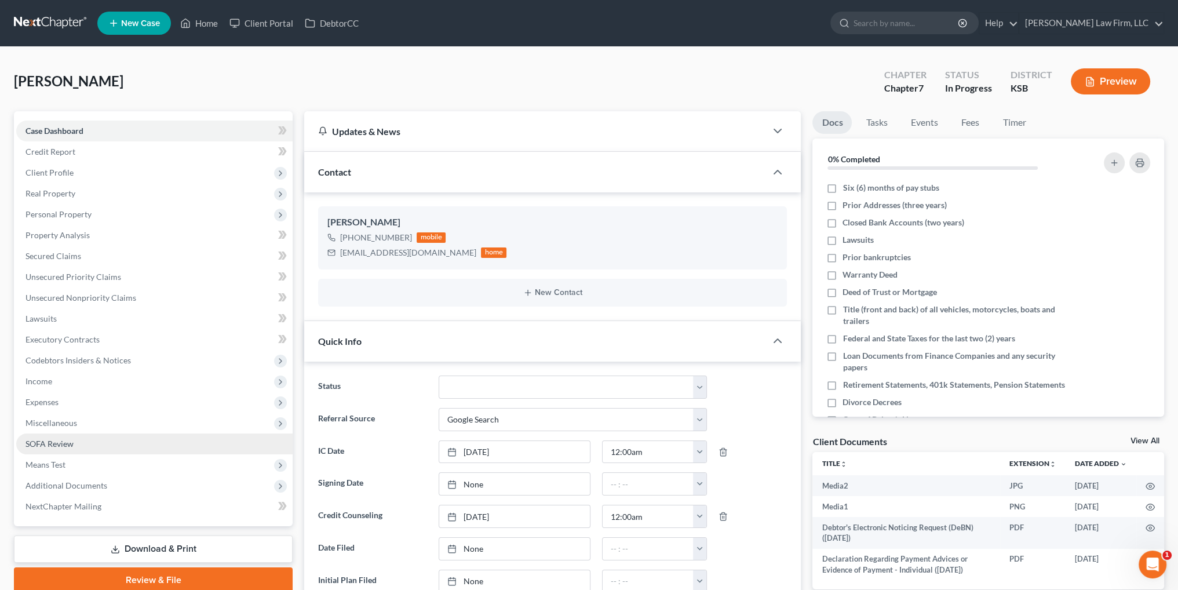
scroll to position [1567, 0]
click at [74, 488] on span "Additional Documents" at bounding box center [66, 485] width 82 height 10
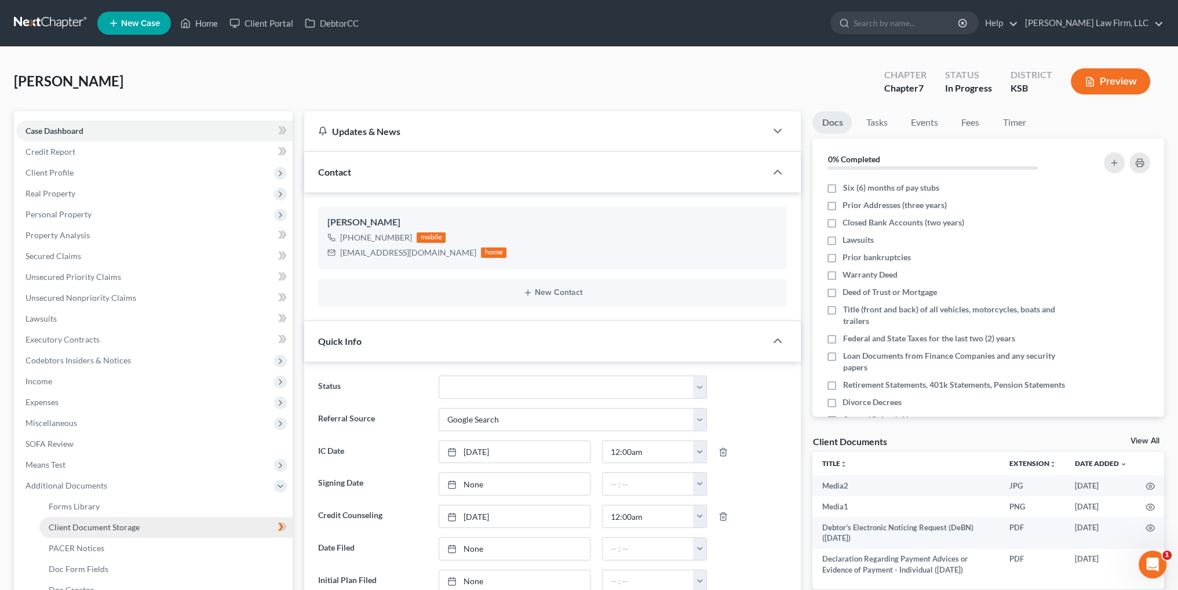
click at [87, 529] on span "Client Document Storage" at bounding box center [94, 527] width 91 height 10
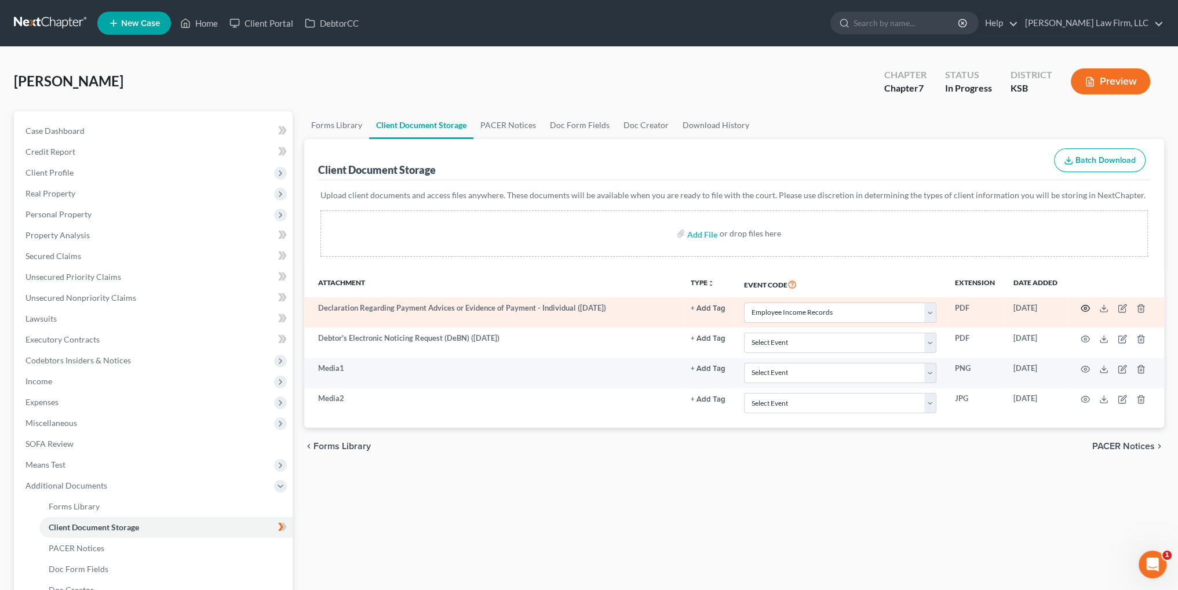
click at [1084, 308] on circle "button" at bounding box center [1085, 308] width 2 height 2
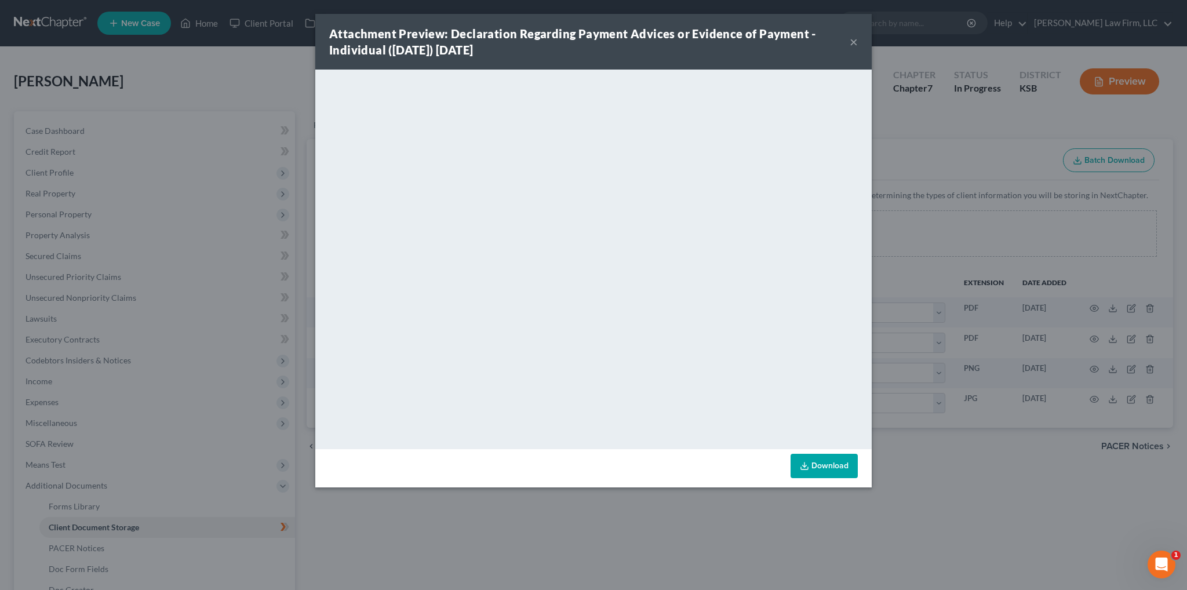
click at [858, 43] on div "Attachment Preview: Declaration Regarding Payment Advices or Evidence of Paymen…" at bounding box center [593, 42] width 556 height 56
click at [853, 45] on button "×" at bounding box center [853, 42] width 8 height 14
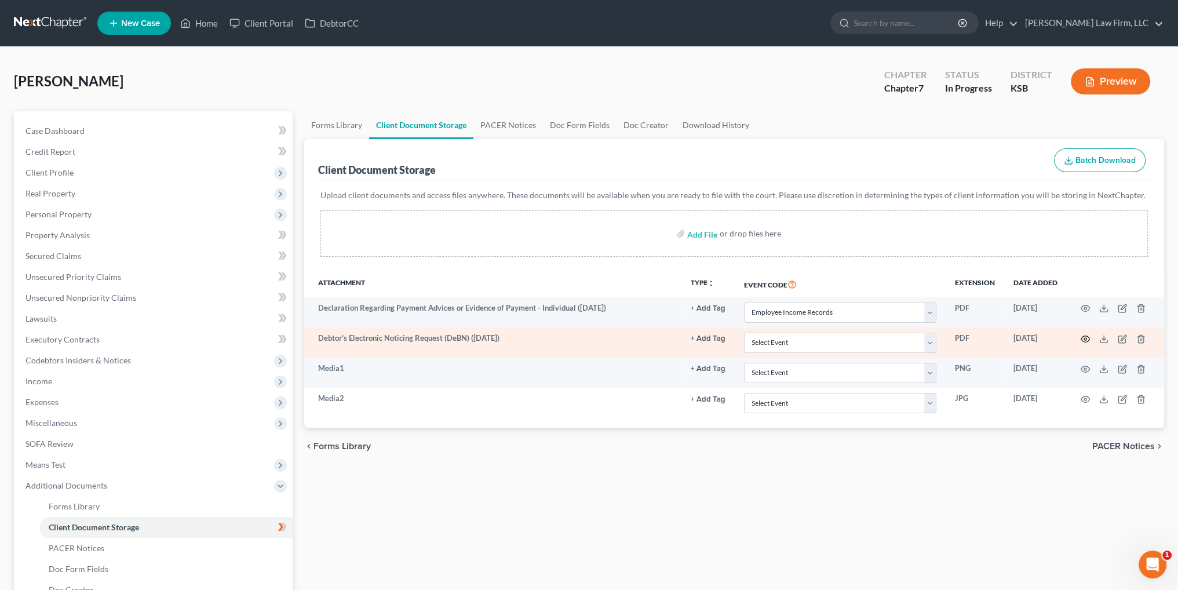
click at [1087, 338] on icon "button" at bounding box center [1085, 338] width 9 height 9
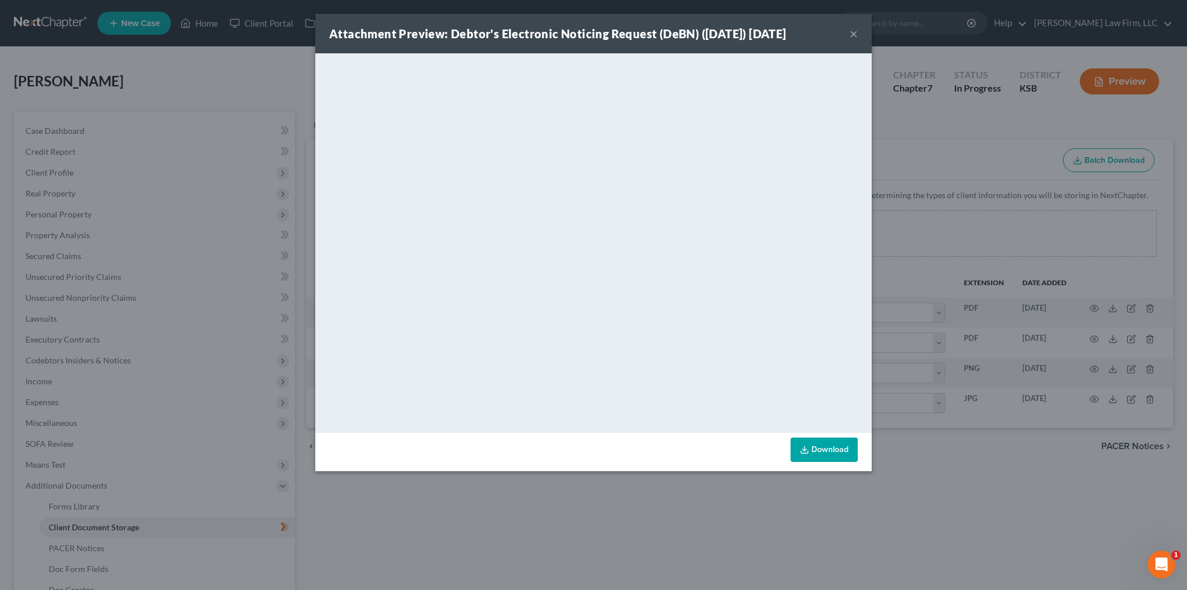
click at [853, 31] on button "×" at bounding box center [853, 34] width 8 height 14
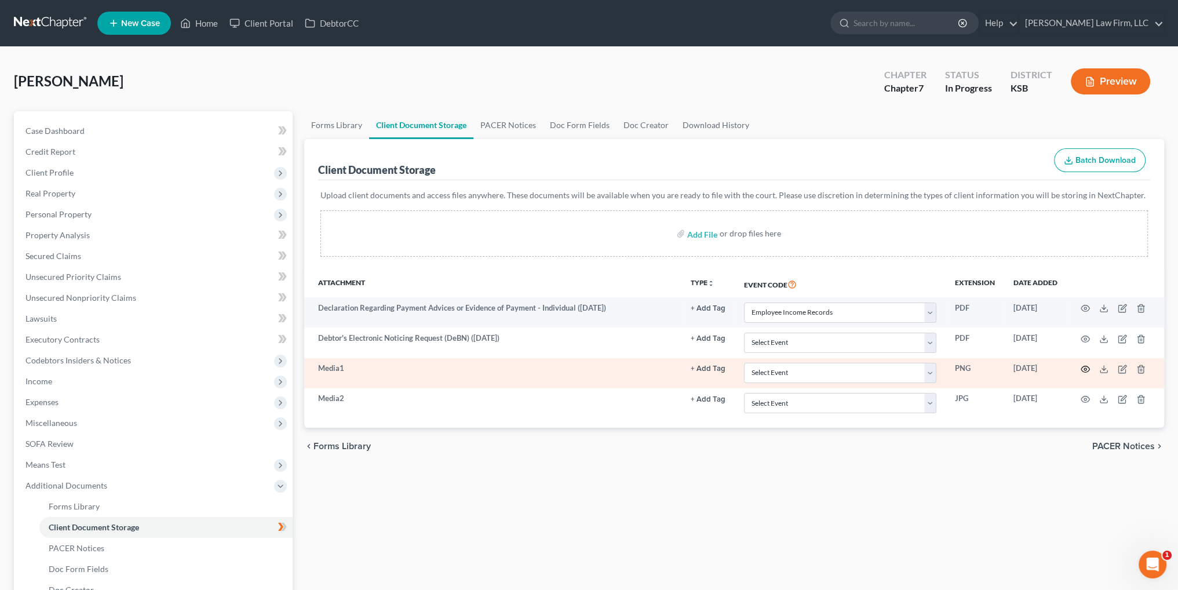
click at [1085, 368] on icon "button" at bounding box center [1085, 368] width 9 height 9
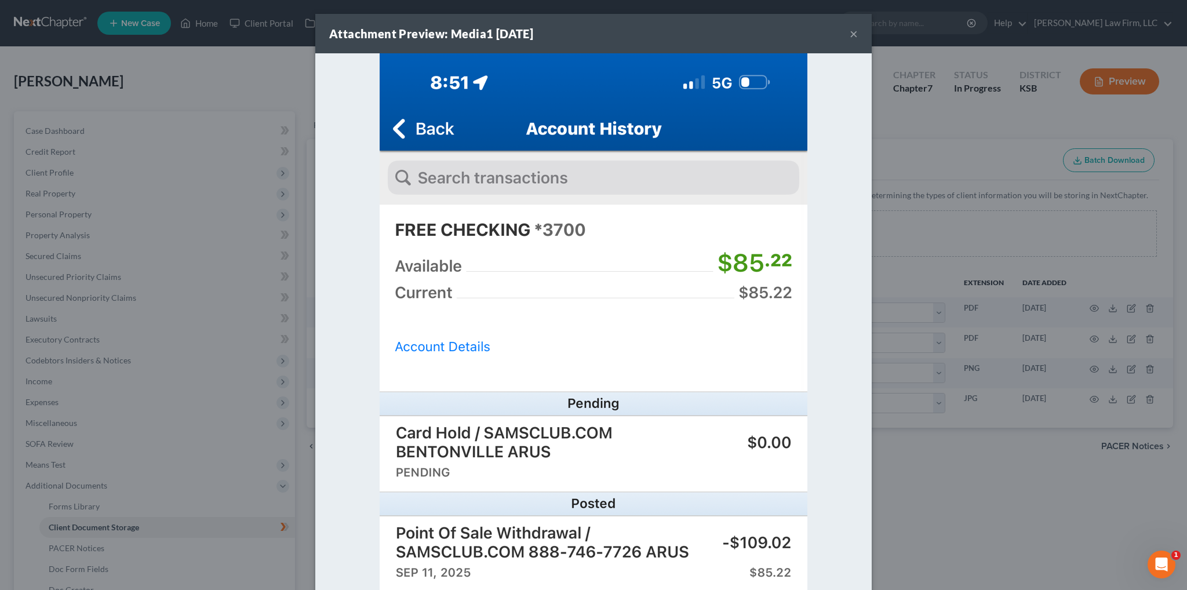
click at [849, 33] on button "×" at bounding box center [853, 34] width 8 height 14
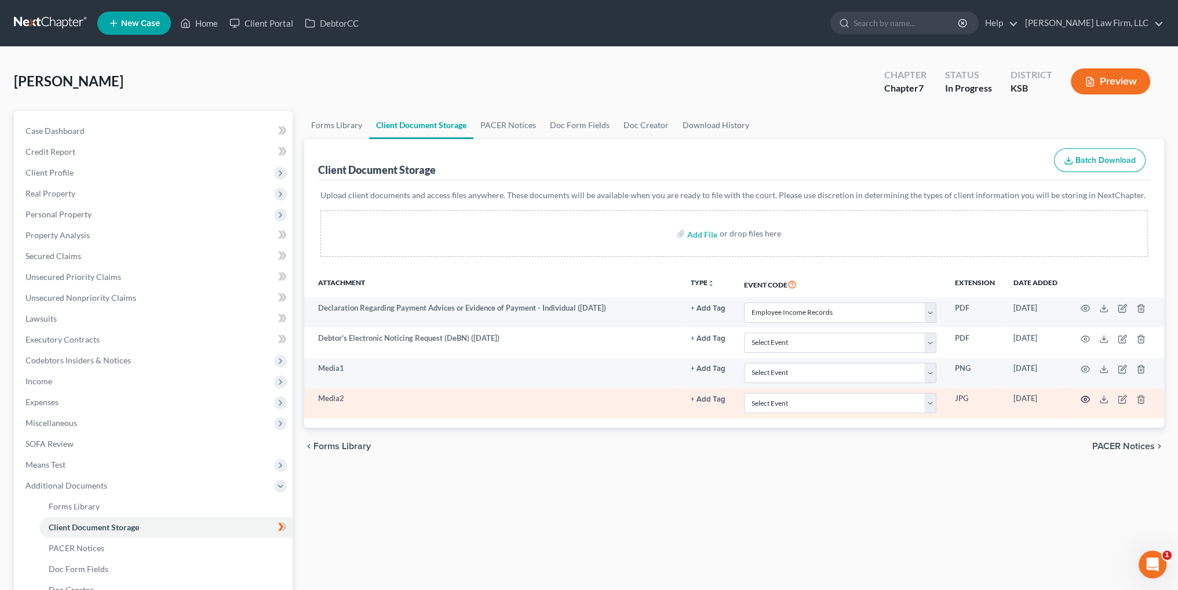
click at [1087, 400] on icon "button" at bounding box center [1085, 399] width 9 height 9
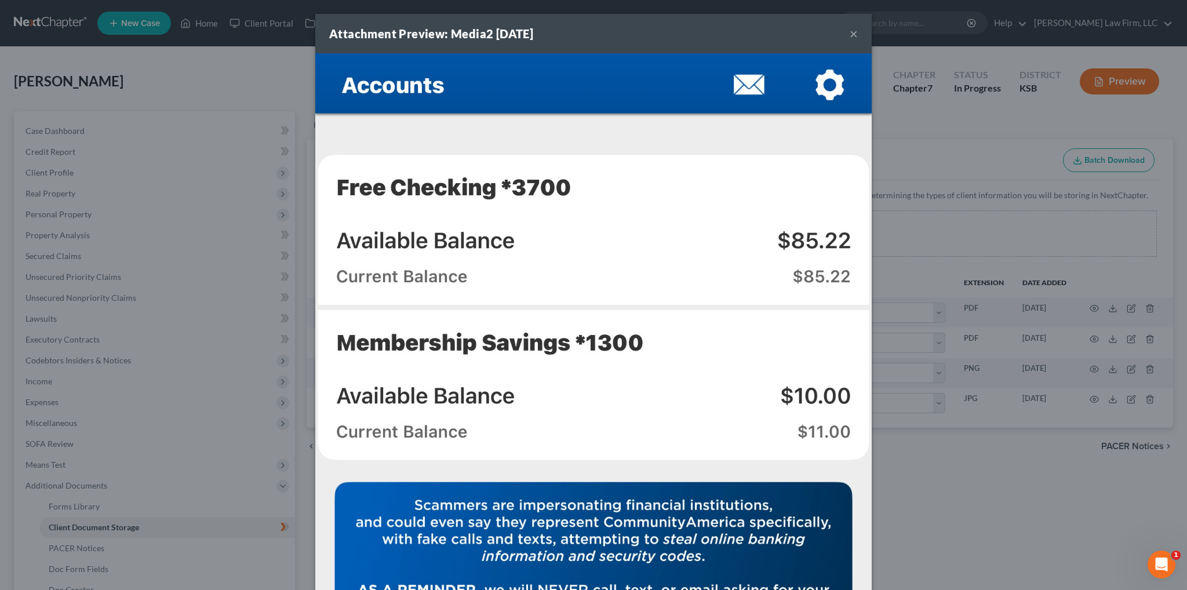
click at [849, 34] on button "×" at bounding box center [853, 34] width 8 height 14
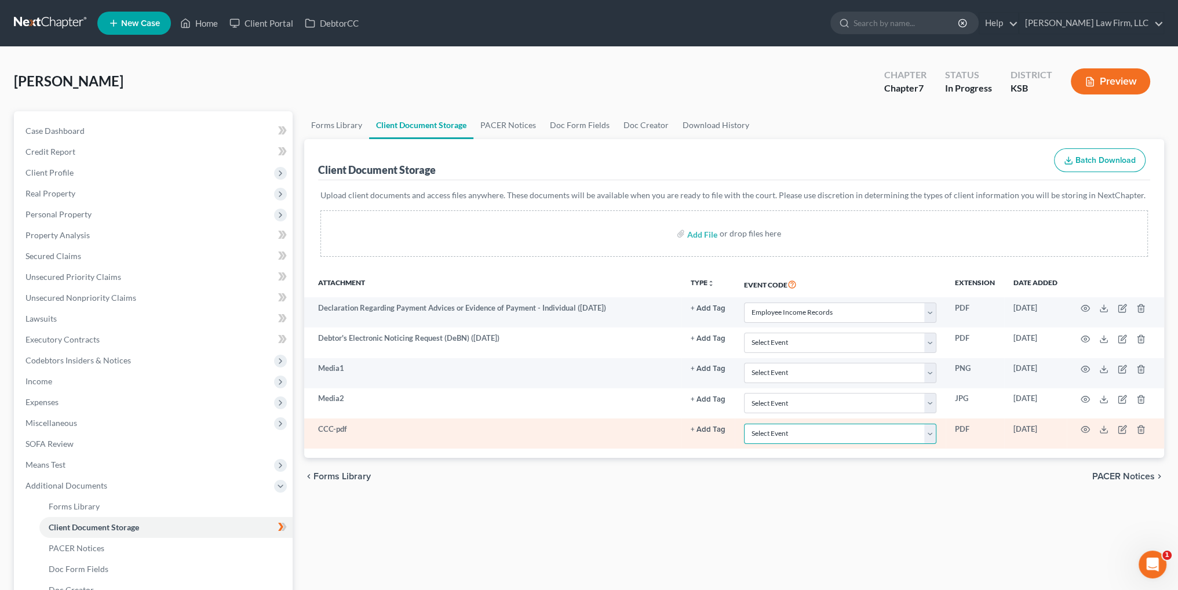
click at [778, 429] on select "Select Event Certificate of Credit Counseling Chapter 13 Plan DeBN Request Form…" at bounding box center [840, 434] width 192 height 20
click at [747, 424] on select "Select Event Certificate of Credit Counseling Chapter 13 Plan DeBN Request Form…" at bounding box center [840, 434] width 192 height 20
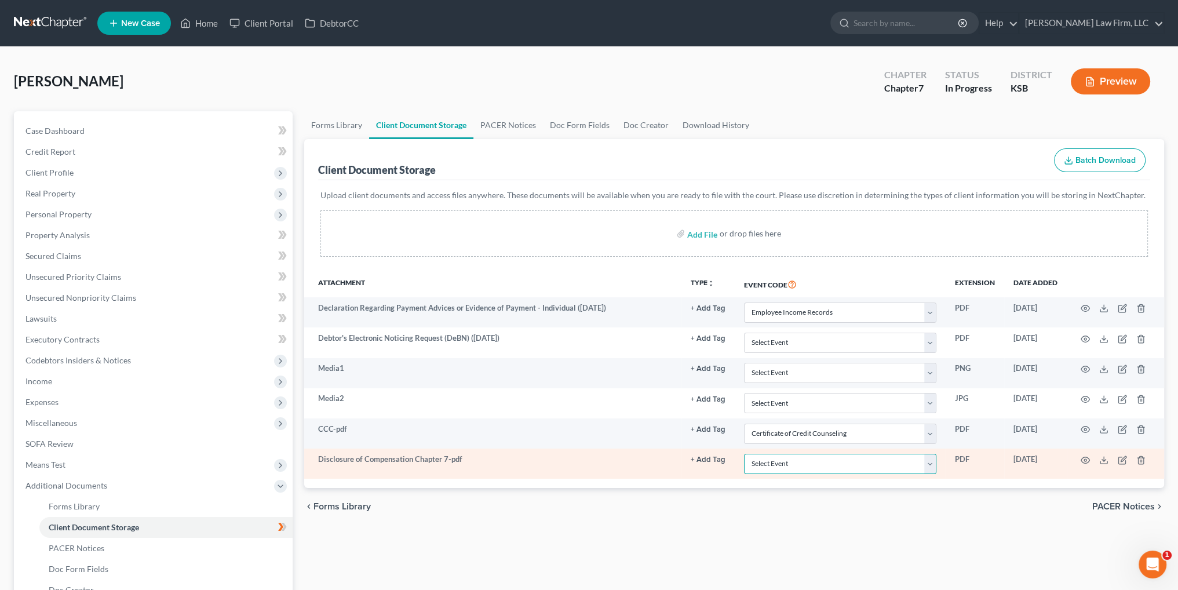
click at [778, 460] on select "Select Event Certificate of Credit Counseling Chapter 13 Plan DeBN Request Form…" at bounding box center [840, 464] width 192 height 20
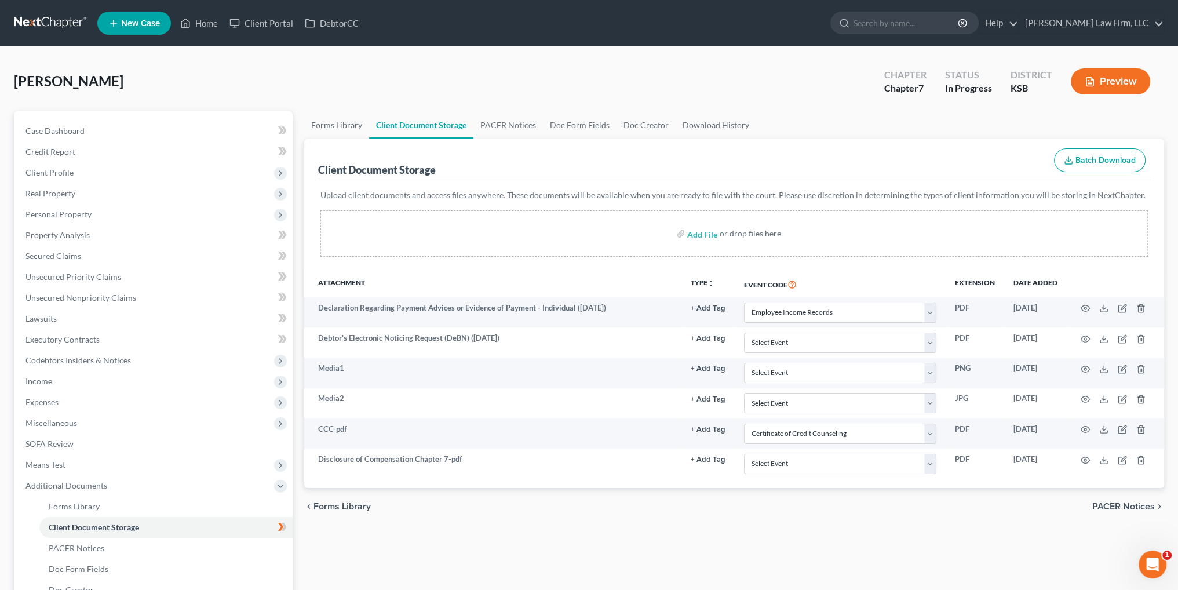
click at [652, 531] on div "Forms Library Client Document Storage PACER Notices Doc Form Fields Doc Creator…" at bounding box center [733, 414] width 871 height 607
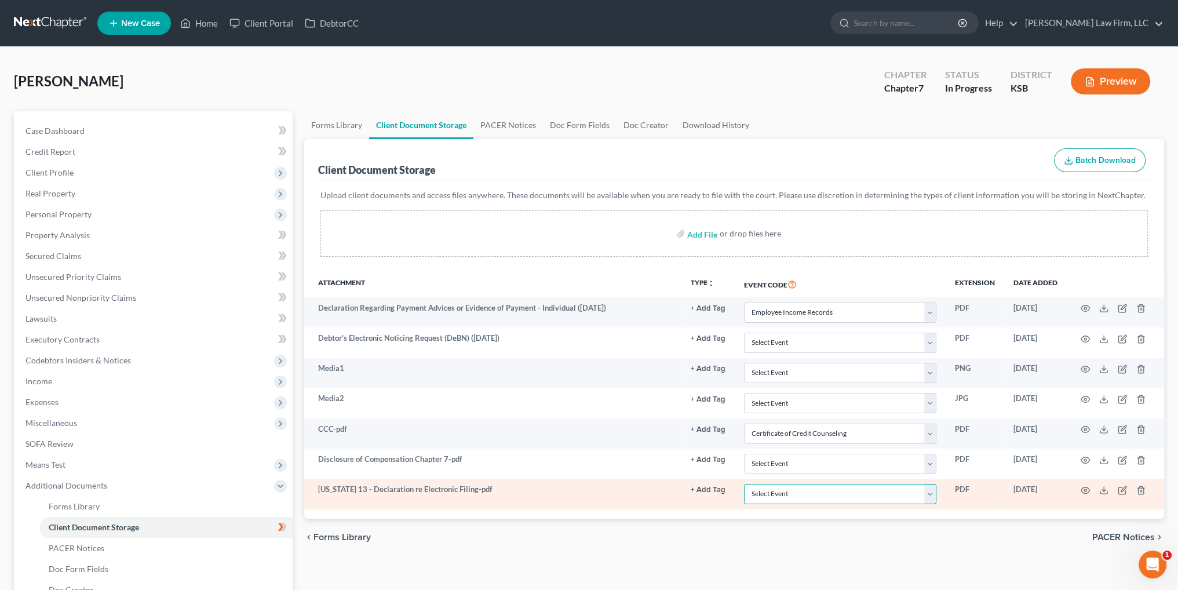
click at [782, 498] on select "Select Event Certificate of Credit Counseling Chapter 13 Plan DeBN Request Form…" at bounding box center [840, 494] width 192 height 20
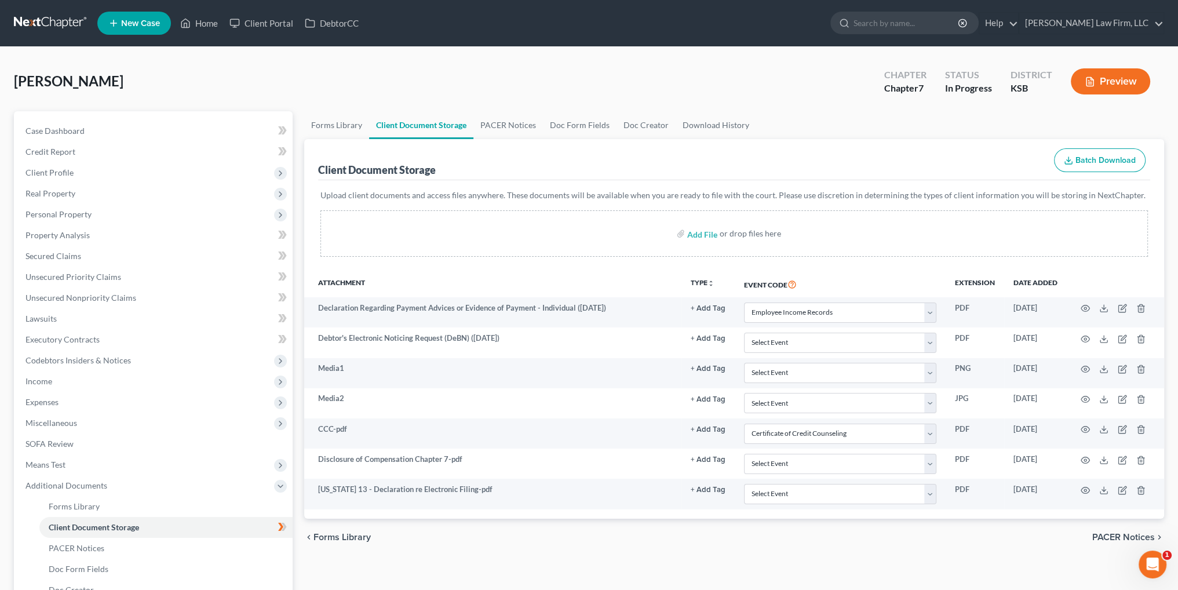
click at [820, 546] on div "chevron_left Forms Library PACER Notices chevron_right" at bounding box center [734, 537] width 860 height 37
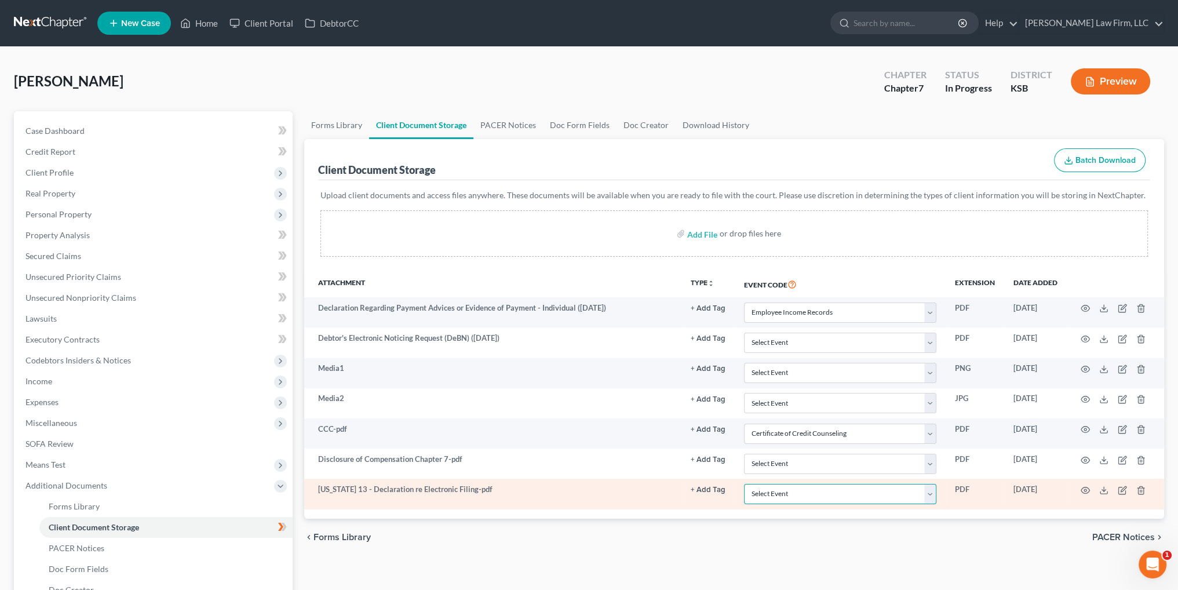
click at [816, 490] on select "Select Event Certificate of Credit Counseling Chapter 13 Plan DeBN Request Form…" at bounding box center [840, 494] width 192 height 20
click at [747, 484] on select "Select Event Certificate of Credit Counseling Chapter 13 Plan DeBN Request Form…" at bounding box center [840, 494] width 192 height 20
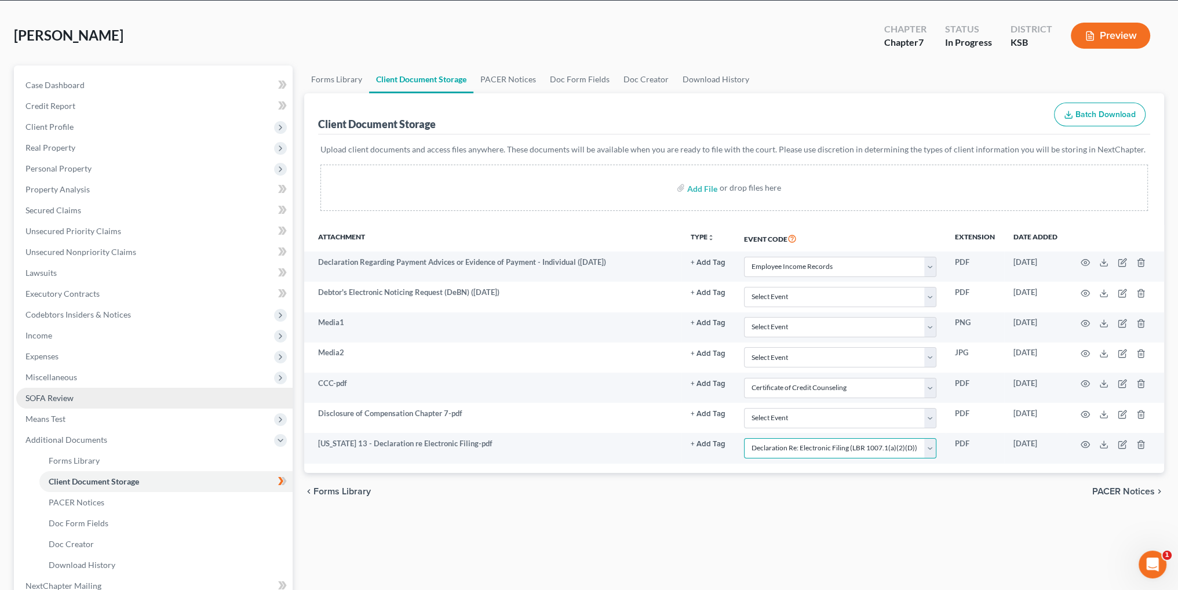
scroll to position [172, 0]
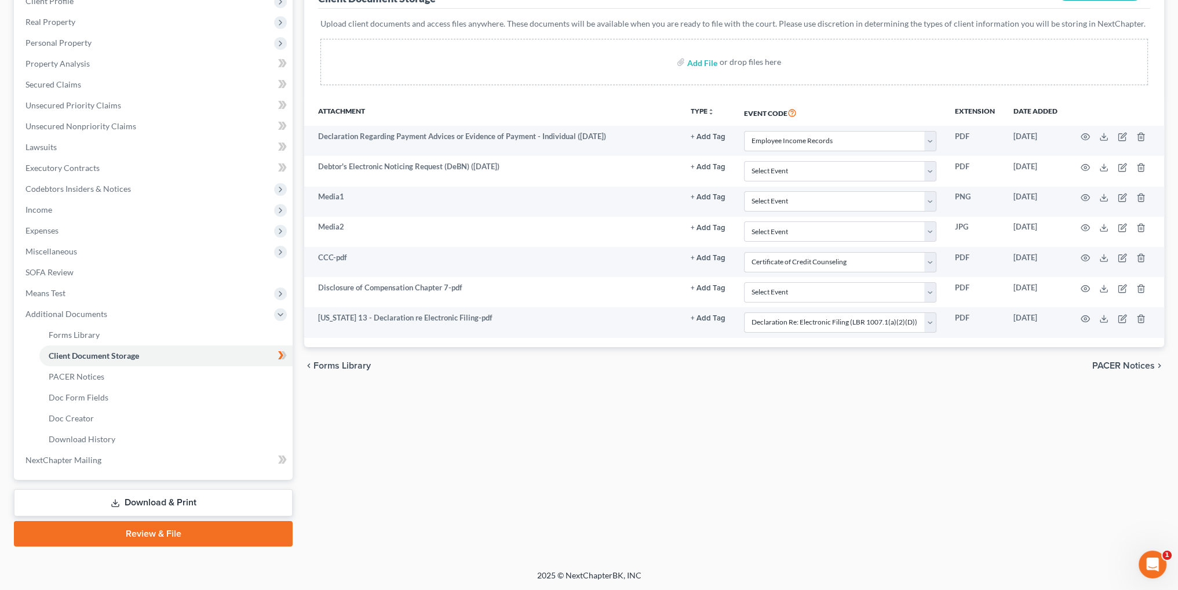
click at [167, 501] on link "Download & Print" at bounding box center [153, 502] width 279 height 27
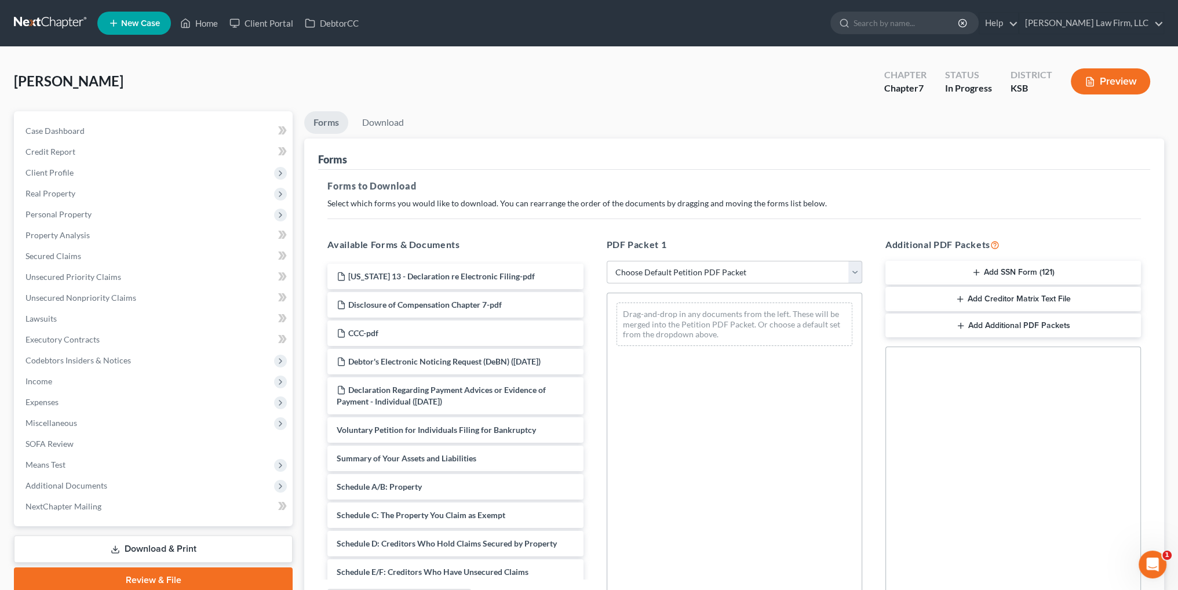
click at [691, 269] on select "Choose Default Petition PDF Packet Complete Bankruptcy Petition (all forms and …" at bounding box center [735, 272] width 256 height 23
click at [607, 261] on select "Choose Default Petition PDF Packet Complete Bankruptcy Petition (all forms and …" at bounding box center [735, 272] width 256 height 23
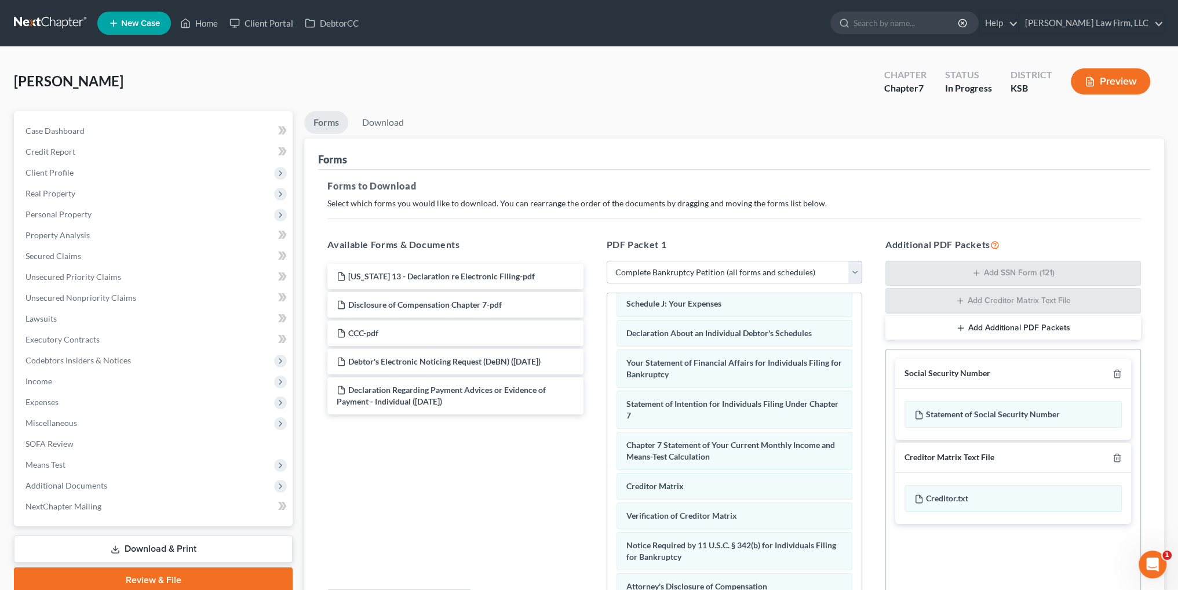
scroll to position [329, 0]
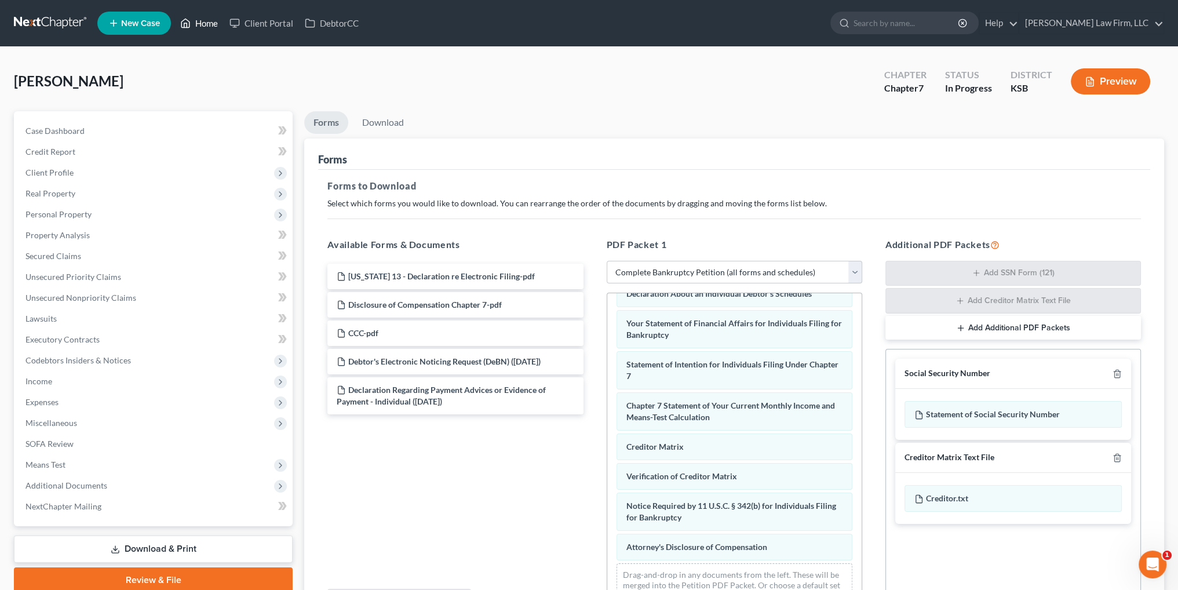
drag, startPoint x: 189, startPoint y: 19, endPoint x: 221, endPoint y: 19, distance: 32.4
click at [189, 19] on icon at bounding box center [185, 23] width 10 height 14
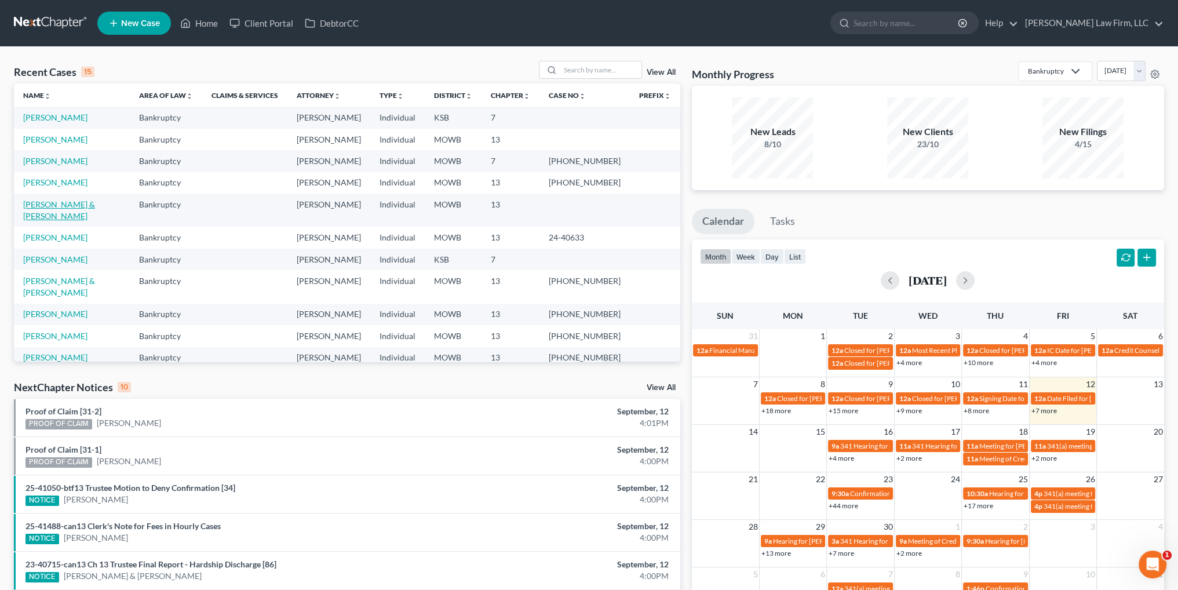
click at [55, 205] on link "[PERSON_NAME] & [PERSON_NAME]" at bounding box center [59, 209] width 72 height 21
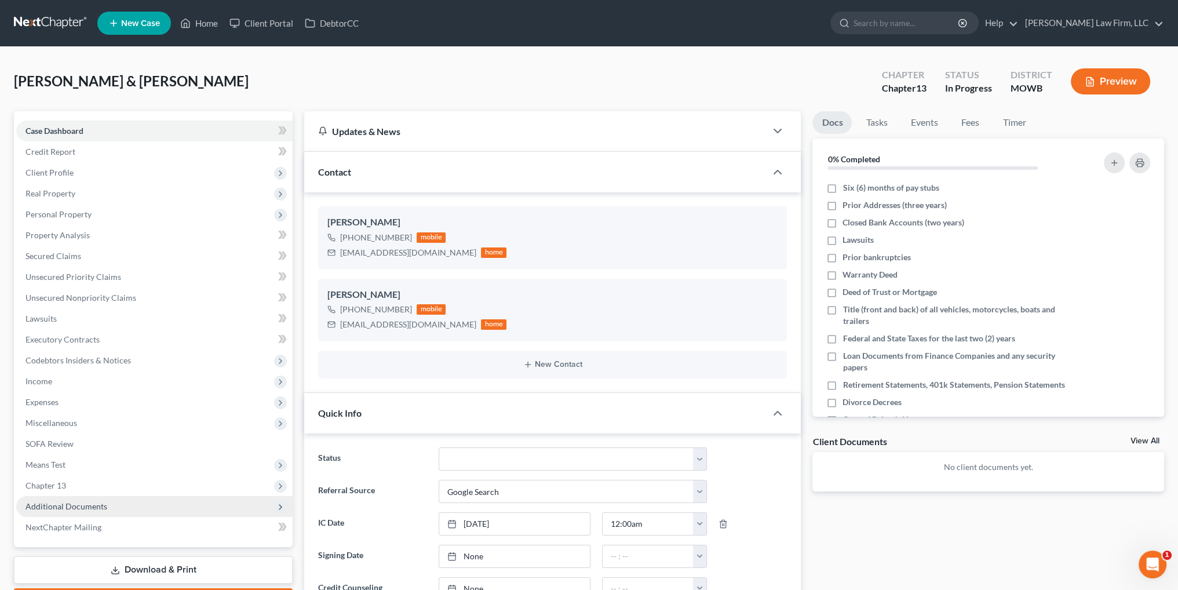
click at [70, 501] on span "Additional Documents" at bounding box center [66, 506] width 82 height 10
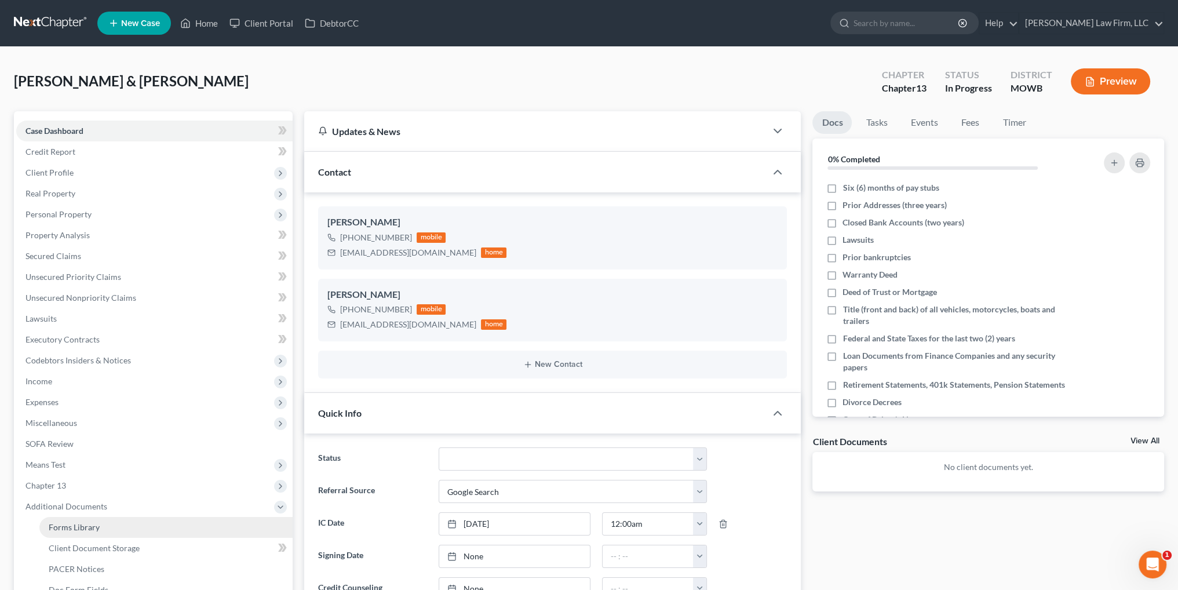
click at [67, 527] on span "Forms Library" at bounding box center [74, 527] width 51 height 10
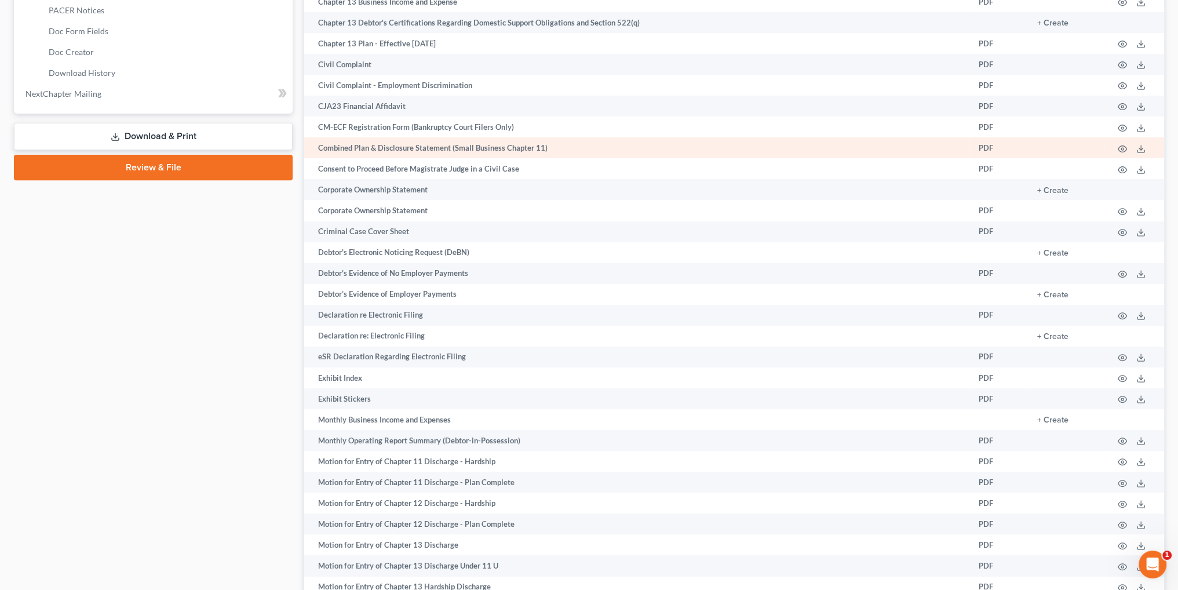
scroll to position [579, 0]
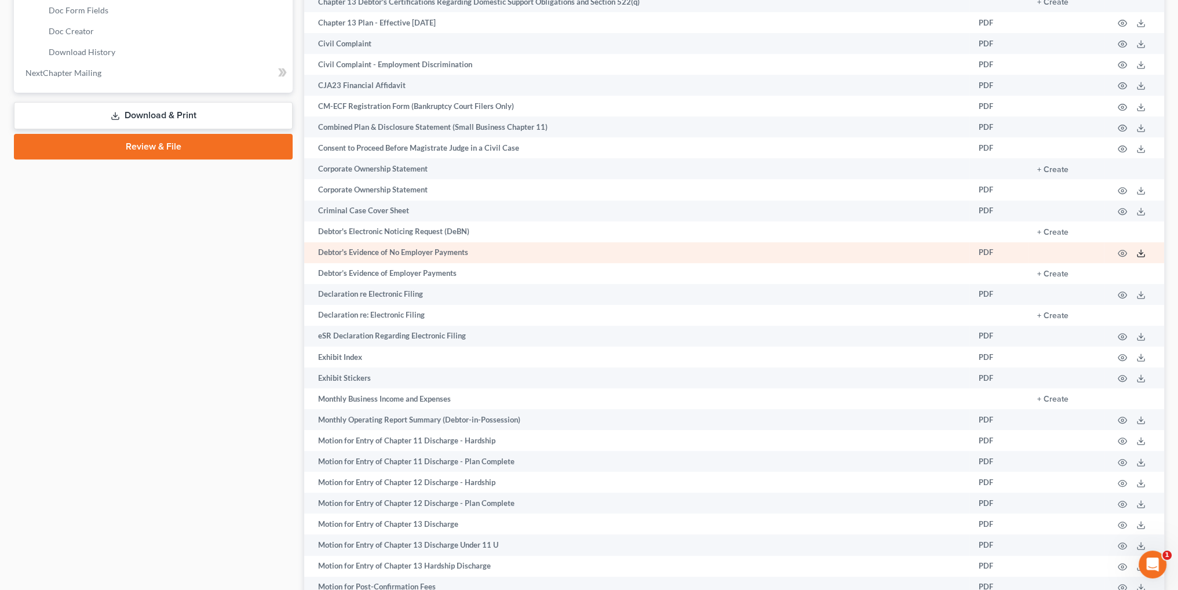
click at [1138, 257] on icon at bounding box center [1140, 253] width 9 height 9
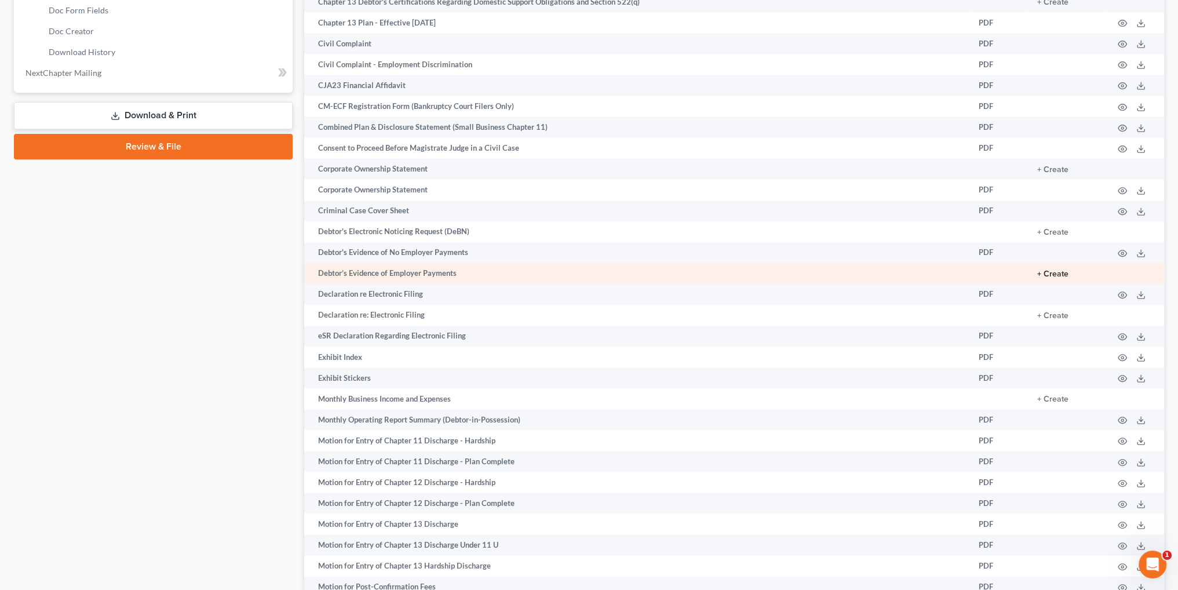
click at [1055, 278] on button "+ Create" at bounding box center [1052, 274] width 31 height 8
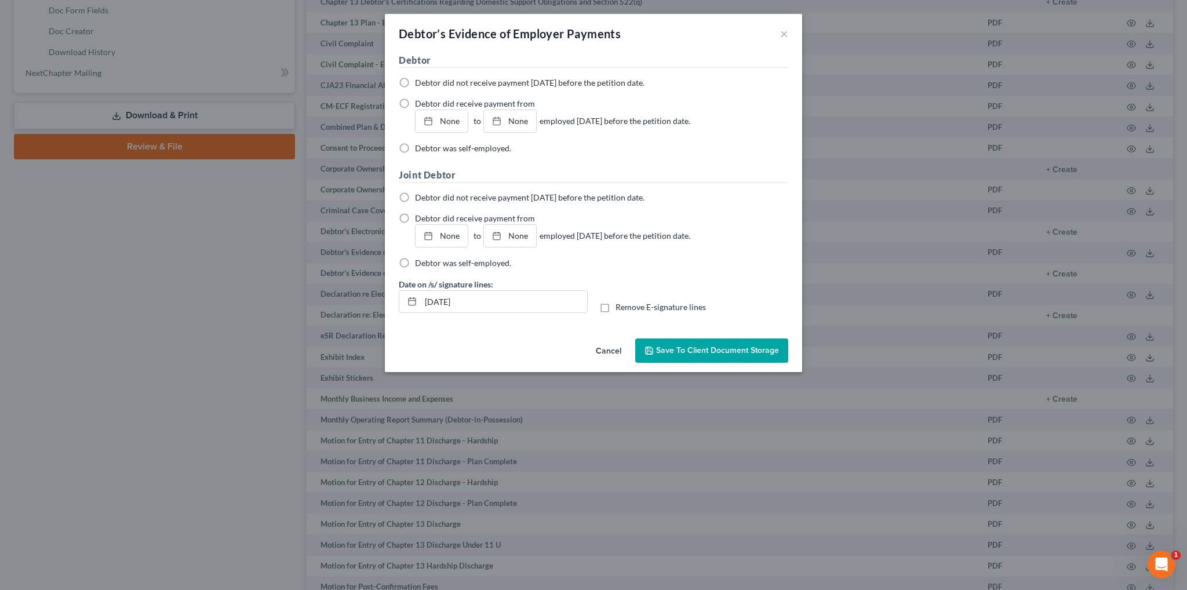
click at [415, 198] on label "Debtor did not receive payment [DATE] before the petition date." at bounding box center [529, 198] width 229 height 12
click at [420, 198] on input "Debtor did not receive payment [DATE] before the petition date." at bounding box center [424, 196] width 8 height 8
drag, startPoint x: 489, startPoint y: 307, endPoint x: 399, endPoint y: 304, distance: 89.9
click at [399, 304] on div "[DATE]" at bounding box center [493, 301] width 189 height 23
drag, startPoint x: 605, startPoint y: 305, endPoint x: 661, endPoint y: 340, distance: 65.6
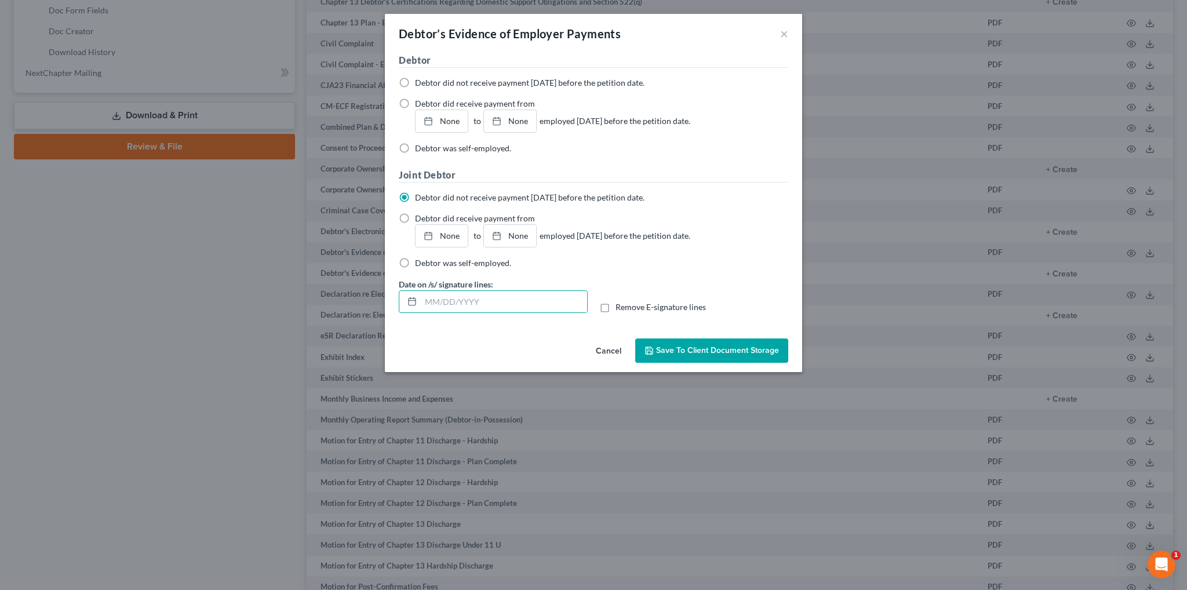
click at [615, 306] on label "Remove E-signature lines" at bounding box center [660, 307] width 90 height 12
click at [620, 306] on input "Remove E-signature lines" at bounding box center [624, 305] width 8 height 8
click at [674, 349] on span "Save to Client Document Storage" at bounding box center [717, 350] width 123 height 10
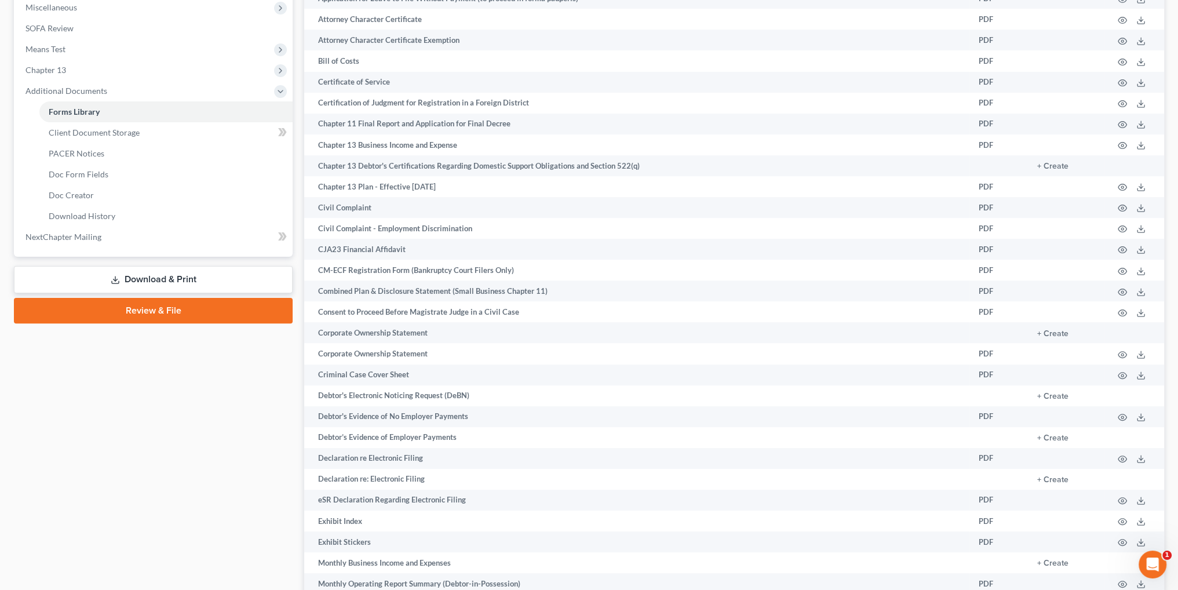
scroll to position [406, 0]
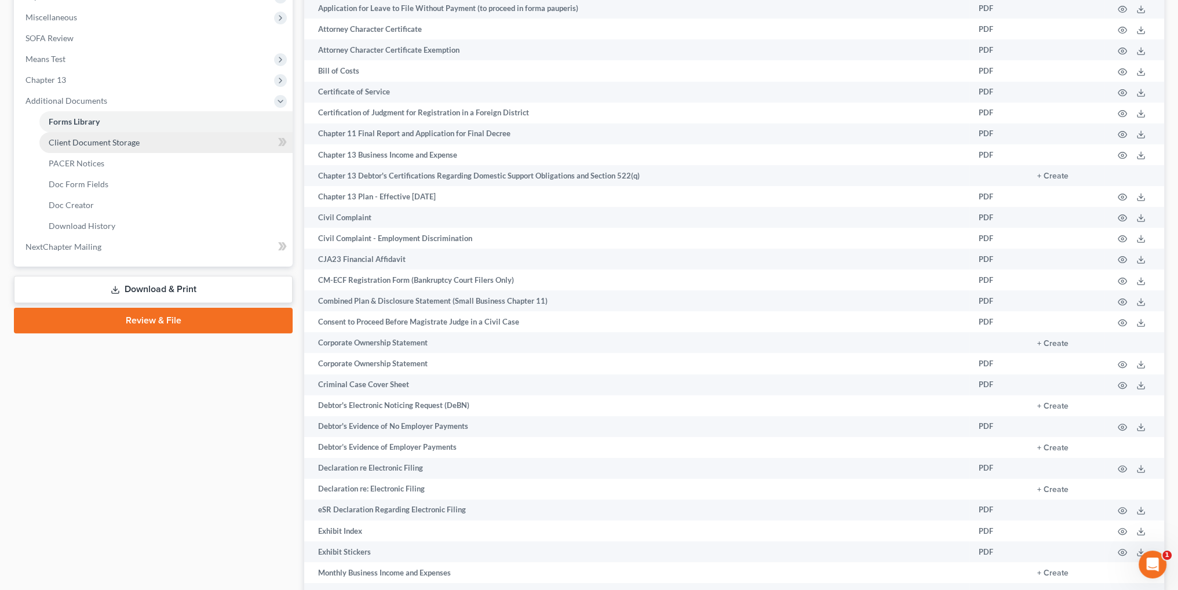
click at [97, 141] on span "Client Document Storage" at bounding box center [94, 142] width 91 height 10
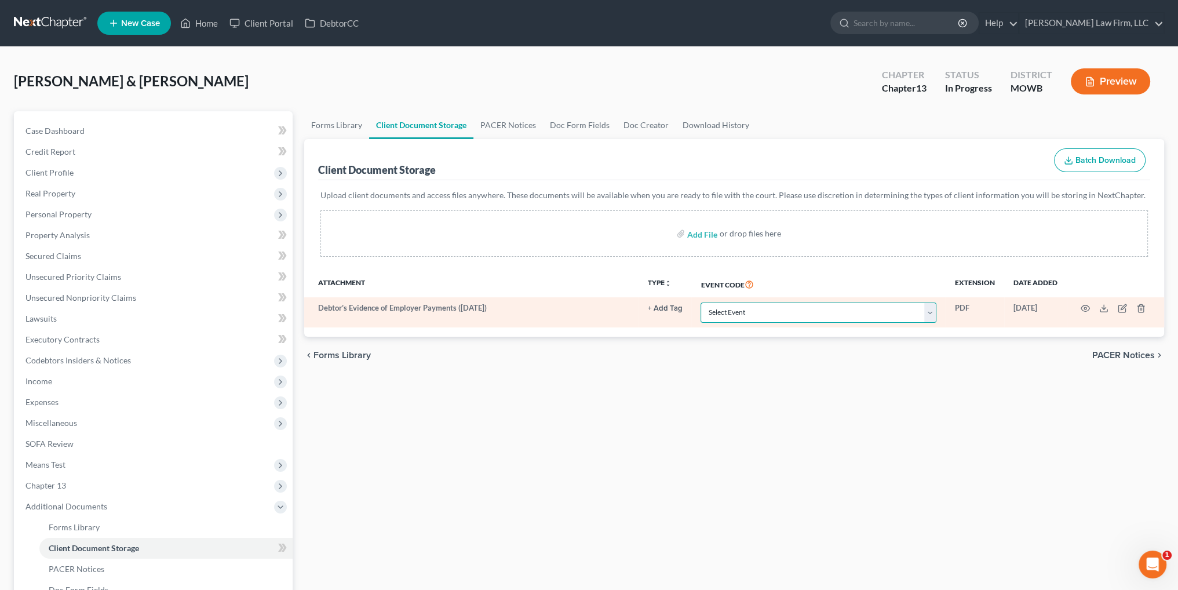
click at [832, 316] on select "Select Event 20 Largest Unsecured Creditors Affidavit re: NO Tax Returns Amende…" at bounding box center [819, 312] width 236 height 20
click at [701, 302] on select "Select Event 20 Largest Unsecured Creditors Affidavit re: NO Tax Returns Amende…" at bounding box center [819, 312] width 236 height 20
click at [1103, 309] on icon at bounding box center [1103, 308] width 9 height 9
click at [1139, 304] on icon "button" at bounding box center [1140, 308] width 9 height 9
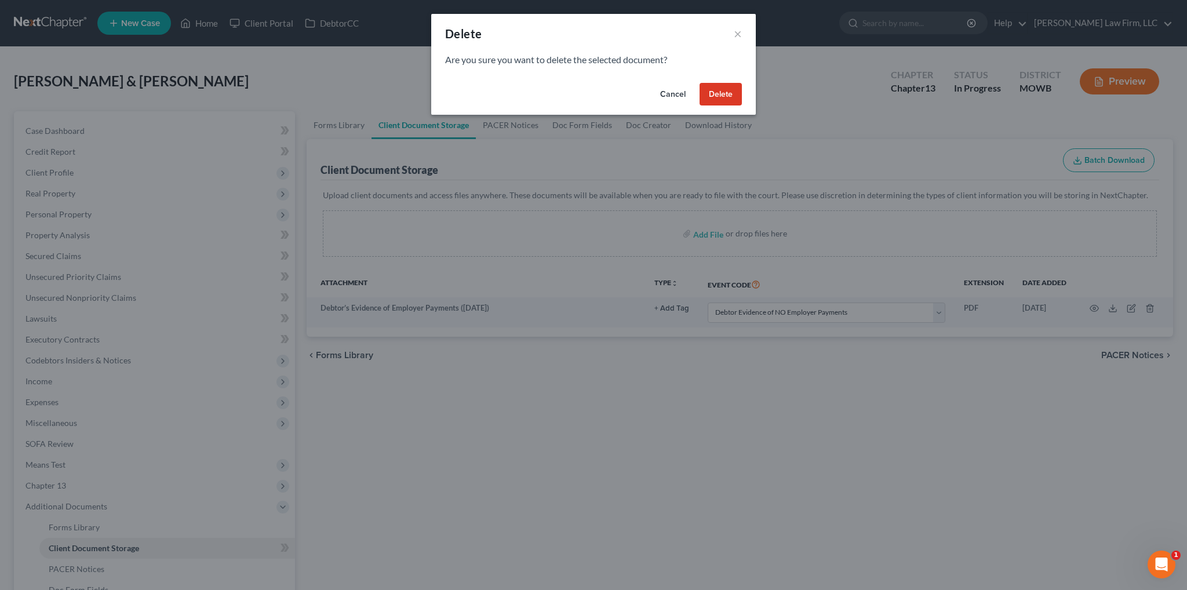
click at [732, 97] on button "Delete" at bounding box center [720, 94] width 42 height 23
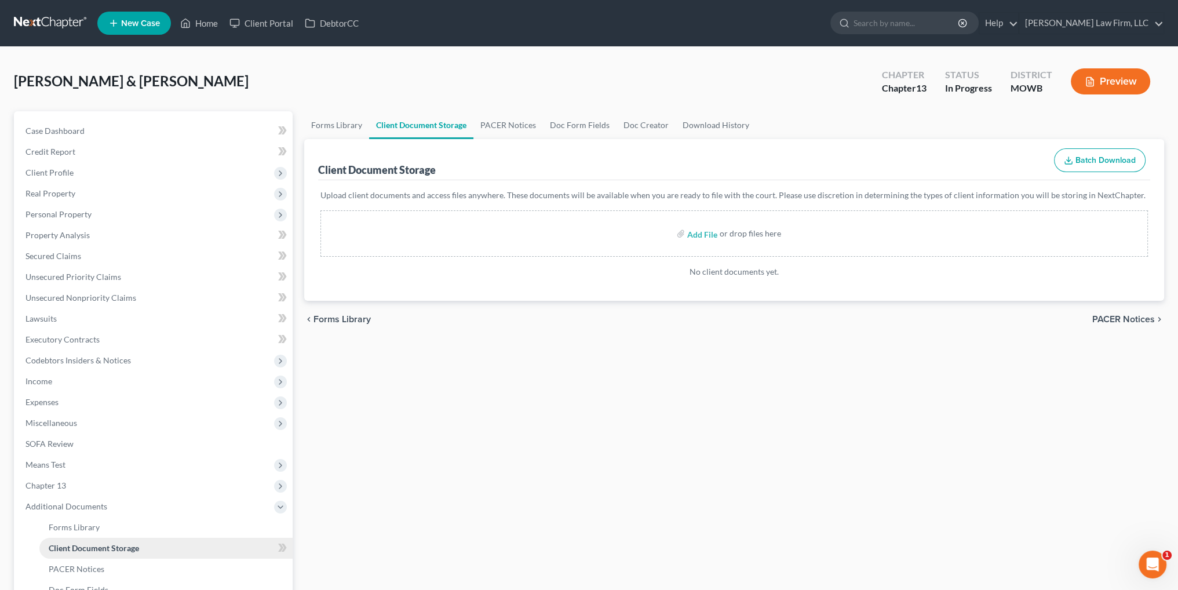
click at [125, 546] on span "Client Document Storage" at bounding box center [94, 548] width 90 height 10
click at [342, 119] on link "Forms Library" at bounding box center [336, 125] width 65 height 28
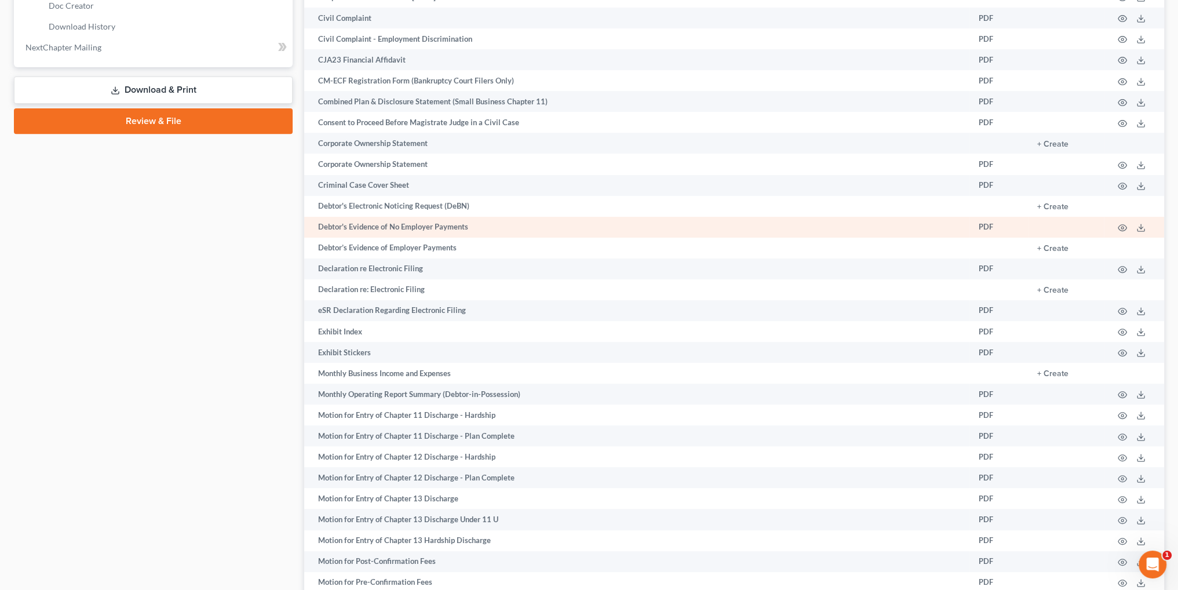
scroll to position [637, 0]
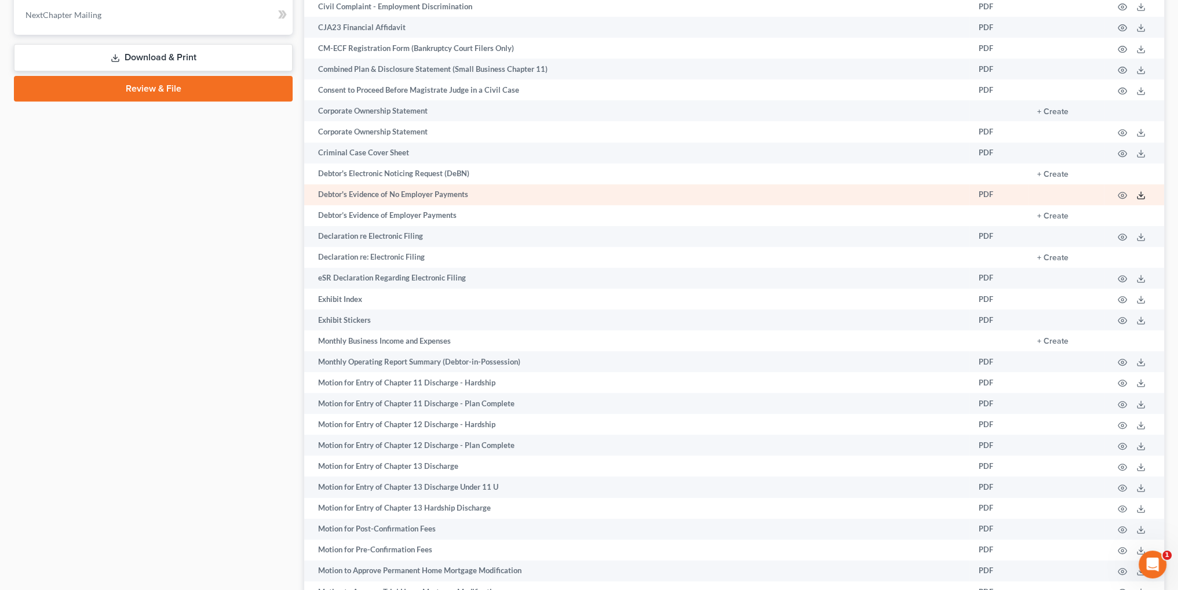
click at [1142, 196] on polyline at bounding box center [1141, 196] width 4 height 2
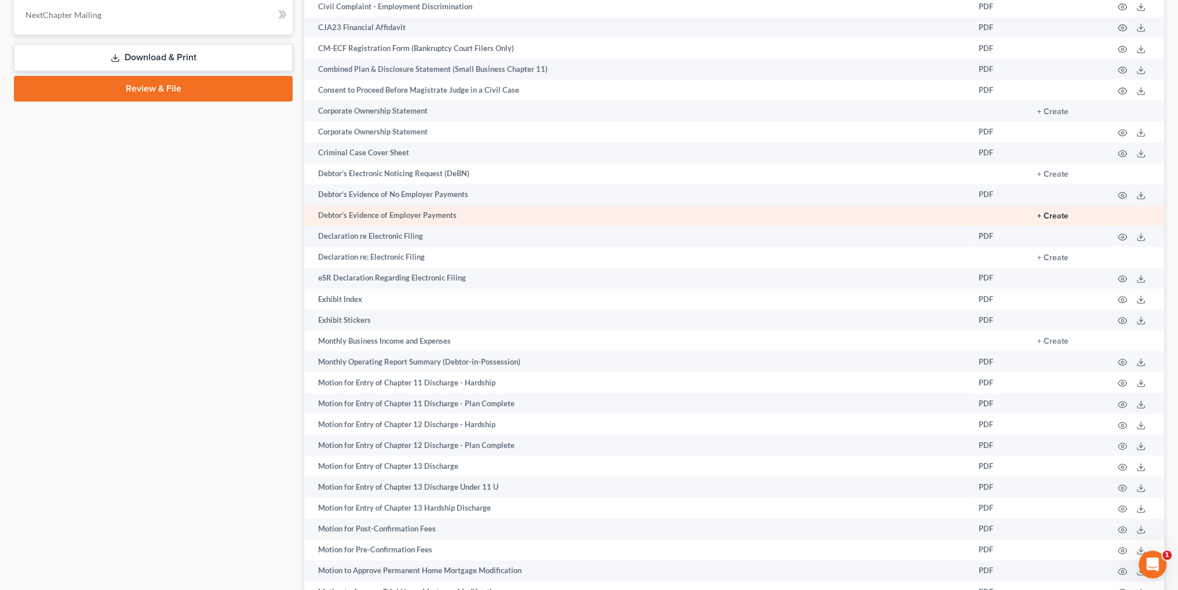
click at [1049, 220] on button "+ Create" at bounding box center [1052, 216] width 31 height 8
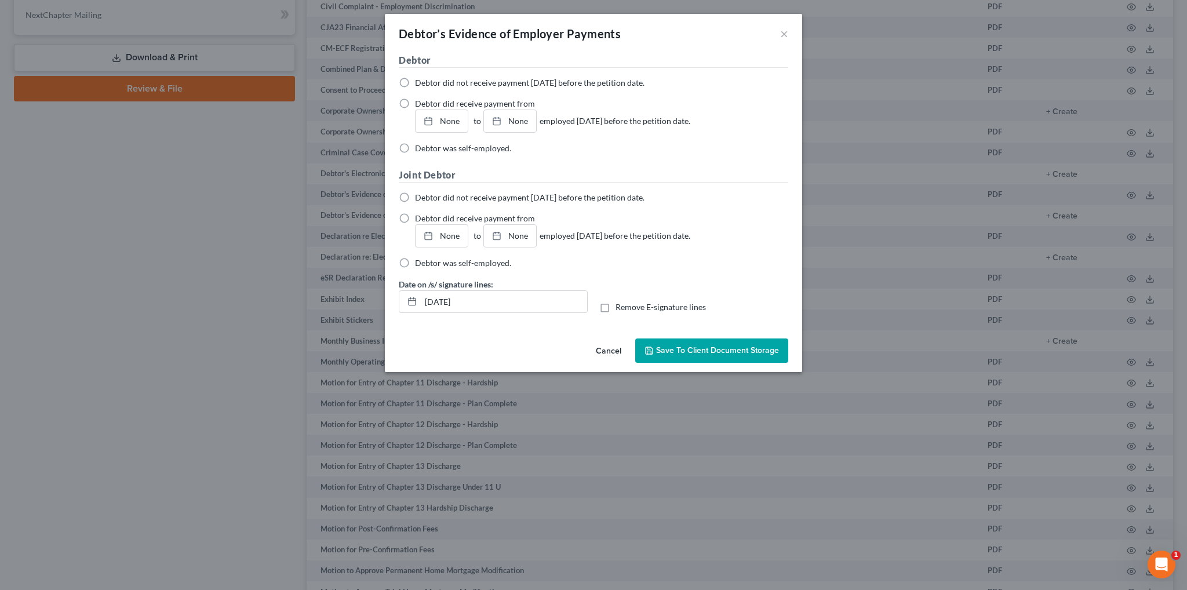
click at [415, 198] on label "Debtor did not receive payment [DATE] before the petition date." at bounding box center [529, 198] width 229 height 12
click at [420, 198] on input "Debtor did not receive payment [DATE] before the petition date." at bounding box center [424, 196] width 8 height 8
drag, startPoint x: 501, startPoint y: 302, endPoint x: 355, endPoint y: 304, distance: 146.0
click at [355, 304] on div "Debtor’s Evidence of Employer Payments × Debtor Debtor did not receive payment …" at bounding box center [593, 295] width 1187 height 590
drag, startPoint x: 604, startPoint y: 307, endPoint x: 712, endPoint y: 353, distance: 117.0
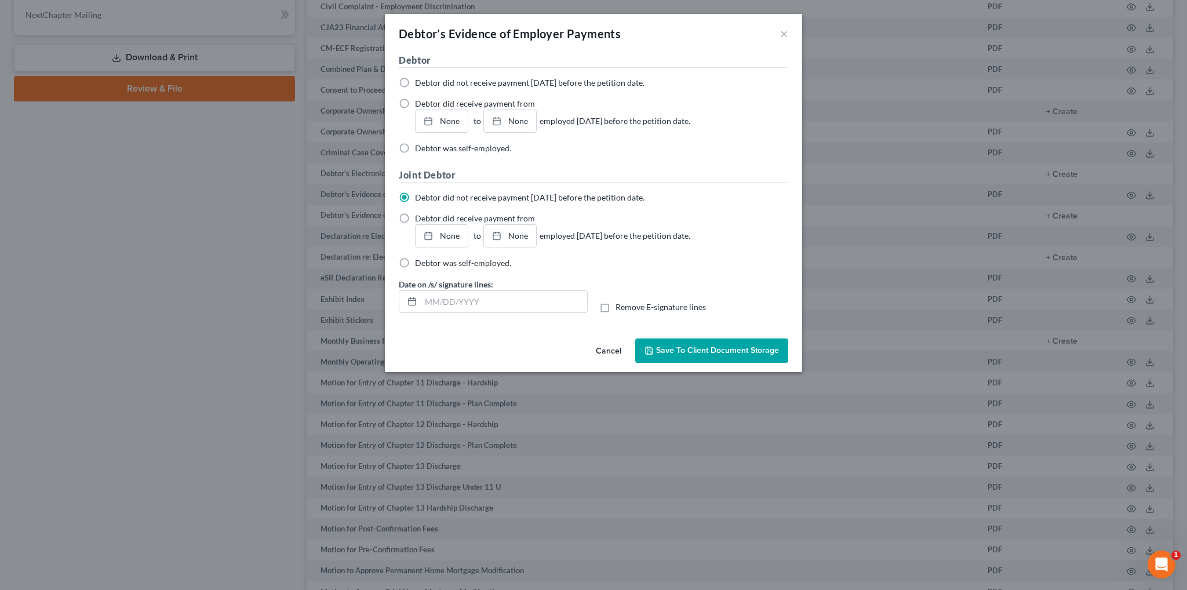
click at [615, 307] on label "Remove E-signature lines" at bounding box center [660, 307] width 90 height 12
click at [620, 307] on input "Remove E-signature lines" at bounding box center [624, 305] width 8 height 8
click at [712, 353] on span "Save to Client Document Storage" at bounding box center [717, 350] width 123 height 10
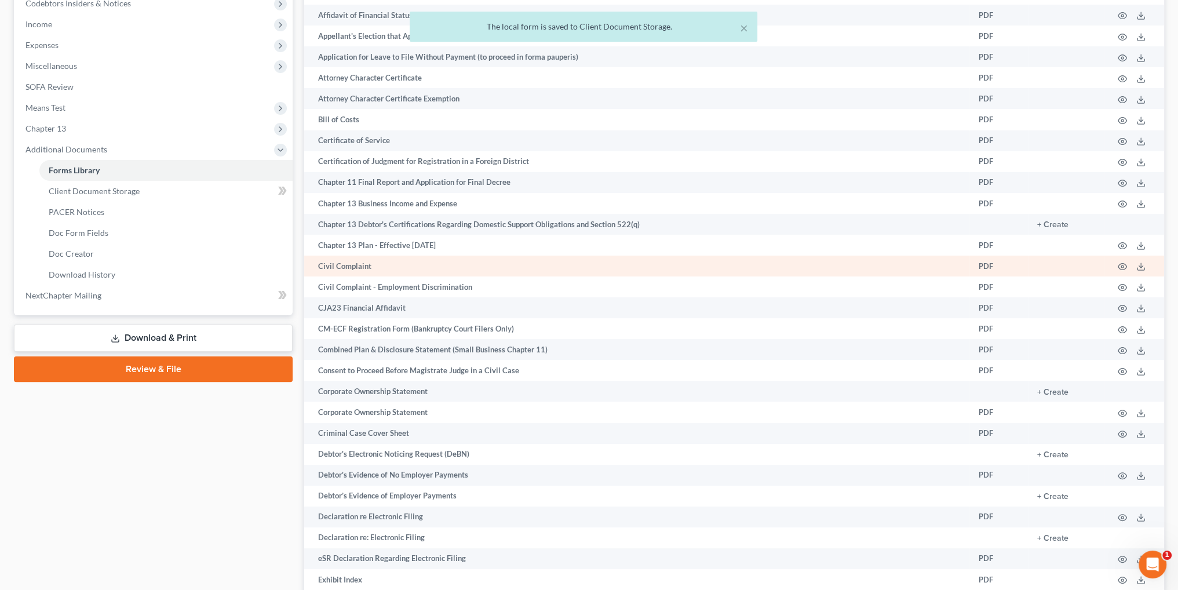
scroll to position [348, 0]
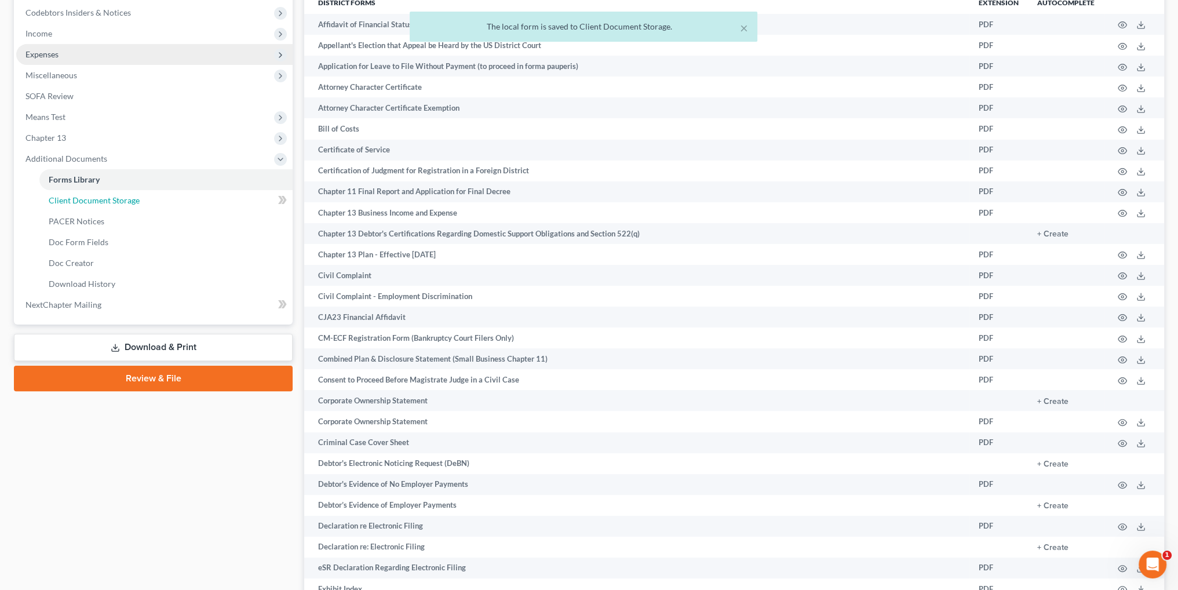
click at [113, 205] on link "Client Document Storage" at bounding box center [165, 200] width 253 height 21
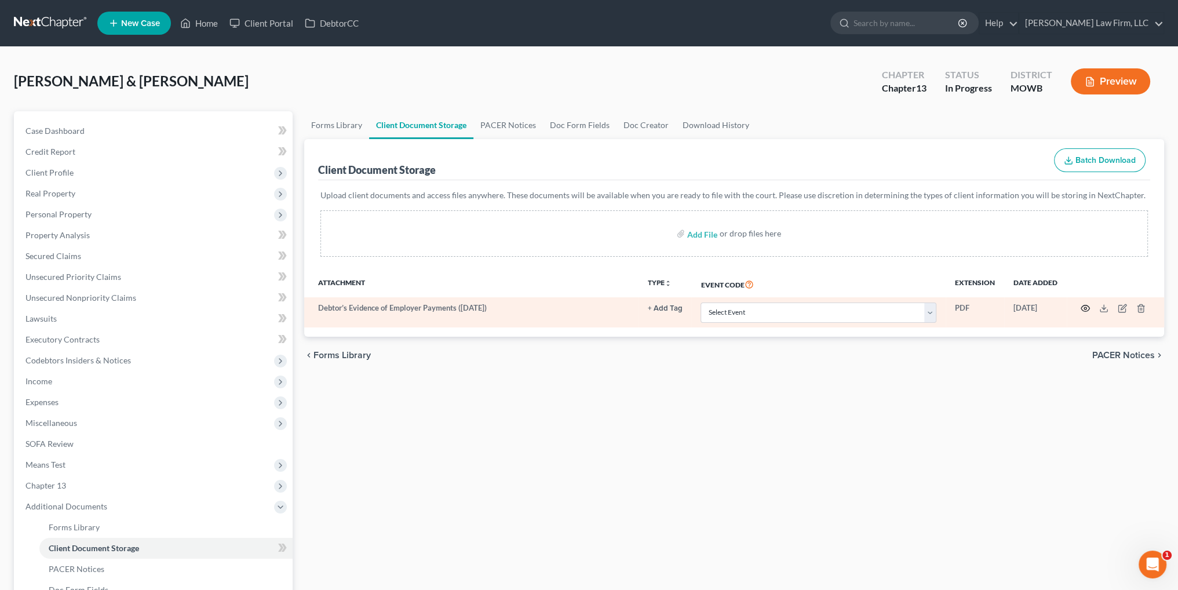
click at [1084, 307] on circle "button" at bounding box center [1085, 308] width 2 height 2
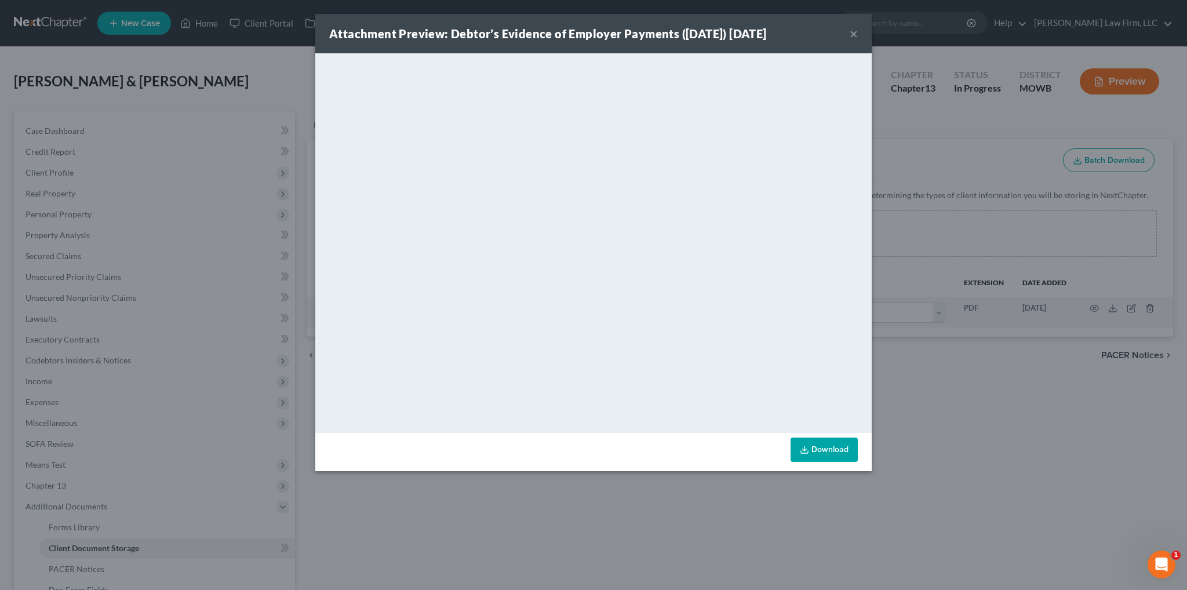
click at [851, 33] on button "×" at bounding box center [853, 34] width 8 height 14
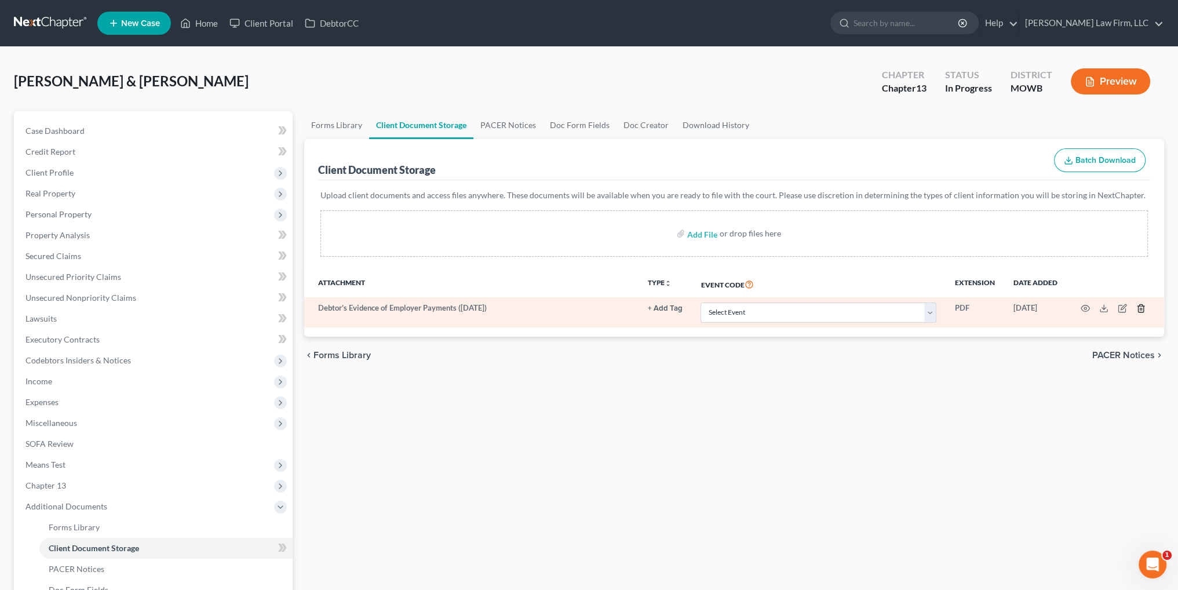
click at [1139, 308] on icon "button" at bounding box center [1140, 308] width 9 height 9
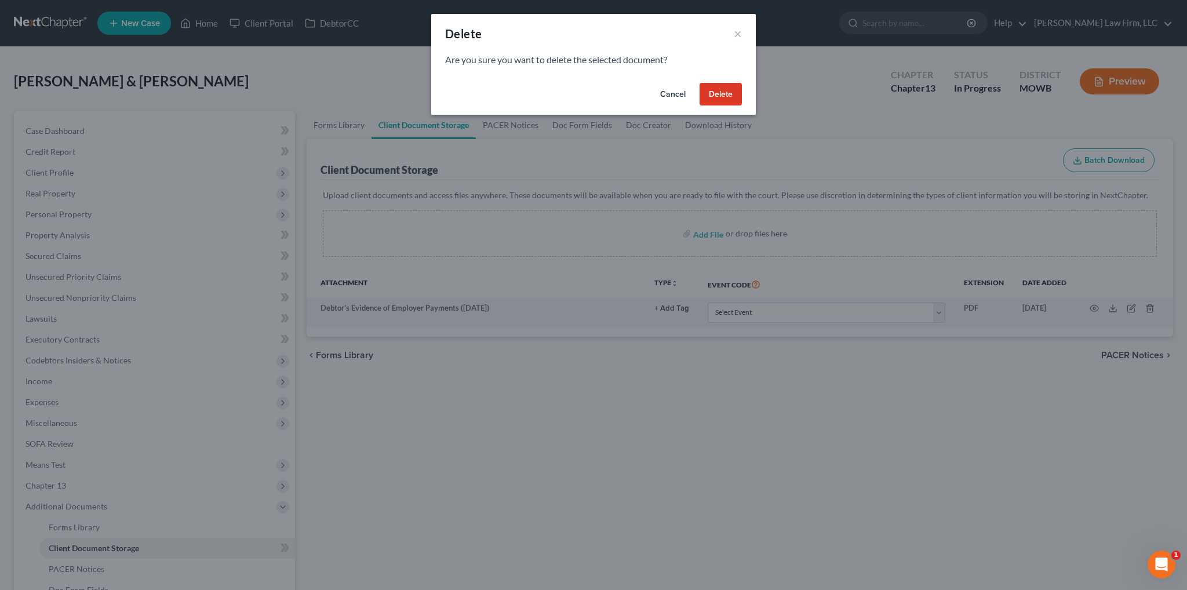
click at [728, 96] on button "Delete" at bounding box center [720, 94] width 42 height 23
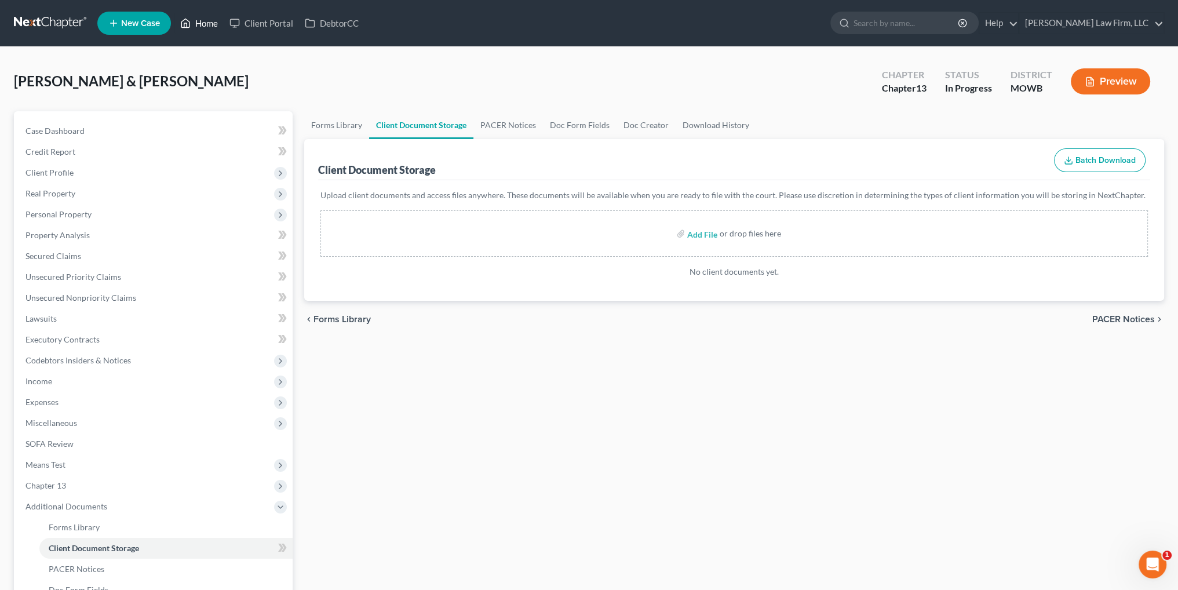
click at [205, 25] on link "Home" at bounding box center [198, 23] width 49 height 21
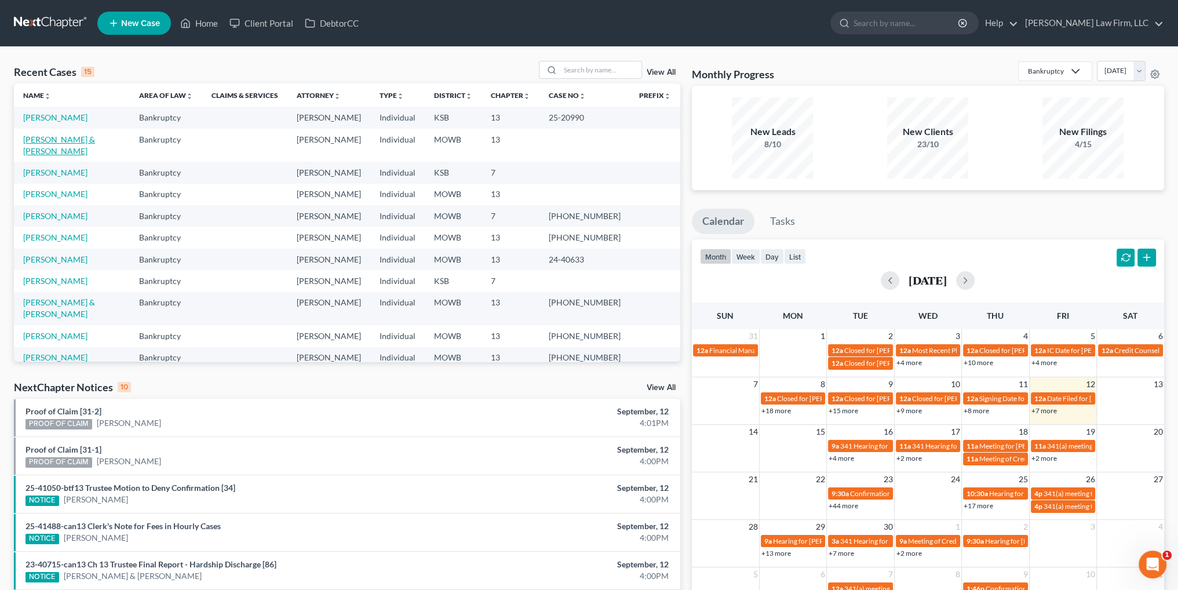
drag, startPoint x: 65, startPoint y: 140, endPoint x: 104, endPoint y: 140, distance: 39.4
click at [65, 140] on link "[PERSON_NAME] & [PERSON_NAME]" at bounding box center [59, 144] width 72 height 21
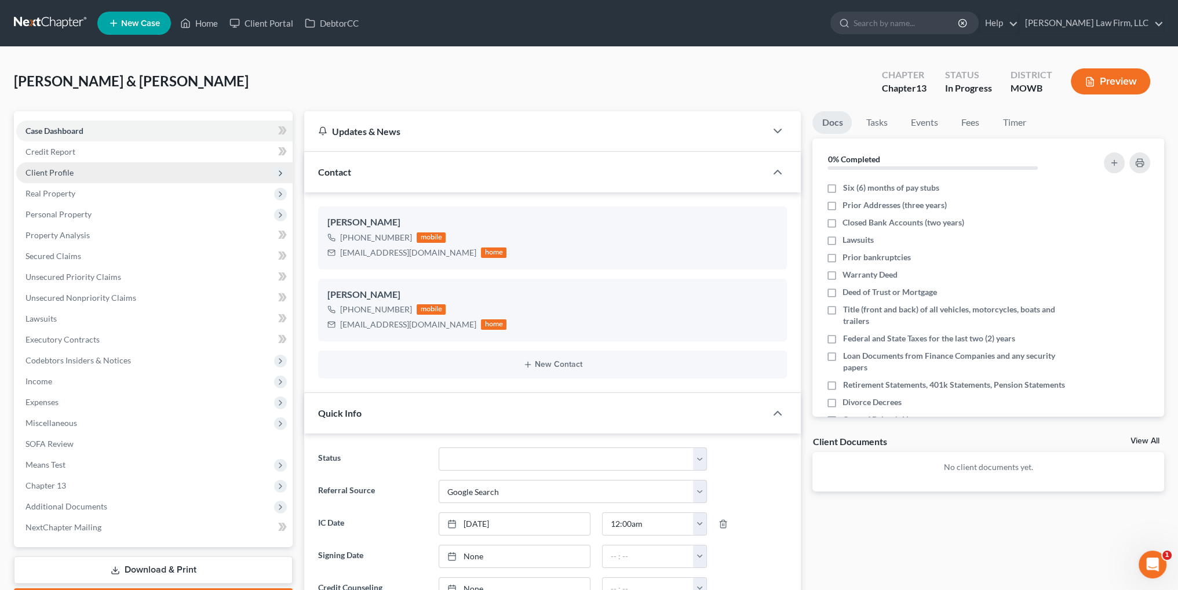
click at [48, 171] on span "Client Profile" at bounding box center [49, 172] width 48 height 10
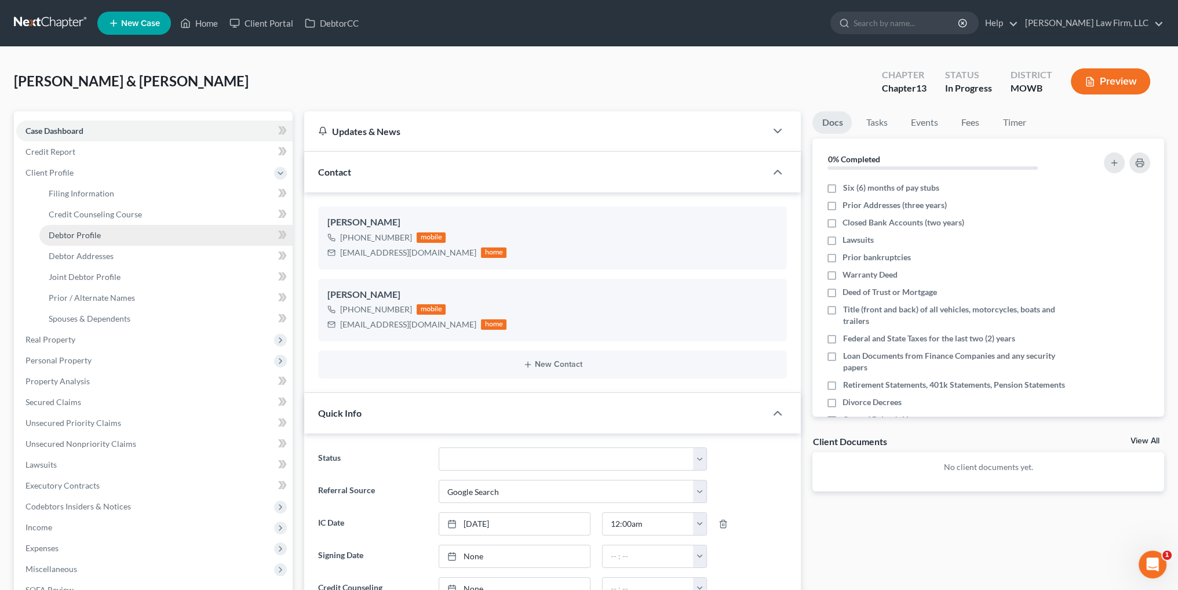
click at [87, 231] on span "Debtor Profile" at bounding box center [75, 235] width 52 height 10
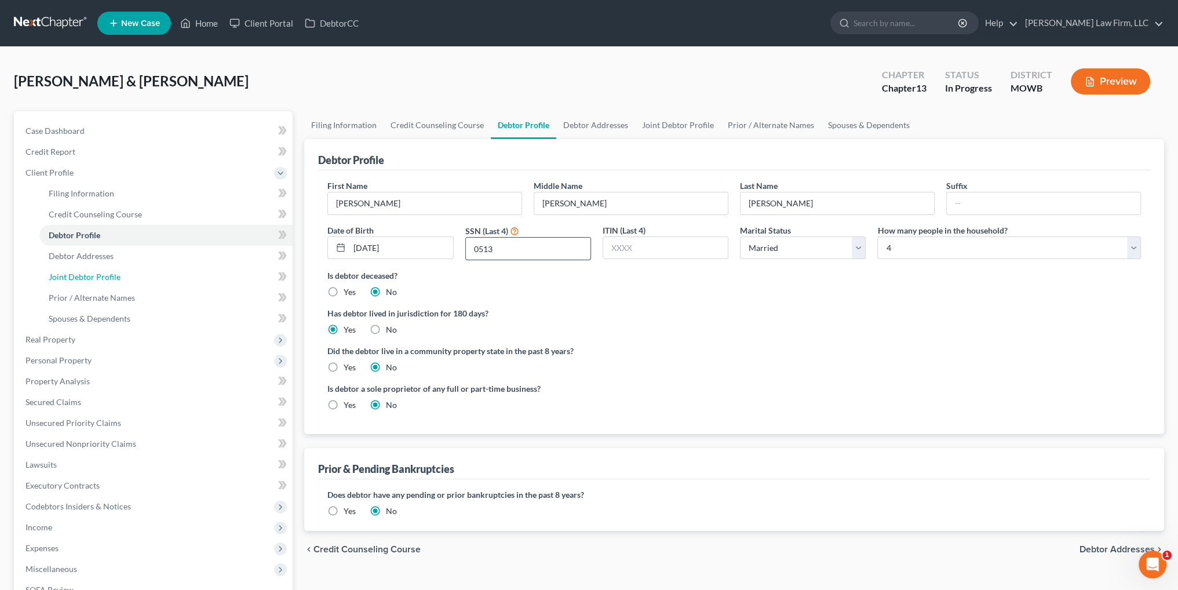
drag, startPoint x: 95, startPoint y: 278, endPoint x: 582, endPoint y: 239, distance: 488.2
click at [95, 278] on span "Joint Debtor Profile" at bounding box center [85, 277] width 72 height 10
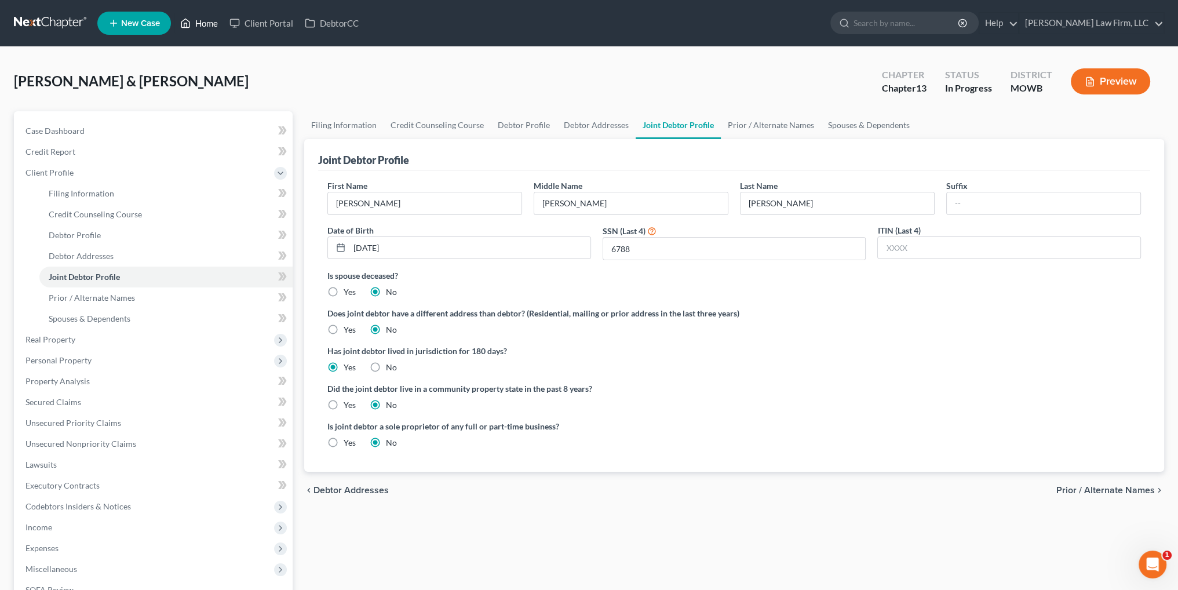
click at [202, 20] on link "Home" at bounding box center [198, 23] width 49 height 21
